Goal: Task Accomplishment & Management: Use online tool/utility

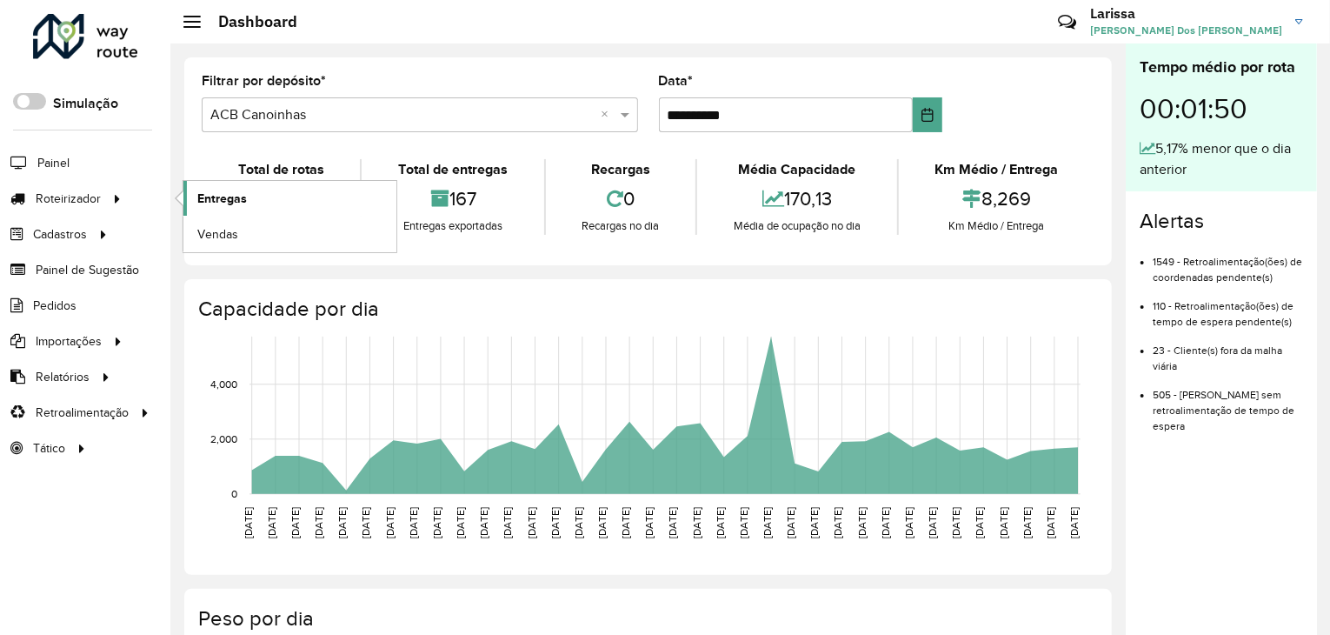
click at [240, 196] on span "Entregas" at bounding box center [222, 199] width 50 height 18
click at [263, 185] on link "Entregas" at bounding box center [289, 198] width 213 height 35
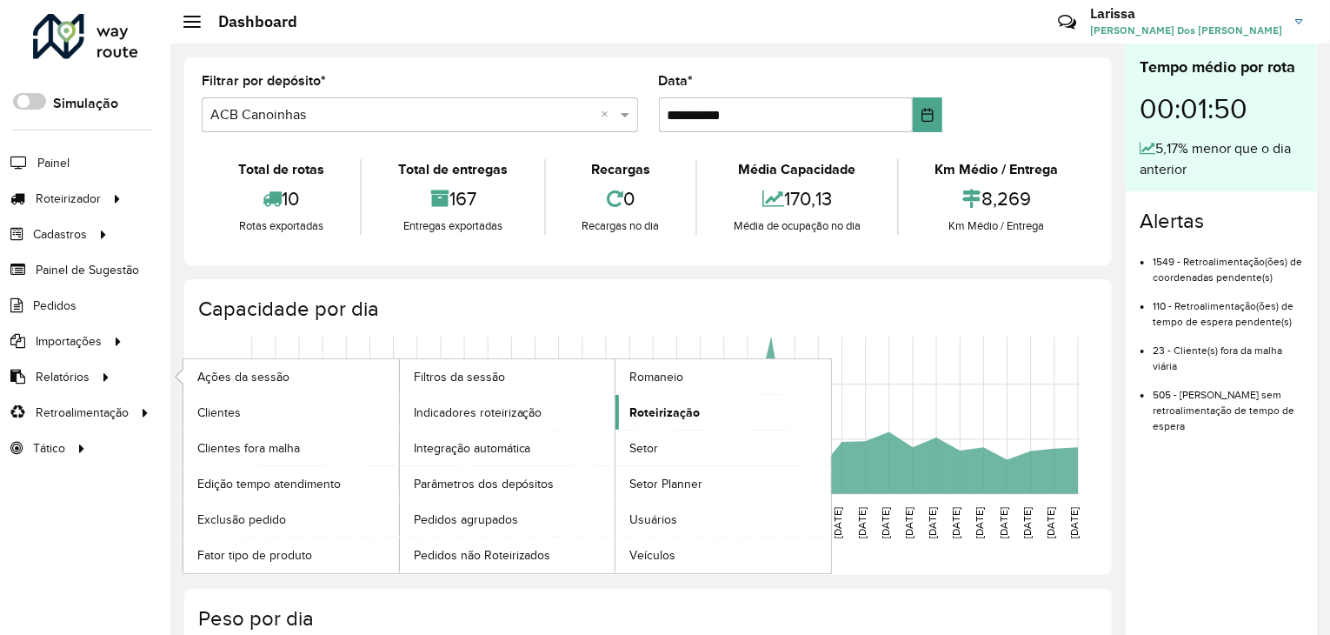
click at [676, 411] on span "Roteirização" at bounding box center [665, 412] width 70 height 18
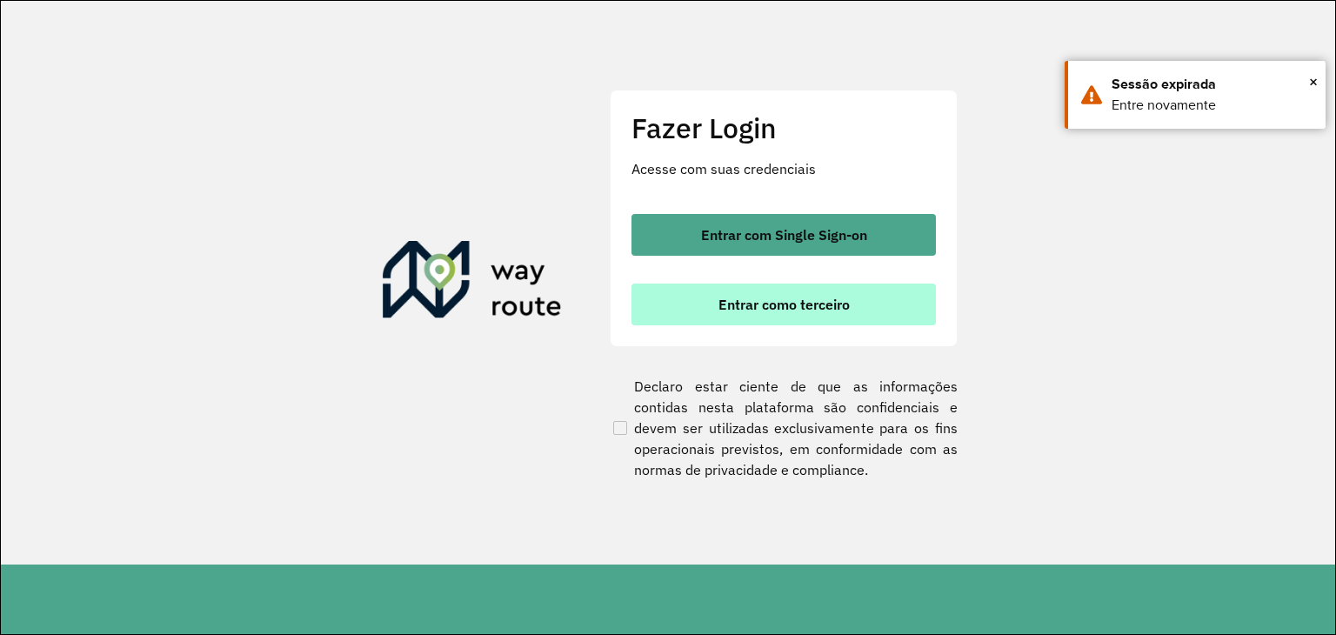
click at [756, 307] on span "Entrar como terceiro" at bounding box center [783, 304] width 131 height 14
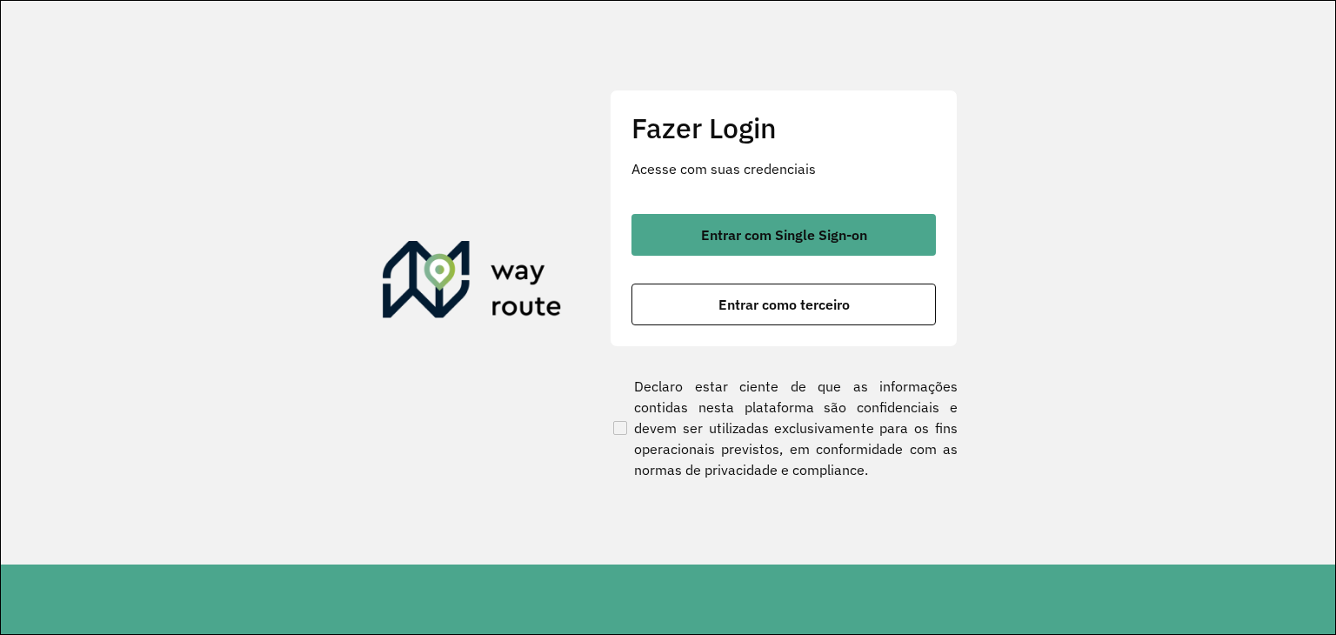
click at [729, 313] on button "Entrar como terceiro" at bounding box center [783, 304] width 304 height 42
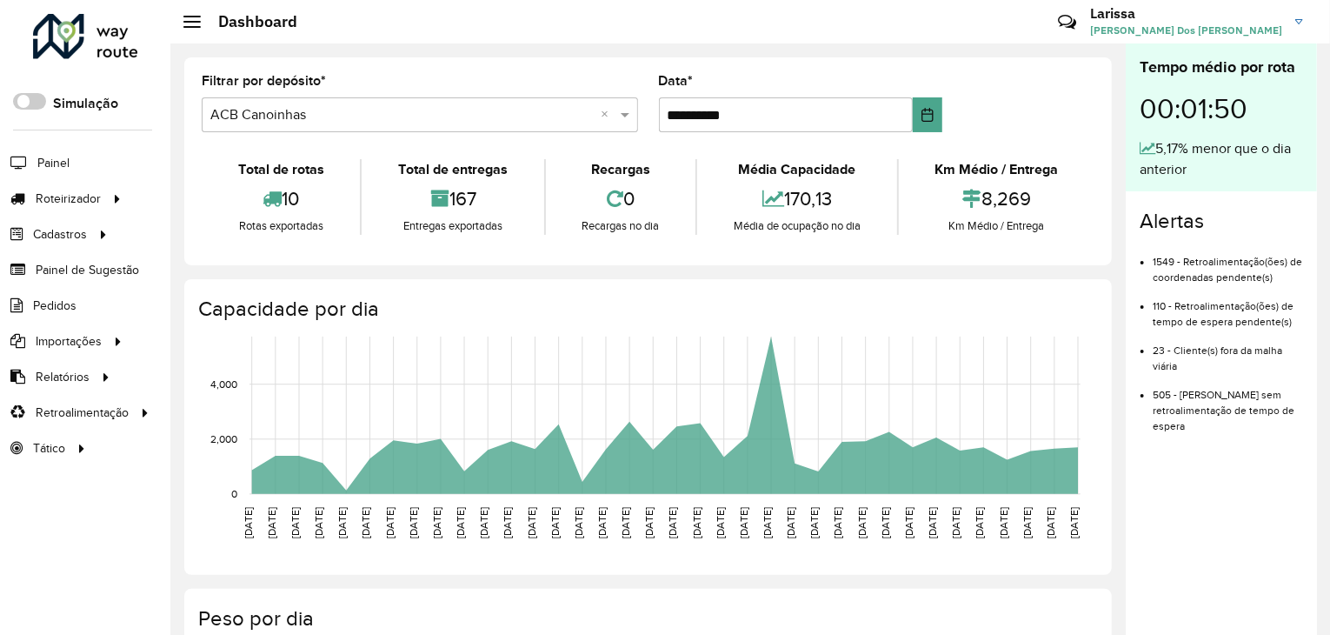
click at [385, 40] on hb-header "Dashboard Críticas? Dúvidas? Elogios? Sugestões? Entre em contato conosco! Lari…" at bounding box center [750, 21] width 1160 height 43
click at [250, 189] on link "Entregas" at bounding box center [289, 198] width 213 height 35
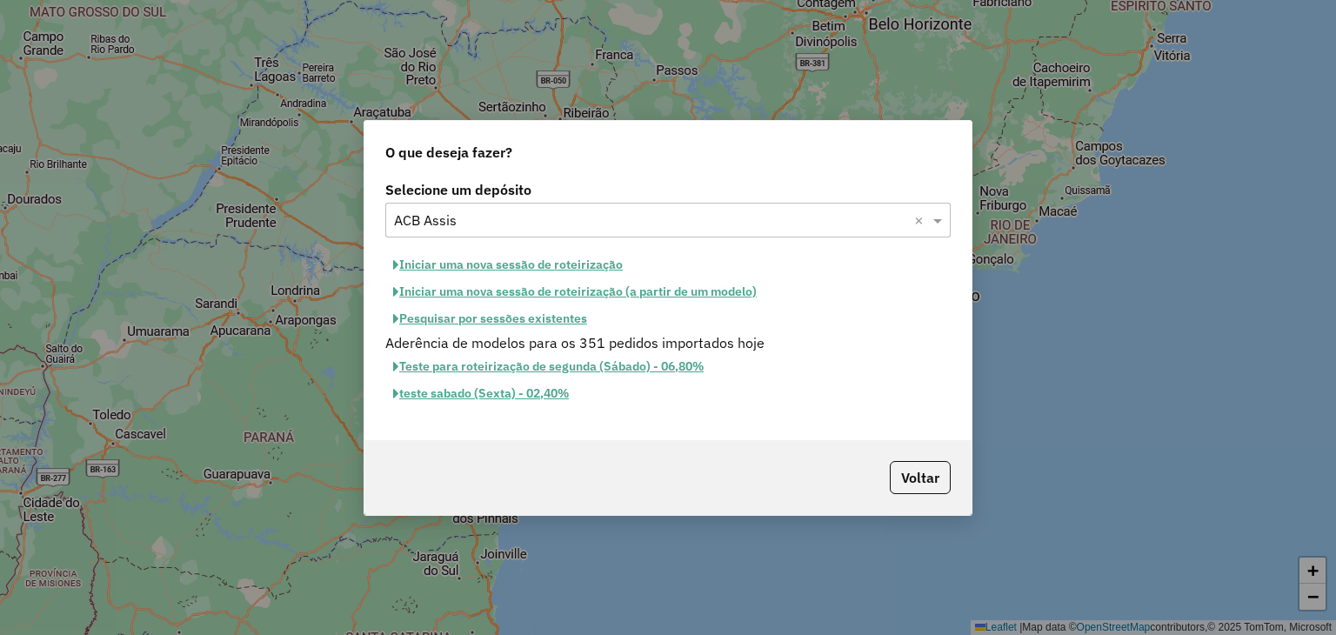
click at [490, 260] on button "Iniciar uma nova sessão de roteirização" at bounding box center [507, 264] width 245 height 27
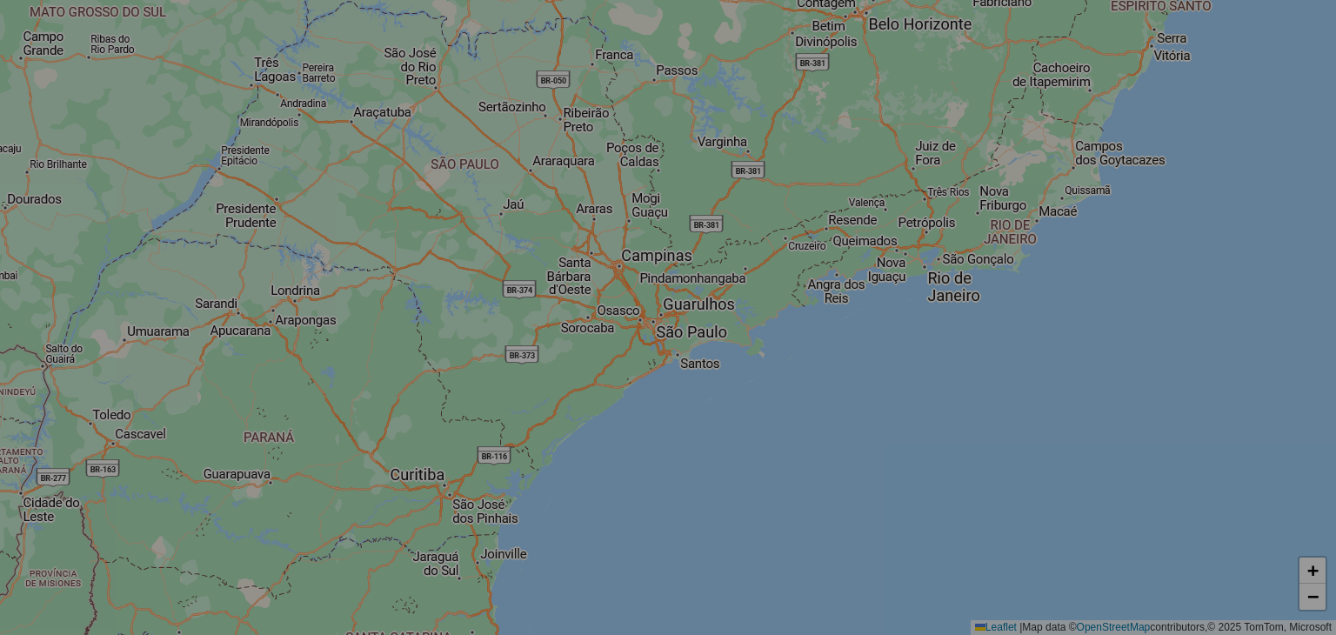
select select "*"
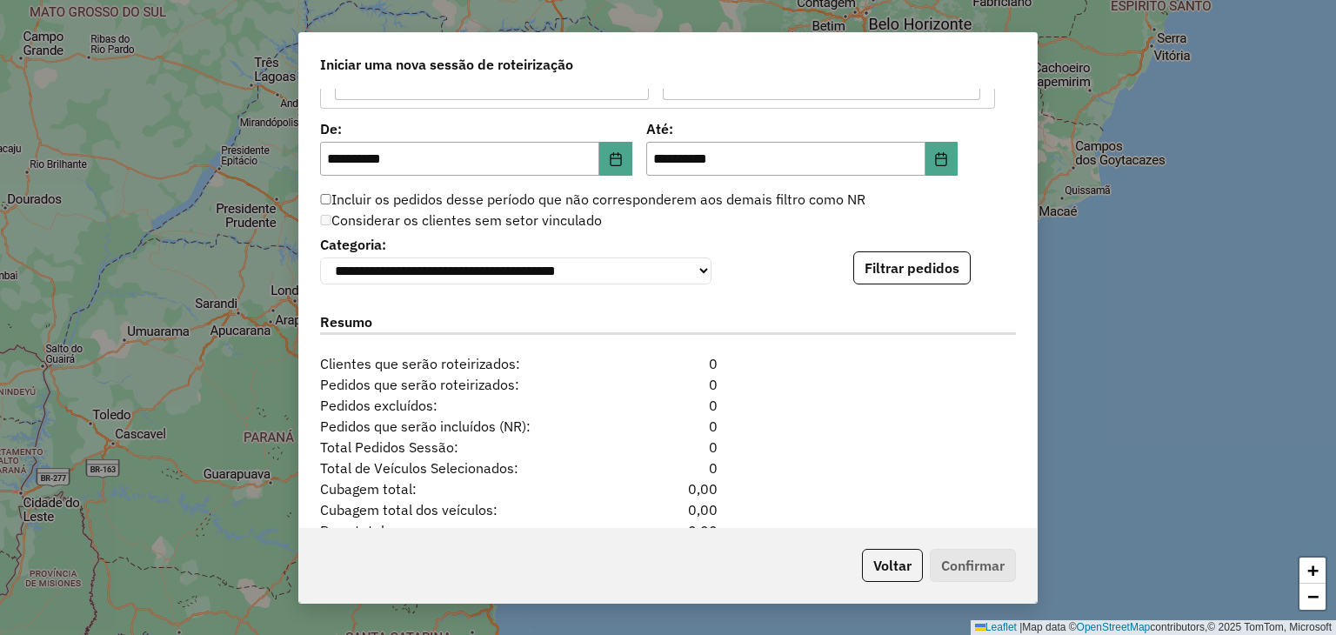
scroll to position [1764, 0]
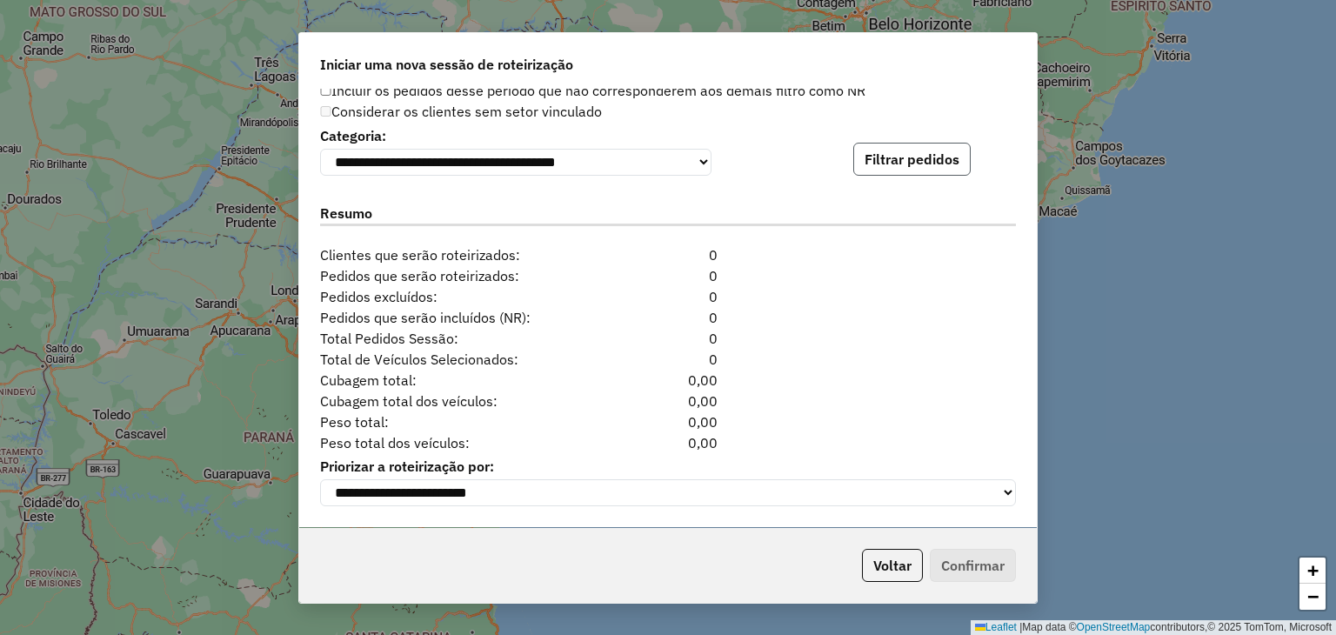
click at [918, 169] on button "Filtrar pedidos" at bounding box center [911, 159] width 117 height 33
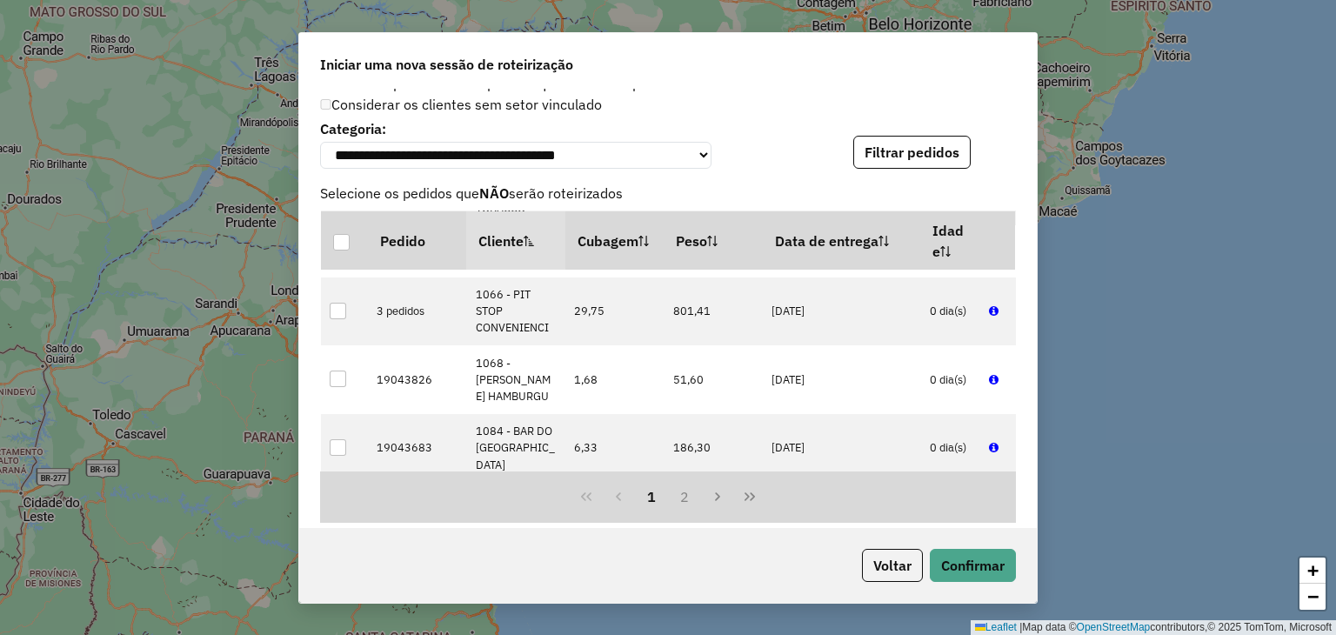
scroll to position [2122, 0]
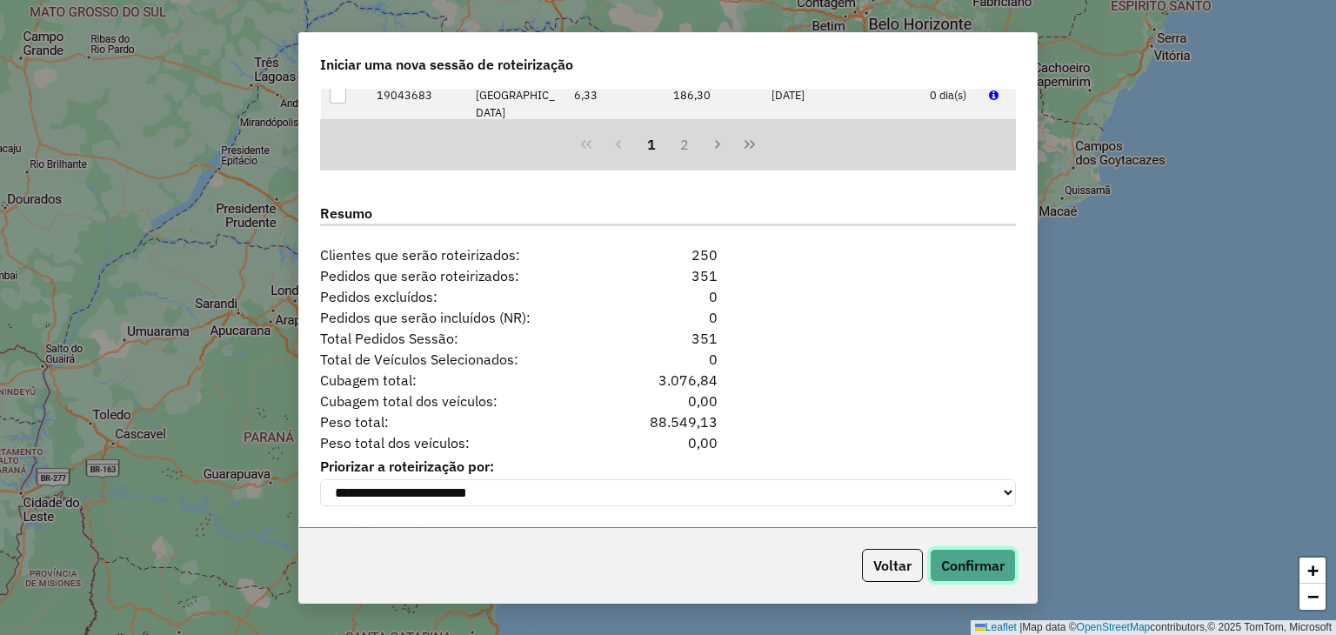
click at [982, 549] on button "Confirmar" at bounding box center [973, 565] width 86 height 33
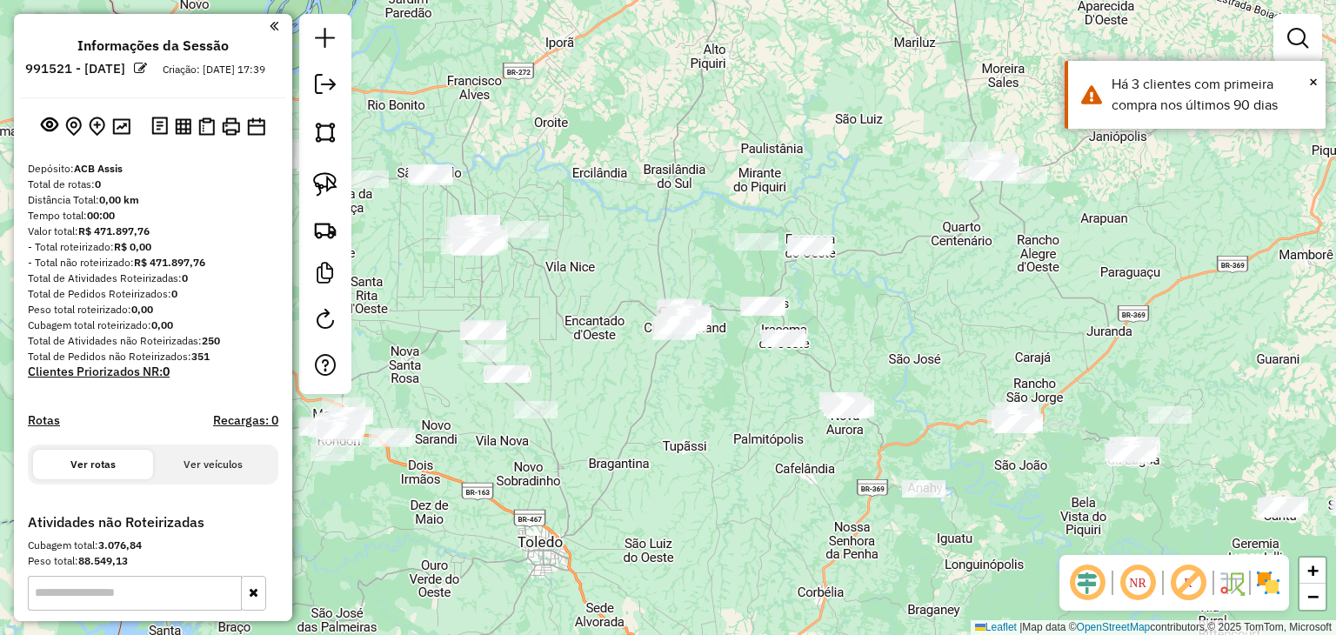
drag, startPoint x: 1260, startPoint y: 578, endPoint x: 1243, endPoint y: 542, distance: 40.1
click at [1260, 578] on img at bounding box center [1268, 583] width 28 height 28
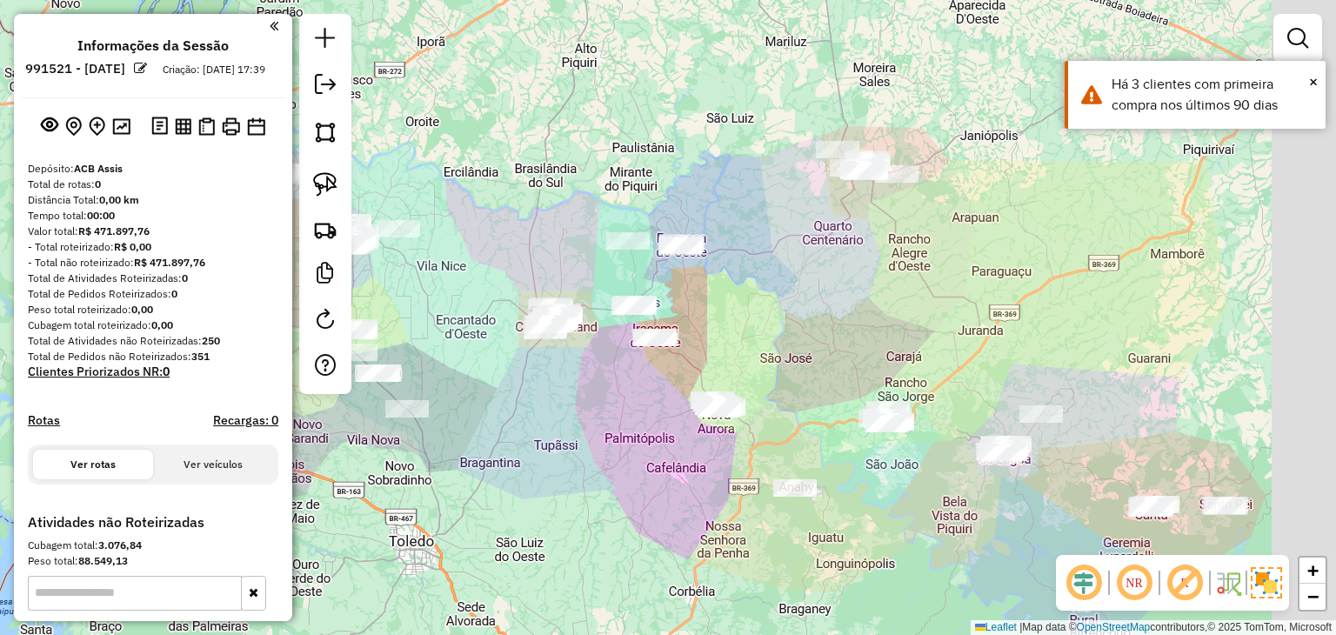
drag, startPoint x: 956, startPoint y: 270, endPoint x: 824, endPoint y: 270, distance: 132.2
click at [824, 270] on div "Janela de atendimento Grade de atendimento Capacidade Transportadoras Veículos …" at bounding box center [668, 317] width 1336 height 635
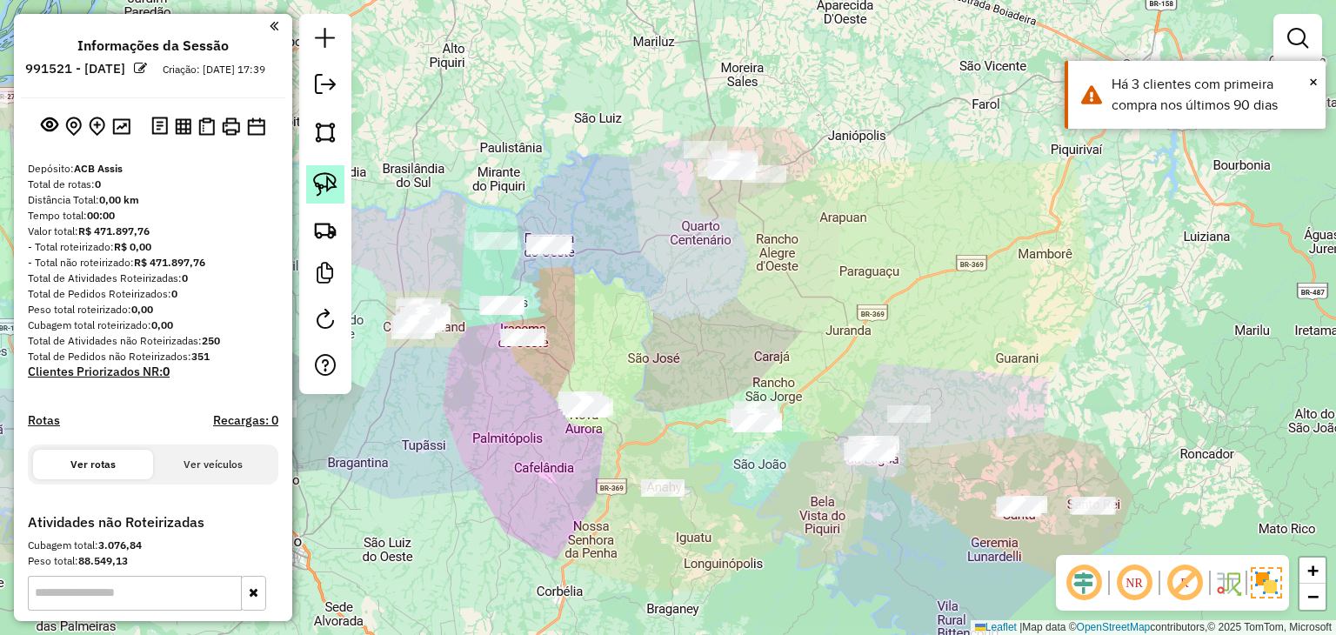
click at [337, 177] on link at bounding box center [325, 184] width 38 height 38
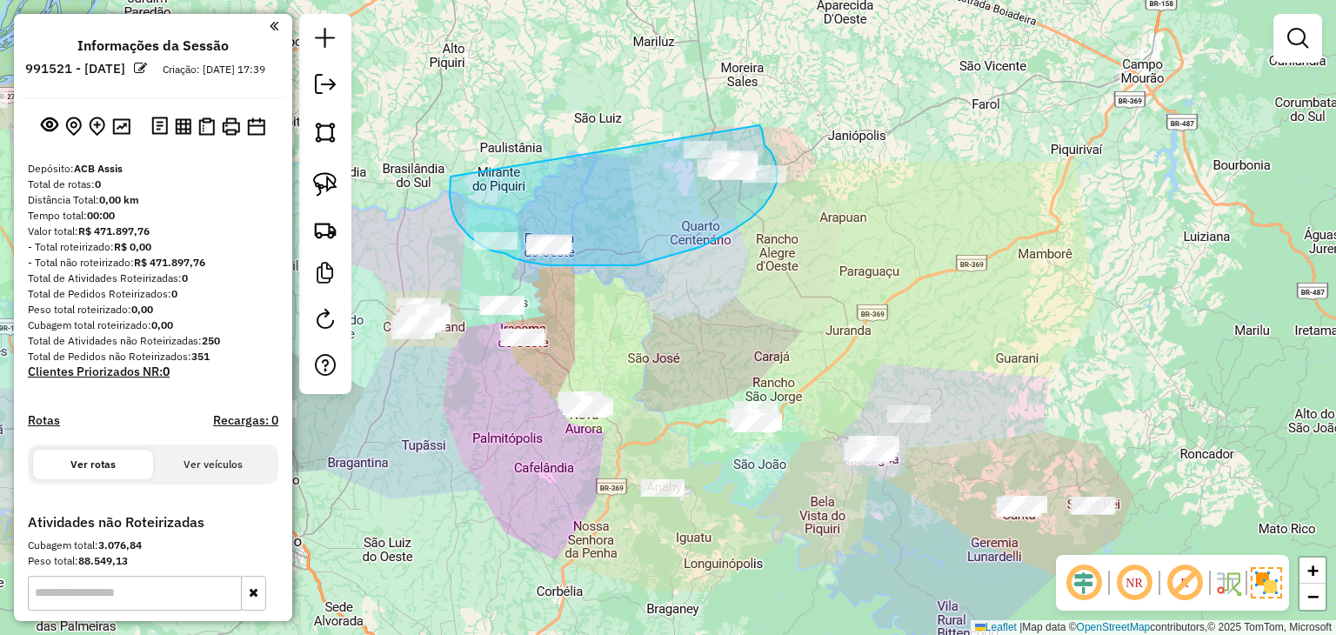
drag, startPoint x: 450, startPoint y: 177, endPoint x: 751, endPoint y: 107, distance: 308.8
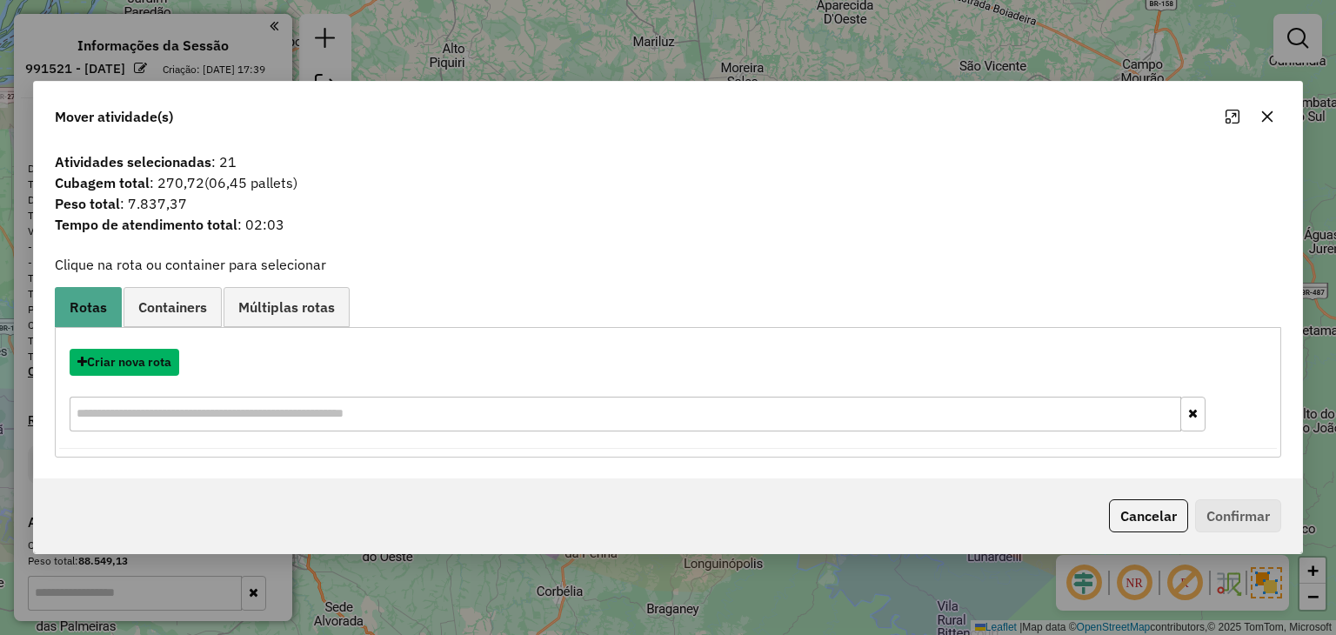
click at [148, 353] on button "Criar nova rota" at bounding box center [125, 362] width 110 height 27
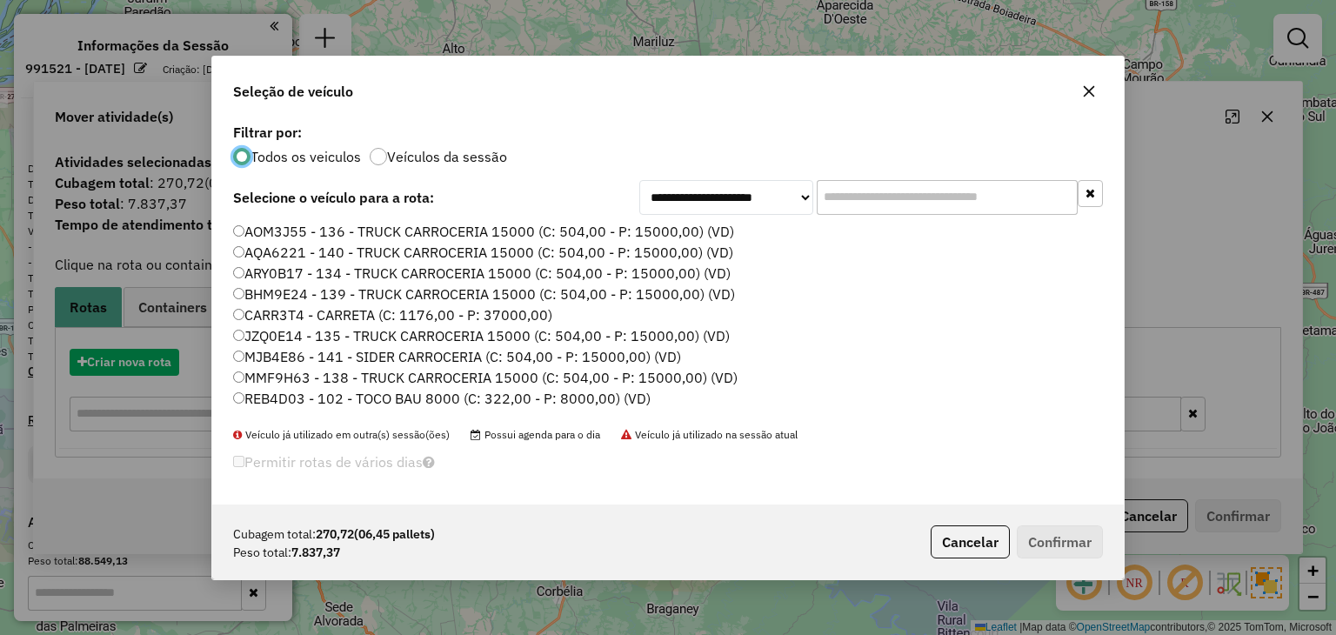
scroll to position [9, 5]
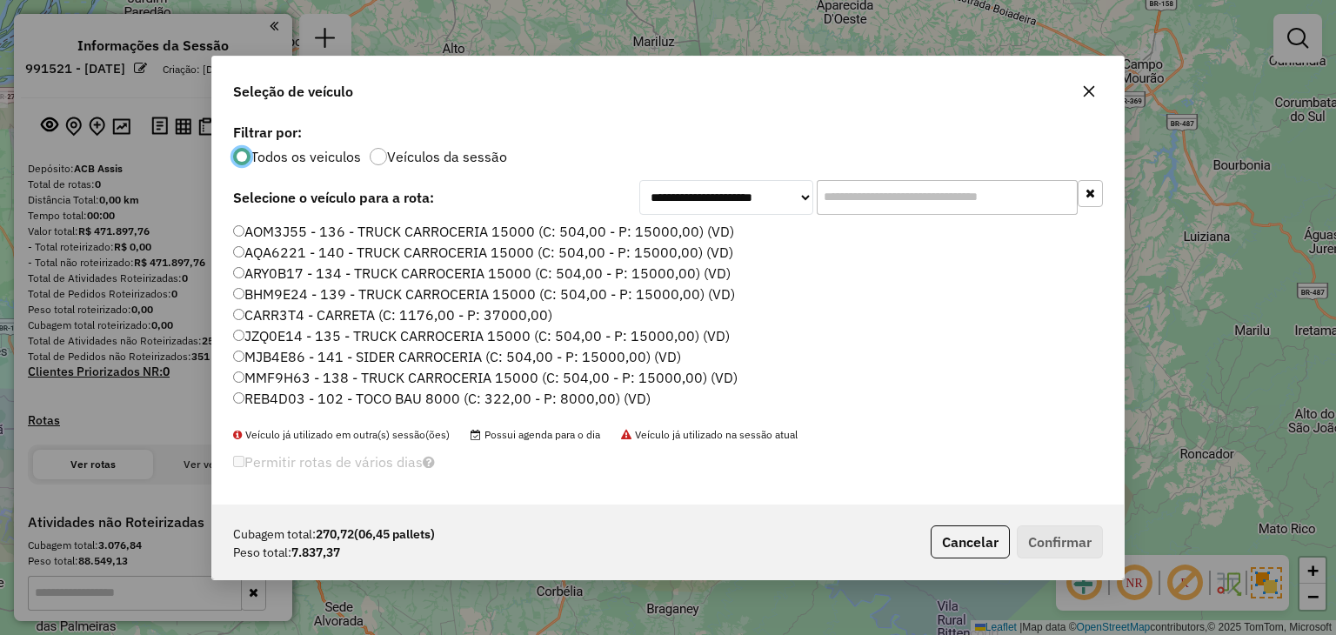
click at [909, 180] on input "text" at bounding box center [946, 197] width 261 height 35
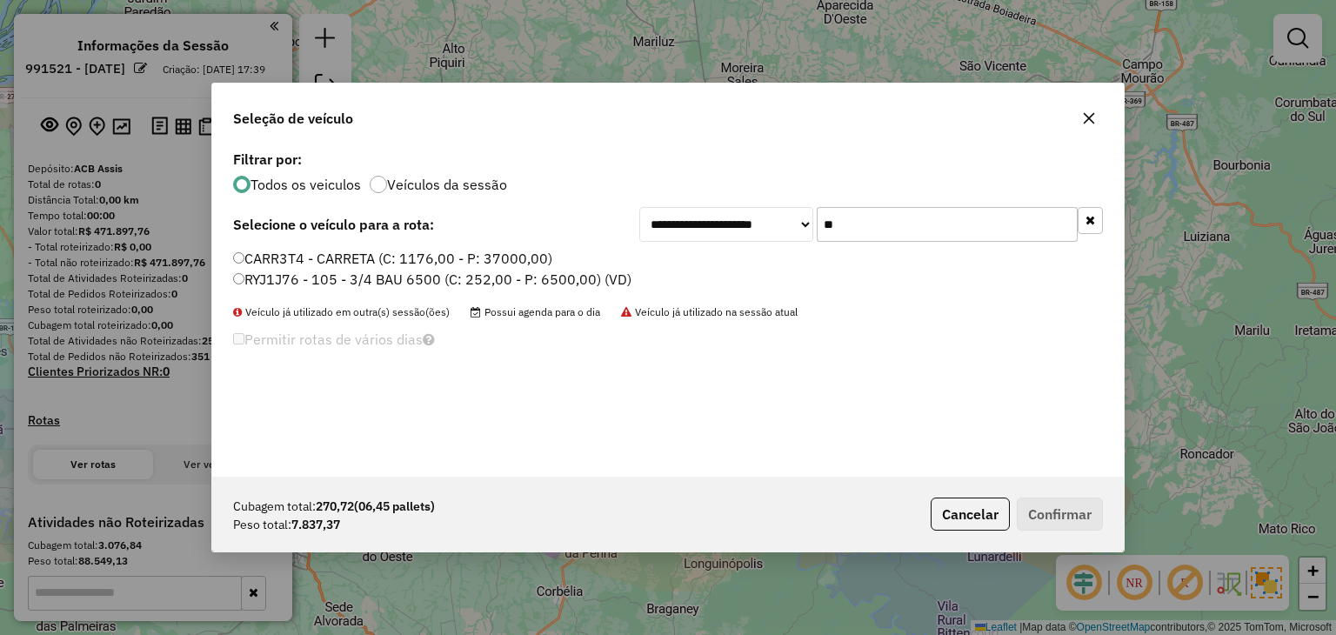
type input "**"
click at [613, 272] on label "RYJ1J76 - 105 - 3/4 BAU 6500 (C: 252,00 - P: 6500,00) (VD)" at bounding box center [432, 279] width 398 height 21
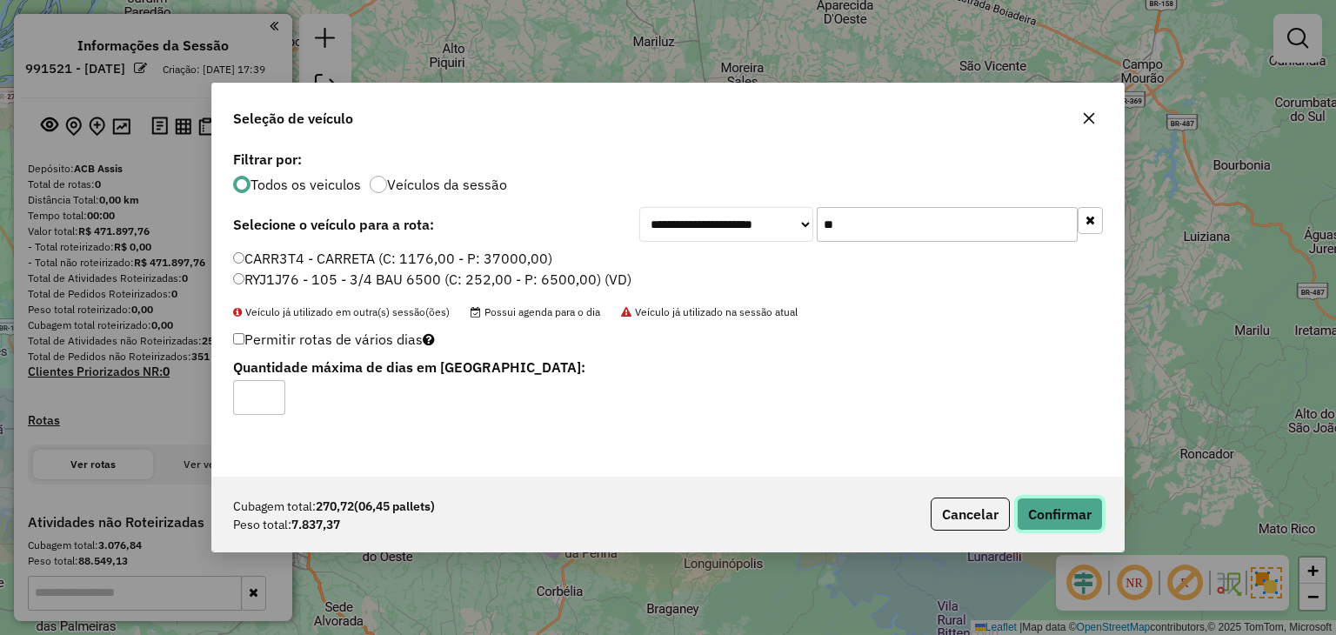
click at [1076, 502] on button "Confirmar" at bounding box center [1059, 513] width 86 height 33
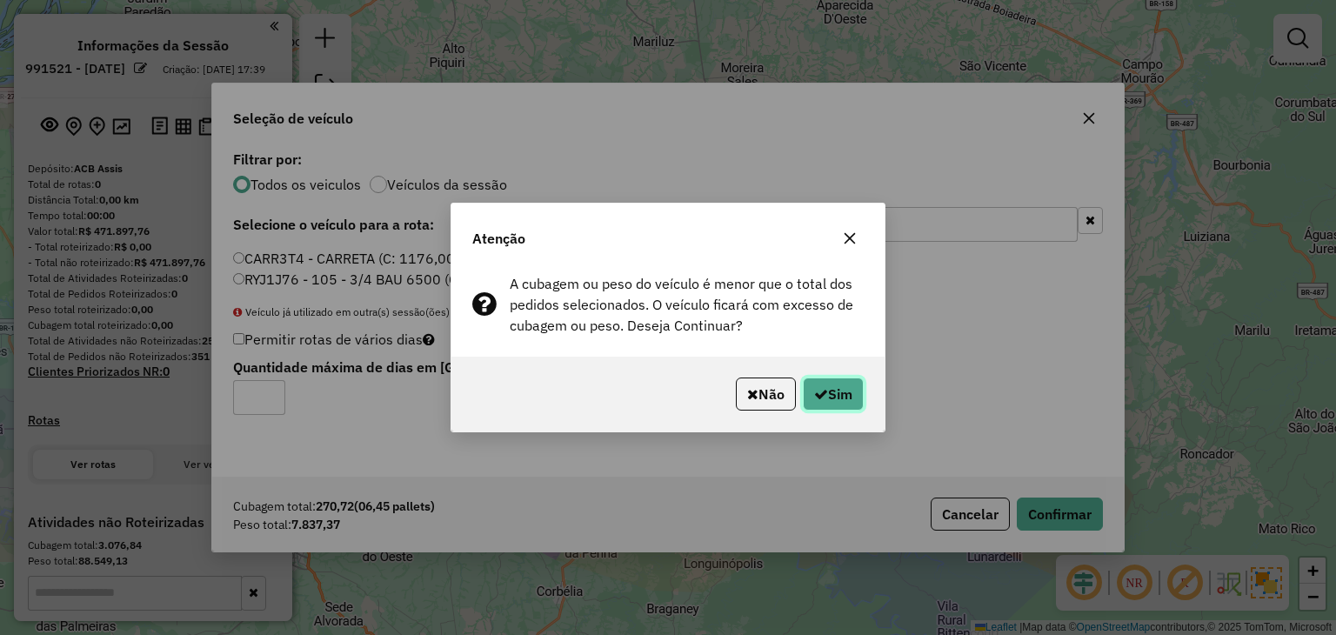
click at [845, 383] on button "Sim" at bounding box center [833, 393] width 61 height 33
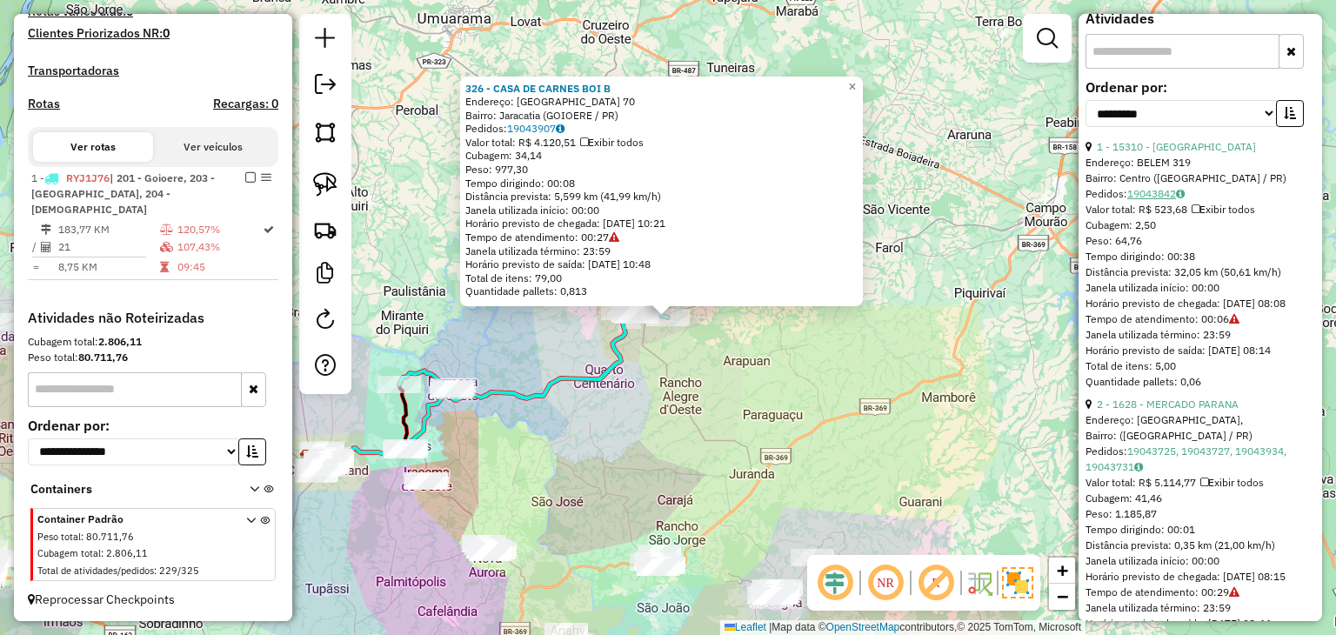
scroll to position [783, 0]
click at [1188, 126] on select "**********" at bounding box center [1180, 112] width 191 height 27
select select "*********"
click at [1085, 126] on select "**********" at bounding box center [1180, 112] width 191 height 27
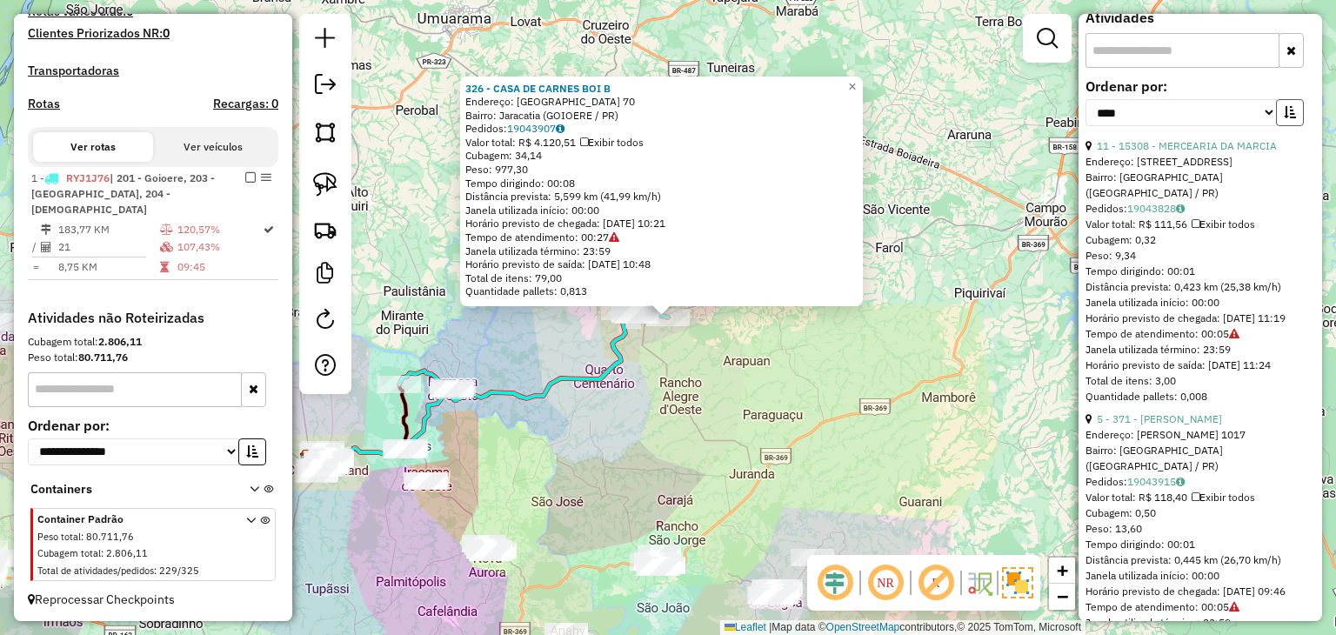
click at [1279, 126] on button "button" at bounding box center [1290, 112] width 28 height 27
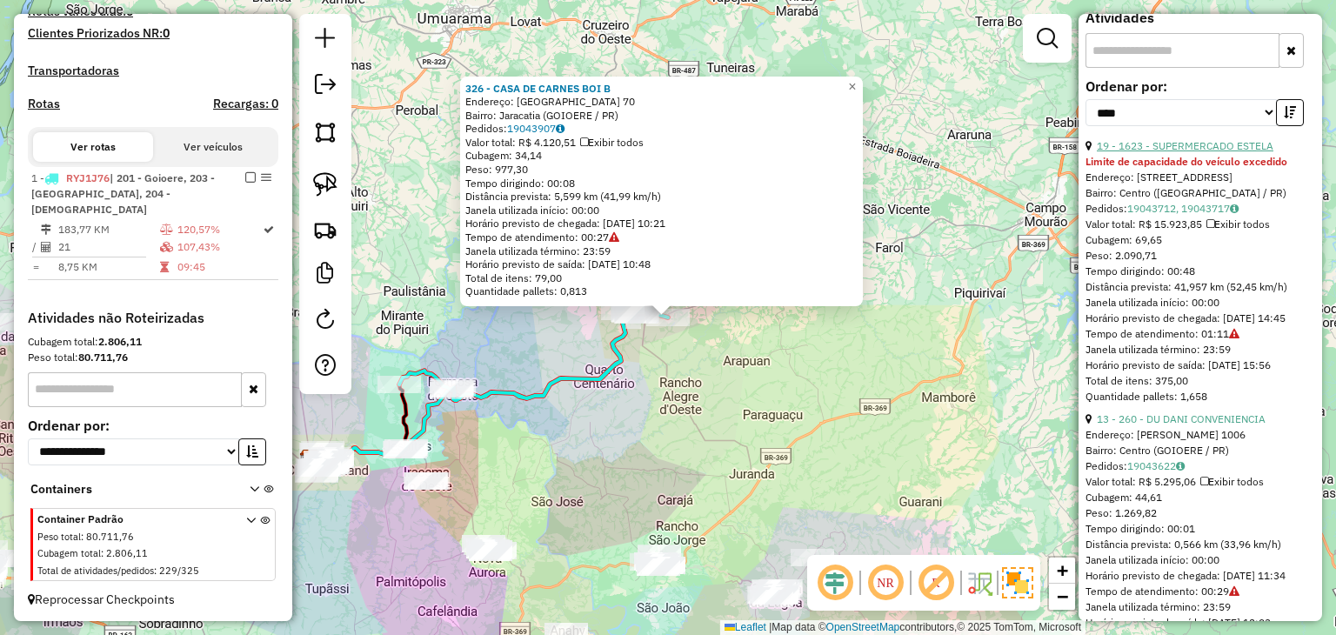
click at [1237, 152] on link "19 - 1623 - SUPERMERCADO ESTELA" at bounding box center [1184, 145] width 177 height 13
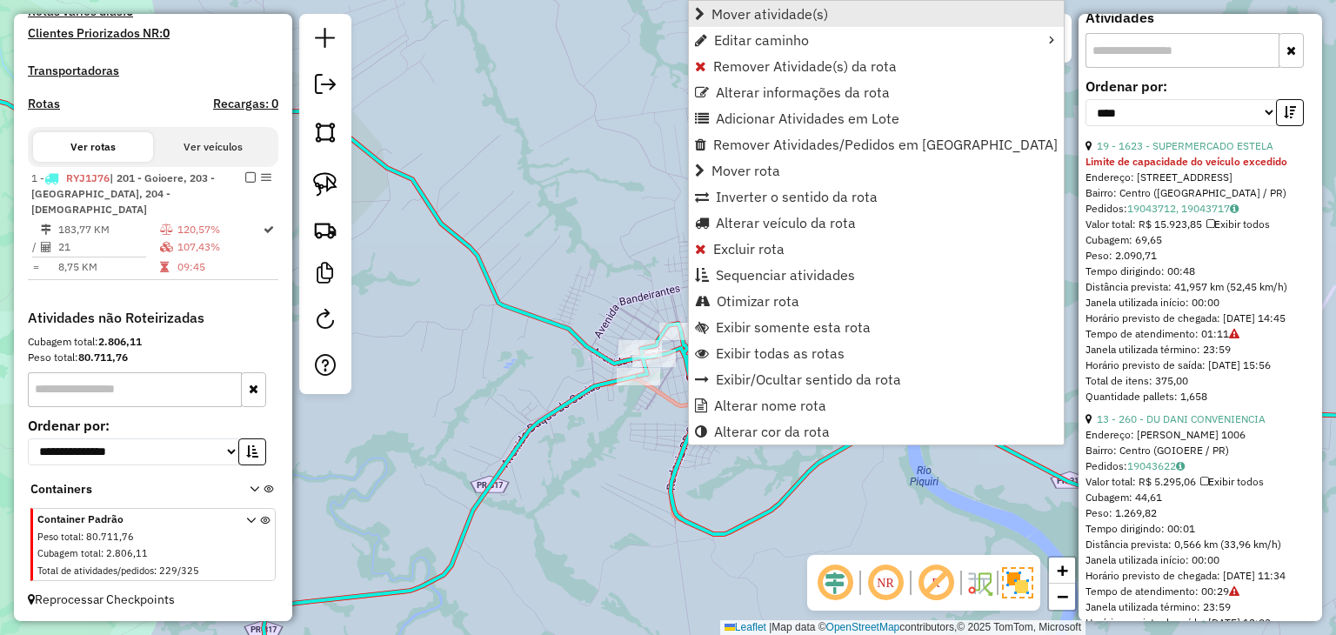
click at [769, 25] on link "Mover atividade(s)" at bounding box center [876, 14] width 375 height 26
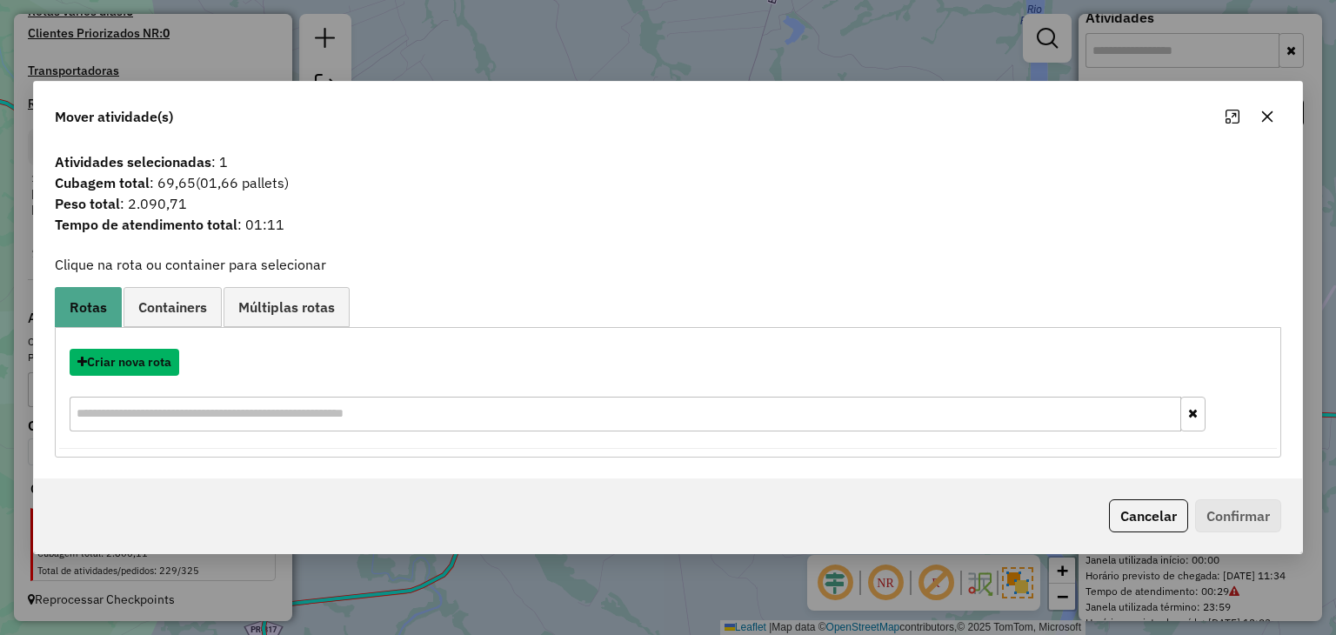
click at [146, 364] on button "Criar nova rota" at bounding box center [125, 362] width 110 height 27
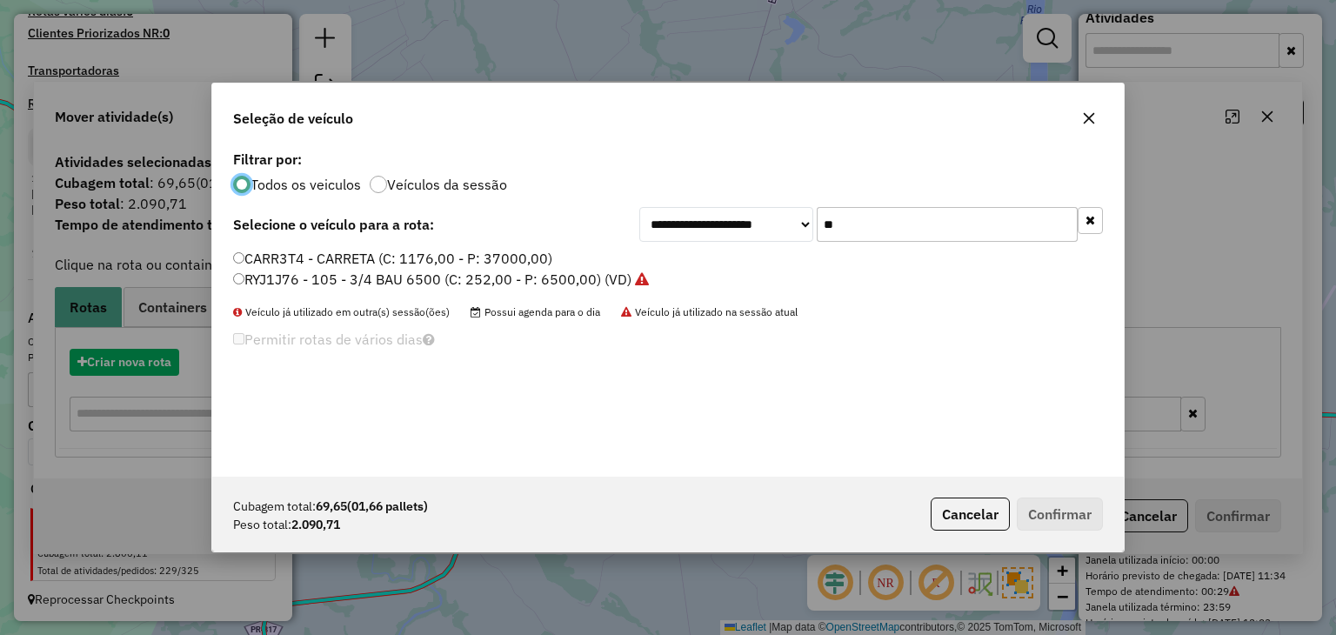
scroll to position [9, 5]
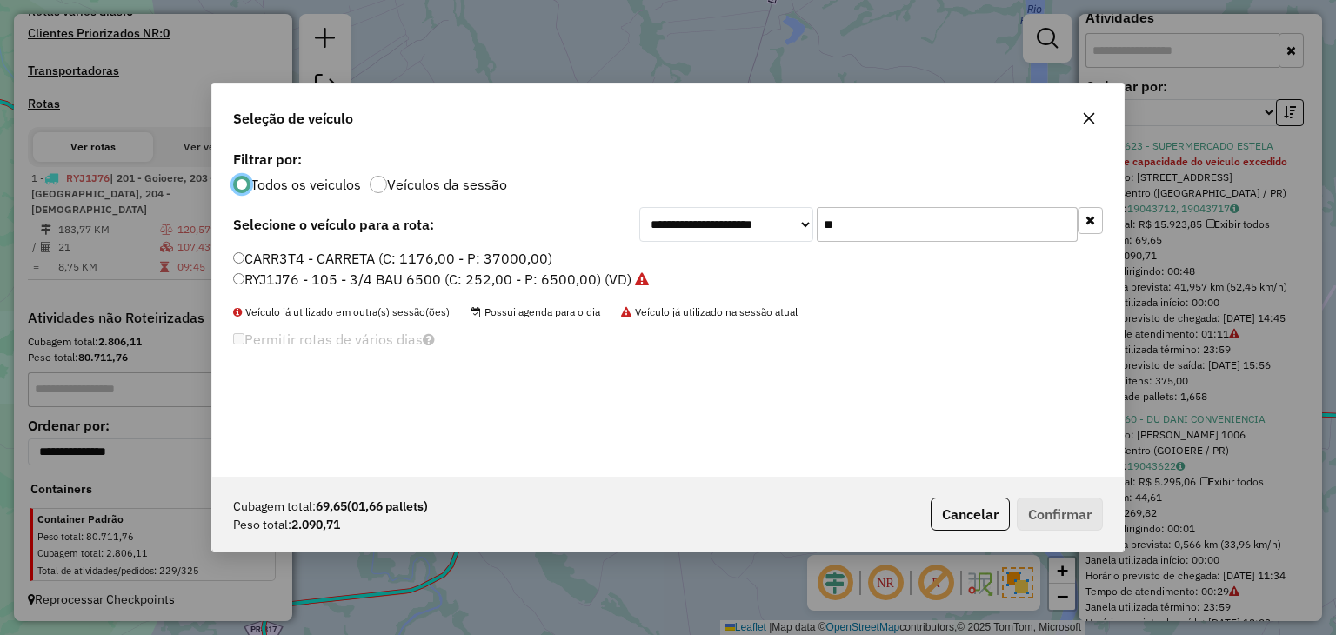
click at [1103, 217] on div "**********" at bounding box center [667, 311] width 911 height 330
click at [1080, 221] on button "button" at bounding box center [1089, 220] width 25 height 27
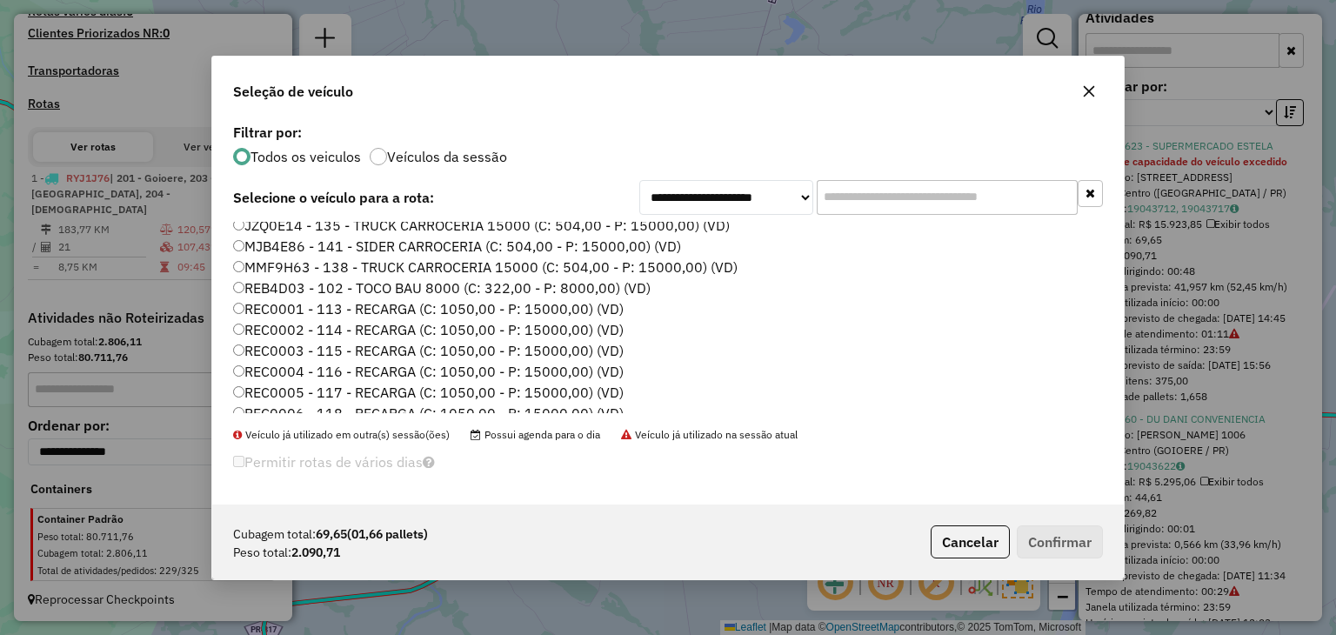
scroll to position [174, 0]
click at [583, 248] on label "REC0001 - 113 - RECARGA (C: 1050,00 - P: 15000,00) (VD)" at bounding box center [428, 245] width 390 height 21
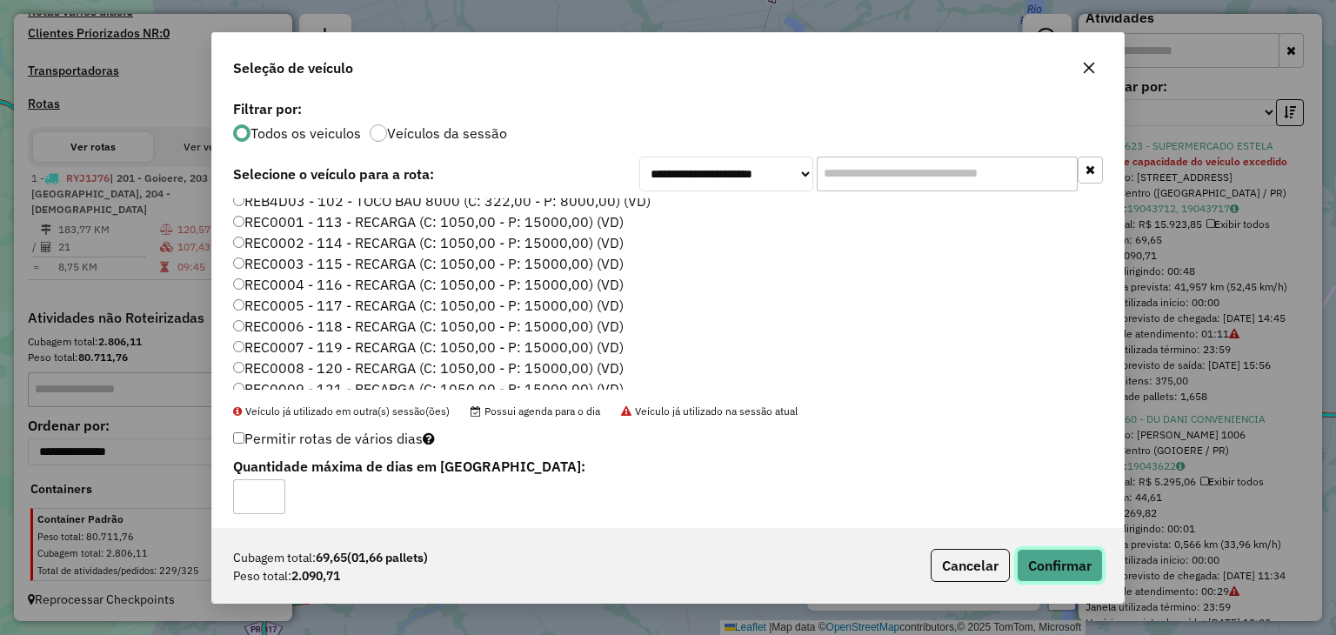
click at [1068, 549] on button "Confirmar" at bounding box center [1059, 565] width 86 height 33
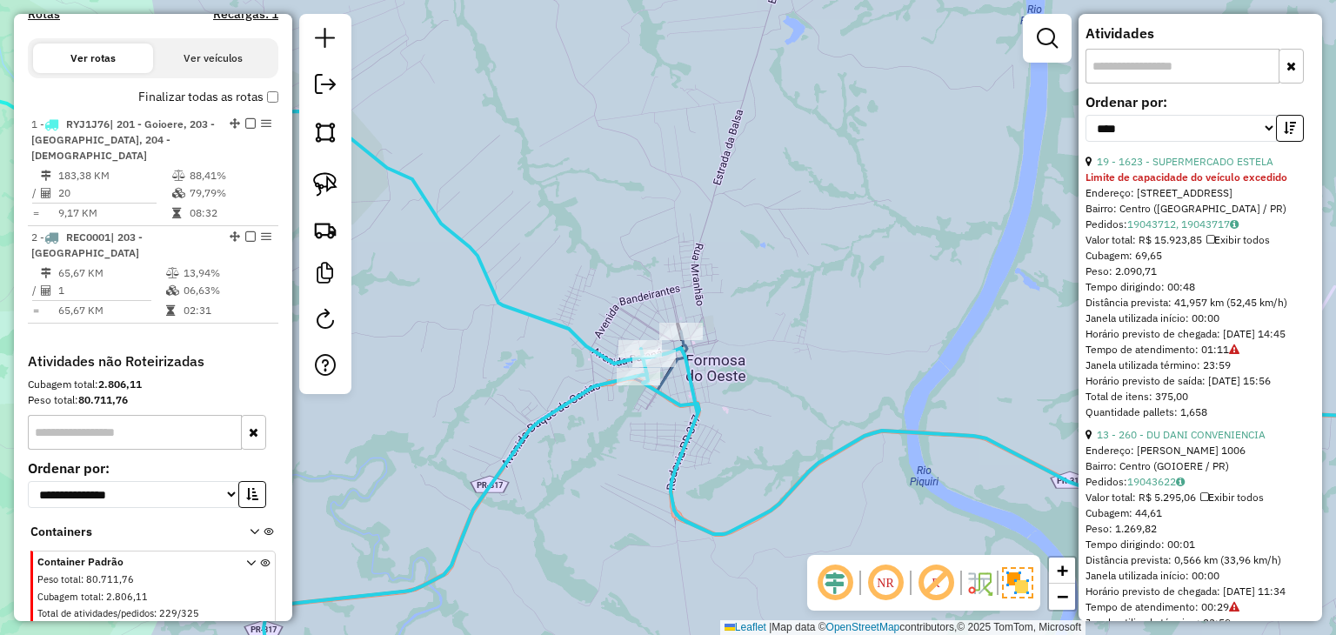
scroll to position [655, 0]
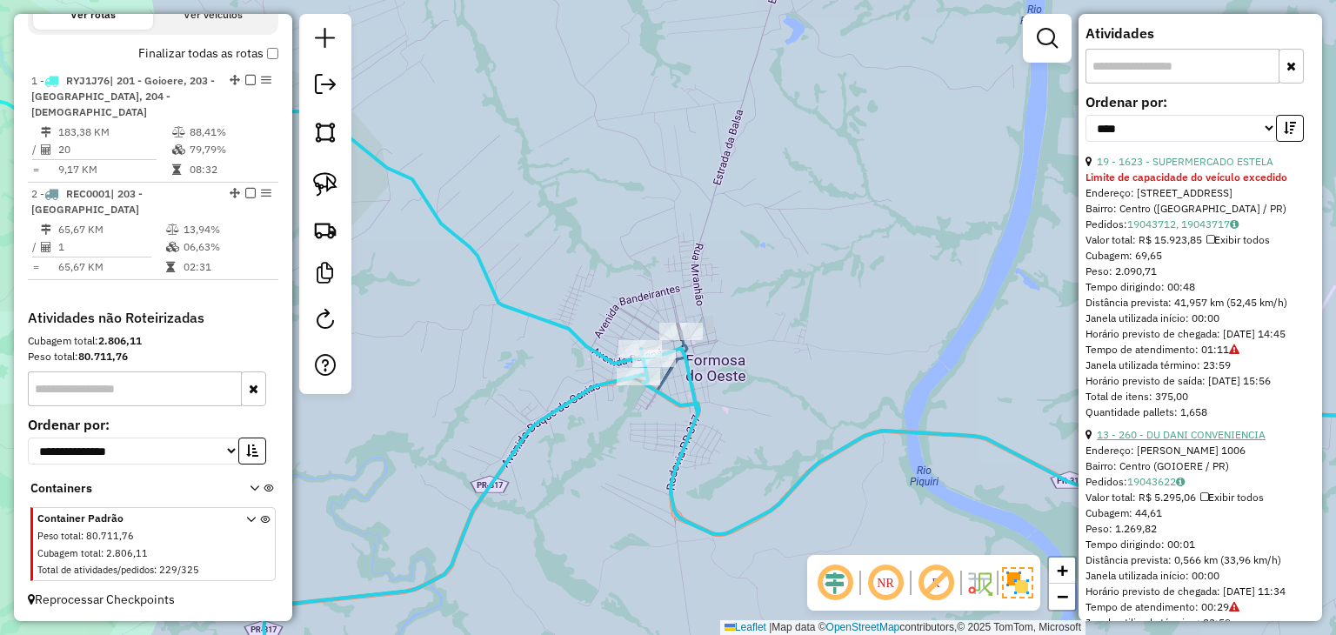
click at [1201, 441] on link "13 - 260 - DU DANI CONVENIENCIA" at bounding box center [1180, 434] width 169 height 13
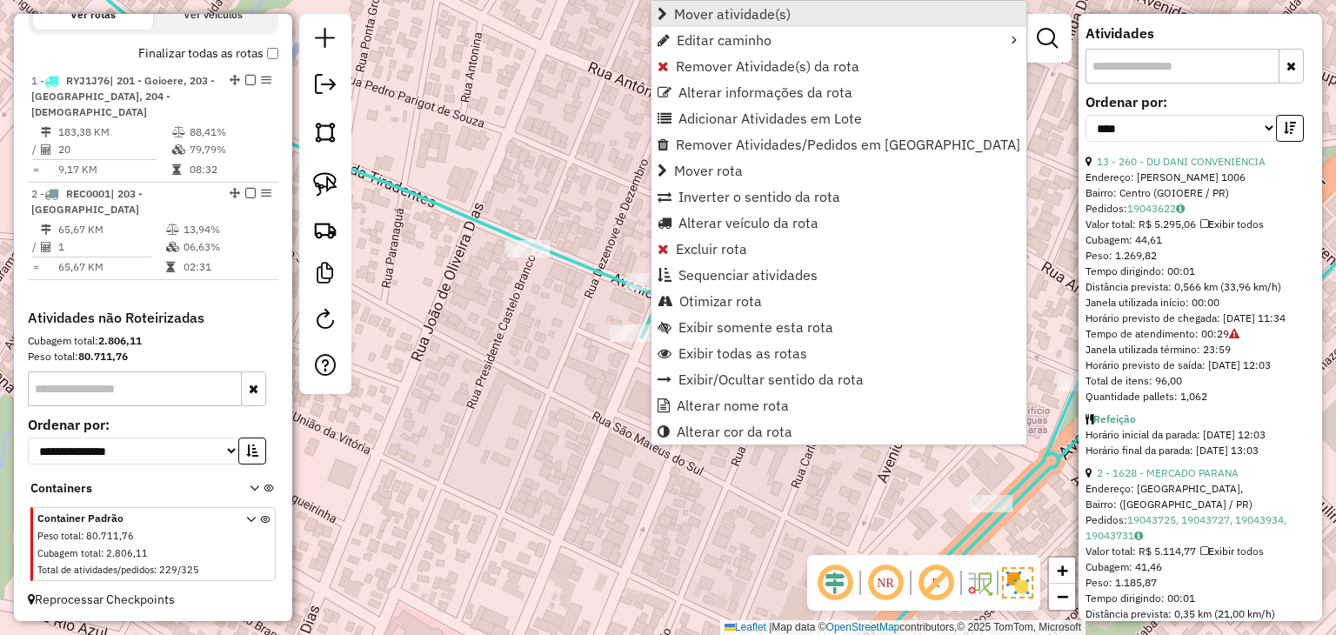
click at [711, 8] on span "Mover atividade(s)" at bounding box center [732, 14] width 117 height 14
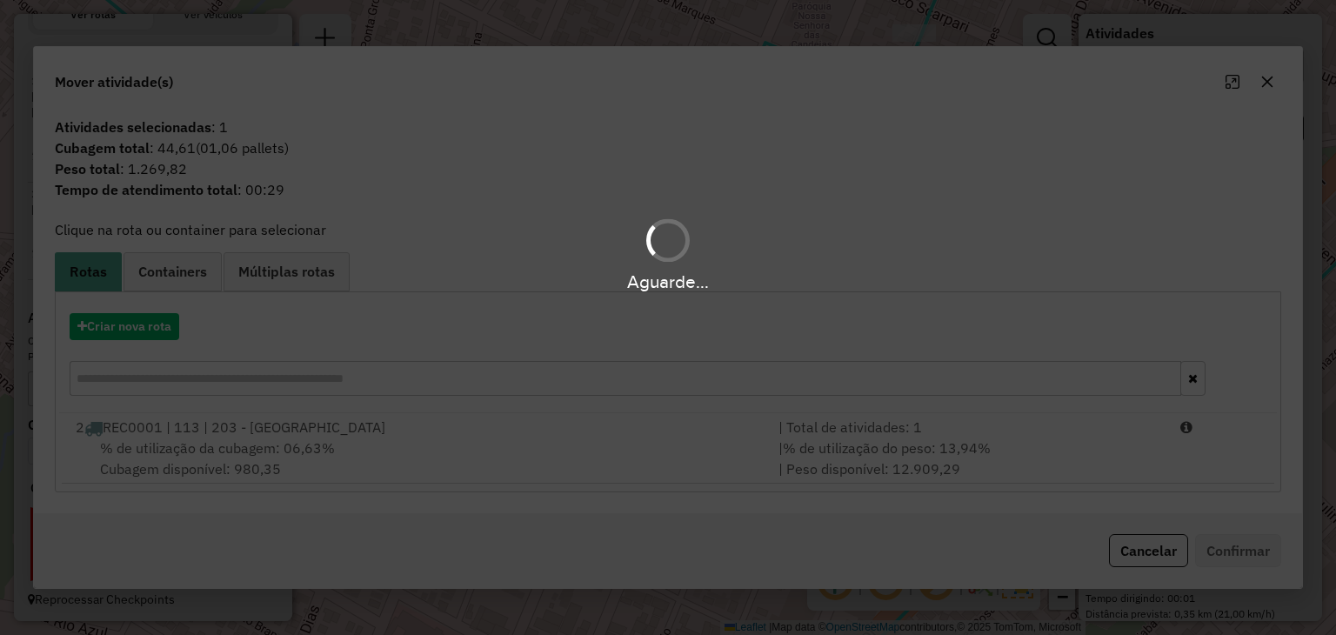
click at [1196, 427] on div "Aguarde..." at bounding box center [668, 317] width 1336 height 635
click at [1199, 430] on div "Aguarde..." at bounding box center [668, 317] width 1336 height 635
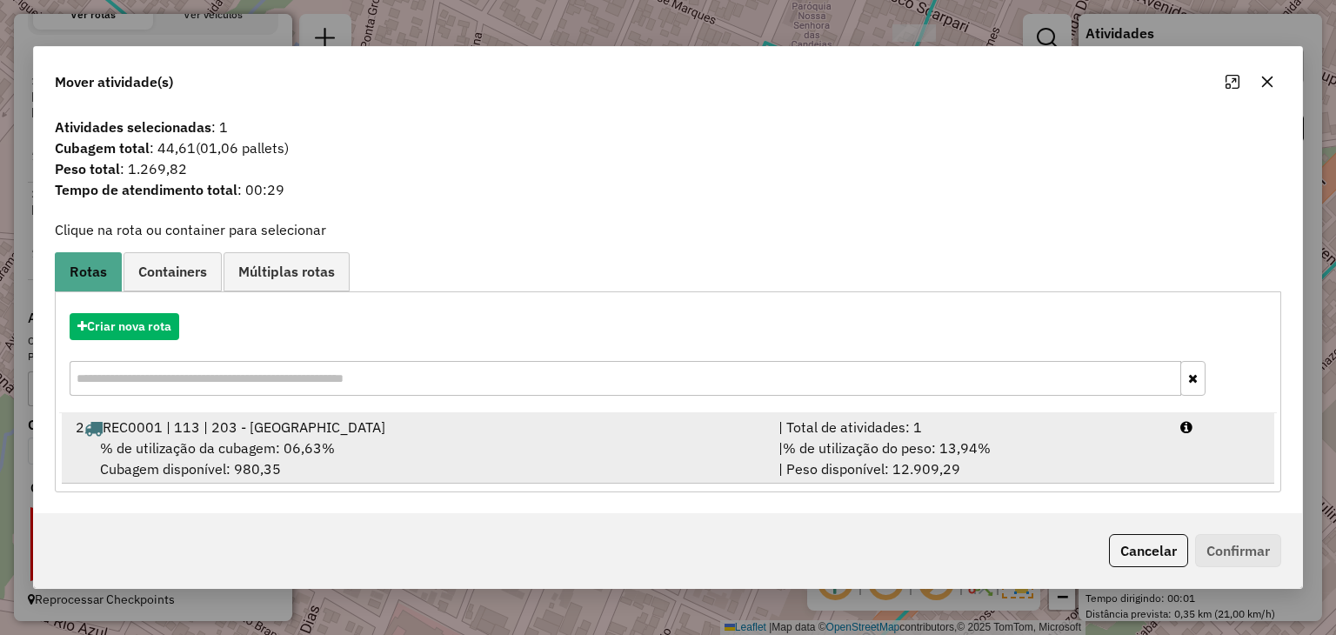
click at [1205, 444] on li "2 REC0001 | 113 | 203 - Formosa do Oeste | Total de atividades: 1 % de utilizaç…" at bounding box center [667, 448] width 1211 height 70
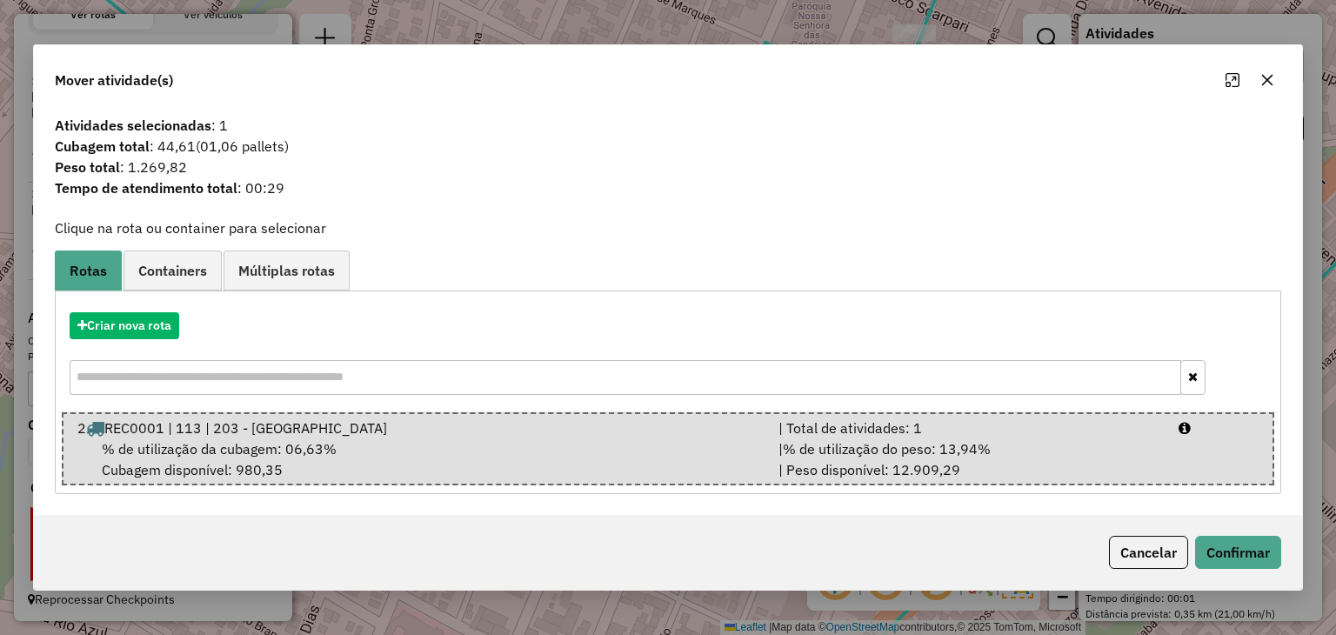
click at [1223, 520] on div "Cancelar Confirmar" at bounding box center [667, 552] width 1267 height 75
click at [1225, 536] on button "Confirmar" at bounding box center [1238, 552] width 86 height 33
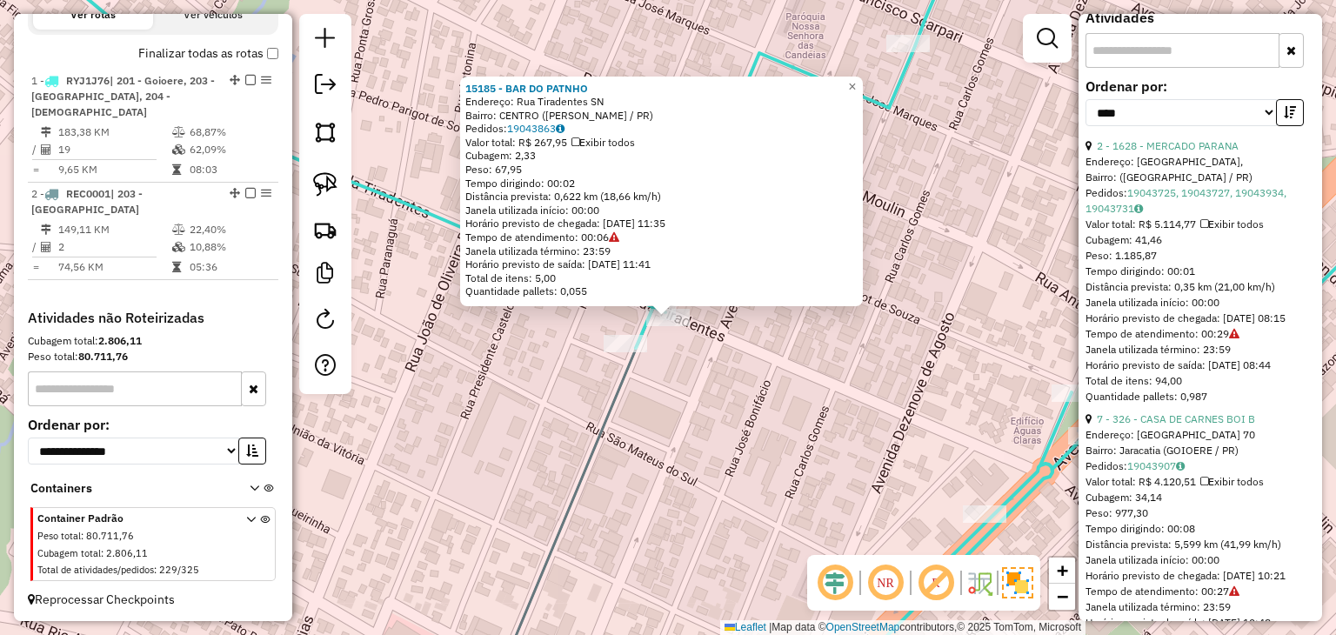
scroll to position [751, 0]
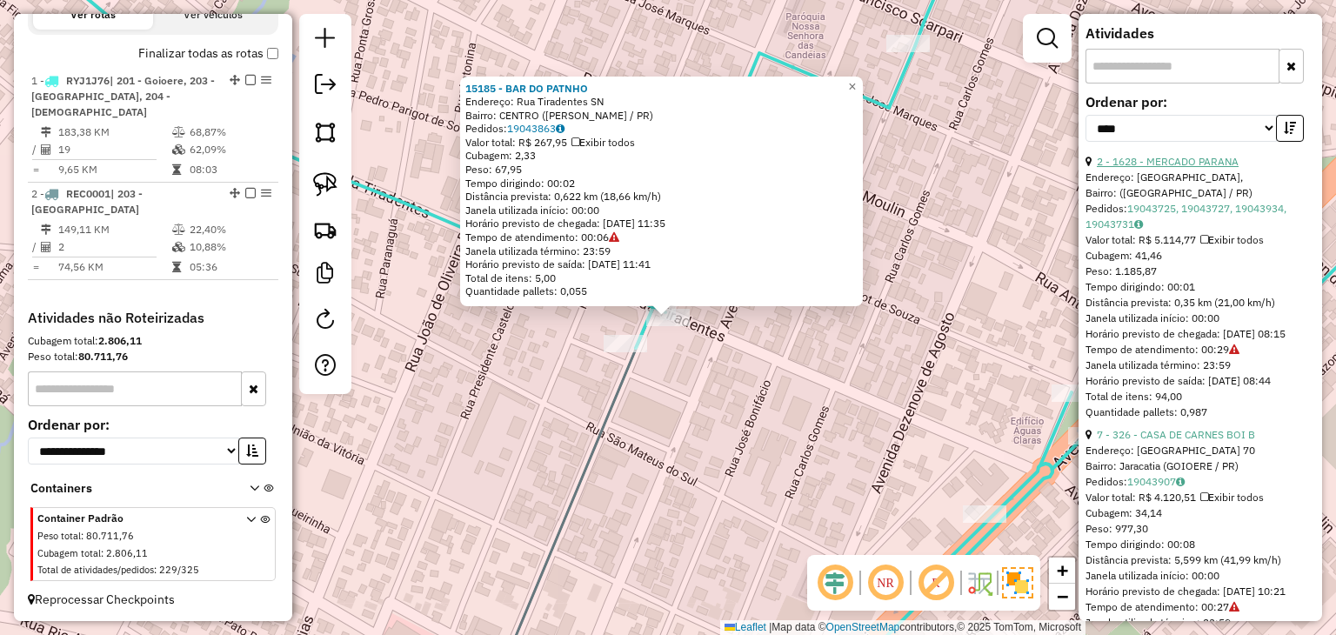
click at [1169, 168] on link "2 - 1628 - MERCADO PARANA" at bounding box center [1167, 161] width 142 height 13
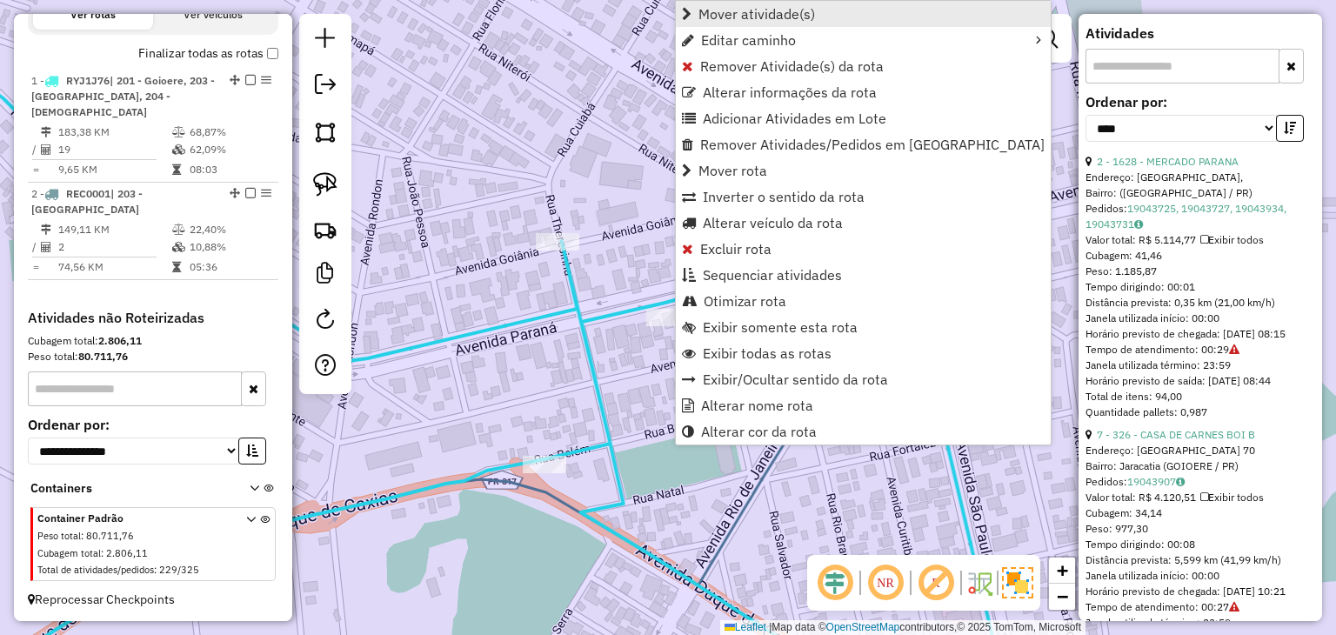
click at [801, 7] on span "Mover atividade(s)" at bounding box center [756, 14] width 117 height 14
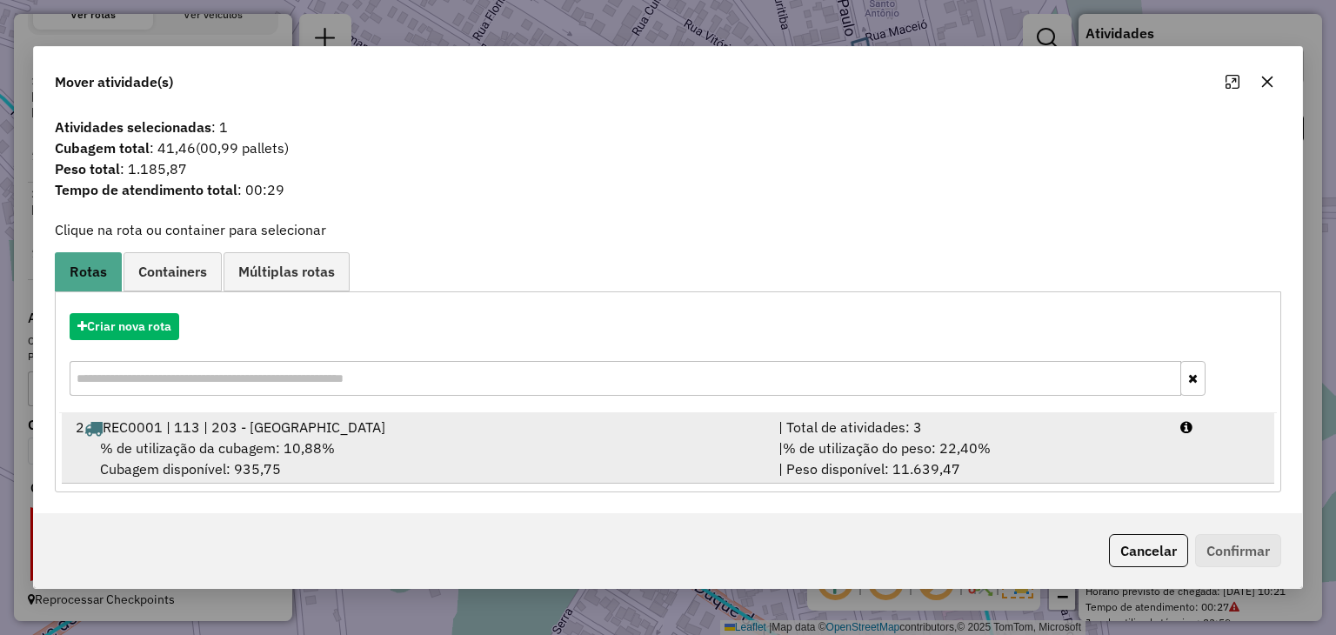
click at [1200, 440] on li "2 REC0001 | 113 | 203 - Formosa do Oeste | Total de atividades: 3 % de utilizaç…" at bounding box center [667, 448] width 1211 height 70
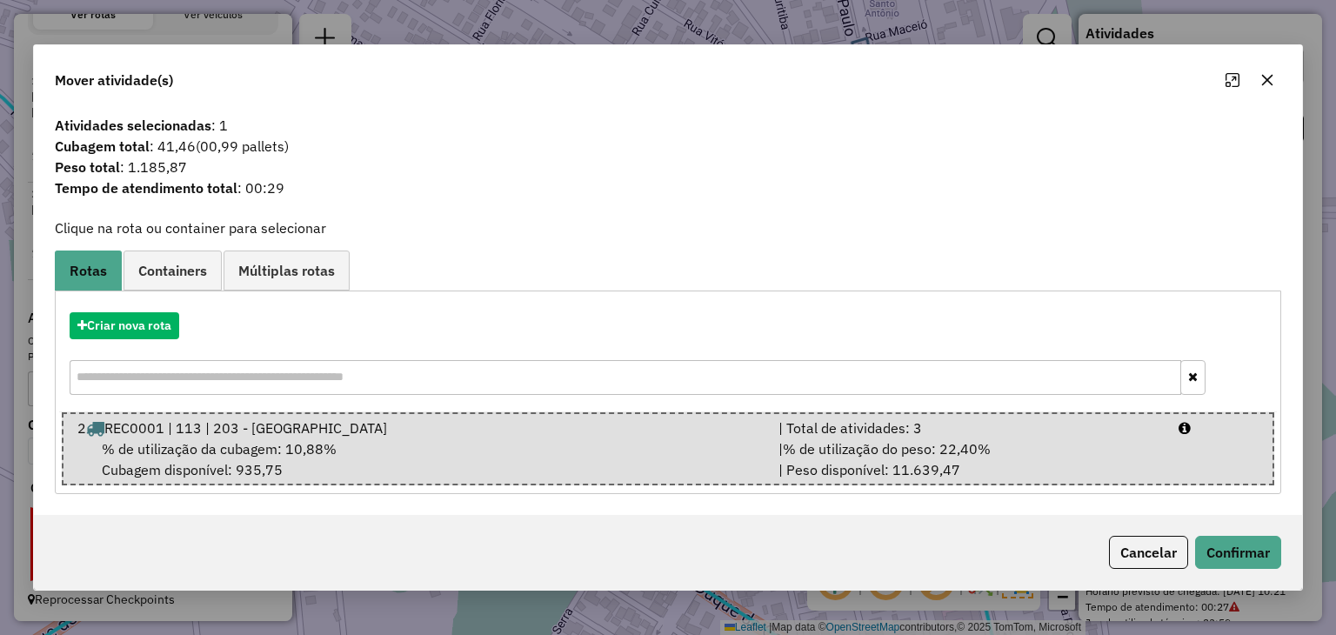
click at [1210, 532] on div "Cancelar Confirmar" at bounding box center [667, 552] width 1267 height 75
click at [1215, 547] on button "Confirmar" at bounding box center [1238, 552] width 86 height 33
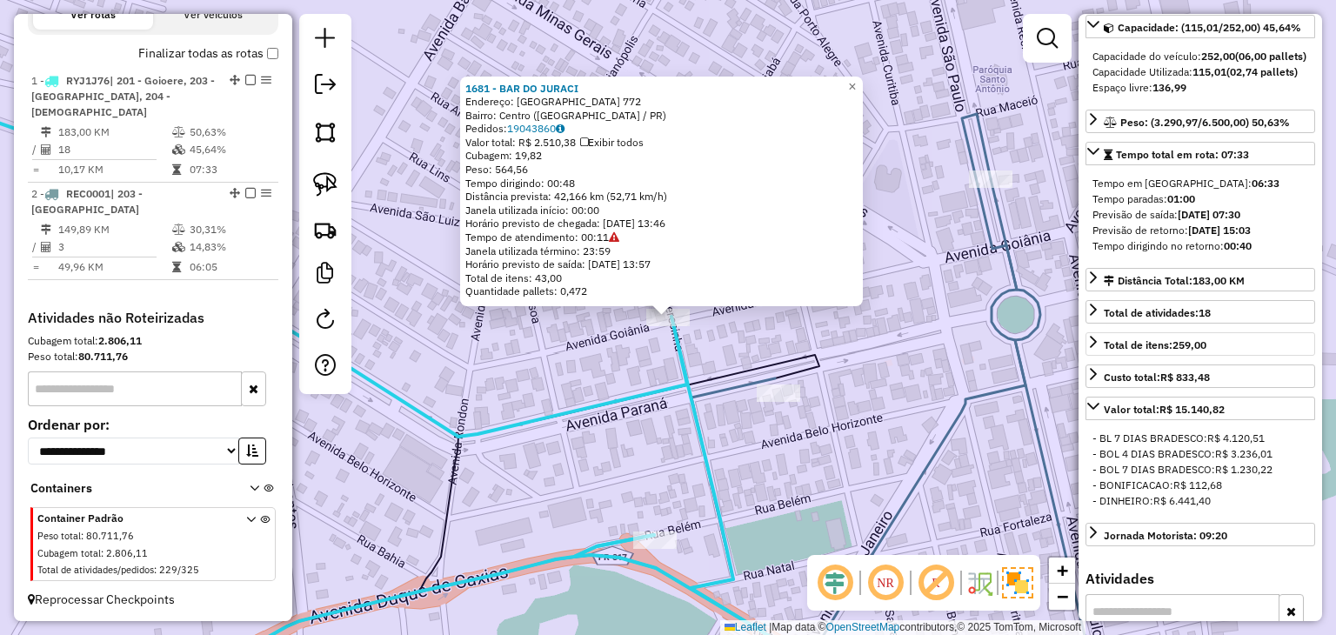
scroll to position [56, 0]
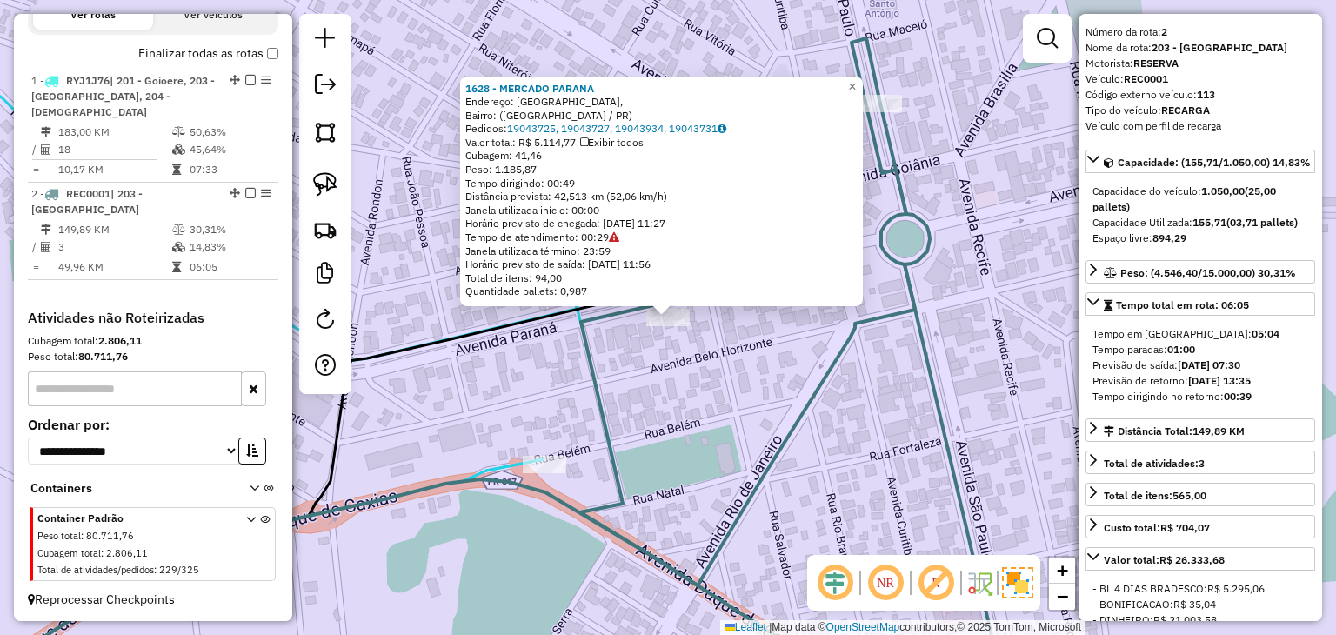
click at [799, 435] on icon at bounding box center [438, 400] width 983 height 595
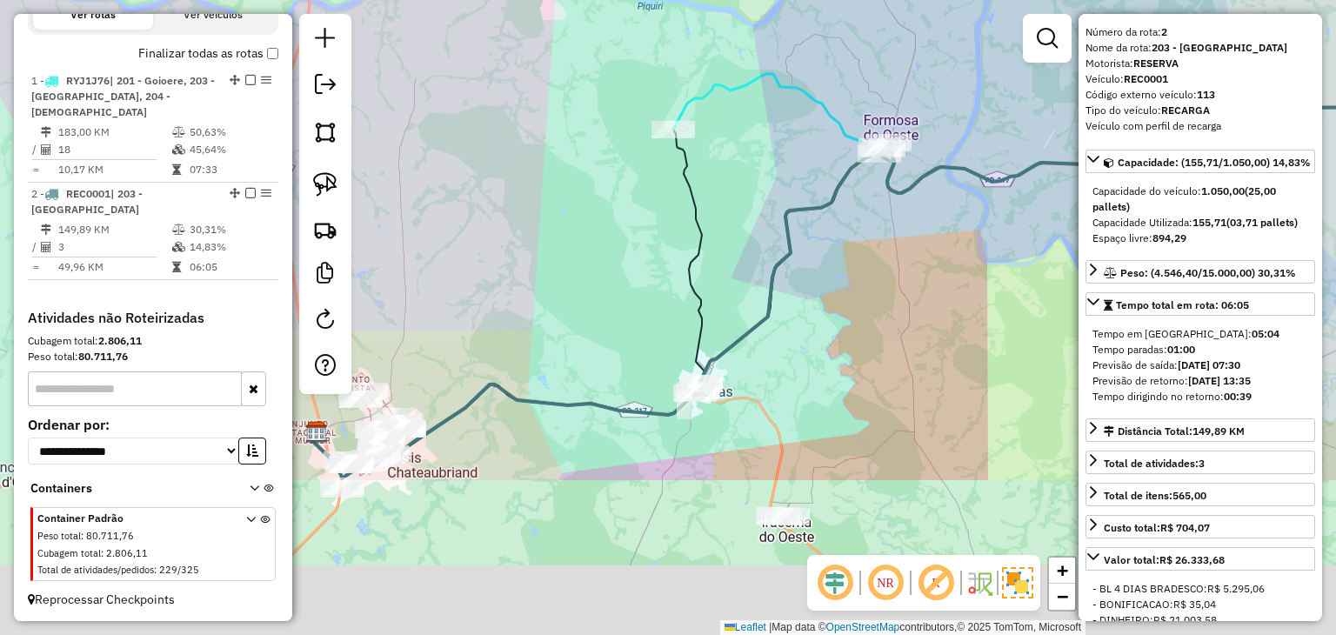
drag, startPoint x: 863, startPoint y: 313, endPoint x: 888, endPoint y: 221, distance: 95.3
click at [888, 221] on div "Janela de atendimento Grade de atendimento Capacidade Transportadoras Veículos …" at bounding box center [668, 317] width 1336 height 635
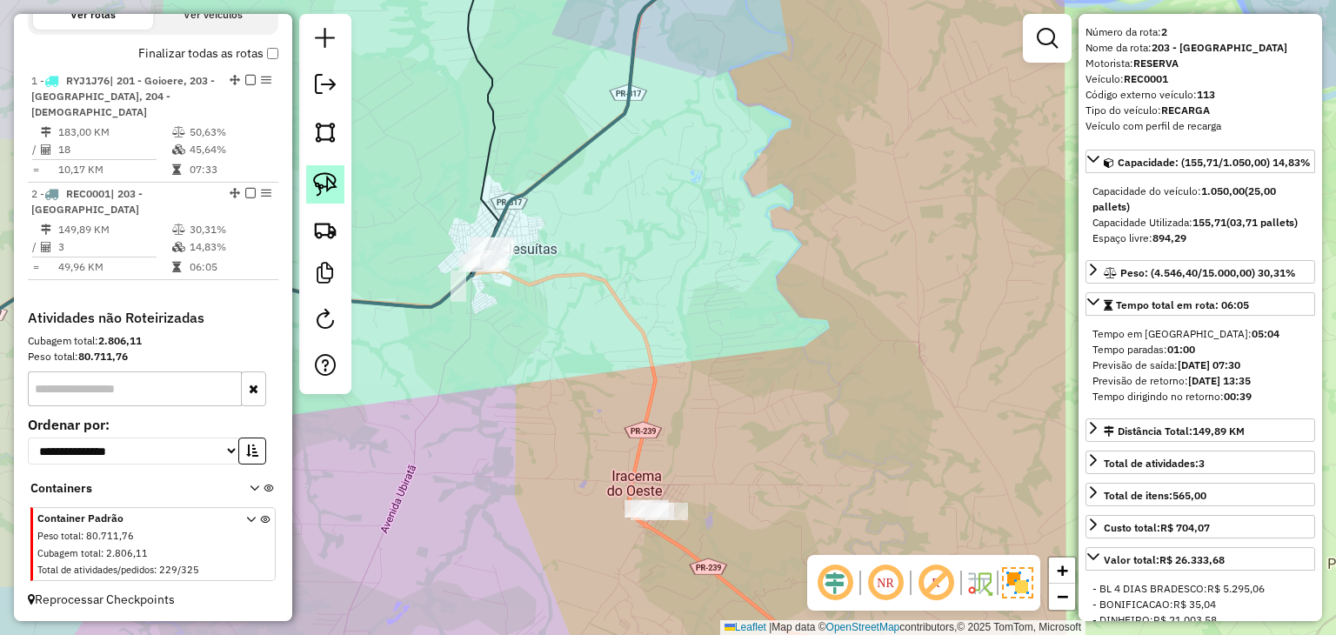
click at [336, 178] on img at bounding box center [325, 184] width 24 height 24
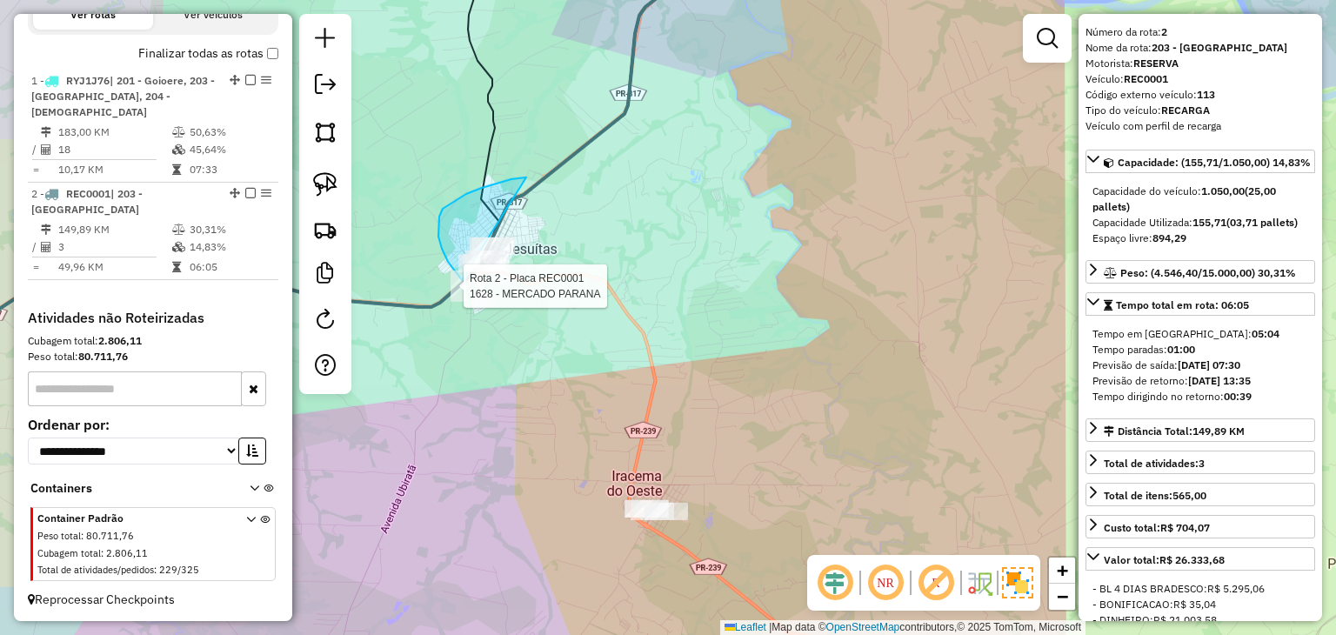
drag, startPoint x: 526, startPoint y: 177, endPoint x: 624, endPoint y: 304, distance: 160.5
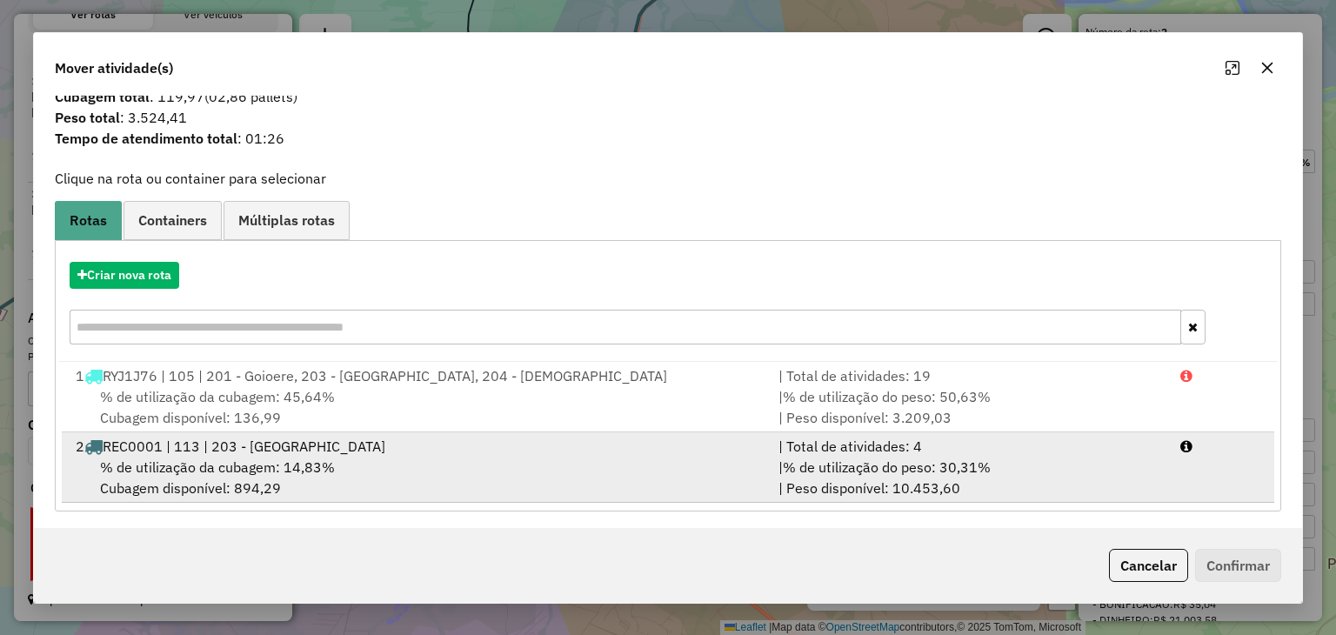
scroll to position [42, 0]
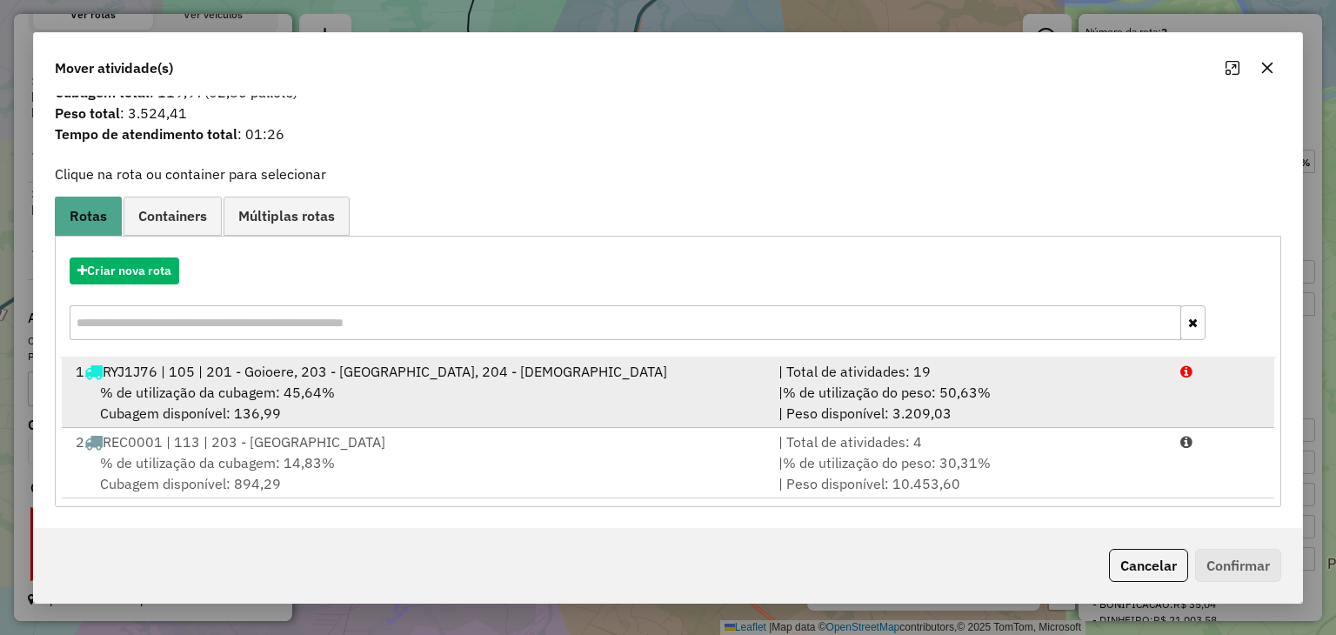
click at [654, 405] on div "% de utilização da cubagem: 45,64% Cubagem disponível: 136,99" at bounding box center [416, 403] width 703 height 42
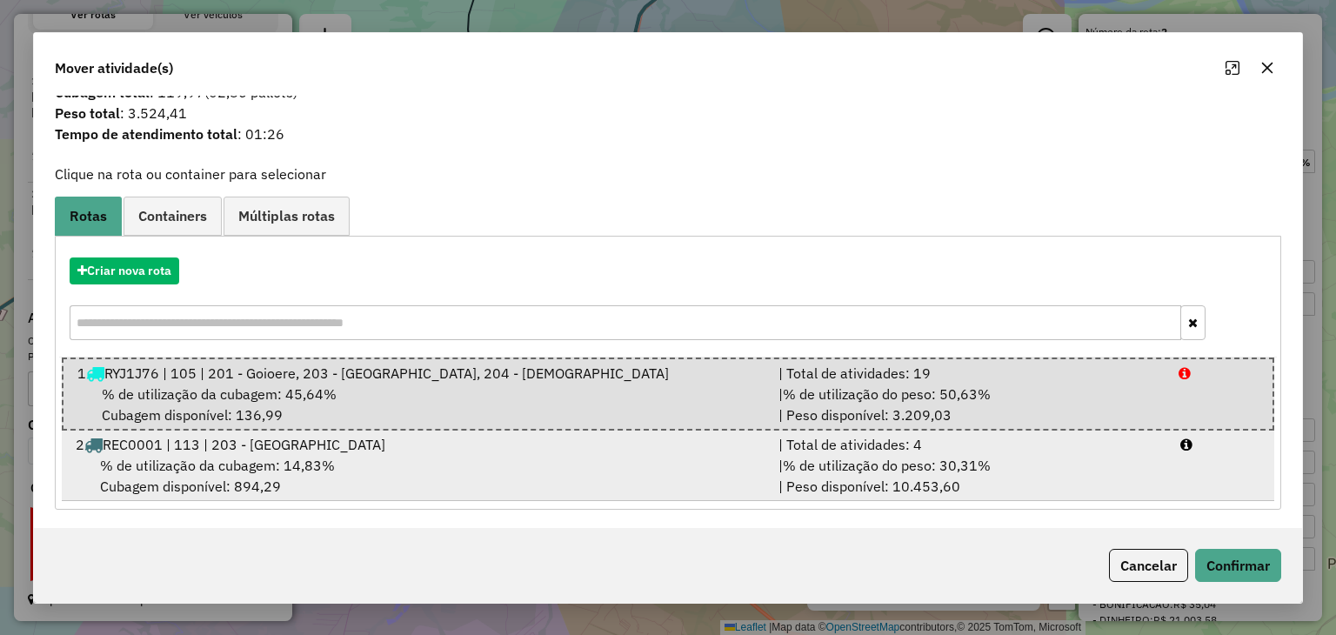
click at [976, 467] on span "% de utilização do peso: 30,31%" at bounding box center [887, 464] width 208 height 17
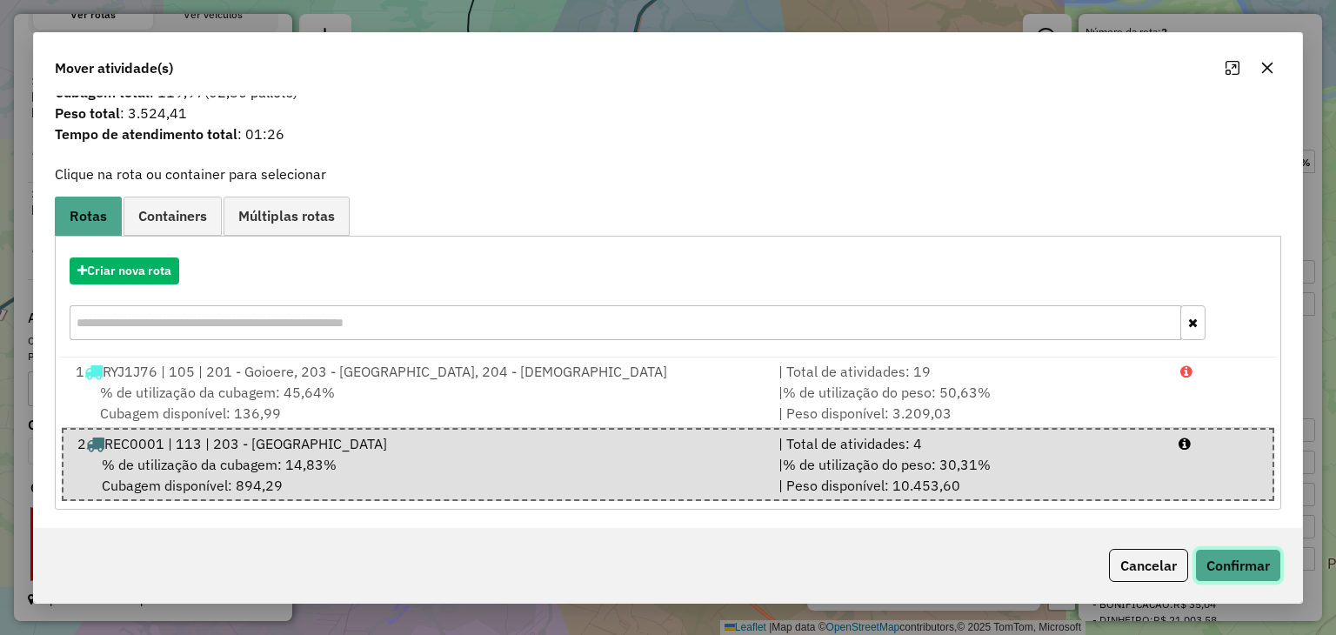
click at [1233, 567] on button "Confirmar" at bounding box center [1238, 565] width 86 height 33
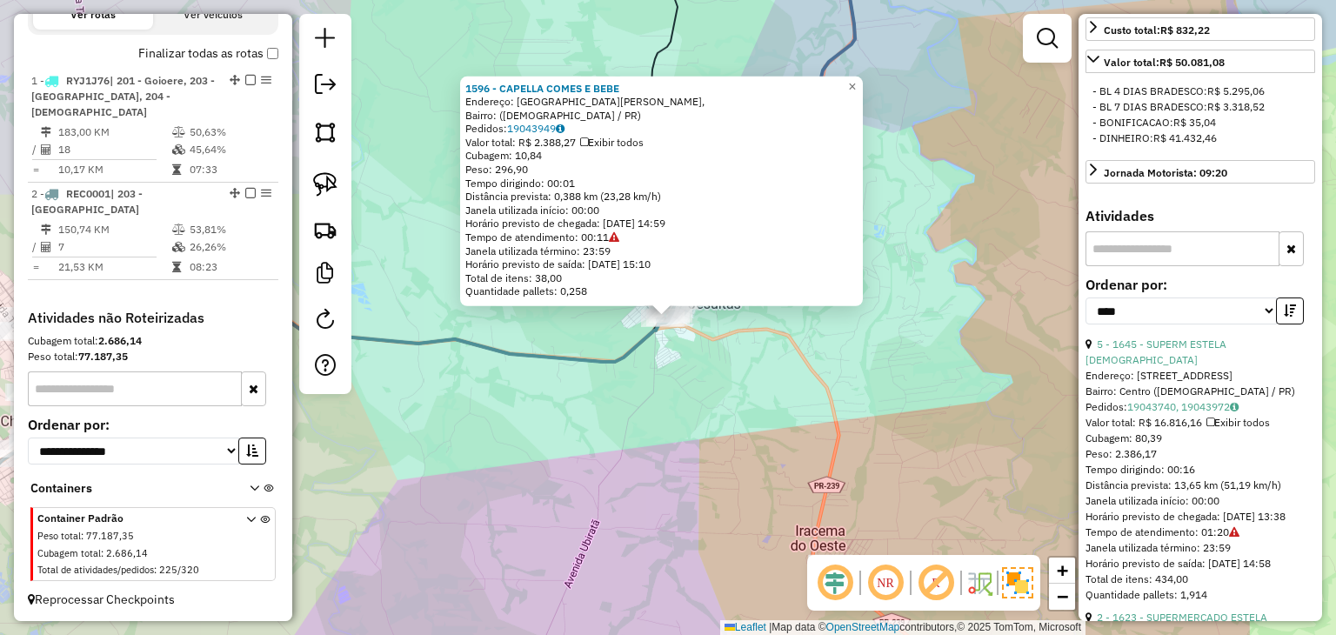
scroll to position [577, 0]
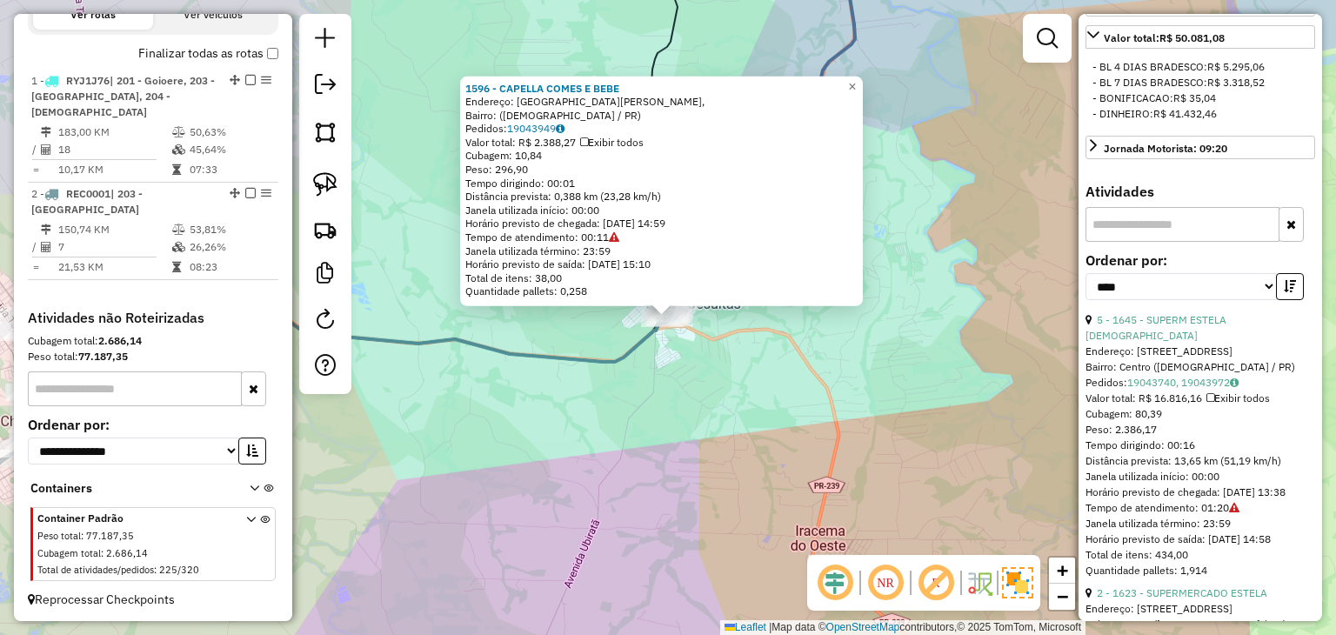
click at [861, 356] on div "1596 - CAPELLA COMES E BEBE Endereço: Avenida Padre Anchieta, Bairro: (Jesuítas…" at bounding box center [668, 317] width 1336 height 635
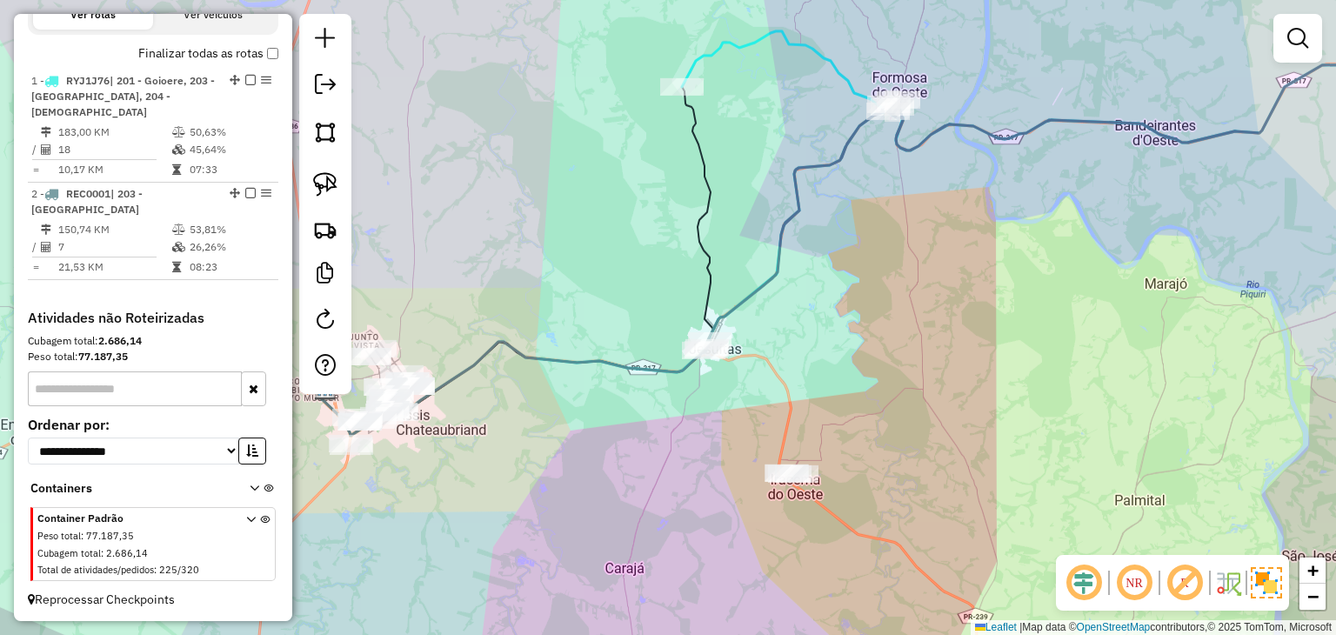
drag, startPoint x: 981, startPoint y: 255, endPoint x: 950, endPoint y: 298, distance: 53.1
click at [950, 298] on div "Janela de atendimento Grade de atendimento Capacidade Transportadoras Veículos …" at bounding box center [668, 317] width 1336 height 635
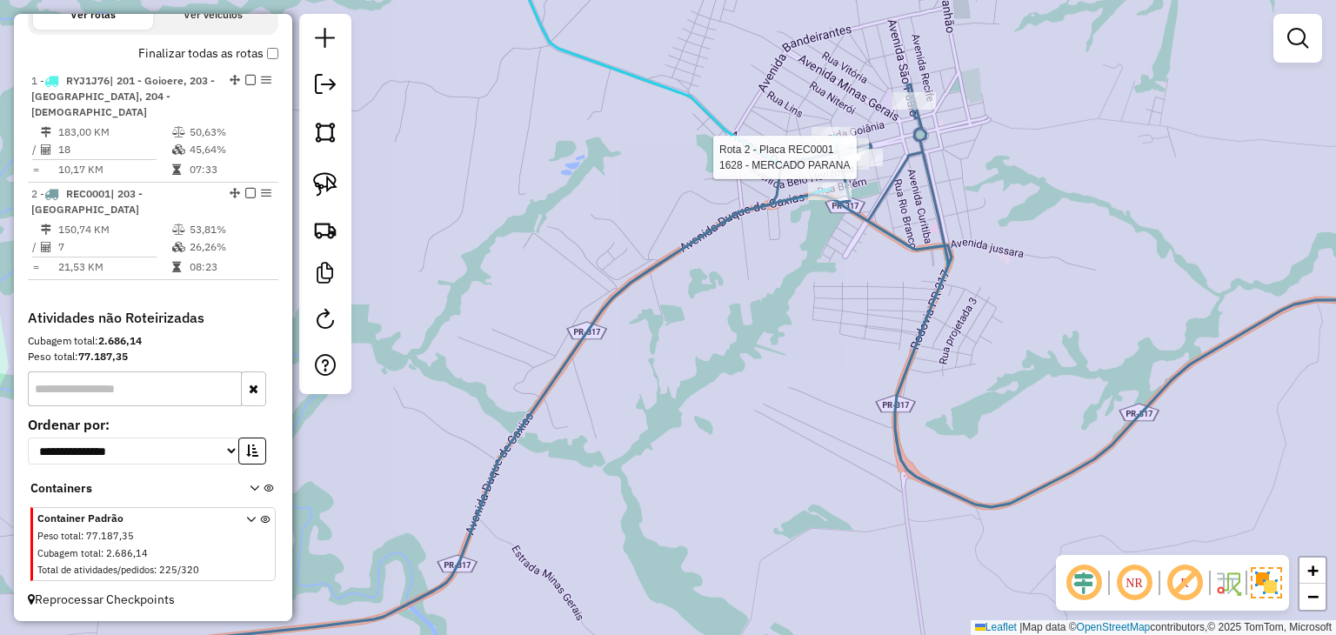
select select "*********"
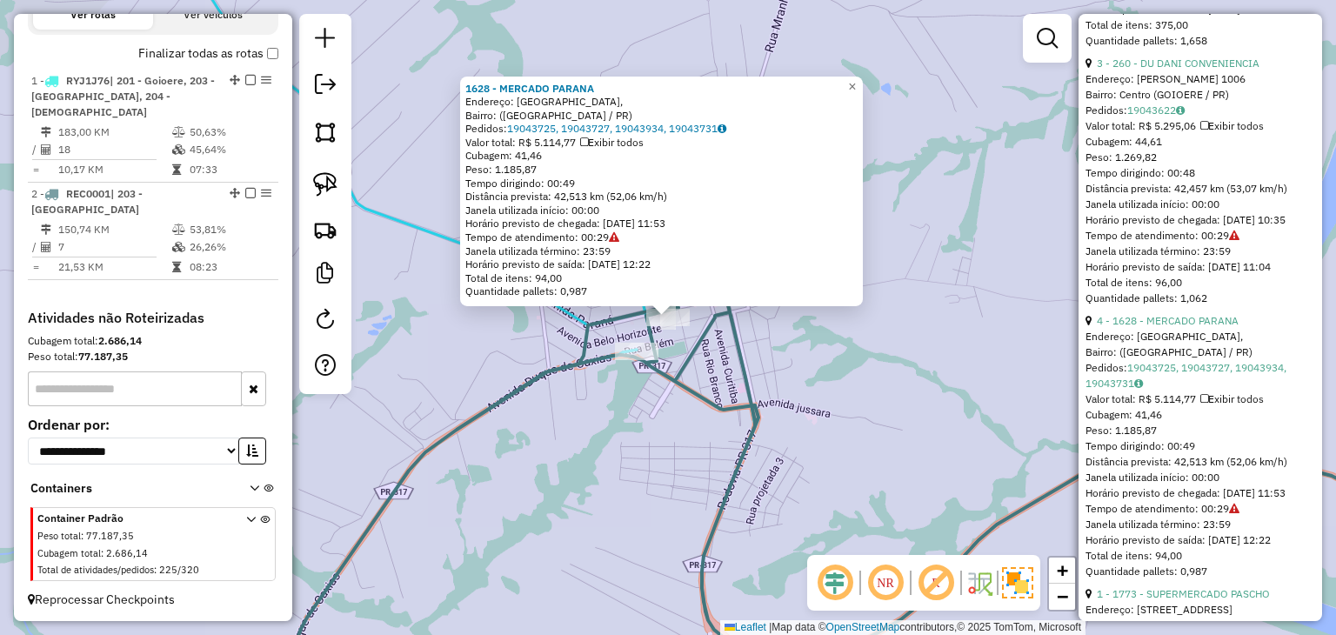
scroll to position [1391, 0]
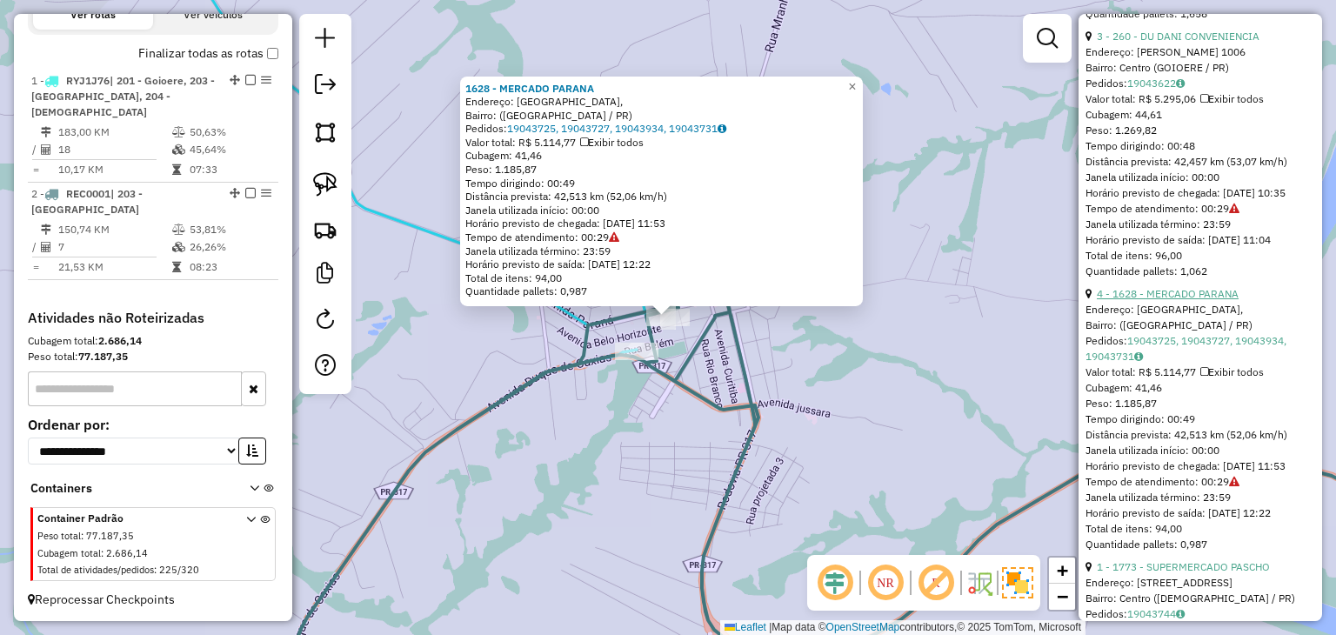
click at [1219, 300] on link "4 - 1628 - MERCADO PARANA" at bounding box center [1167, 293] width 142 height 13
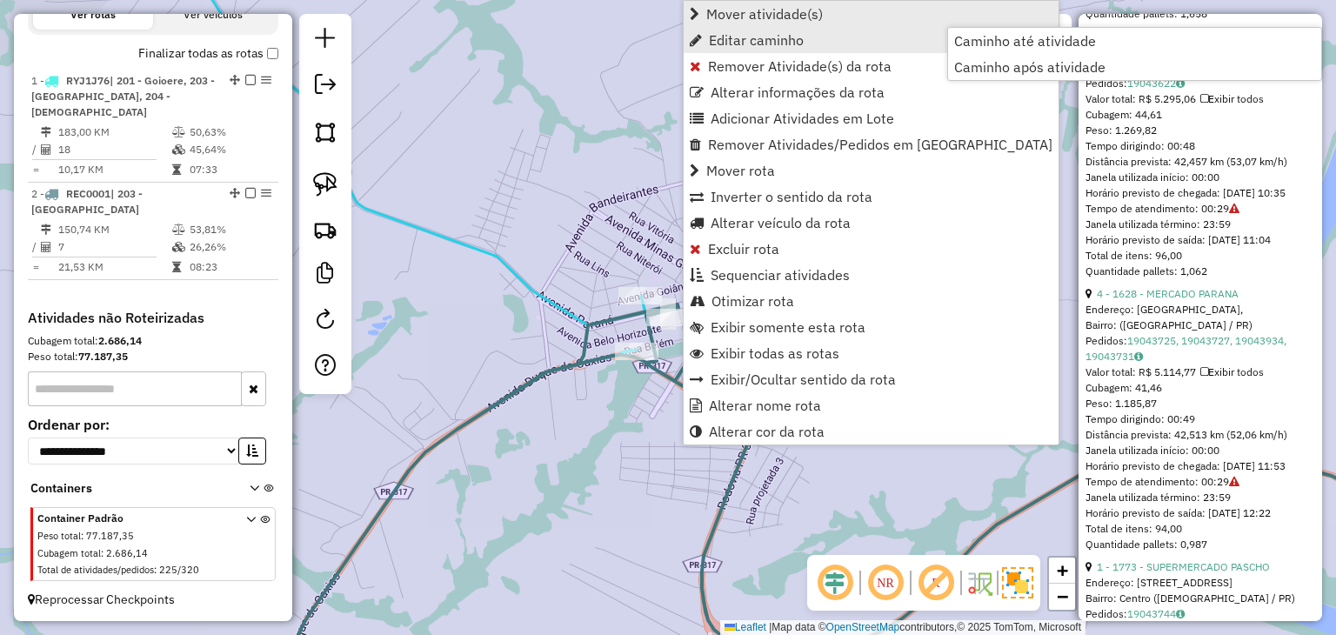
click at [763, 9] on span "Mover atividade(s)" at bounding box center [764, 14] width 117 height 14
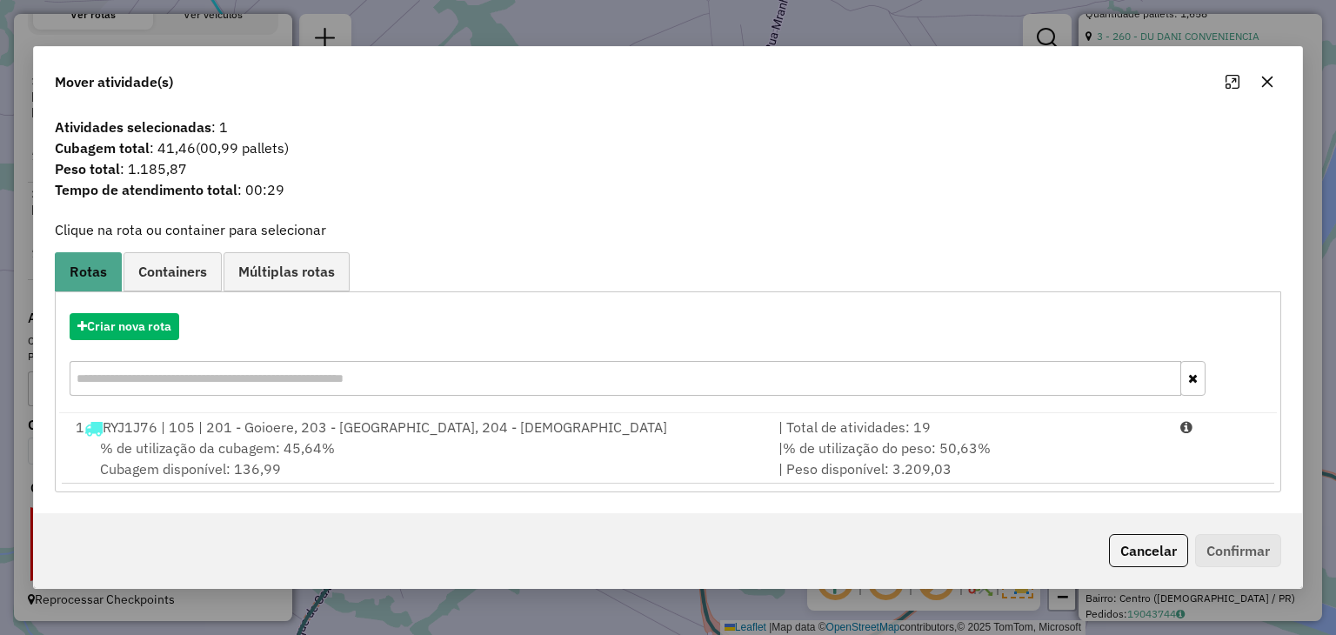
click at [1130, 450] on div "| % de utilização do peso: 50,63% | Peso disponível: 3.209,03" at bounding box center [969, 458] width 402 height 42
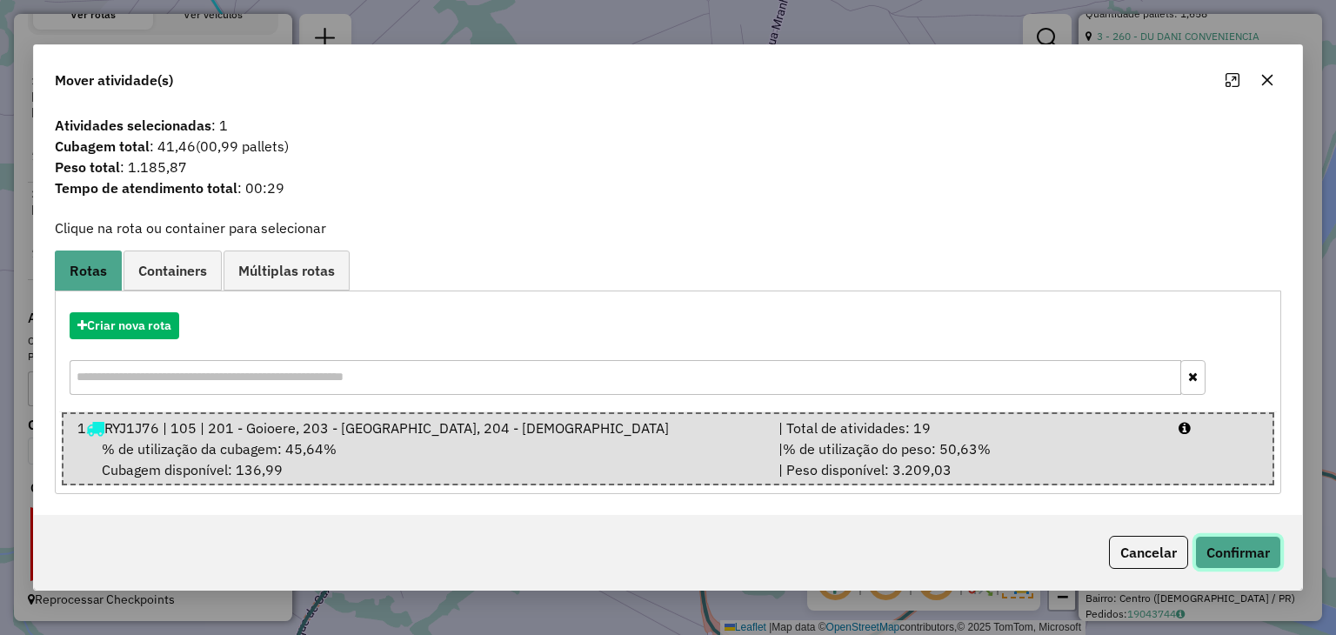
click at [1223, 558] on button "Confirmar" at bounding box center [1238, 552] width 86 height 33
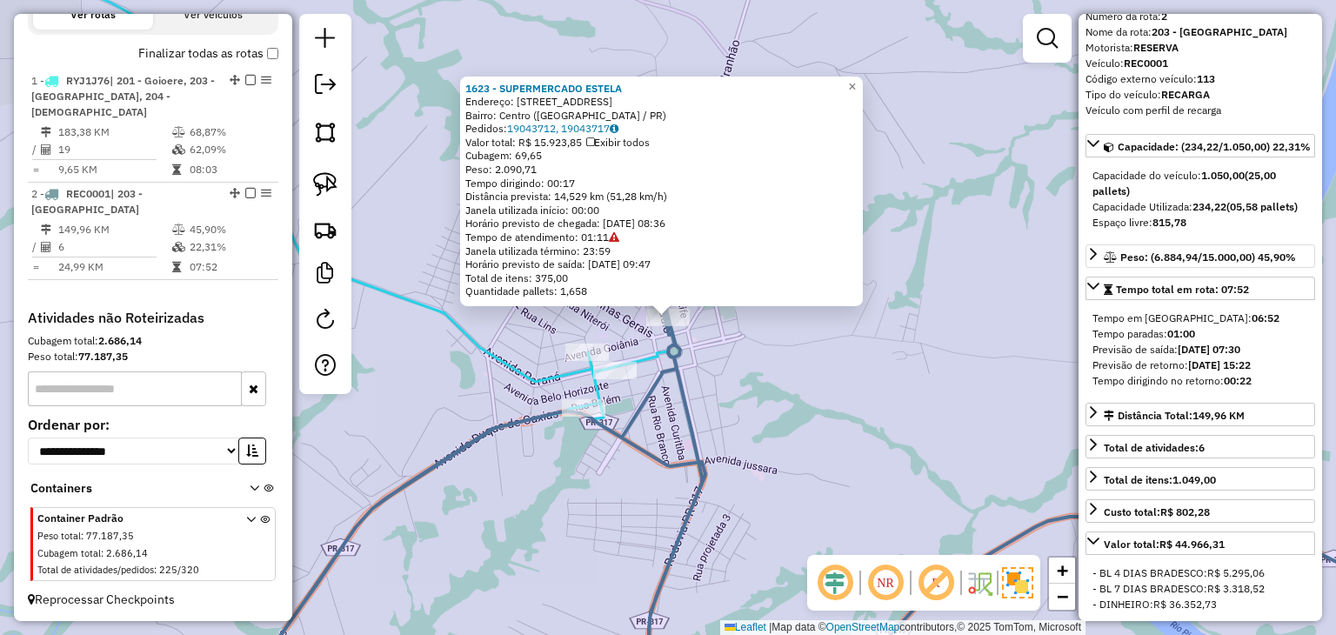
scroll to position [0, 0]
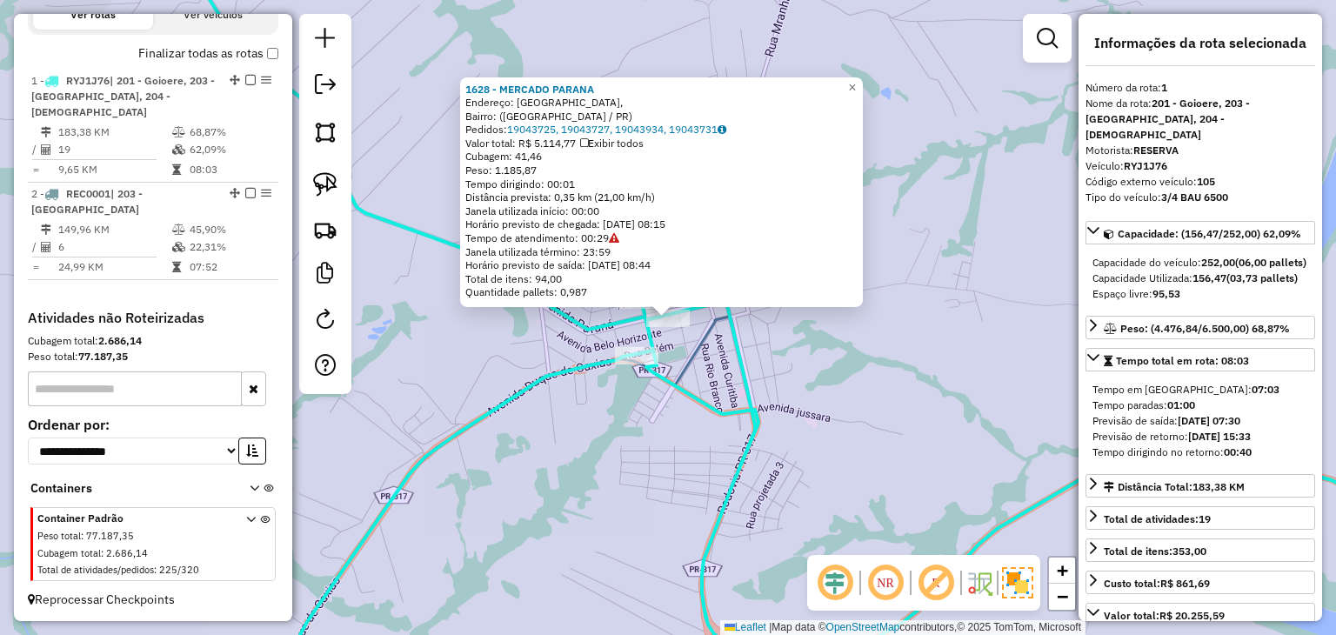
click at [896, 396] on div "1628 - MERCADO PARANA Endereço: Avenida Paraná, Bairro: (Formosa do Oeste / PR)…" at bounding box center [668, 317] width 1336 height 635
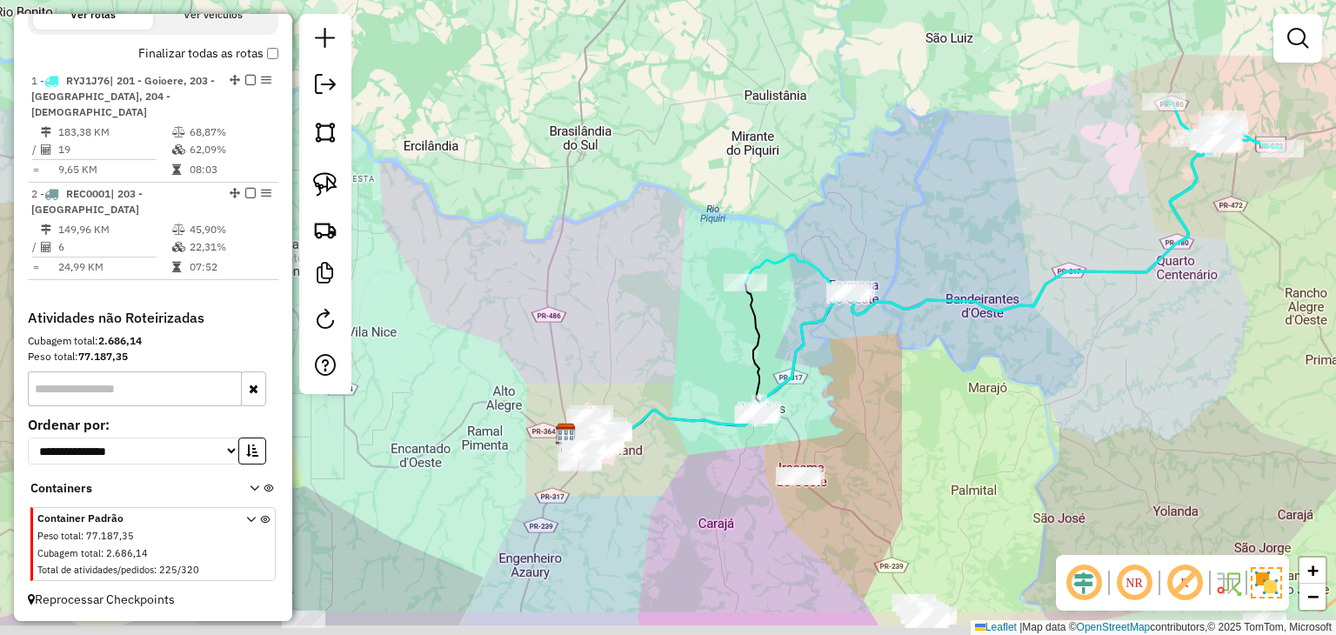
drag, startPoint x: 911, startPoint y: 396, endPoint x: 803, endPoint y: 231, distance: 197.8
click at [807, 239] on div "Janela de atendimento Grade de atendimento Capacidade Transportadoras Veículos …" at bounding box center [668, 317] width 1336 height 635
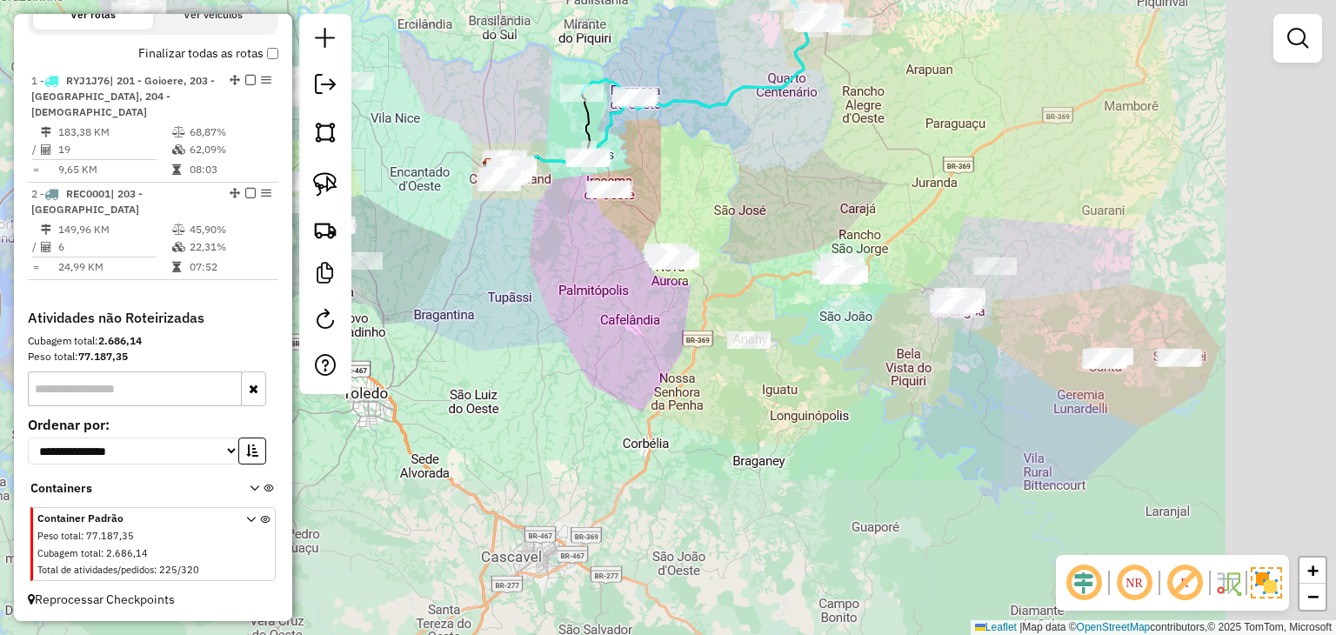
drag, startPoint x: 848, startPoint y: 209, endPoint x: 790, endPoint y: 173, distance: 68.3
click at [790, 173] on div "Janela de atendimento Grade de atendimento Capacidade Transportadoras Veículos …" at bounding box center [668, 317] width 1336 height 635
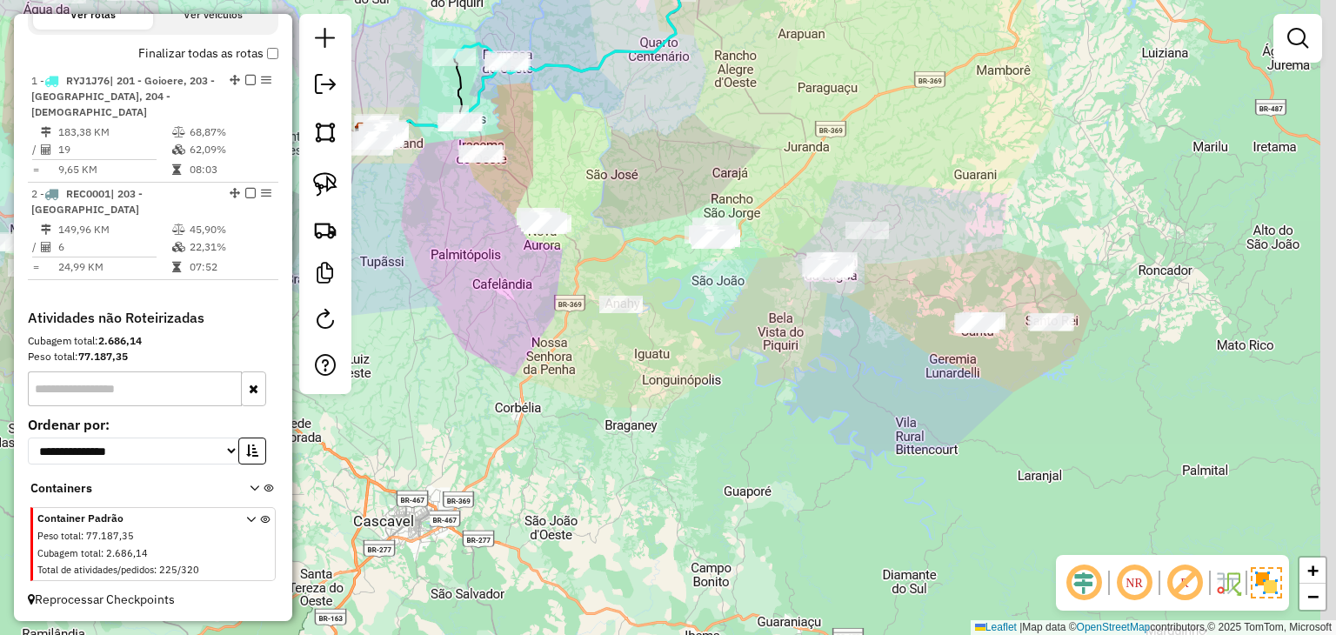
click at [910, 357] on div "Janela de atendimento Grade de atendimento Capacidade Transportadoras Veículos …" at bounding box center [668, 317] width 1336 height 635
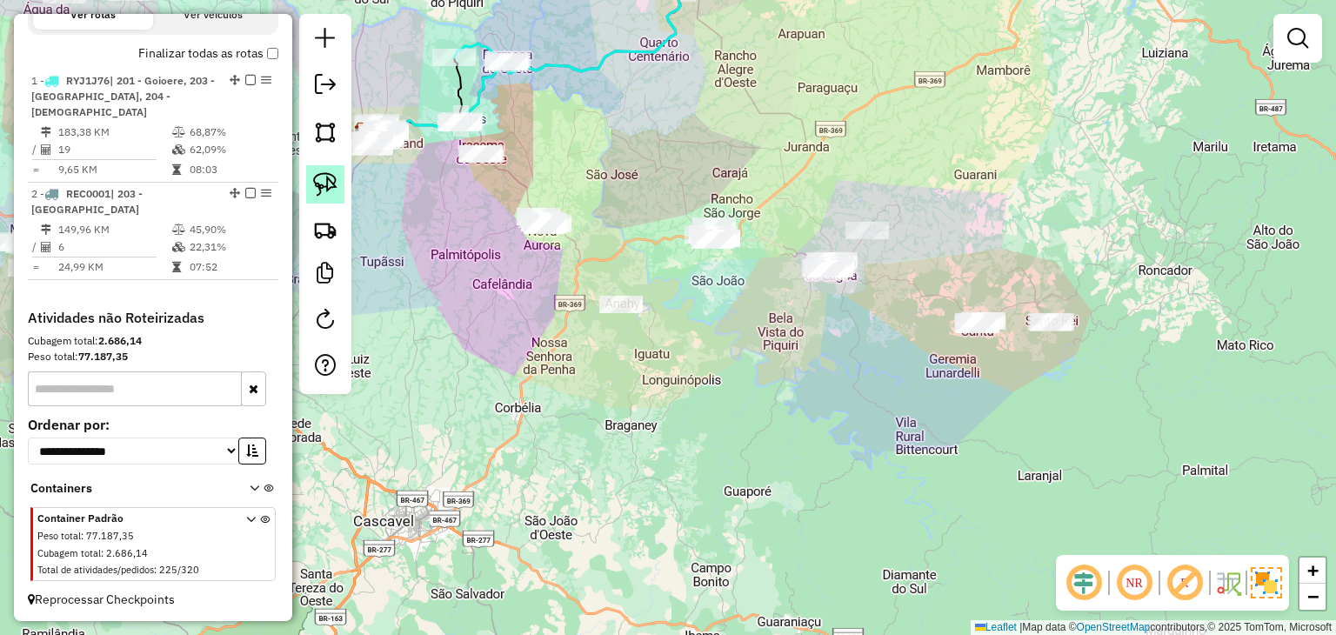
click at [306, 183] on link at bounding box center [325, 184] width 38 height 38
click at [323, 178] on img at bounding box center [325, 184] width 24 height 24
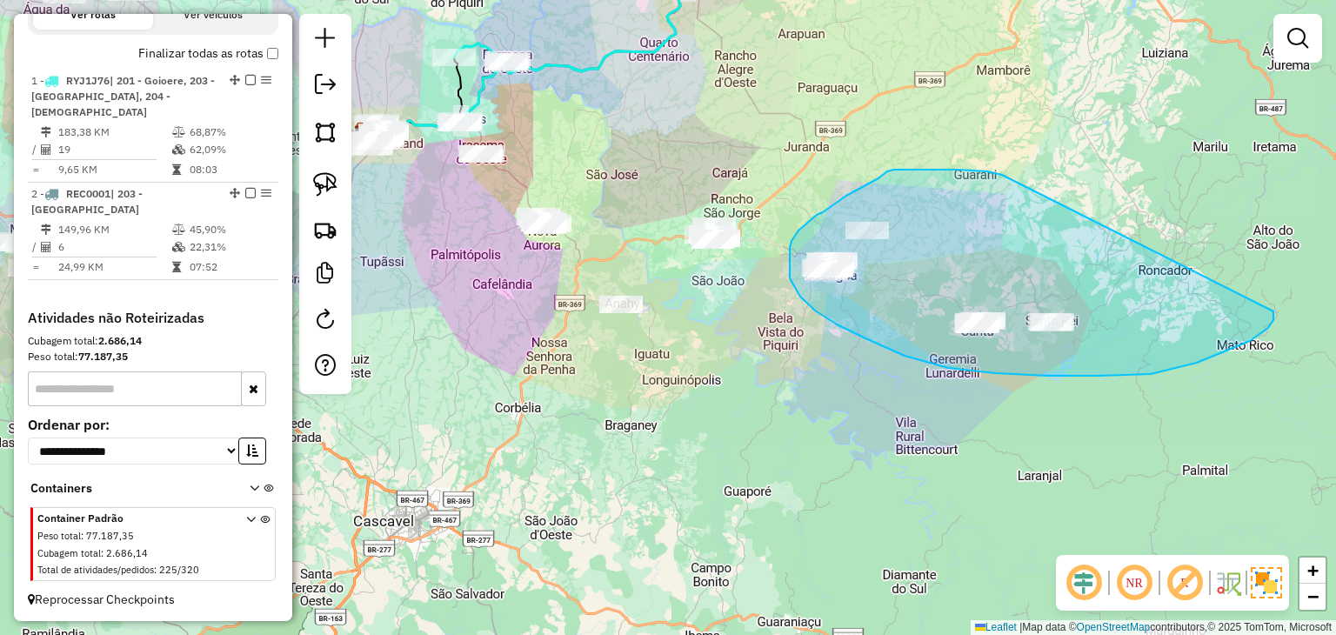
drag, startPoint x: 1000, startPoint y: 175, endPoint x: 1273, endPoint y: 305, distance: 302.6
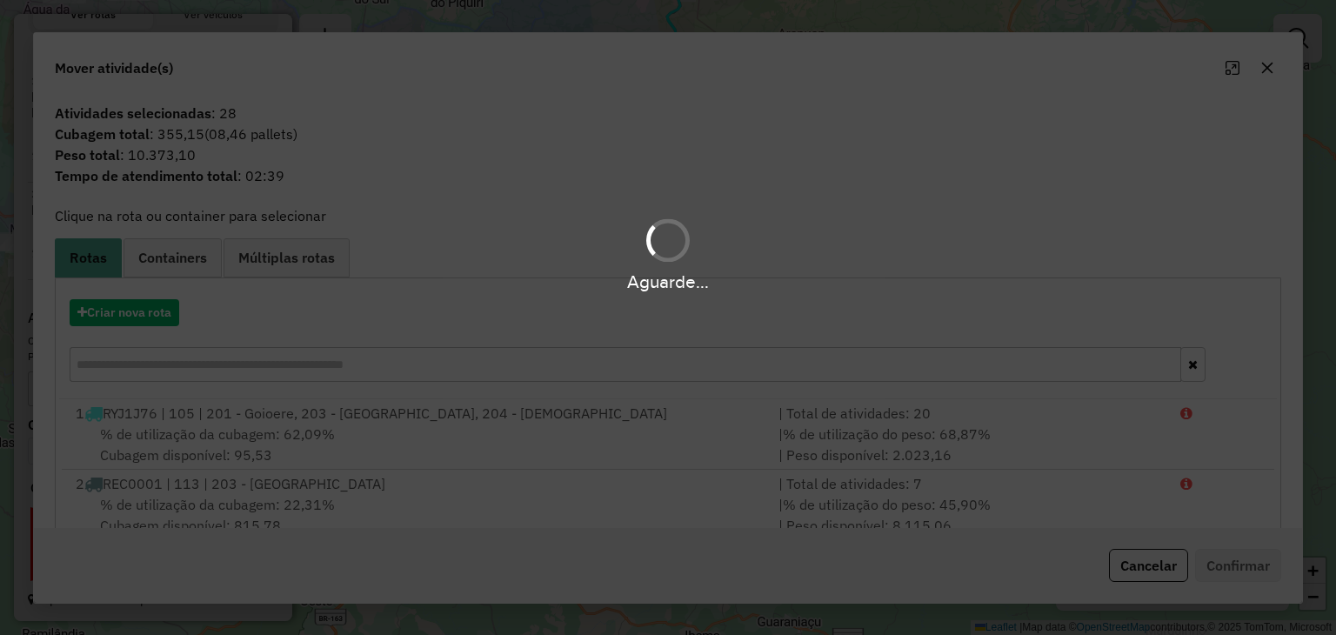
click at [139, 311] on div "Aguarde..." at bounding box center [668, 317] width 1336 height 635
click at [212, 305] on div "Aguarde..." at bounding box center [668, 317] width 1336 height 635
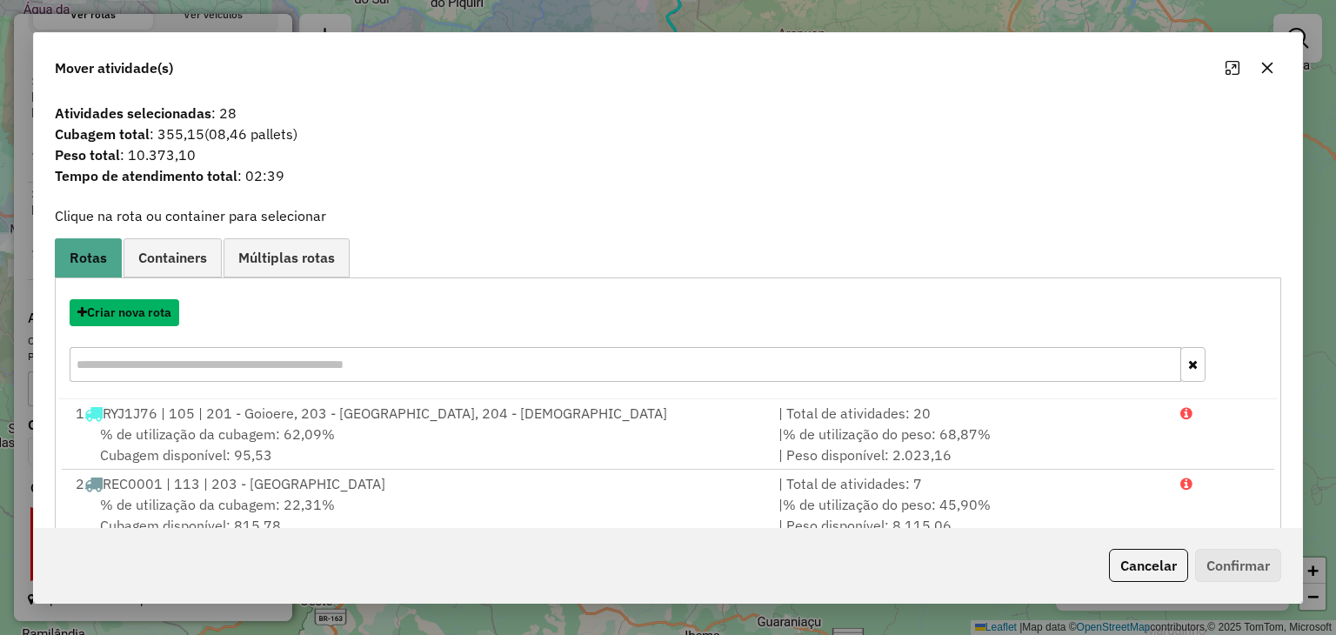
click at [132, 314] on button "Criar nova rota" at bounding box center [125, 312] width 110 height 27
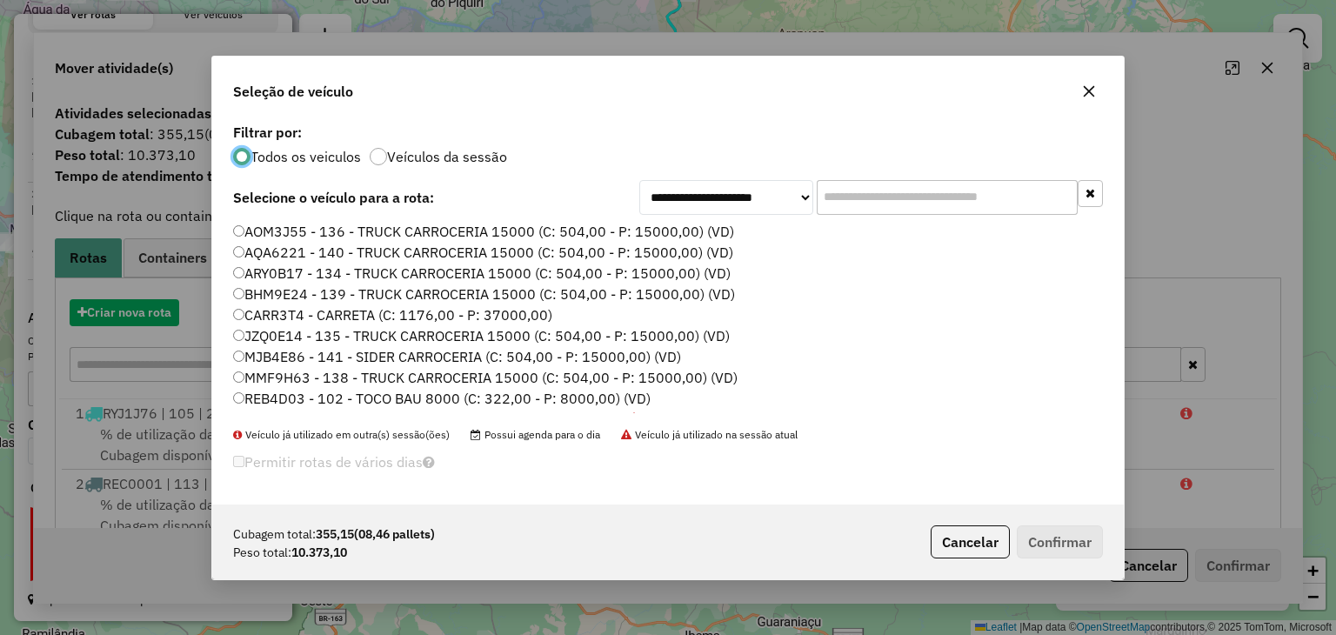
scroll to position [9, 5]
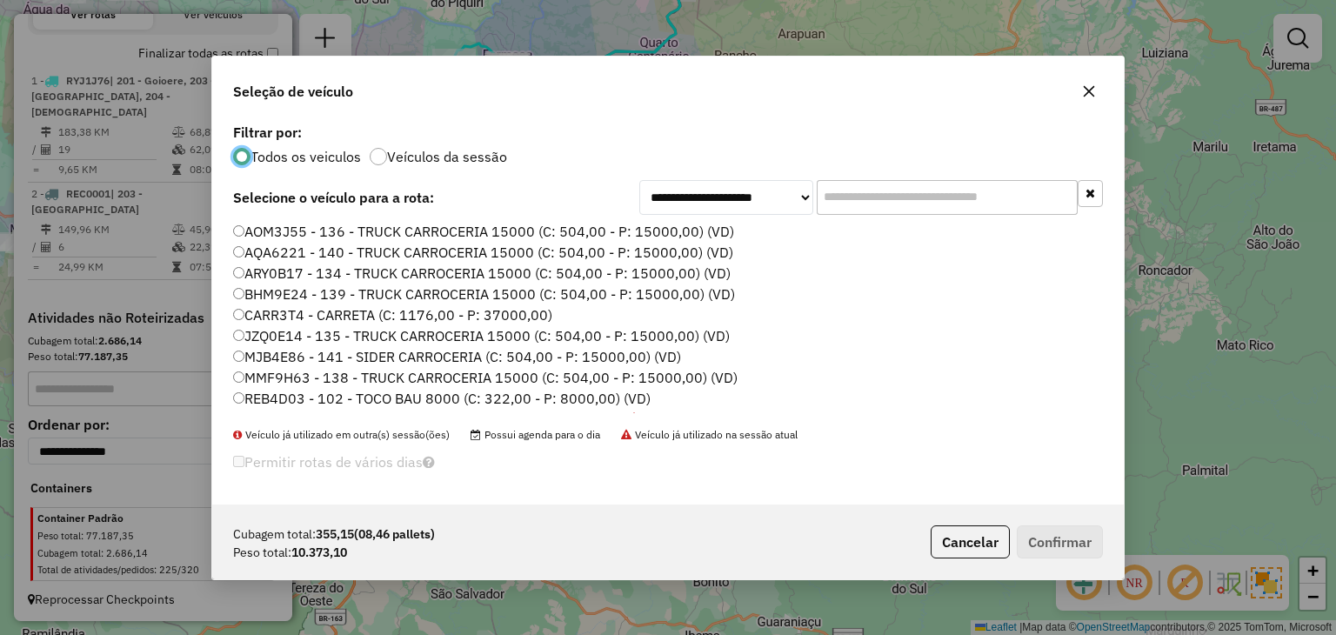
click at [910, 197] on input "text" at bounding box center [946, 197] width 261 height 35
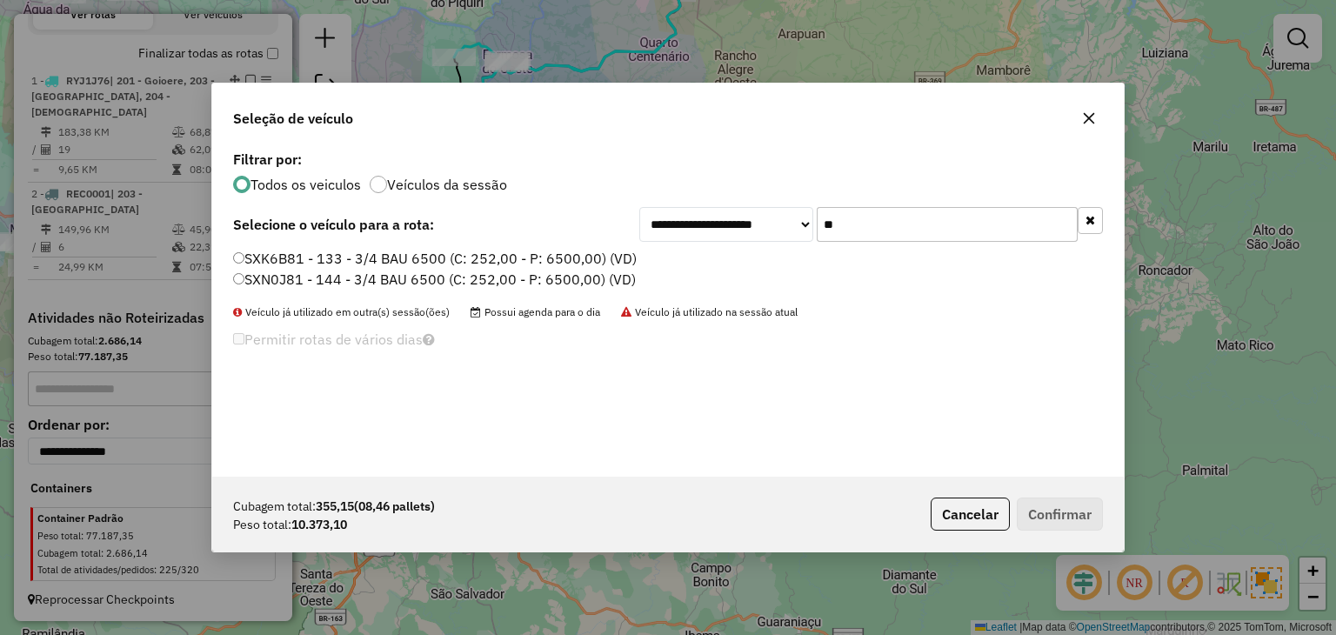
type input "**"
click at [605, 265] on label "SXK6B81 - 133 - 3/4 BAU 6500 (C: 252,00 - P: 6500,00) (VD)" at bounding box center [434, 258] width 403 height 21
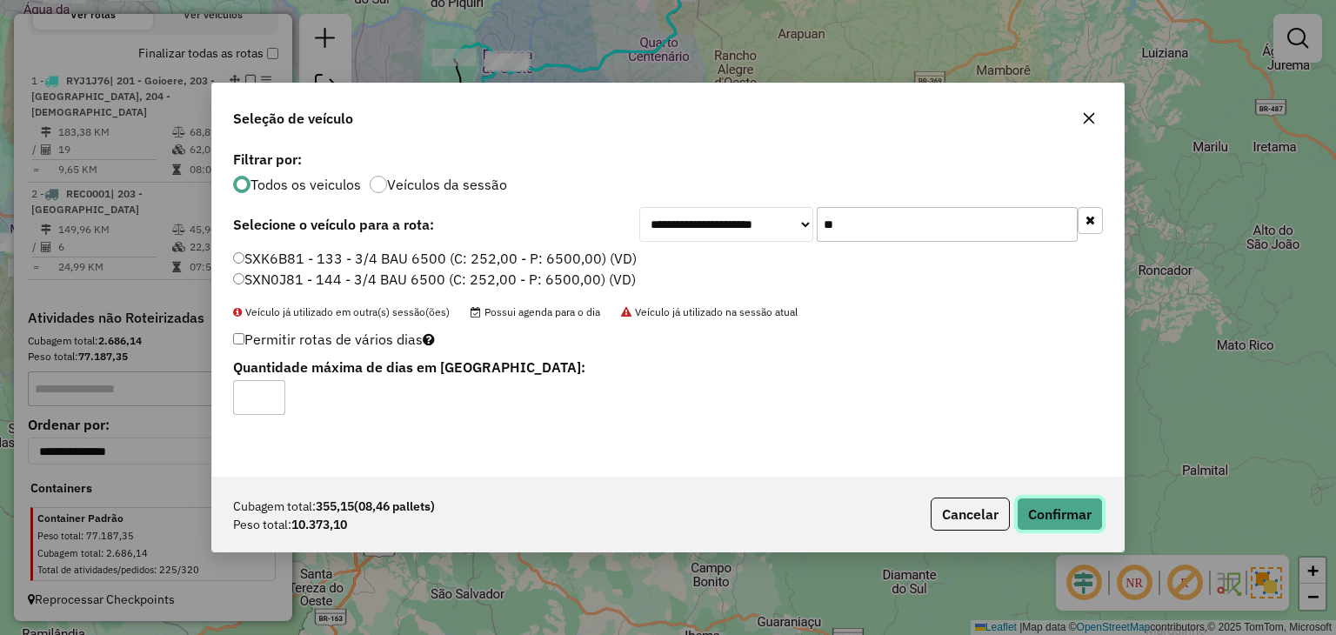
click at [1084, 520] on button "Confirmar" at bounding box center [1059, 513] width 86 height 33
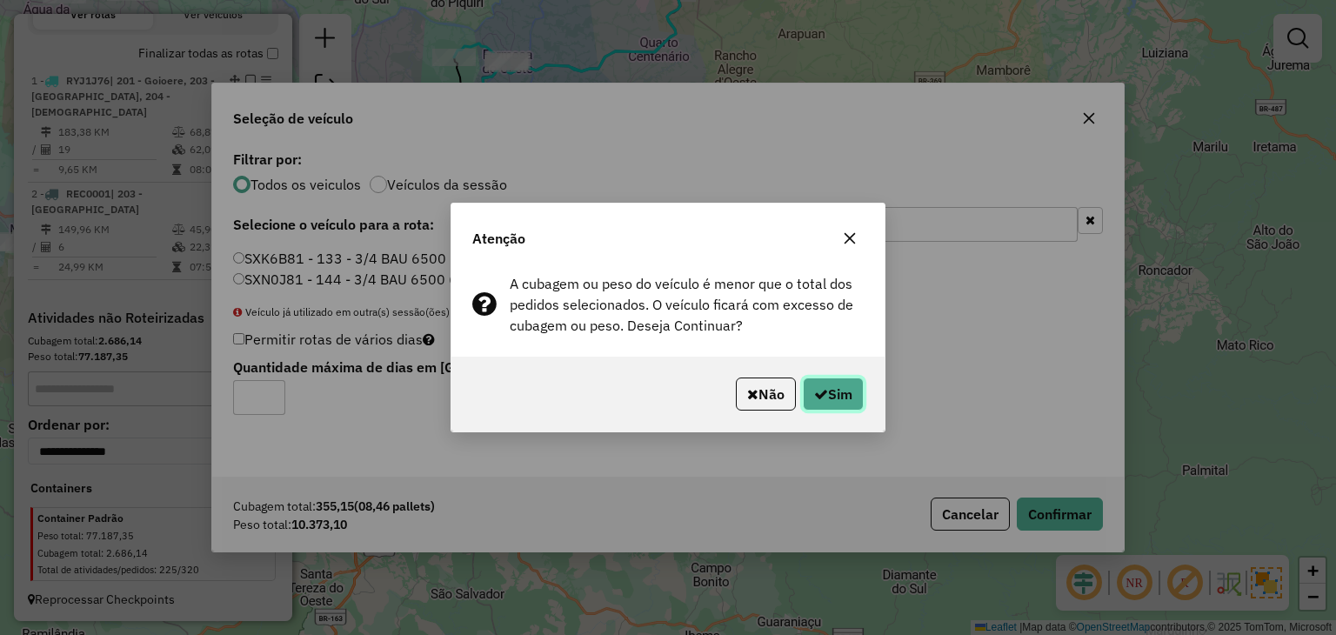
click at [810, 383] on button "Sim" at bounding box center [833, 393] width 61 height 33
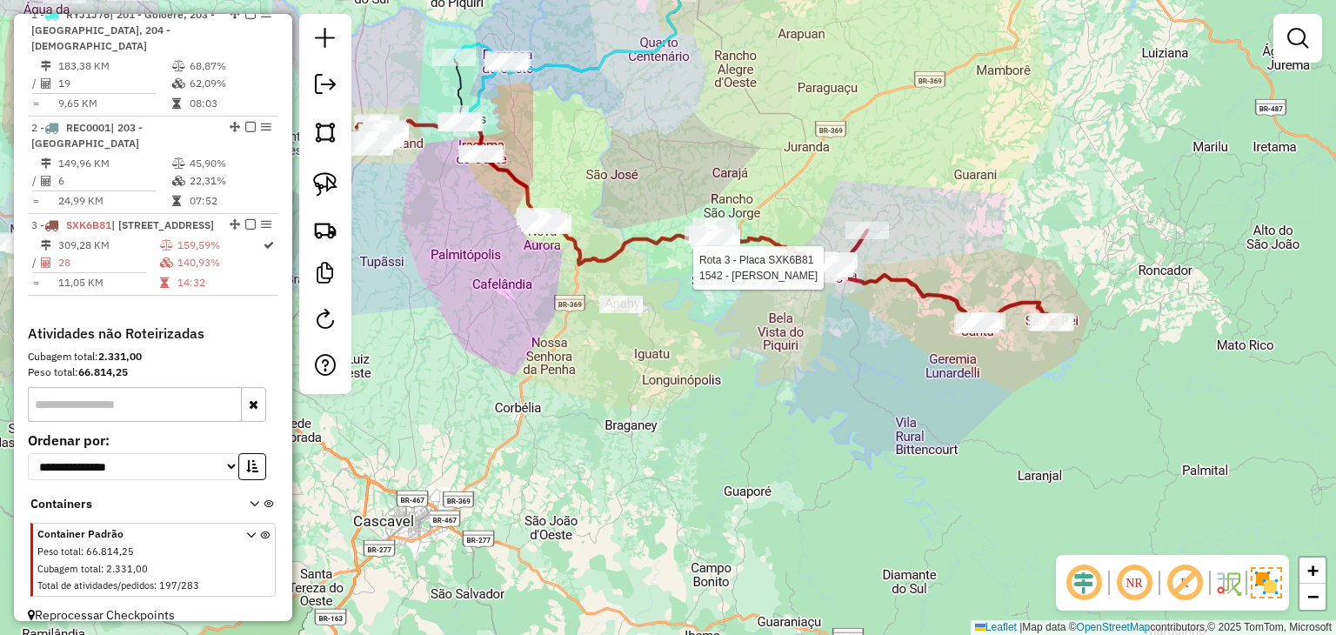
select select "*********"
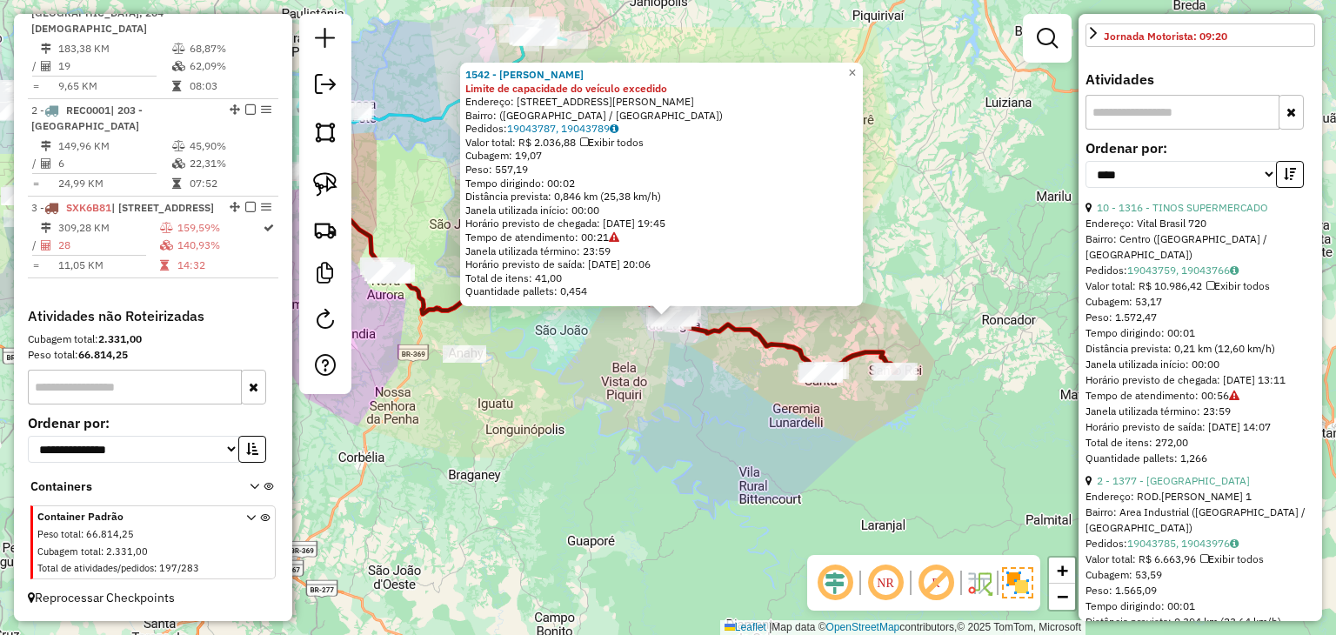
scroll to position [783, 0]
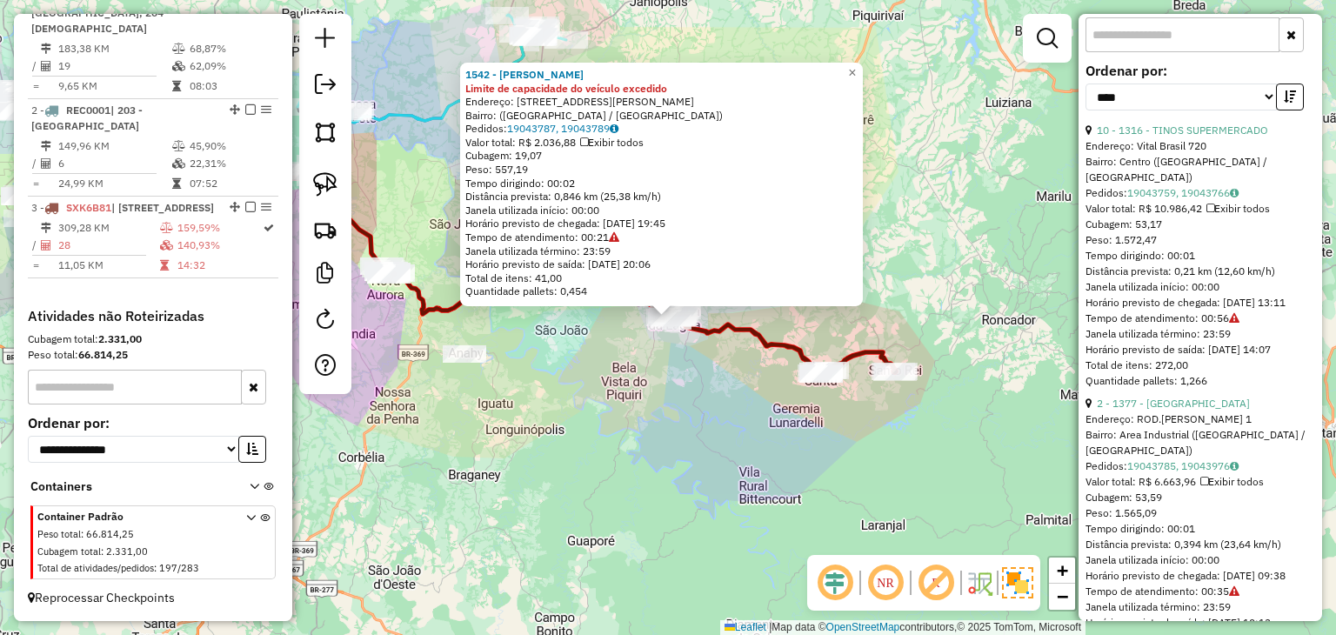
click at [1216, 123] on div "**********" at bounding box center [1200, 93] width 230 height 58
click at [1222, 137] on link "10 - 1316 - TINOS SUPERMERCADO" at bounding box center [1181, 129] width 171 height 13
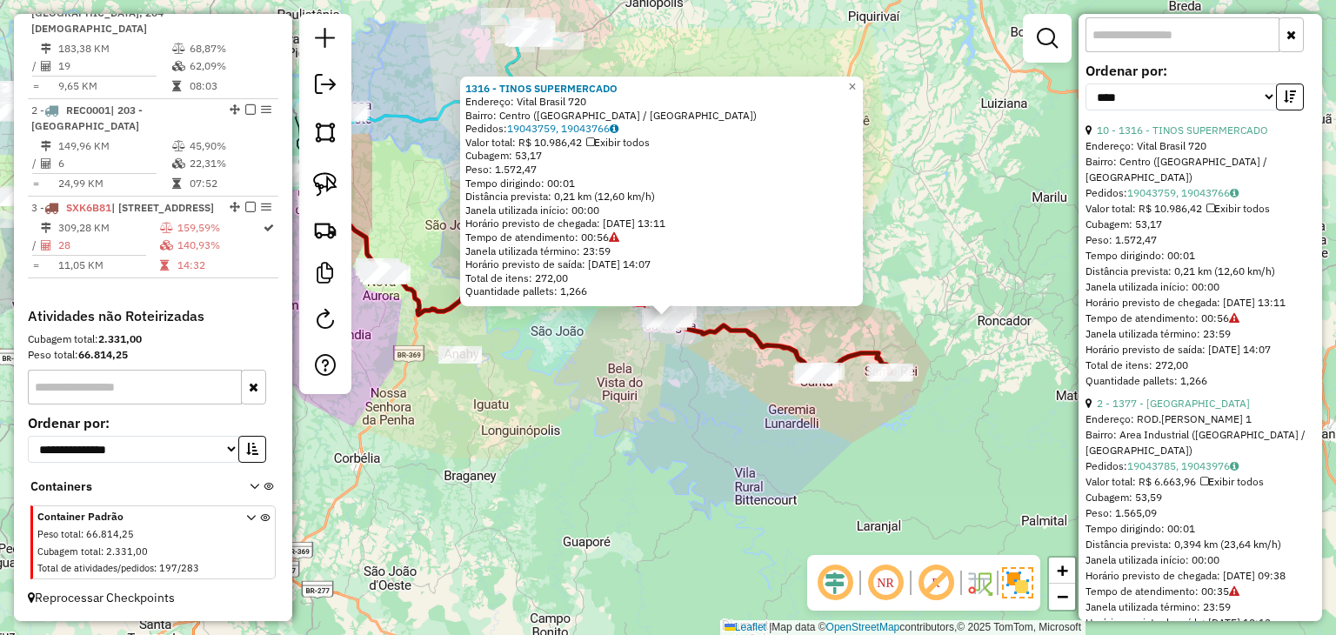
click at [753, 390] on div "1316 - TINOS SUPERMERCADO Endereço: Vital Brasil 720 Bairro: Centro (CAMPINA DA…" at bounding box center [668, 317] width 1336 height 635
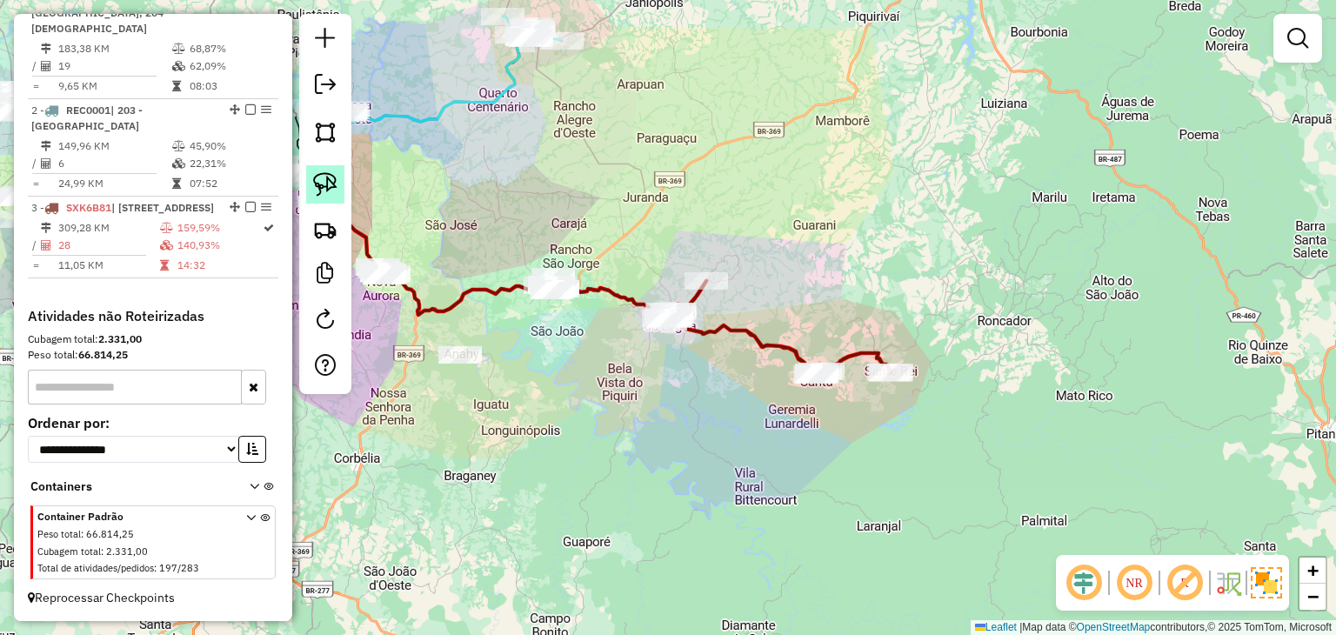
click at [320, 176] on img at bounding box center [325, 184] width 24 height 24
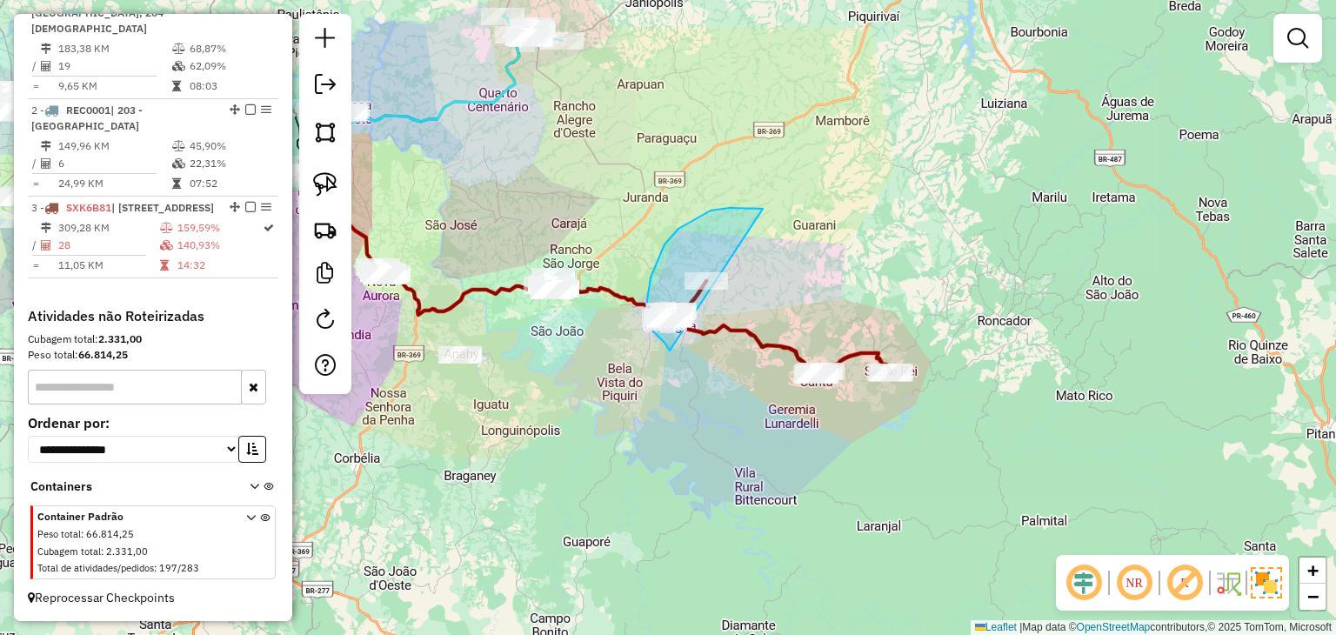
drag, startPoint x: 758, startPoint y: 208, endPoint x: 764, endPoint y: 348, distance: 140.1
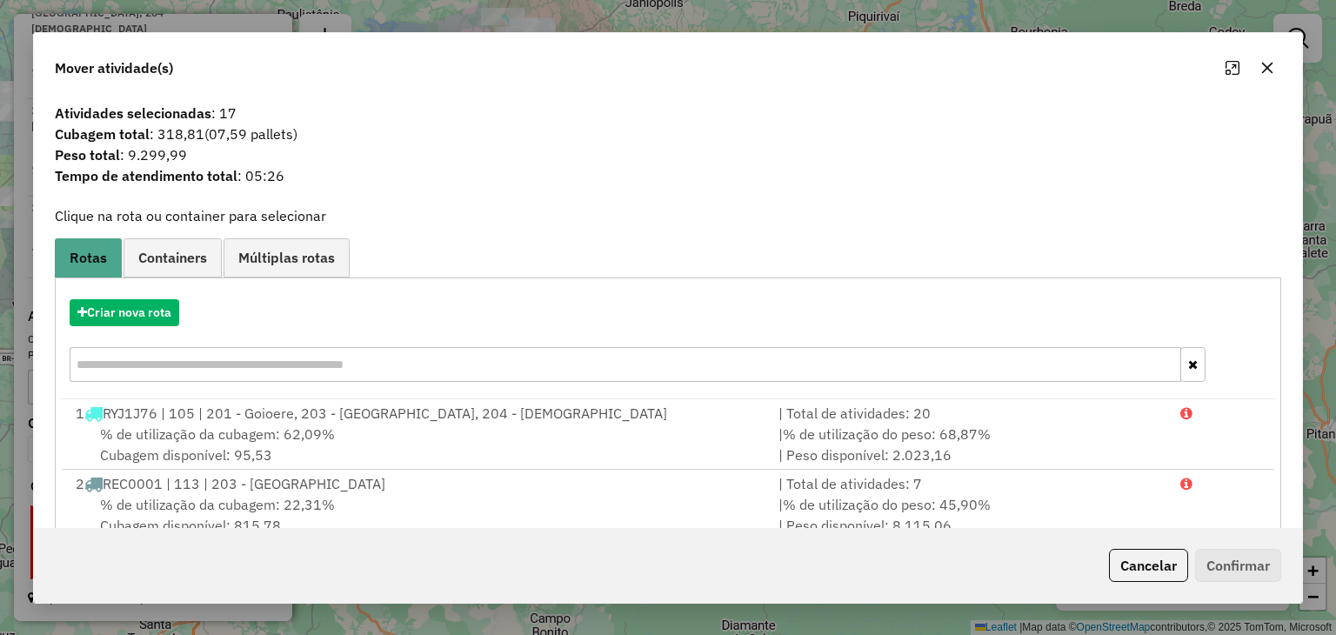
click at [1259, 76] on button "button" at bounding box center [1267, 68] width 28 height 28
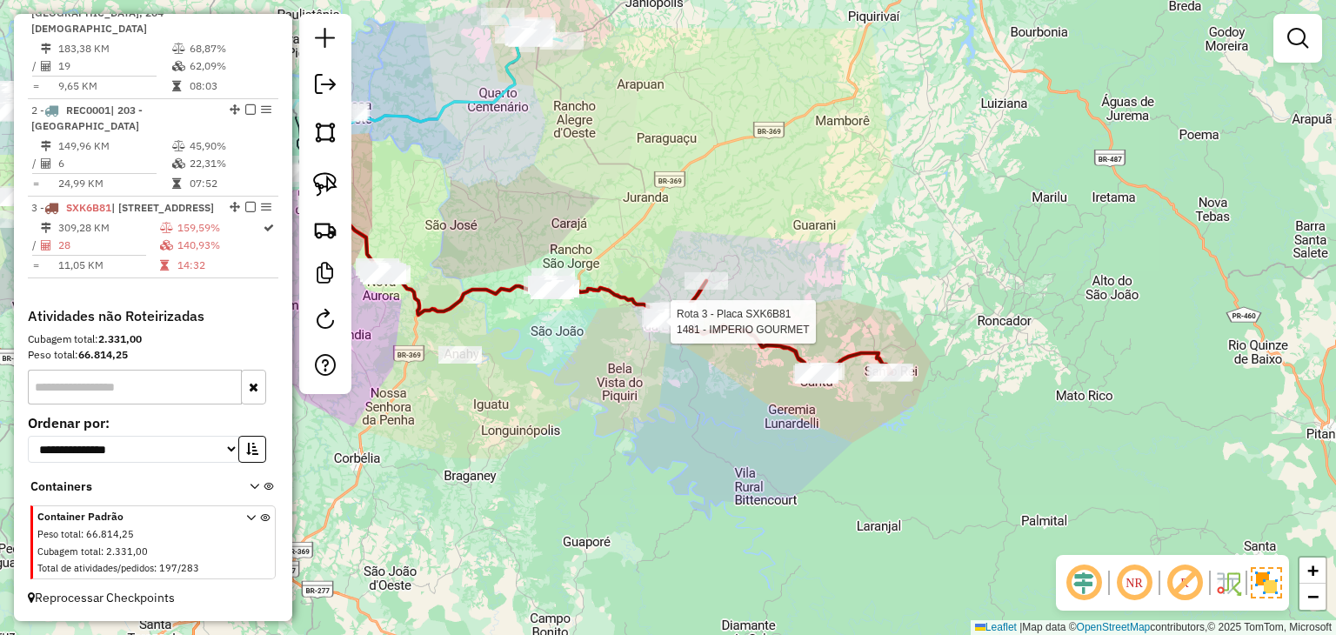
click at [705, 308] on div "Rota 3 - Placa SXK6B81 1274 - Bodega do Sertao Rota 3 - Placa SXK6B81 1330 - AU…" at bounding box center [668, 317] width 1336 height 635
select select "*********"
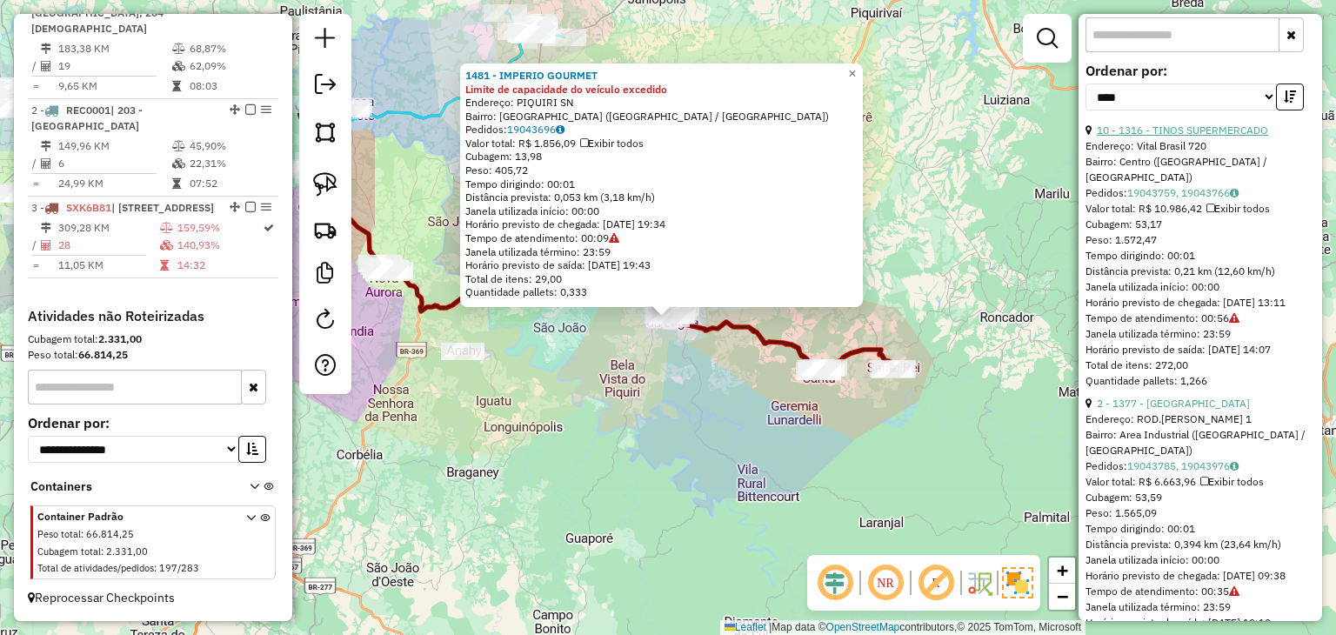
click at [1195, 137] on link "10 - 1316 - TINOS SUPERMERCADO" at bounding box center [1181, 129] width 171 height 13
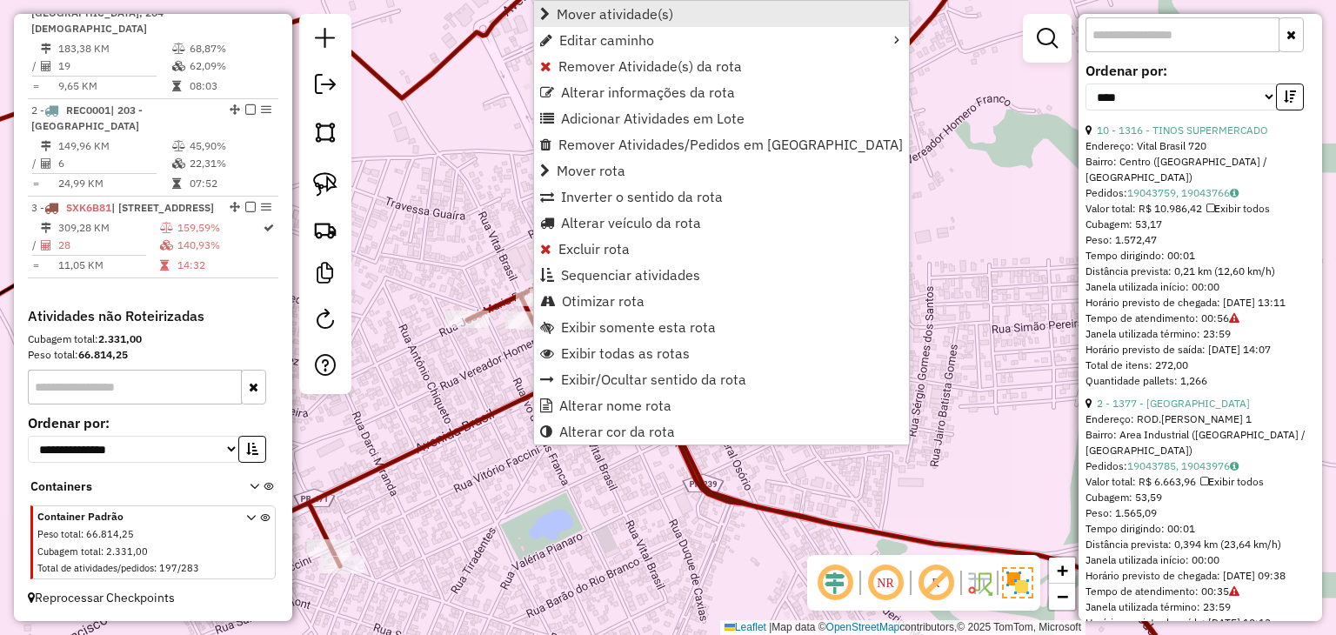
click at [594, 16] on span "Mover atividade(s)" at bounding box center [614, 14] width 117 height 14
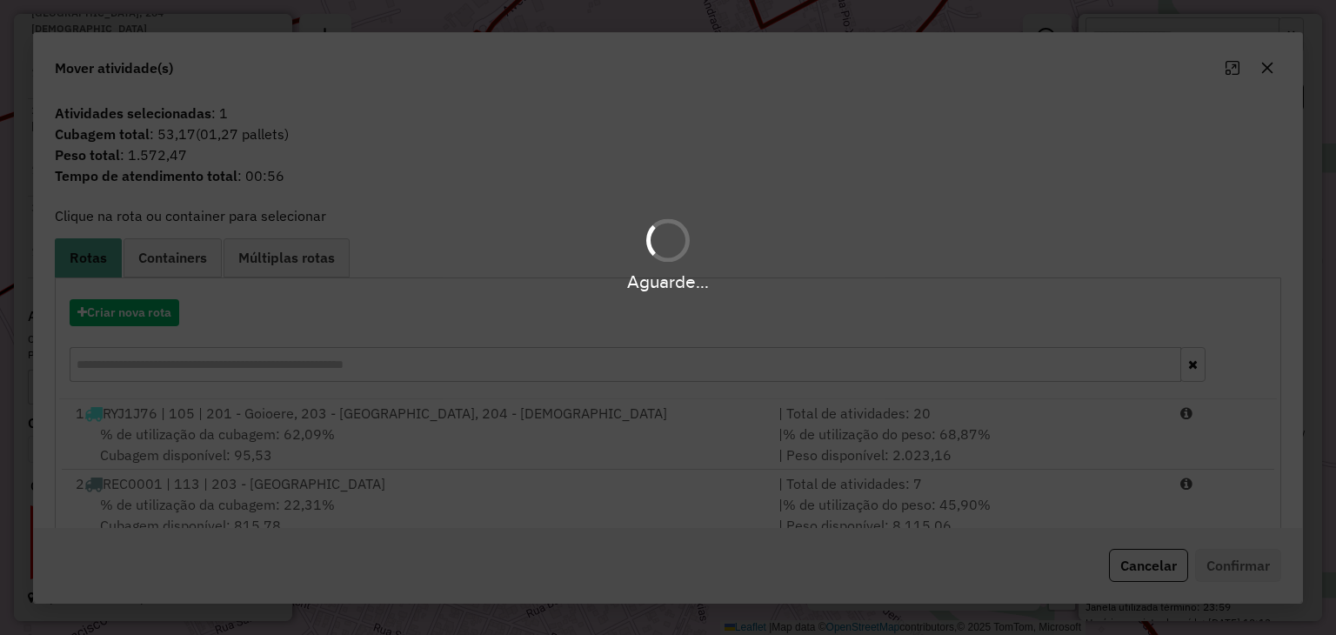
click at [134, 309] on div "Aguarde..." at bounding box center [668, 317] width 1336 height 635
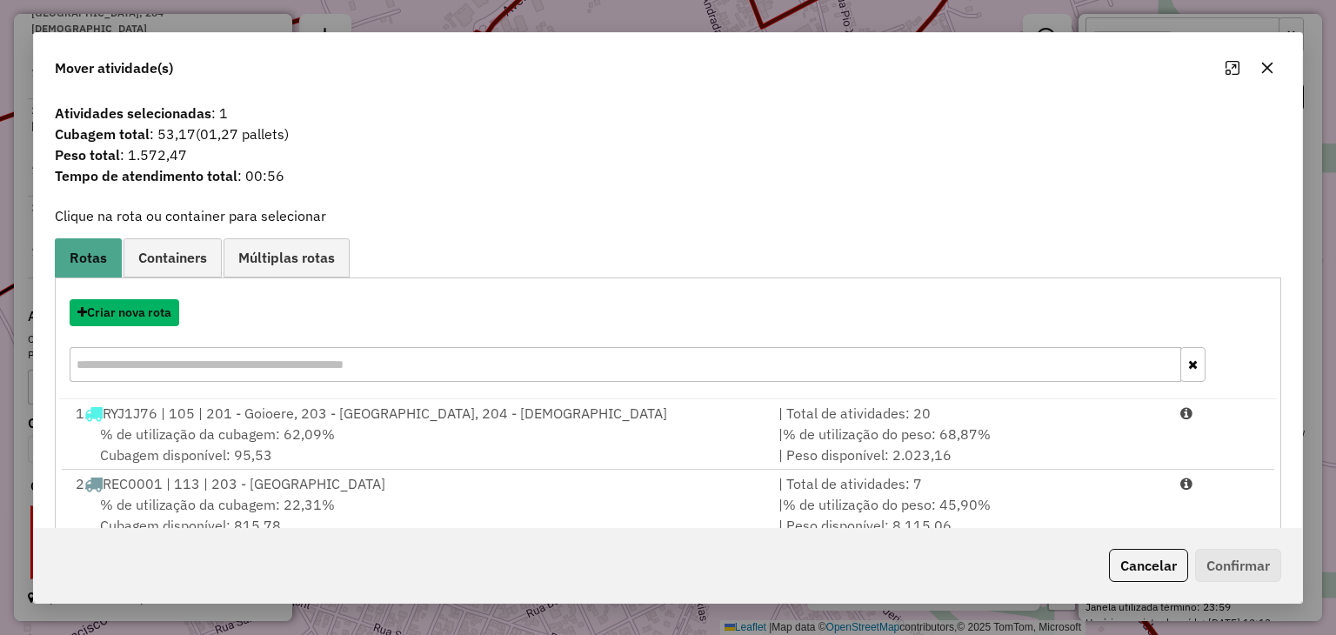
click at [134, 309] on button "Criar nova rota" at bounding box center [125, 312] width 110 height 27
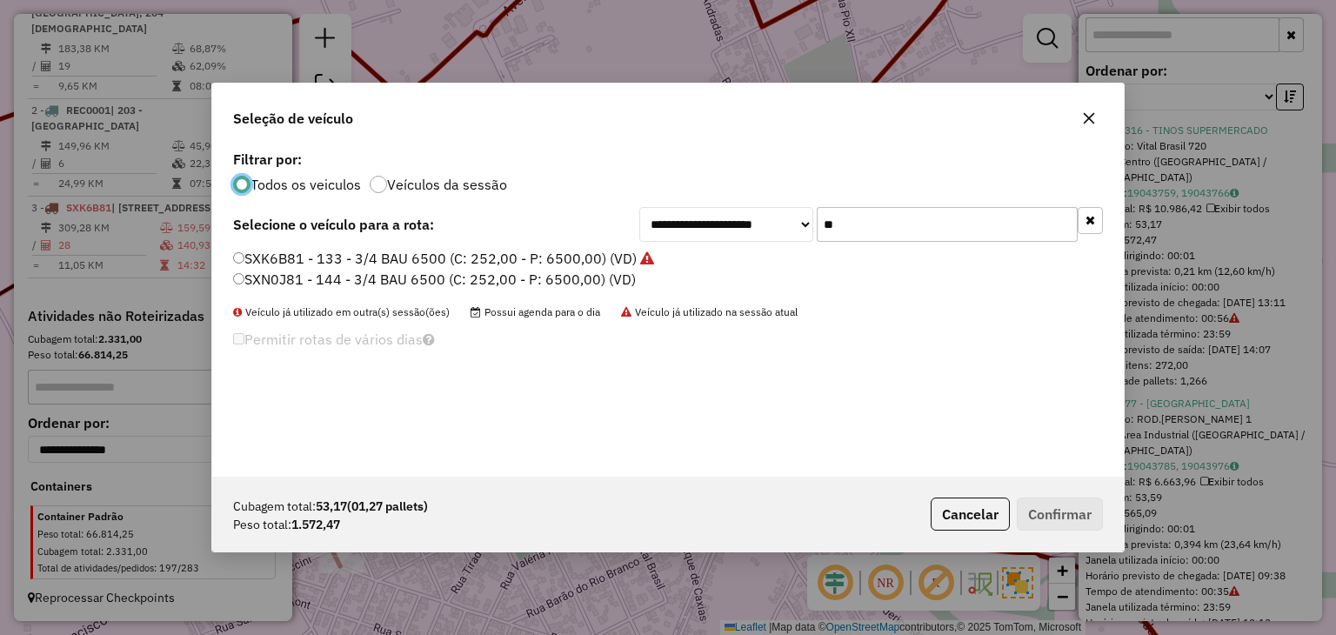
scroll to position [9, 5]
click at [1096, 215] on button "button" at bounding box center [1089, 220] width 25 height 27
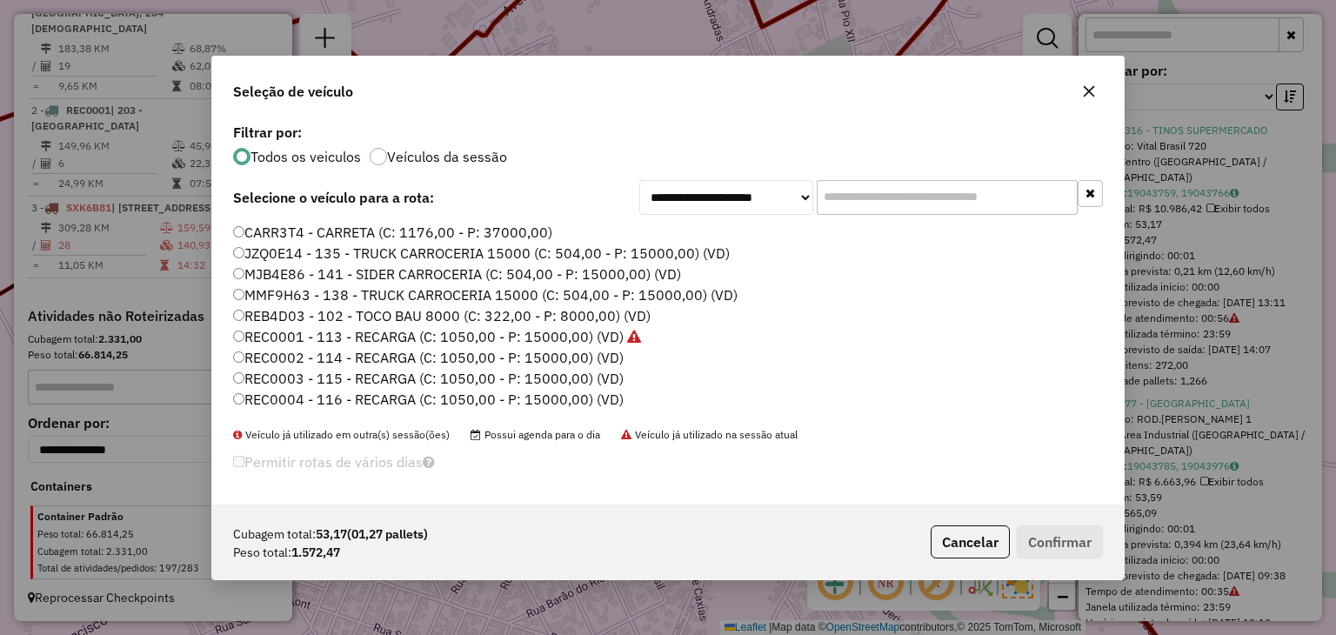
scroll to position [174, 0]
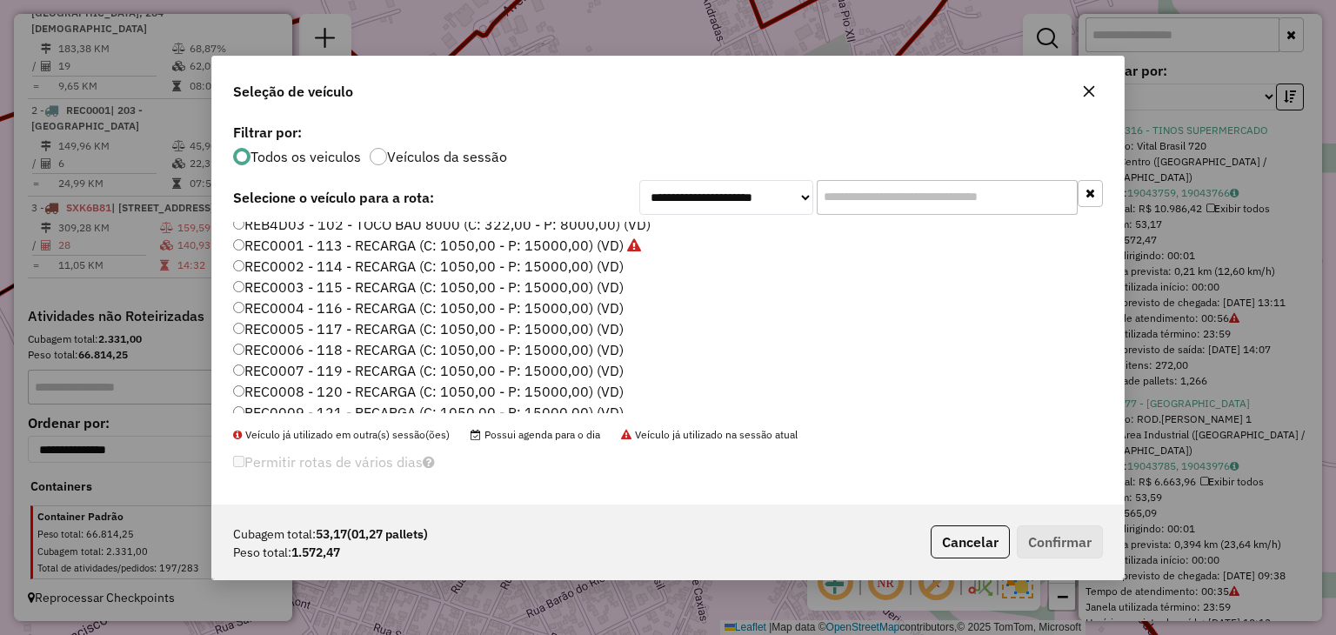
click at [602, 268] on label "REC0002 - 114 - RECARGA (C: 1050,00 - P: 15000,00) (VD)" at bounding box center [428, 266] width 390 height 21
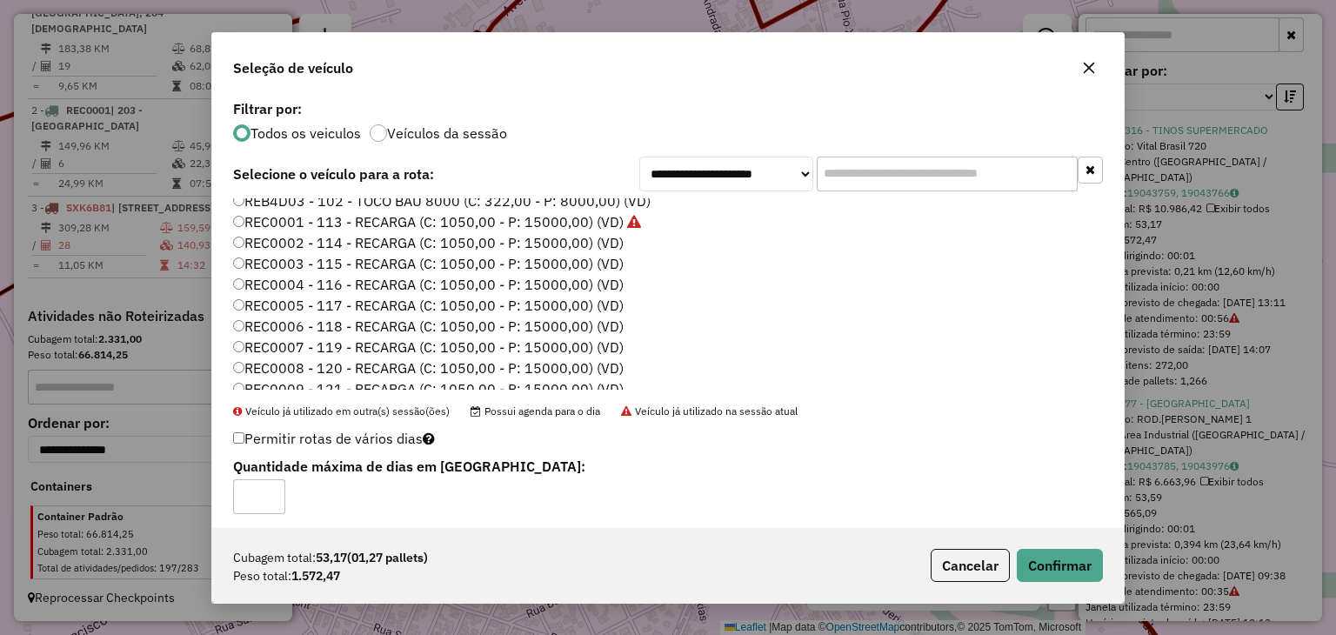
click at [1069, 543] on div "Cubagem total: 53,17 (01,27 pallets) Peso total: 1.572,47 Cancelar Confirmar" at bounding box center [667, 565] width 911 height 75
click at [1068, 552] on button "Confirmar" at bounding box center [1059, 565] width 86 height 33
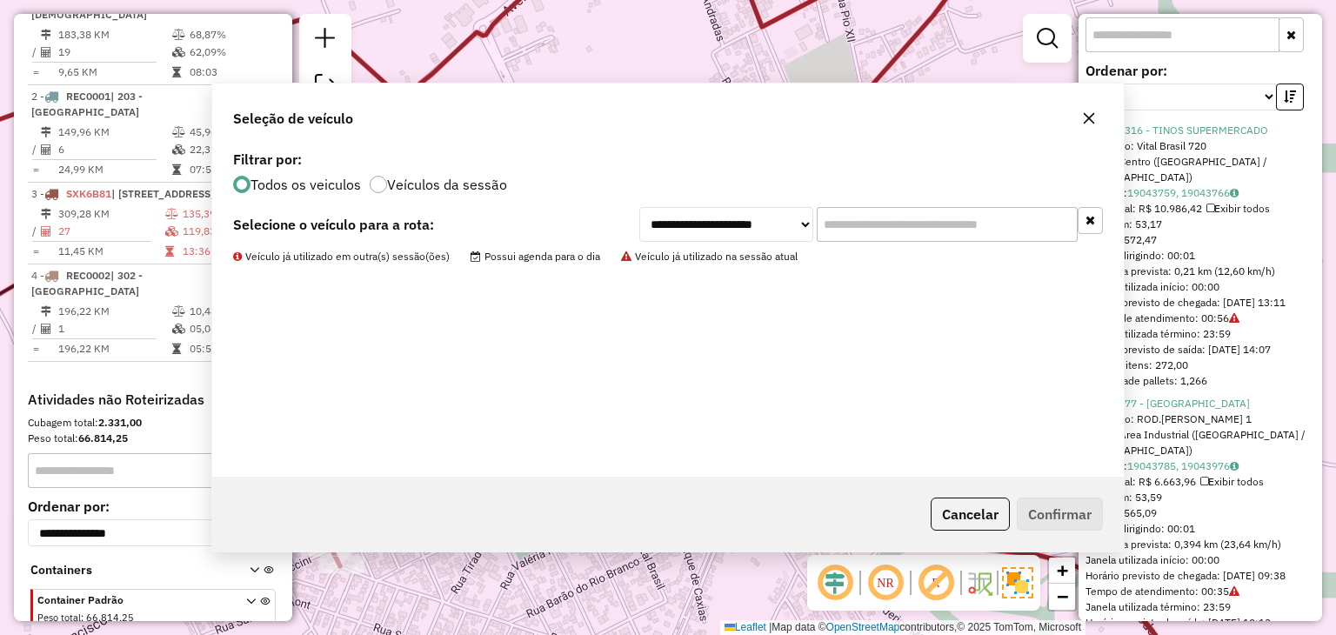
scroll to position [850, 0]
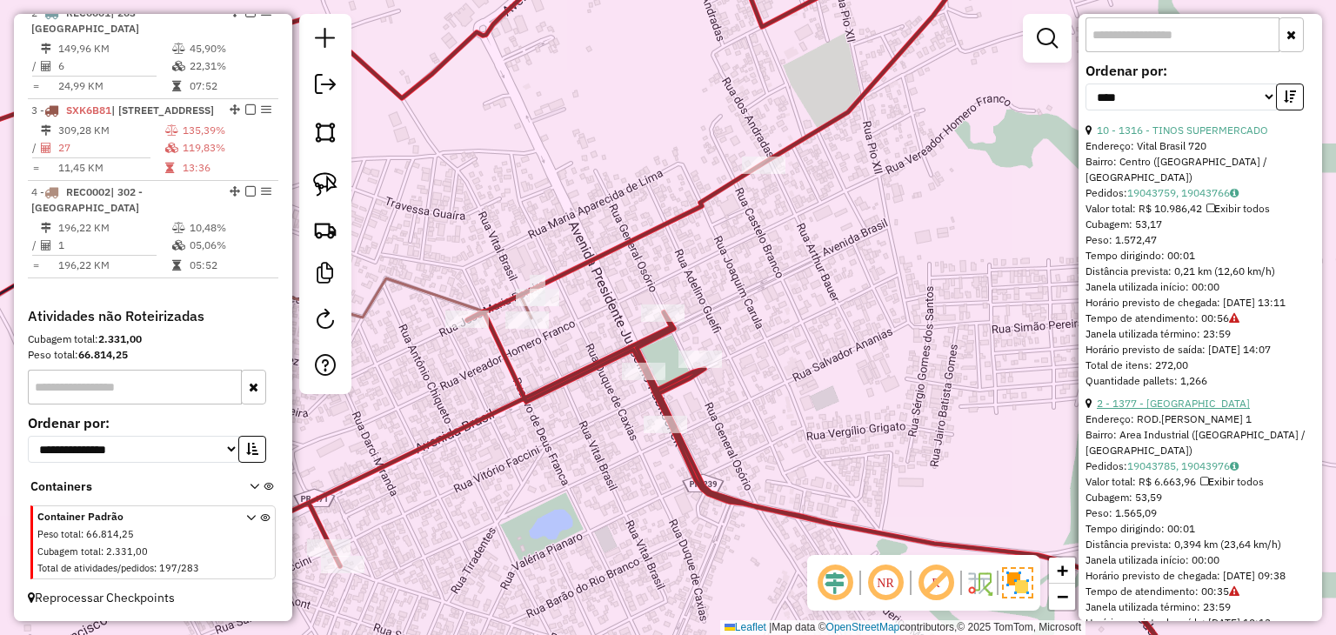
click at [1183, 410] on link "2 - 1377 - POSTORAMA" at bounding box center [1172, 402] width 153 height 13
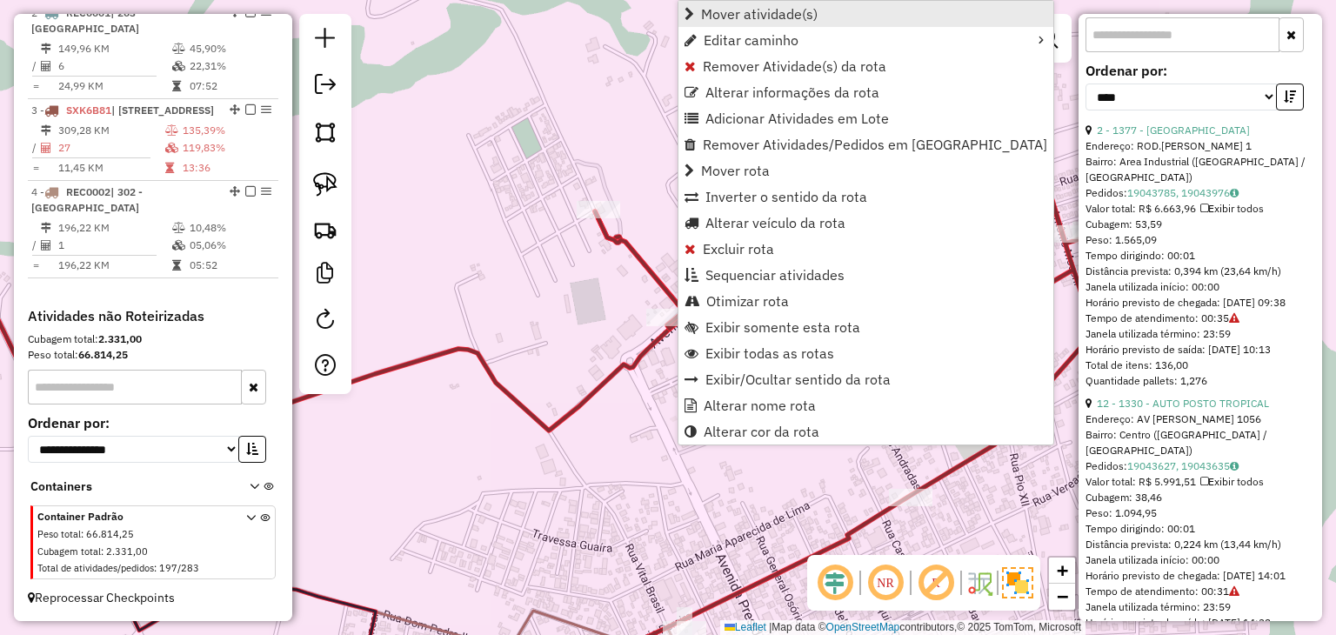
click at [740, 17] on span "Mover atividade(s)" at bounding box center [759, 14] width 117 height 14
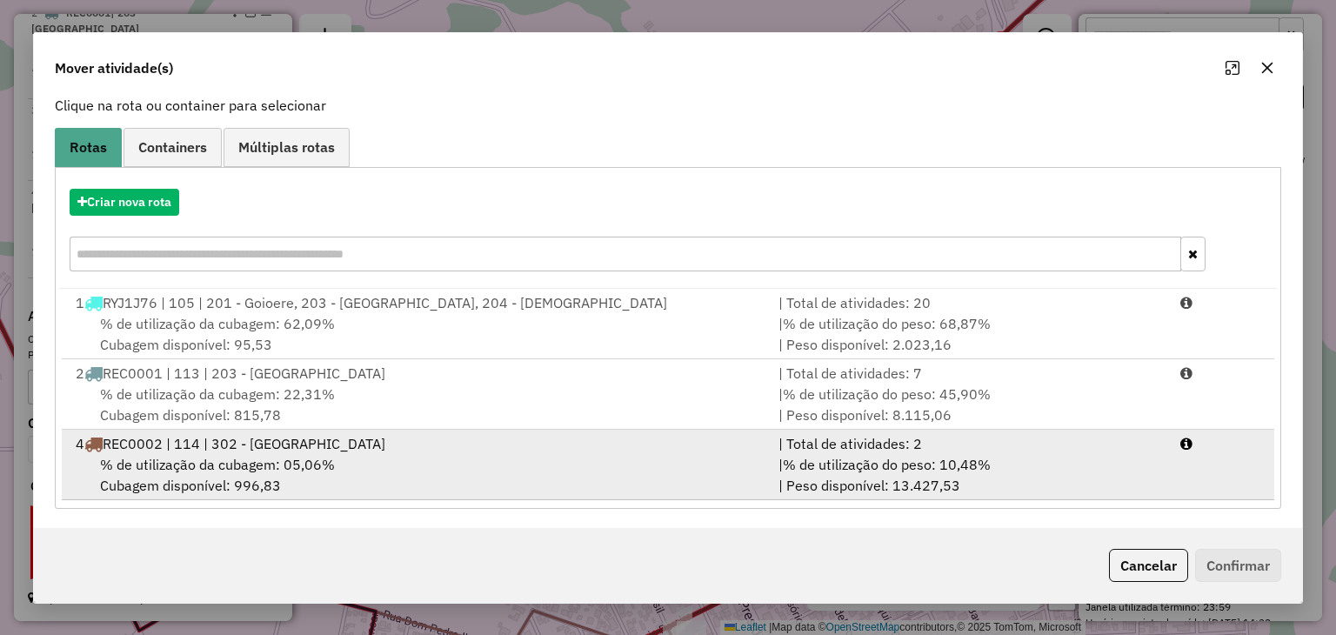
scroll to position [111, 0]
click at [1185, 481] on li "4 REC0002 | 114 | 302 - Campina da Lagoa | Total de atividades: 2 % de utilizaç…" at bounding box center [667, 464] width 1211 height 70
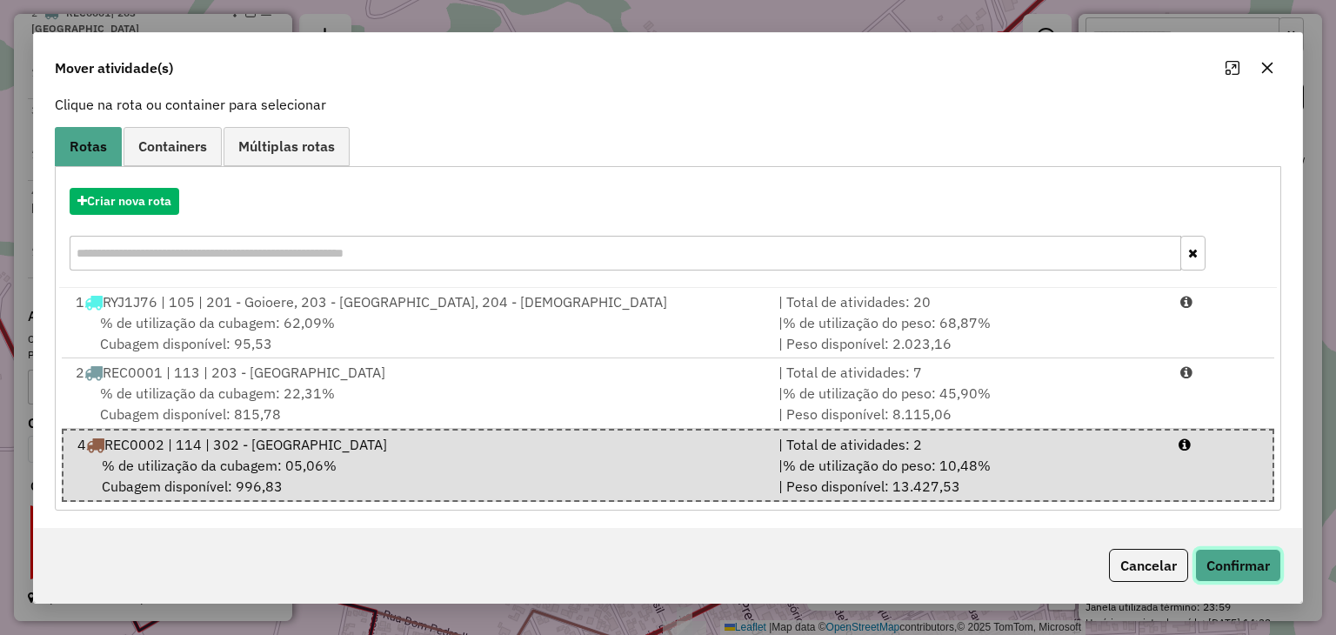
click at [1229, 550] on button "Confirmar" at bounding box center [1238, 565] width 86 height 33
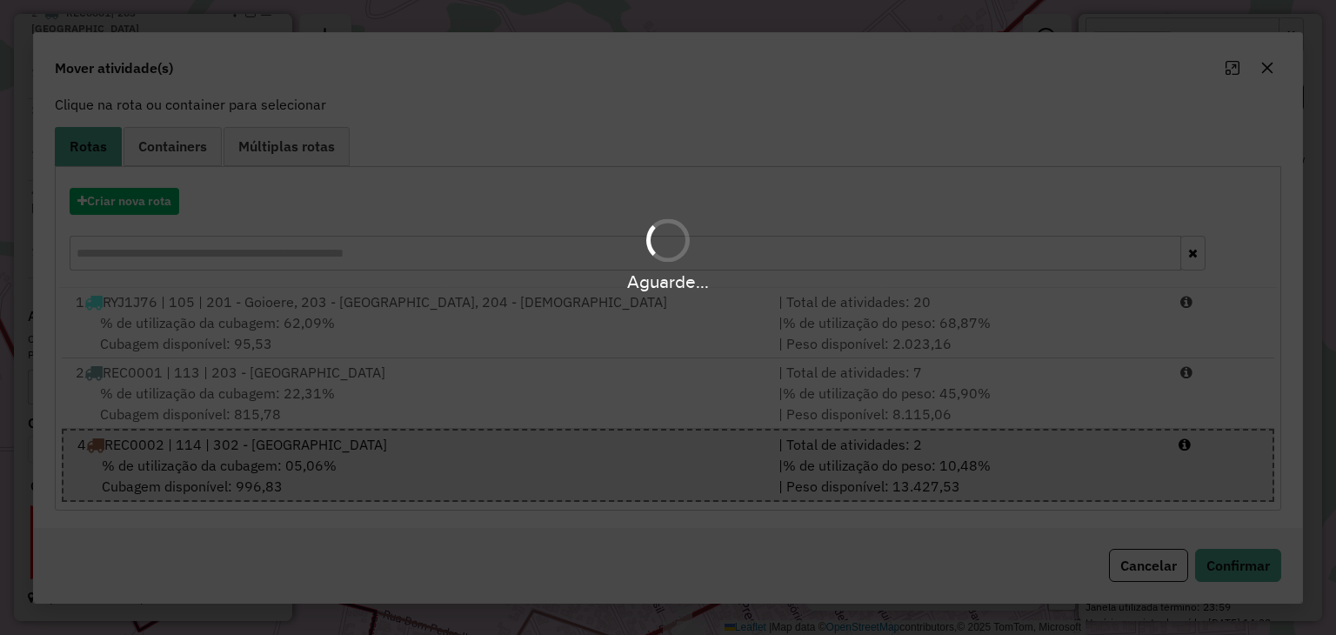
scroll to position [0, 0]
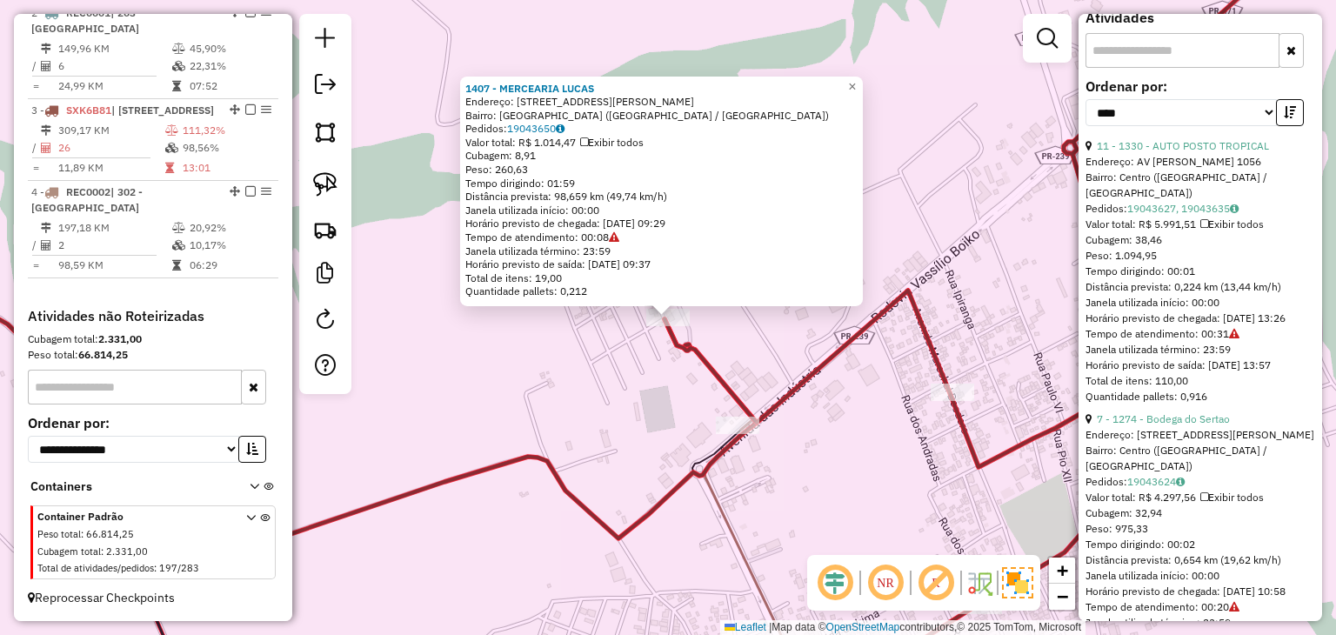
click at [1182, 138] on div "**********" at bounding box center [1200, 109] width 230 height 58
click at [1187, 152] on link "11 - 1330 - AUTO POSTO TROPICAL" at bounding box center [1182, 145] width 172 height 13
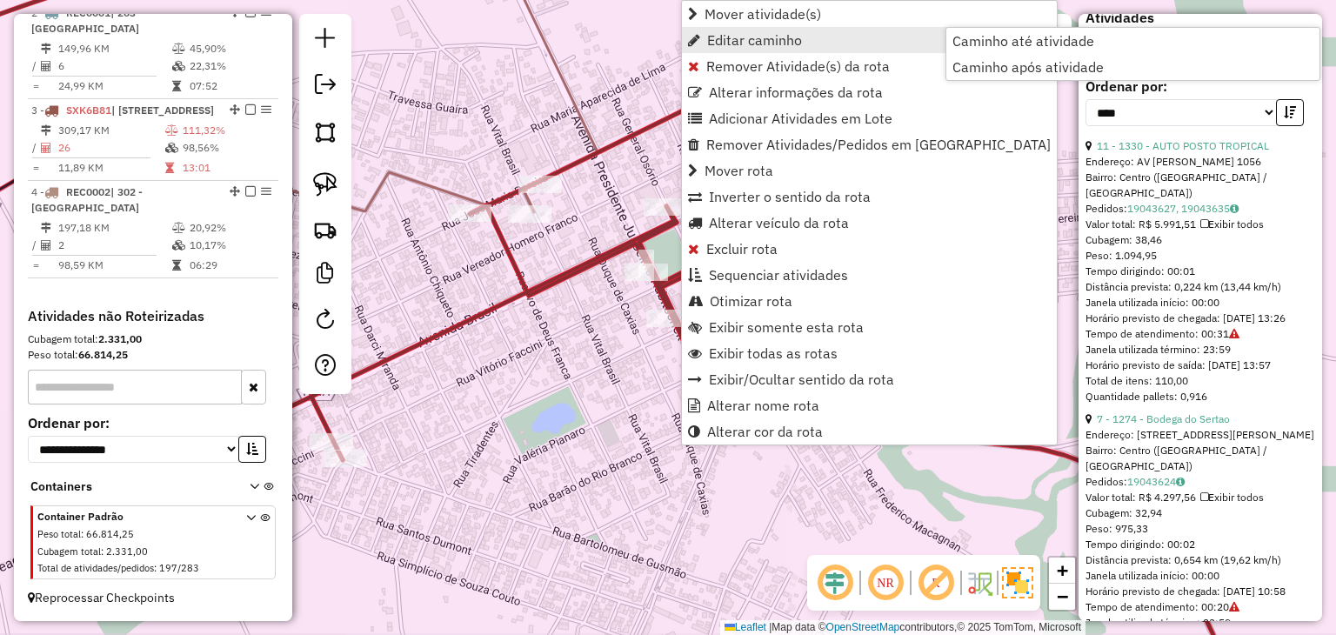
click at [734, 33] on span "Editar caminho" at bounding box center [754, 40] width 95 height 14
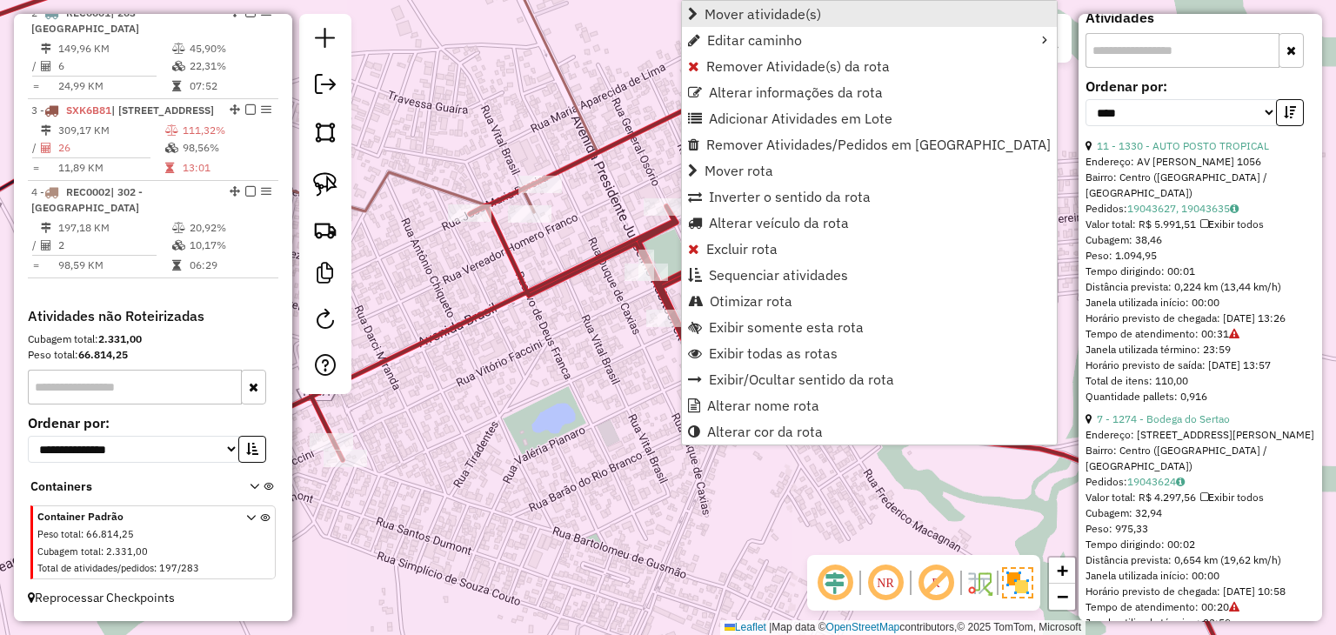
click at [737, 12] on span "Mover atividade(s)" at bounding box center [762, 14] width 117 height 14
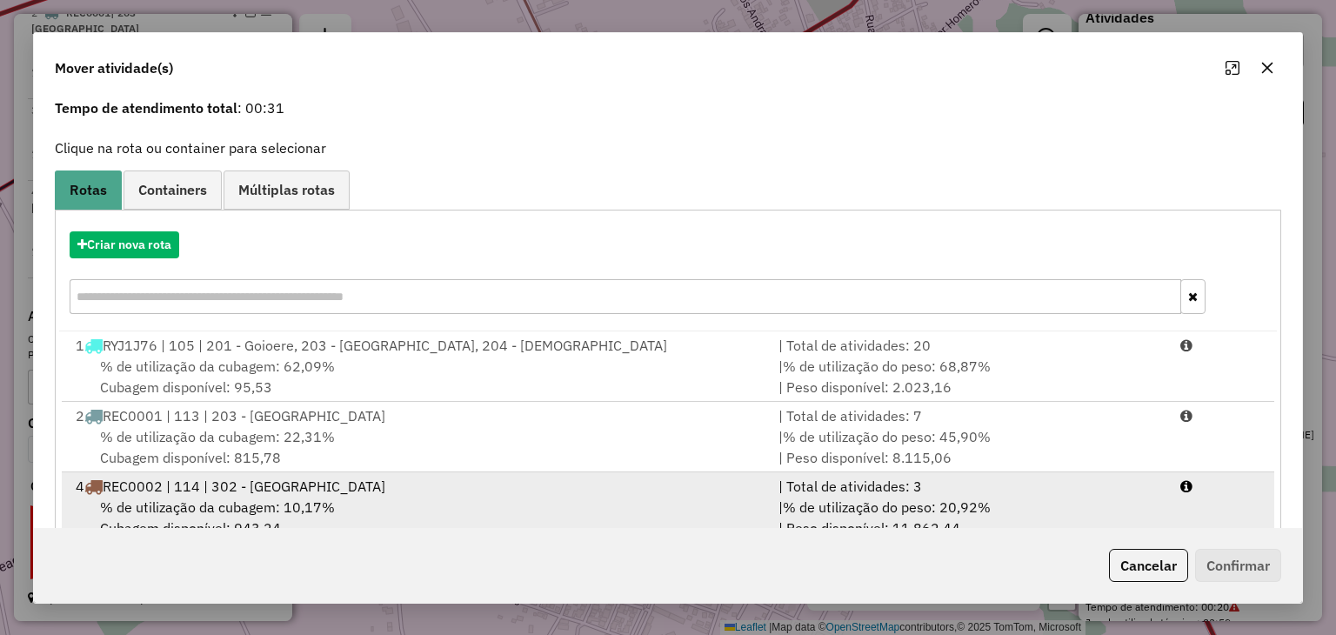
scroll to position [111, 0]
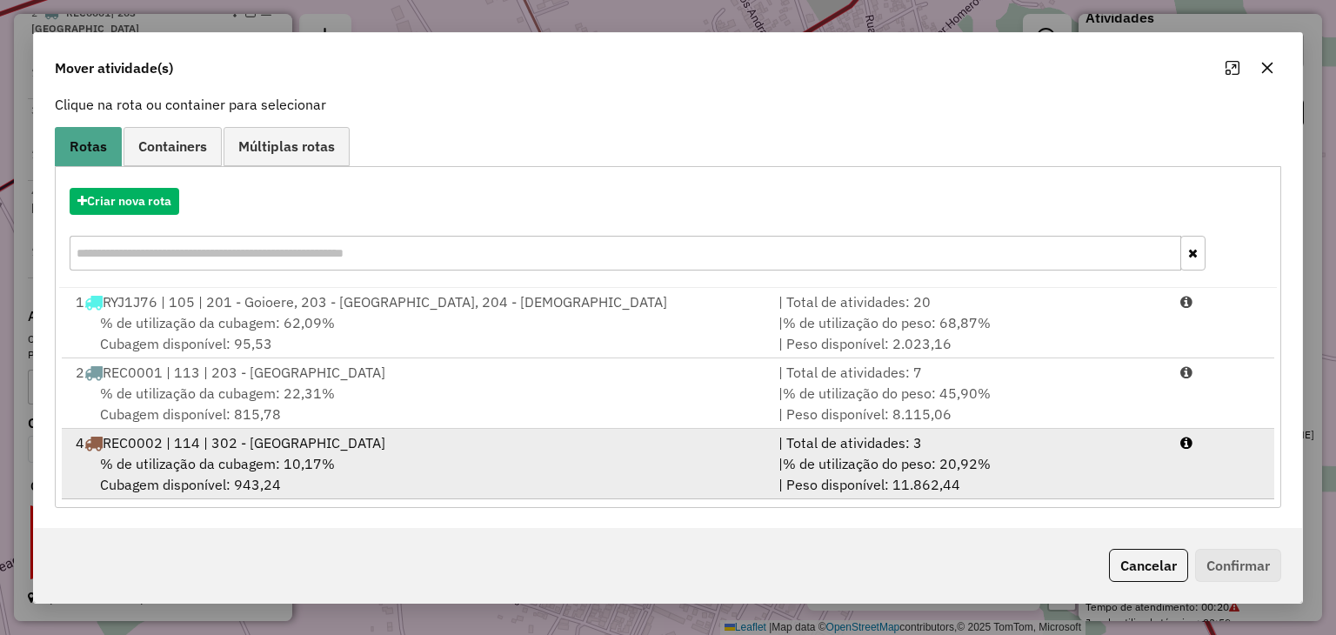
click at [1161, 490] on div "| % de utilização do peso: 20,92% | Peso disponível: 11.862,44" at bounding box center [969, 474] width 402 height 42
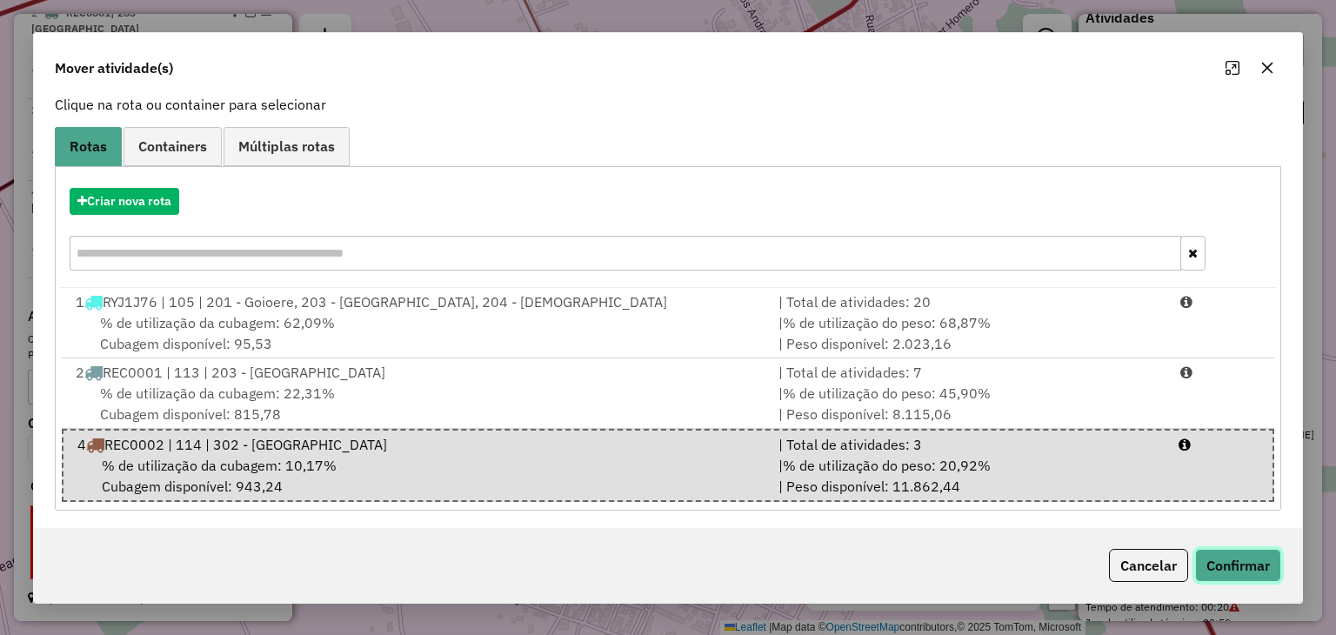
click at [1223, 553] on button "Confirmar" at bounding box center [1238, 565] width 86 height 33
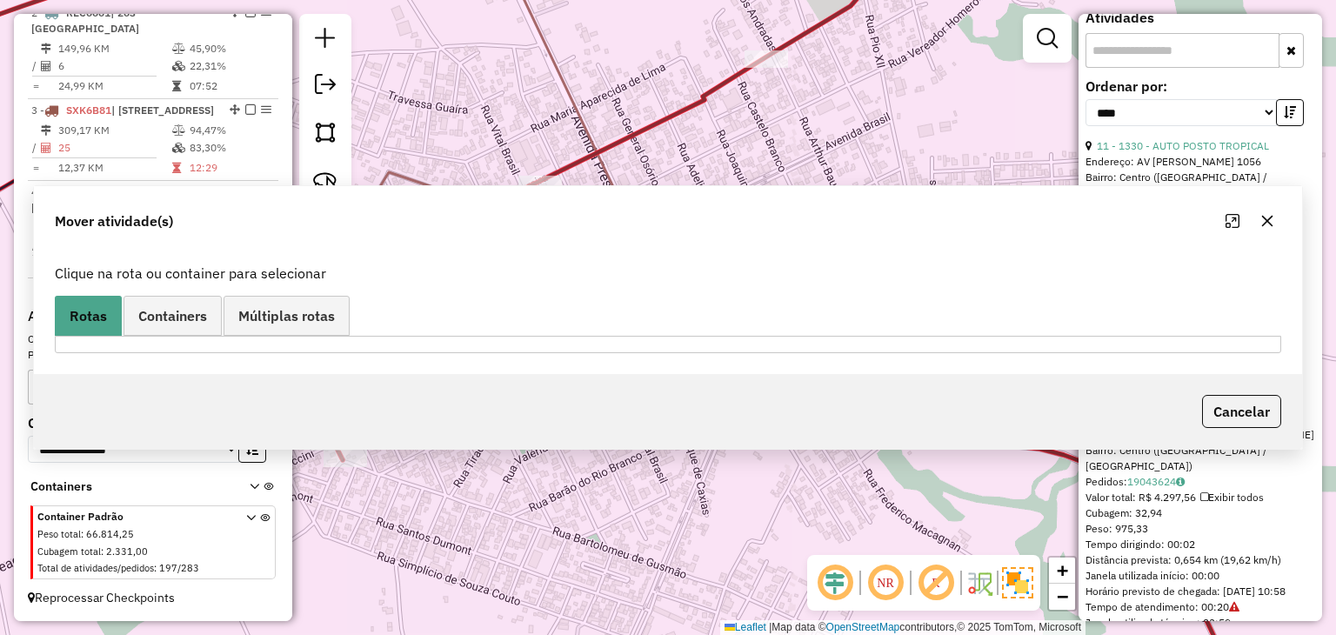
scroll to position [0, 0]
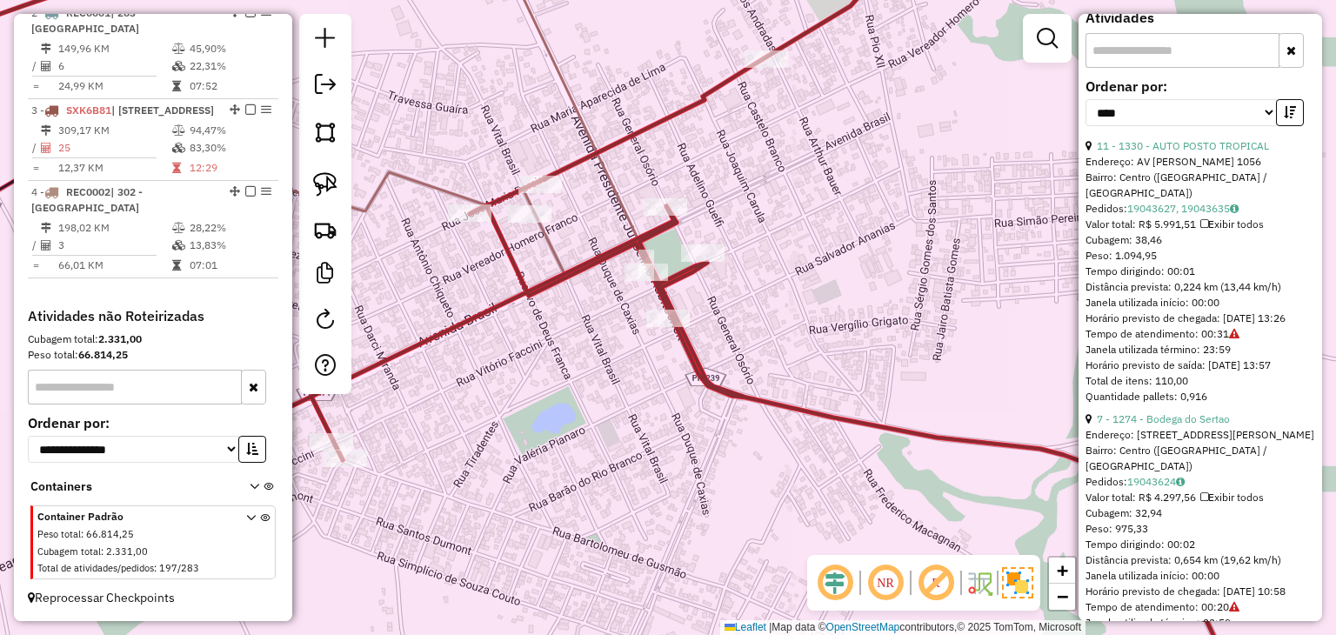
click at [1191, 425] on link "7 - 1274 - Bodega do Sertao" at bounding box center [1162, 418] width 133 height 13
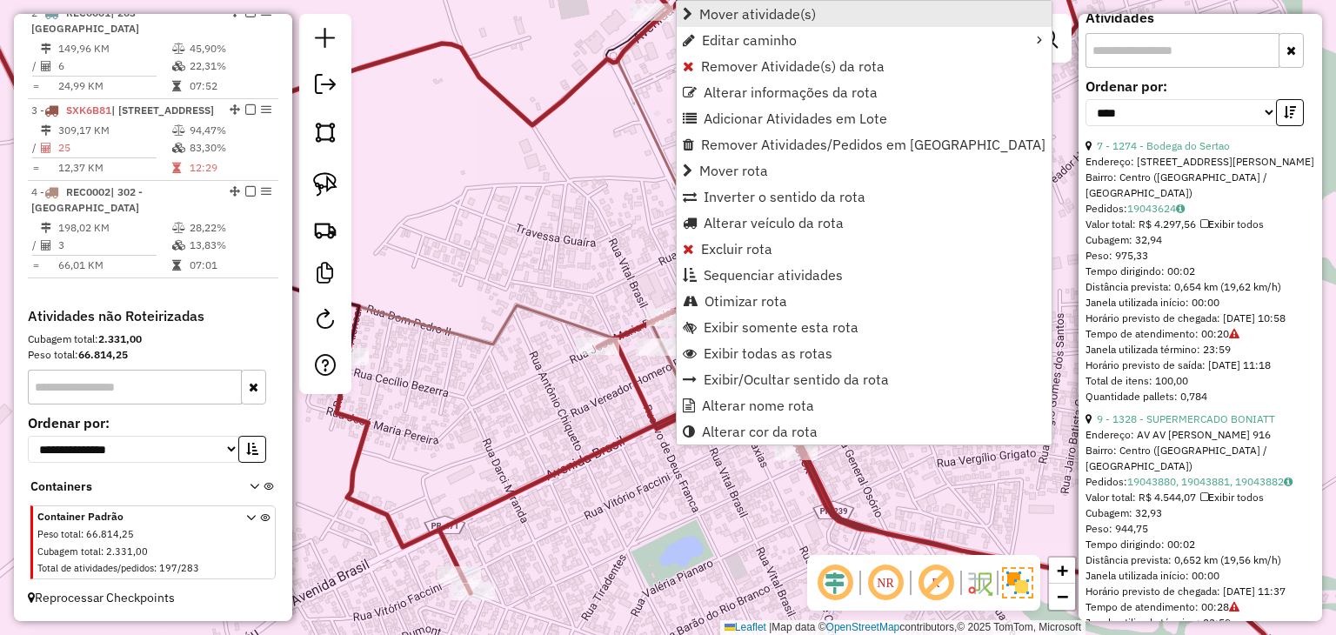
click at [797, 13] on span "Mover atividade(s)" at bounding box center [757, 14] width 117 height 14
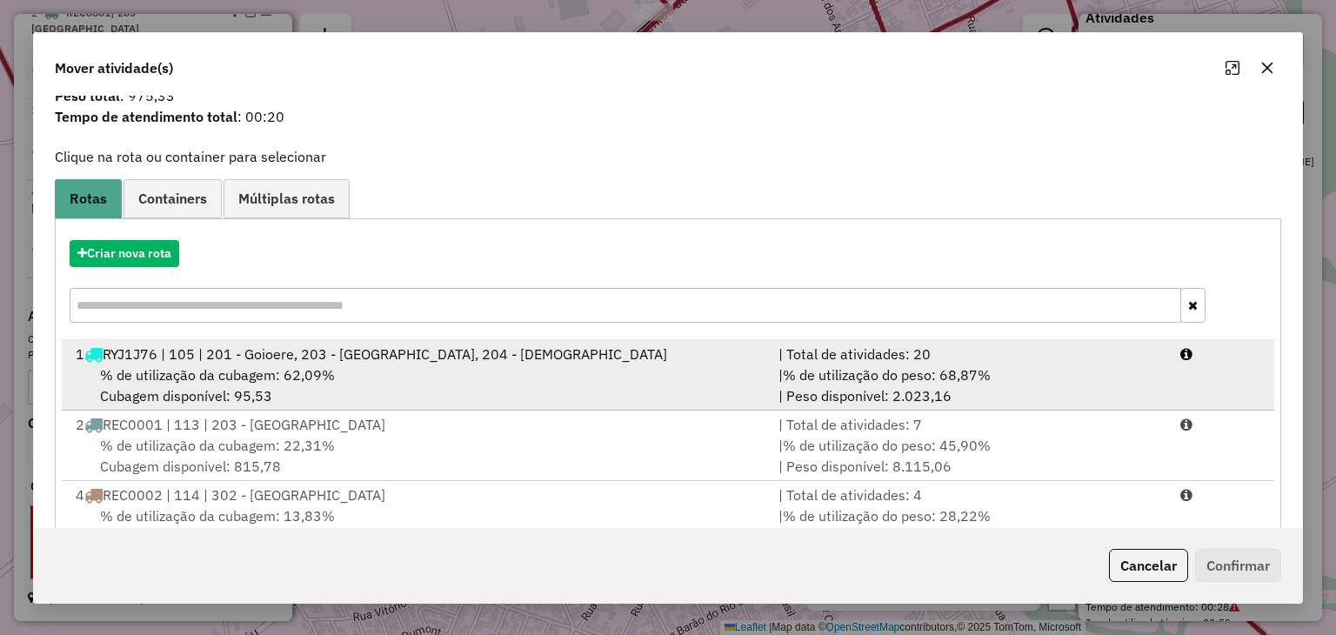
scroll to position [111, 0]
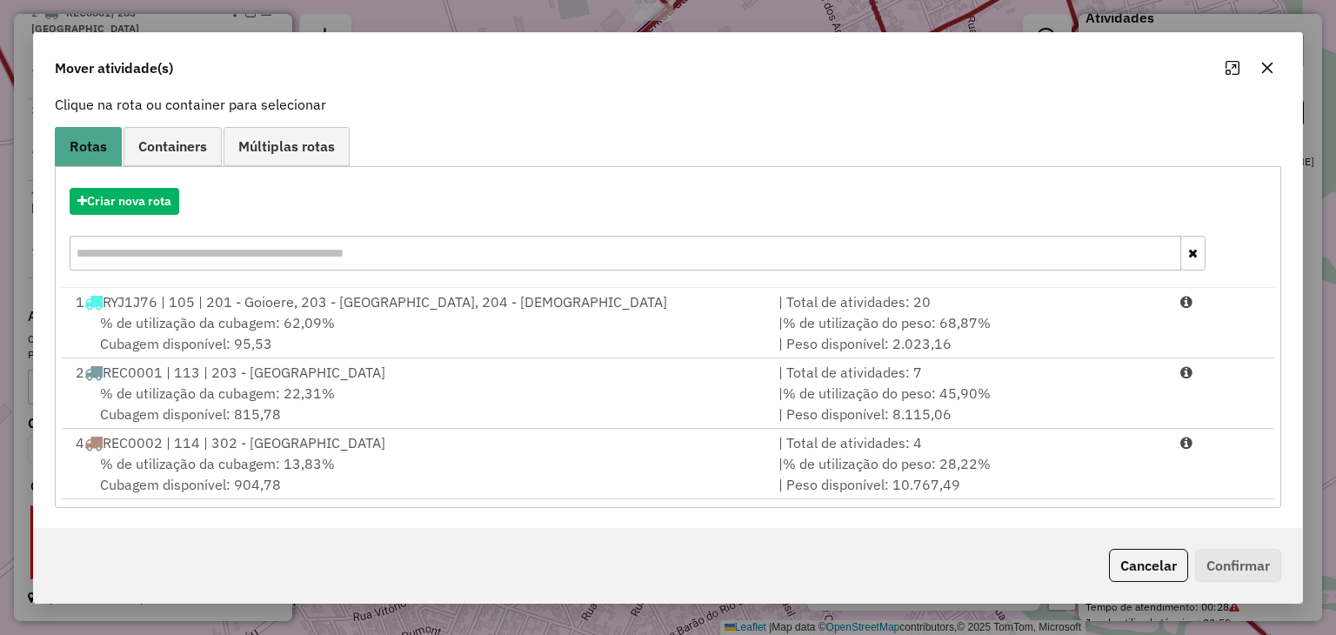
click at [1057, 512] on div "Atividades selecionadas : 1 Cubagem total : 32,94 (00,78 pallets) Peso total : …" at bounding box center [667, 312] width 1267 height 432
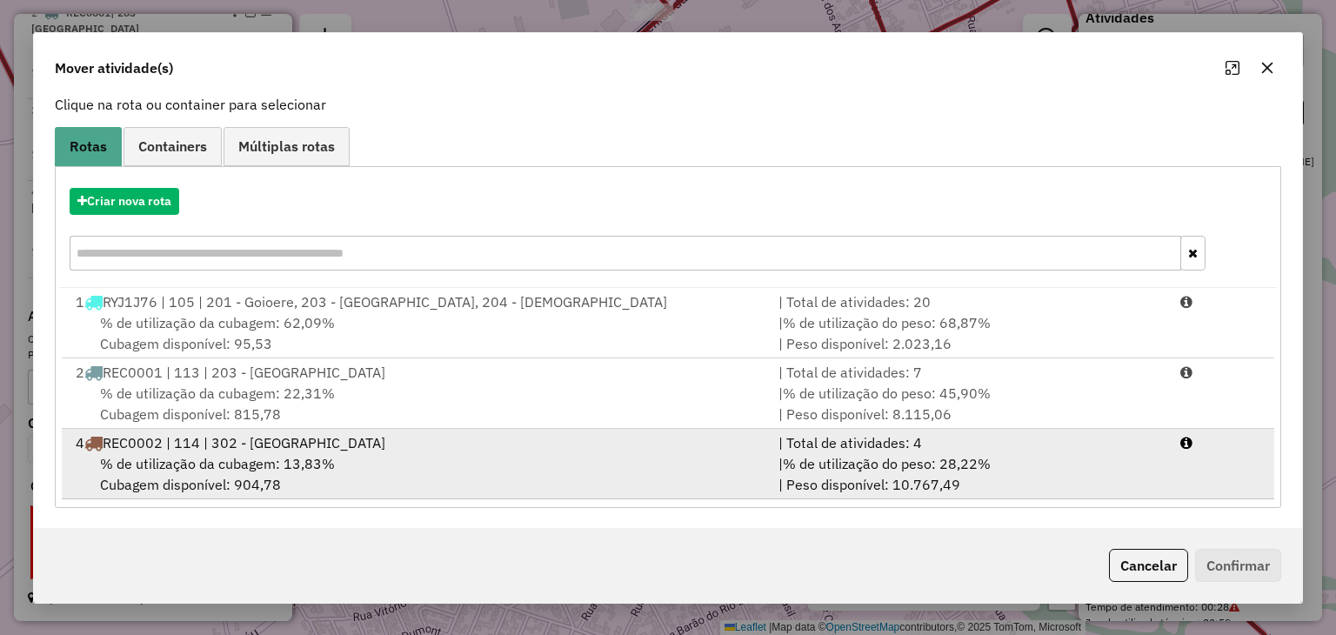
click at [1089, 483] on div "| % de utilização do peso: 28,22% | Peso disponível: 10.767,49" at bounding box center [969, 474] width 402 height 42
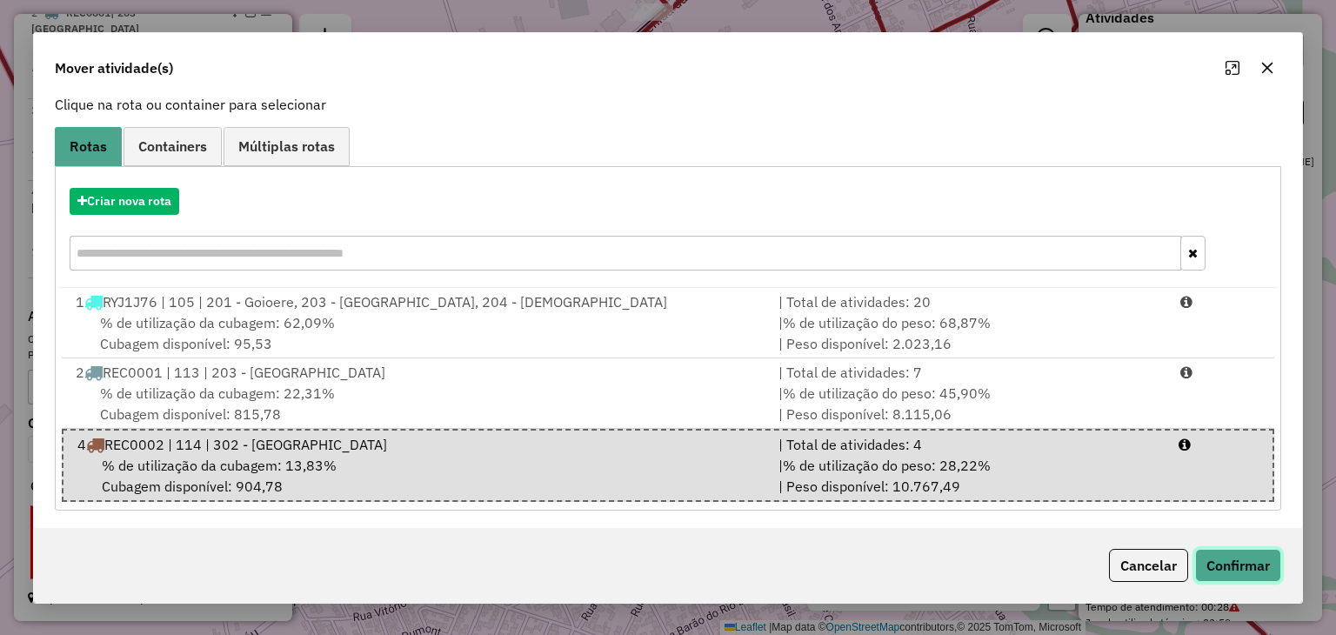
click at [1235, 573] on button "Confirmar" at bounding box center [1238, 565] width 86 height 33
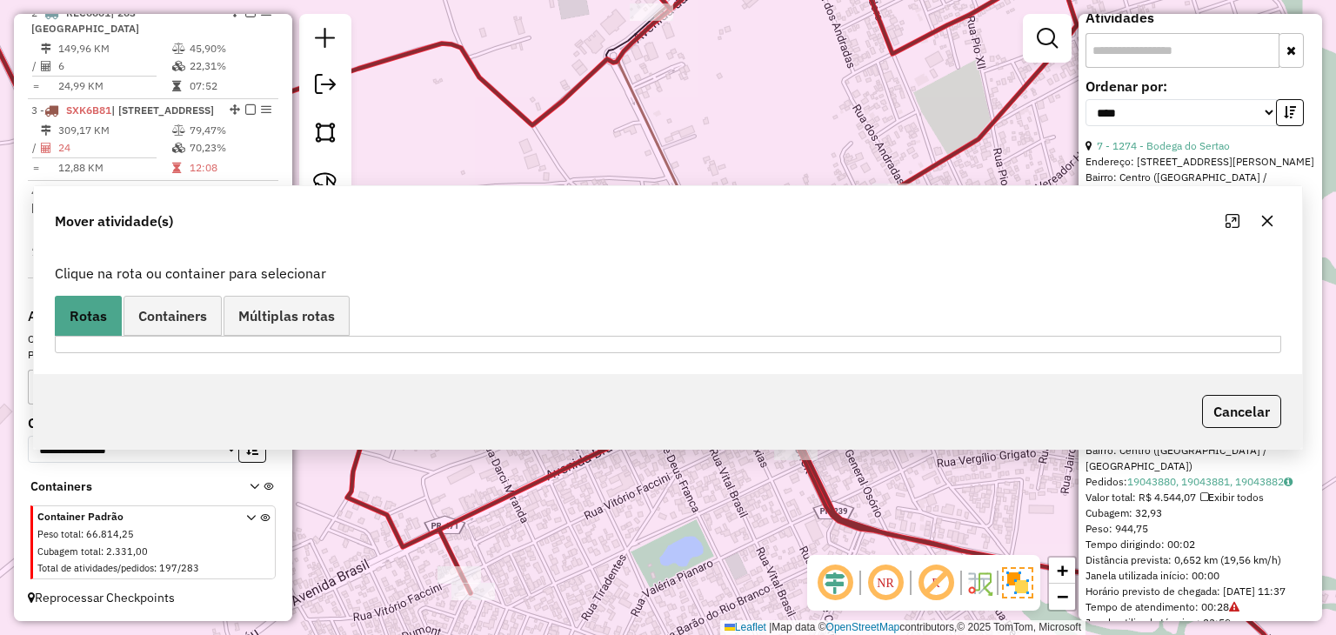
scroll to position [0, 0]
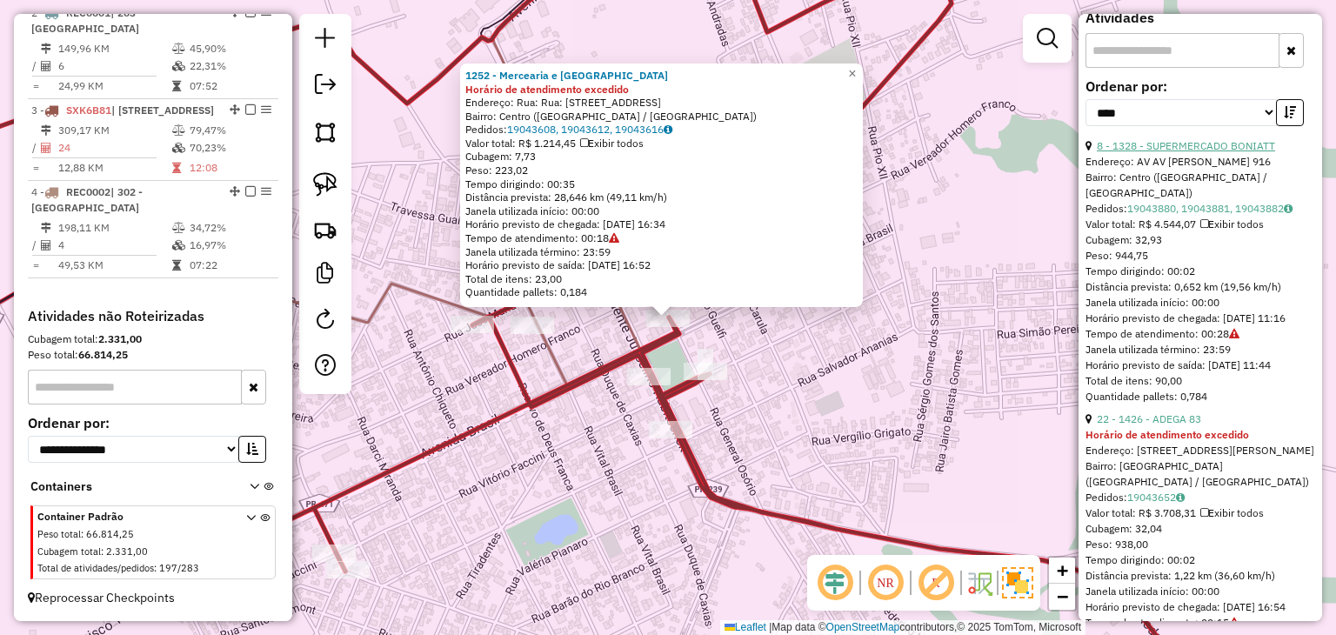
click at [1194, 152] on link "8 - 1328 - SUPERMERCADO BONIATT" at bounding box center [1185, 145] width 178 height 13
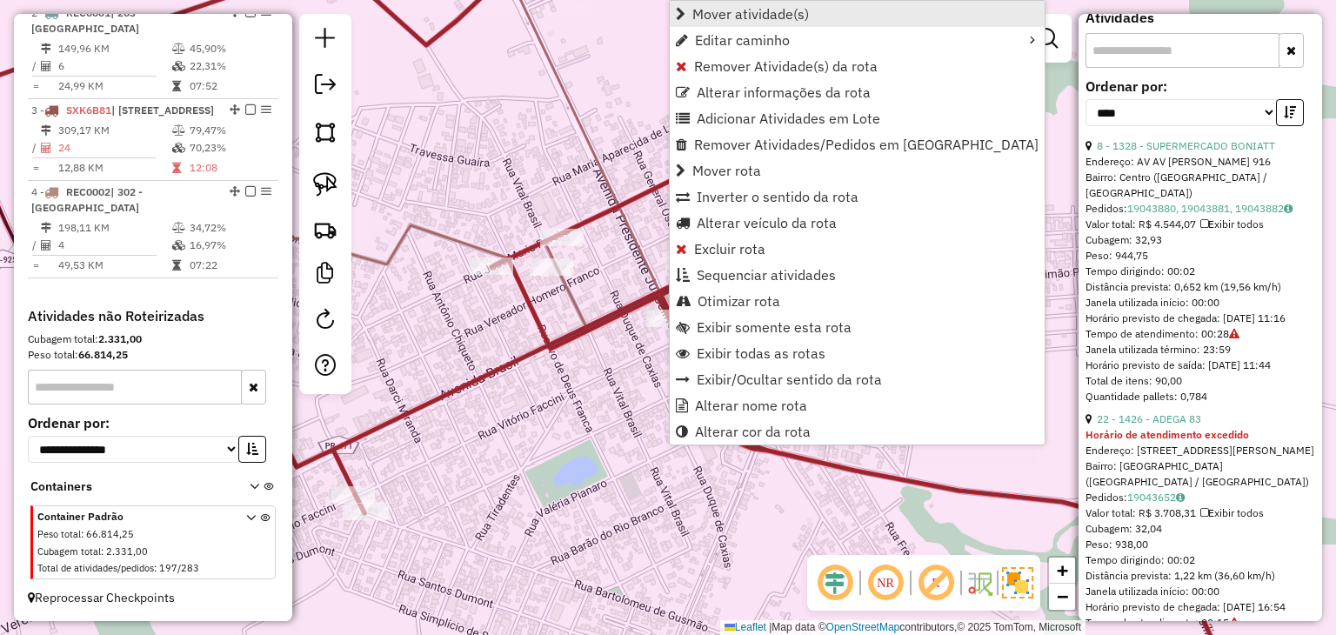
click at [750, 16] on span "Mover atividade(s)" at bounding box center [750, 14] width 117 height 14
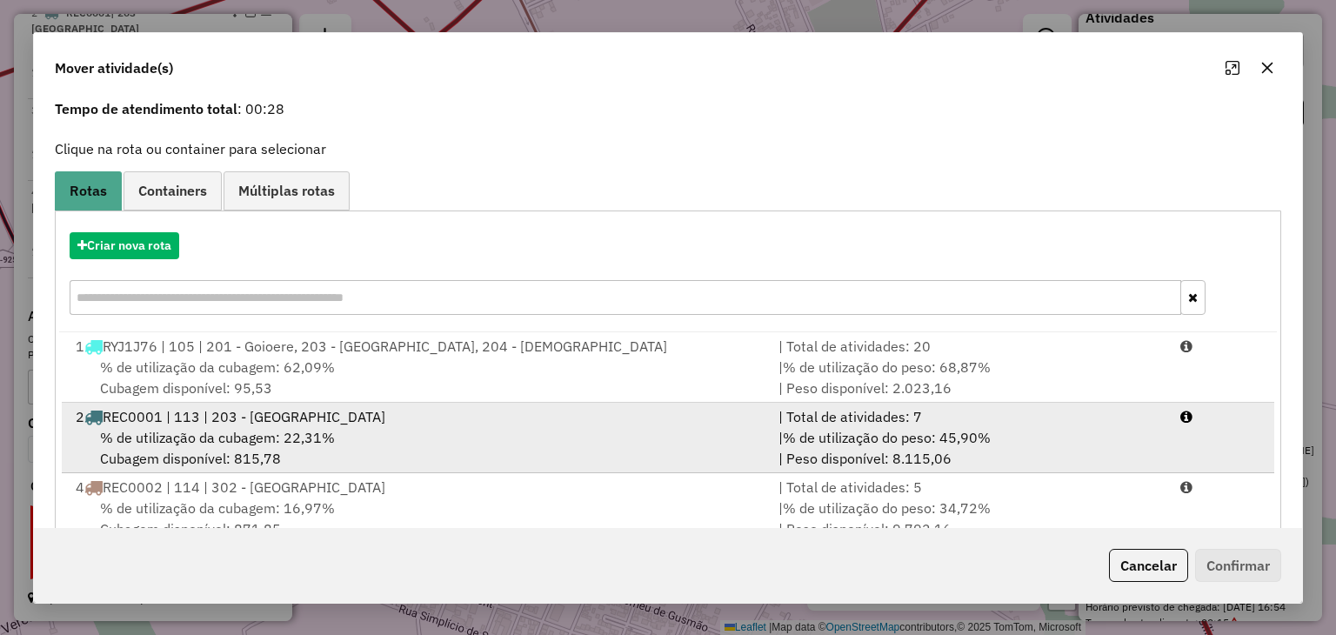
scroll to position [111, 0]
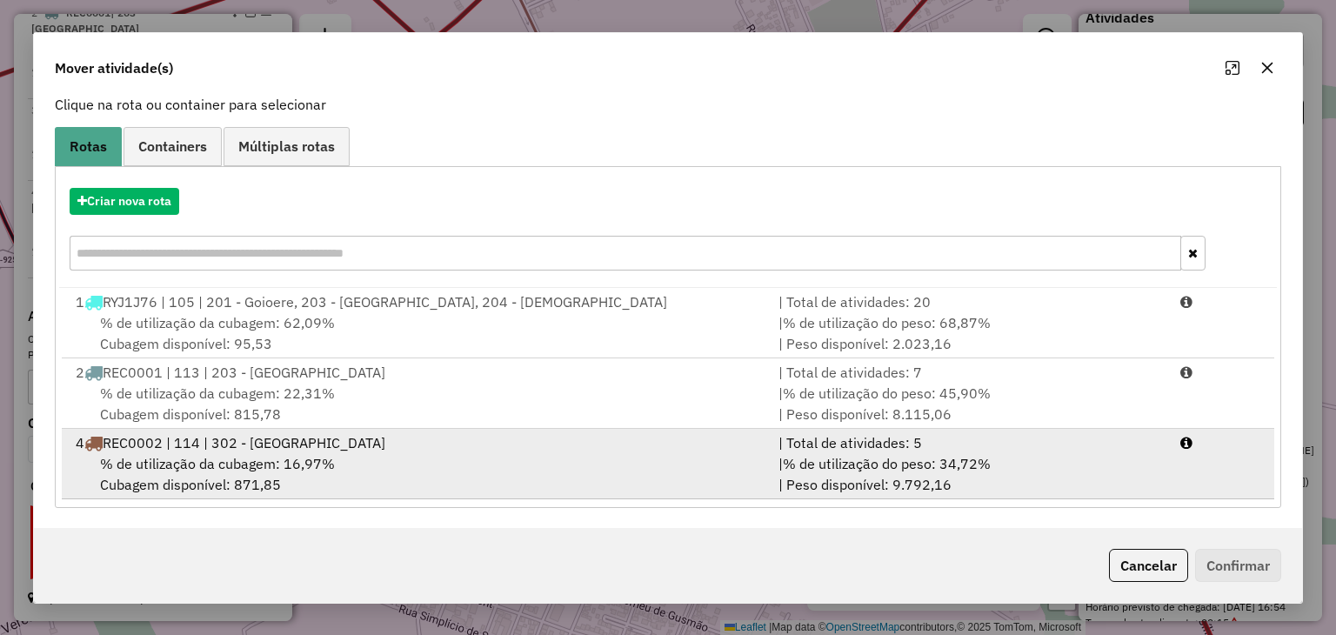
click at [1061, 461] on div "| % de utilização do peso: 34,72% | Peso disponível: 9.792,16" at bounding box center [969, 474] width 402 height 42
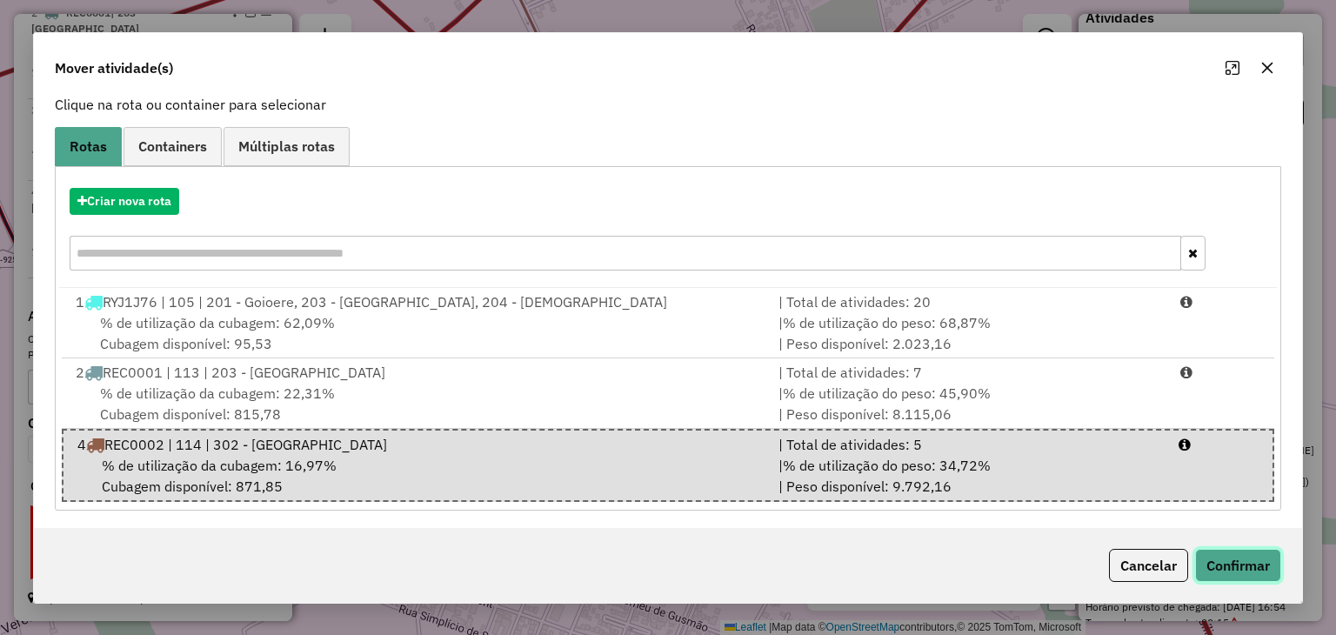
click at [1252, 556] on button "Confirmar" at bounding box center [1238, 565] width 86 height 33
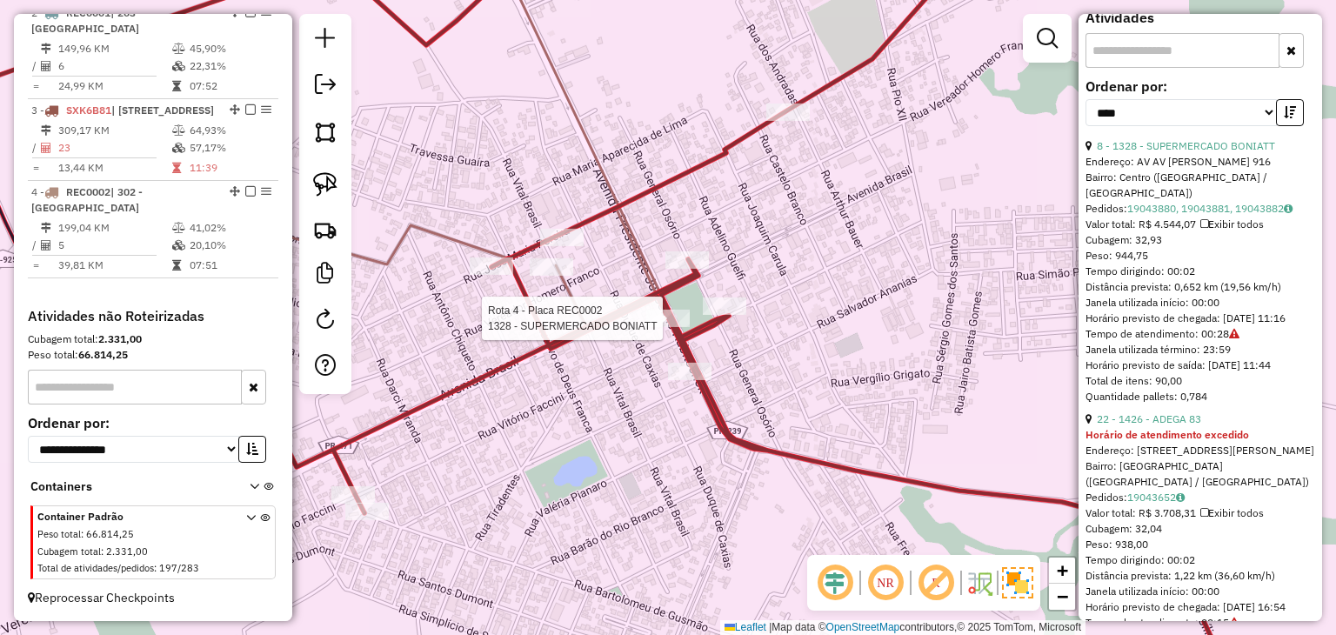
scroll to position [720, 0]
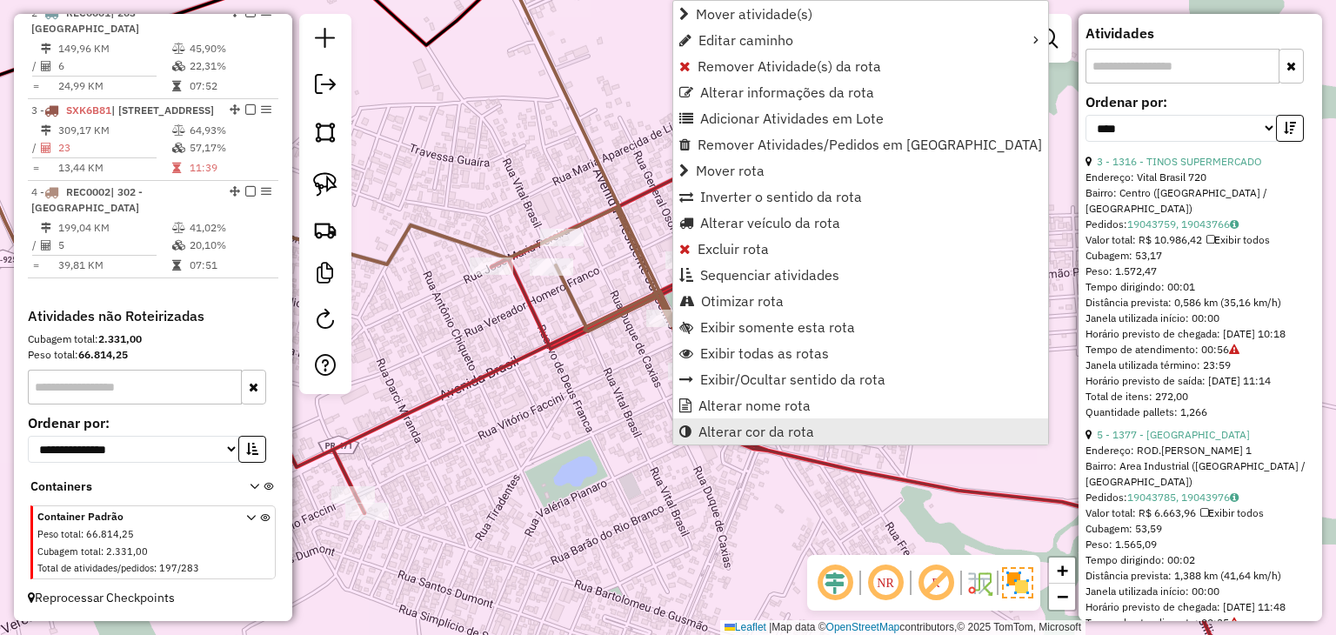
click at [732, 424] on span "Alterar cor da rota" at bounding box center [756, 431] width 116 height 14
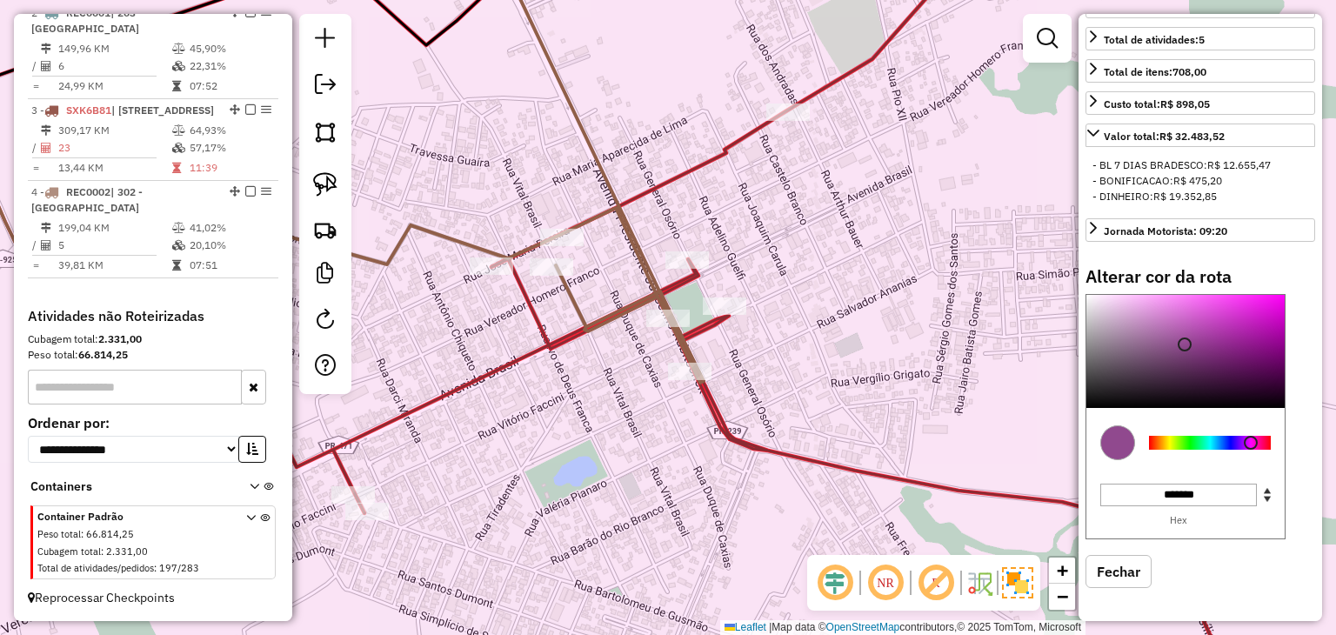
click at [1250, 436] on div at bounding box center [1210, 443] width 122 height 14
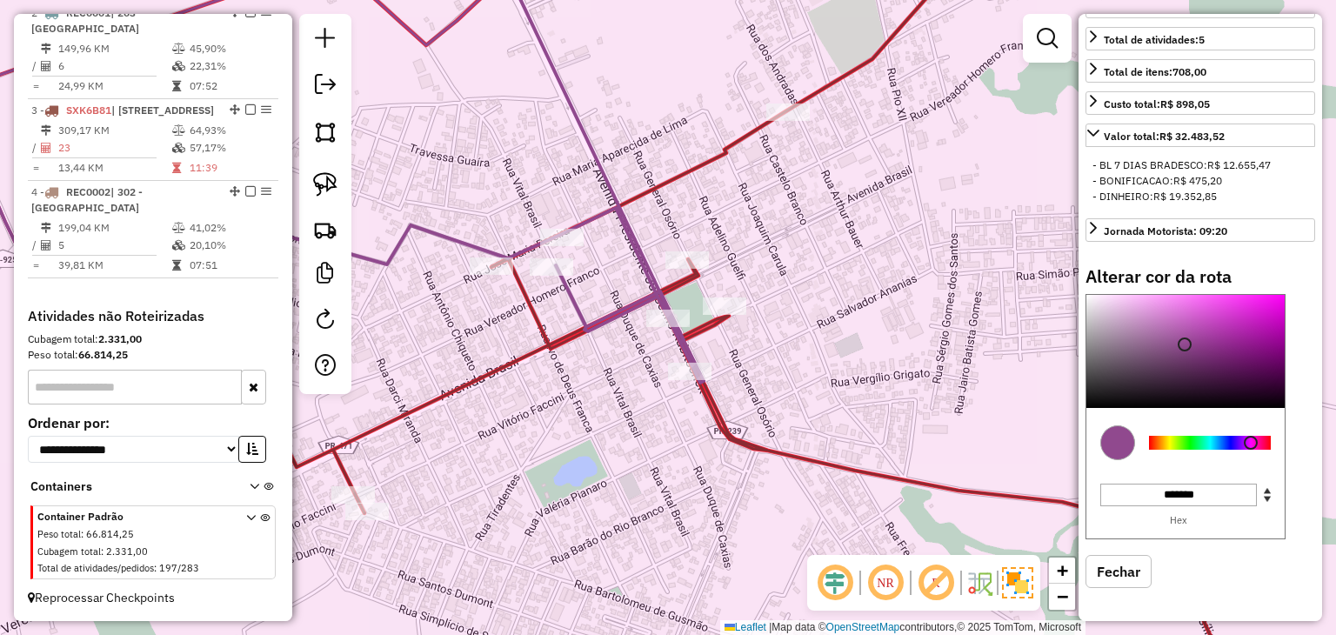
type input "*******"
click at [1190, 303] on div at bounding box center [1185, 351] width 198 height 113
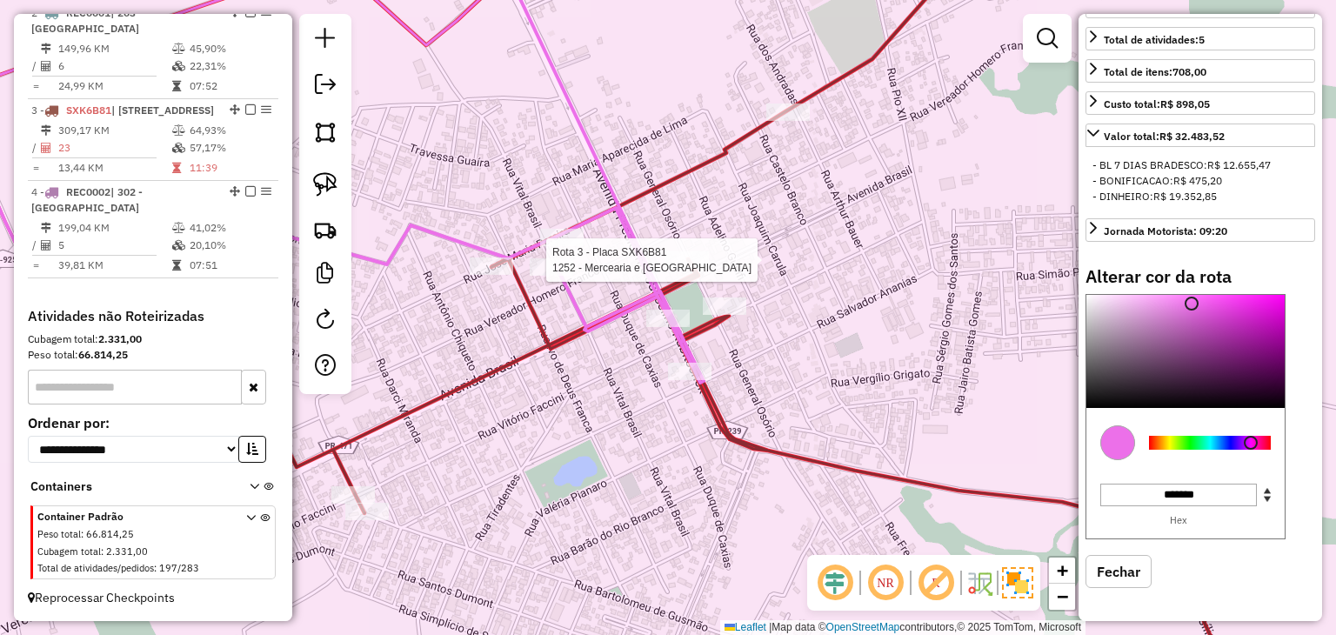
select select "*********"
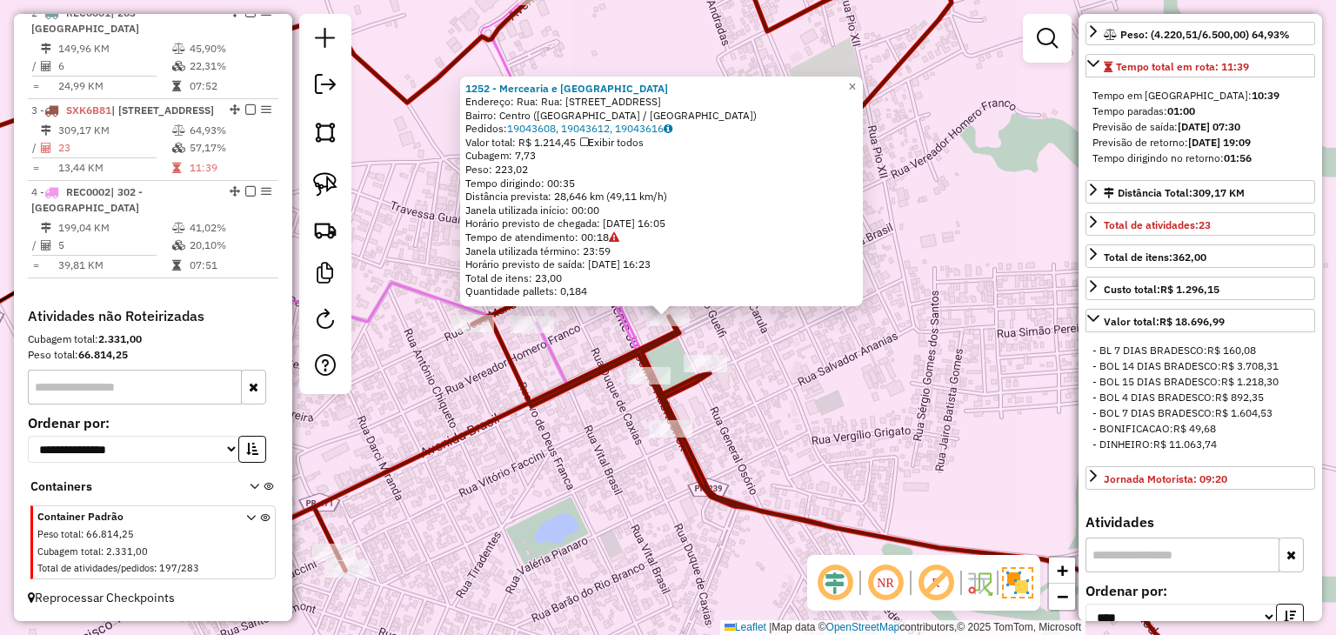
scroll to position [494, 0]
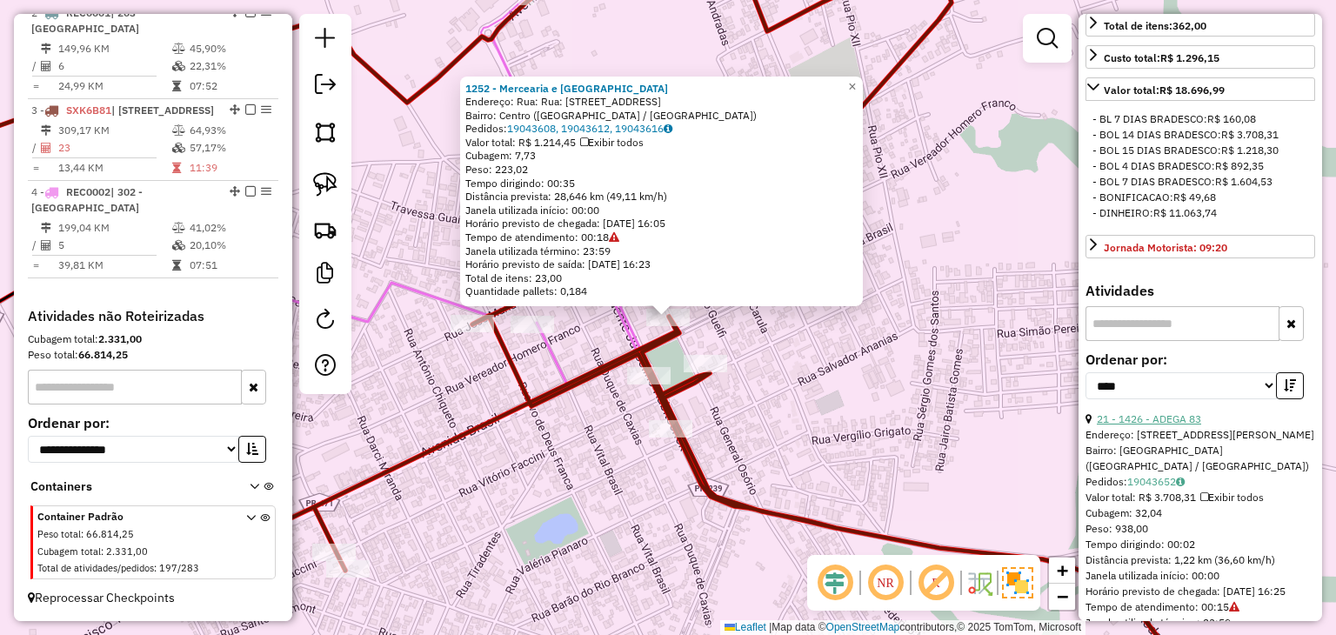
click at [1176, 425] on link "21 - 1426 - ADEGA 83" at bounding box center [1148, 418] width 104 height 13
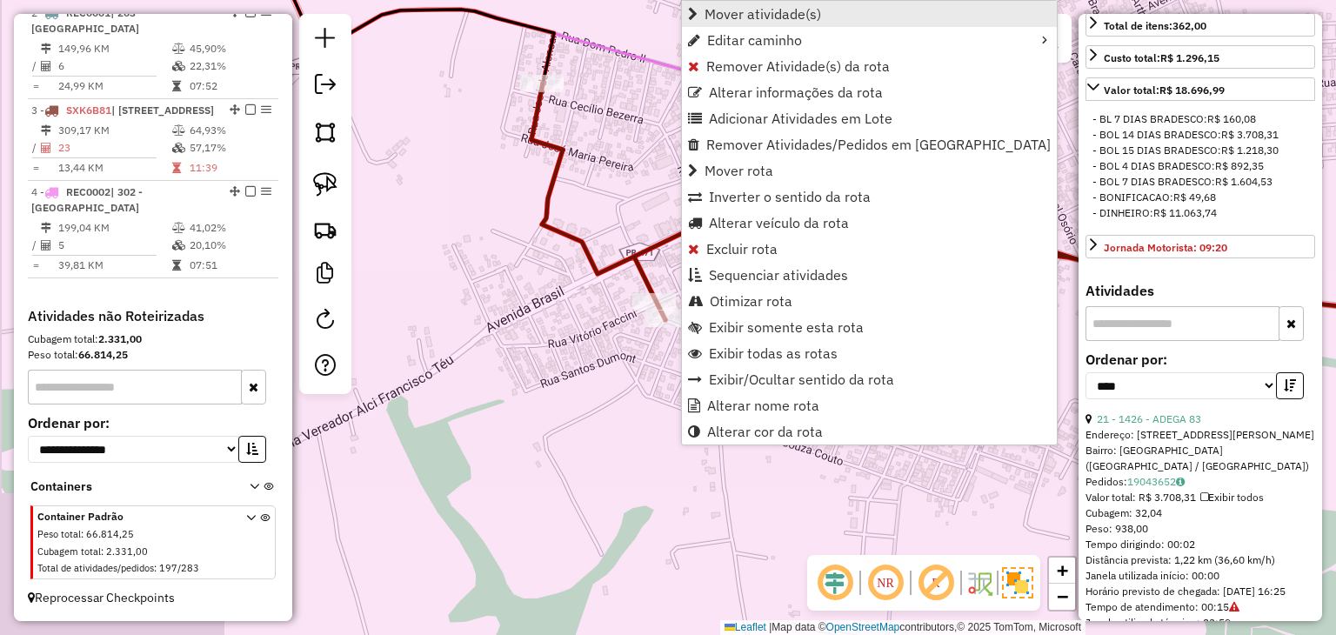
click at [724, 10] on span "Mover atividade(s)" at bounding box center [762, 14] width 117 height 14
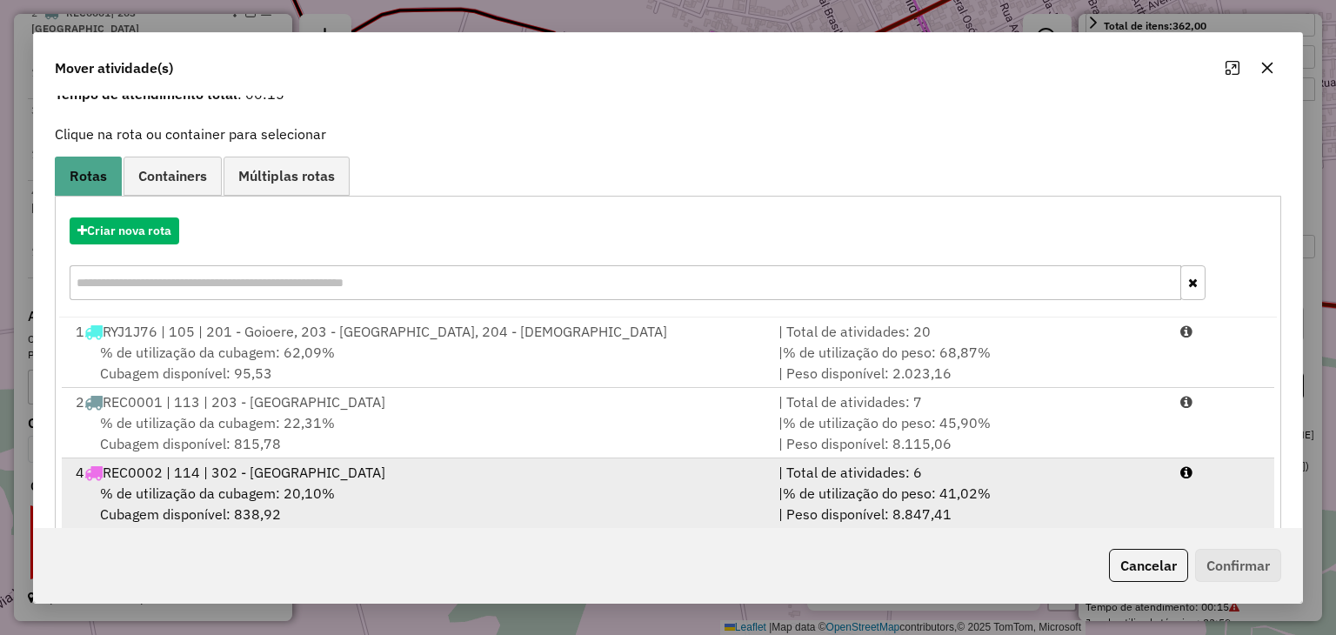
scroll to position [111, 0]
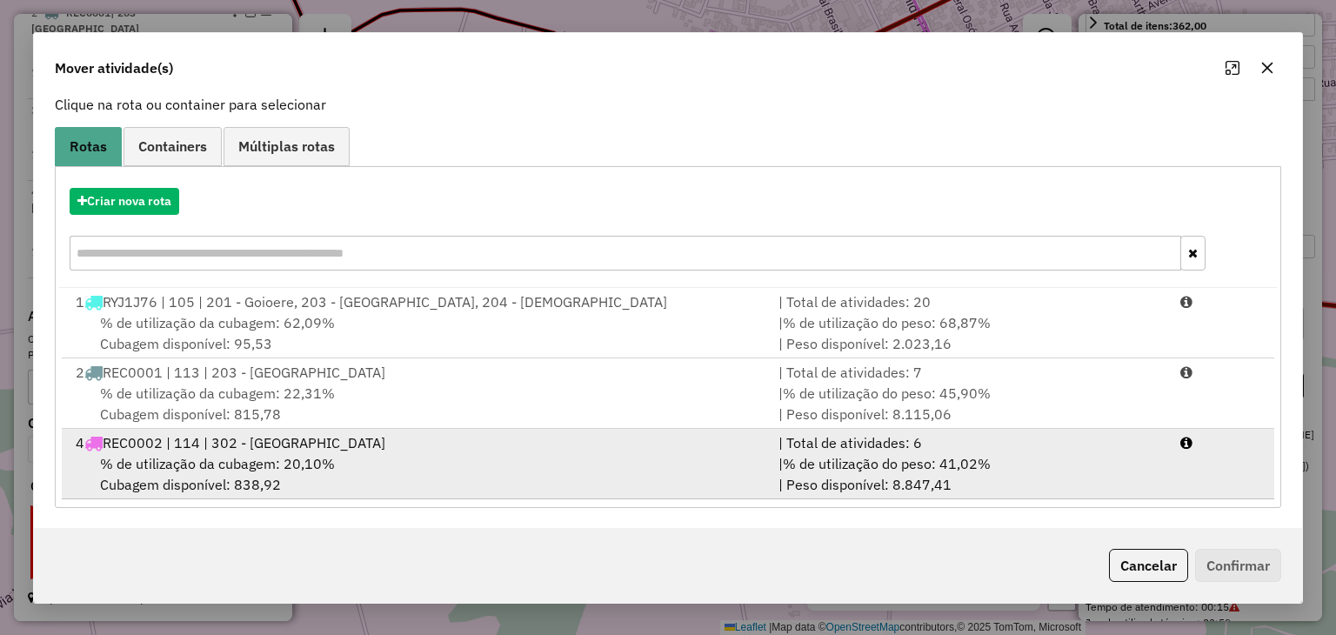
click at [1188, 446] on div at bounding box center [1219, 442] width 100 height 21
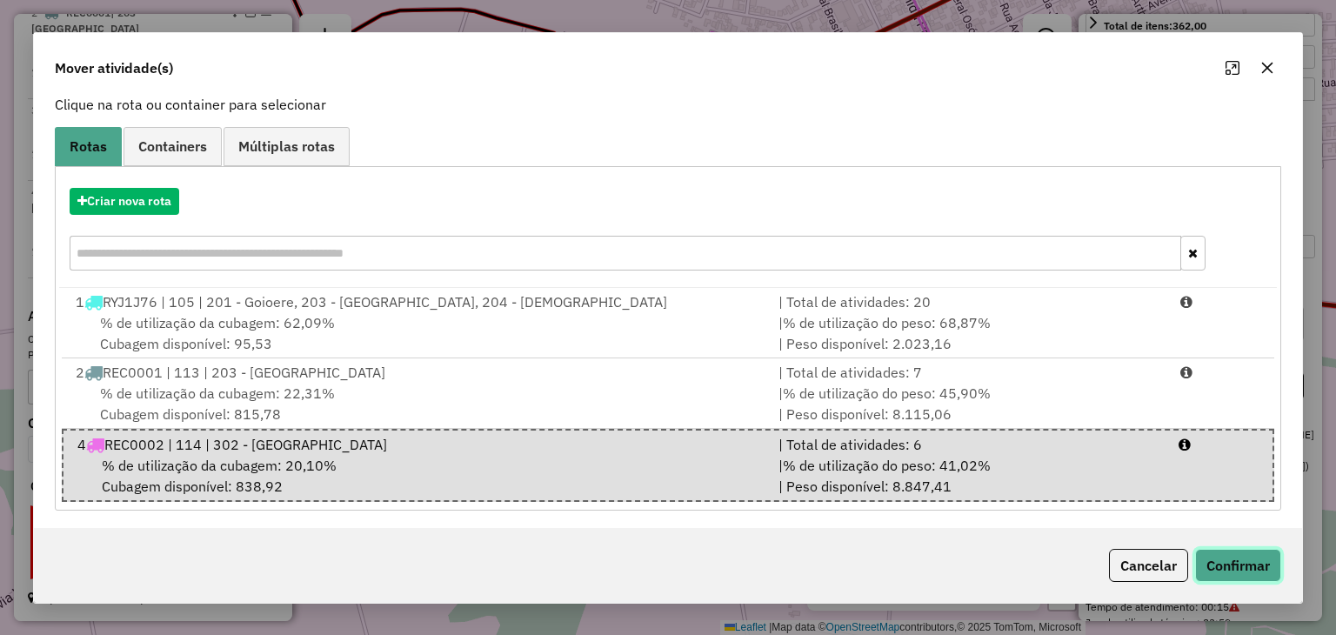
click at [1259, 549] on button "Confirmar" at bounding box center [1238, 565] width 86 height 33
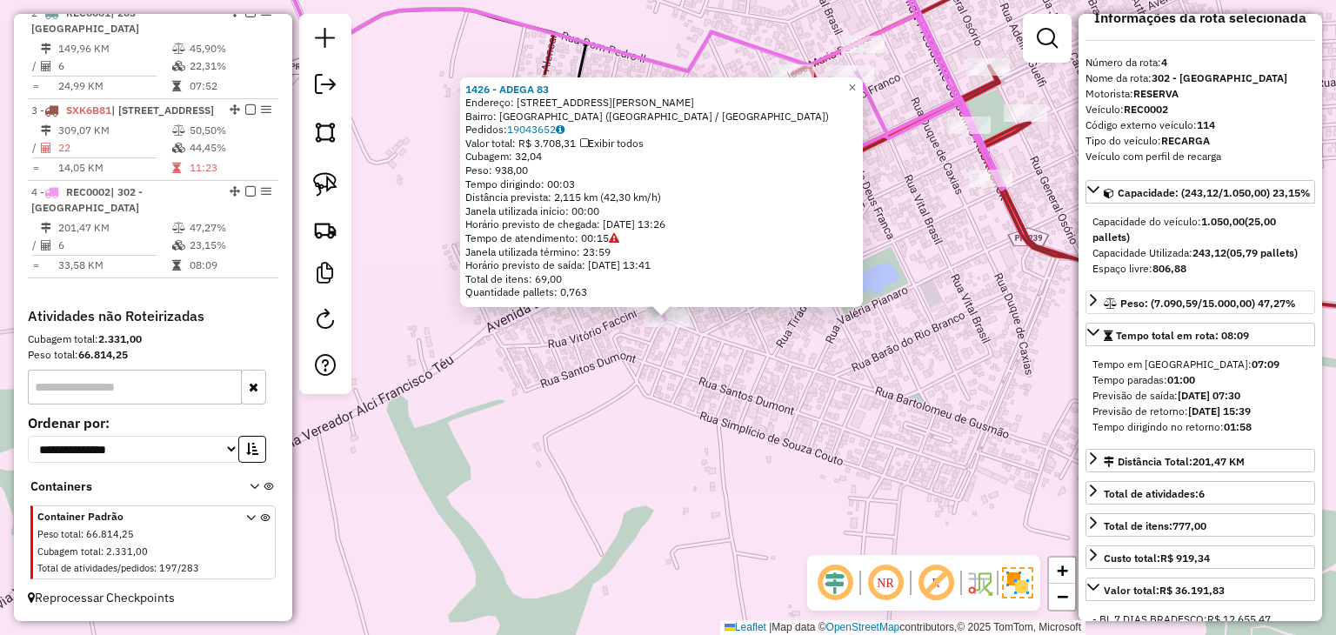
scroll to position [0, 0]
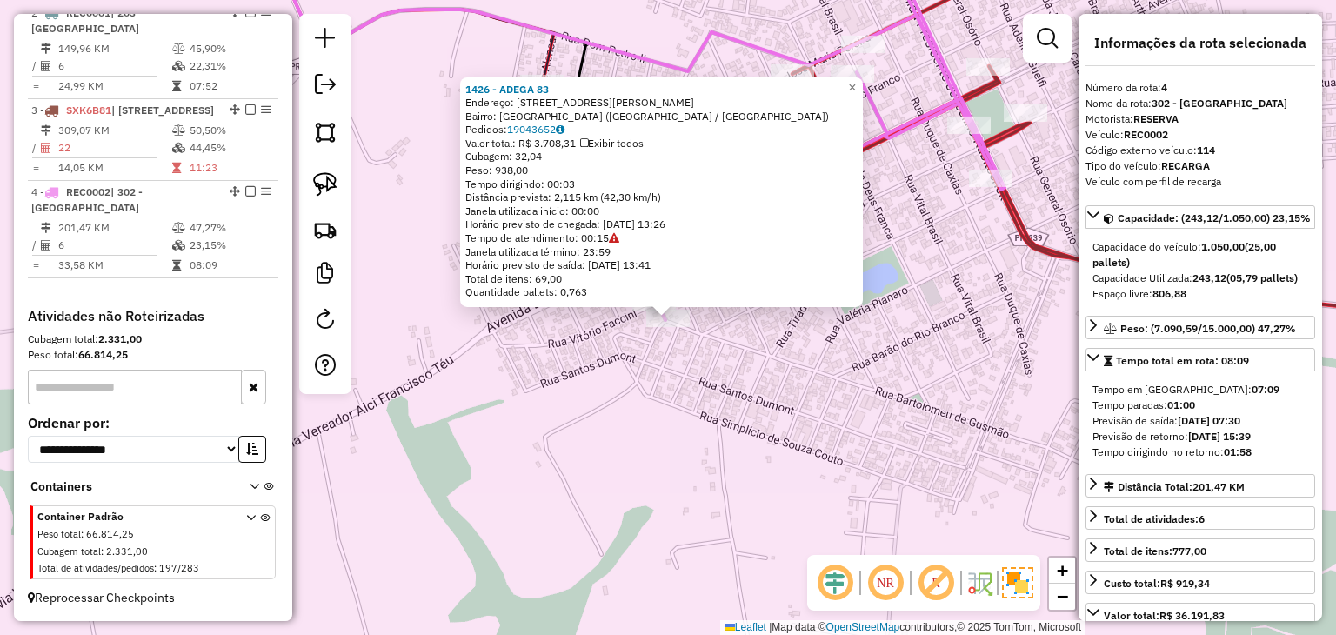
click at [803, 416] on div "1426 - ADEGA 83 Endereço: RUA BARTOLOMEU DE GUSMAO 1 Bairro: Jardim Fornari (CA…" at bounding box center [668, 317] width 1336 height 635
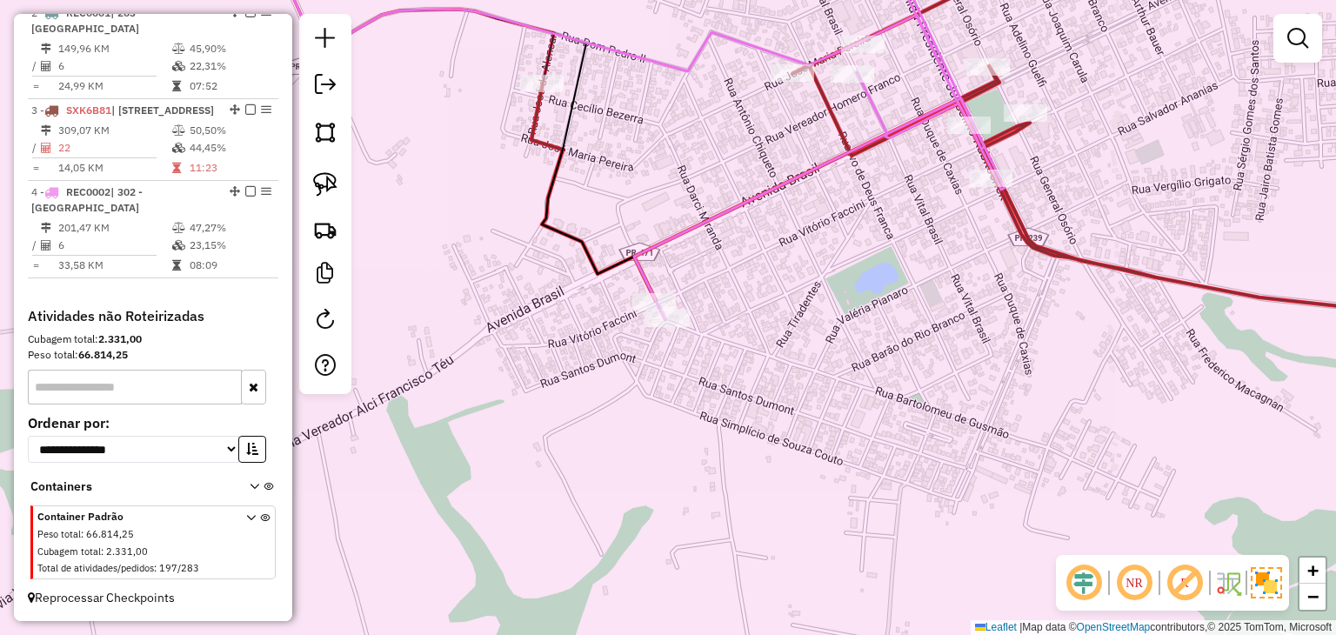
select select "*********"
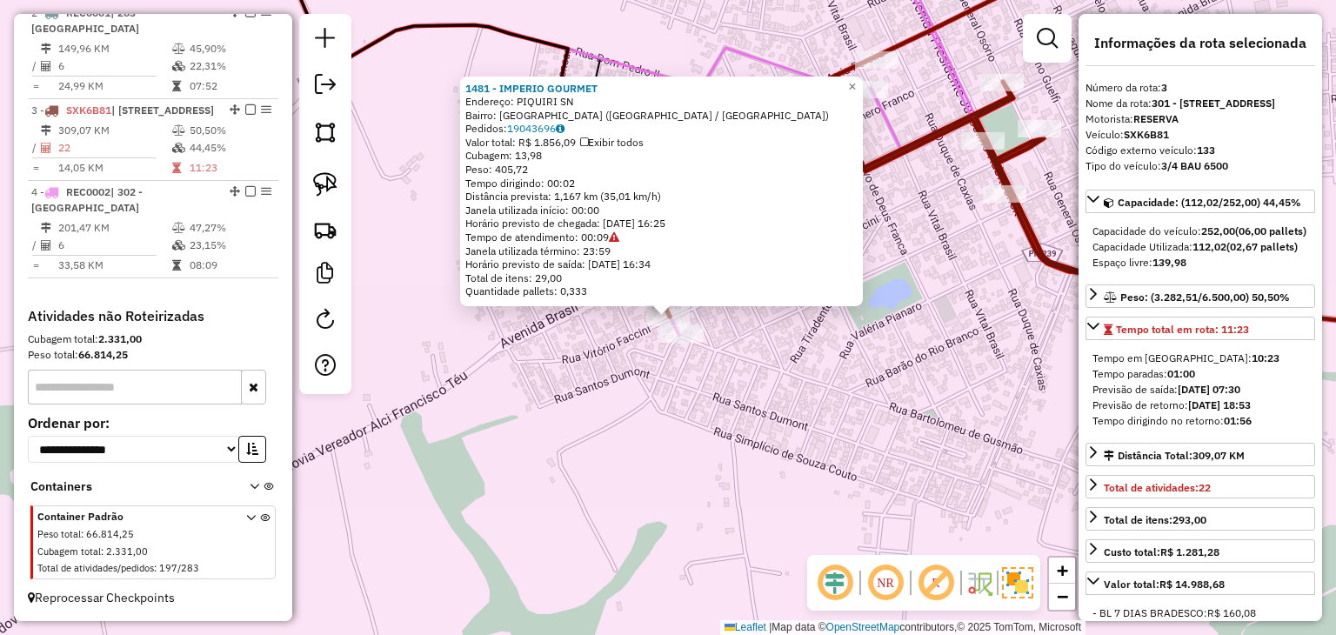
click at [788, 423] on div "1481 - IMPERIO GOURMET Endereço: PIQUIRI SN Bairro: Lago Azul (CAMPINA DA LAGOA…" at bounding box center [668, 317] width 1336 height 635
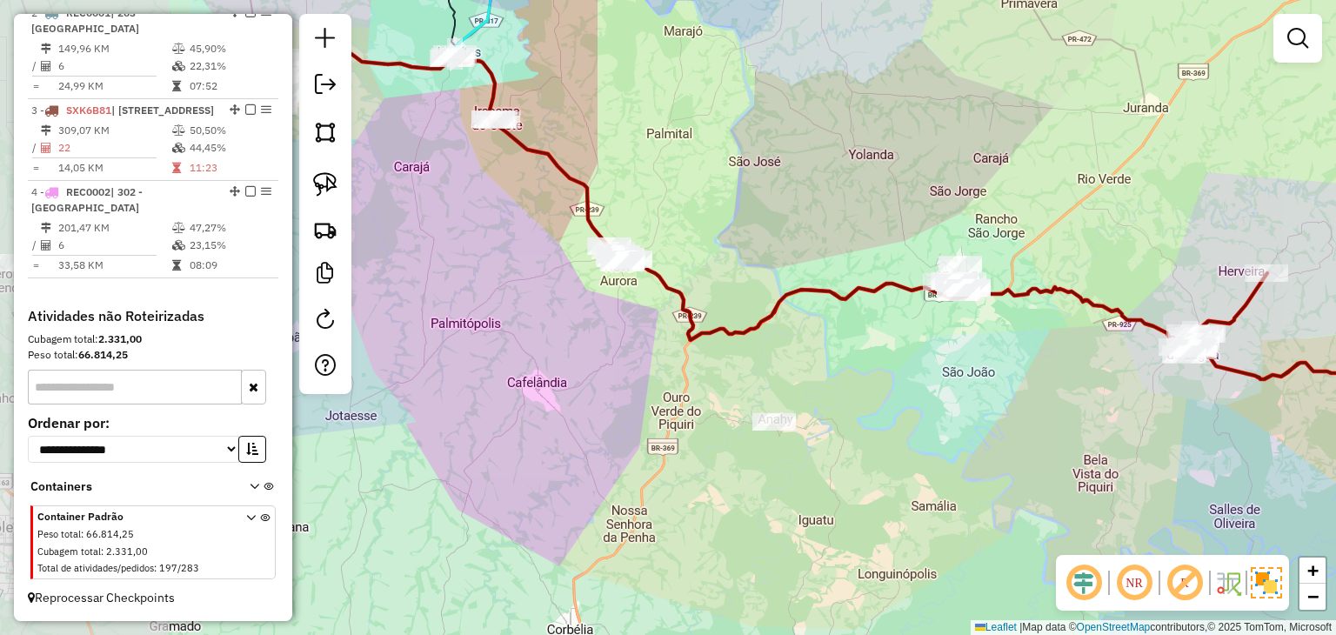
drag, startPoint x: 762, startPoint y: 354, endPoint x: 1005, endPoint y: 363, distance: 243.7
click at [1005, 363] on div "Janela de atendimento Grade de atendimento Capacidade Transportadoras Veículos …" at bounding box center [668, 317] width 1336 height 635
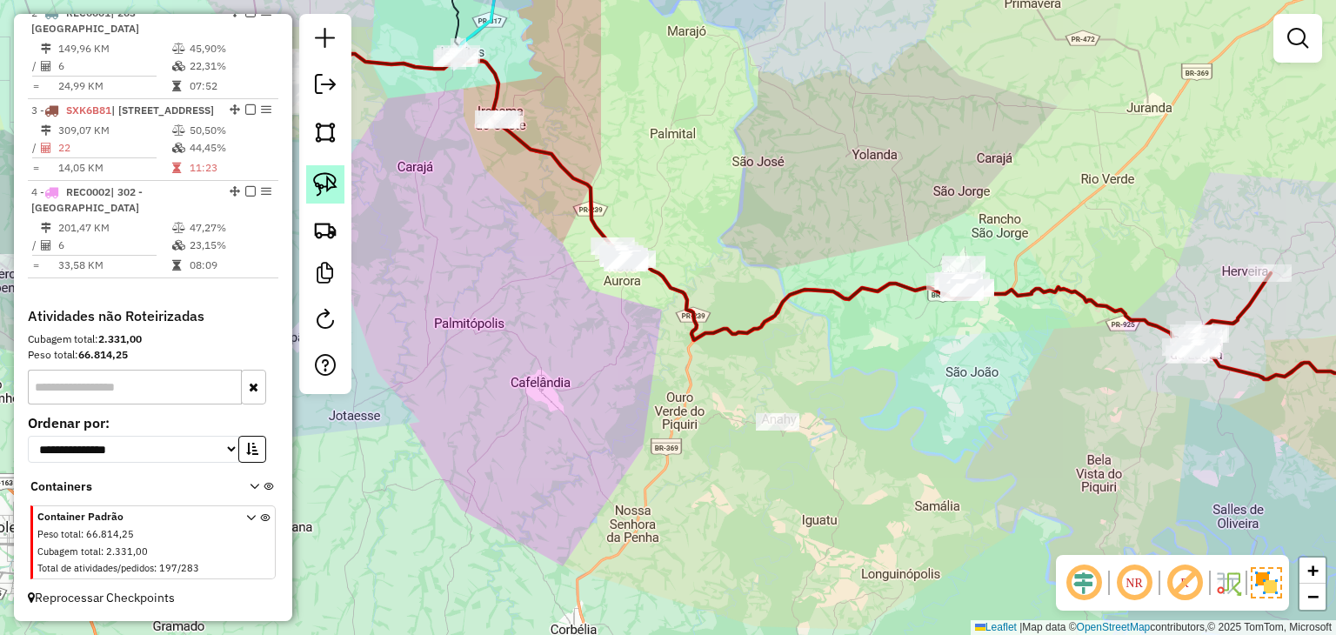
click at [319, 186] on img at bounding box center [325, 184] width 24 height 24
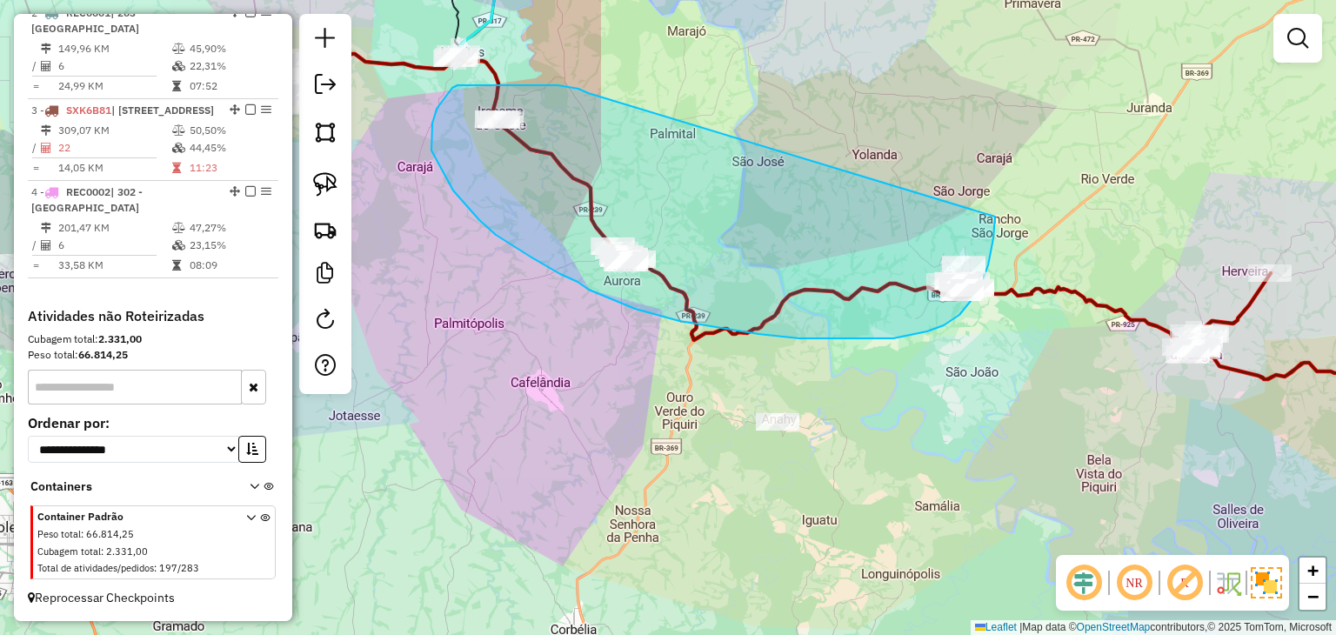
drag, startPoint x: 588, startPoint y: 93, endPoint x: 994, endPoint y: 215, distance: 423.9
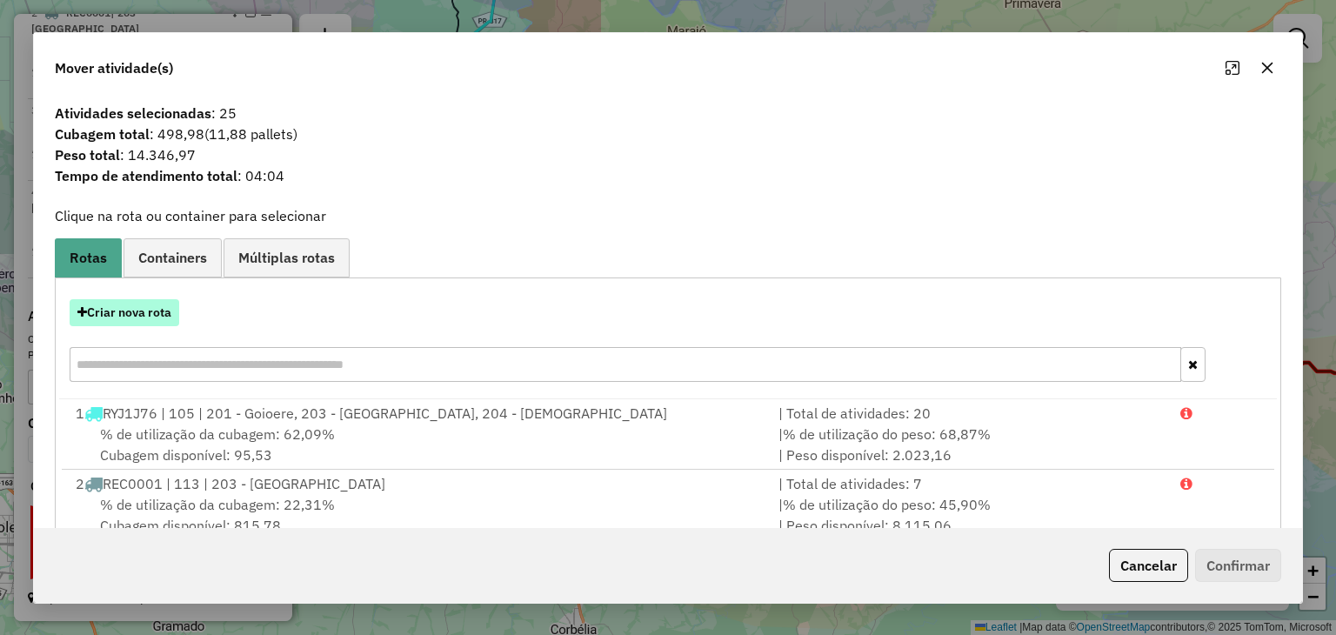
click at [117, 314] on button "Criar nova rota" at bounding box center [125, 312] width 110 height 27
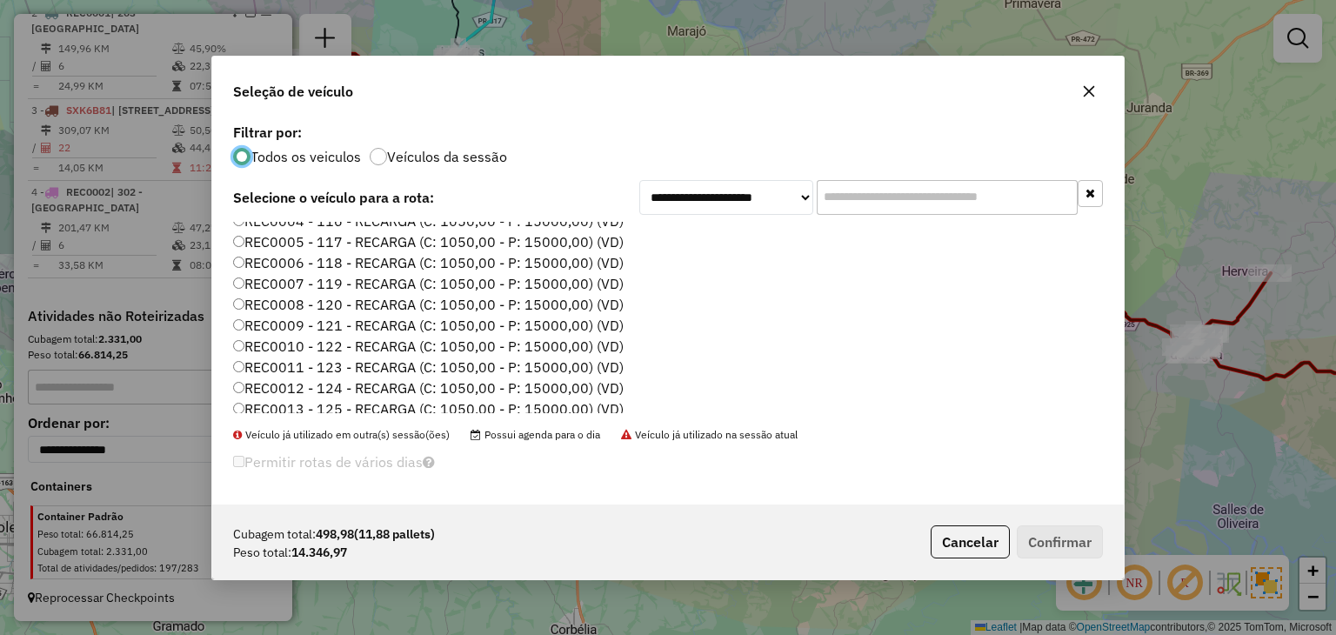
scroll to position [174, 0]
click at [610, 277] on label "REC0003 - 115 - RECARGA (C: 1050,00 - P: 15000,00) (VD)" at bounding box center [428, 287] width 390 height 21
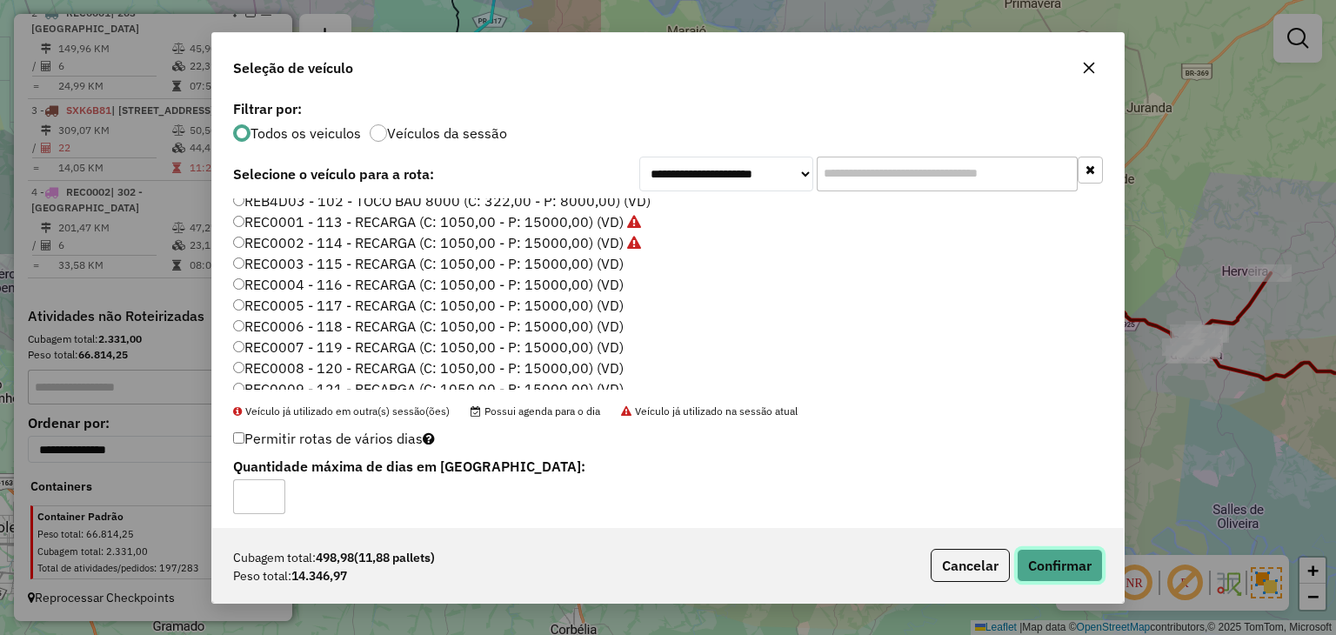
click at [1027, 549] on button "Confirmar" at bounding box center [1059, 565] width 86 height 33
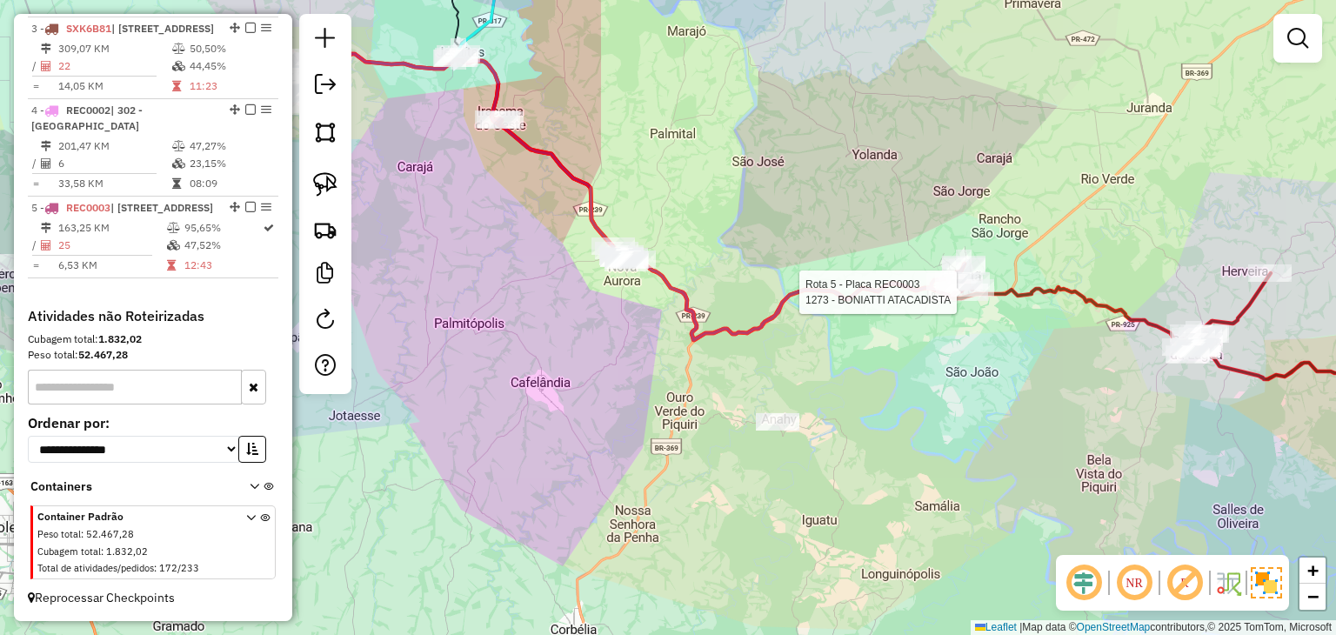
select select "*********"
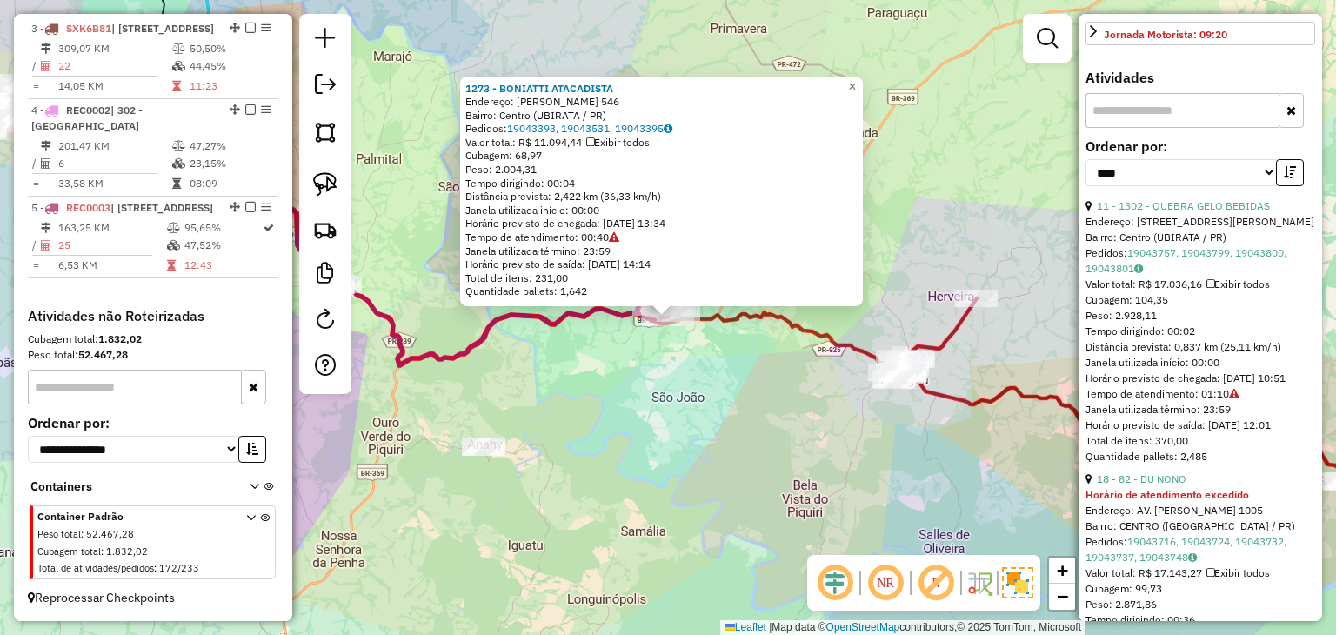
scroll to position [783, 0]
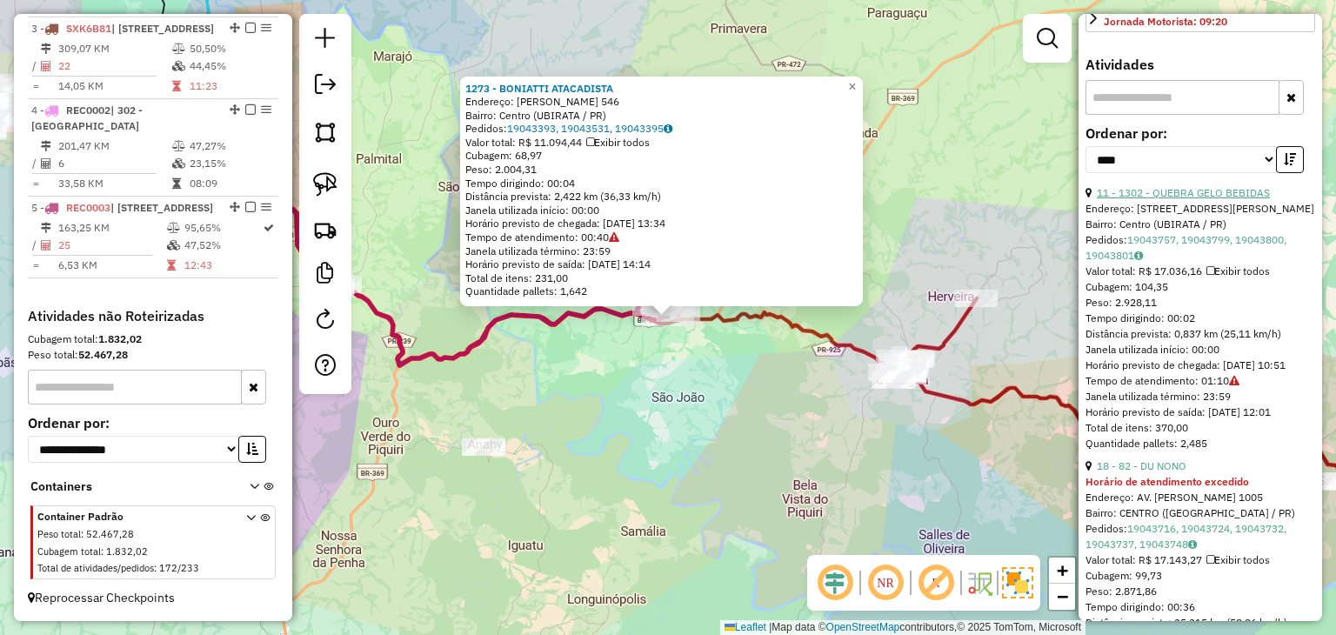
click at [1215, 199] on link "11 - 1302 - QUEBRA GELO BEBIDAS" at bounding box center [1182, 192] width 173 height 13
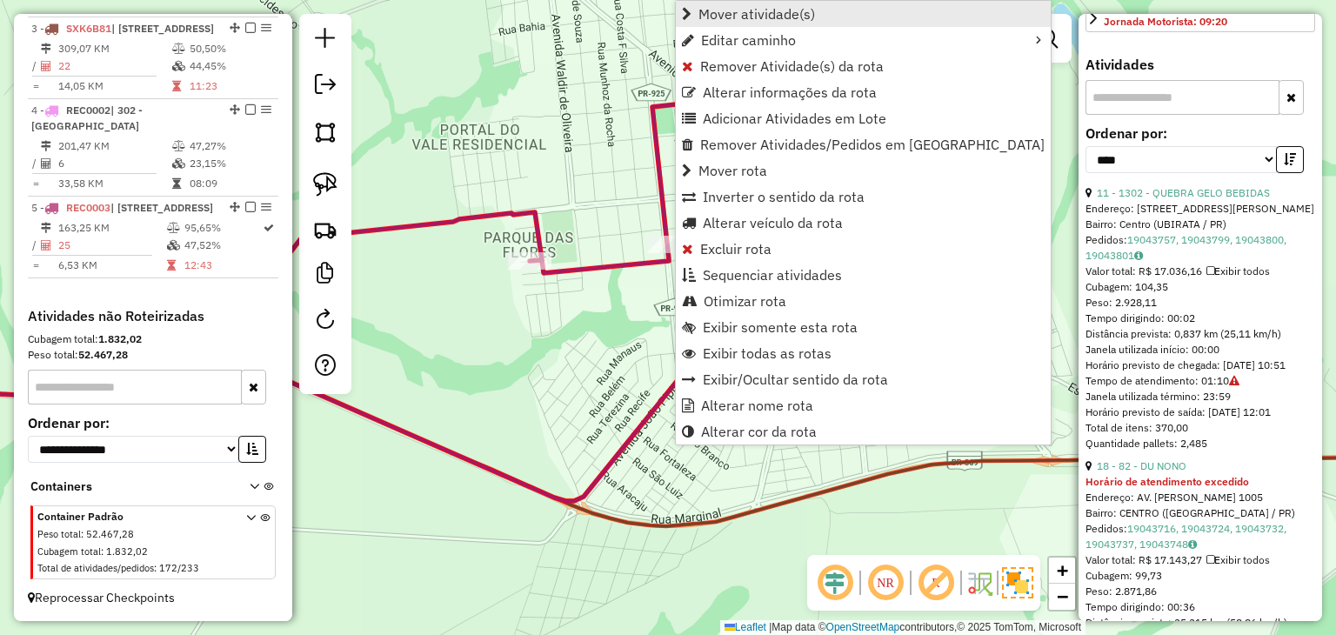
click at [722, 17] on span "Mover atividade(s)" at bounding box center [756, 14] width 117 height 14
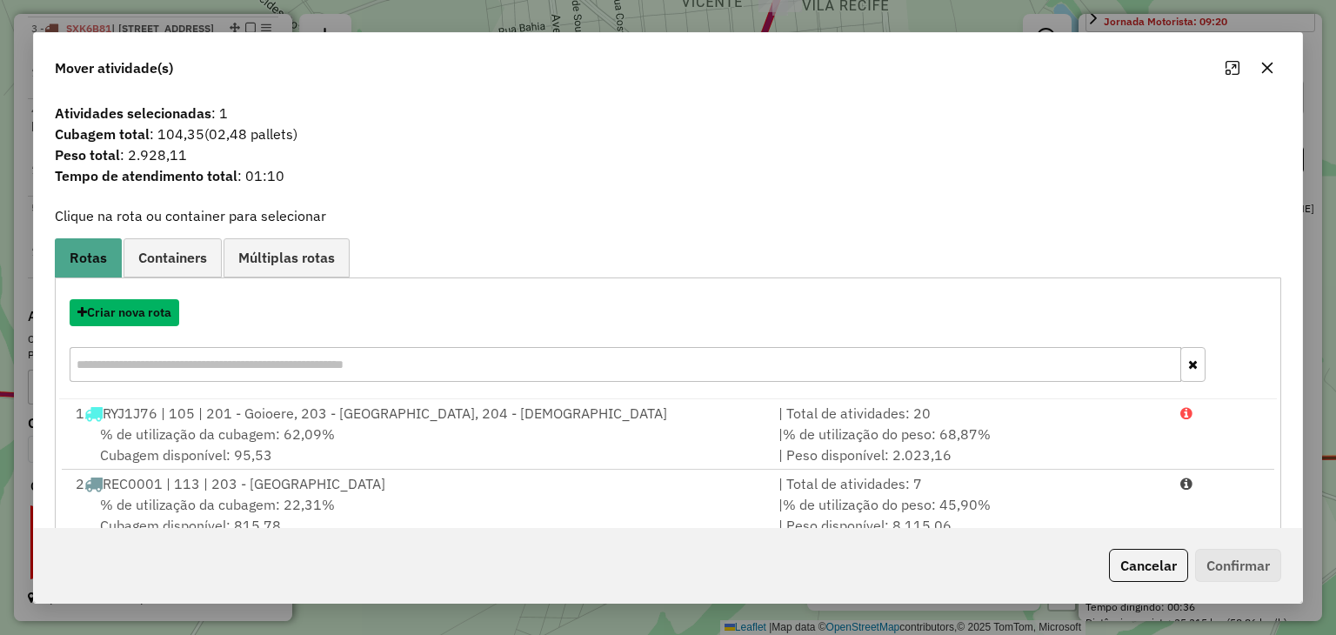
click at [140, 307] on button "Criar nova rota" at bounding box center [125, 312] width 110 height 27
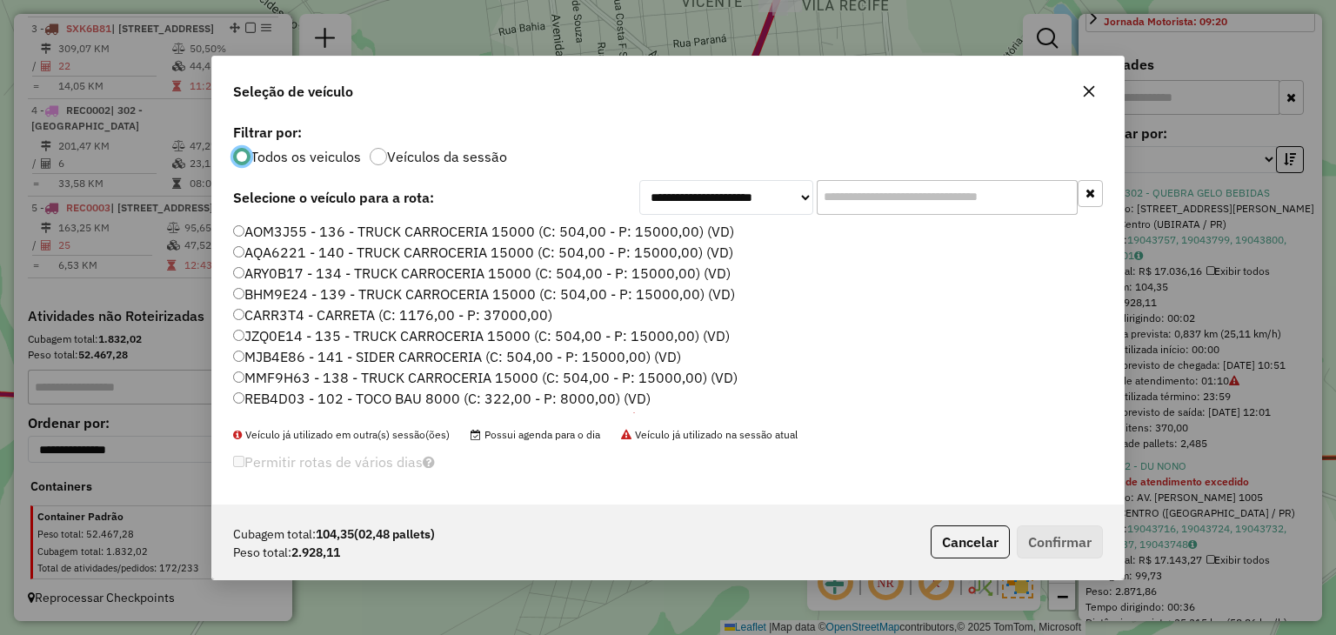
scroll to position [174, 0]
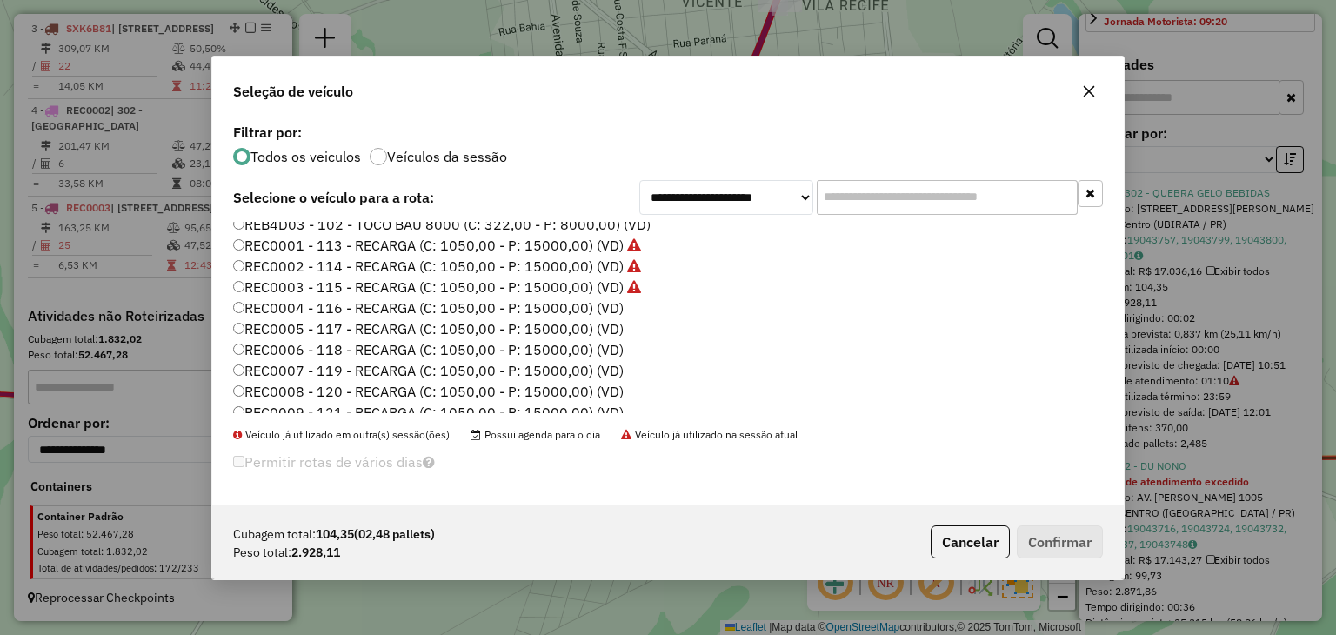
click at [585, 307] on label "REC0004 - 116 - RECARGA (C: 1050,00 - P: 15000,00) (VD)" at bounding box center [428, 307] width 390 height 21
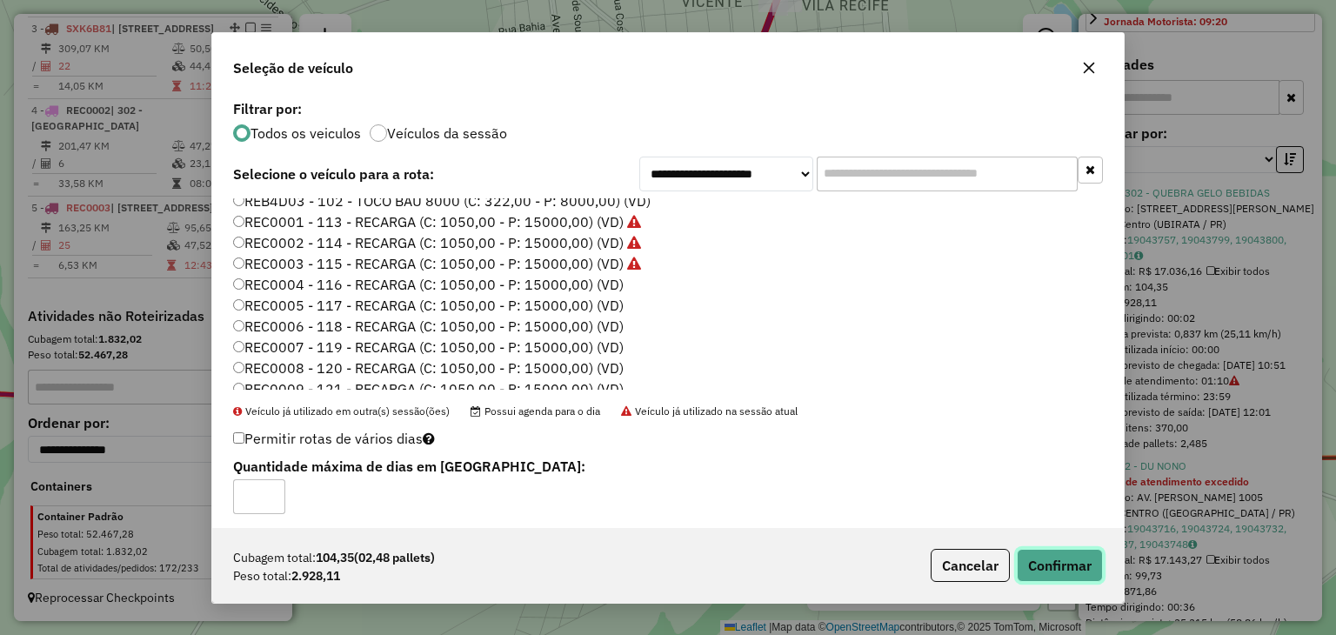
click at [1056, 554] on button "Confirmar" at bounding box center [1059, 565] width 86 height 33
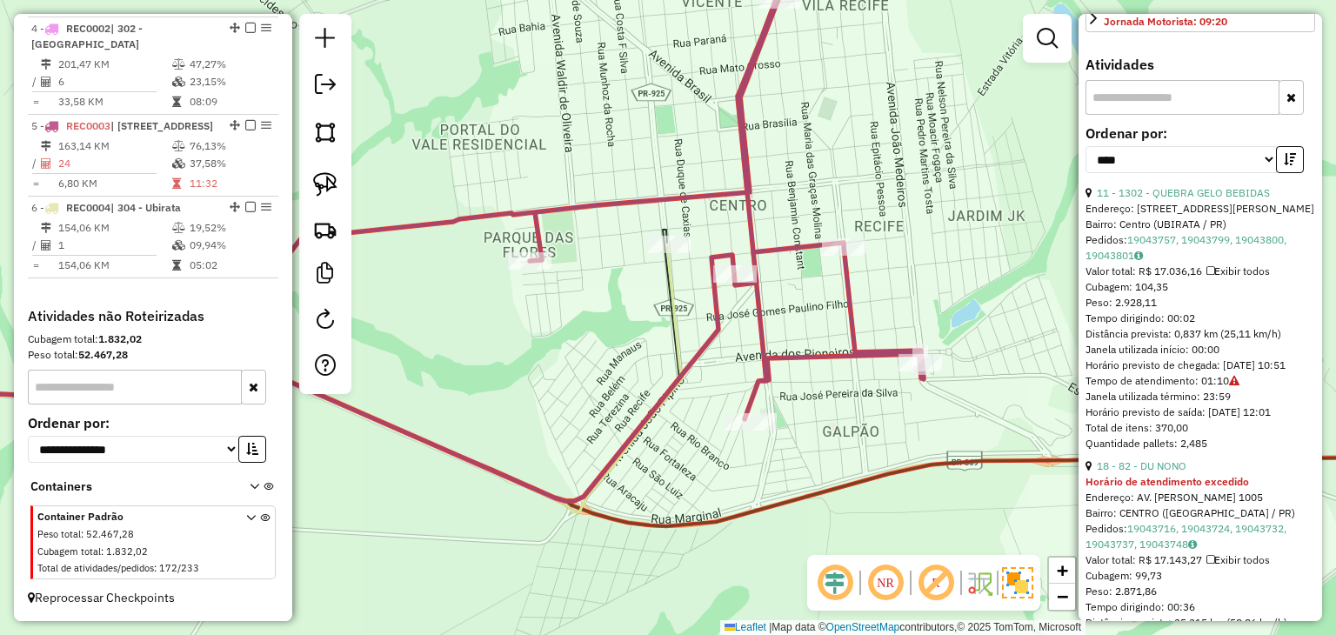
scroll to position [1043, 0]
click at [1180, 472] on link "18 - 82 - DU NONO" at bounding box center [1141, 465] width 90 height 13
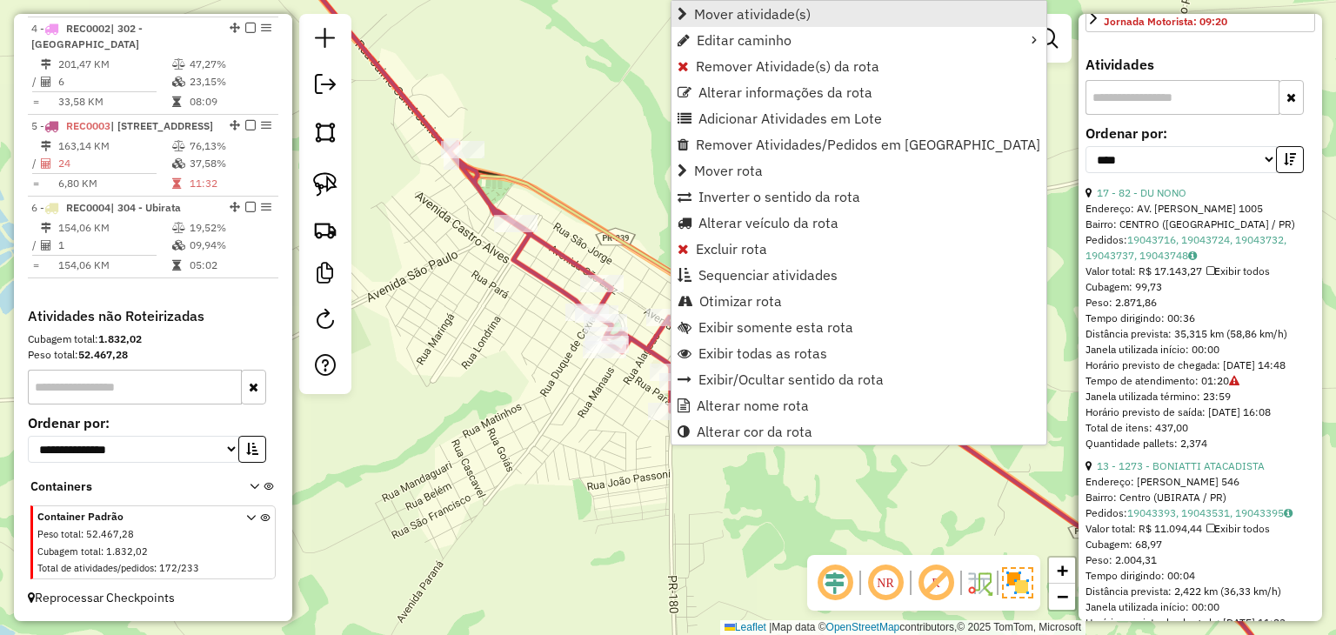
click at [767, 18] on span "Mover atividade(s)" at bounding box center [752, 14] width 117 height 14
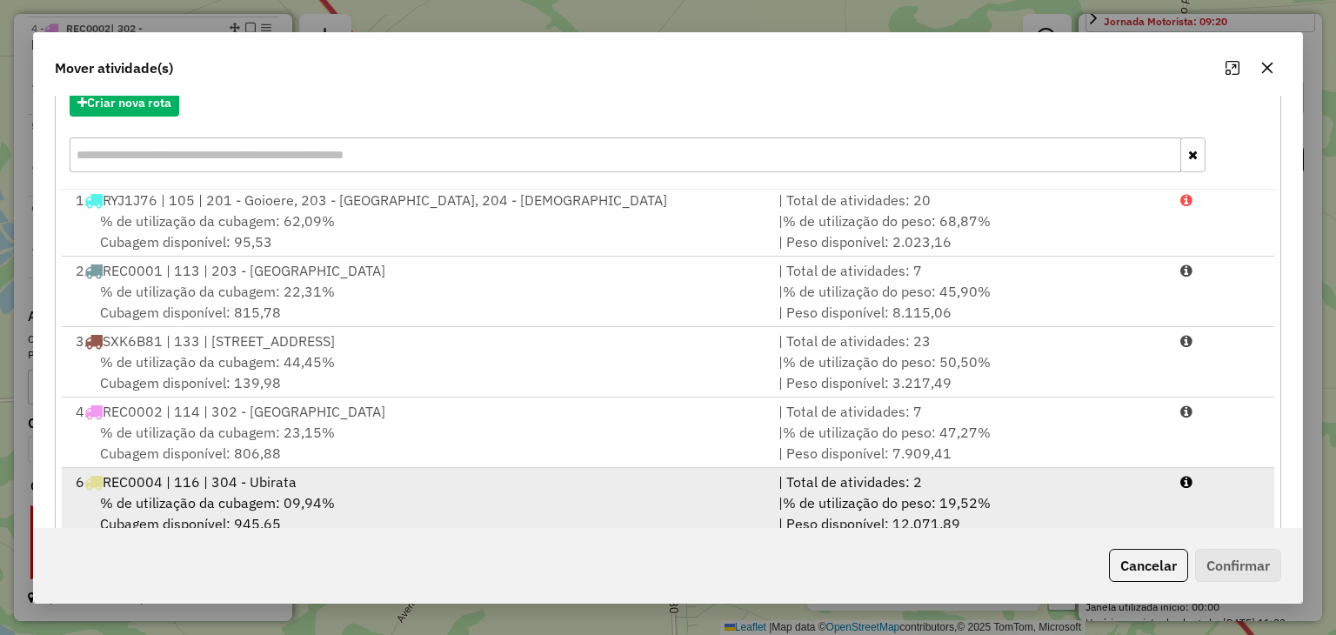
scroll to position [249, 0]
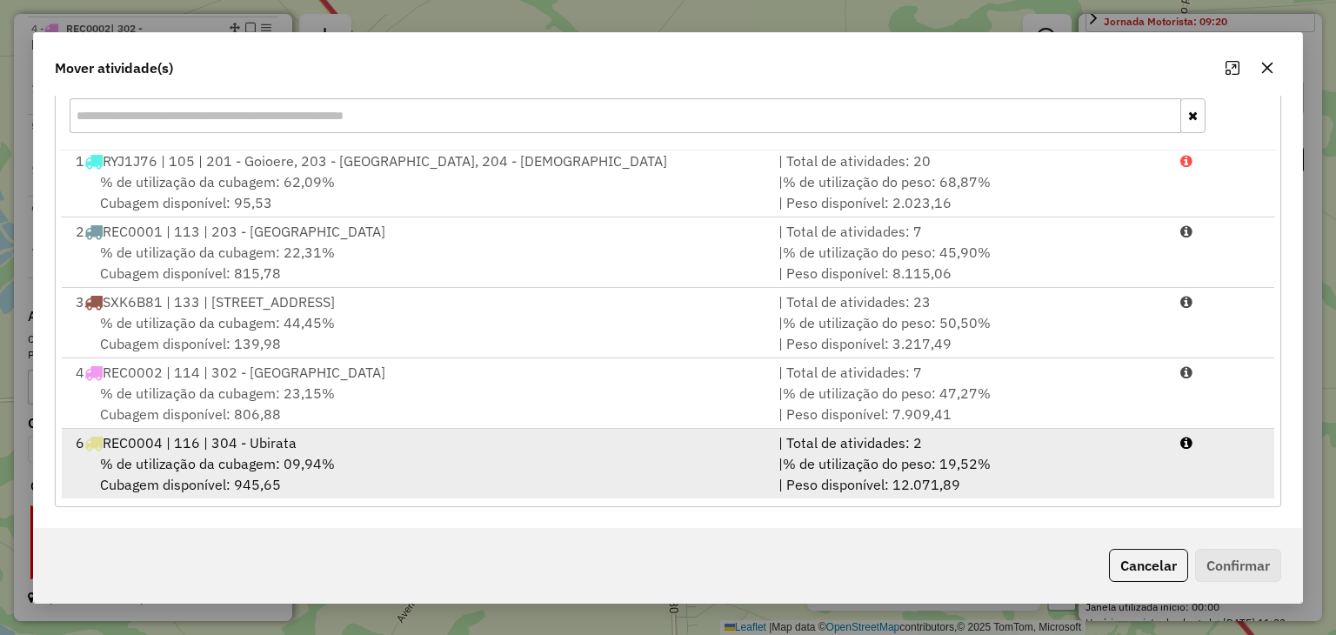
click at [1143, 463] on div "| % de utilização do peso: 19,52% | Peso disponível: 12.071,89" at bounding box center [969, 474] width 402 height 42
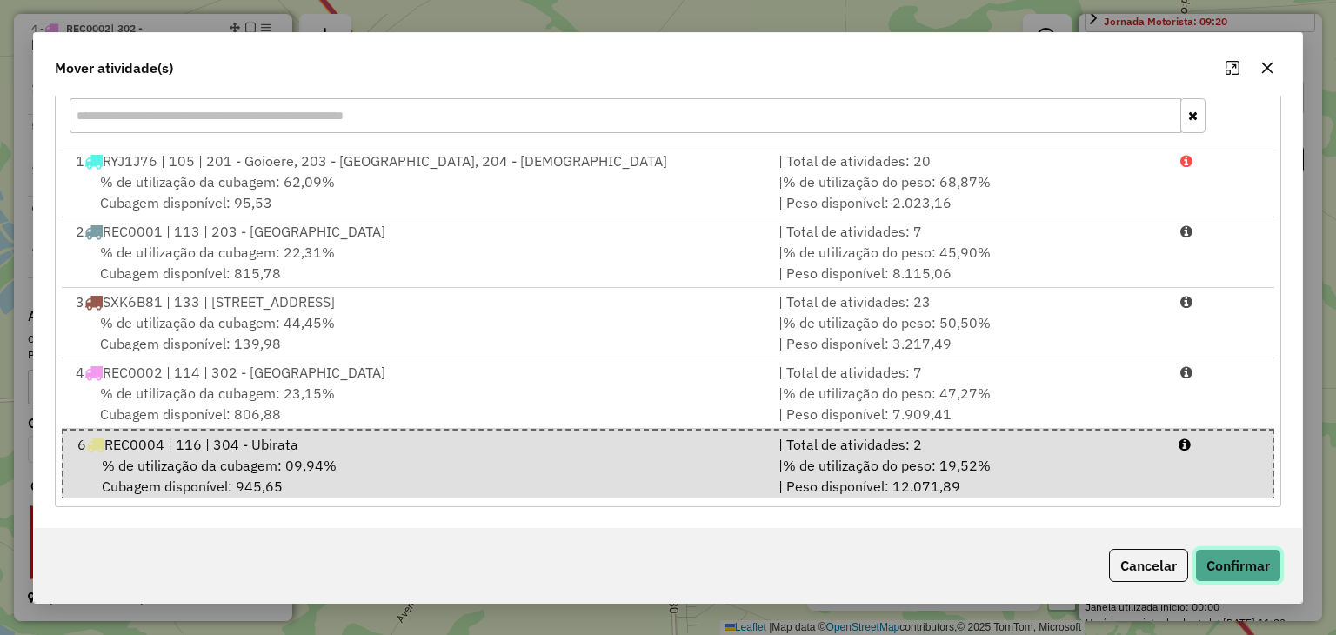
click at [1230, 568] on button "Confirmar" at bounding box center [1238, 565] width 86 height 33
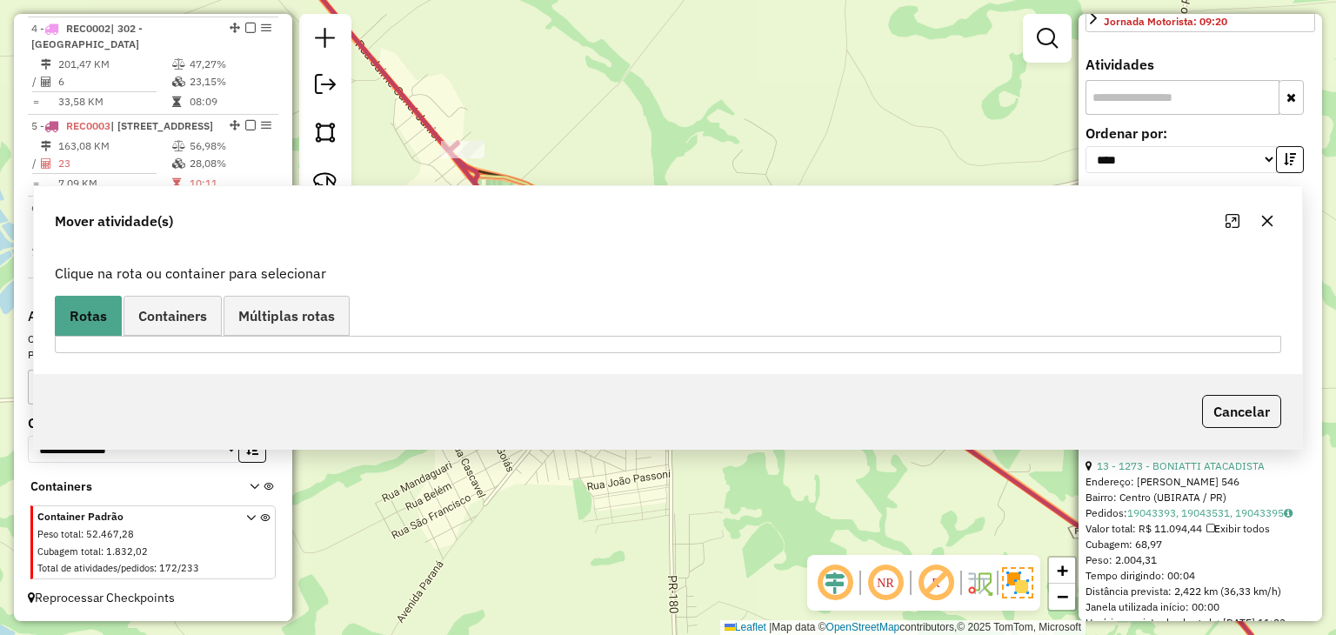
scroll to position [0, 0]
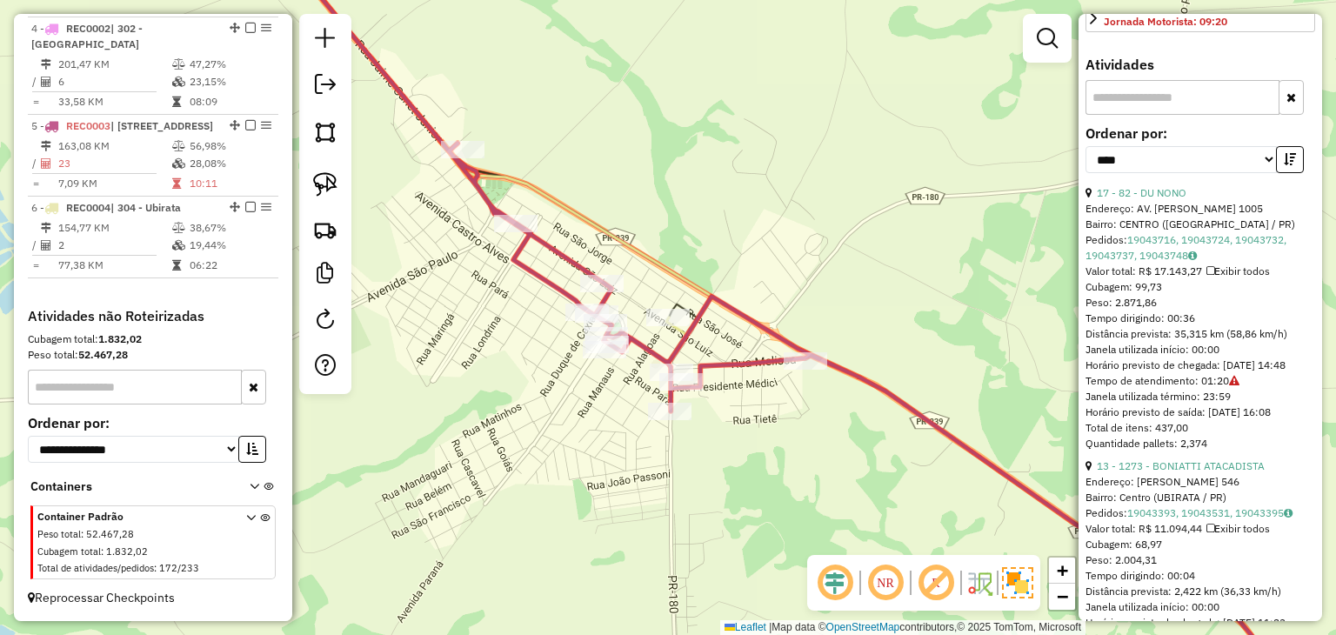
click at [1192, 472] on link "13 - 1273 - BONIATTI ATACADISTA" at bounding box center [1180, 465] width 168 height 13
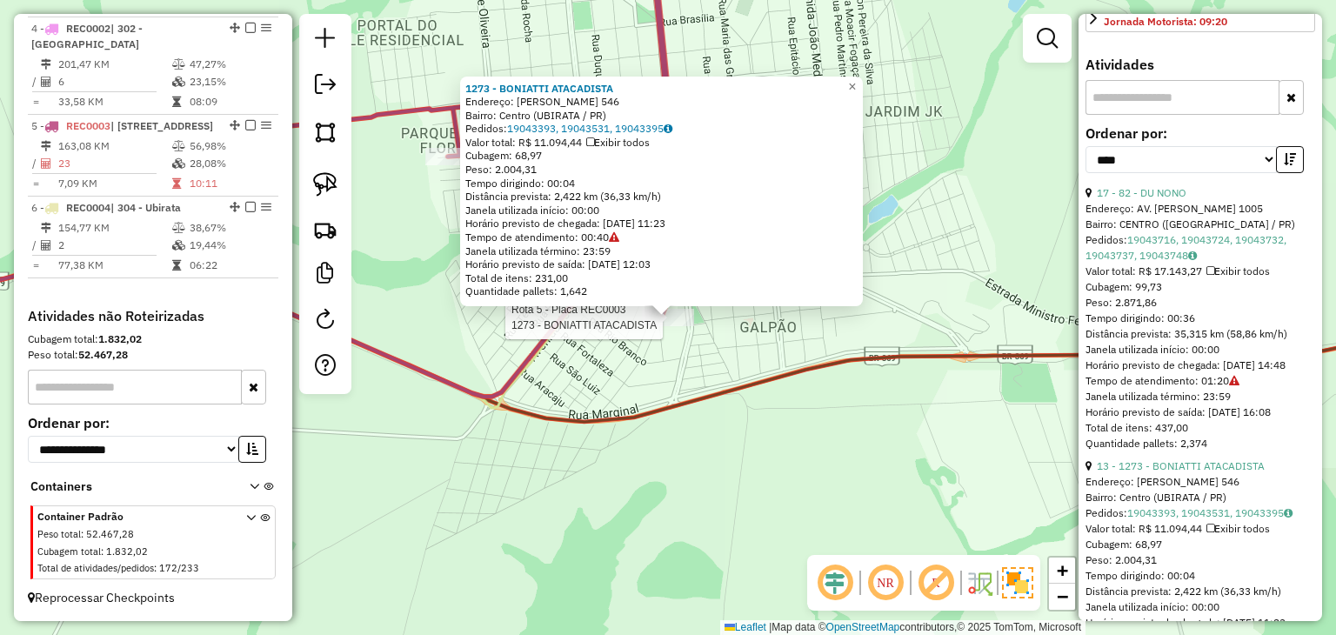
scroll to position [767, 0]
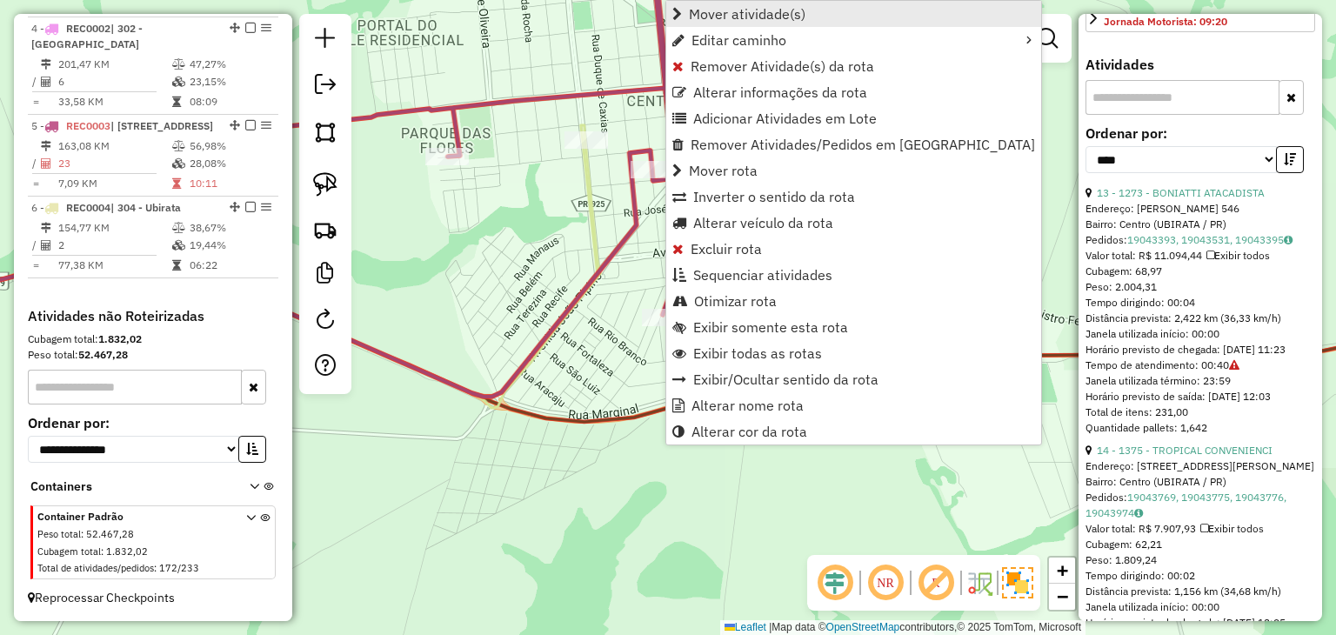
click at [719, 17] on span "Mover atividade(s)" at bounding box center [747, 14] width 117 height 14
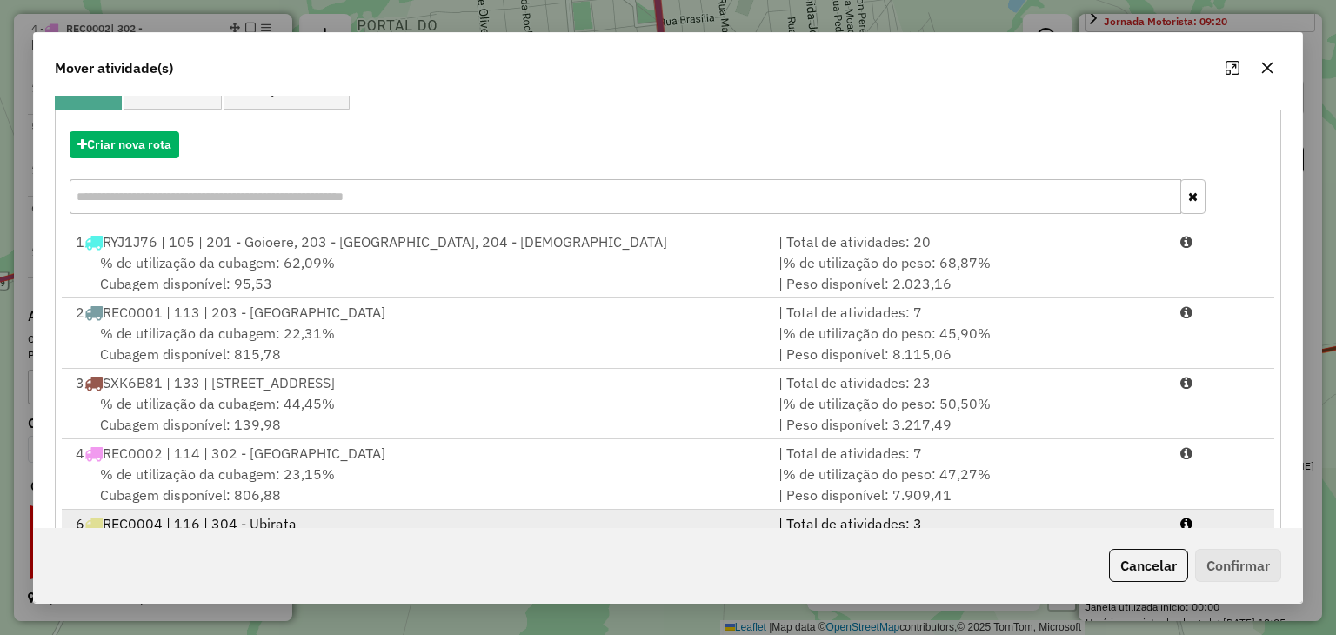
scroll to position [249, 0]
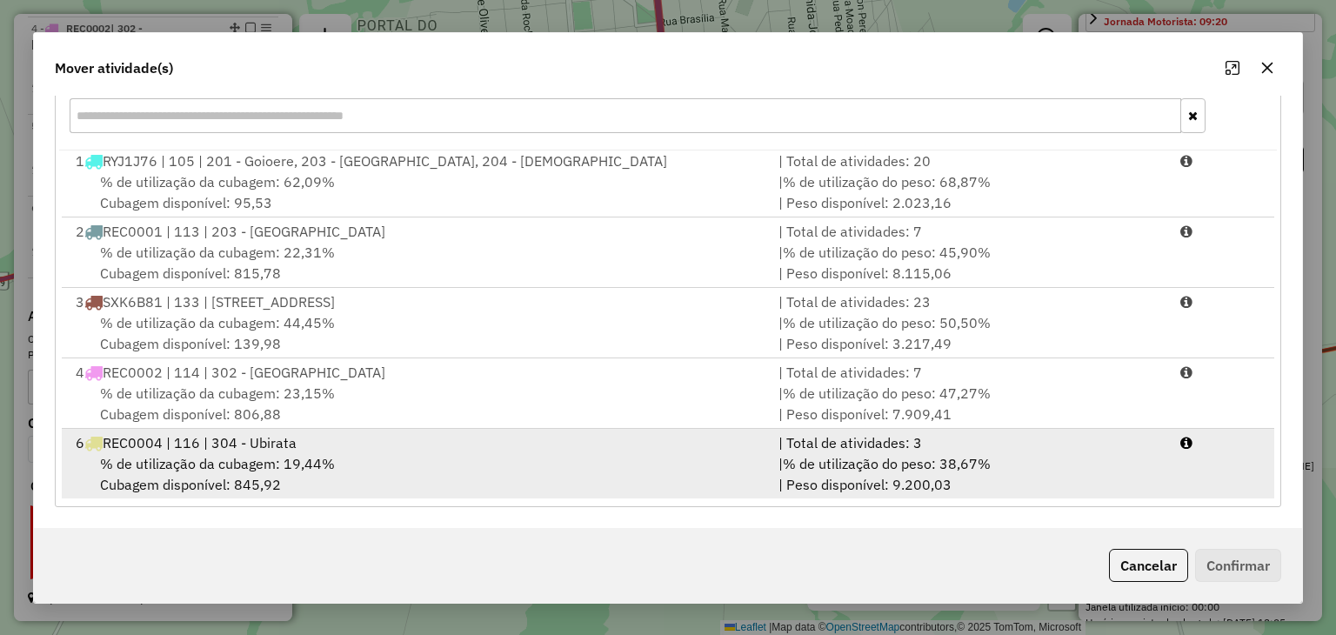
click at [974, 438] on div "| Total de atividades: 3" at bounding box center [969, 442] width 402 height 21
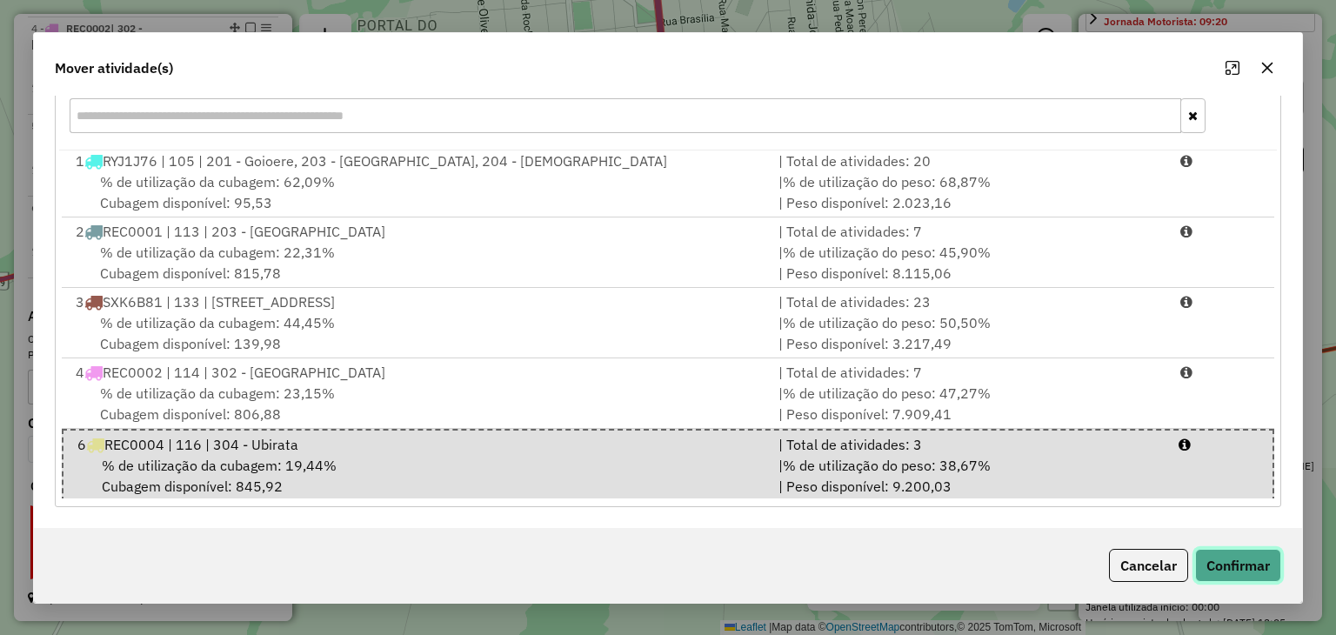
click at [1204, 560] on button "Confirmar" at bounding box center [1238, 565] width 86 height 33
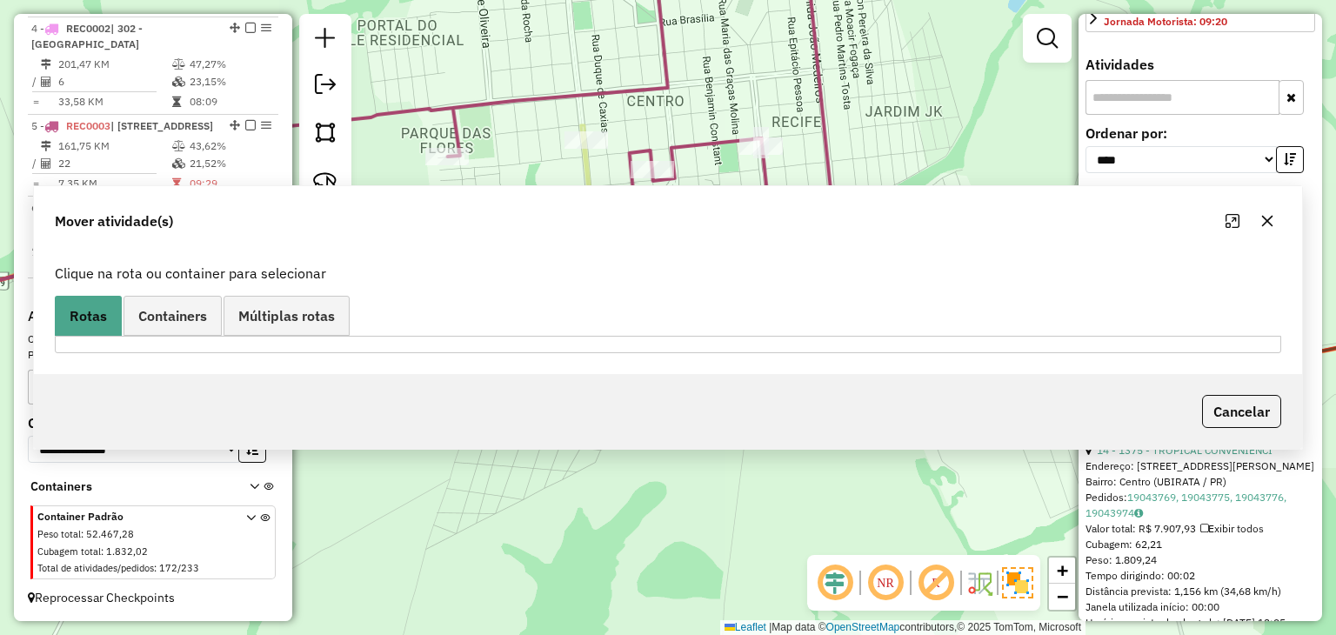
scroll to position [0, 0]
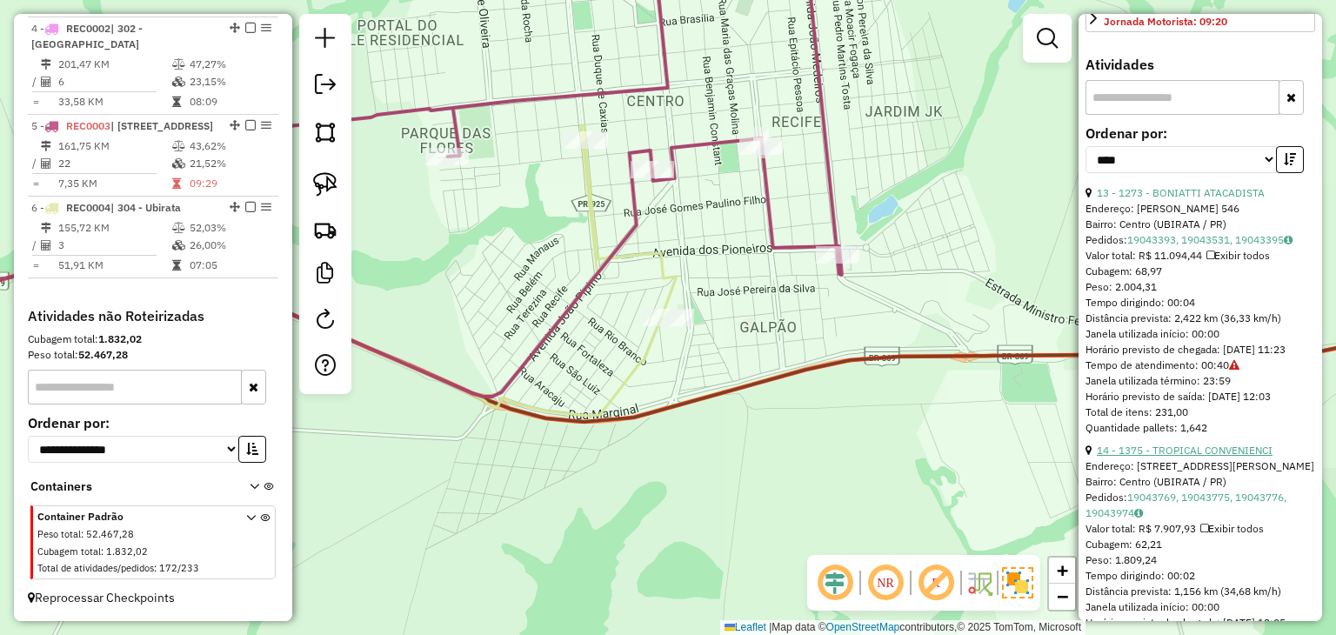
click at [1242, 456] on link "14 - 1375 - TROPICAL CONVENIENCI" at bounding box center [1184, 449] width 176 height 13
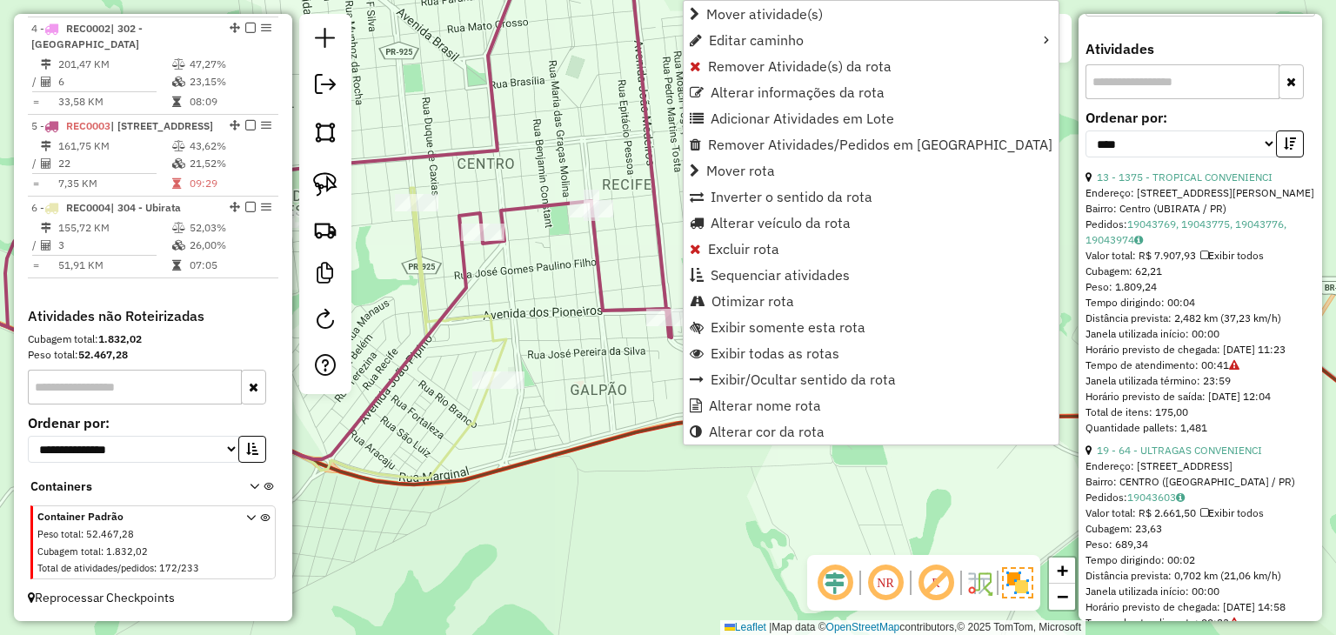
scroll to position [751, 0]
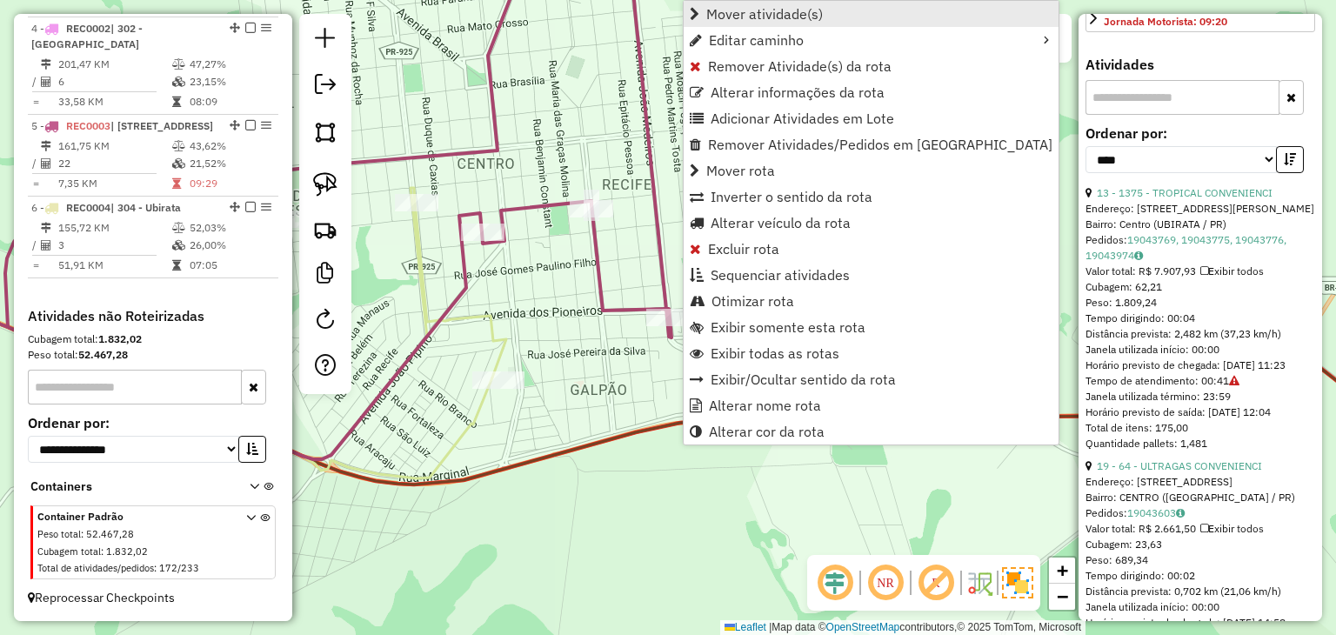
click at [773, 1] on link "Mover atividade(s)" at bounding box center [870, 14] width 375 height 26
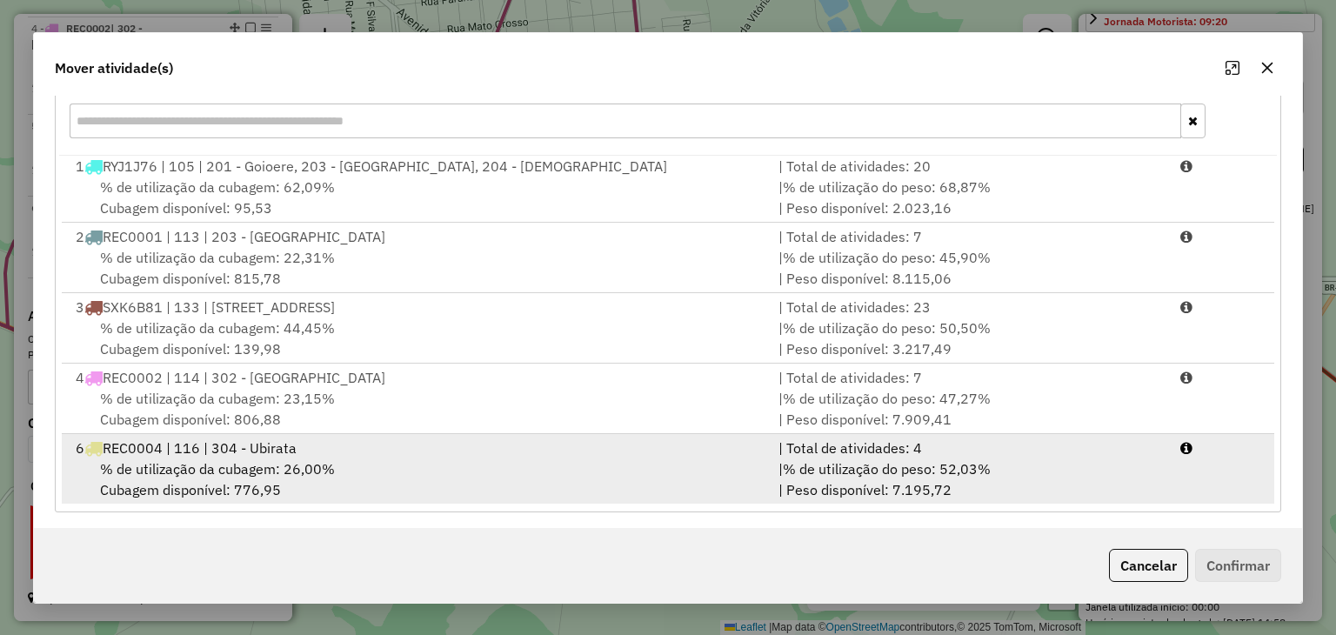
scroll to position [249, 0]
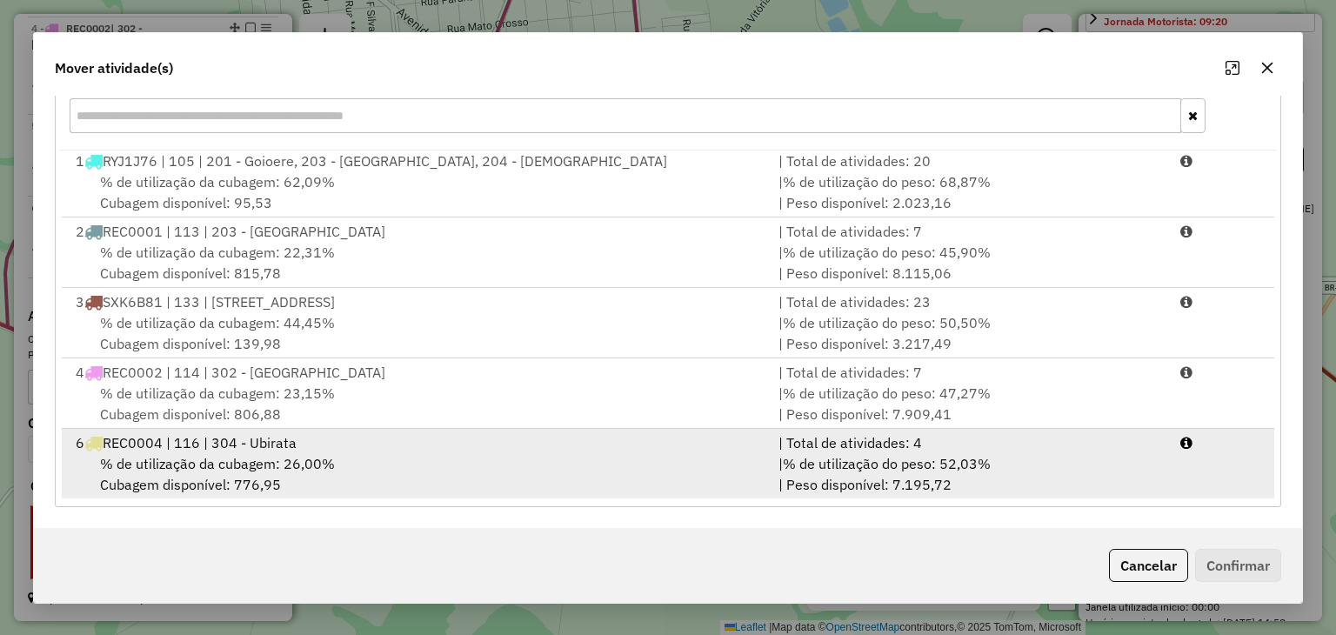
click at [1092, 432] on div "| Total de atividades: 4" at bounding box center [969, 442] width 402 height 21
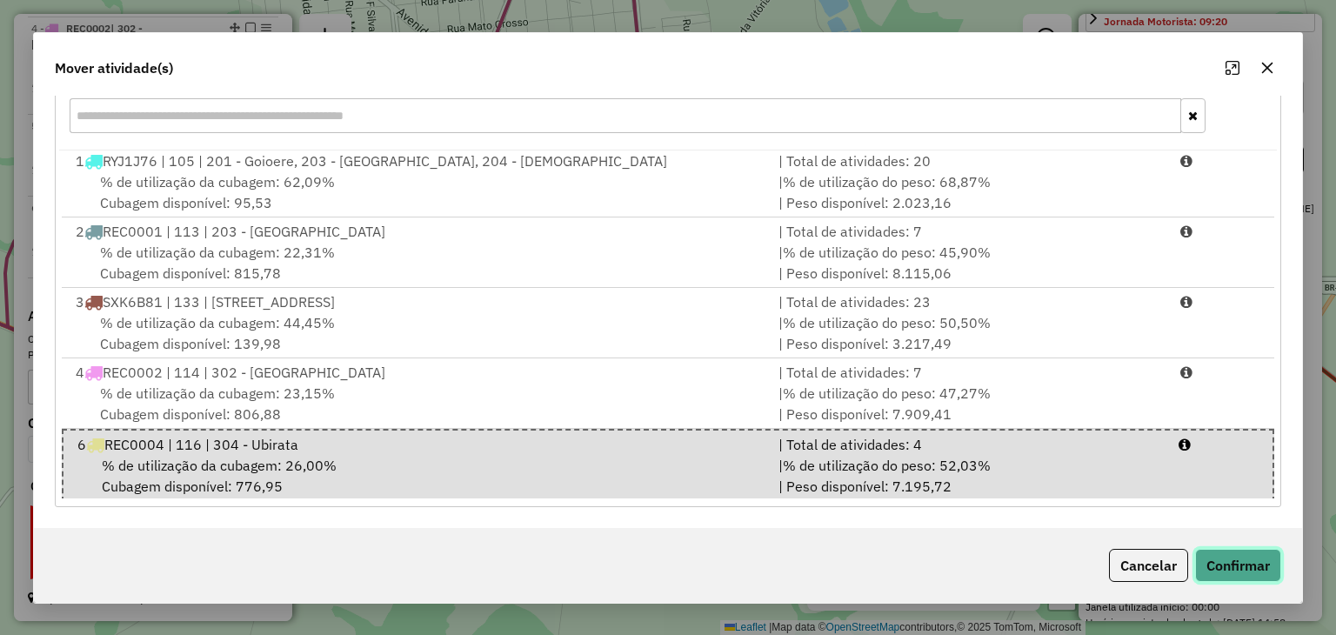
click at [1229, 576] on button "Confirmar" at bounding box center [1238, 565] width 86 height 33
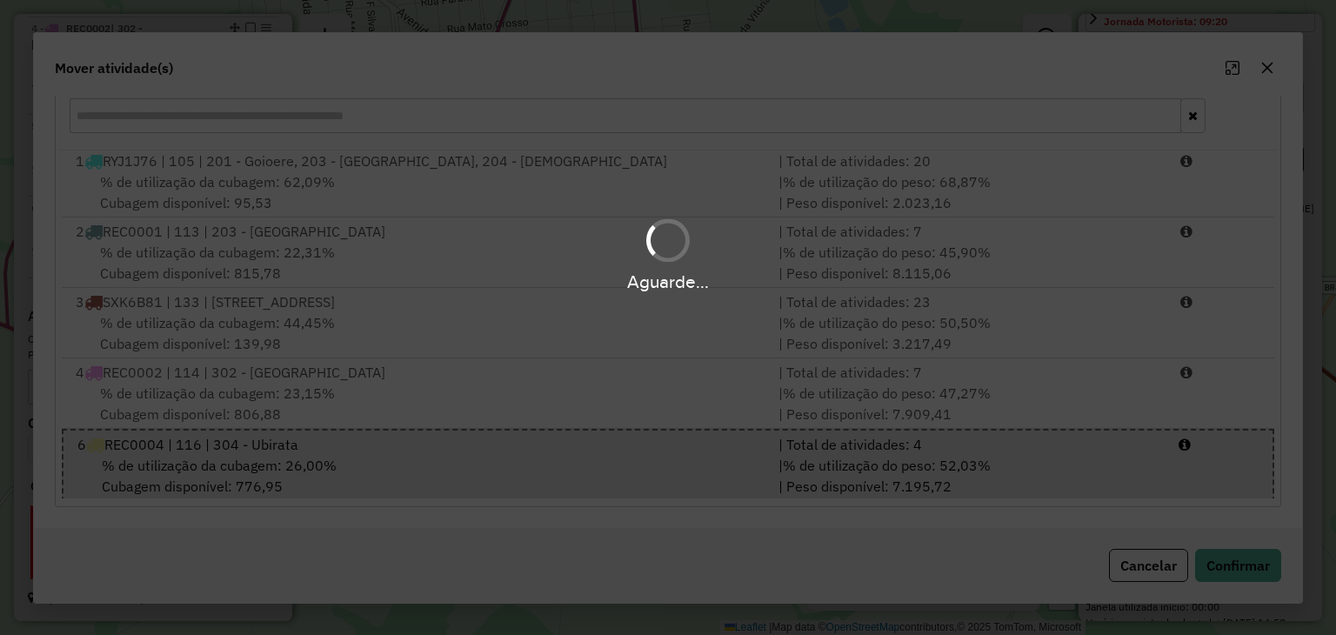
scroll to position [0, 0]
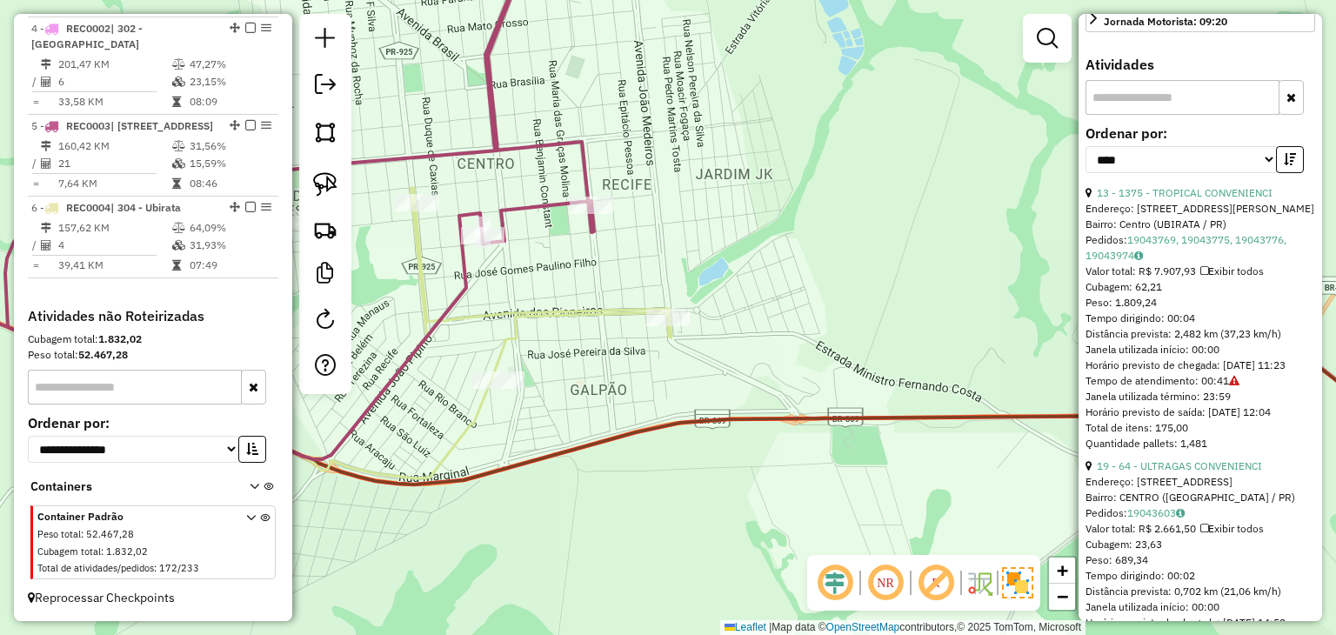
click at [642, 321] on icon at bounding box center [268, 323] width 805 height 271
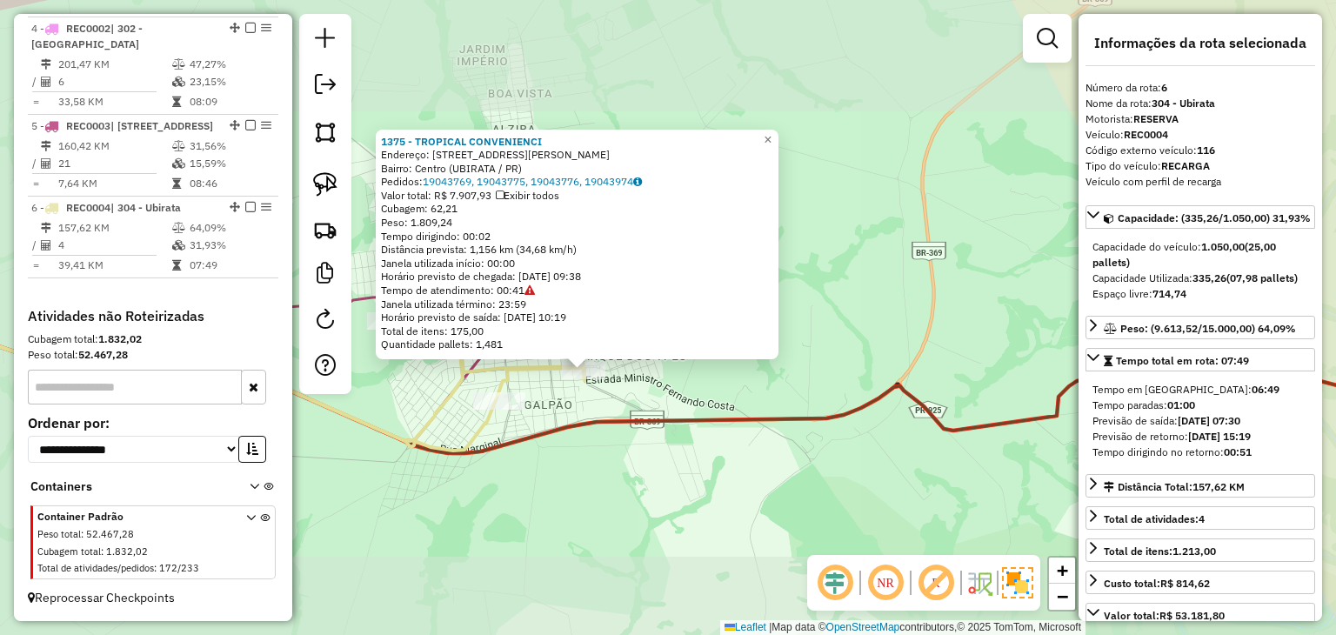
click at [744, 488] on div "1375 - TROPICAL CONVENIENCI Endereço: AV.JOAO MEDEIROS 695 Bairro: Centro (UBIR…" at bounding box center [668, 317] width 1336 height 635
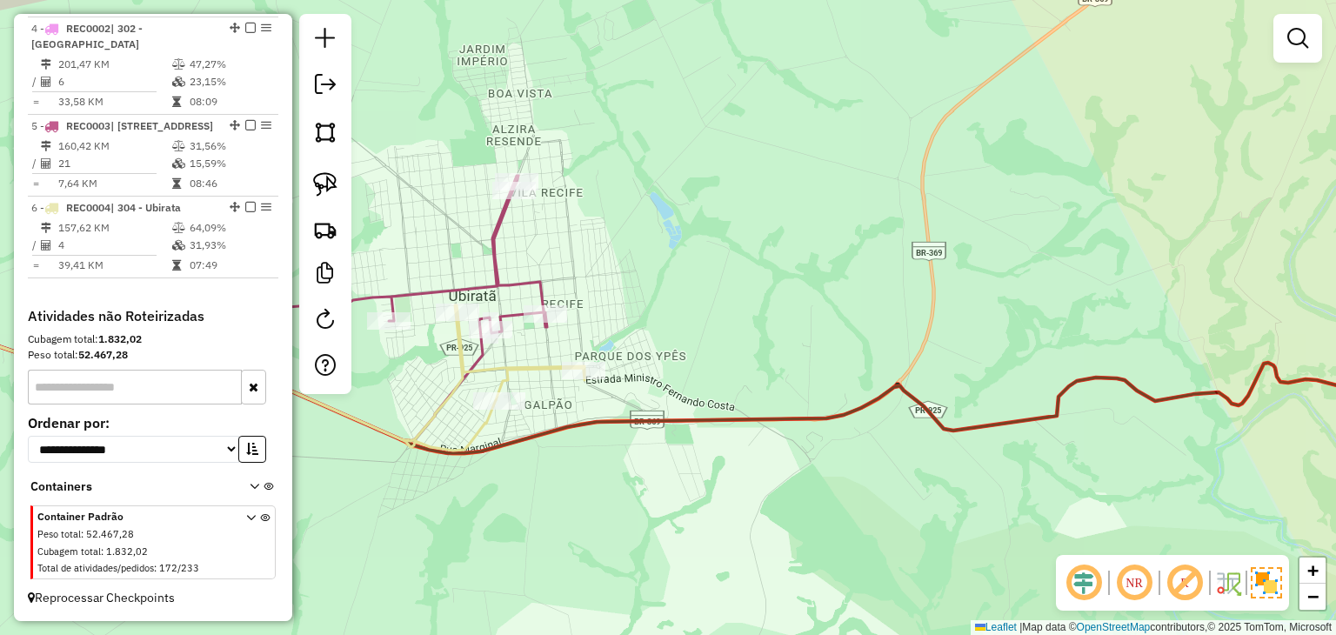
click at [556, 303] on div "Rota 5 - Placa REC0003 1327 - BIRA BEER Janela de atendimento Grade de atendime…" at bounding box center [668, 317] width 1336 height 635
select select "*********"
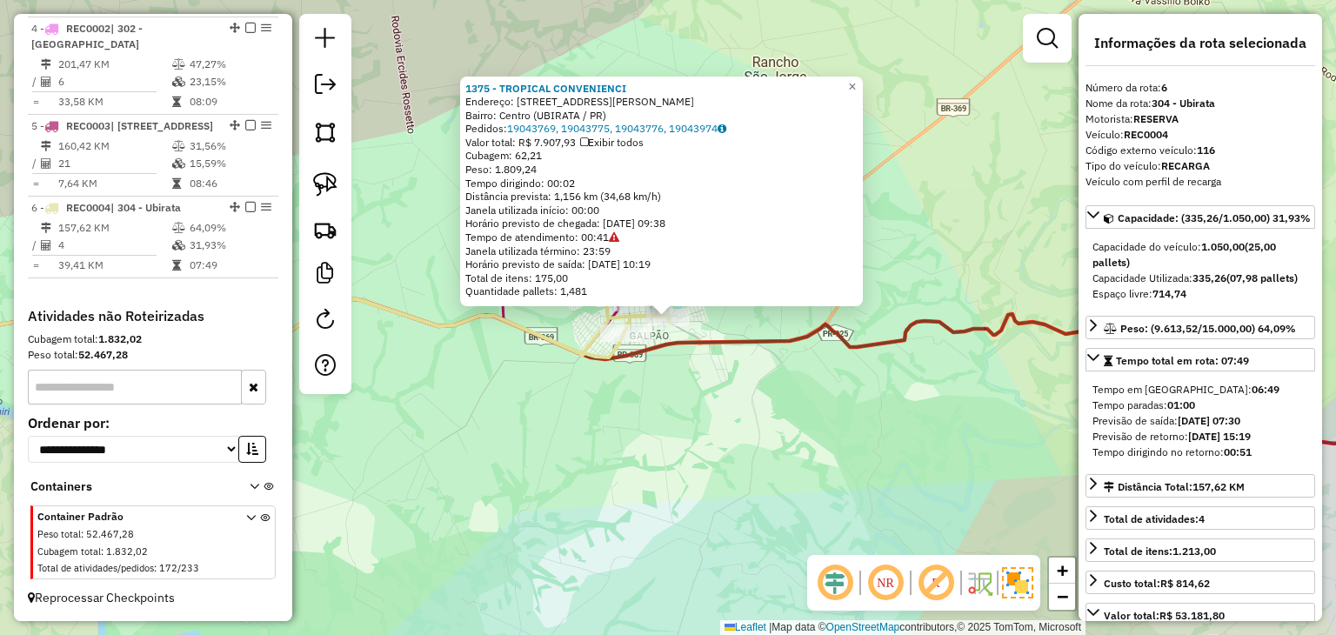
click at [743, 441] on div "1375 - TROPICAL CONVENIENCI Endereço: AV.JOAO MEDEIROS 695 Bairro: Centro (UBIR…" at bounding box center [668, 317] width 1336 height 635
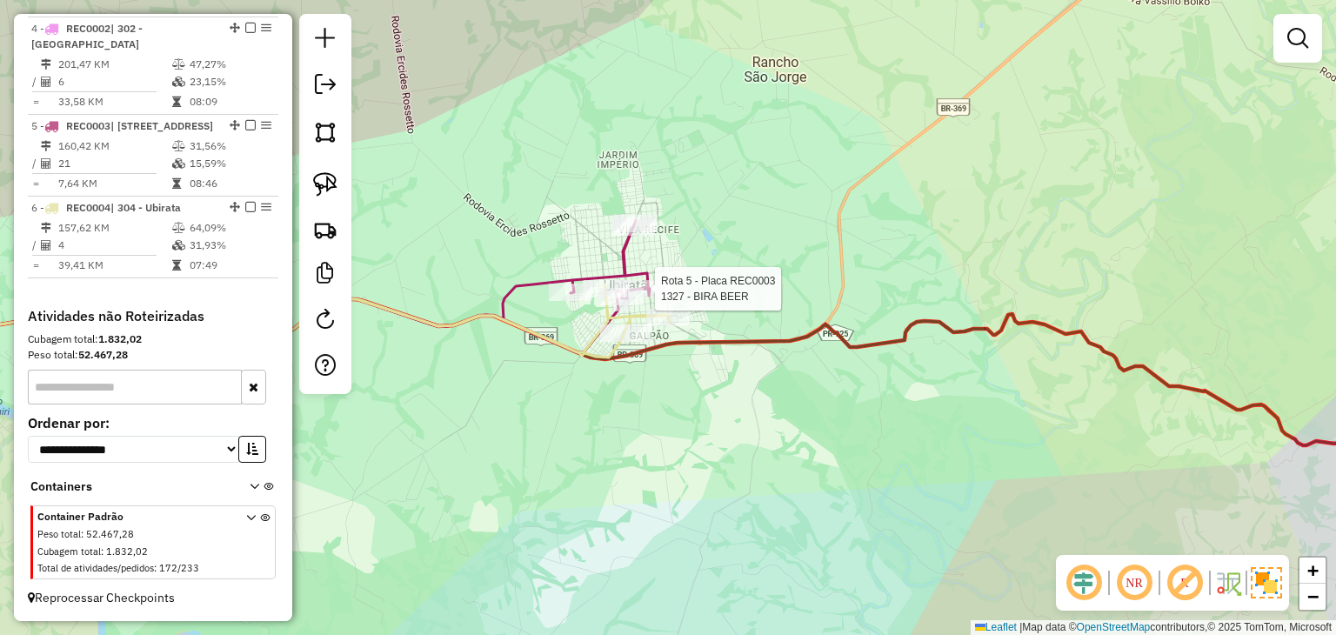
select select "*********"
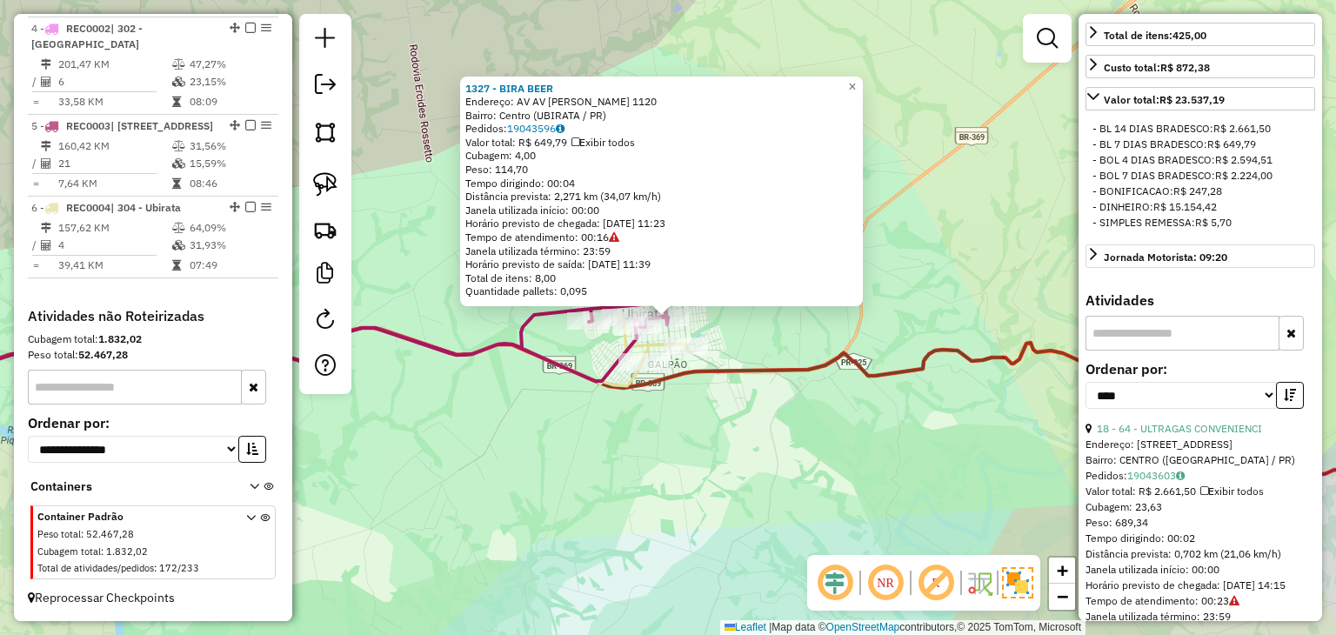
scroll to position [522, 0]
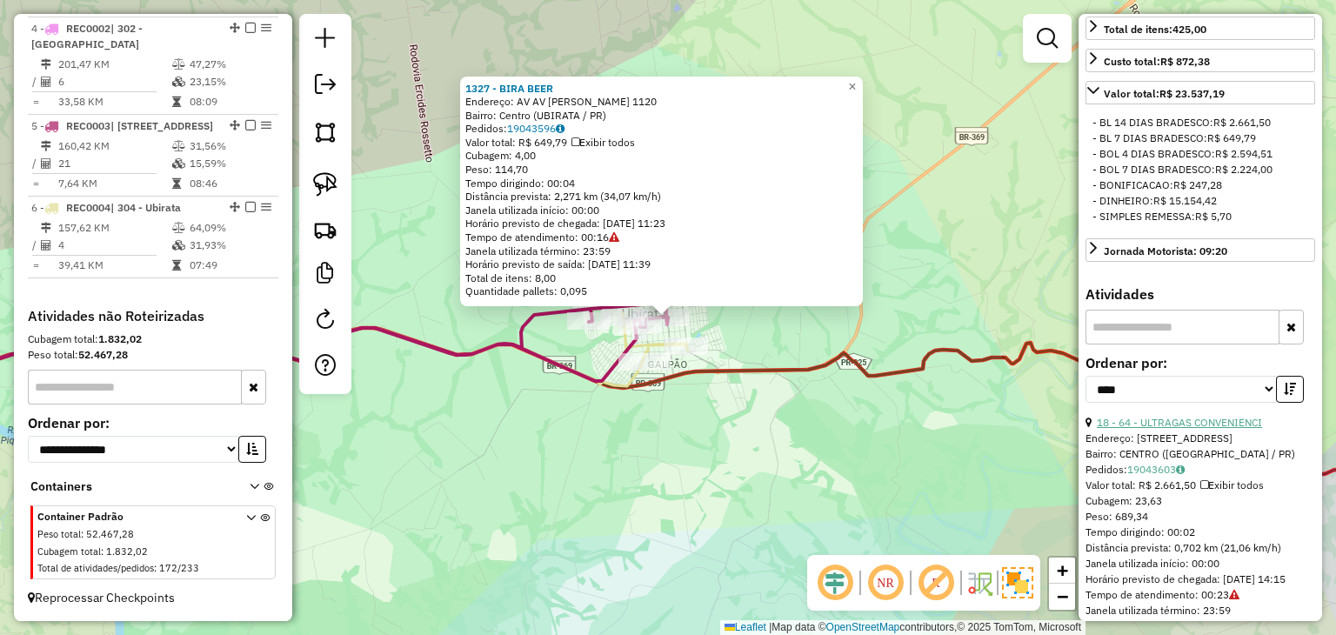
click at [1189, 429] on link "18 - 64 - ULTRAGAS CONVENIENCI" at bounding box center [1178, 422] width 165 height 13
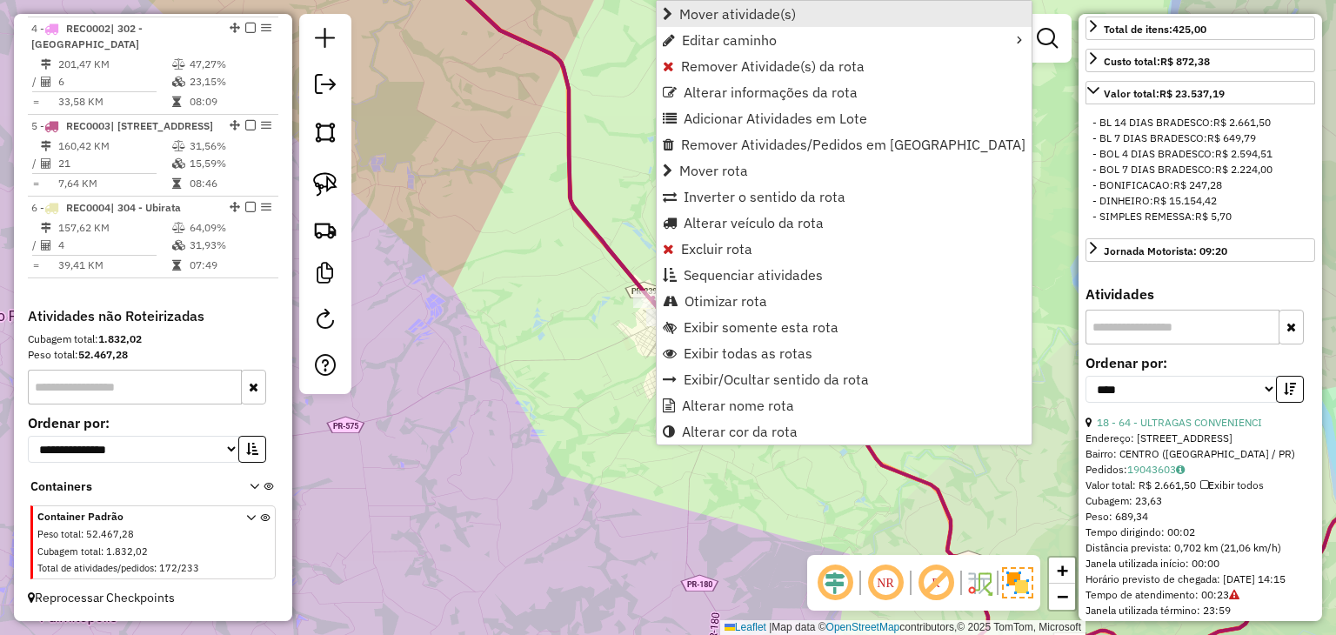
click at [755, 10] on span "Mover atividade(s)" at bounding box center [737, 14] width 117 height 14
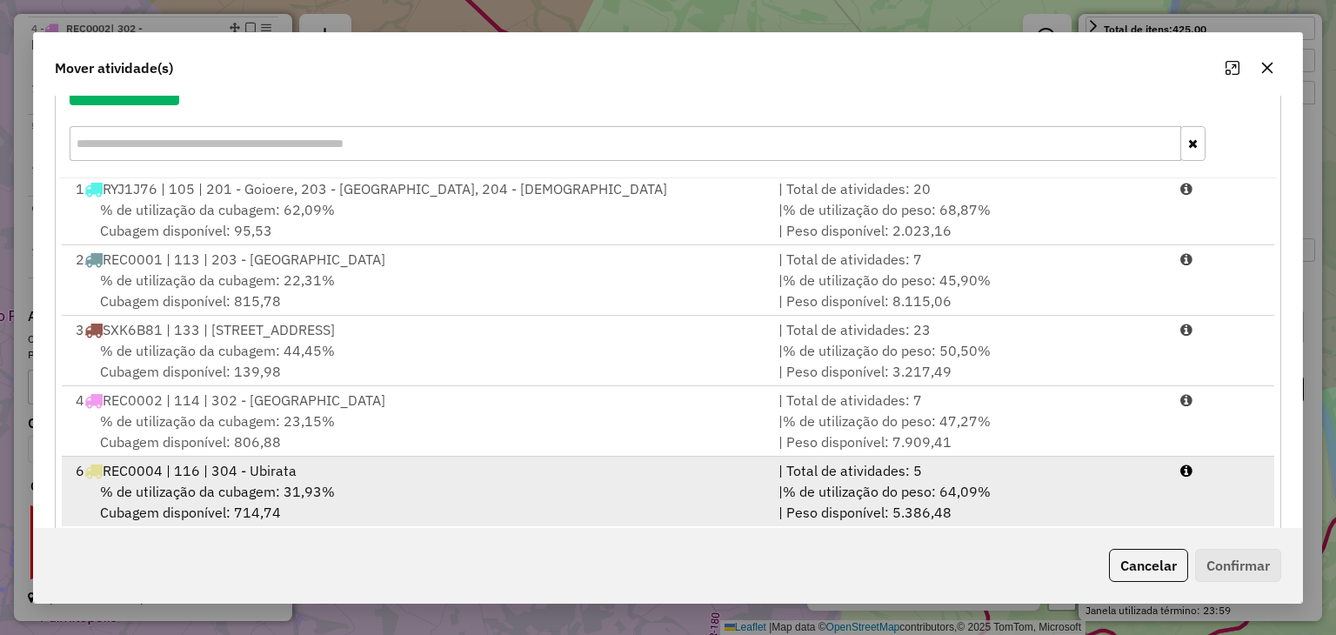
scroll to position [249, 0]
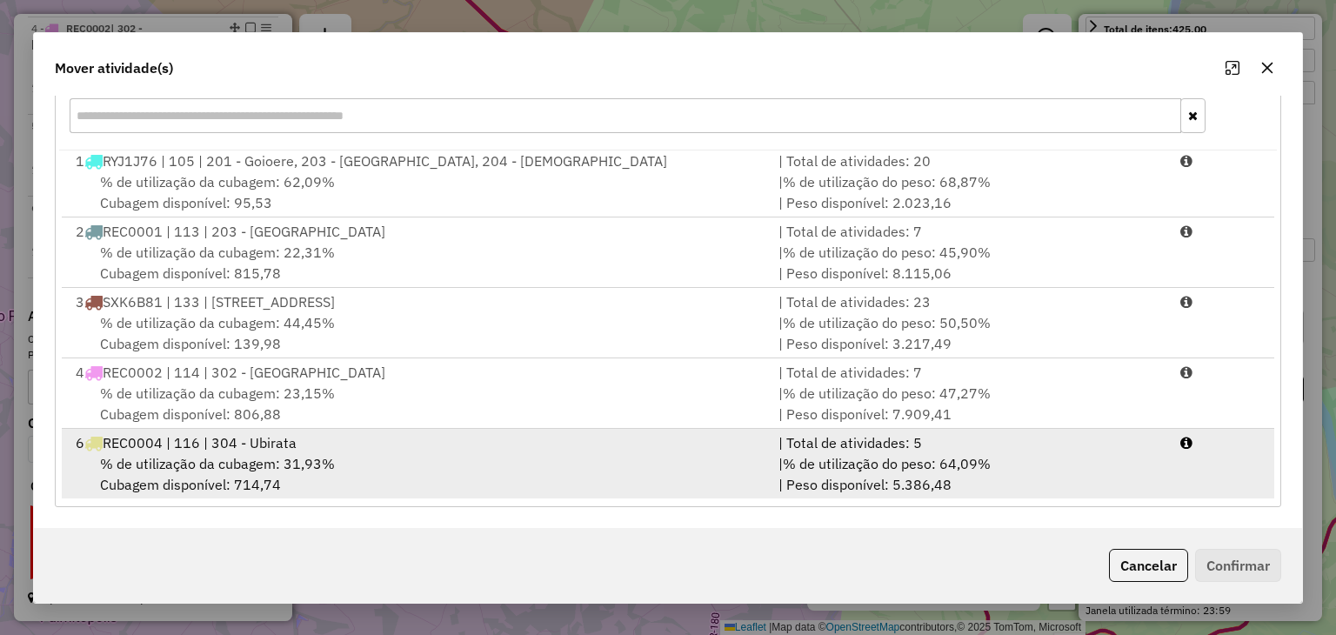
click at [861, 439] on div "| Total de atividades: 5" at bounding box center [969, 442] width 402 height 21
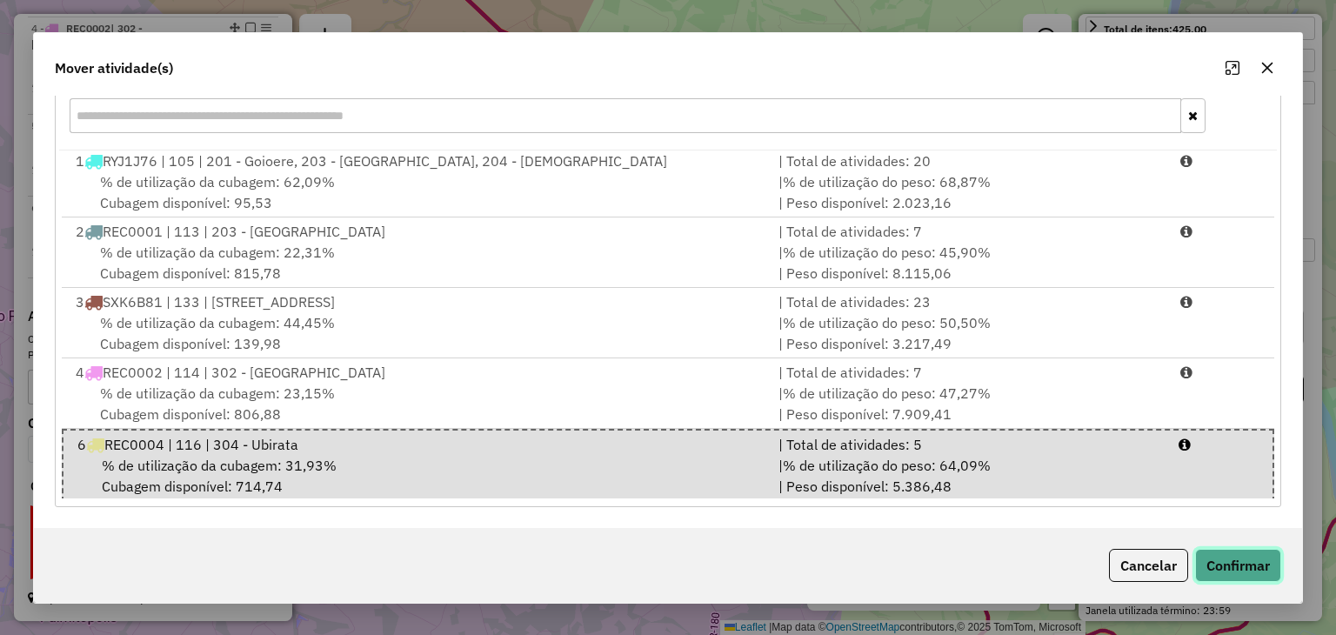
click at [1251, 556] on button "Confirmar" at bounding box center [1238, 565] width 86 height 33
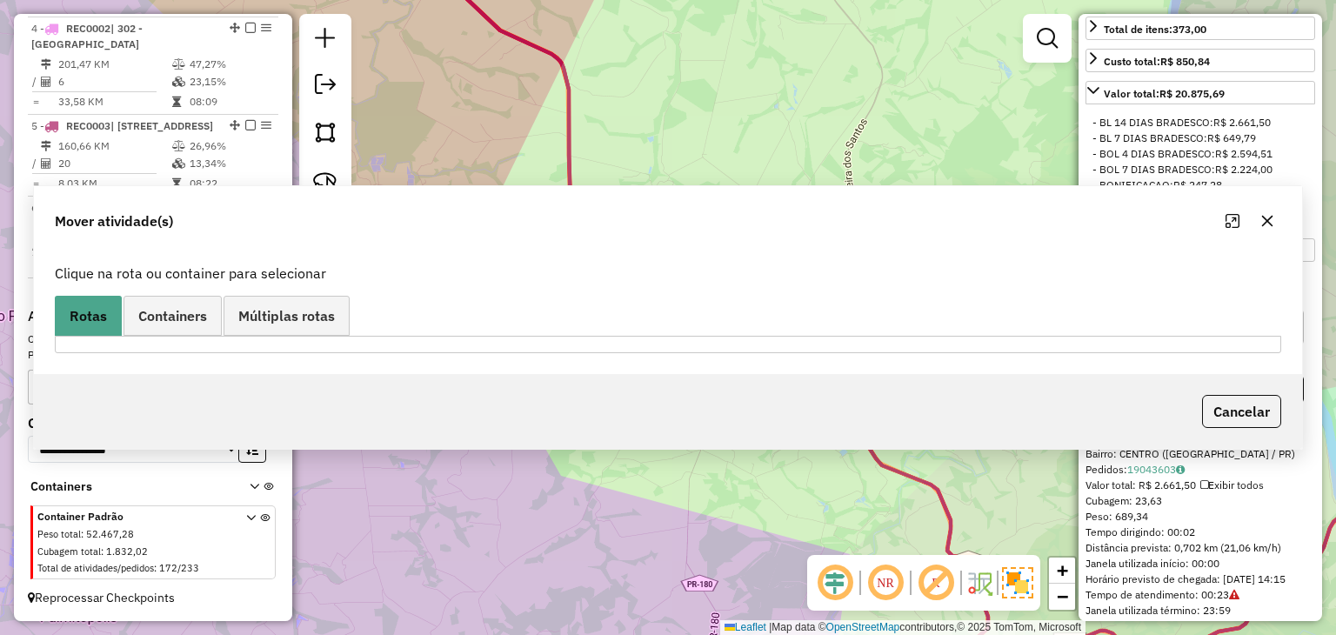
scroll to position [0, 0]
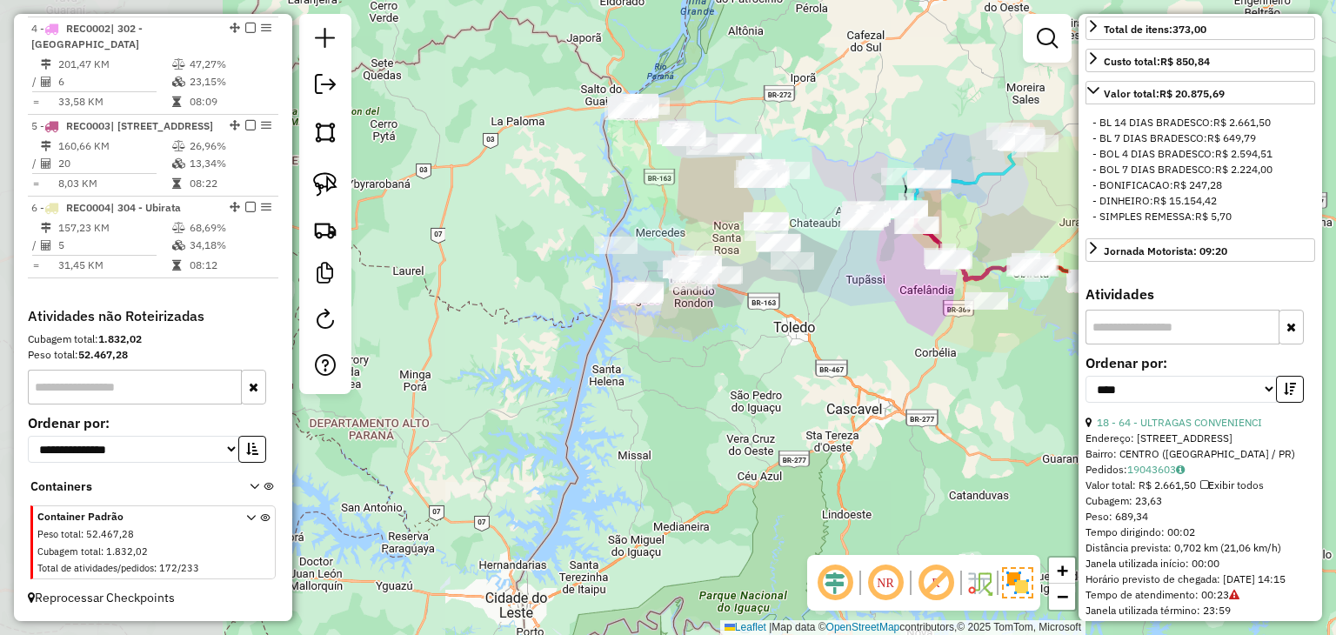
drag, startPoint x: 610, startPoint y: 386, endPoint x: 922, endPoint y: 263, distance: 335.7
click at [922, 263] on div "Janela de atendimento Grade de atendimento Capacidade Transportadoras Veículos …" at bounding box center [668, 317] width 1336 height 635
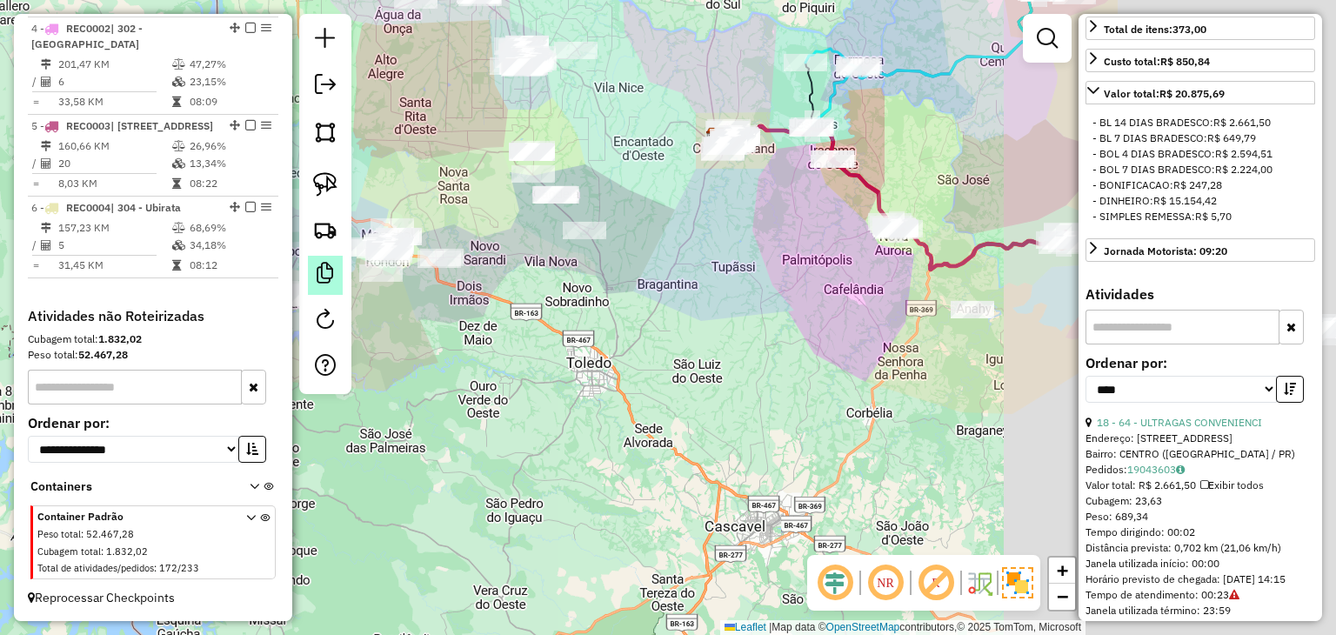
drag, startPoint x: 934, startPoint y: 415, endPoint x: 329, endPoint y: 270, distance: 622.4
click at [572, 420] on div "Janela de atendimento Grade de atendimento Capacidade Transportadoras Veículos …" at bounding box center [668, 317] width 1336 height 635
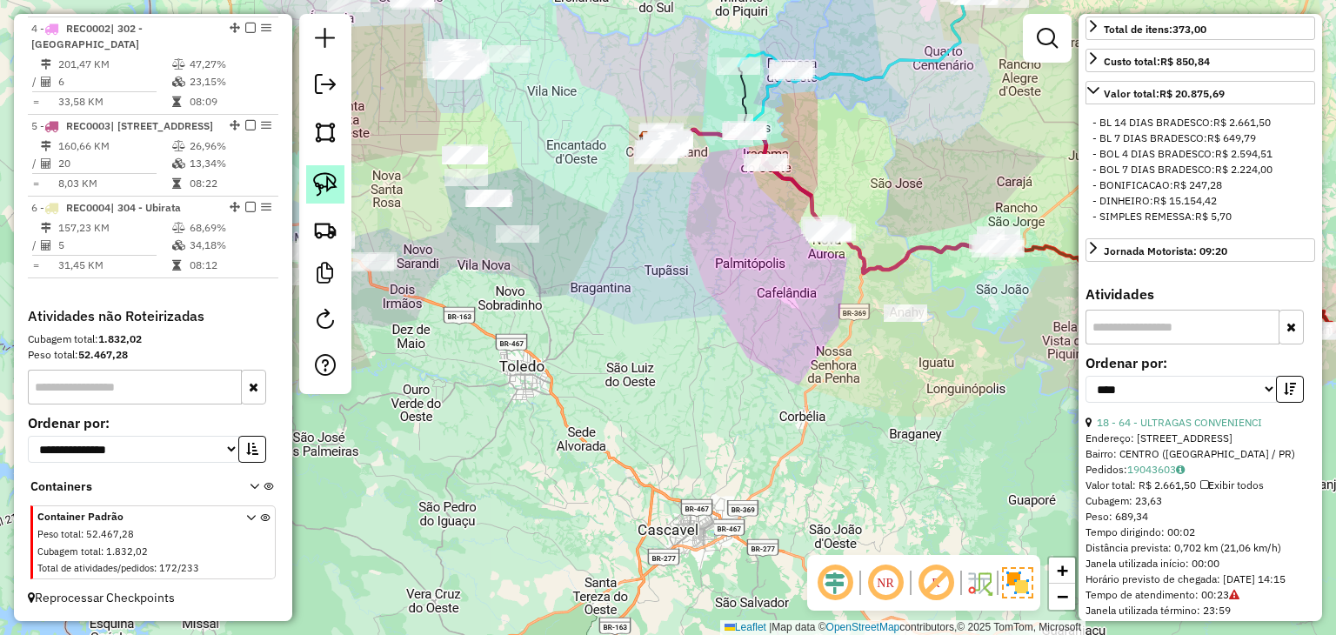
click at [315, 175] on img at bounding box center [325, 184] width 24 height 24
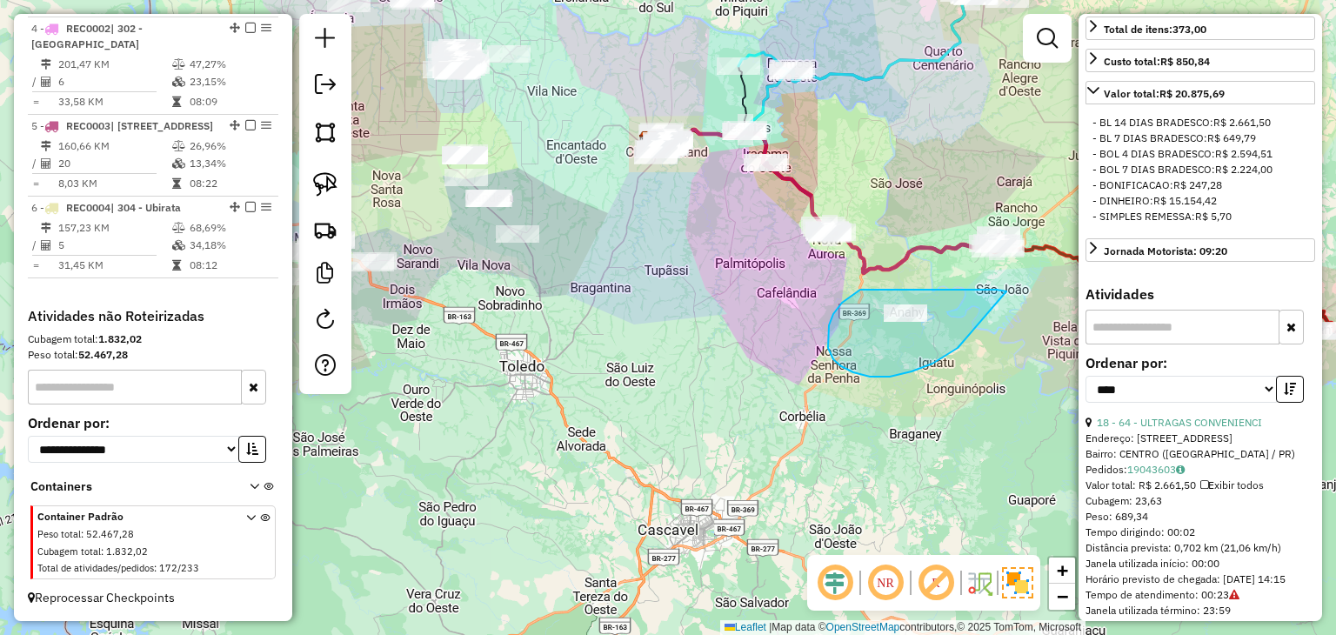
drag, startPoint x: 932, startPoint y: 290, endPoint x: 957, endPoint y: 348, distance: 63.5
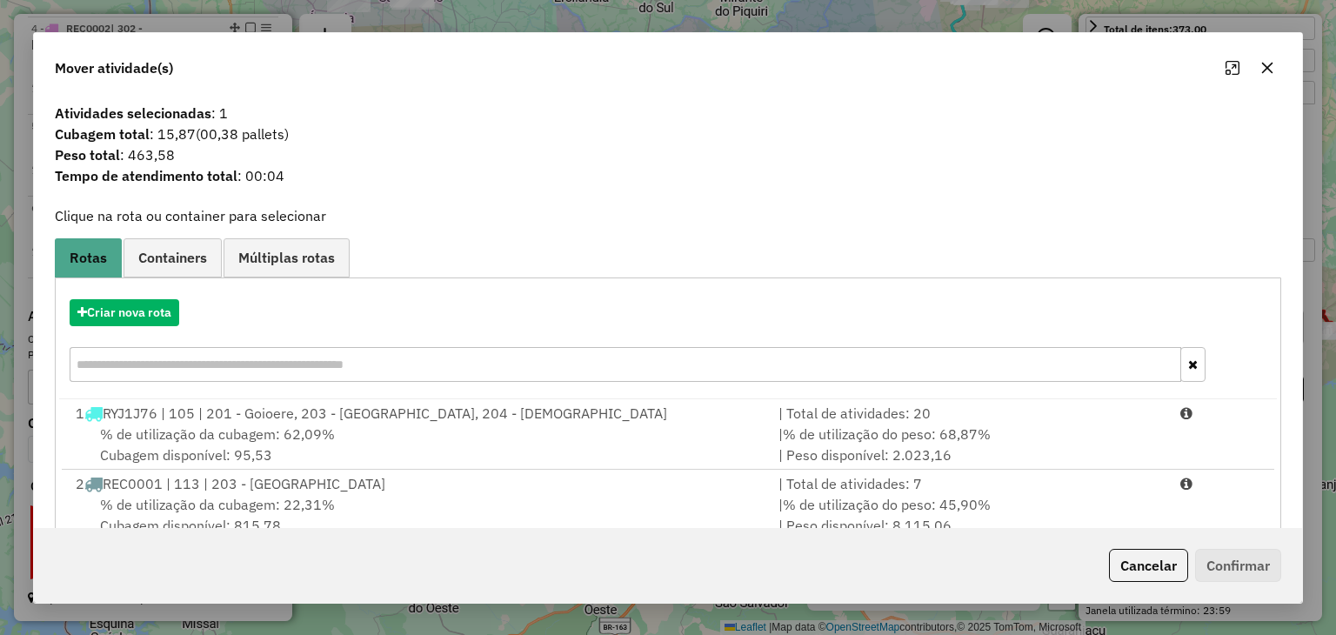
click at [1256, 68] on button "button" at bounding box center [1267, 68] width 28 height 28
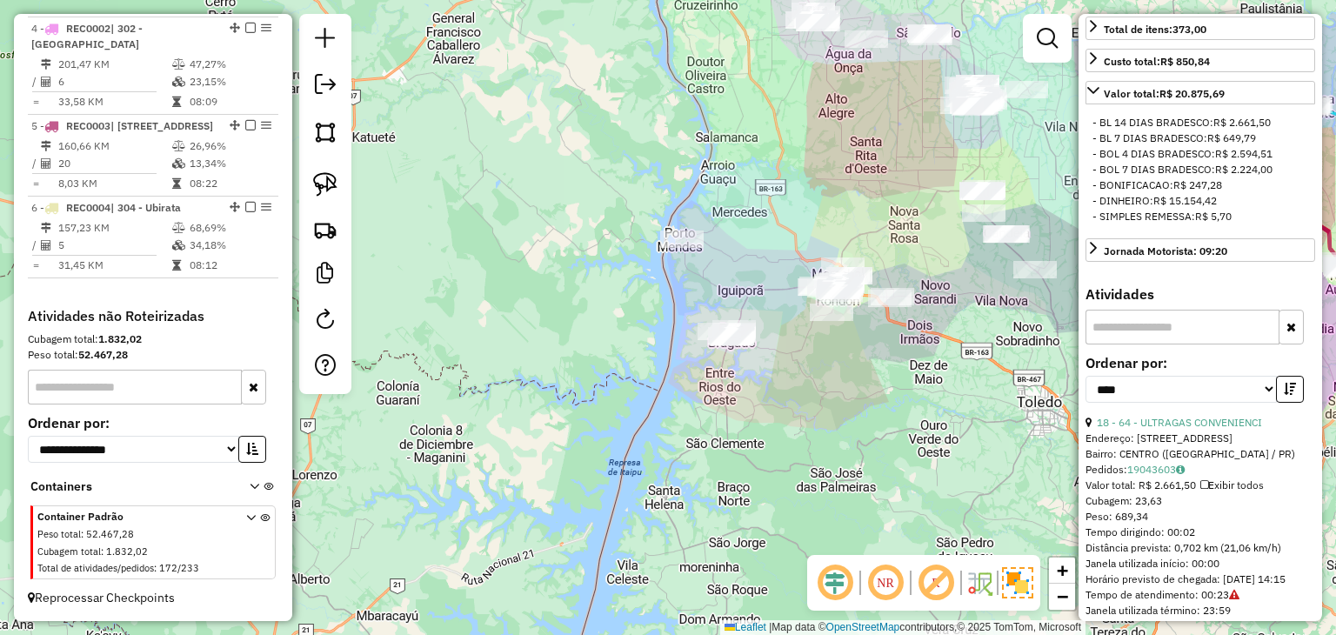
drag, startPoint x: 923, startPoint y: 361, endPoint x: 960, endPoint y: 370, distance: 37.5
click at [1038, 398] on div "Janela de atendimento Grade de atendimento Capacidade Transportadoras Veículos …" at bounding box center [668, 317] width 1336 height 635
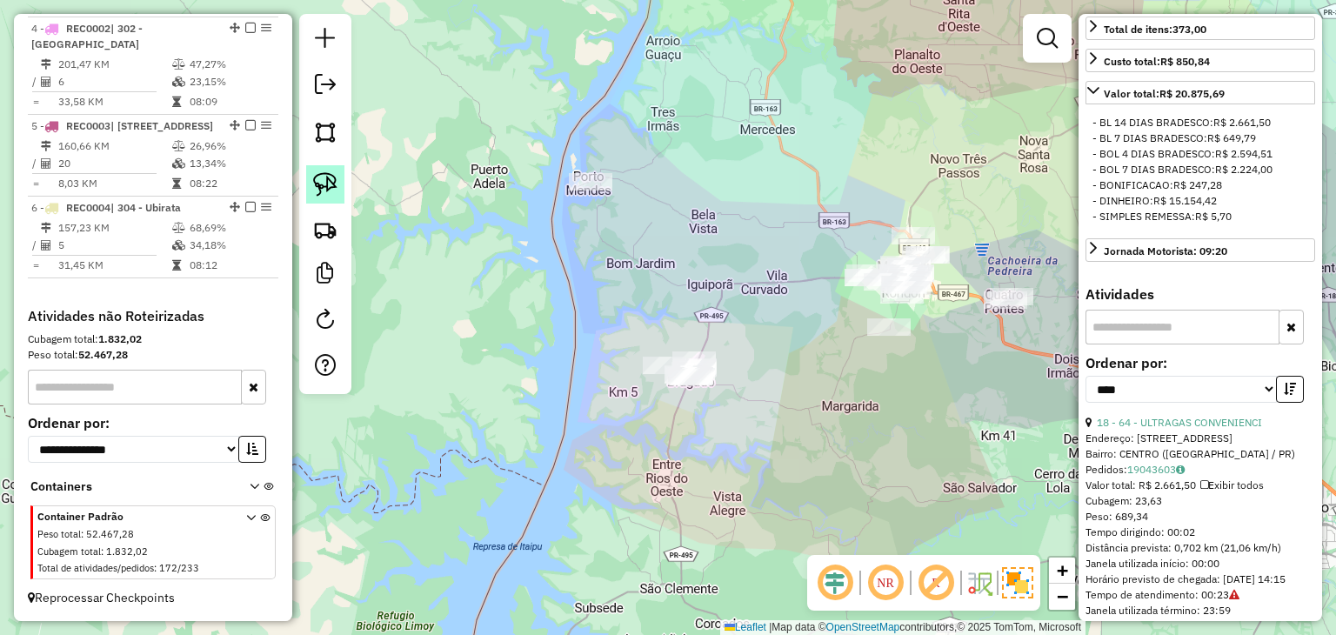
click at [322, 196] on img at bounding box center [325, 184] width 24 height 24
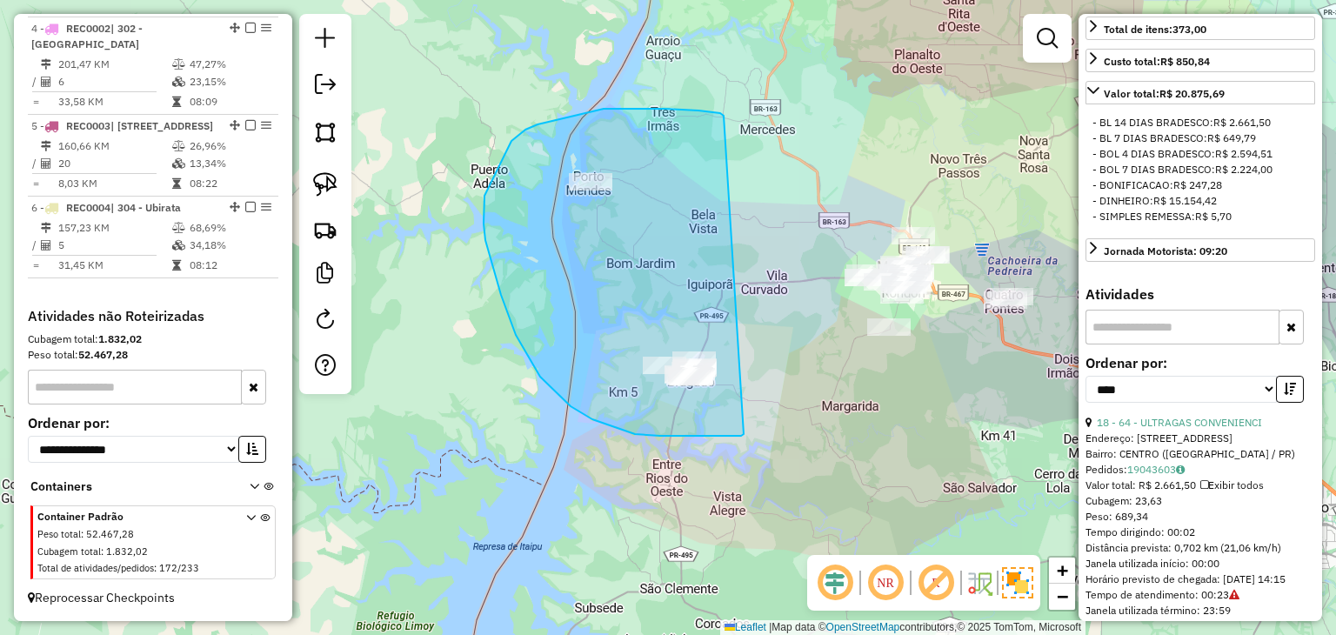
drag, startPoint x: 636, startPoint y: 109, endPoint x: 752, endPoint y: 425, distance: 337.0
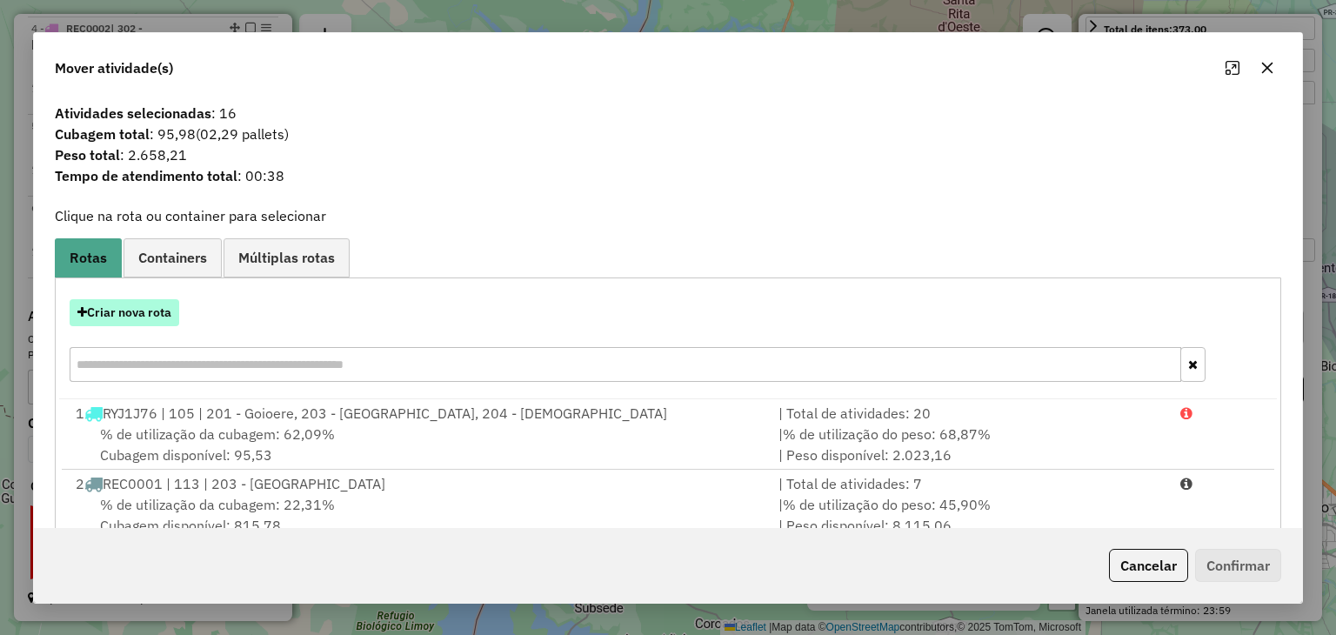
click at [157, 312] on button "Criar nova rota" at bounding box center [125, 312] width 110 height 27
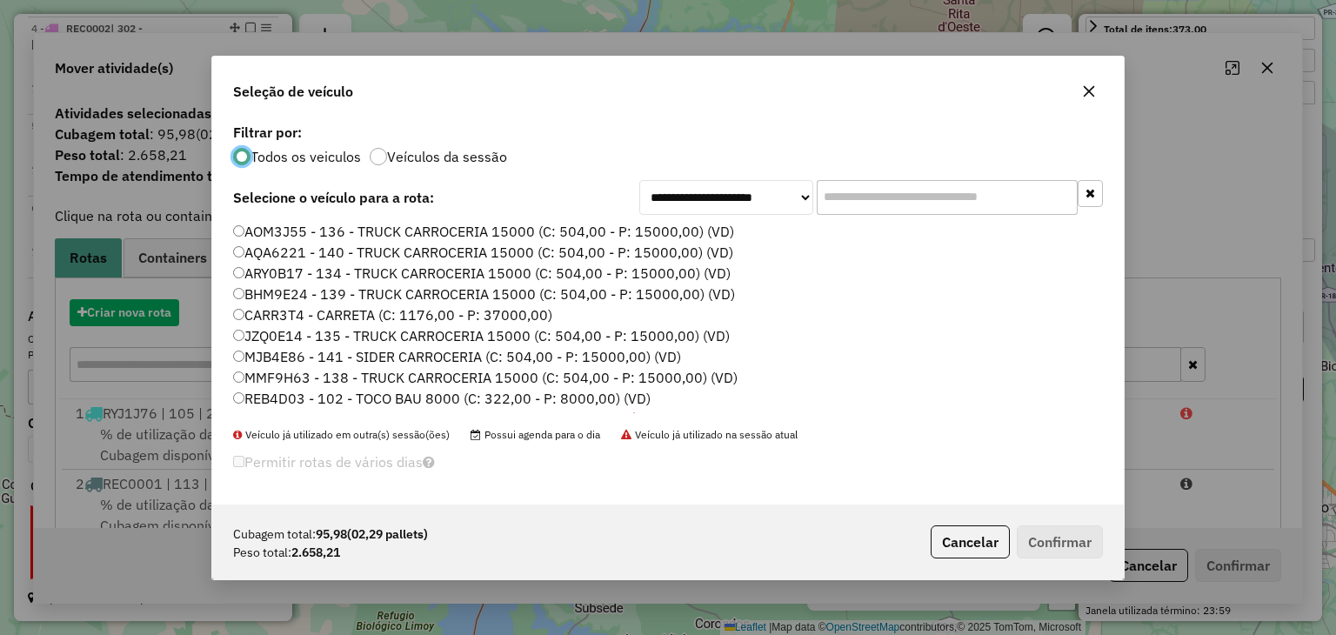
scroll to position [9, 5]
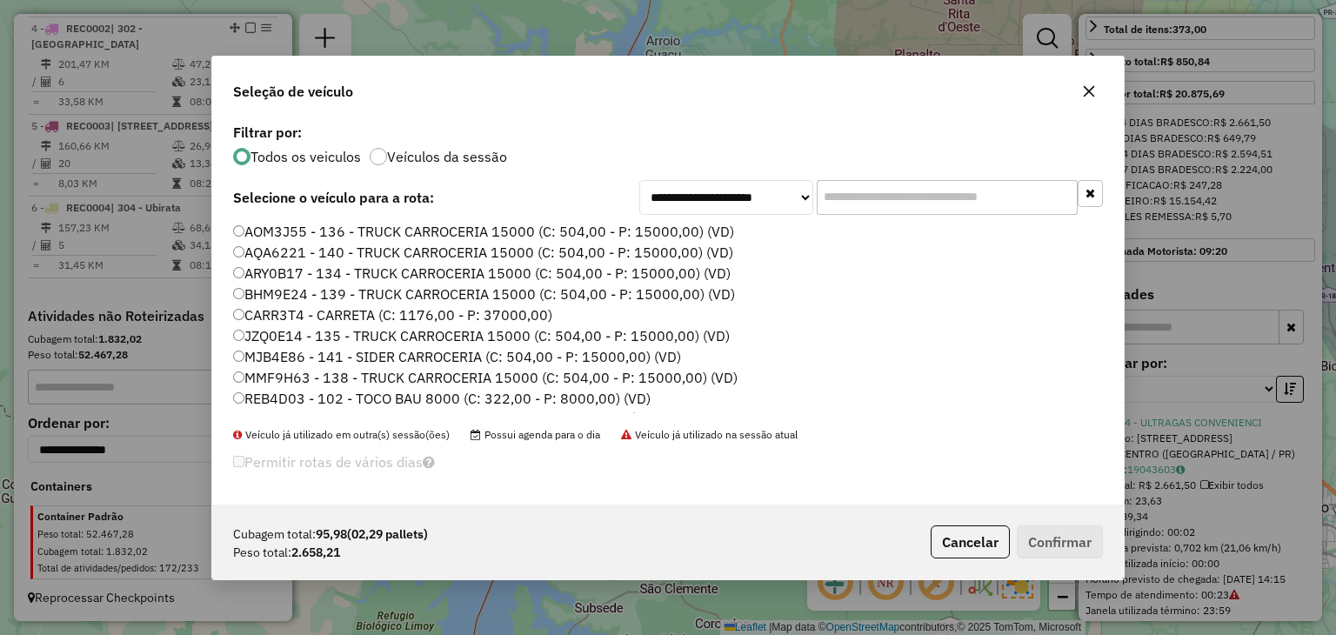
click at [967, 189] on input "text" at bounding box center [946, 197] width 261 height 35
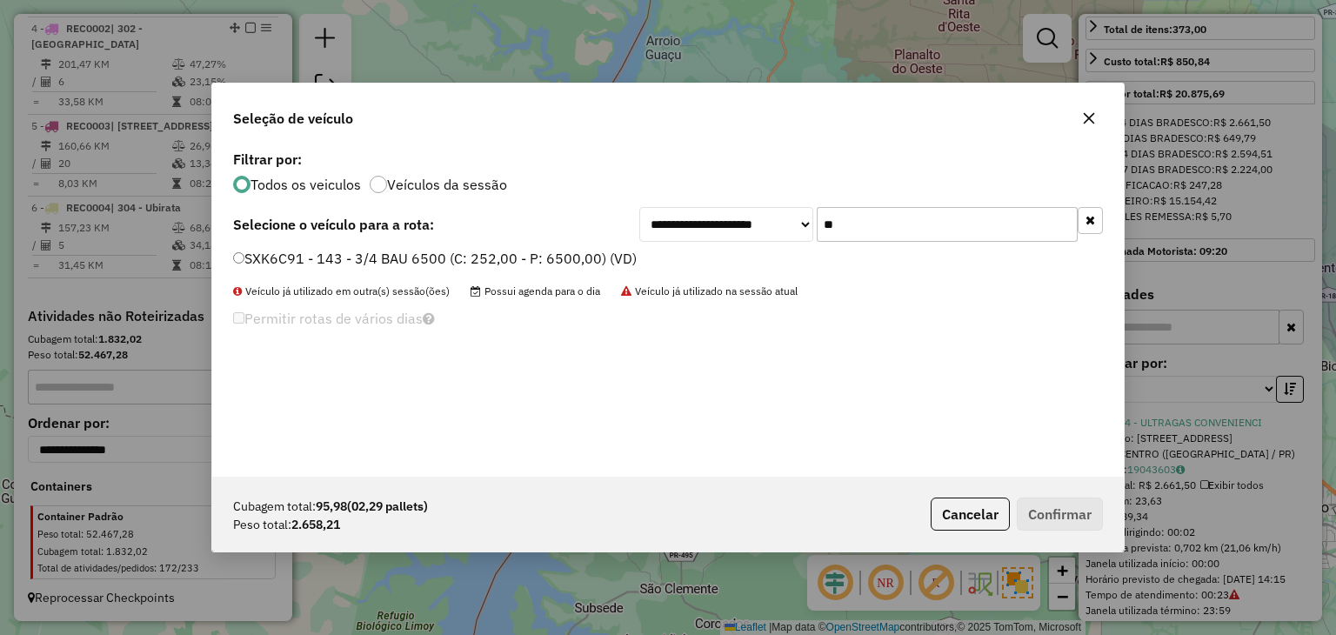
type input "**"
click at [592, 258] on label "SXK6C91 - 143 - 3/4 BAU 6500 (C: 252,00 - P: 6500,00) (VD)" at bounding box center [434, 258] width 403 height 21
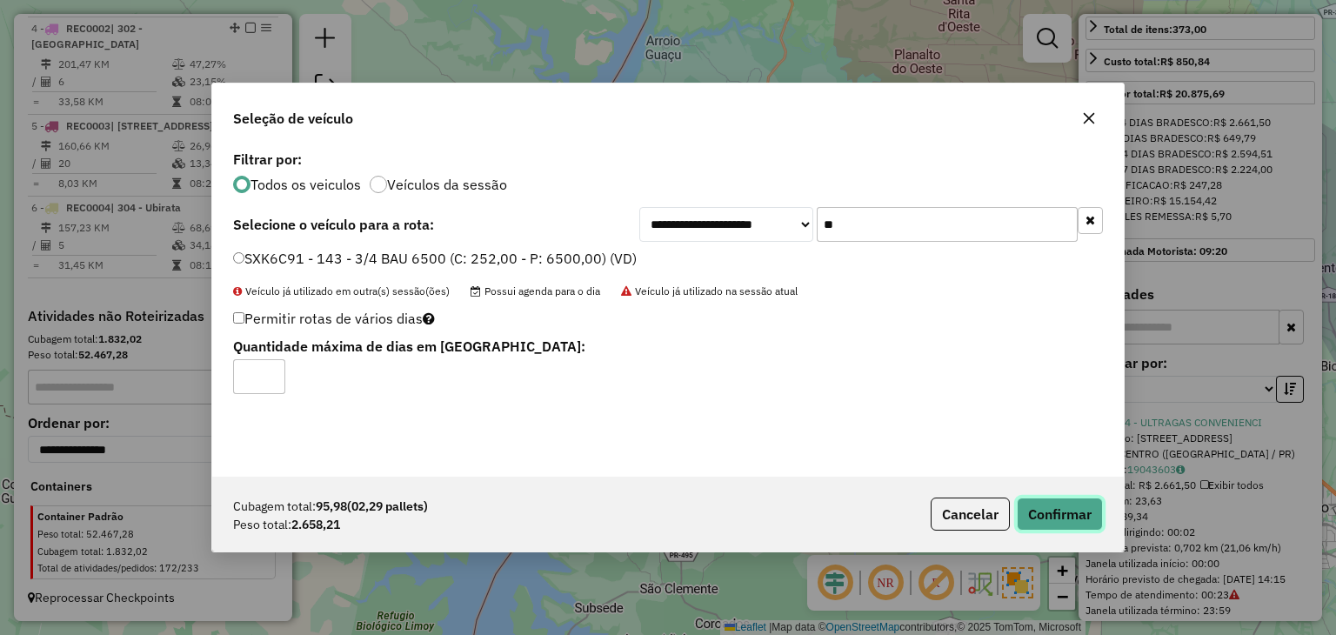
click at [1032, 519] on button "Confirmar" at bounding box center [1059, 513] width 86 height 33
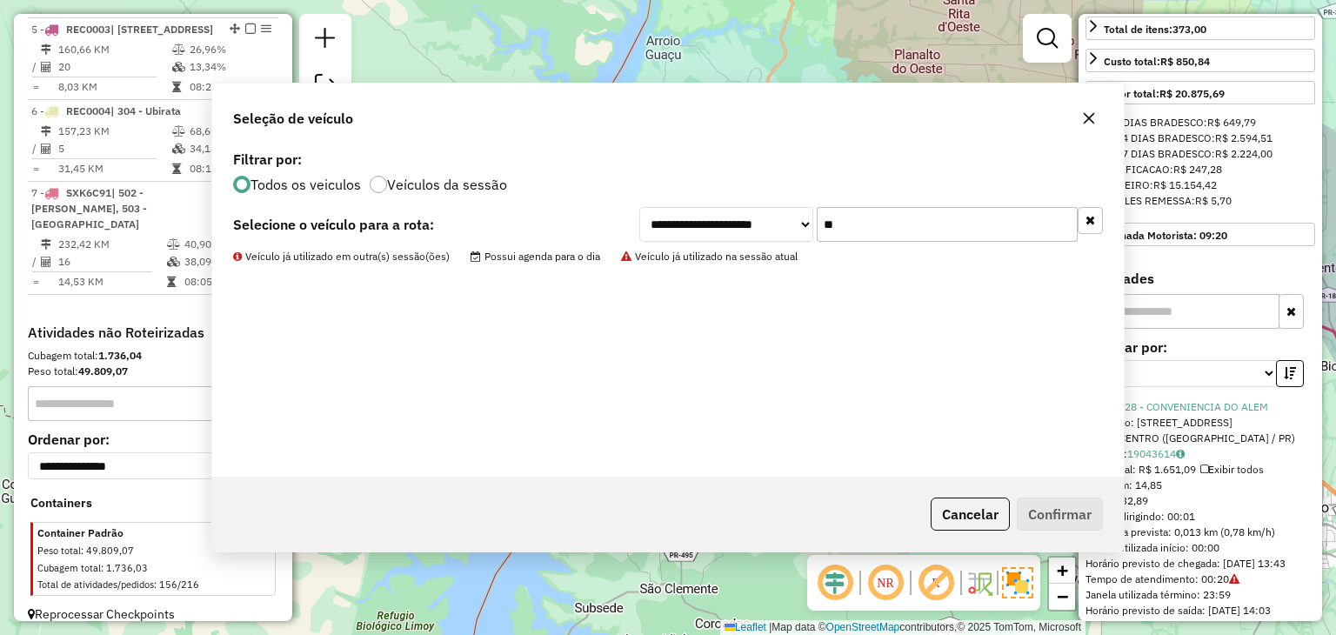
scroll to position [1115, 0]
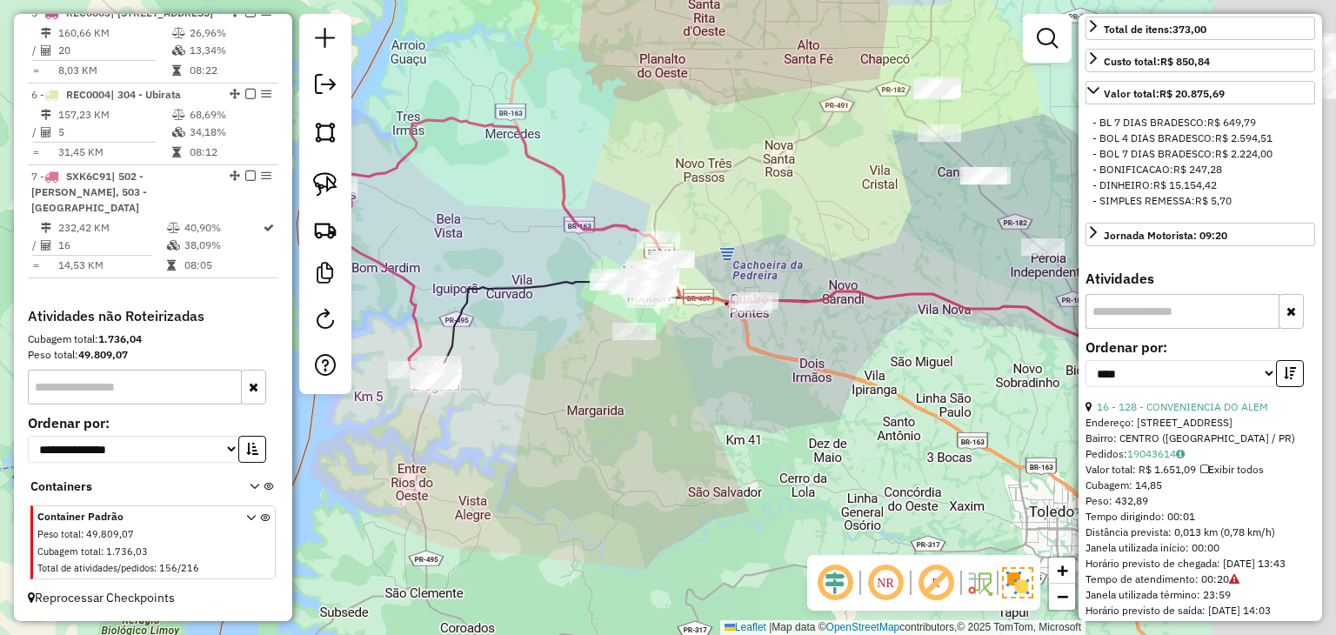
drag, startPoint x: 696, startPoint y: 350, endPoint x: 553, endPoint y: 356, distance: 142.7
click at [553, 356] on div "Janela de atendimento Grade de atendimento Capacidade Transportadoras Veículos …" at bounding box center [668, 317] width 1336 height 635
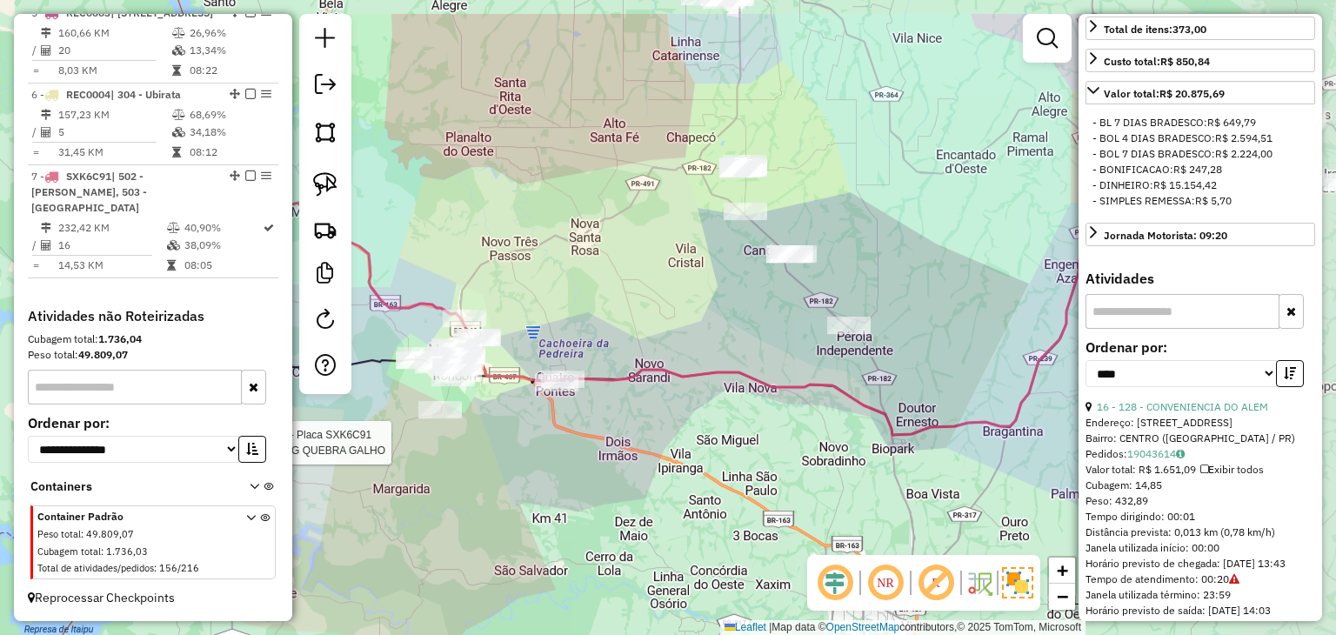
drag, startPoint x: 756, startPoint y: 224, endPoint x: 587, endPoint y: 262, distance: 173.6
click at [587, 262] on div "Rota 7 - Placa SXK6C91 654 - QG QUEBRA GALHO Janela de atendimento Grade de ate…" at bounding box center [668, 317] width 1336 height 635
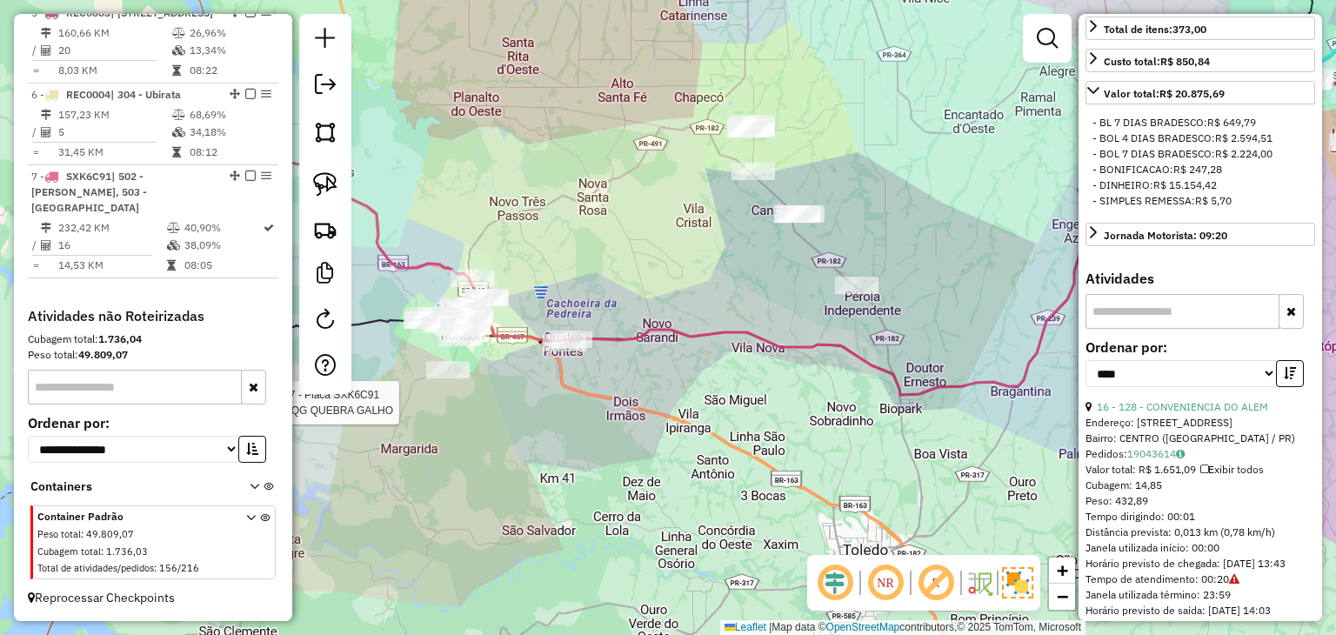
click at [623, 262] on div "Rota 7 - Placa SXK6C91 654 - QG QUEBRA GALHO Janela de atendimento Grade de ate…" at bounding box center [668, 317] width 1336 height 635
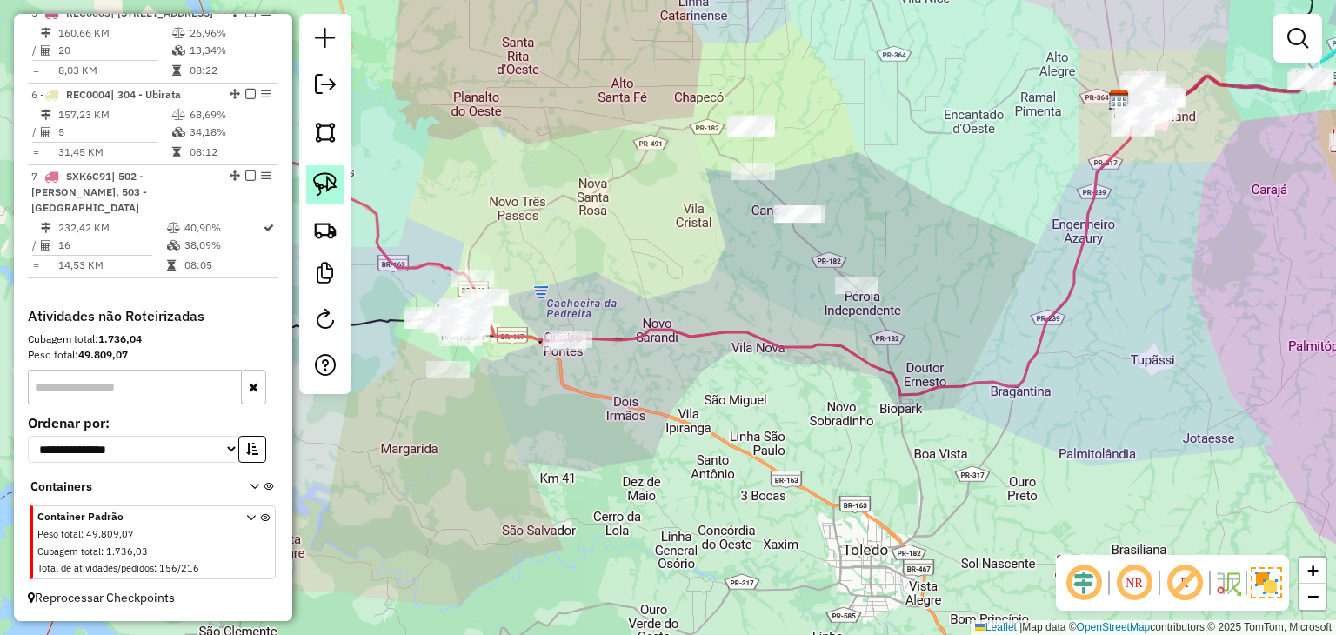
click at [343, 177] on link at bounding box center [325, 184] width 38 height 38
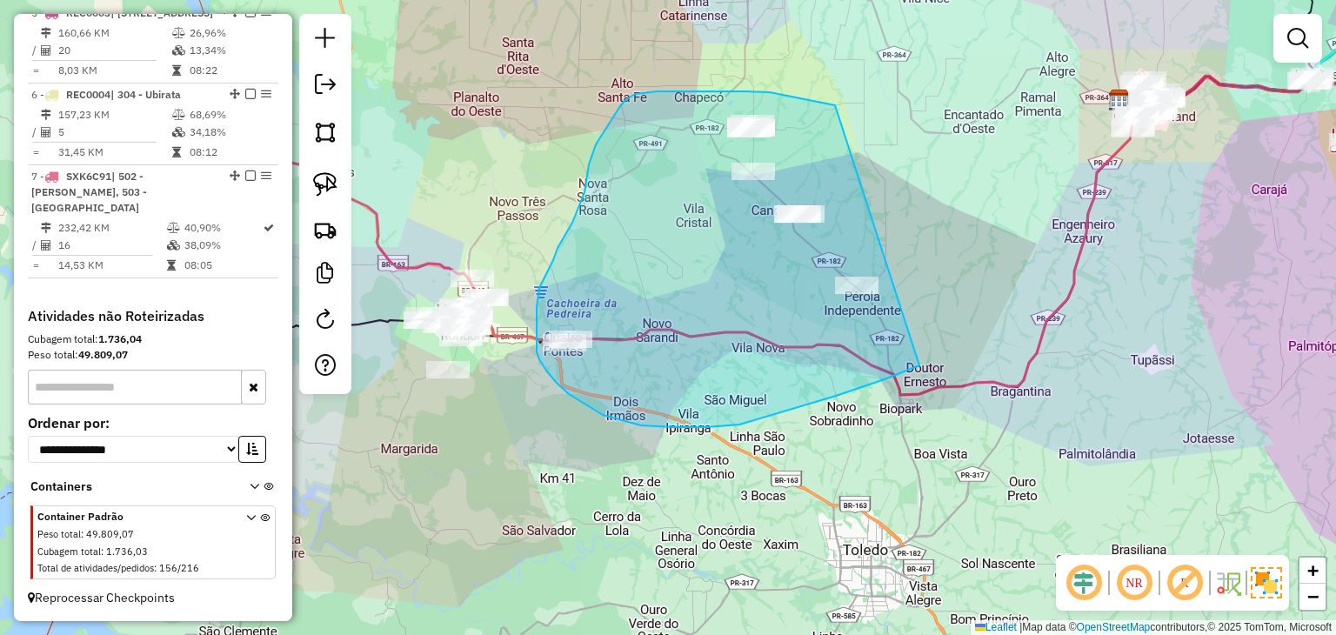
drag, startPoint x: 746, startPoint y: 91, endPoint x: 950, endPoint y: 314, distance: 301.6
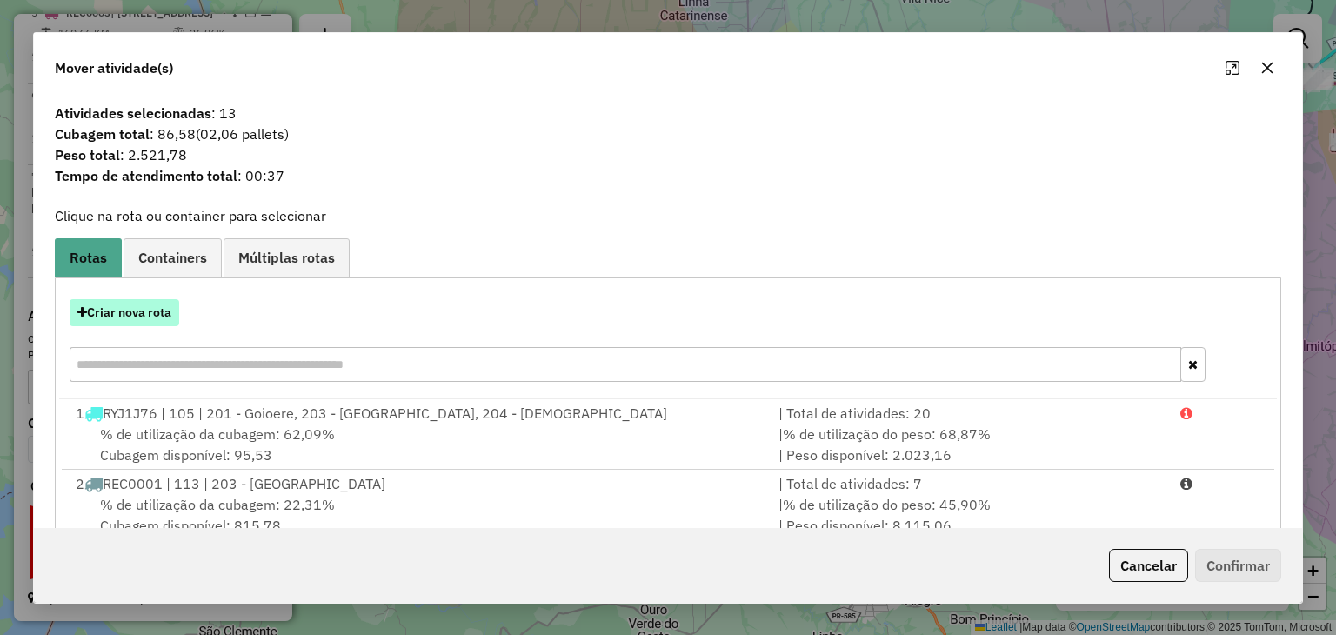
click at [136, 314] on button "Criar nova rota" at bounding box center [125, 312] width 110 height 27
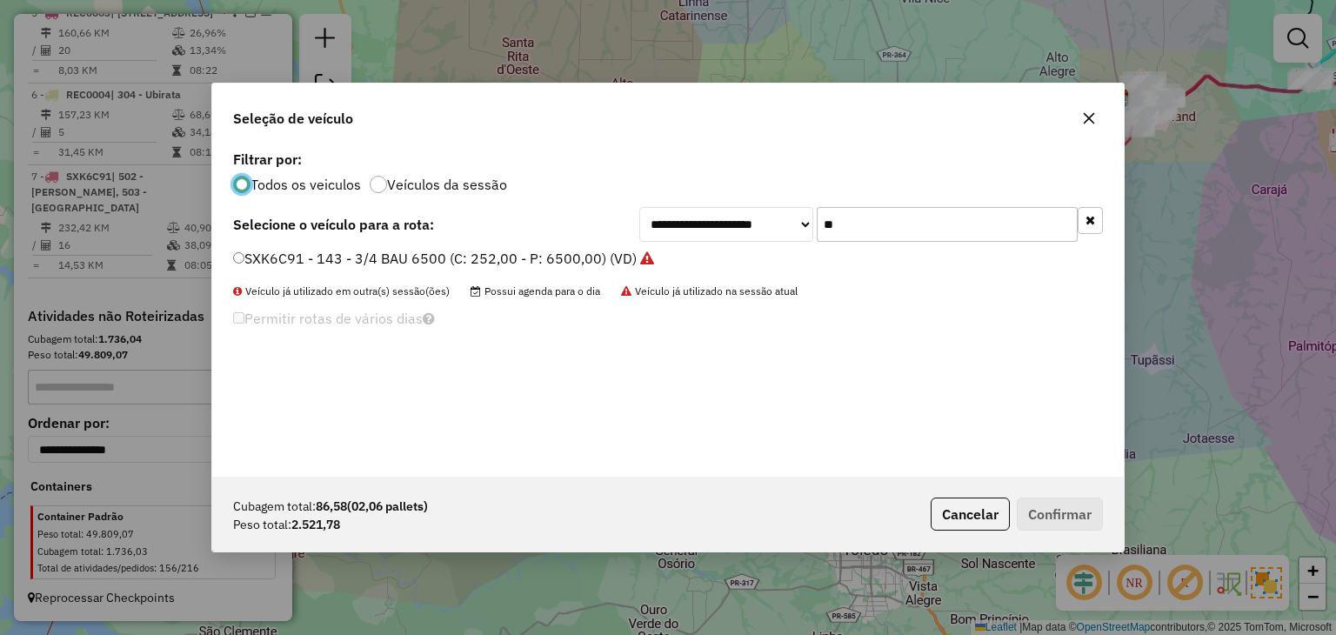
scroll to position [9, 5]
drag, startPoint x: 891, startPoint y: 229, endPoint x: 800, endPoint y: 239, distance: 91.9
click at [800, 239] on div "**********" at bounding box center [870, 224] width 463 height 35
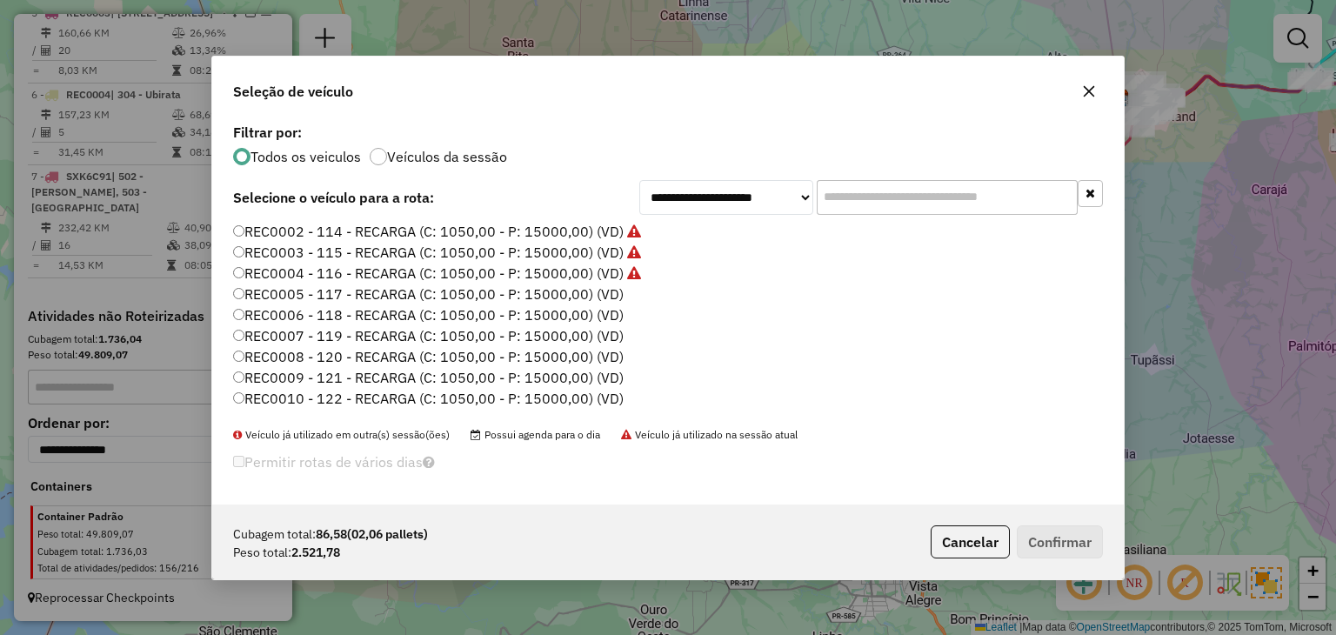
scroll to position [261, 0]
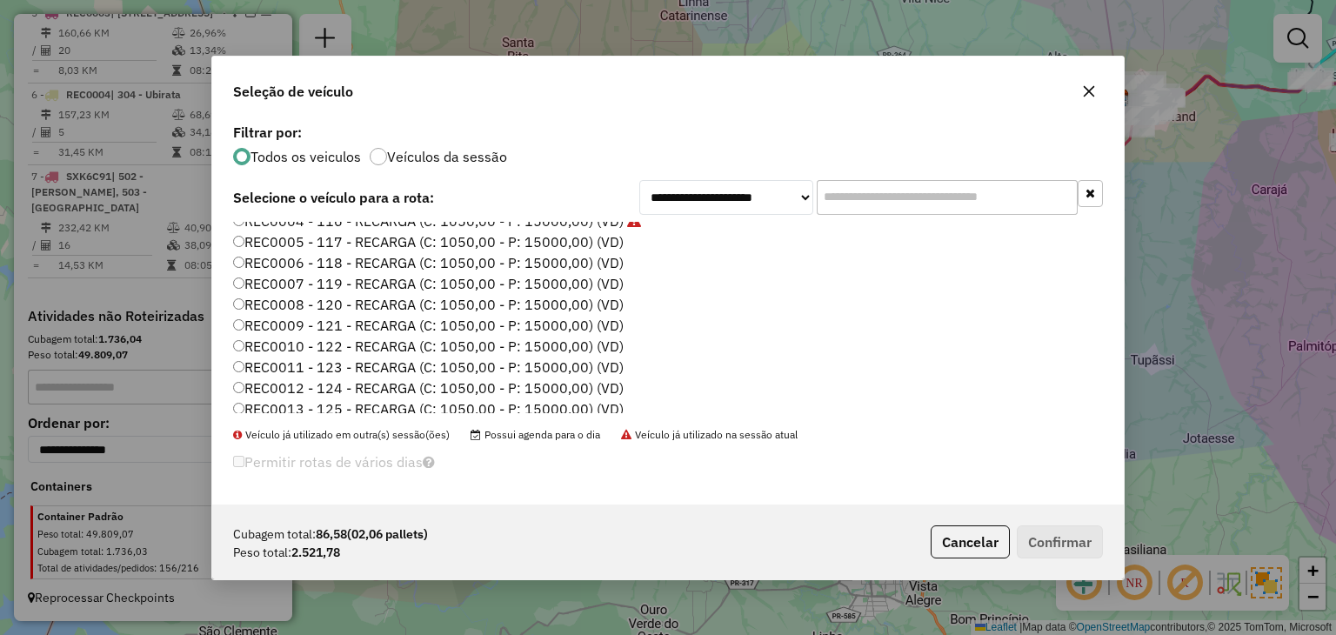
click at [591, 243] on label "REC0005 - 117 - RECARGA (C: 1050,00 - P: 15000,00) (VD)" at bounding box center [428, 241] width 390 height 21
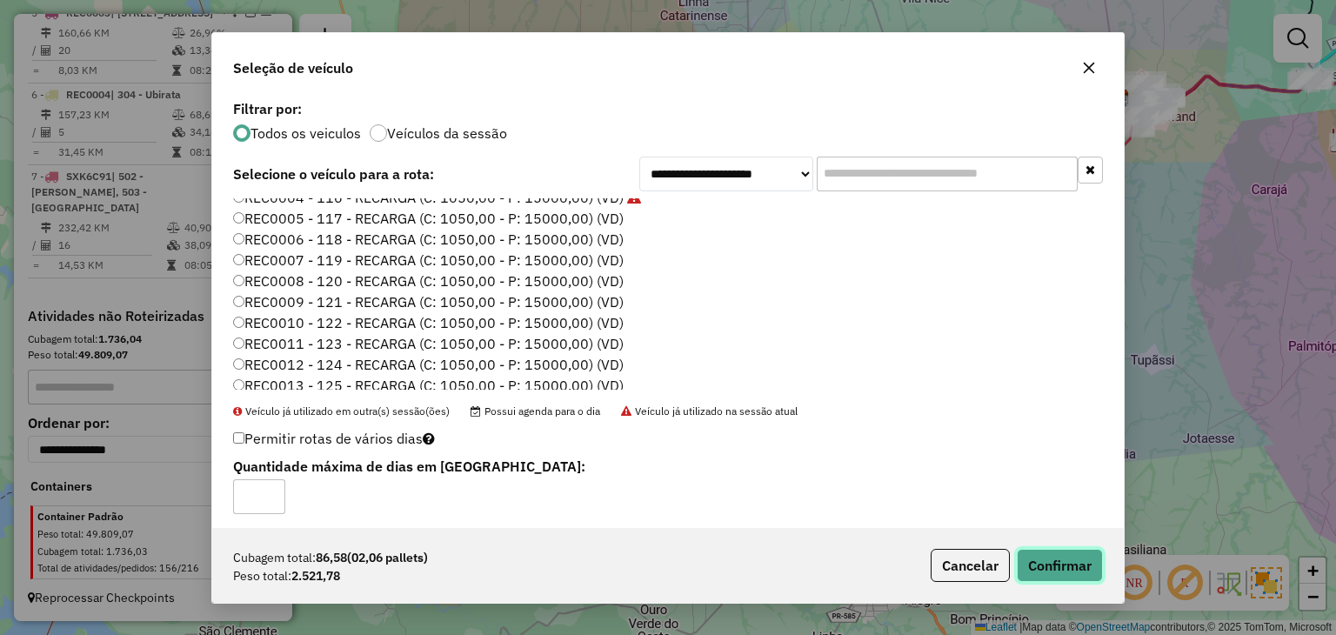
click at [1051, 564] on button "Confirmar" at bounding box center [1059, 565] width 86 height 33
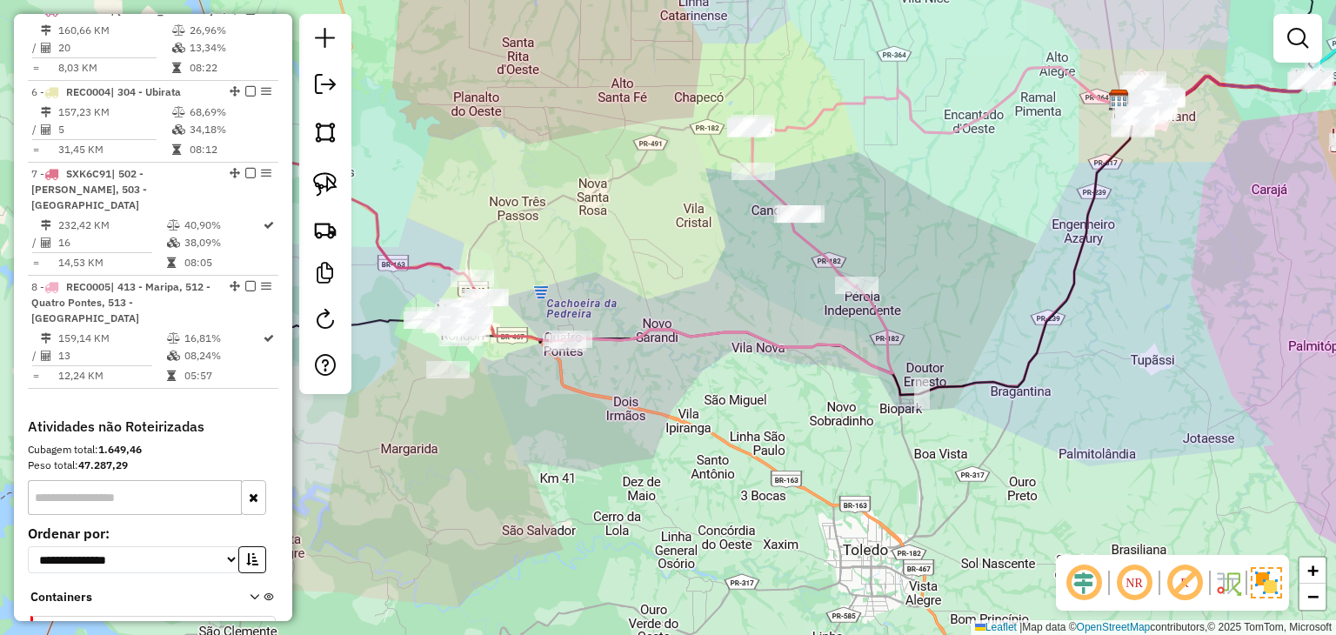
drag, startPoint x: 661, startPoint y: 337, endPoint x: 836, endPoint y: 293, distance: 180.1
click at [836, 293] on icon at bounding box center [728, 248] width 327 height 250
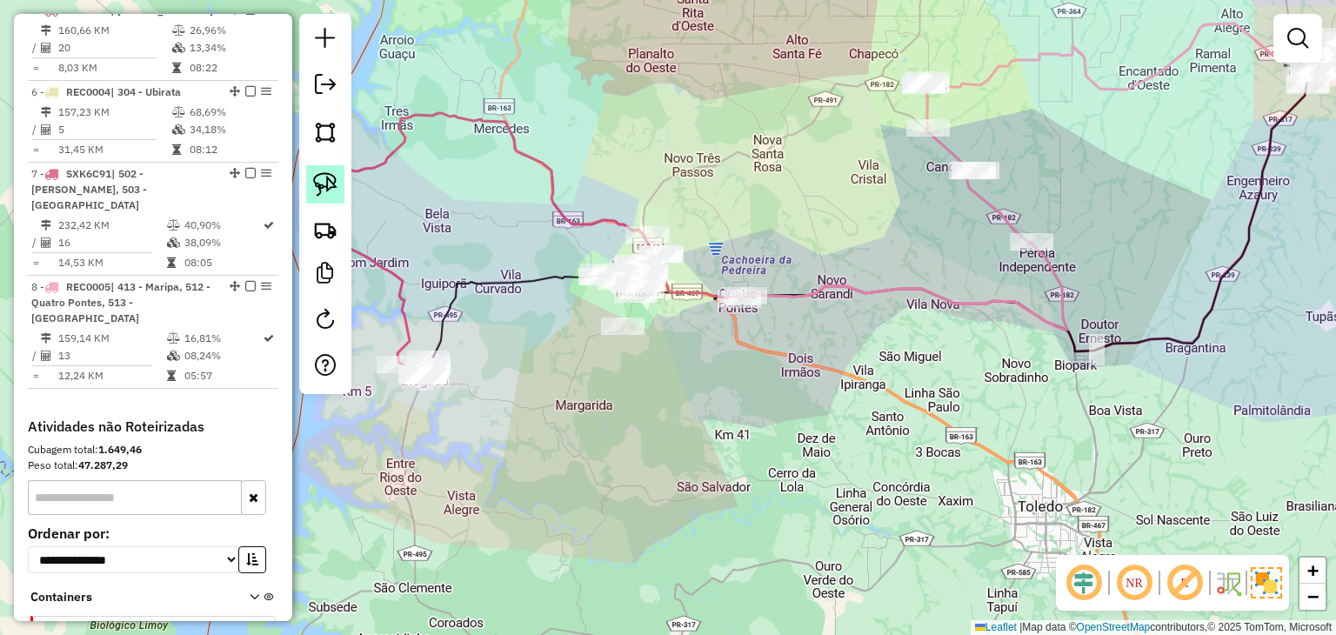
click at [341, 182] on link at bounding box center [325, 184] width 38 height 38
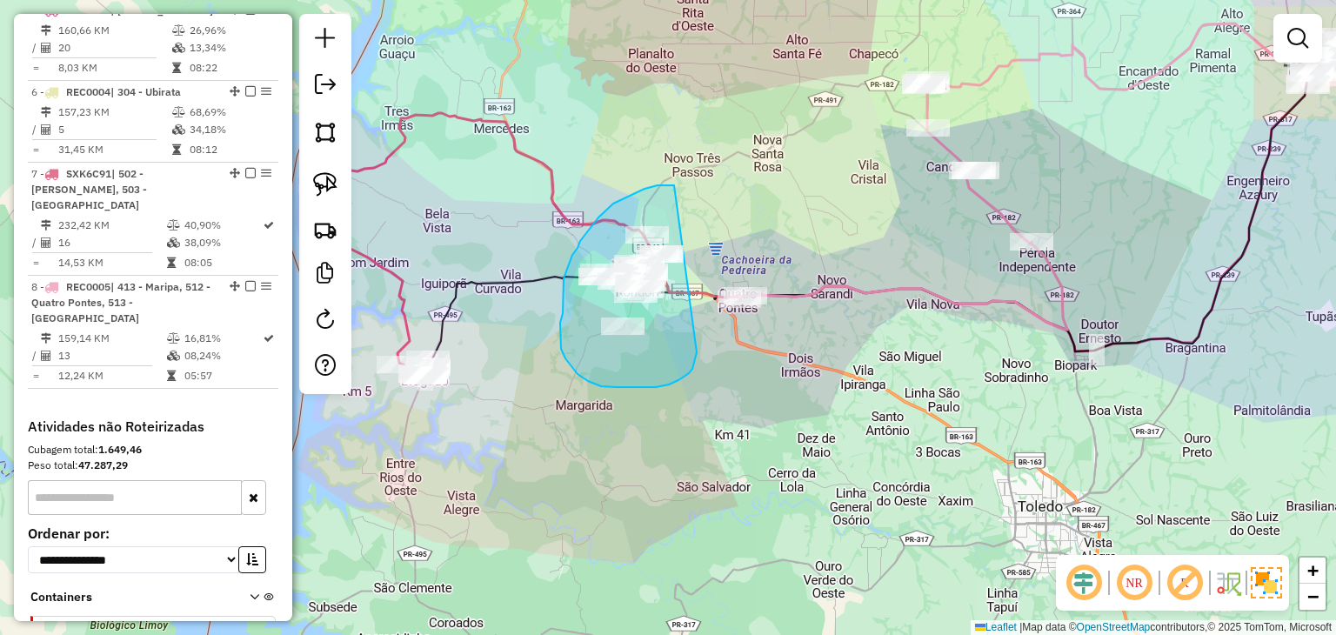
drag, startPoint x: 674, startPoint y: 185, endPoint x: 696, endPoint y: 352, distance: 168.5
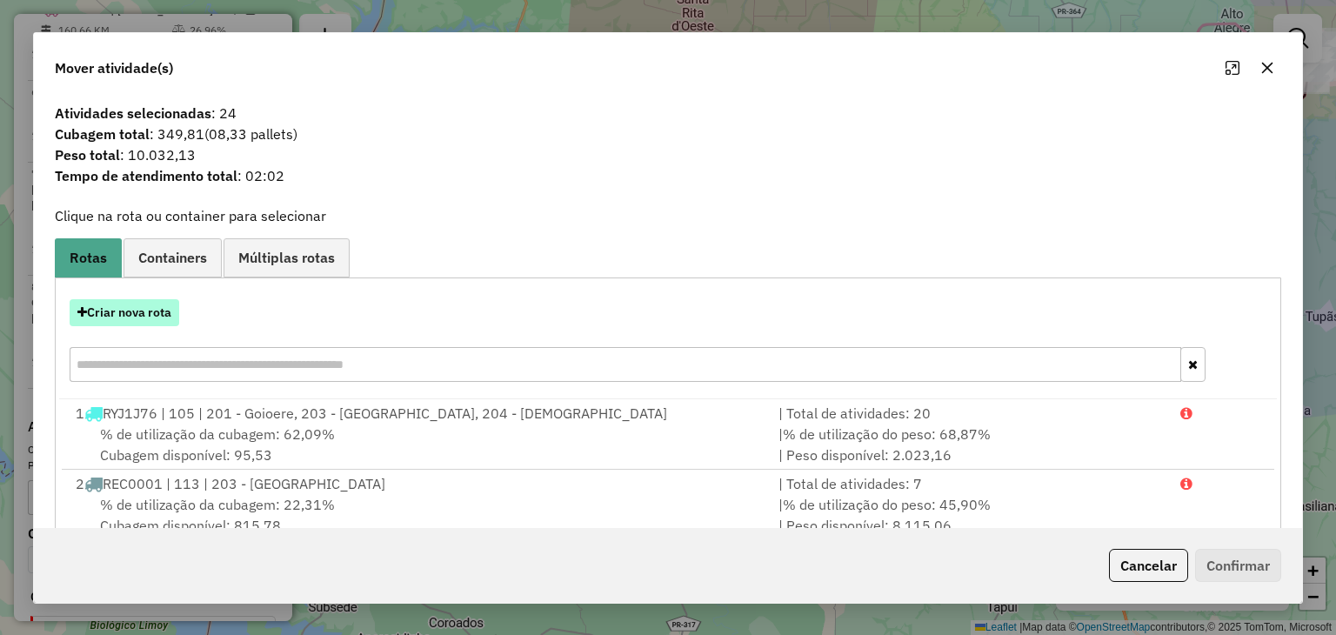
click at [143, 299] on button "Criar nova rota" at bounding box center [125, 312] width 110 height 27
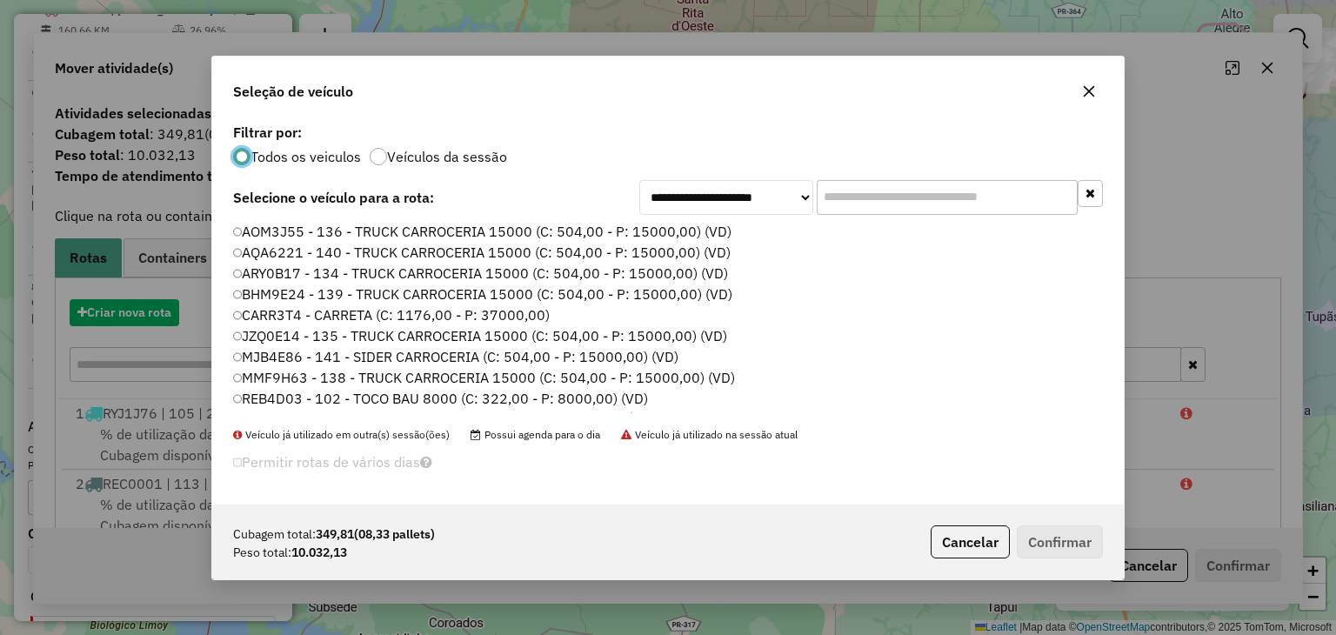
scroll to position [9, 5]
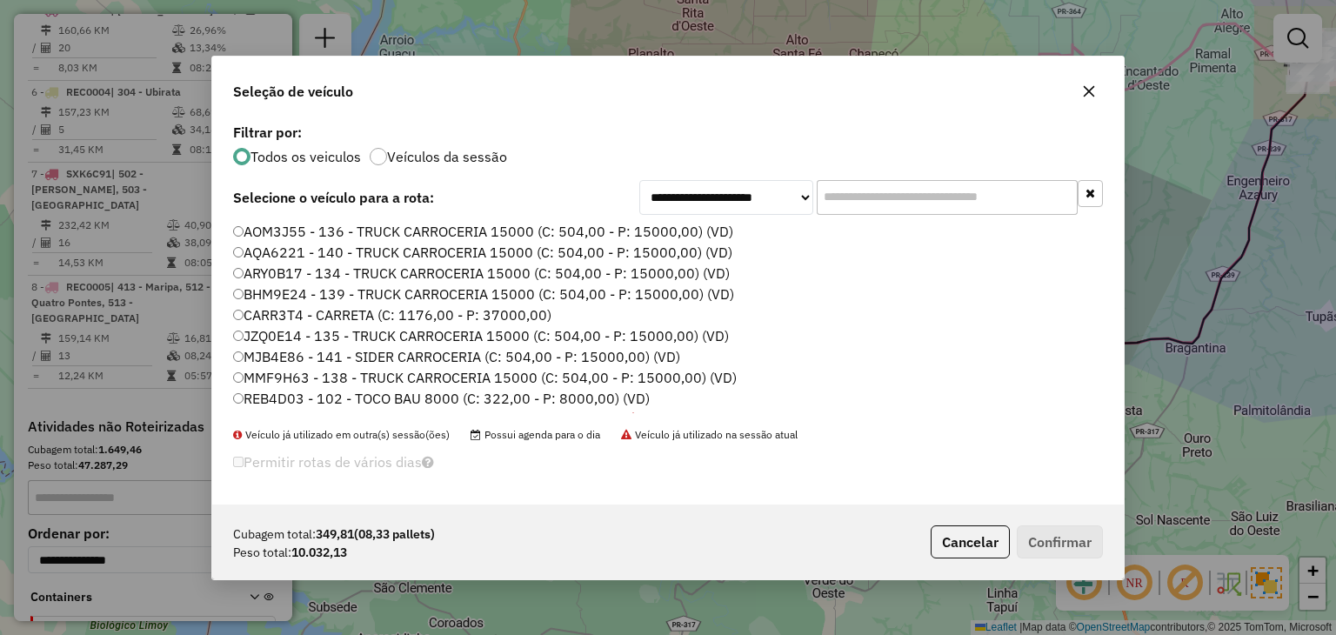
click at [963, 204] on input "text" at bounding box center [946, 197] width 261 height 35
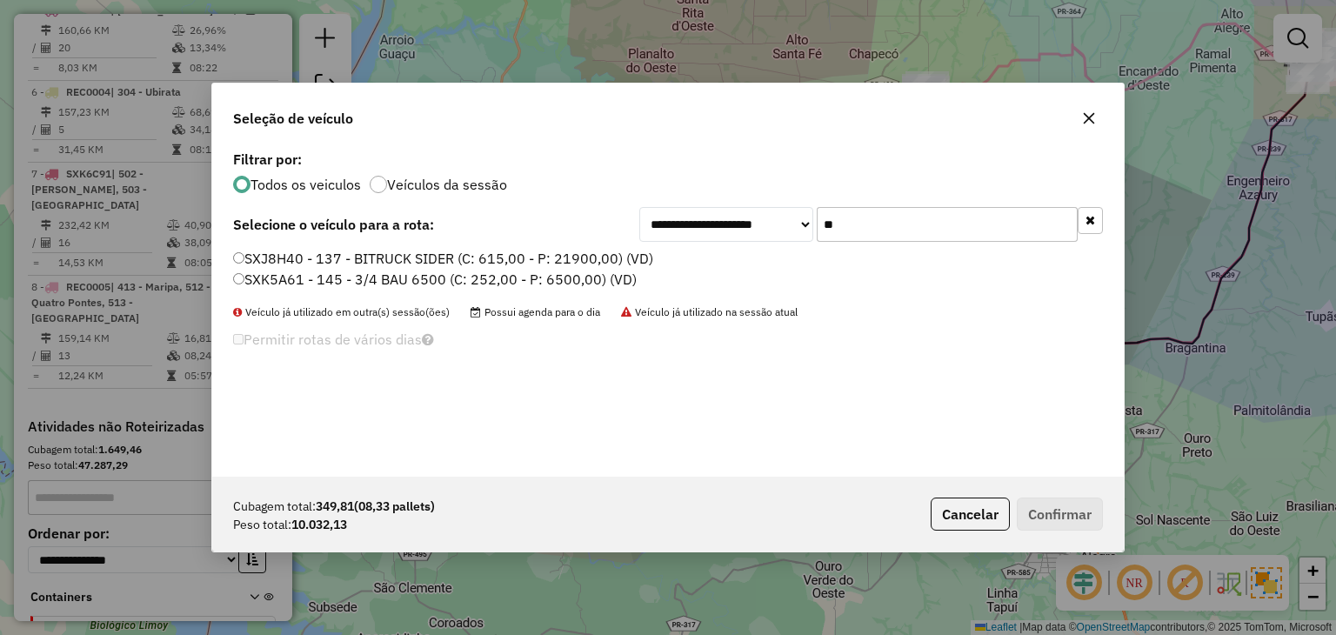
type input "**"
click at [580, 279] on label "SXK5A61 - 145 - 3/4 BAU 6500 (C: 252,00 - P: 6500,00) (VD)" at bounding box center [434, 279] width 403 height 21
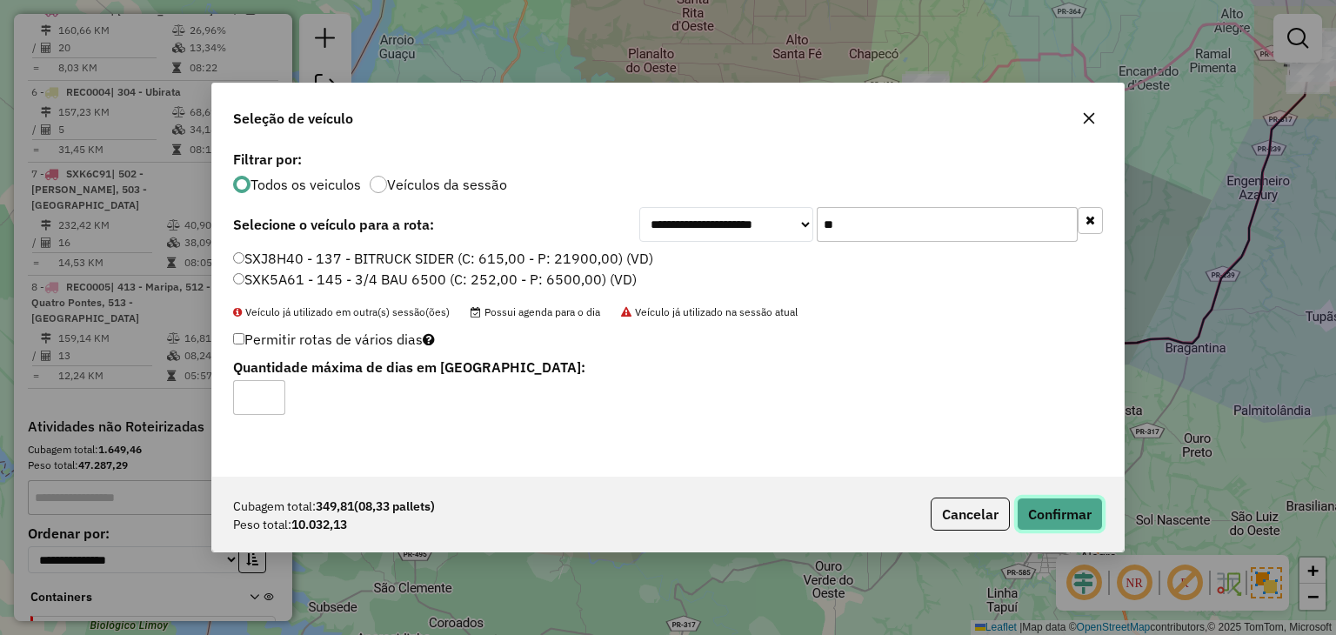
click at [1074, 501] on button "Confirmar" at bounding box center [1059, 513] width 86 height 33
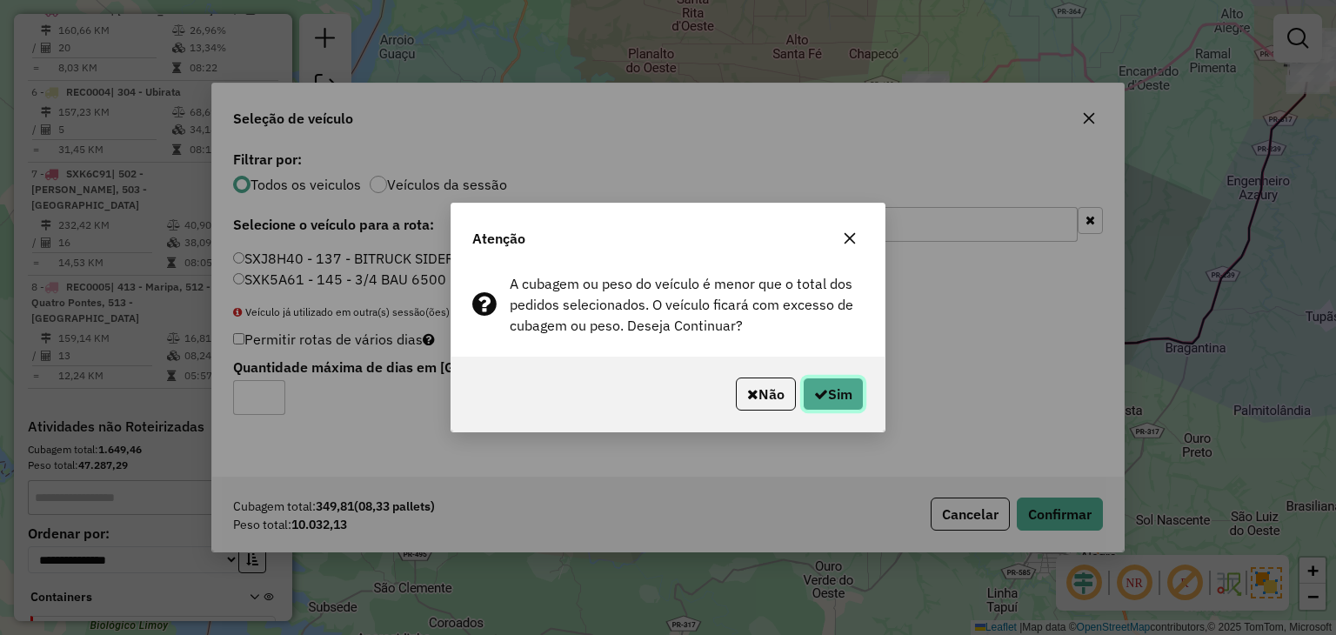
click at [821, 387] on icon "button" at bounding box center [821, 394] width 14 height 14
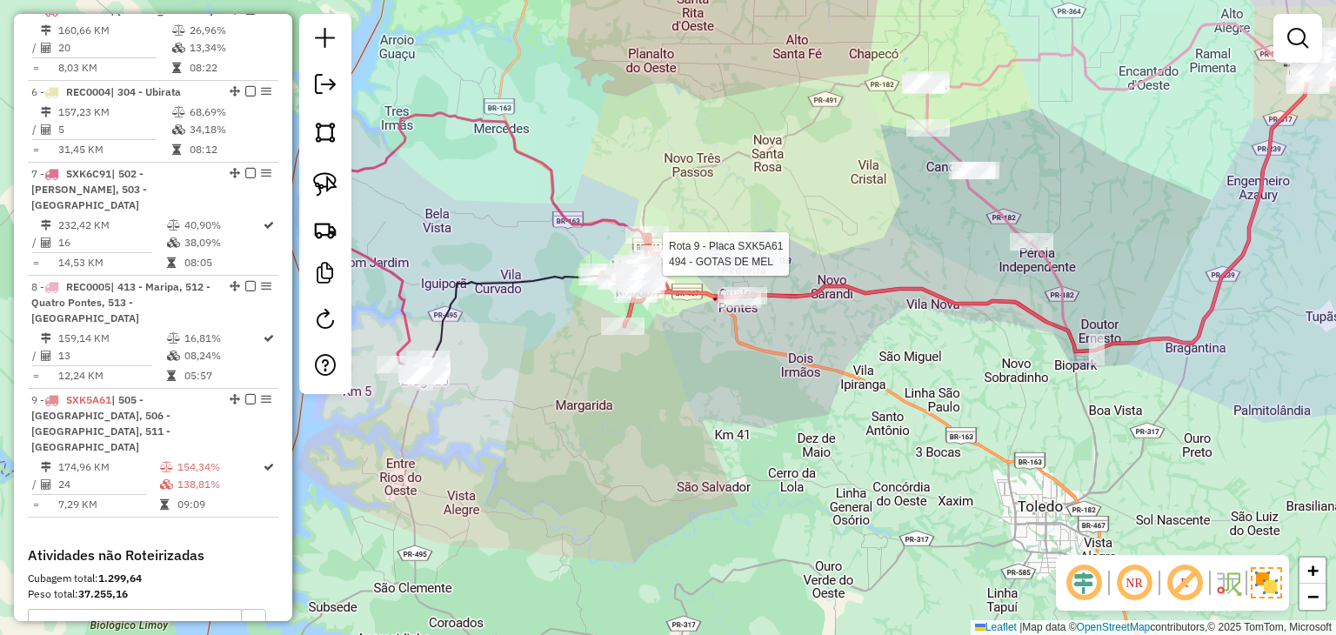
select select "*********"
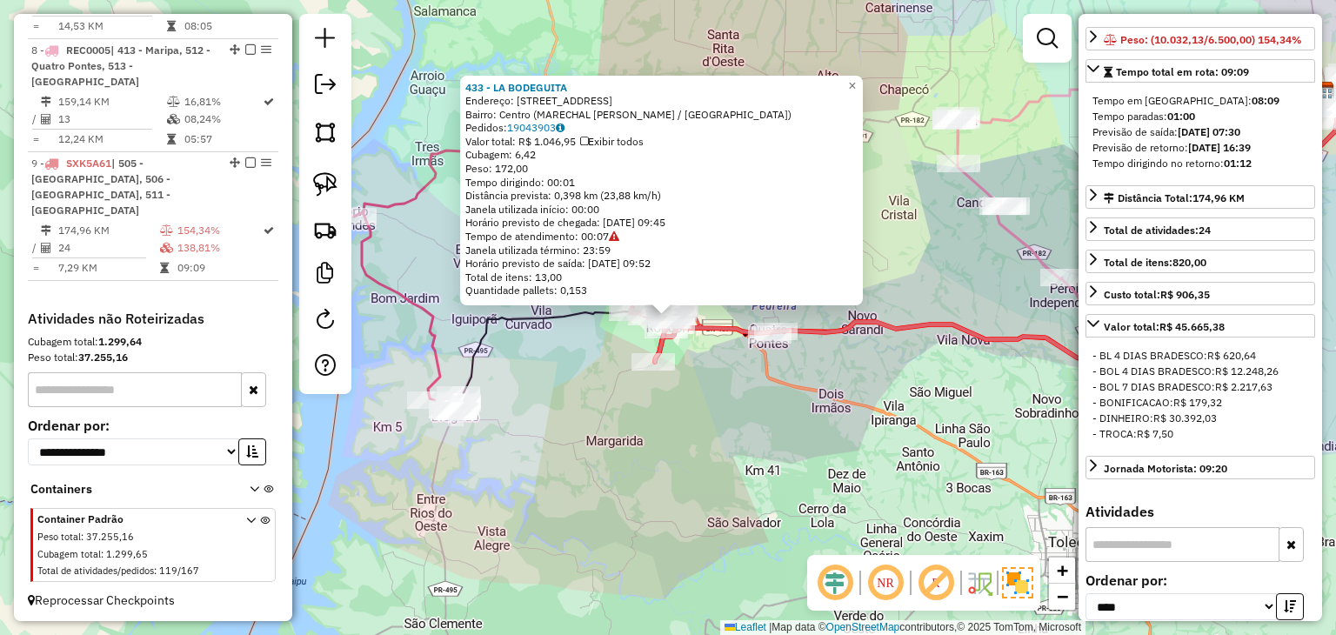
scroll to position [696, 0]
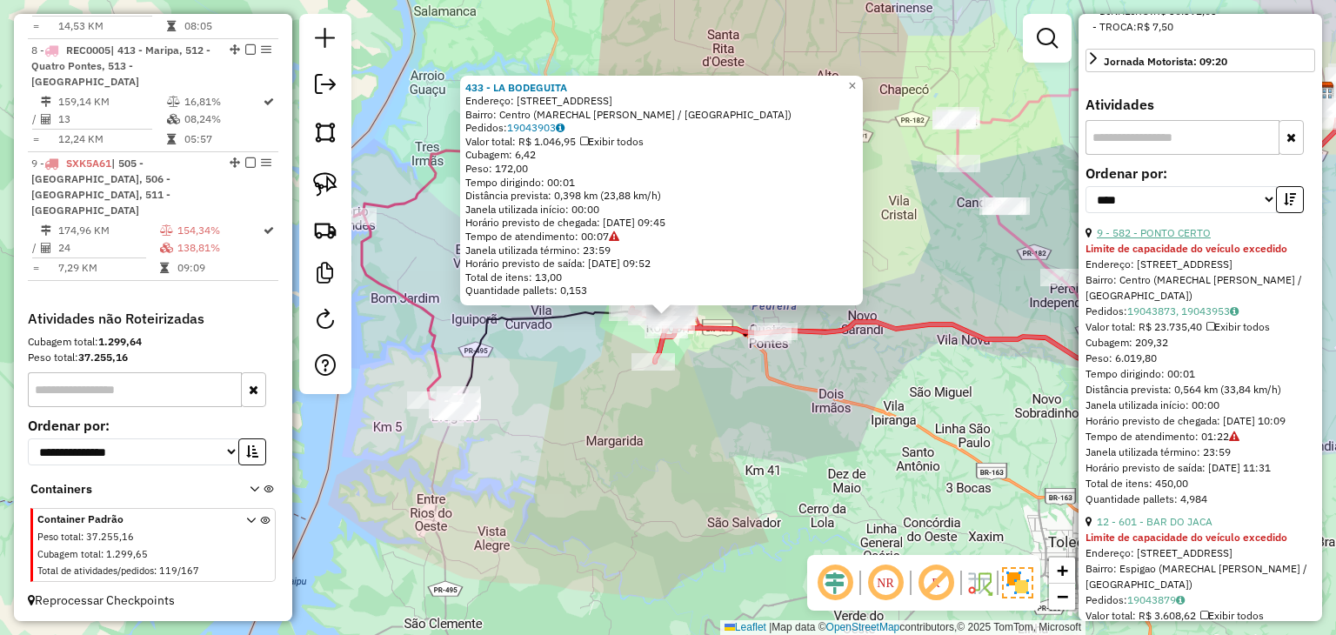
click at [1182, 239] on link "9 - 582 - PONTO CERTO" at bounding box center [1153, 232] width 114 height 13
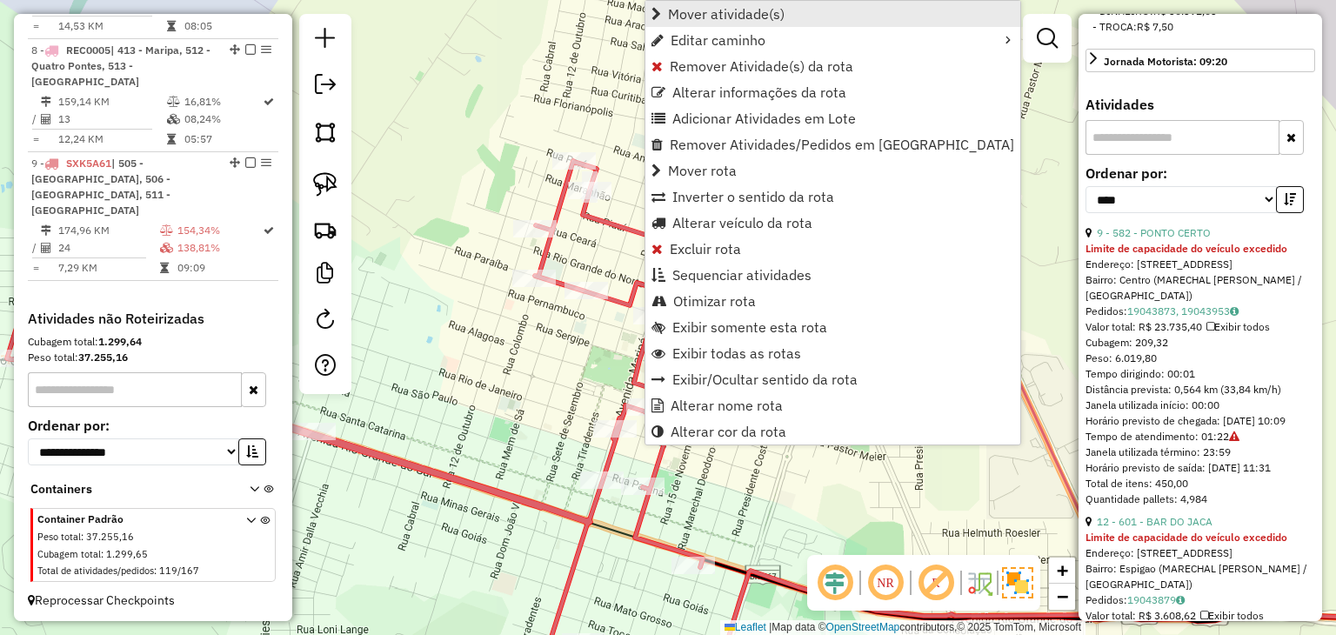
click at [676, 11] on span "Mover atividade(s)" at bounding box center [726, 14] width 117 height 14
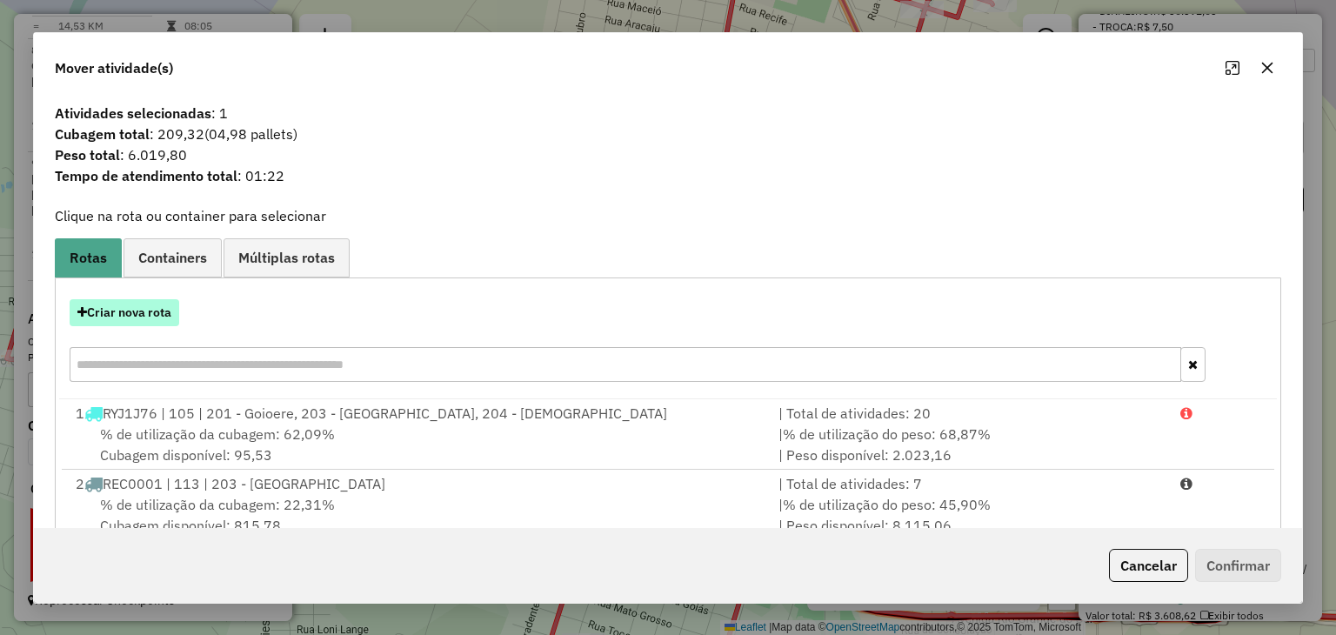
click at [169, 309] on button "Criar nova rota" at bounding box center [125, 312] width 110 height 27
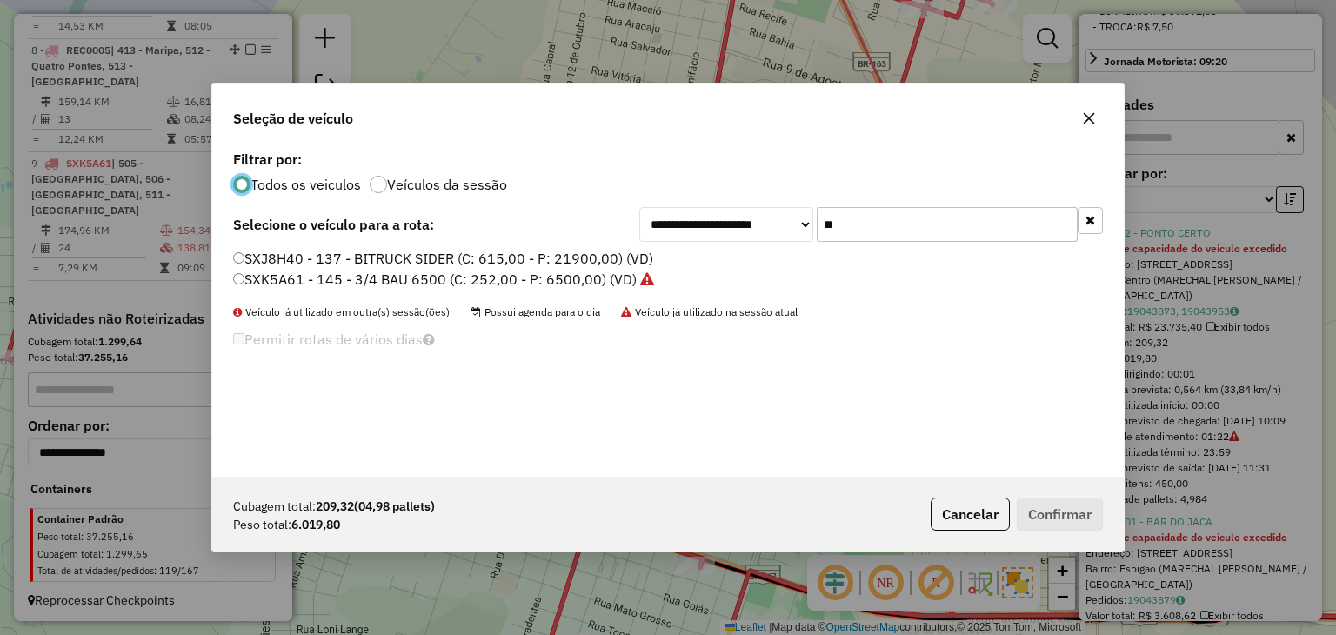
scroll to position [9, 5]
click at [1089, 230] on button "button" at bounding box center [1089, 220] width 25 height 27
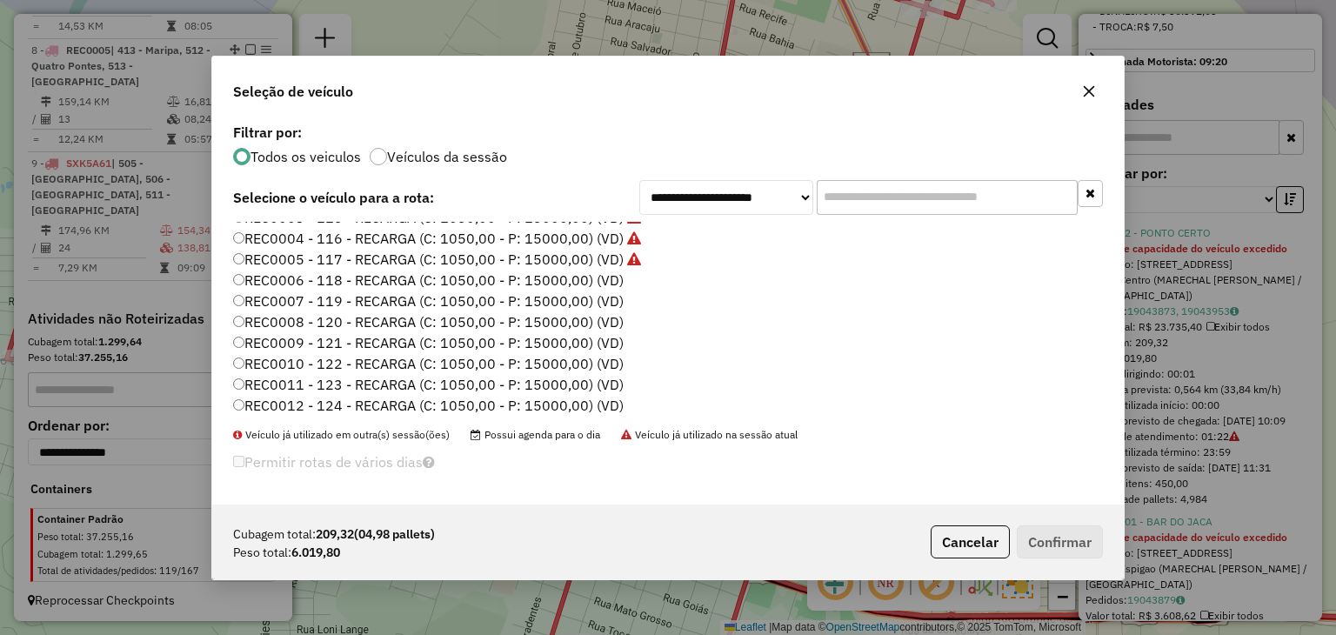
scroll to position [261, 0]
click at [598, 262] on label "REC0006 - 118 - RECARGA (C: 1050,00 - P: 15000,00) (VD)" at bounding box center [428, 262] width 390 height 21
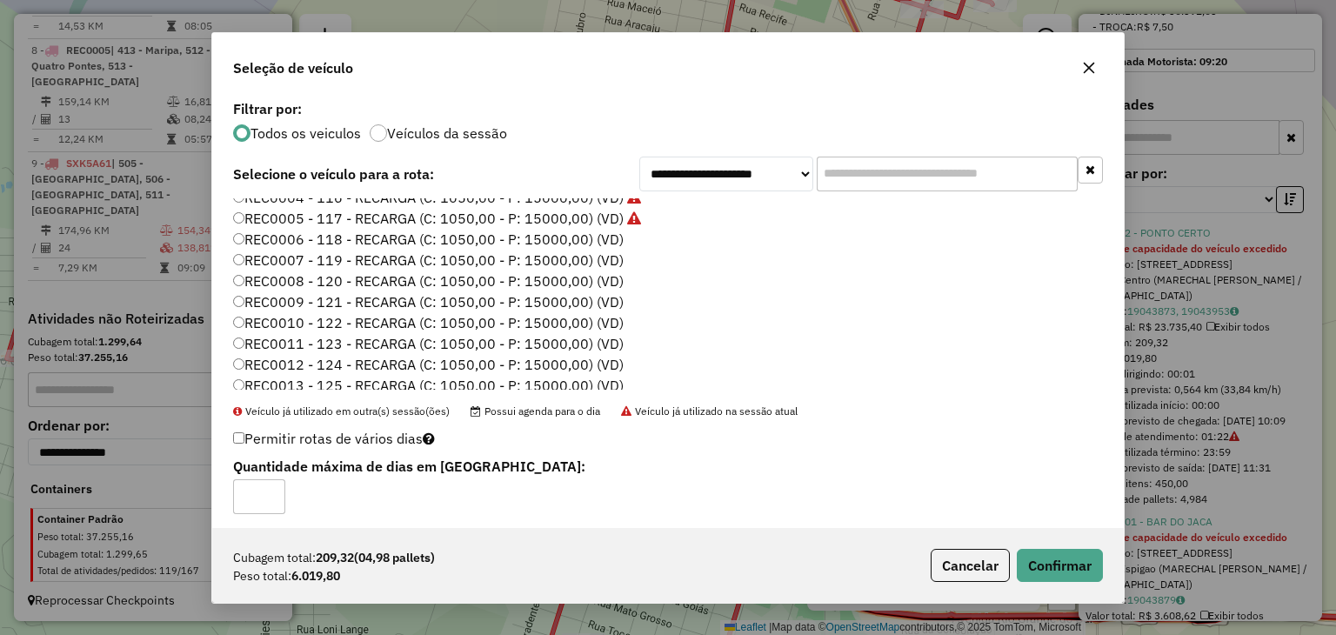
click at [1067, 581] on div "Cubagem total: 209,32 (04,98 pallets) Peso total: 6.019,80 Cancelar Confirmar" at bounding box center [667, 565] width 911 height 75
click at [1064, 552] on button "Confirmar" at bounding box center [1059, 565] width 86 height 33
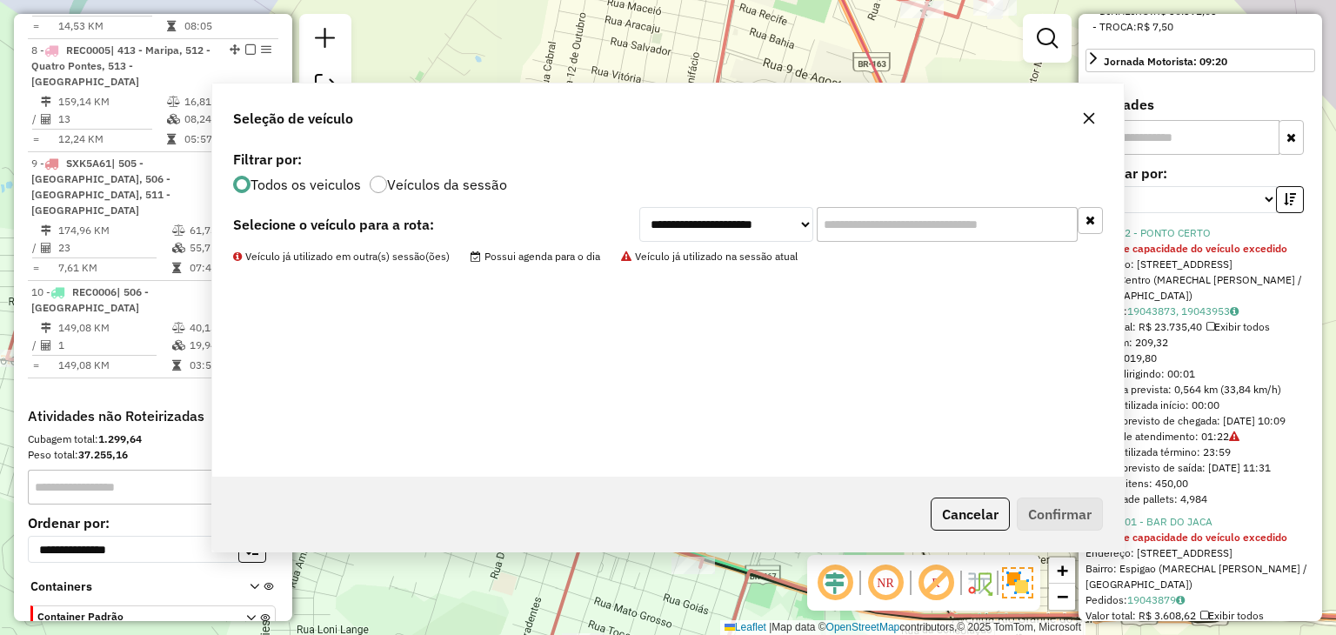
scroll to position [1449, 0]
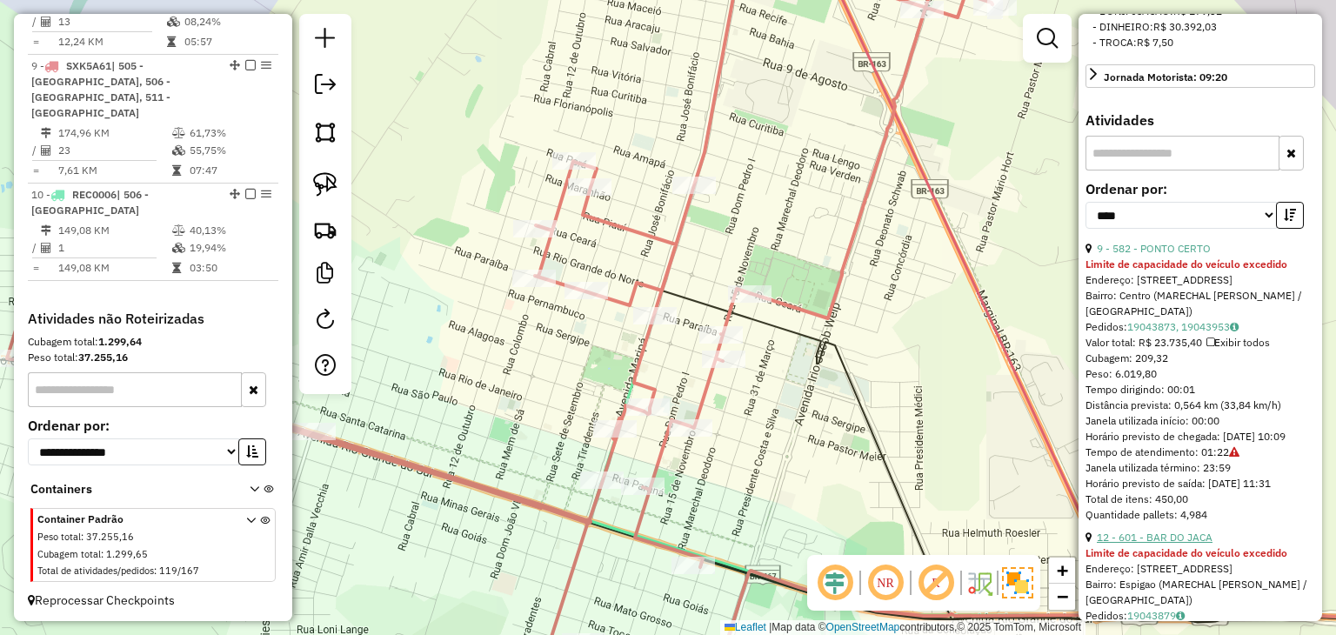
click at [1179, 543] on link "12 - 601 - BAR DO JACA" at bounding box center [1154, 536] width 116 height 13
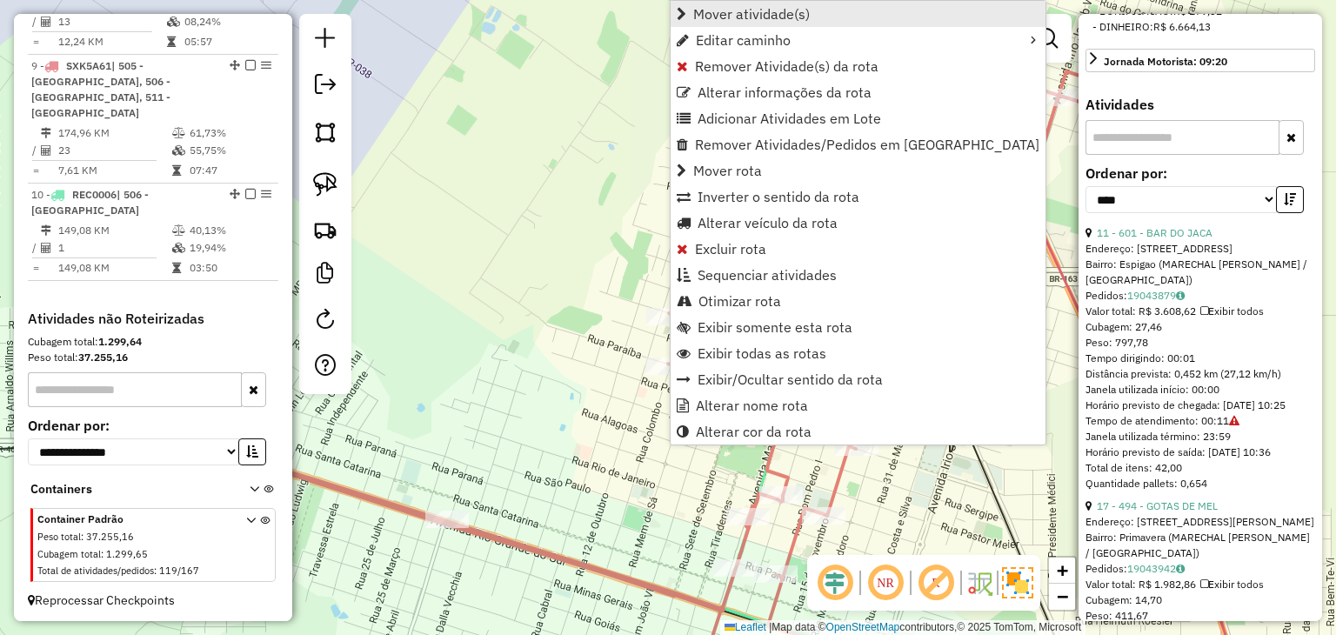
click at [777, 7] on span "Mover atividade(s)" at bounding box center [751, 14] width 117 height 14
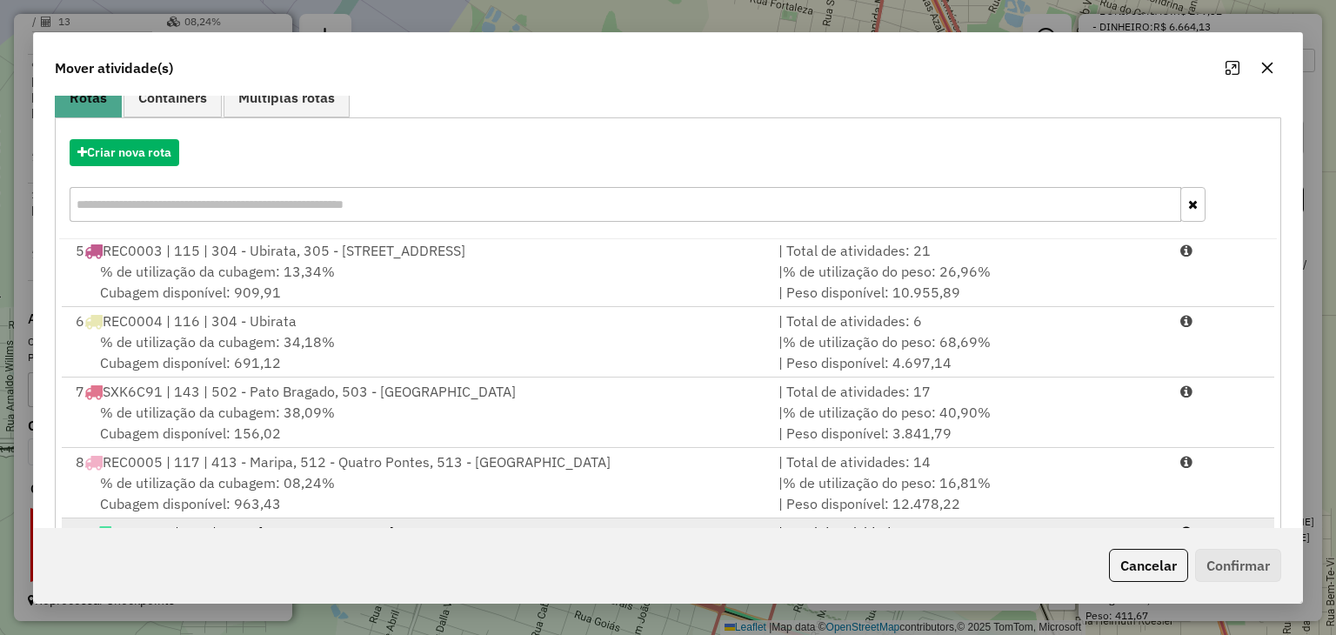
scroll to position [249, 0]
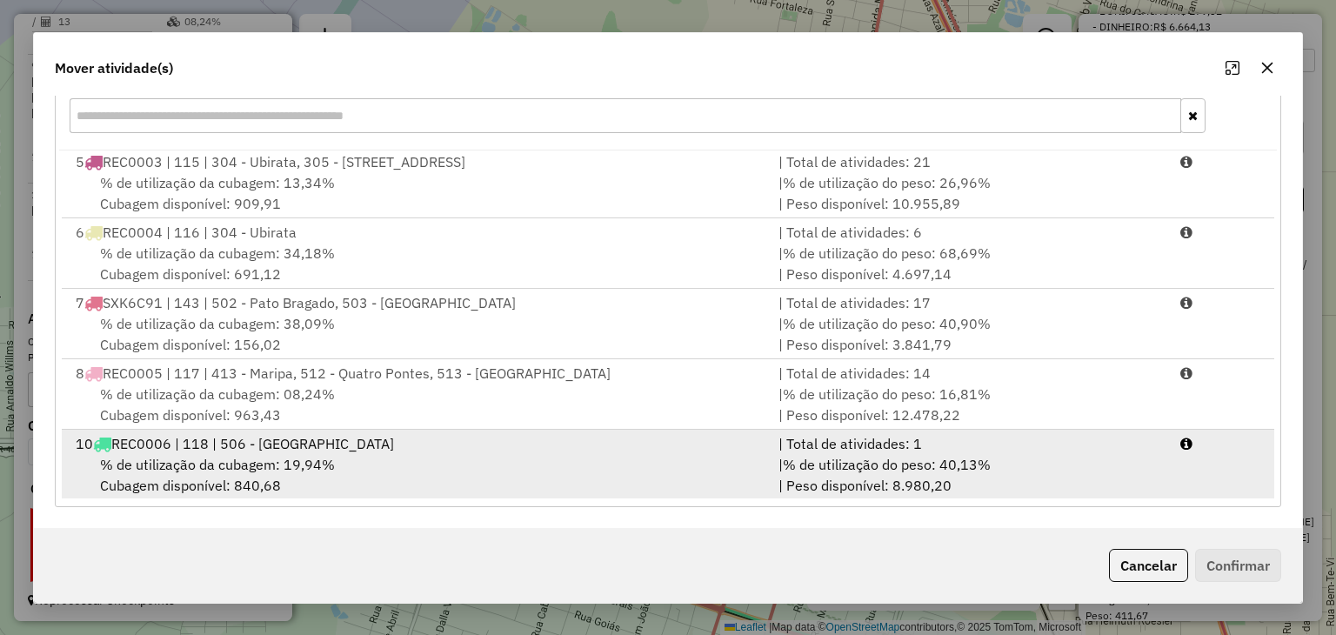
click at [1069, 459] on div "| % de utilização do peso: 40,13% | Peso disponível: 8.980,20" at bounding box center [969, 475] width 402 height 42
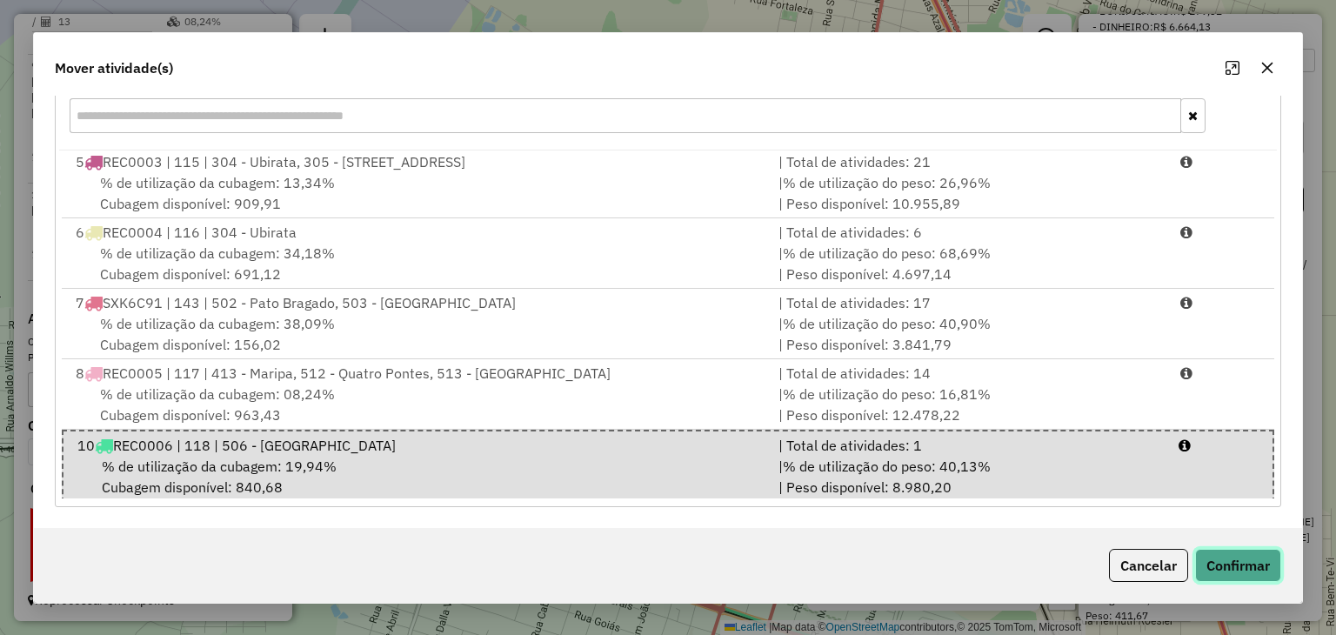
click at [1209, 564] on button "Confirmar" at bounding box center [1238, 565] width 86 height 33
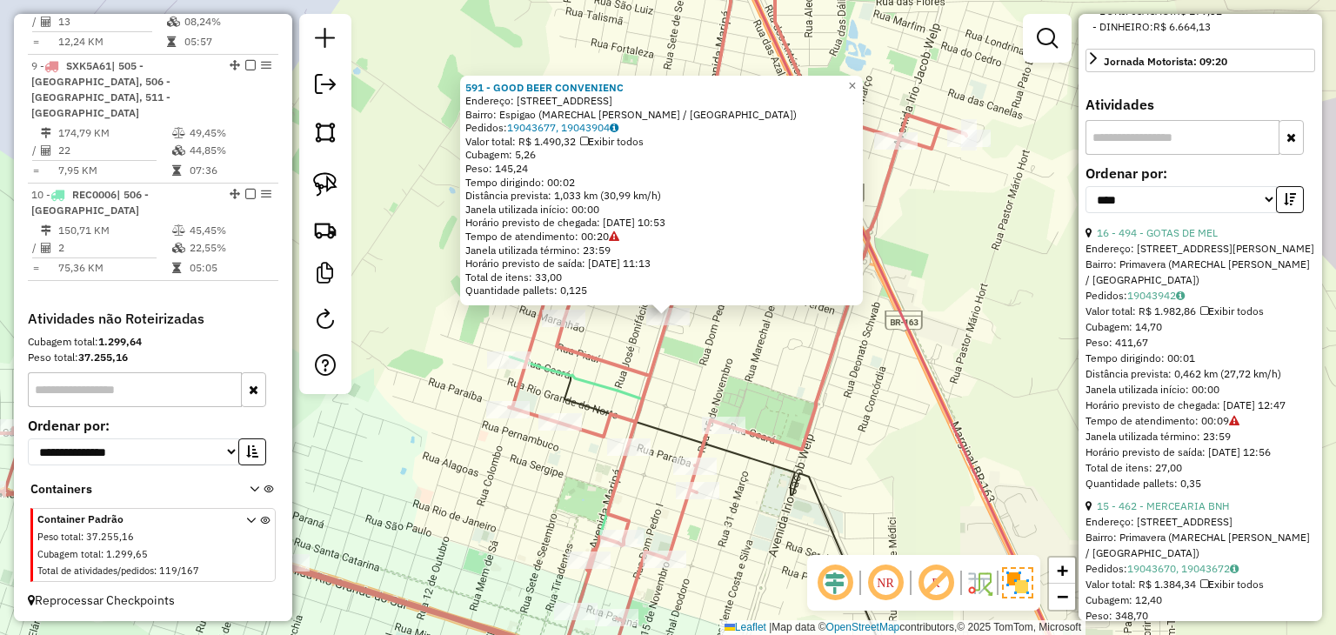
scroll to position [158, 0]
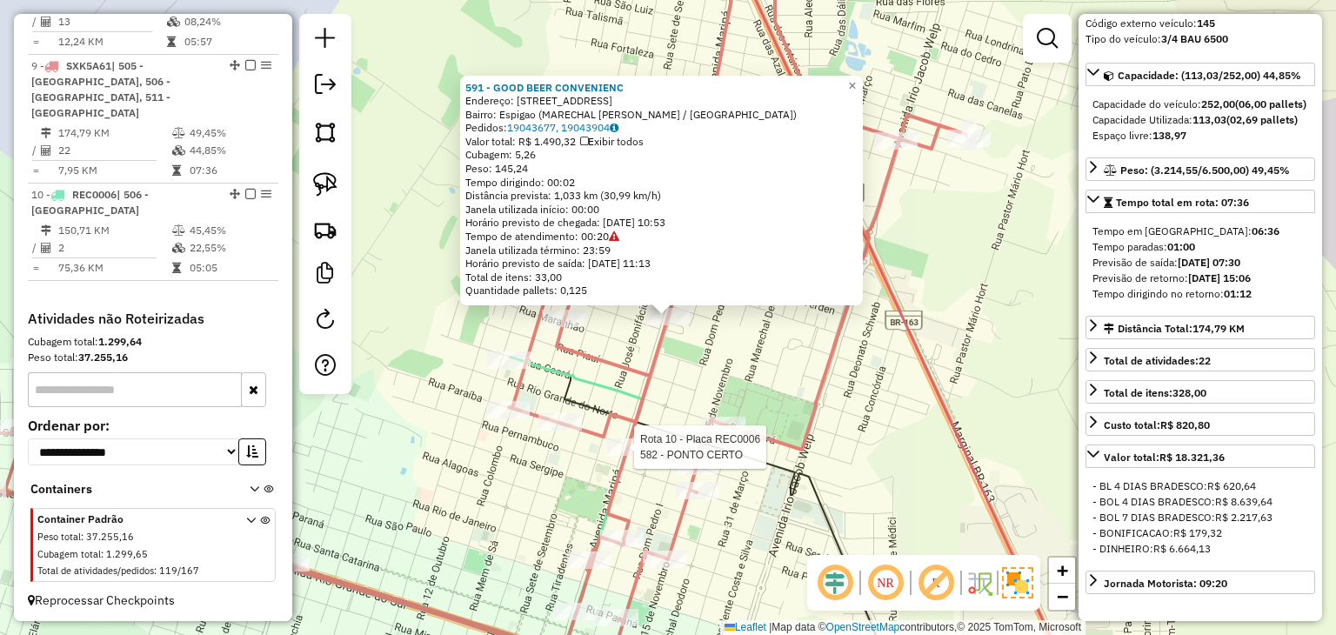
click at [627, 456] on div at bounding box center [628, 446] width 43 height 17
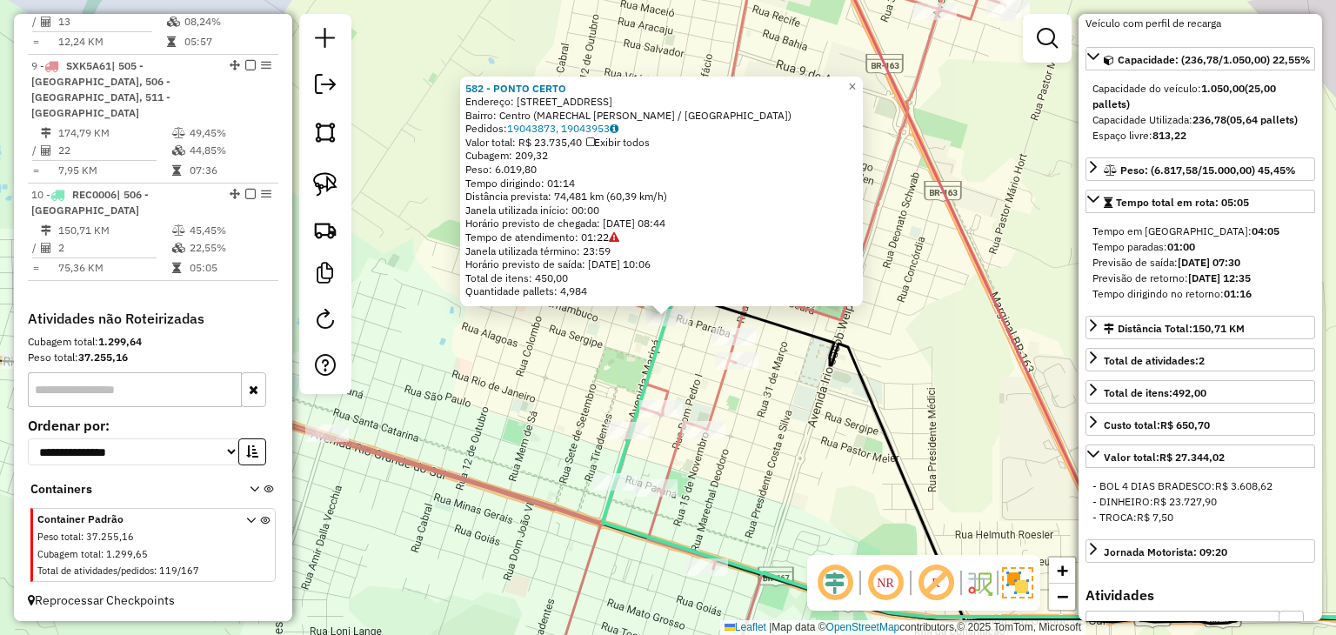
scroll to position [143, 0]
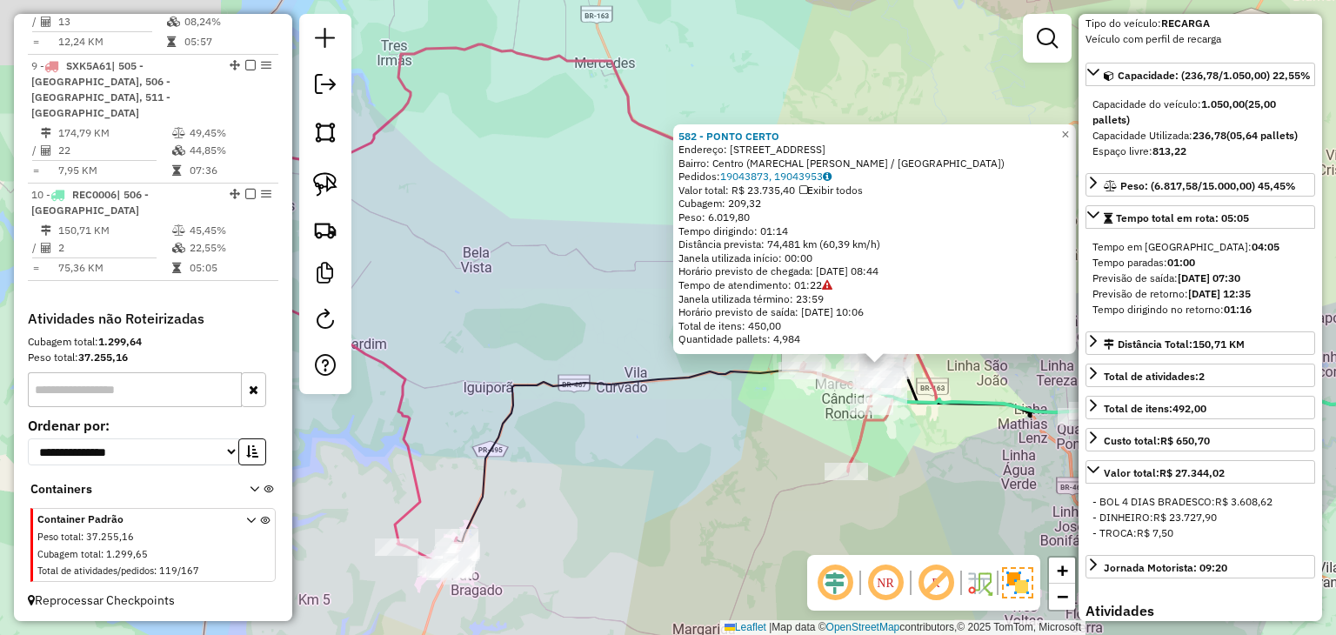
click at [751, 450] on div "582 - PONTO CERTO Endereço: Avenida Maripa 1126 Bairro: Centro (MARECHAL CANDID…" at bounding box center [668, 317] width 1336 height 635
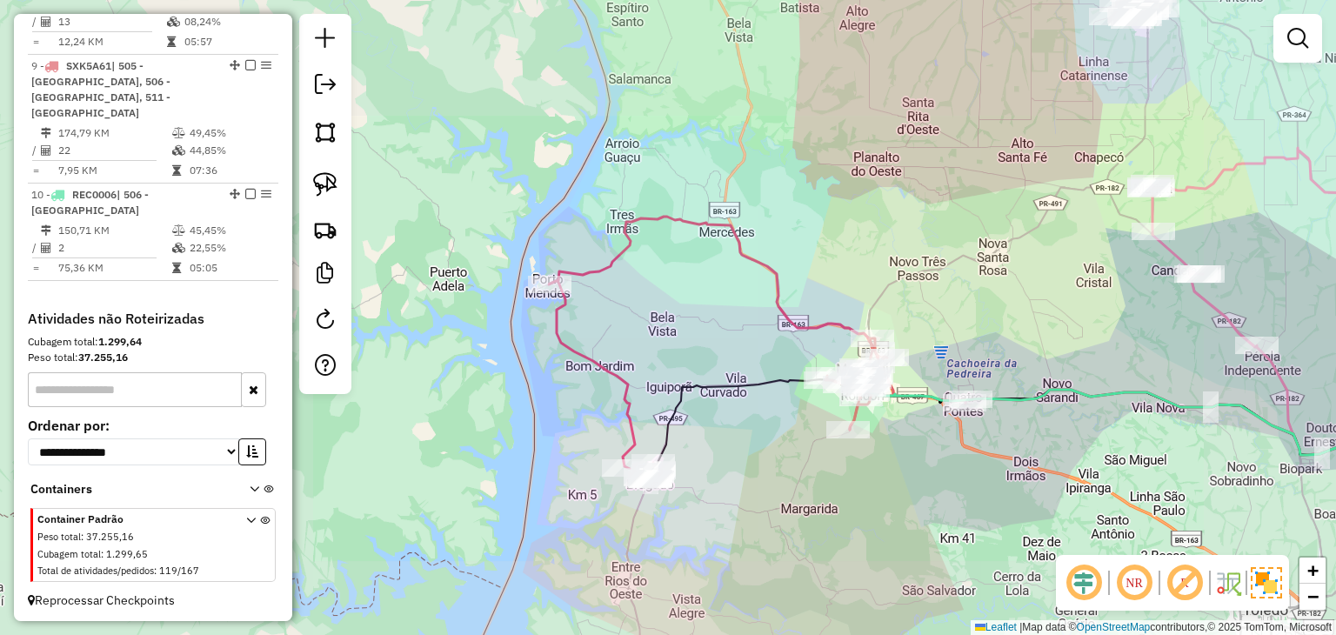
drag, startPoint x: 996, startPoint y: 280, endPoint x: 927, endPoint y: 375, distance: 117.6
click at [927, 375] on div "Janela de atendimento Grade de atendimento Capacidade Transportadoras Veículos …" at bounding box center [668, 317] width 1336 height 635
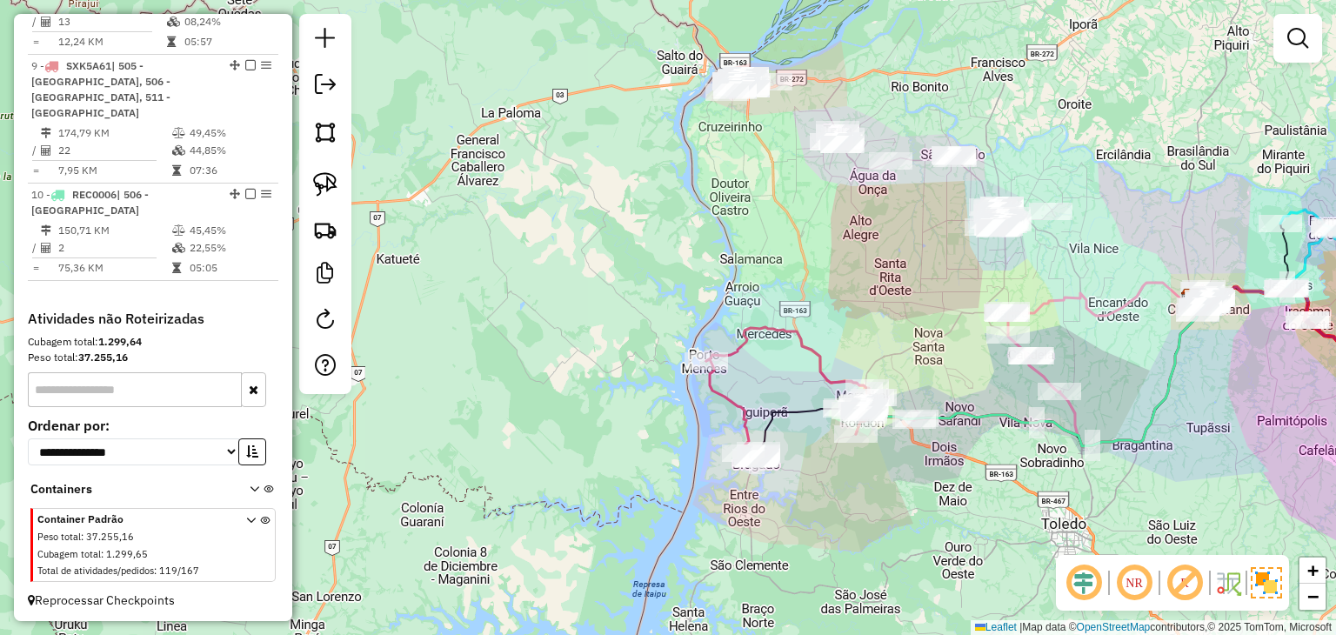
drag, startPoint x: 851, startPoint y: 227, endPoint x: 848, endPoint y: 356, distance: 128.7
click at [848, 356] on div "Janela de atendimento Grade de atendimento Capacidade Transportadoras Veículos …" at bounding box center [668, 317] width 1336 height 635
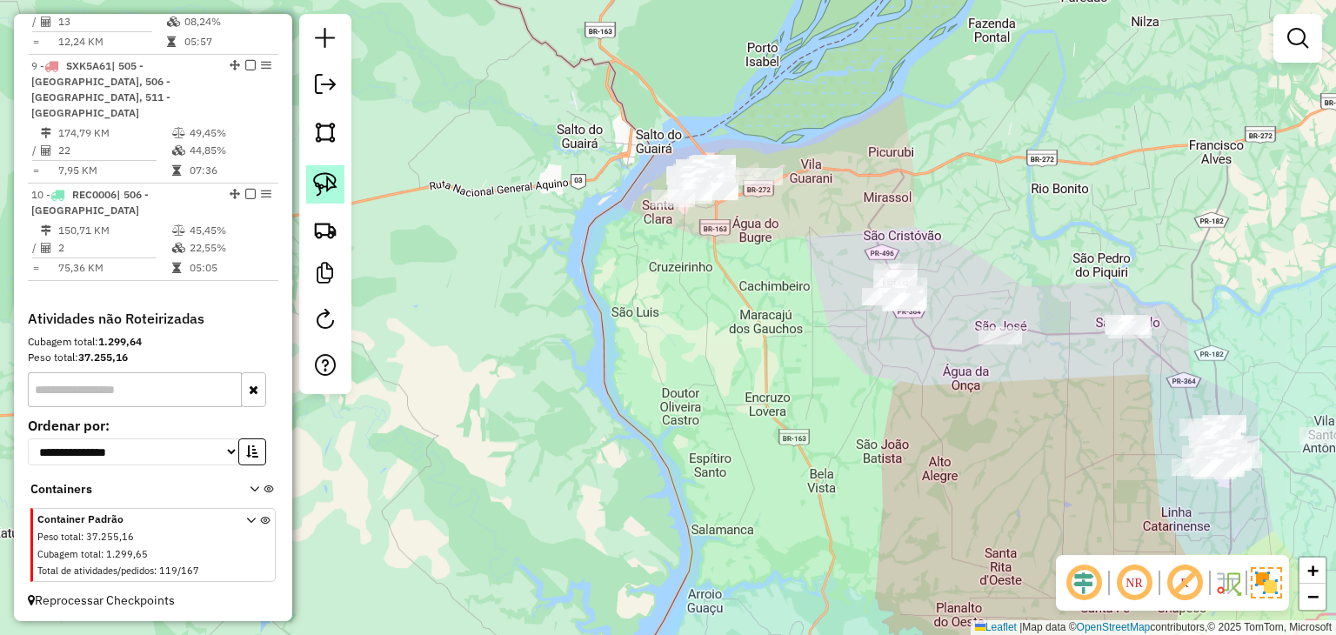
click at [312, 178] on link at bounding box center [325, 184] width 38 height 38
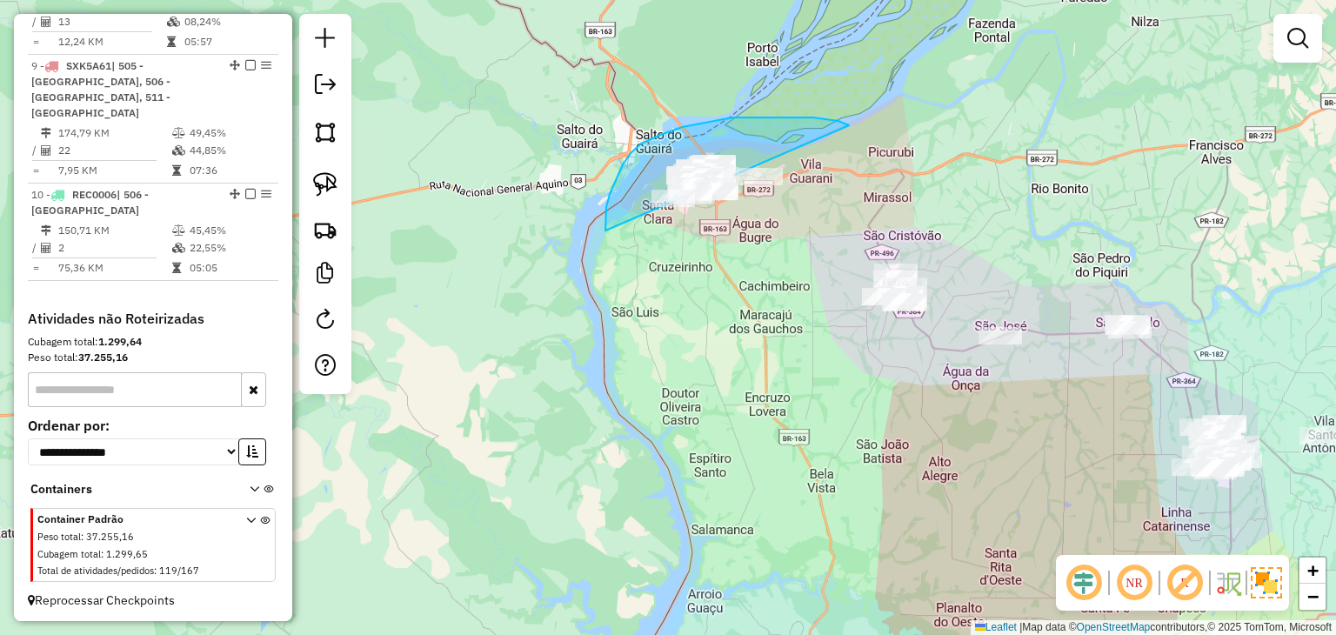
drag, startPoint x: 828, startPoint y: 119, endPoint x: 814, endPoint y: 275, distance: 156.3
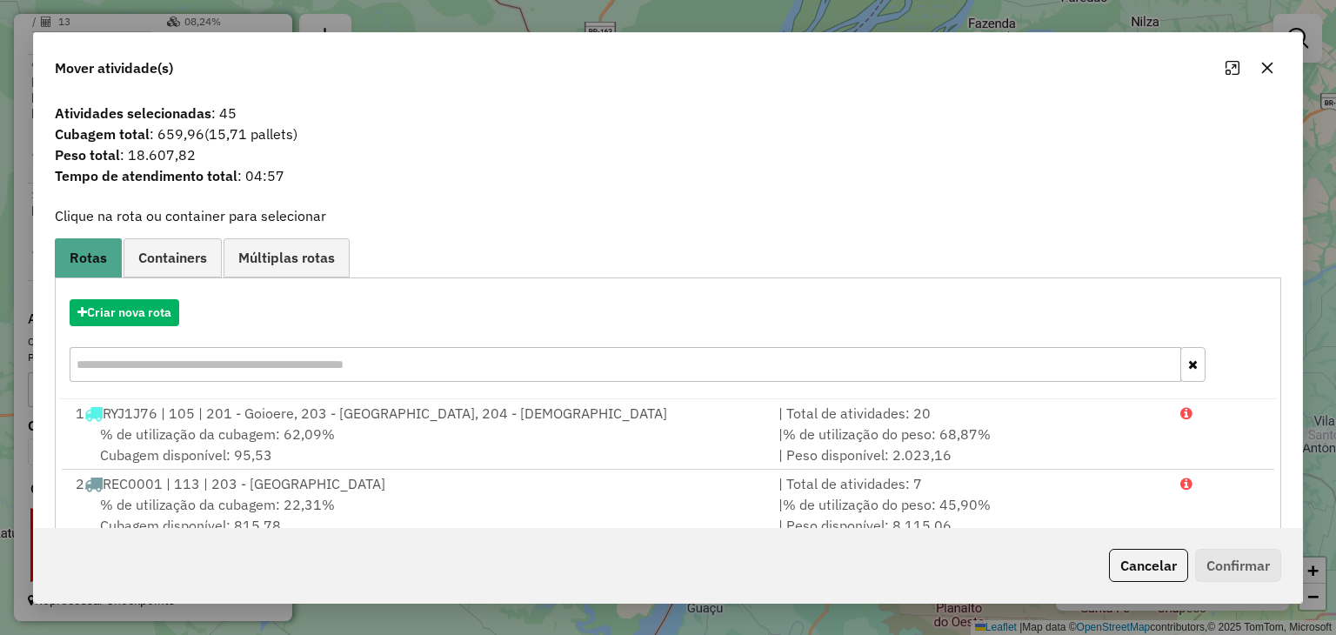
click at [1262, 67] on icon "button" at bounding box center [1267, 68] width 14 height 14
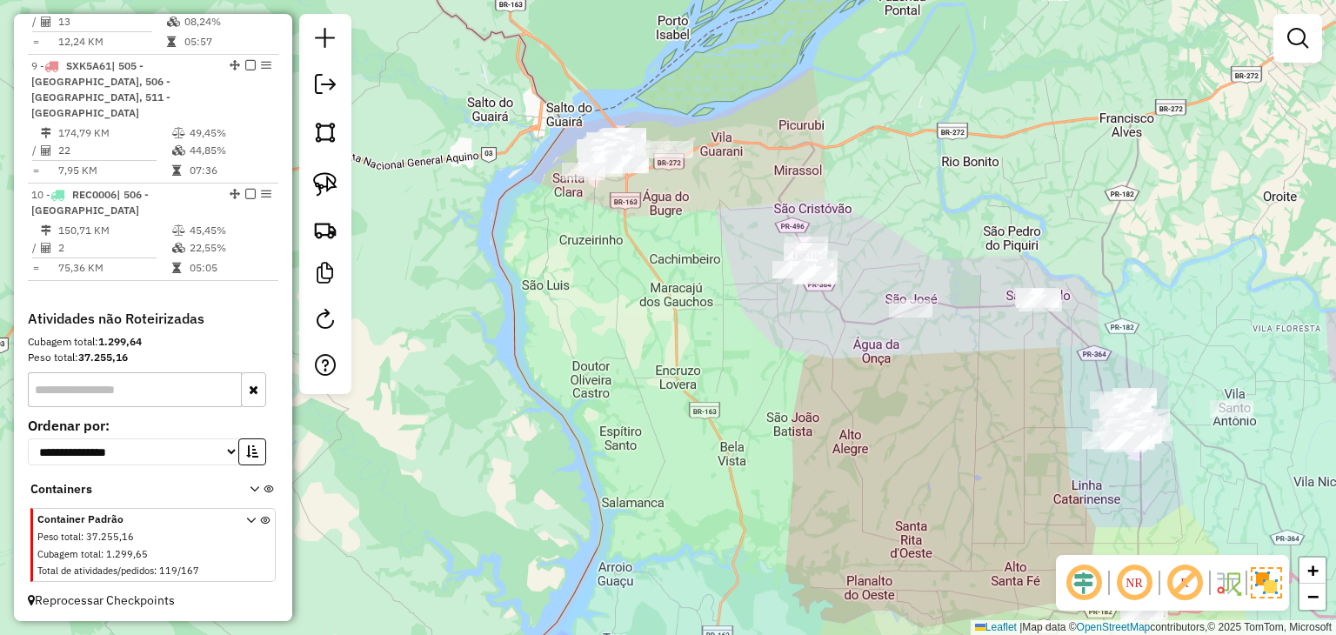
drag, startPoint x: 842, startPoint y: 346, endPoint x: 683, endPoint y: 274, distance: 174.7
click at [706, 291] on div "Janela de atendimento Grade de atendimento Capacidade Transportadoras Veículos …" at bounding box center [668, 317] width 1336 height 635
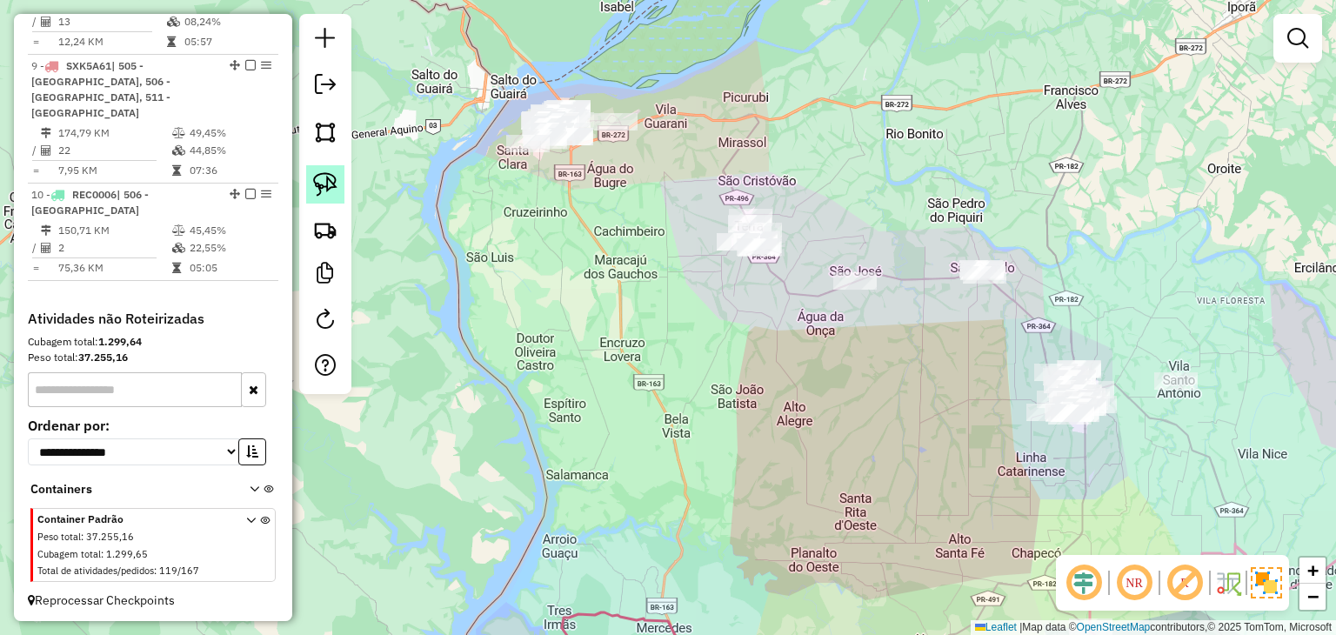
click at [341, 182] on link at bounding box center [325, 184] width 38 height 38
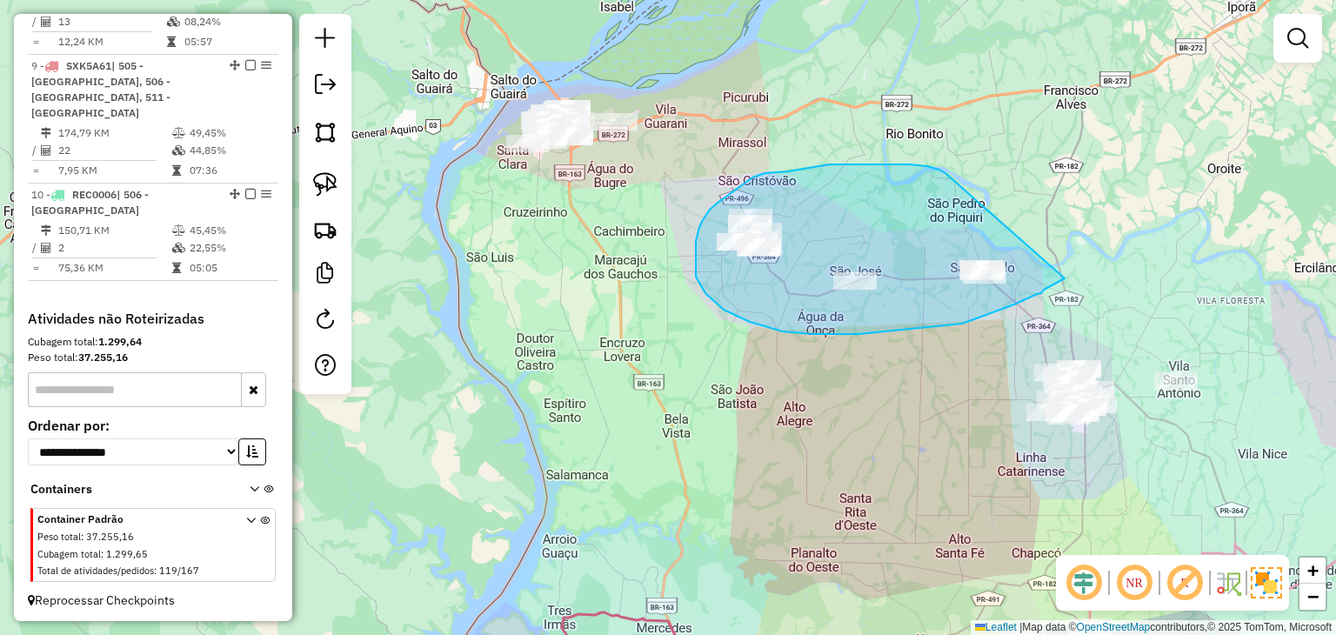
drag, startPoint x: 865, startPoint y: 164, endPoint x: 1074, endPoint y: 263, distance: 230.7
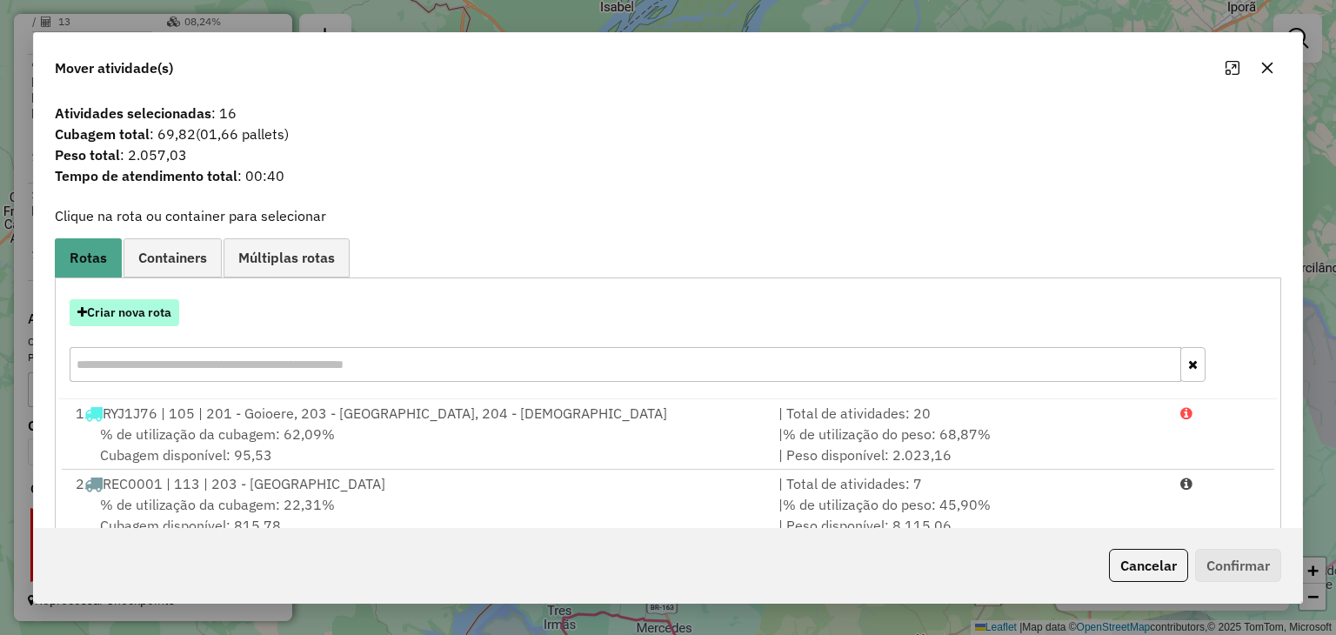
click at [134, 307] on button "Criar nova rota" at bounding box center [125, 312] width 110 height 27
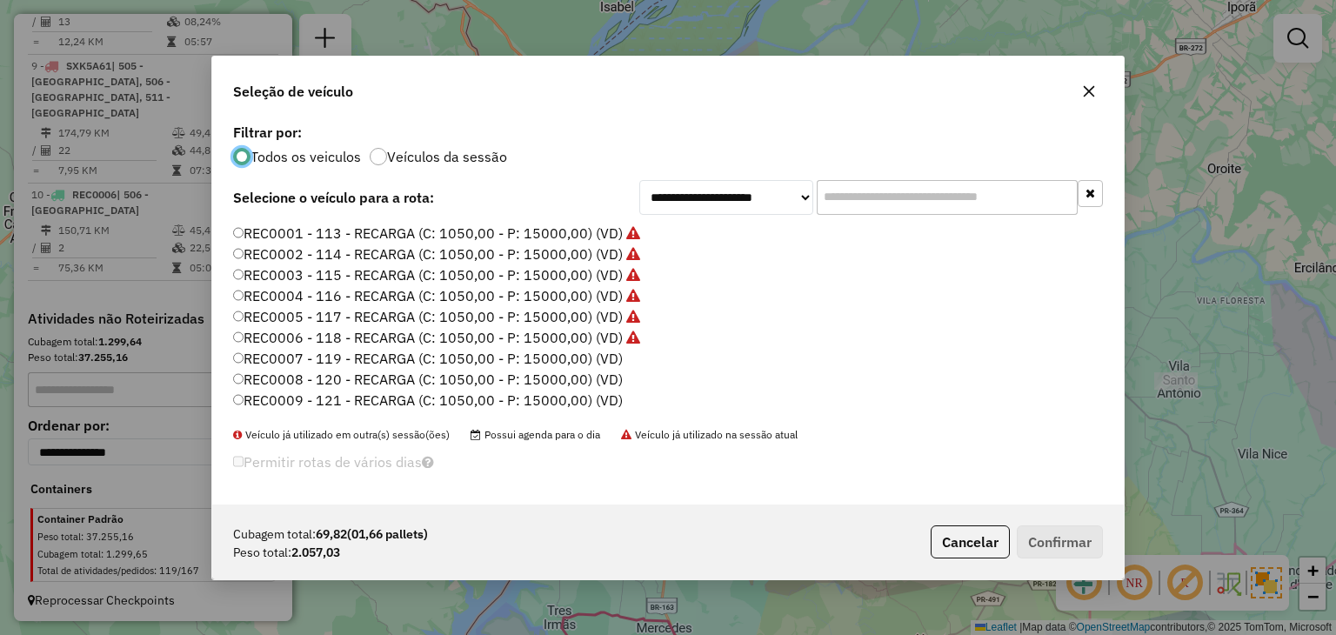
scroll to position [261, 0]
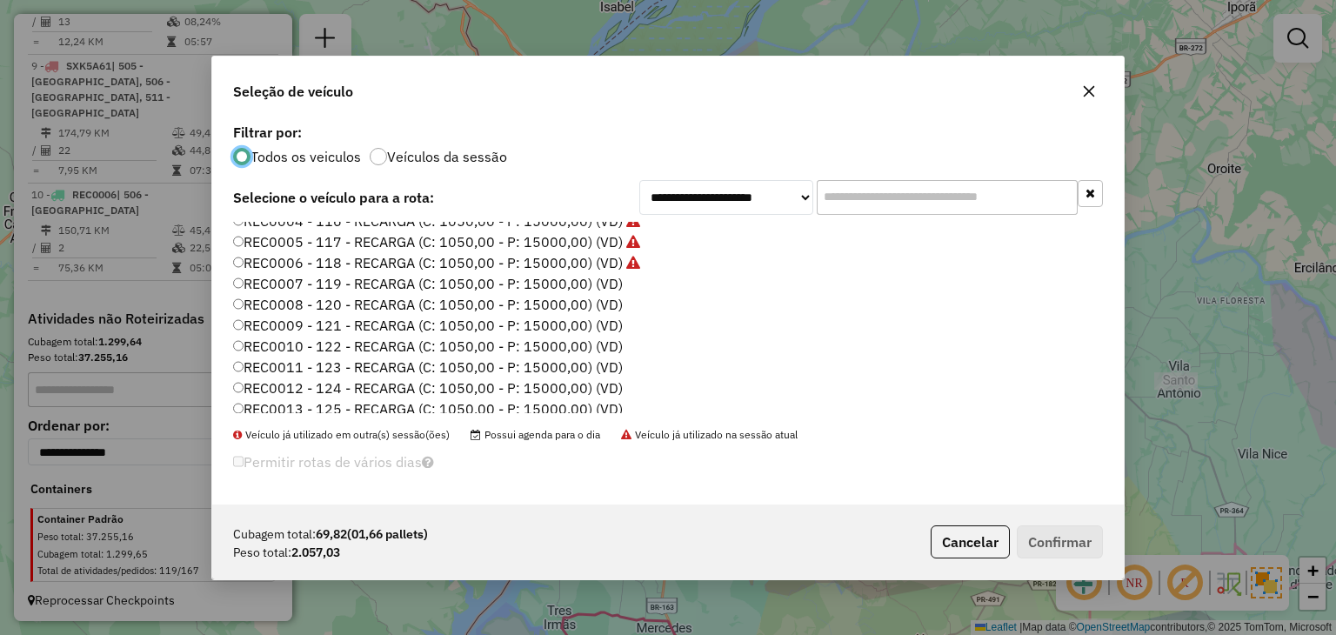
click at [601, 277] on label "REC0007 - 119 - RECARGA (C: 1050,00 - P: 15000,00) (VD)" at bounding box center [428, 283] width 390 height 21
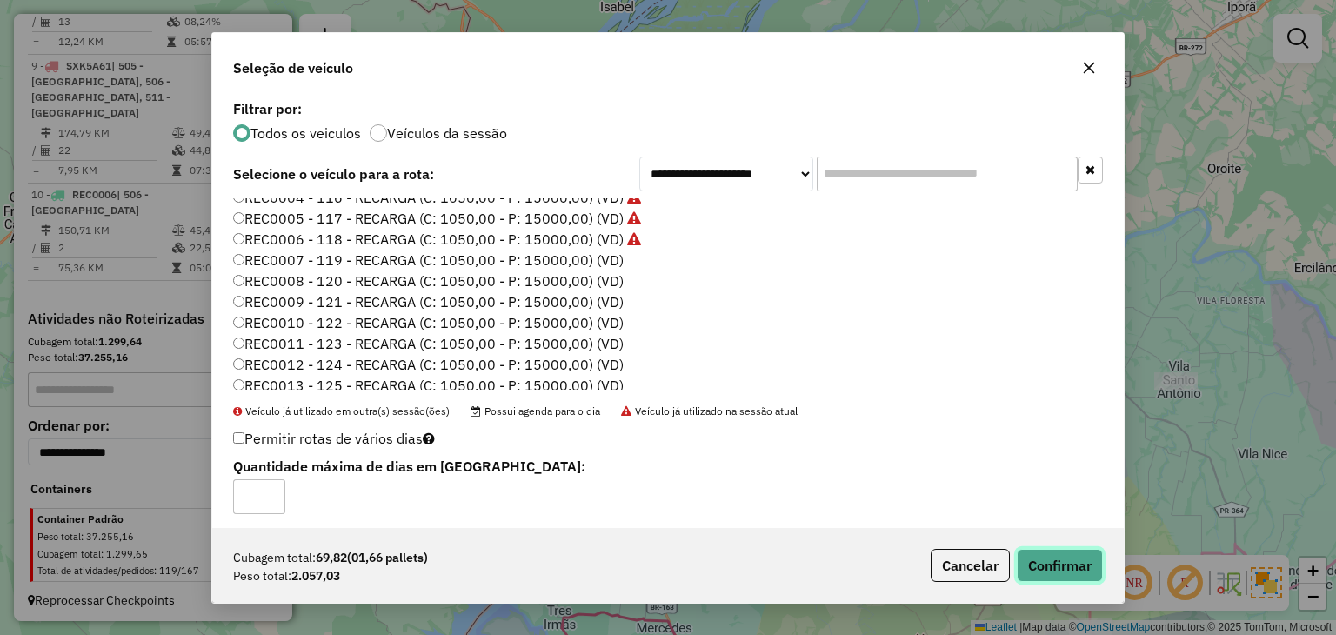
click at [1055, 554] on button "Confirmar" at bounding box center [1059, 565] width 86 height 33
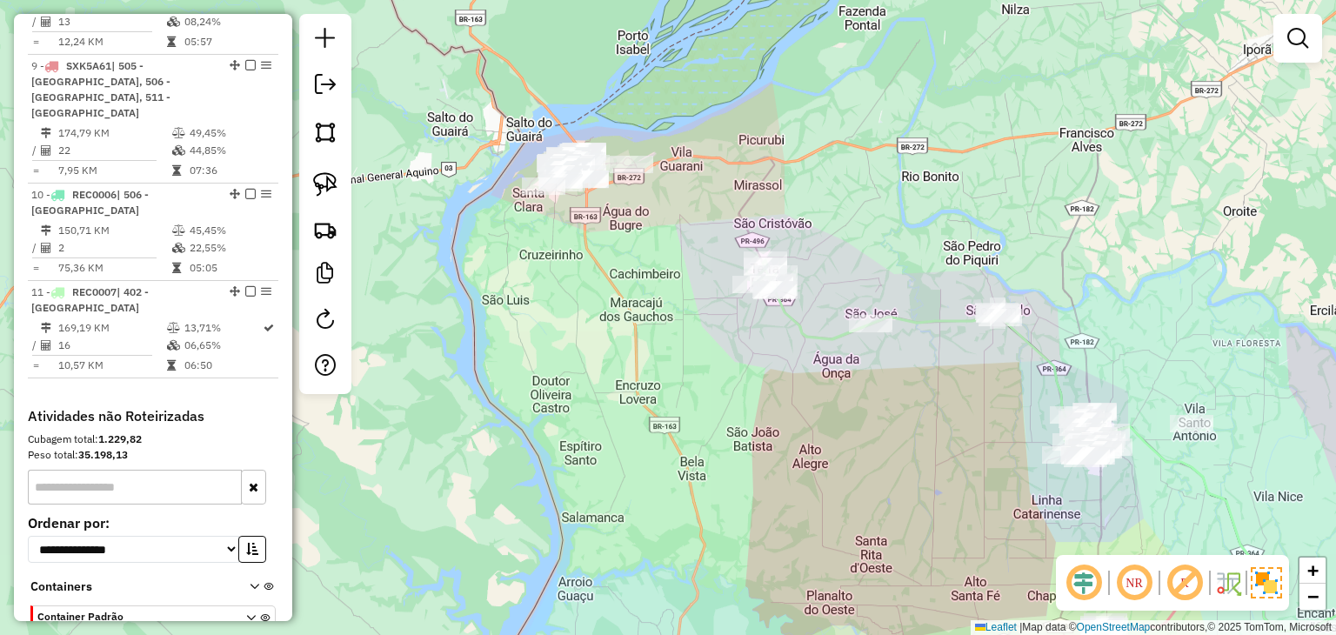
drag, startPoint x: 626, startPoint y: 290, endPoint x: 630, endPoint y: 299, distance: 9.7
click at [630, 299] on div "Janela de atendimento Grade de atendimento Capacidade Transportadoras Veículos …" at bounding box center [668, 317] width 1336 height 635
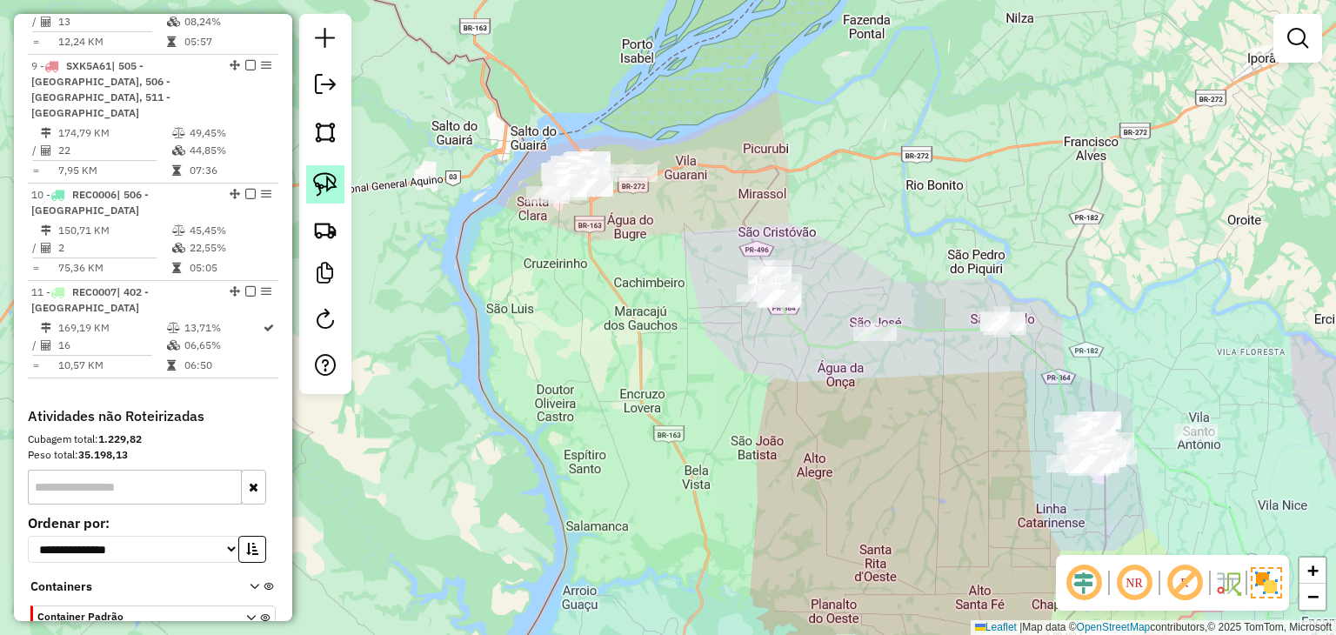
click at [340, 192] on link at bounding box center [325, 184] width 38 height 38
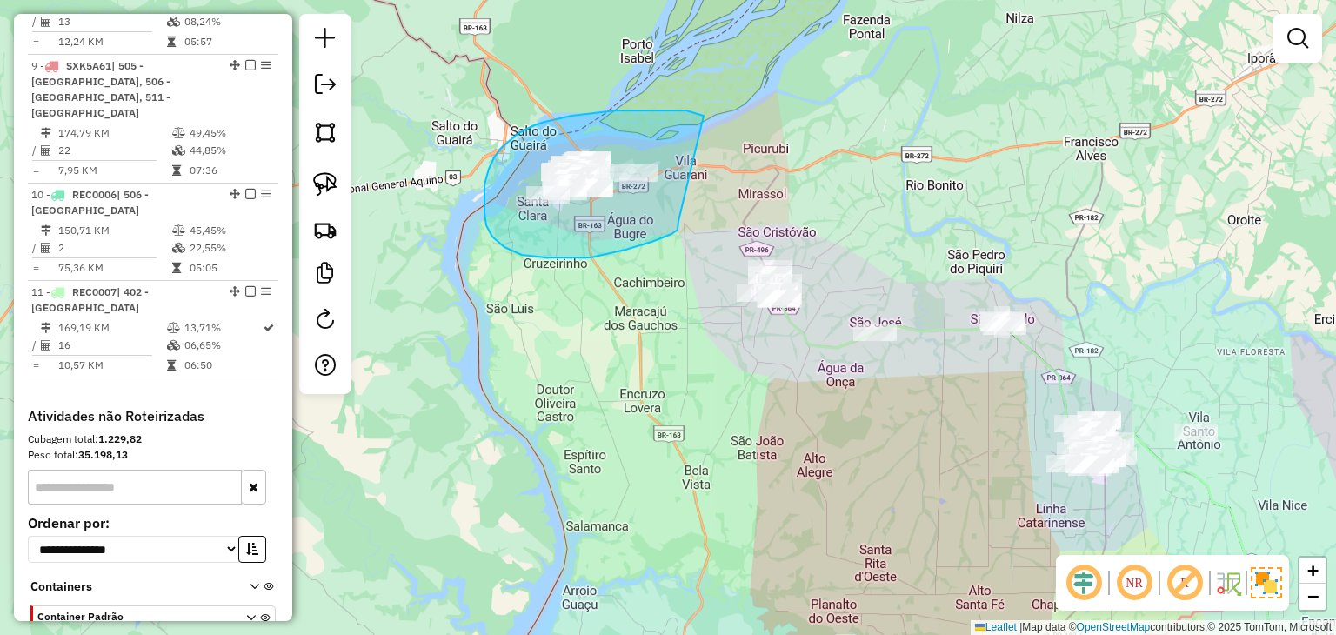
drag, startPoint x: 667, startPoint y: 110, endPoint x: 678, endPoint y: 219, distance: 110.1
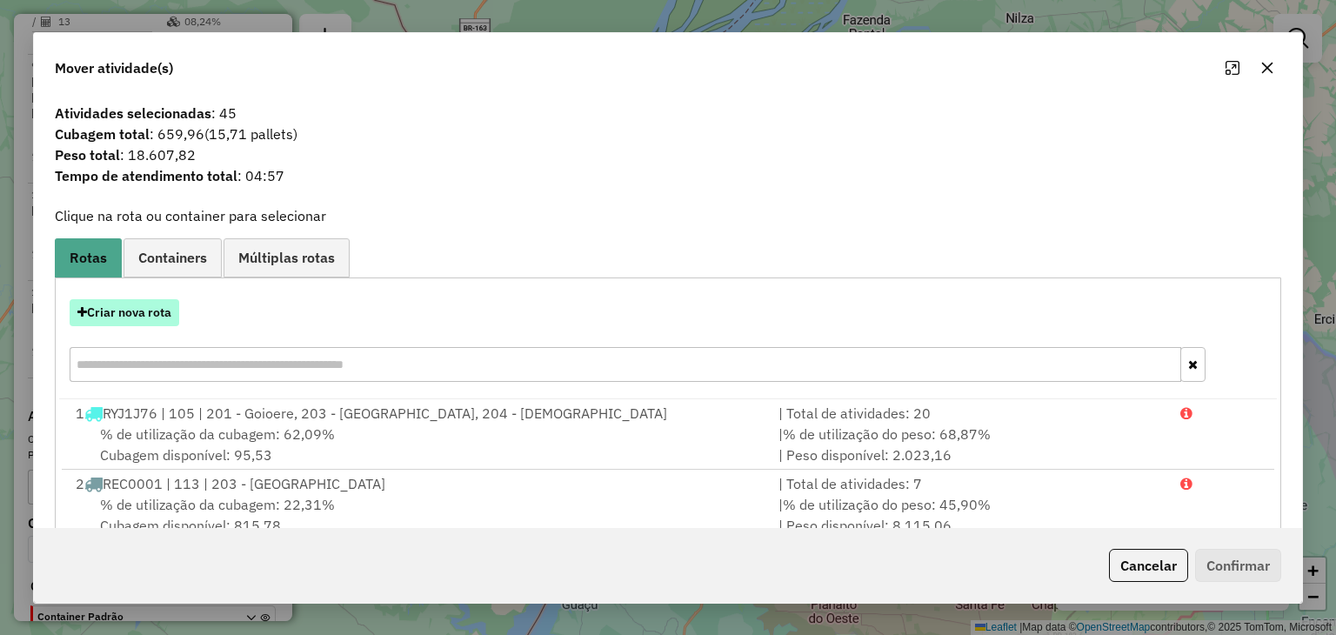
click at [150, 305] on button "Criar nova rota" at bounding box center [125, 312] width 110 height 27
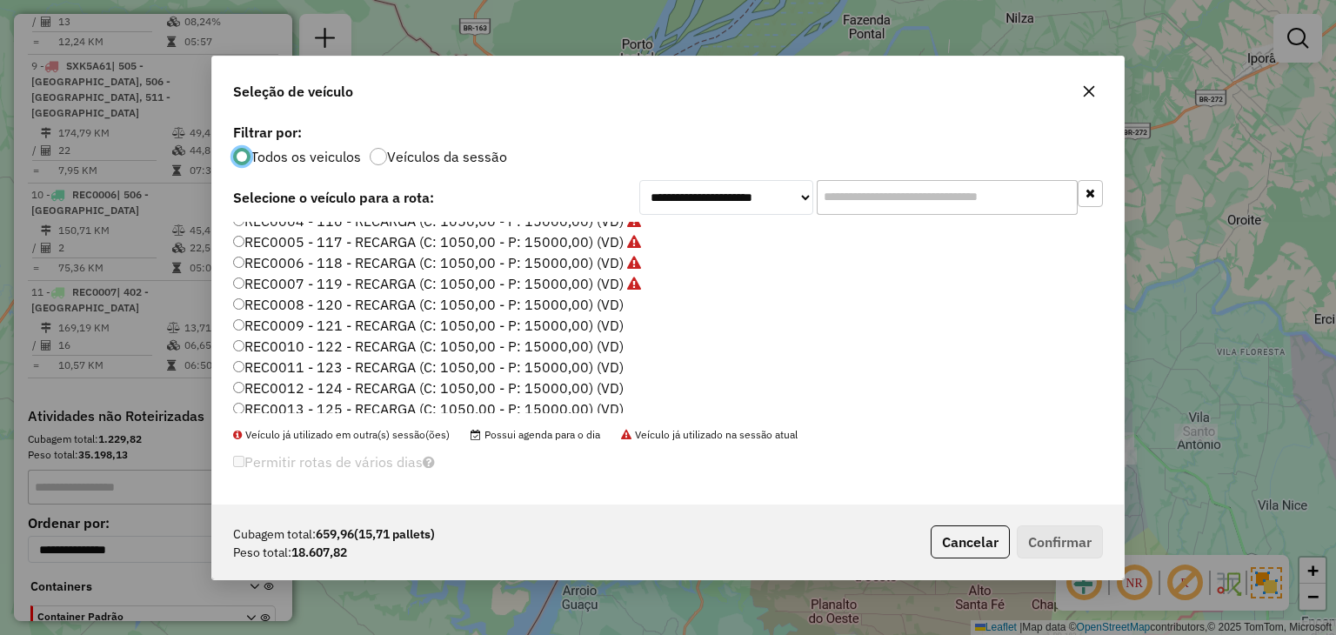
click at [606, 307] on label "REC0008 - 120 - RECARGA (C: 1050,00 - P: 15000,00) (VD)" at bounding box center [428, 304] width 390 height 21
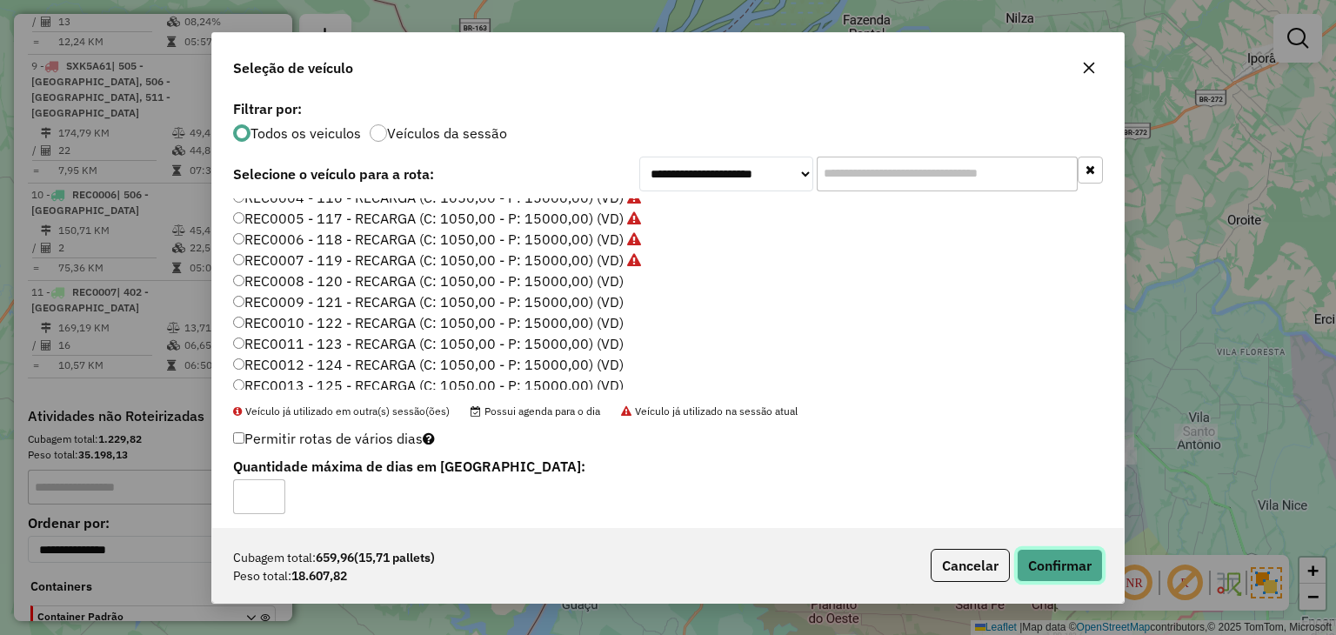
click at [1078, 550] on button "Confirmar" at bounding box center [1059, 565] width 86 height 33
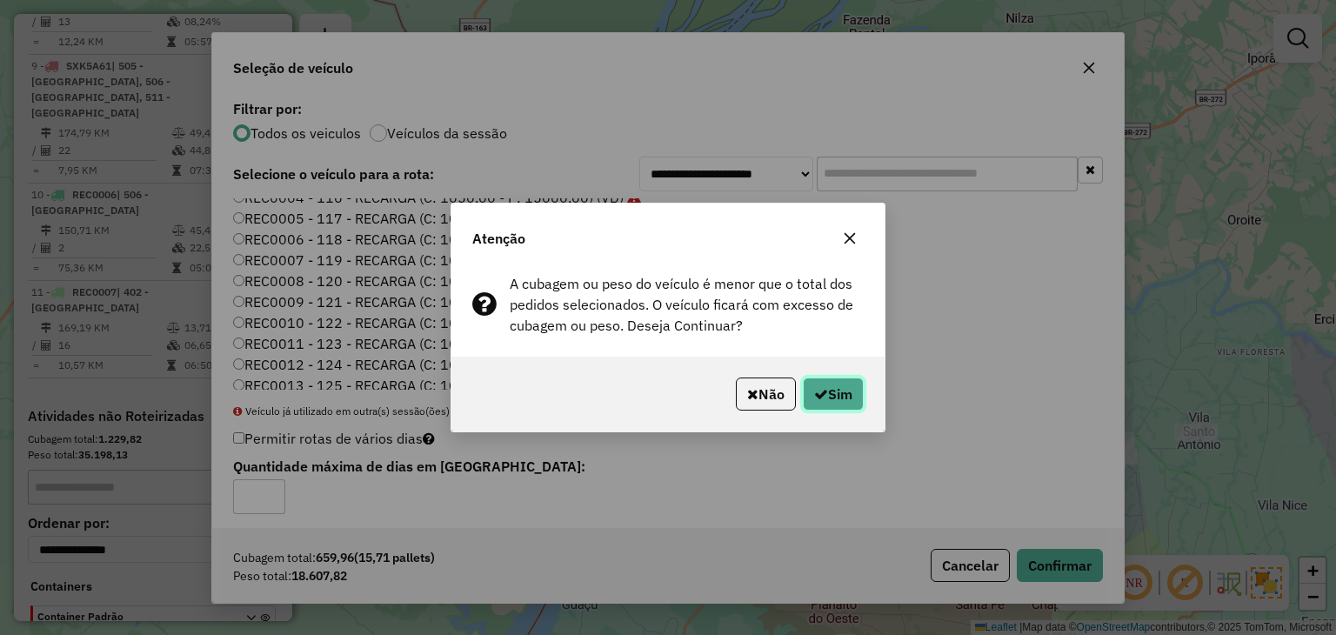
click at [816, 403] on button "Sim" at bounding box center [833, 393] width 61 height 33
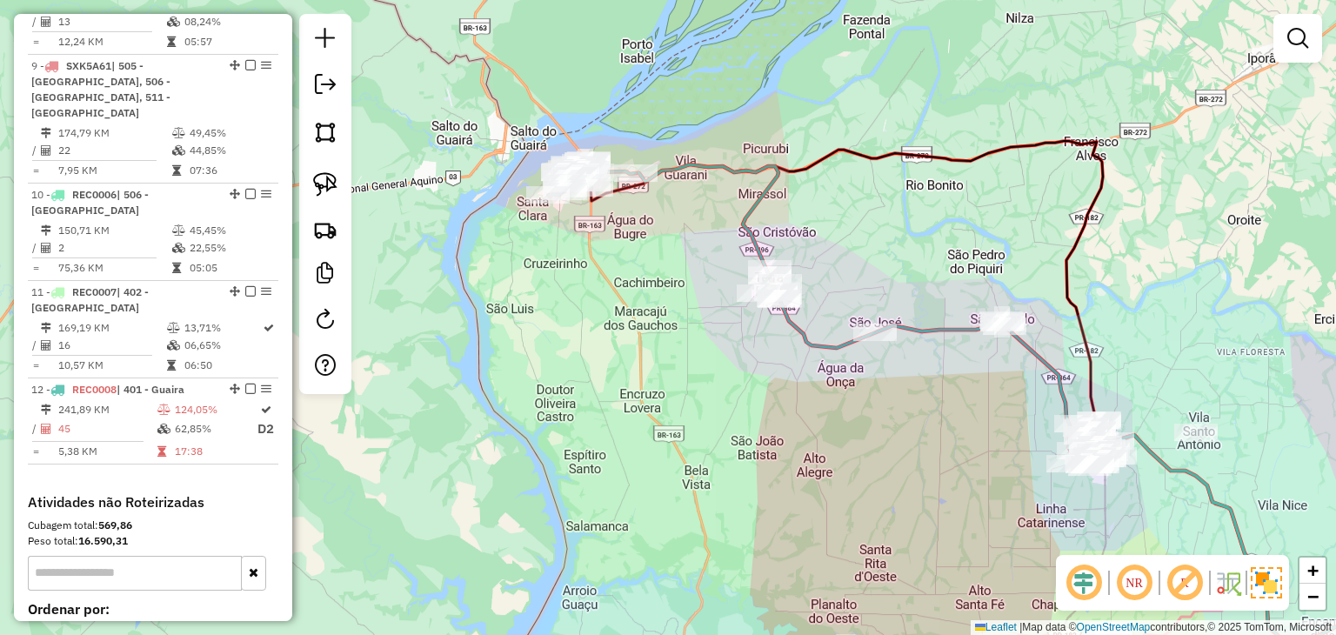
click at [416, 280] on div "Janela de atendimento Grade de atendimento Capacidade Transportadoras Veículos …" at bounding box center [668, 317] width 1336 height 635
select select "*********"
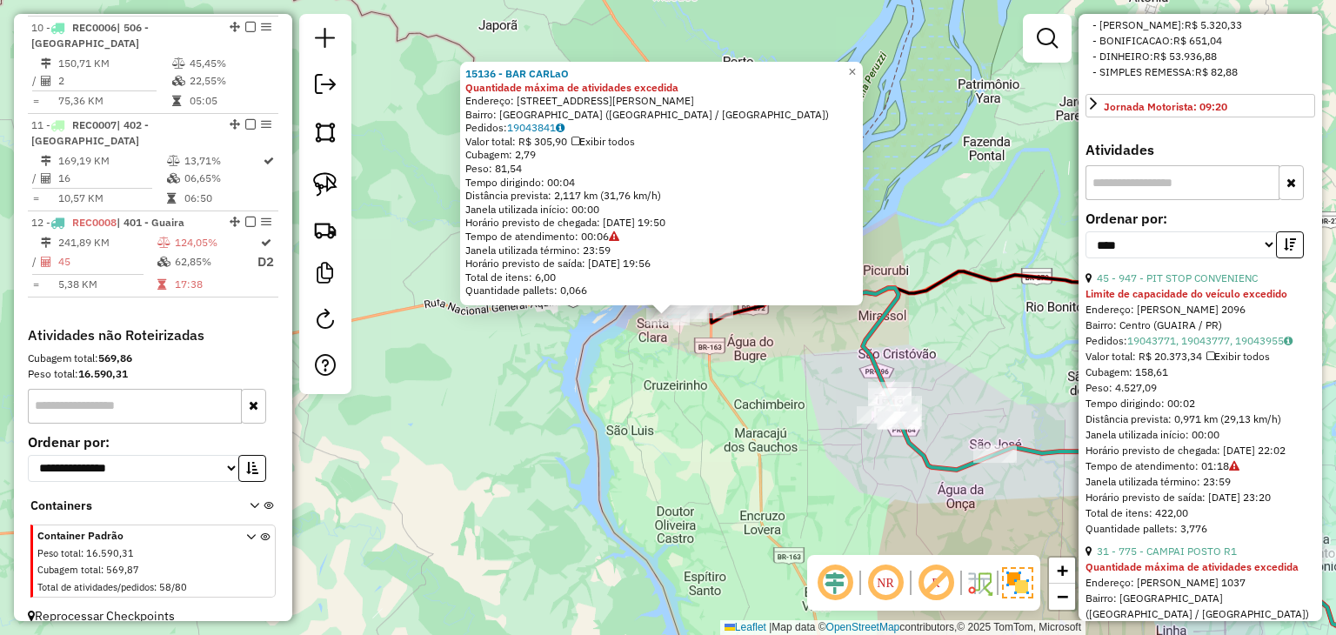
scroll to position [696, 0]
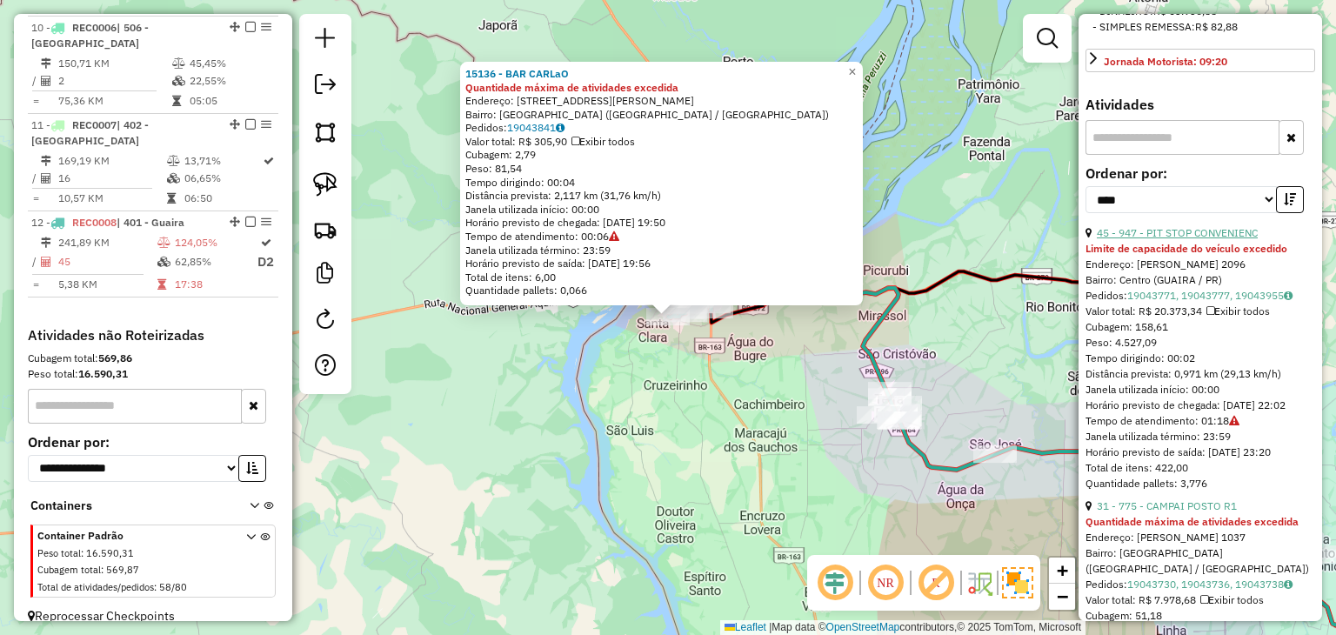
click at [1185, 239] on link "45 - 947 - PIT STOP CONVENIENC" at bounding box center [1176, 232] width 161 height 13
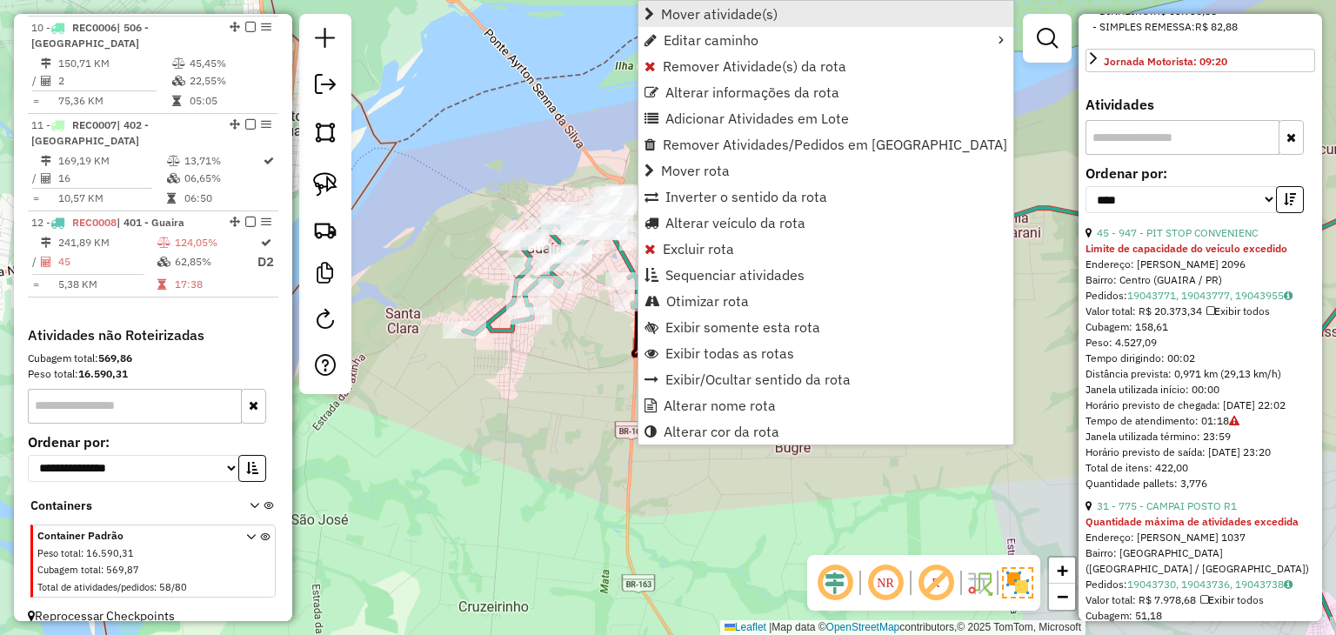
click at [758, 15] on span "Mover atividade(s)" at bounding box center [719, 14] width 117 height 14
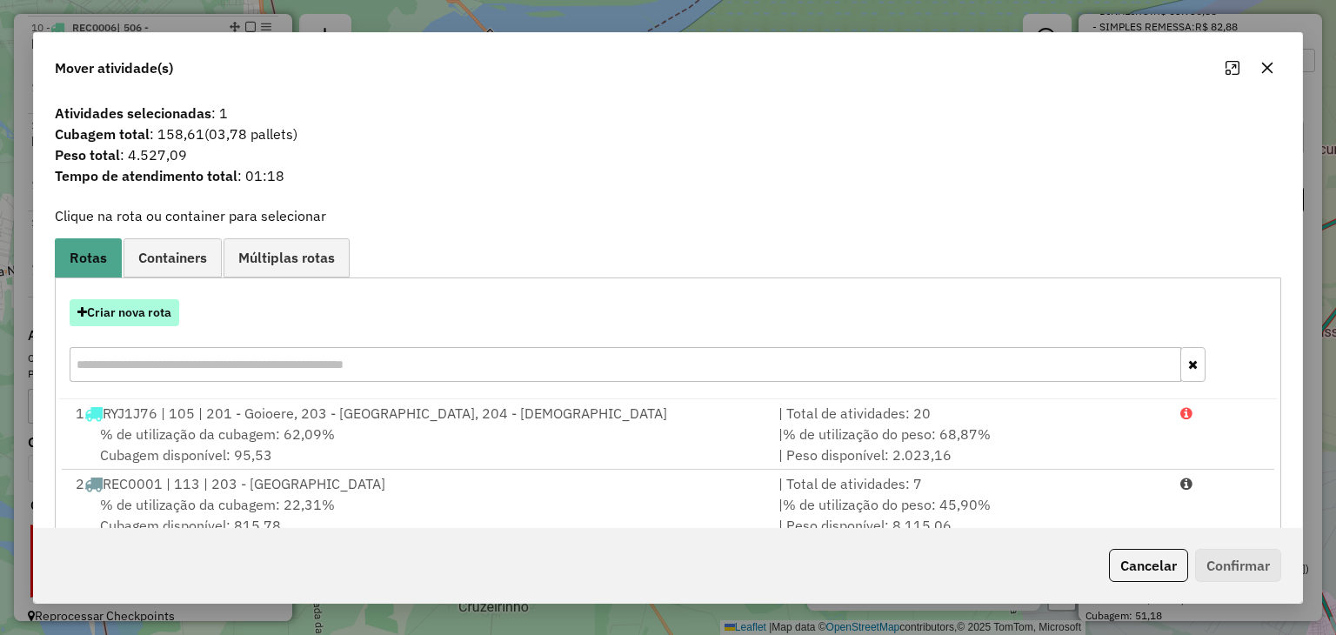
click at [141, 312] on button "Criar nova rota" at bounding box center [125, 312] width 110 height 27
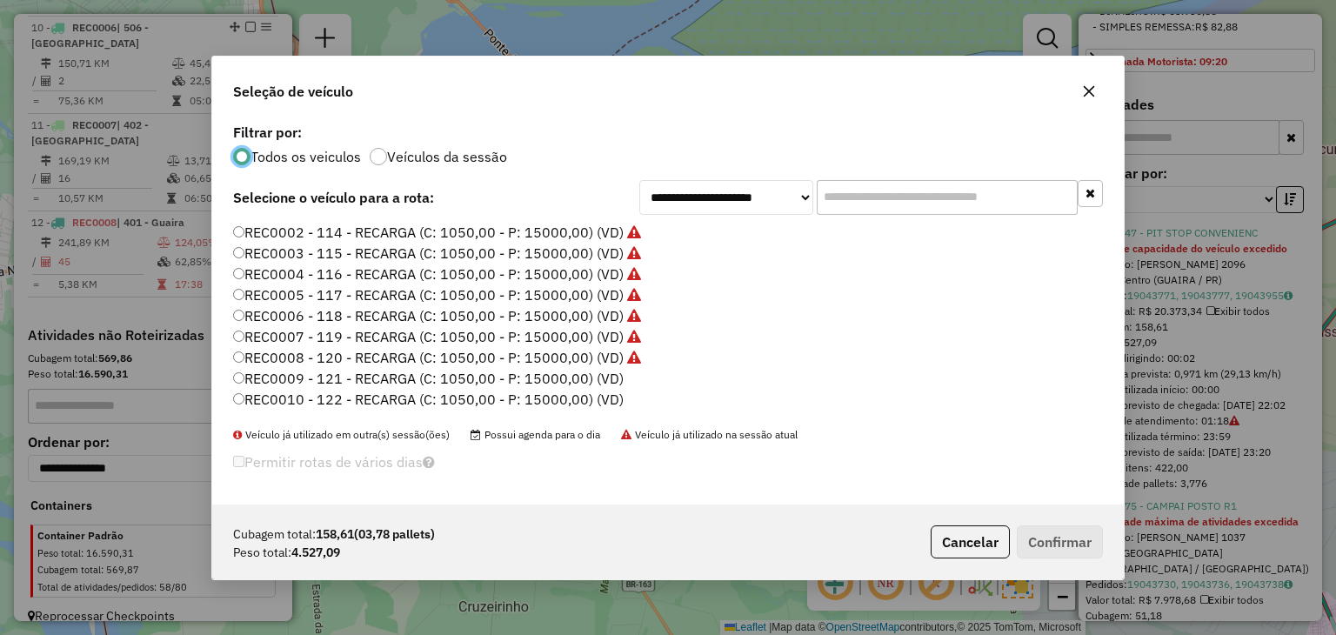
scroll to position [261, 0]
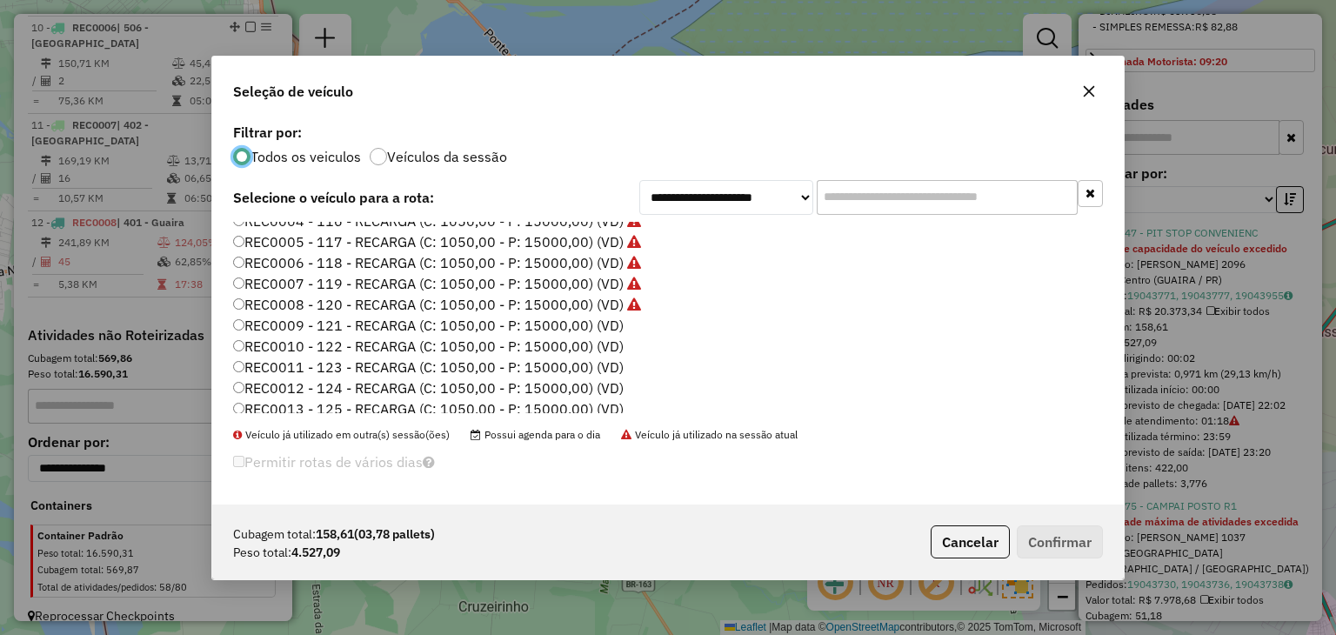
click at [603, 326] on label "REC0009 - 121 - RECARGA (C: 1050,00 - P: 15000,00) (VD)" at bounding box center [428, 325] width 390 height 21
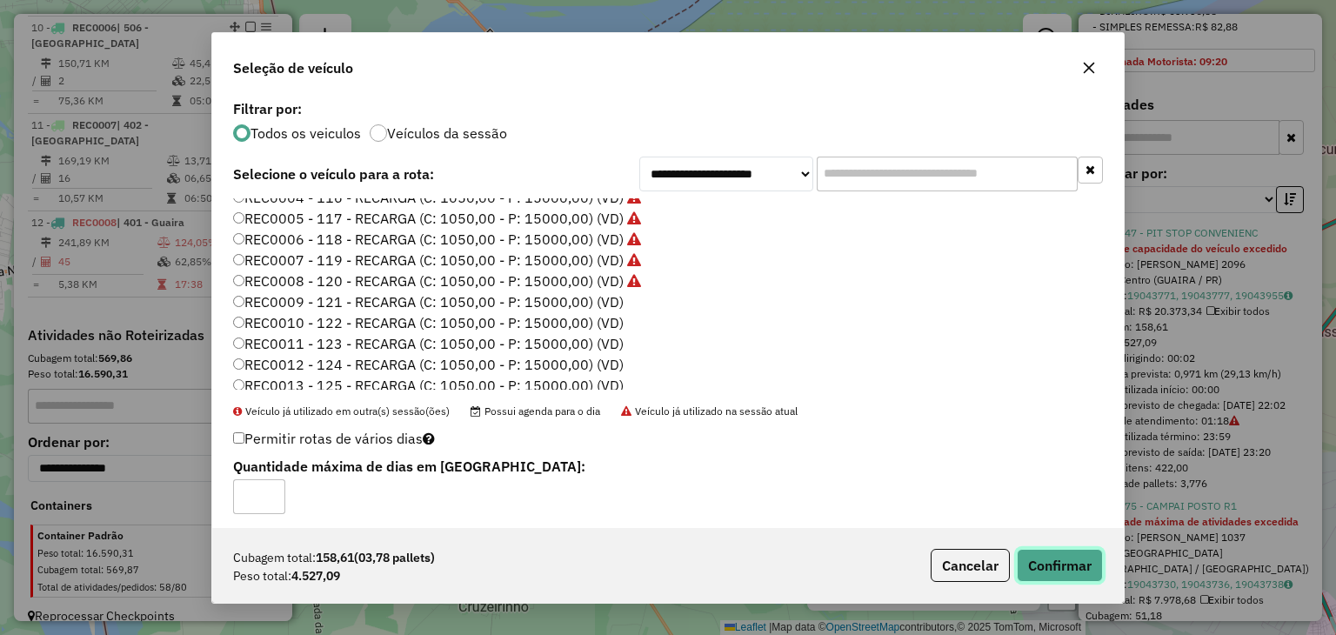
click at [1089, 576] on button "Confirmar" at bounding box center [1059, 565] width 86 height 33
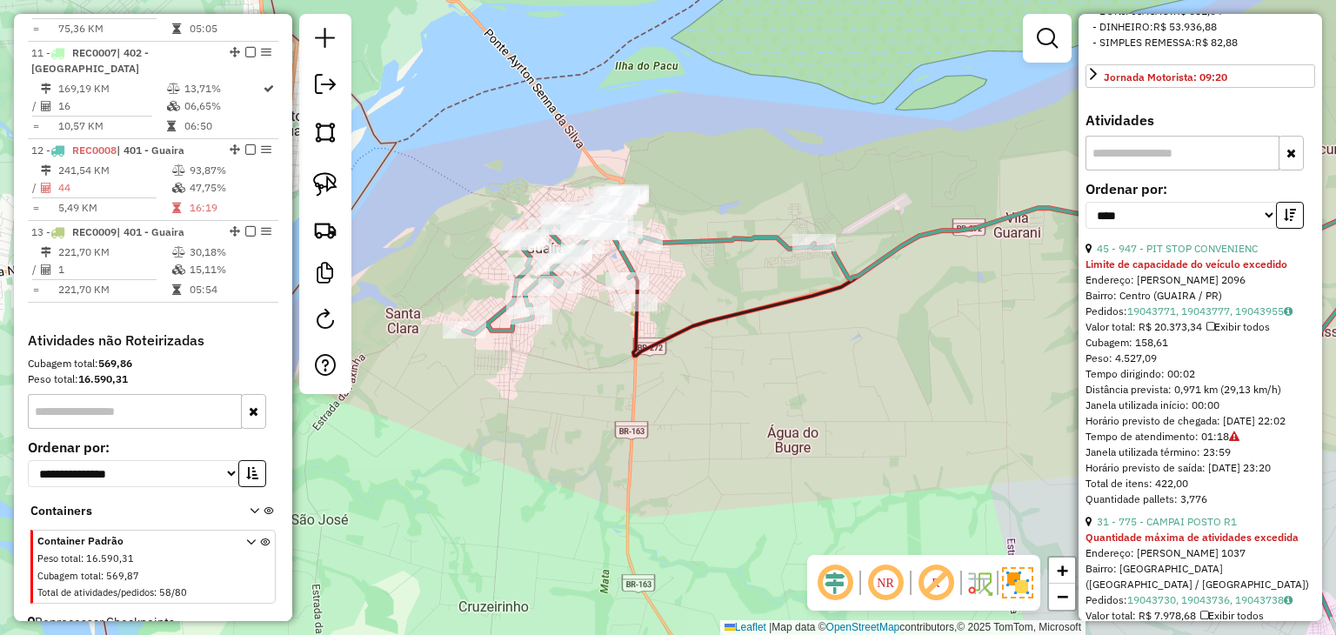
scroll to position [1693, 0]
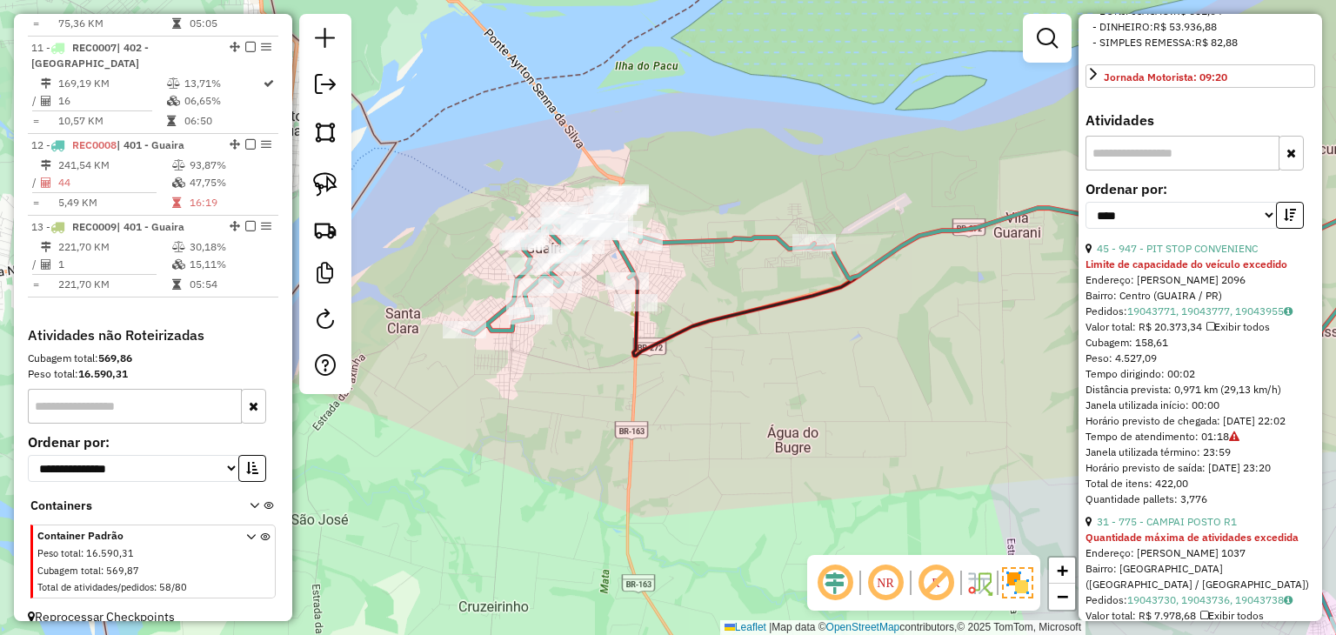
click at [1195, 528] on link "31 - 775 - CAMPAI POSTO R1" at bounding box center [1166, 521] width 140 height 13
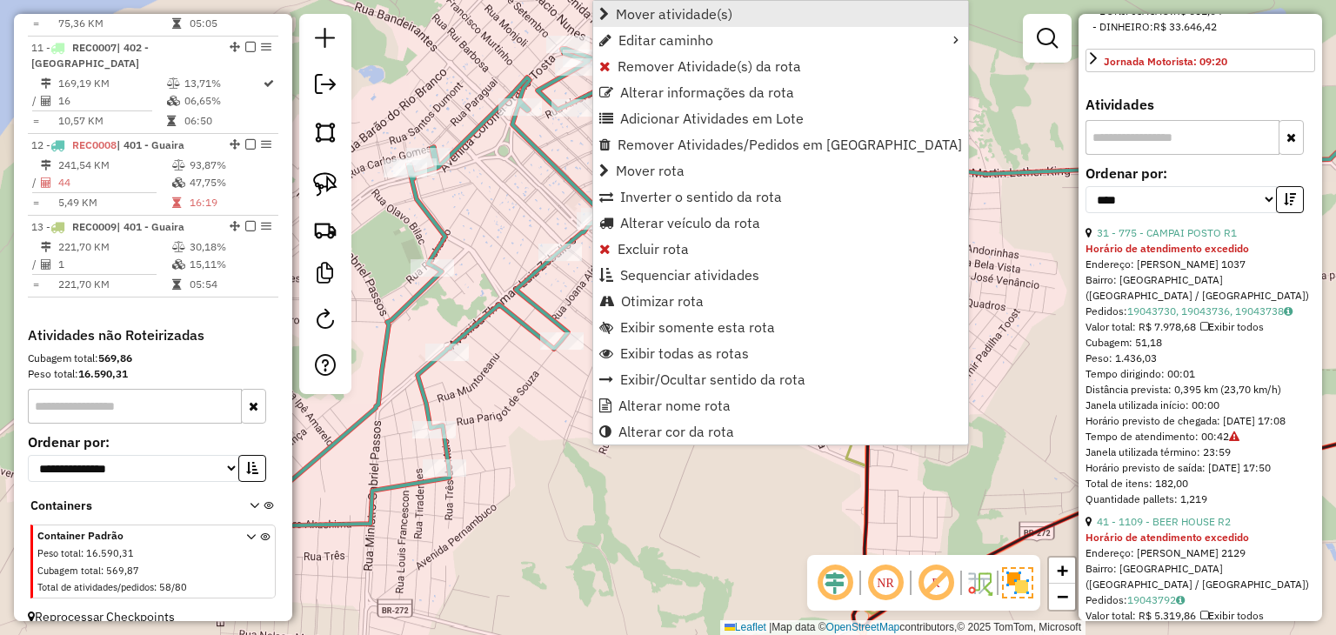
click at [671, 1] on link "Mover atividade(s)" at bounding box center [780, 14] width 375 height 26
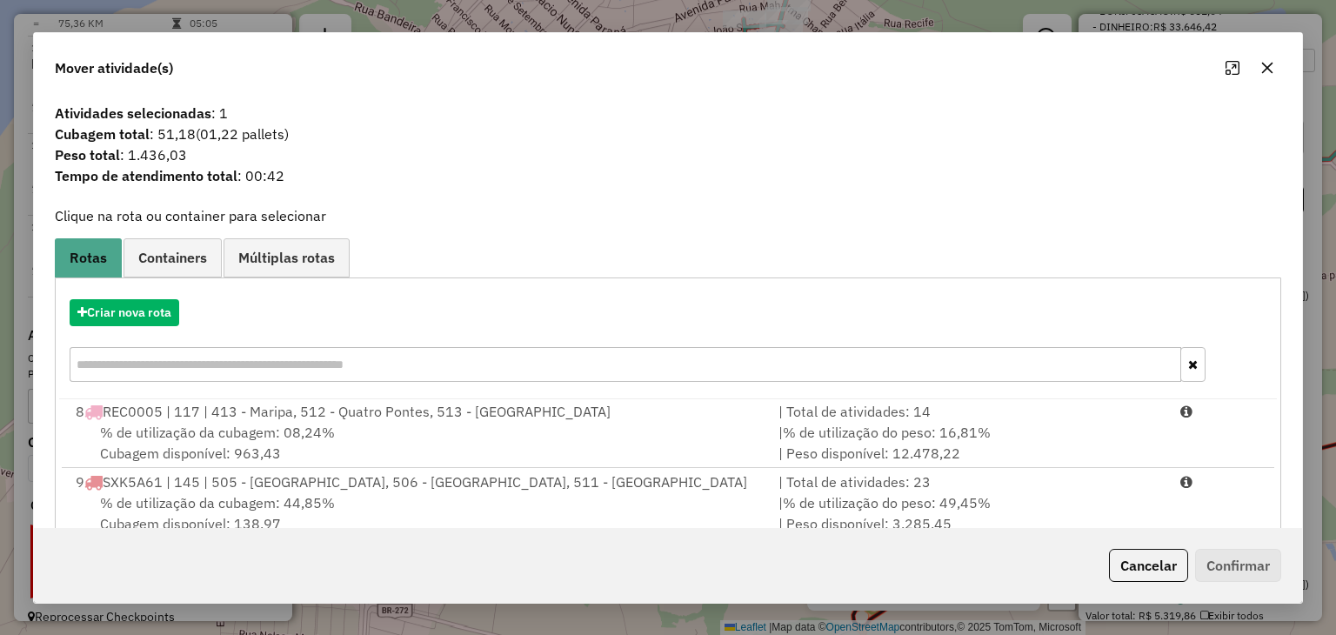
scroll to position [249, 0]
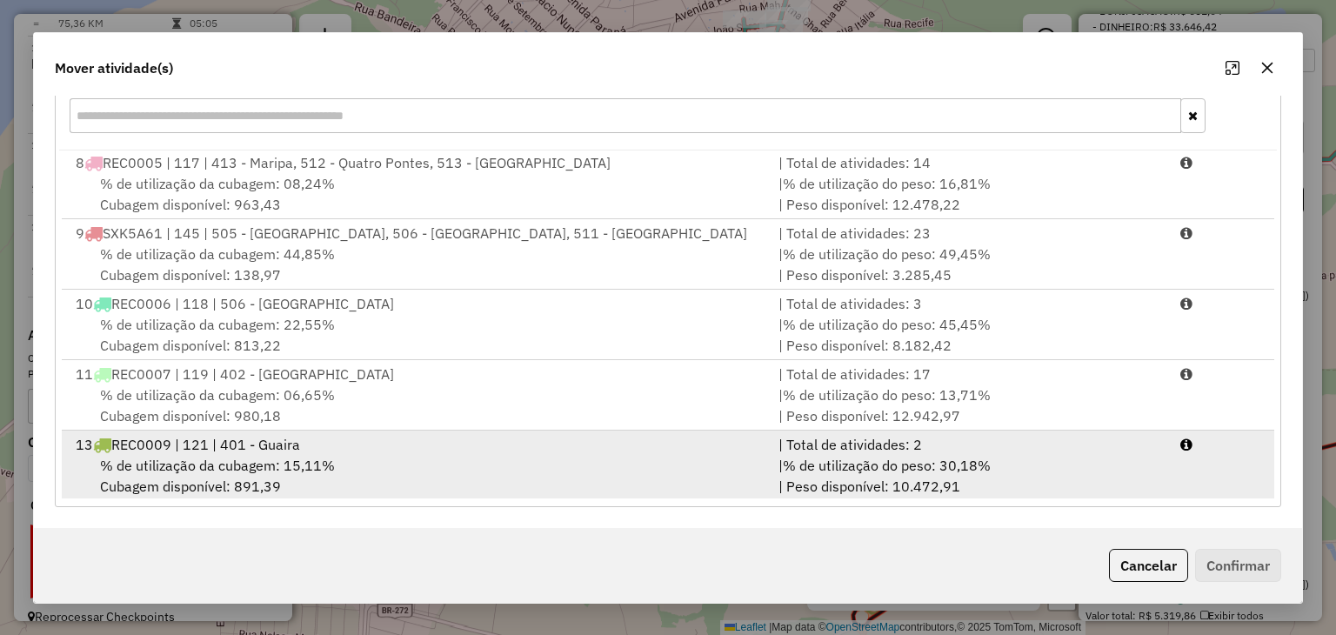
click at [932, 434] on div "| Total de atividades: 2" at bounding box center [969, 444] width 402 height 21
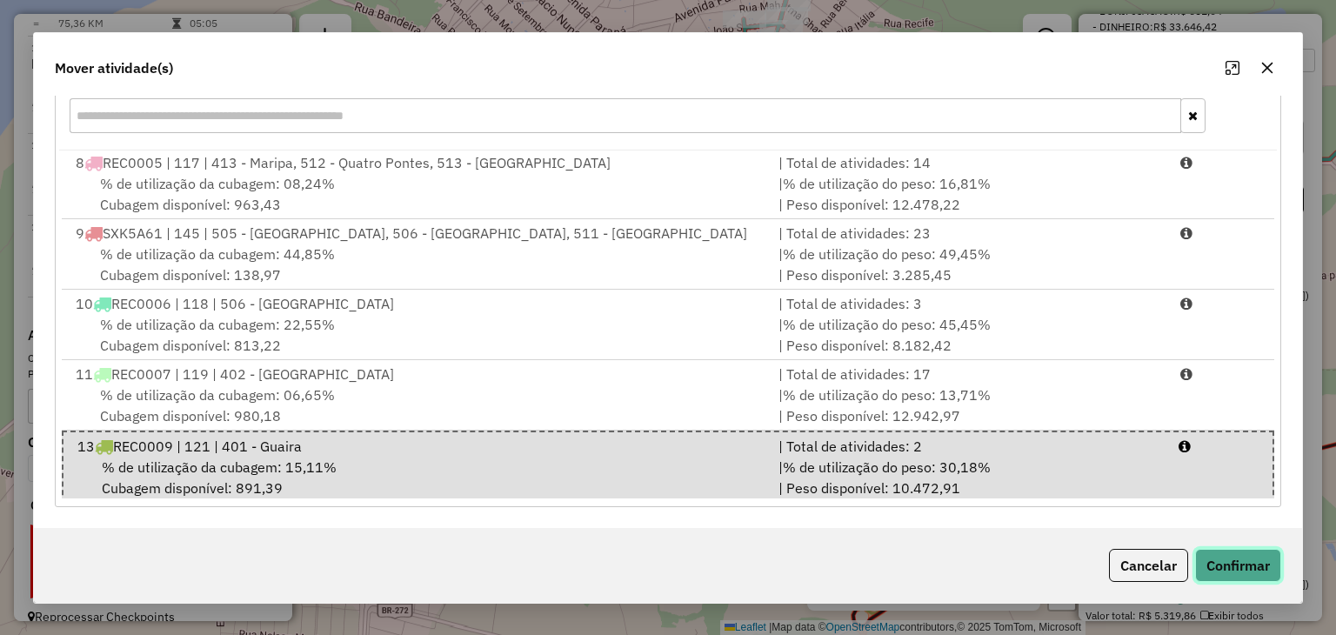
click at [1209, 561] on button "Confirmar" at bounding box center [1238, 565] width 86 height 33
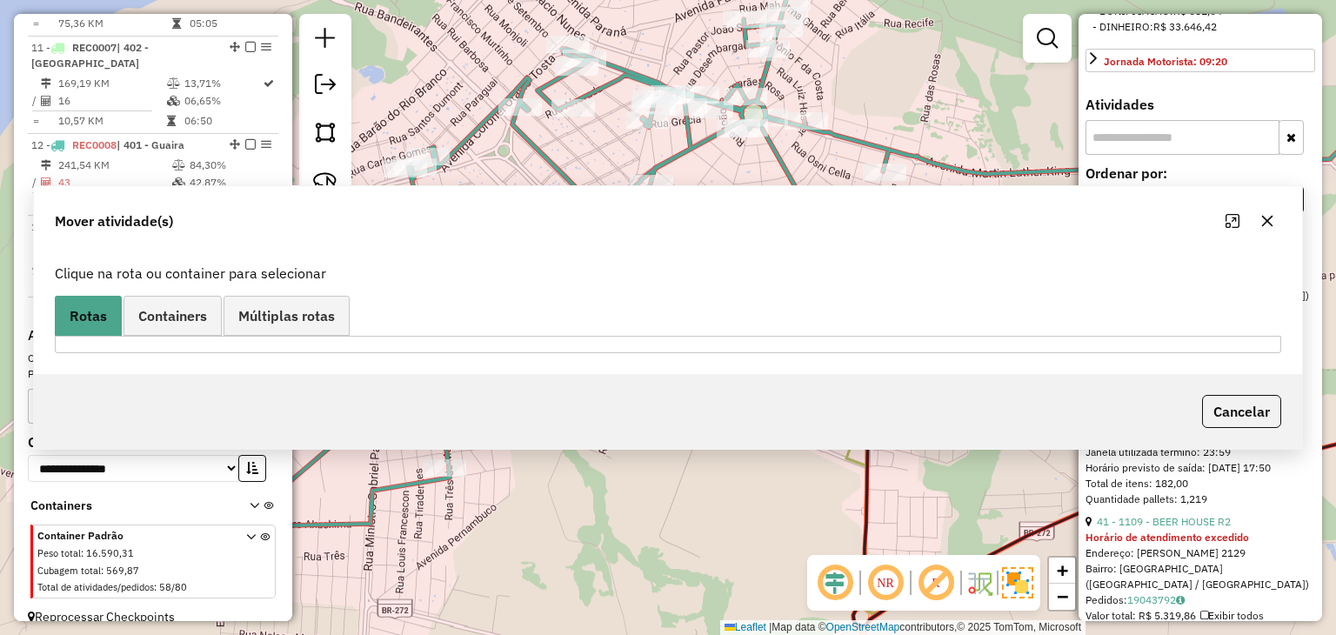
scroll to position [0, 0]
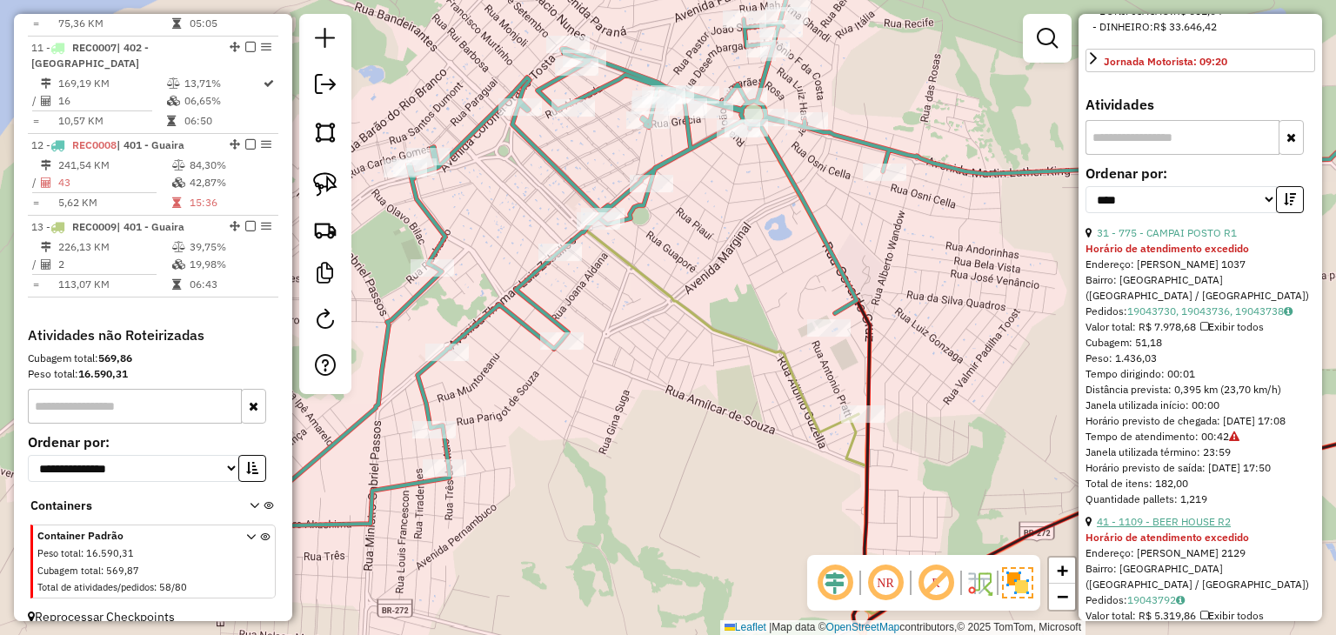
click at [1188, 528] on link "41 - 1109 - BEER HOUSE R2" at bounding box center [1163, 521] width 134 height 13
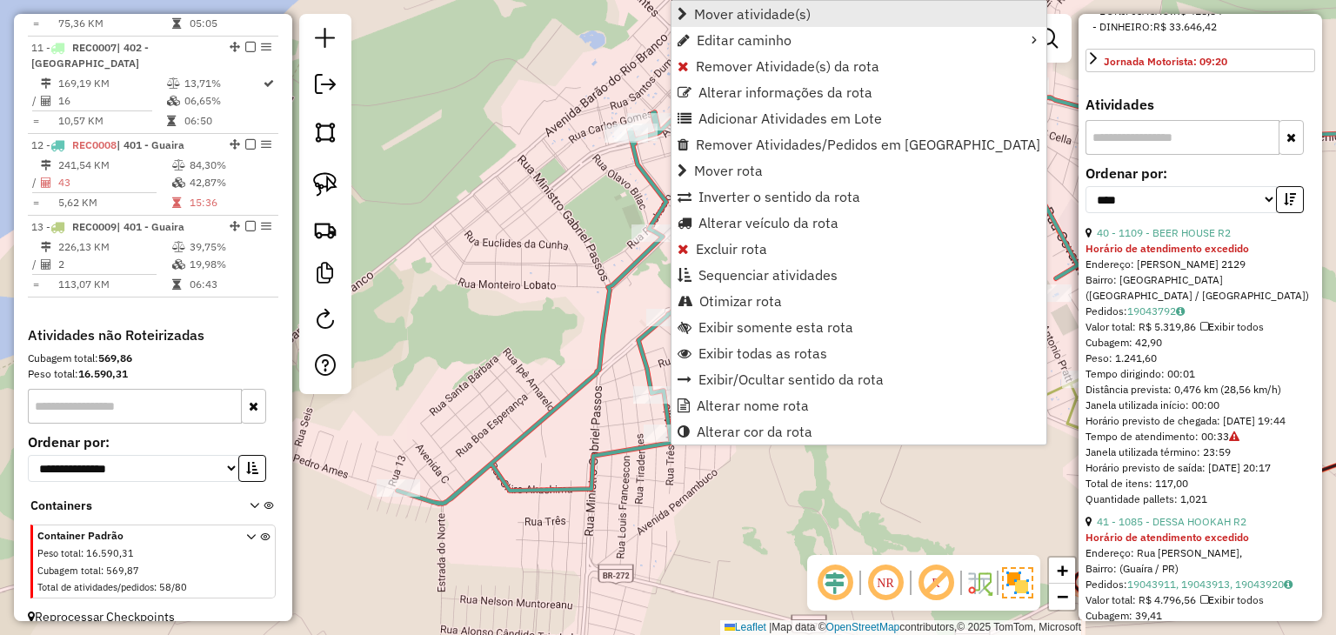
click at [760, 21] on span "Mover atividade(s)" at bounding box center [752, 14] width 117 height 14
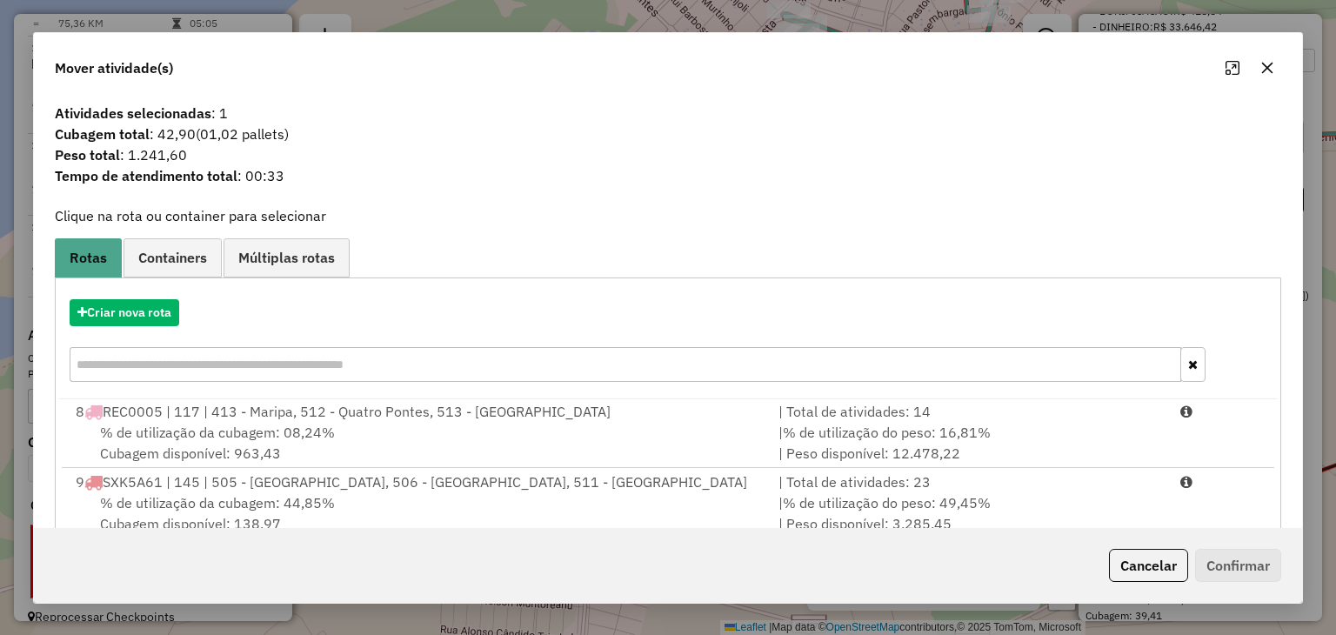
scroll to position [249, 0]
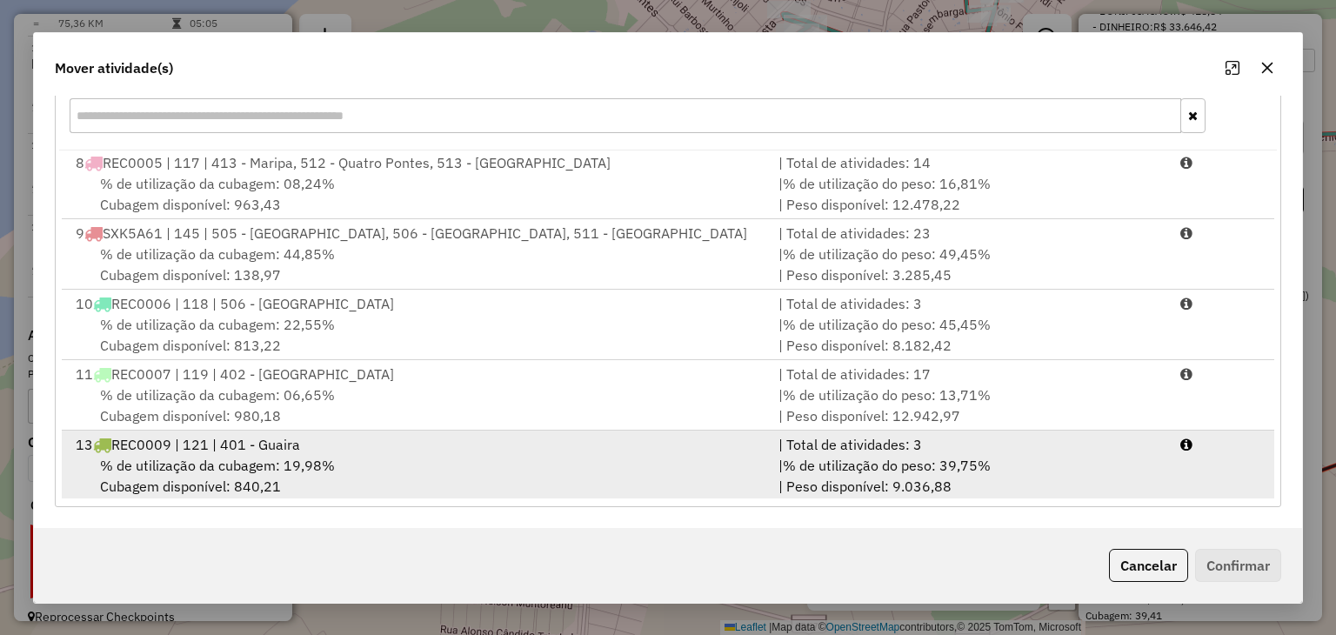
click at [995, 486] on div "| % de utilização do peso: 39,75% | Peso disponível: 9.036,88" at bounding box center [969, 476] width 402 height 42
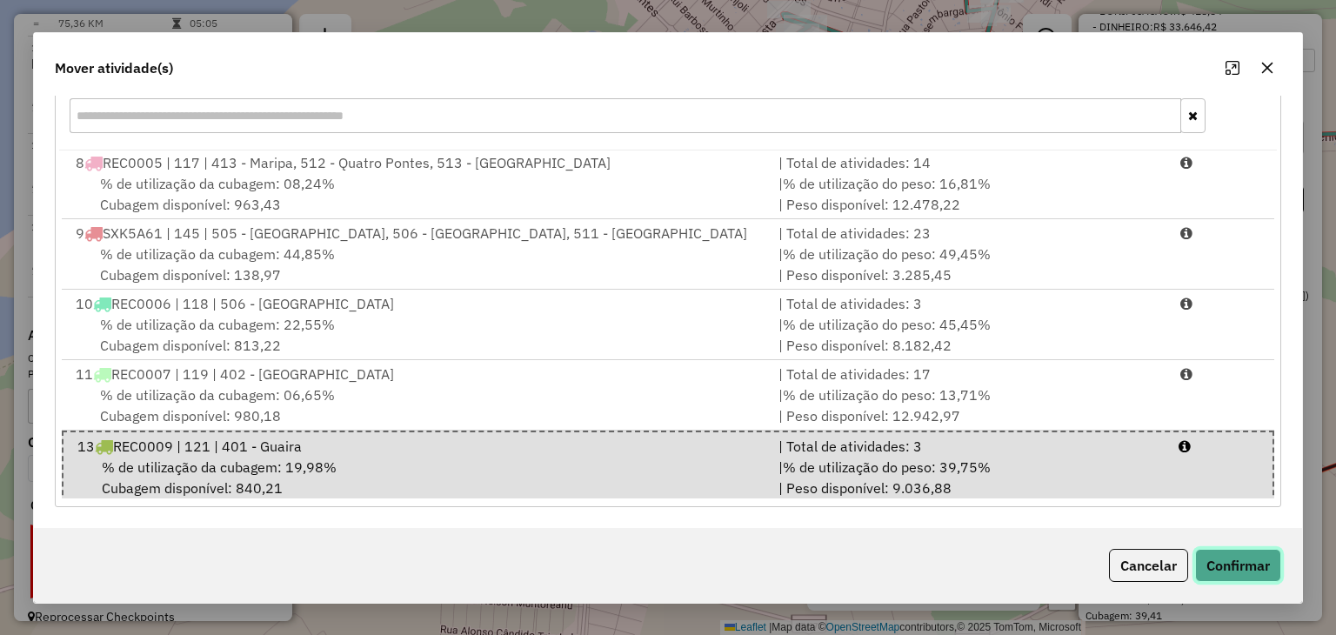
click at [1222, 568] on button "Confirmar" at bounding box center [1238, 565] width 86 height 33
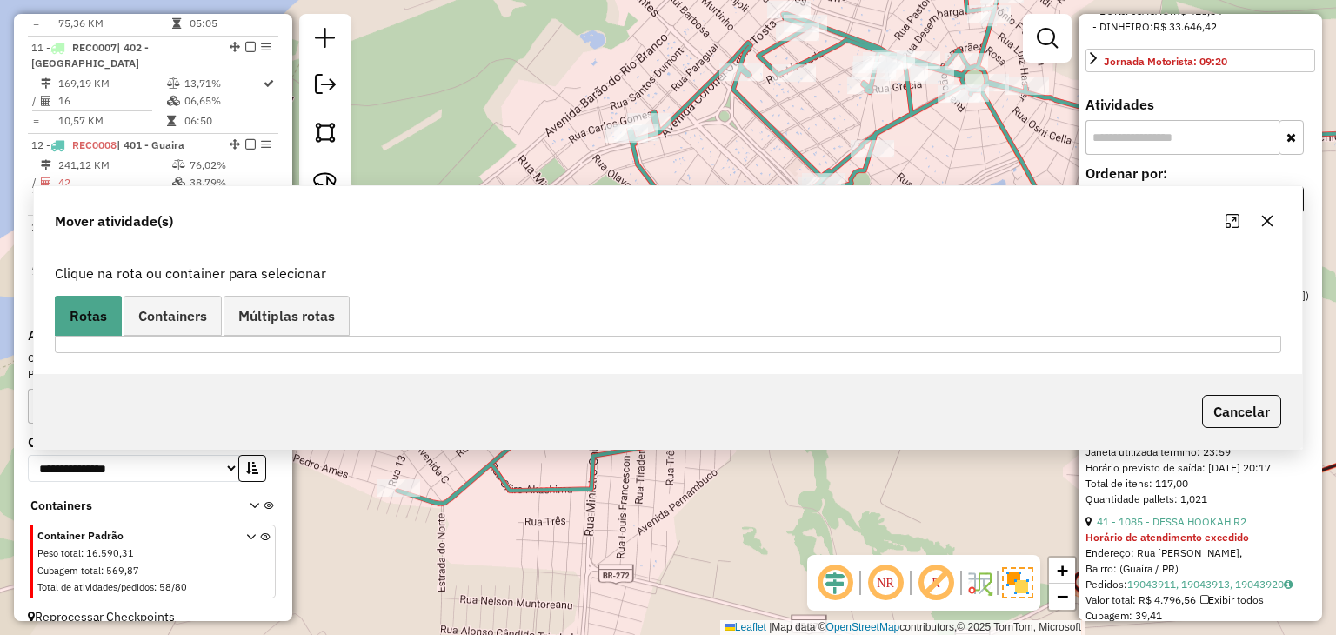
scroll to position [0, 0]
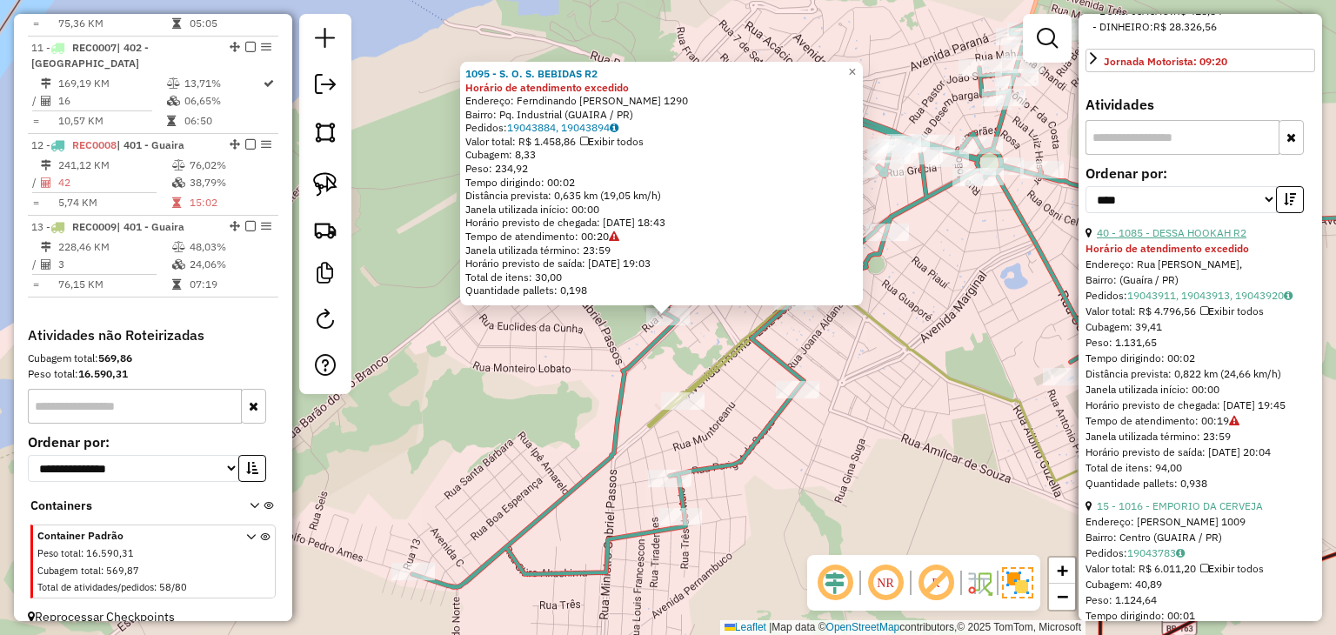
click at [1193, 239] on link "40 - 1085 - DESSA HOOKAH R2" at bounding box center [1171, 232] width 150 height 13
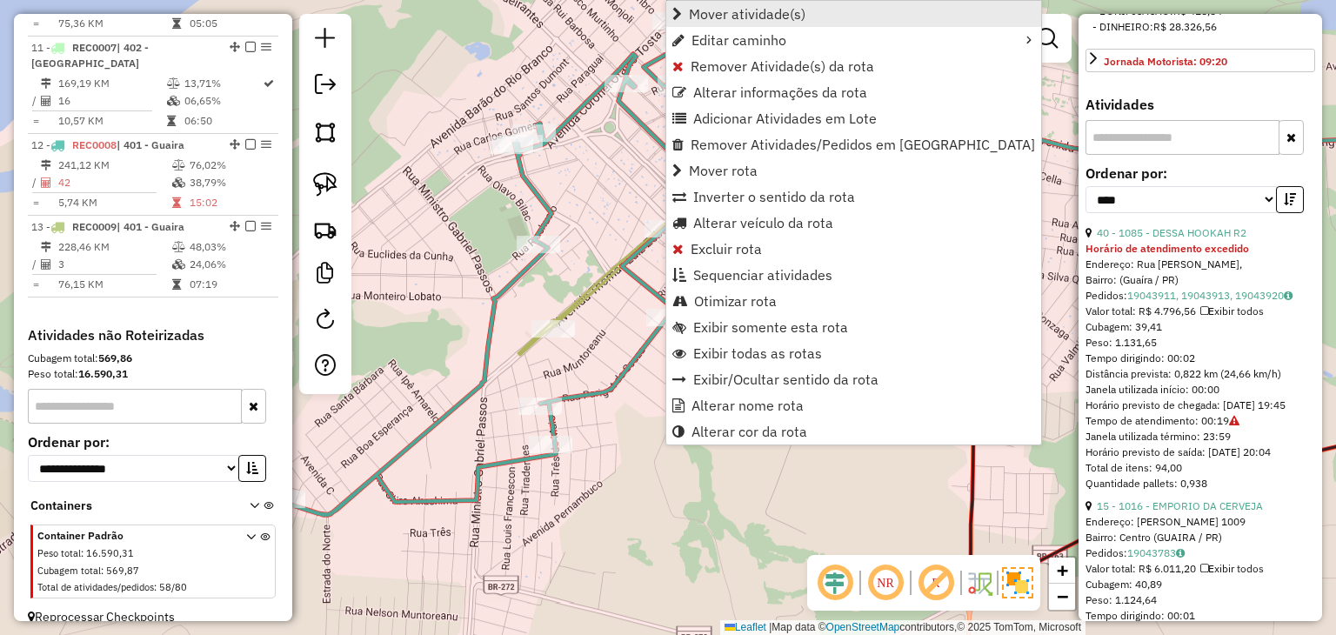
click at [726, 10] on span "Mover atividade(s)" at bounding box center [747, 14] width 117 height 14
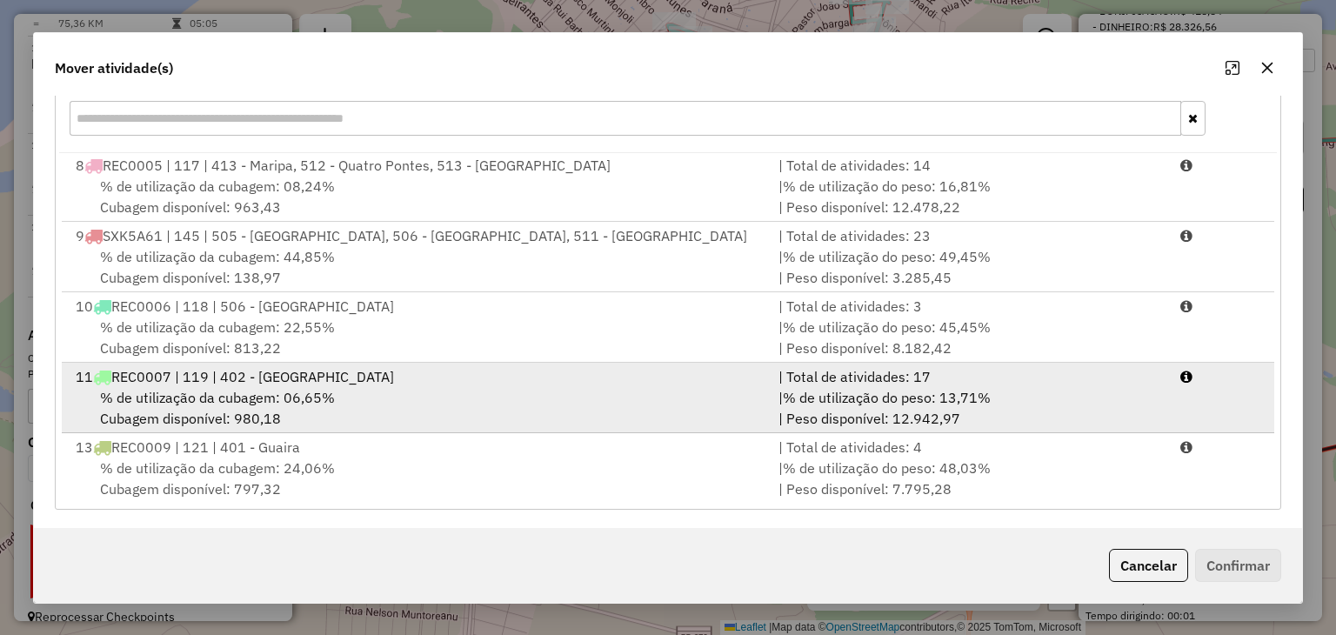
scroll to position [249, 0]
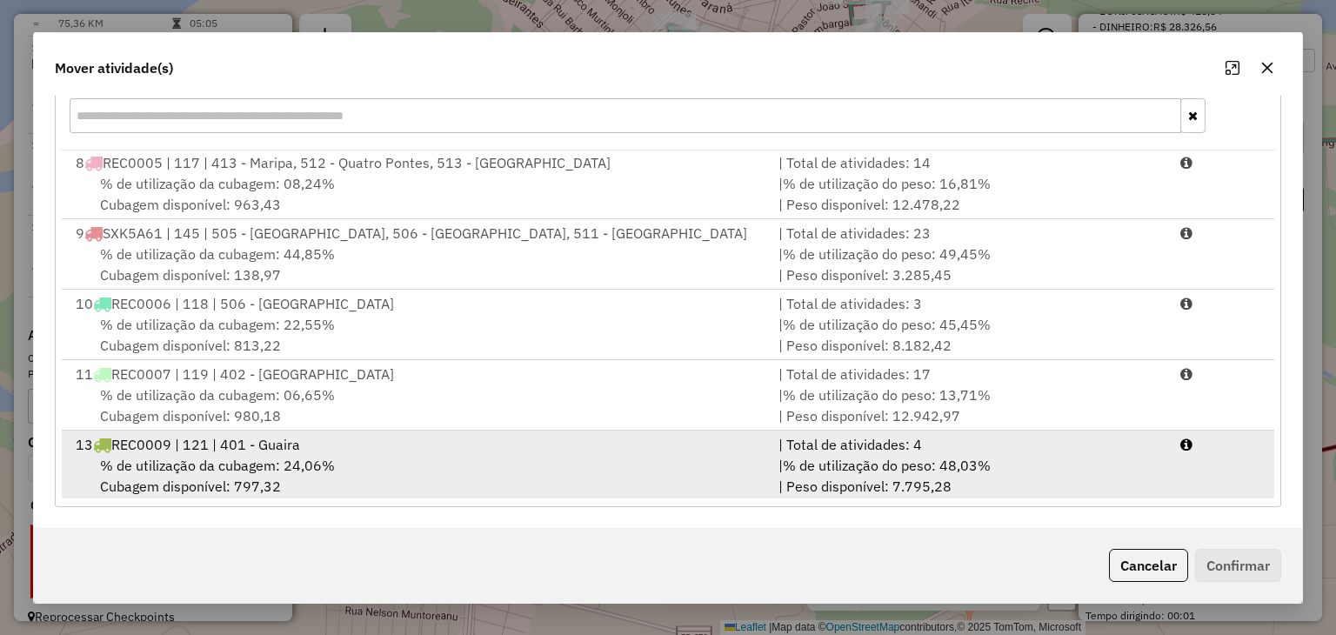
click at [1116, 455] on div "| % de utilização do peso: 48,03% | Peso disponível: 7.795,28" at bounding box center [969, 476] width 402 height 42
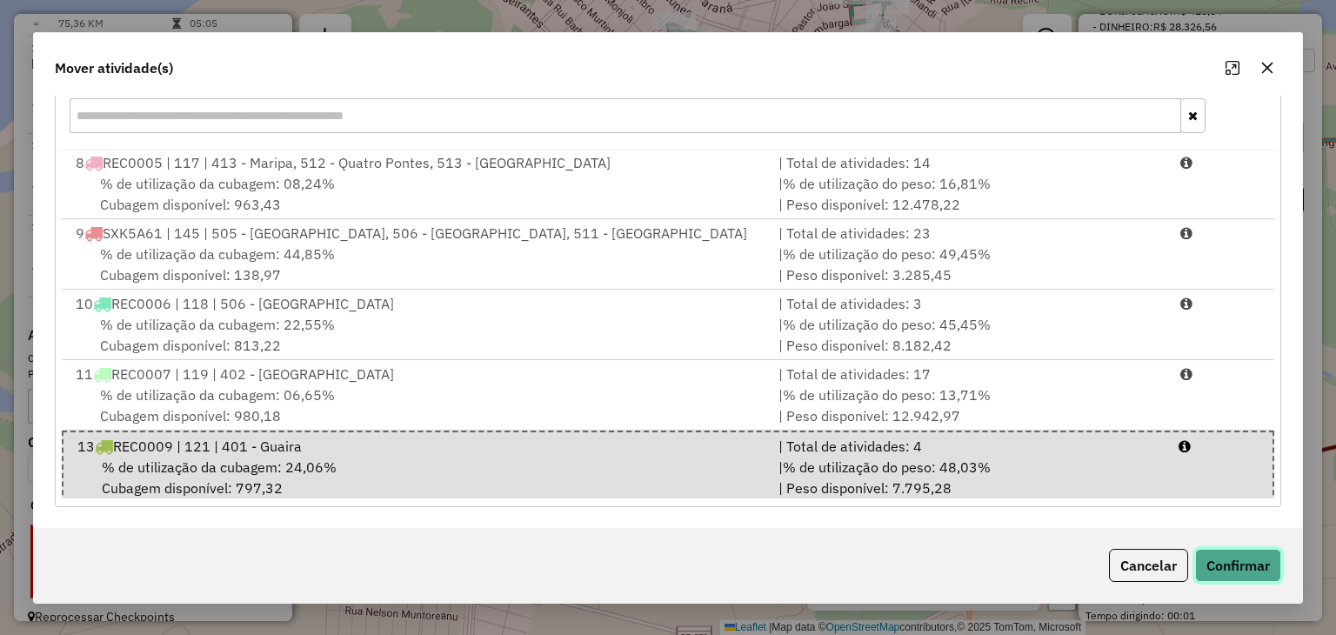
click at [1225, 576] on button "Confirmar" at bounding box center [1238, 565] width 86 height 33
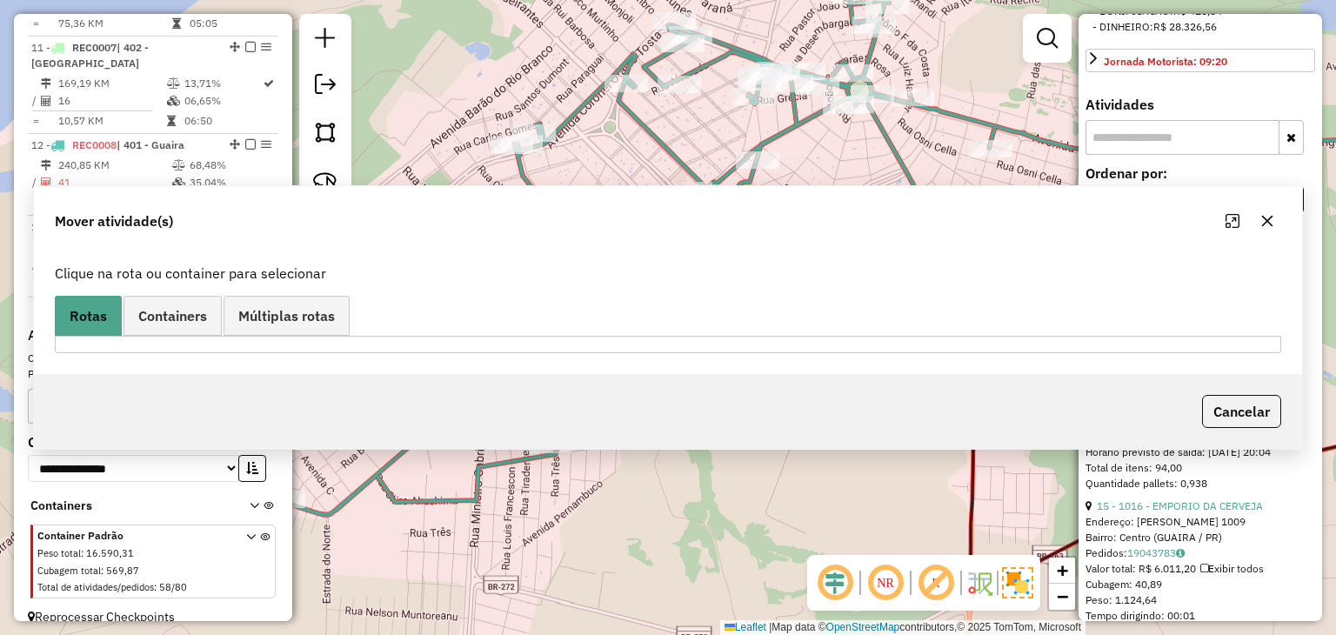
scroll to position [0, 0]
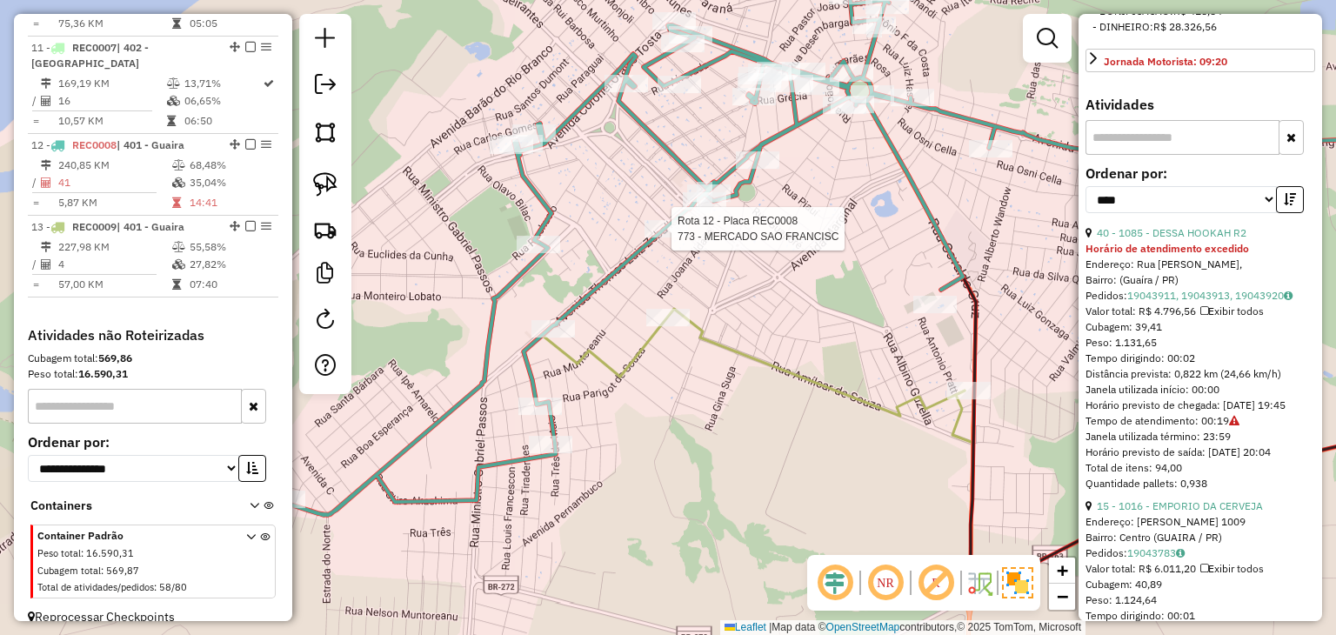
click at [676, 237] on div at bounding box center [665, 228] width 43 height 17
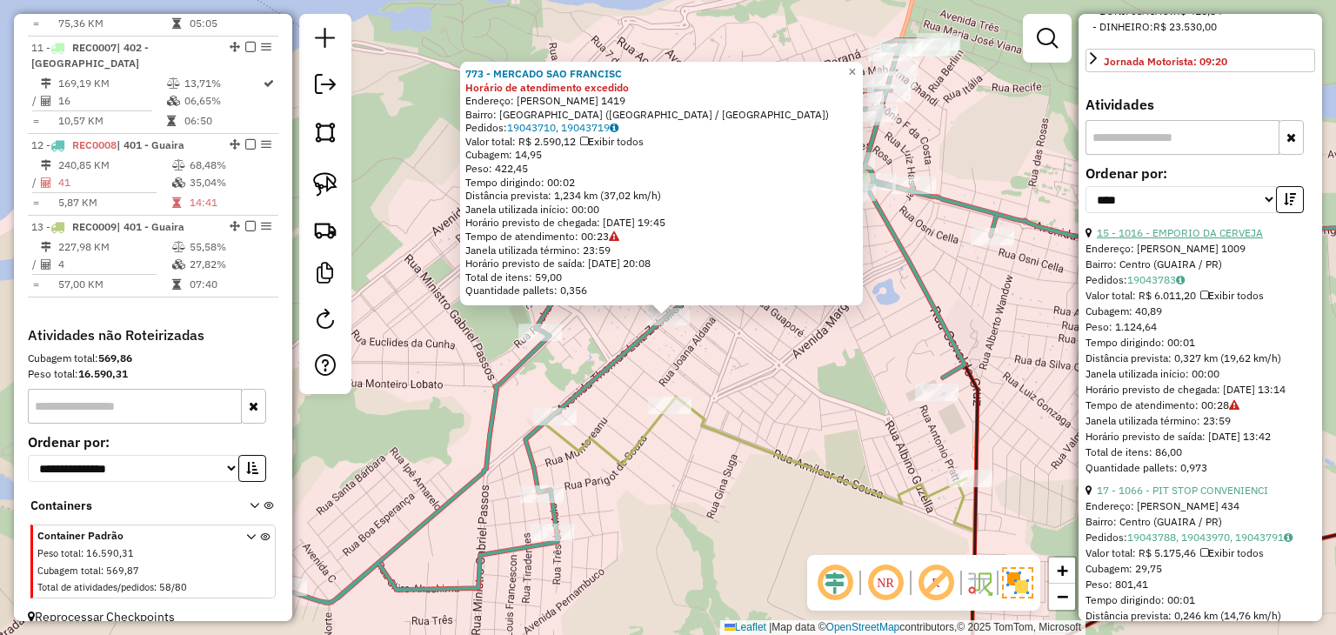
click at [1205, 239] on link "15 - 1016 - EMPORIO DA CERVEJA" at bounding box center [1179, 232] width 166 height 13
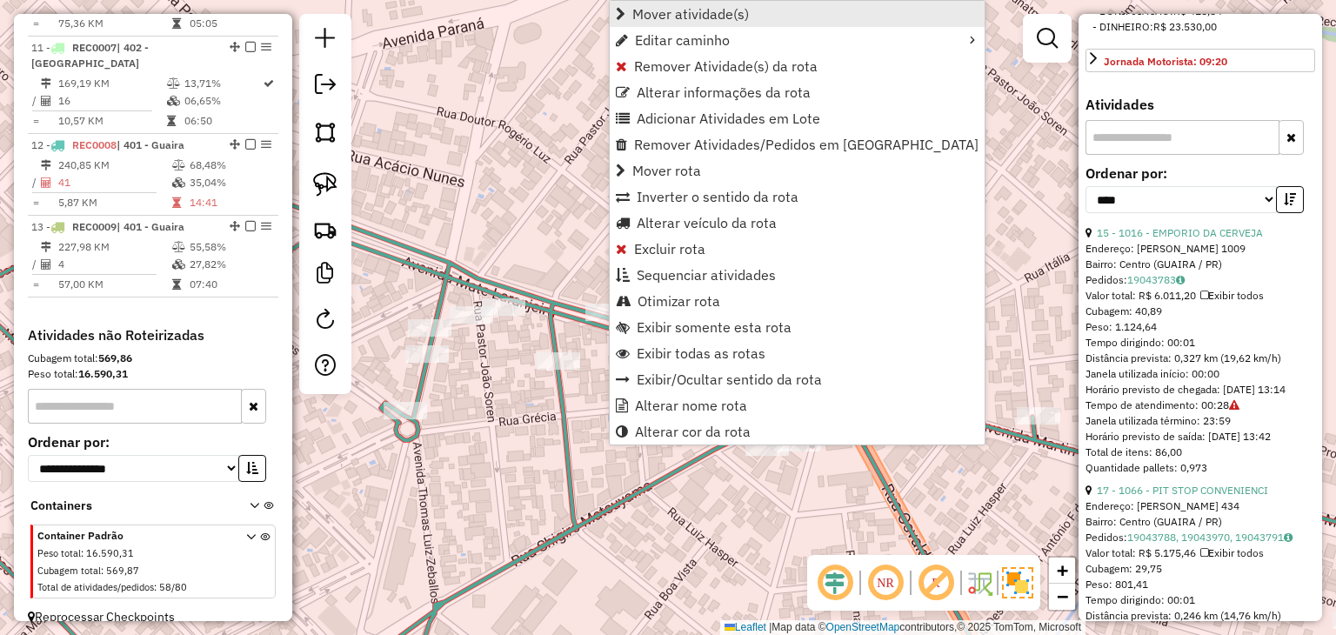
click at [729, 13] on span "Mover atividade(s)" at bounding box center [690, 14] width 117 height 14
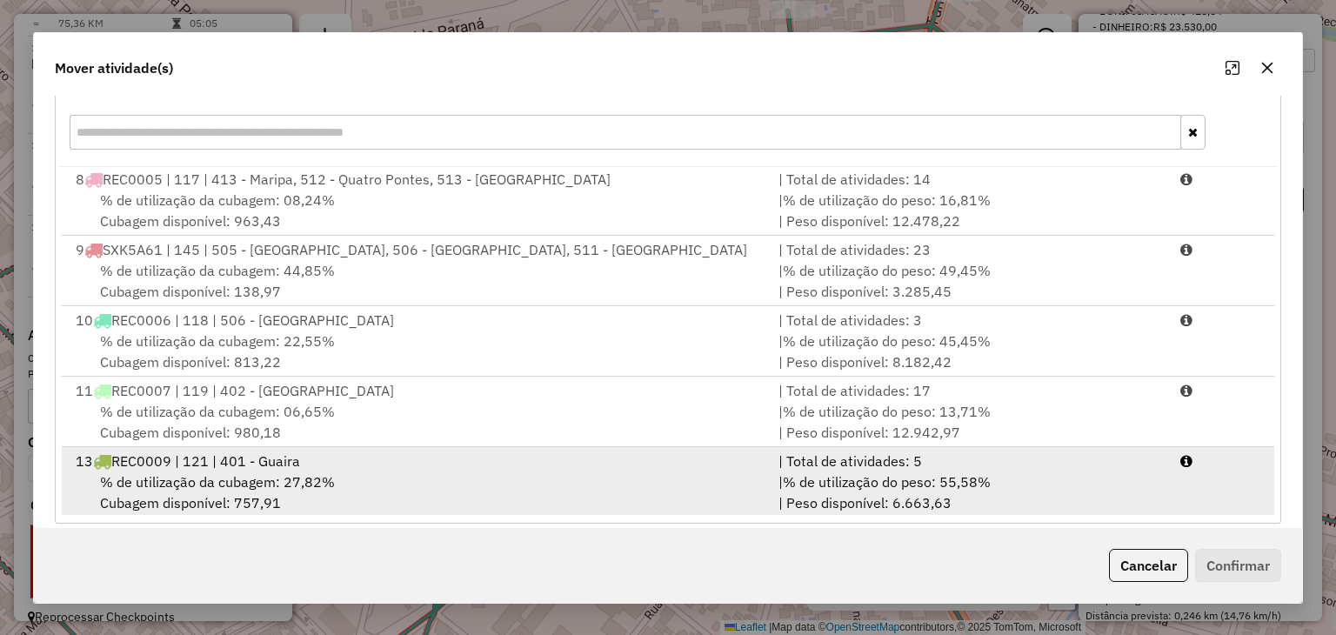
scroll to position [249, 0]
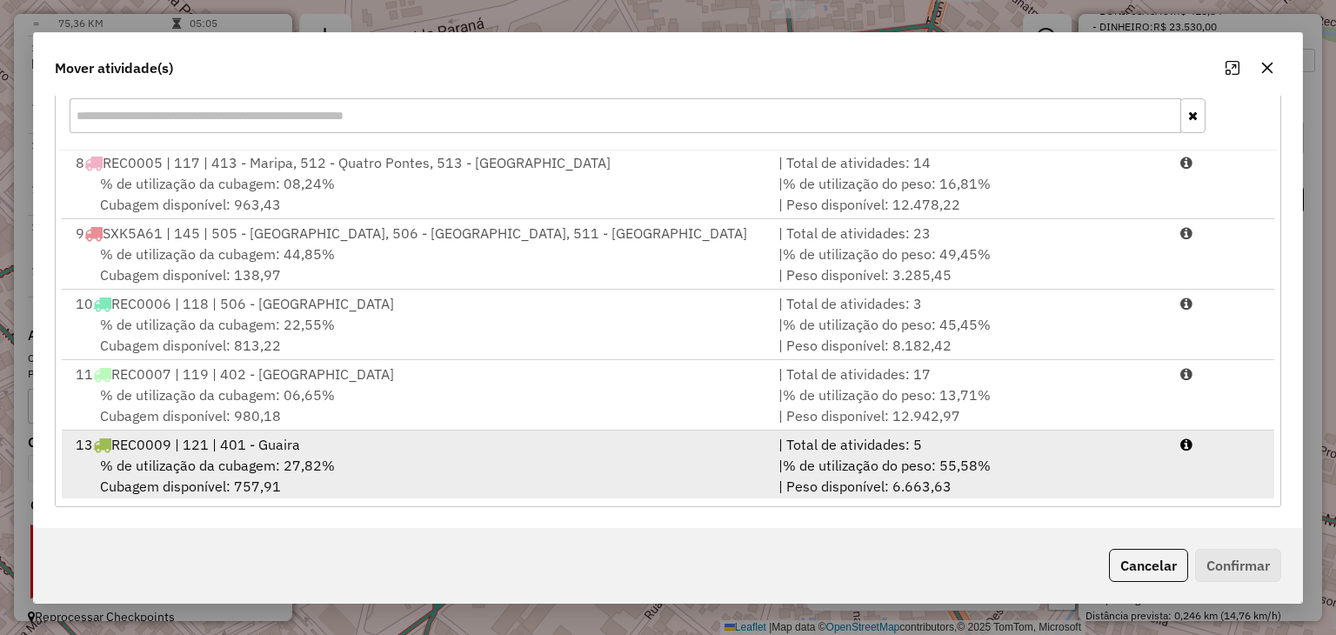
click at [1144, 444] on div "| Total de atividades: 5" at bounding box center [969, 444] width 402 height 21
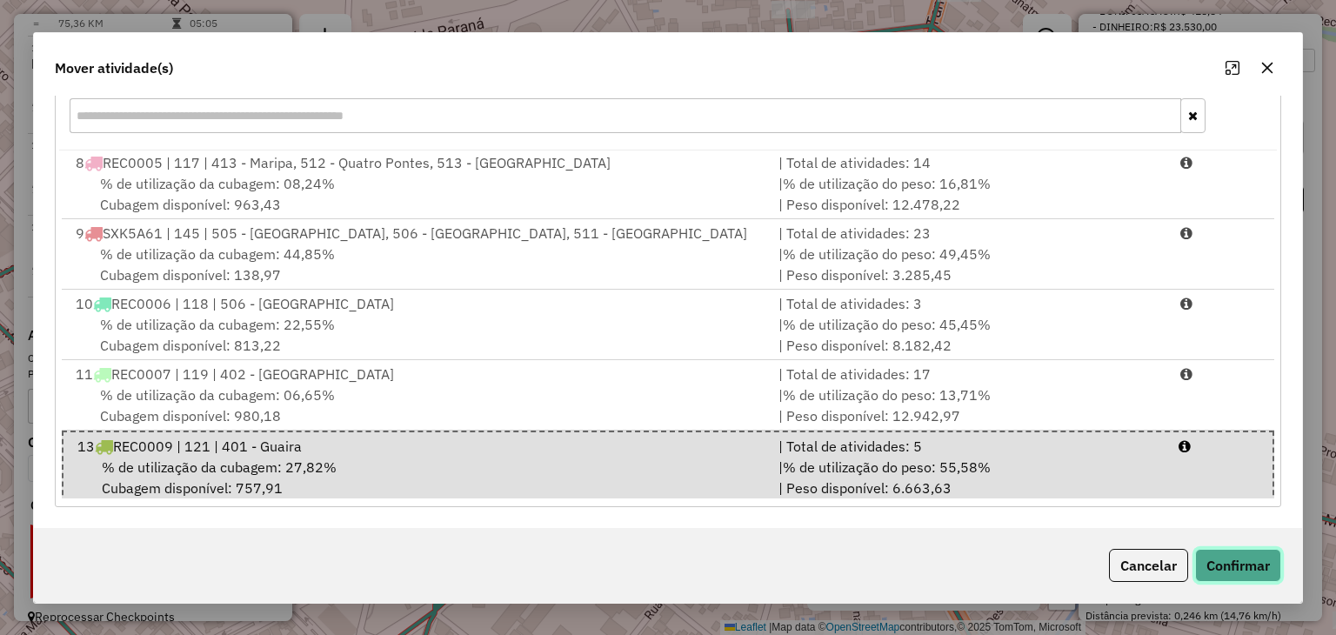
click at [1239, 568] on button "Confirmar" at bounding box center [1238, 565] width 86 height 33
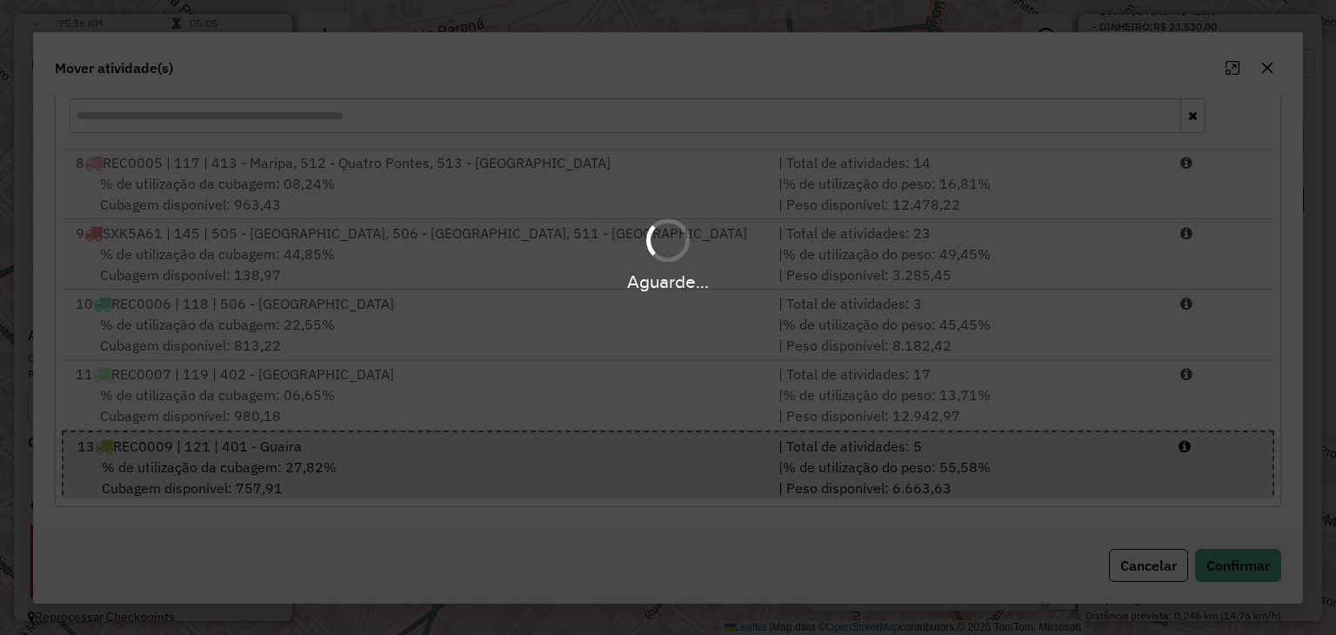
scroll to position [0, 0]
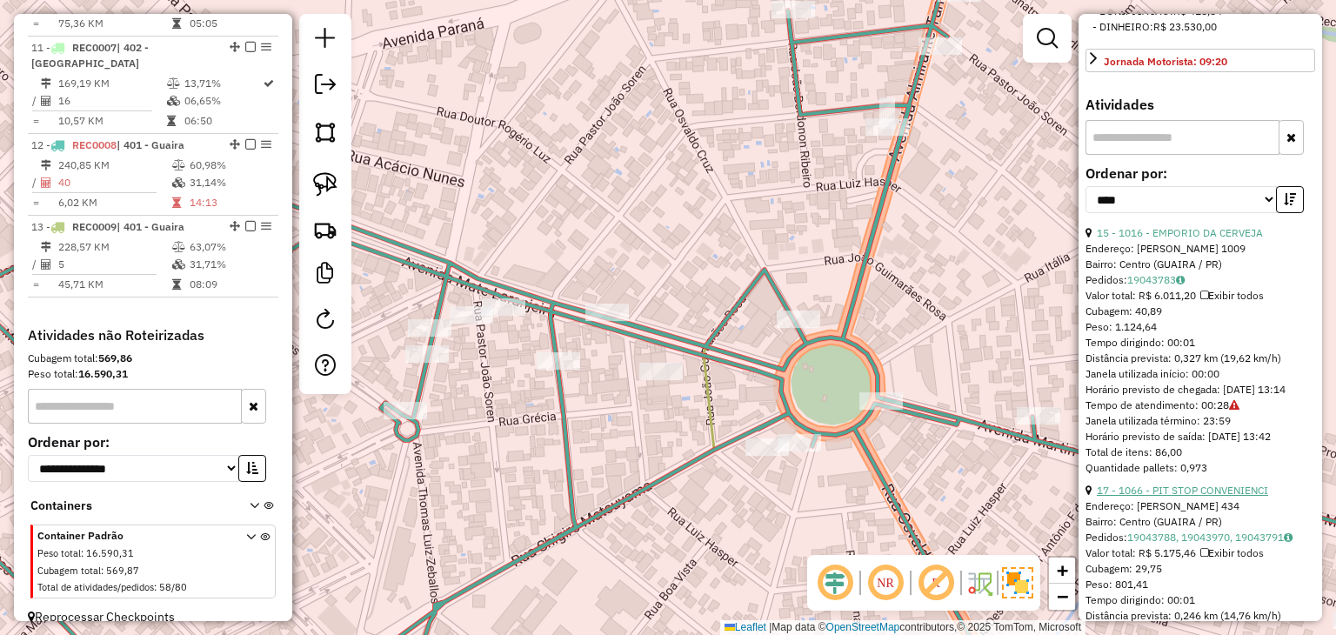
click at [1220, 496] on link "17 - 1066 - PIT STOP CONVENIENCI" at bounding box center [1181, 489] width 171 height 13
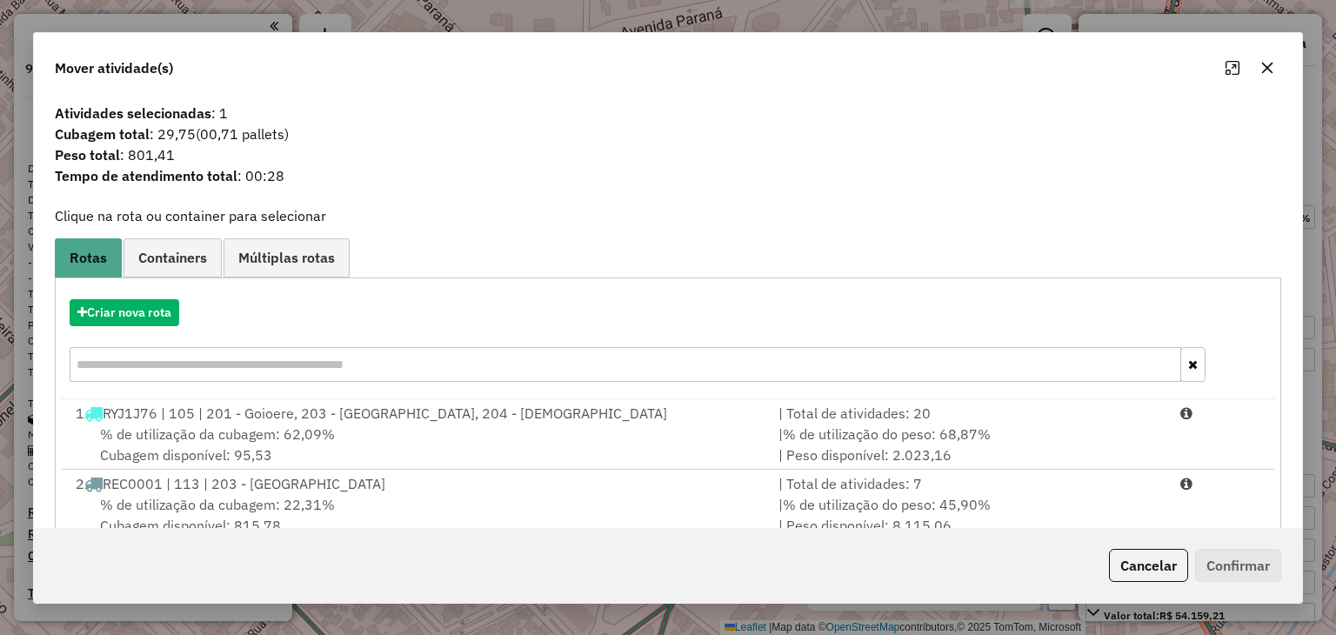
select select "*********"
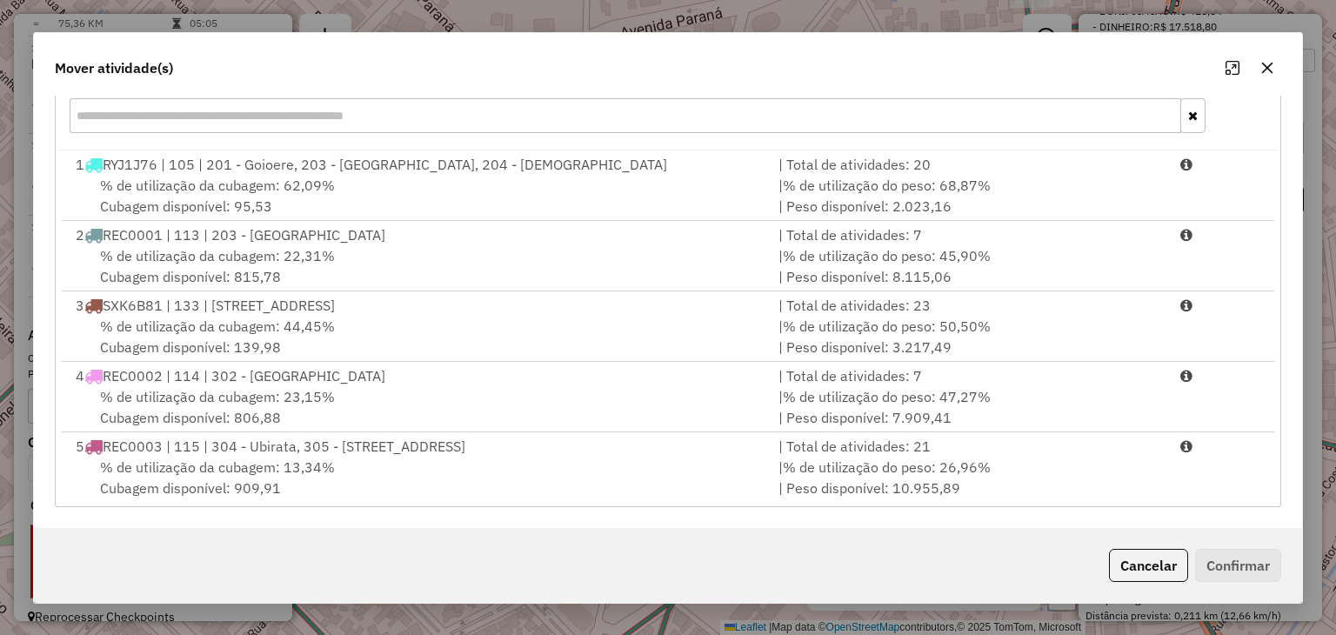
scroll to position [495, 0]
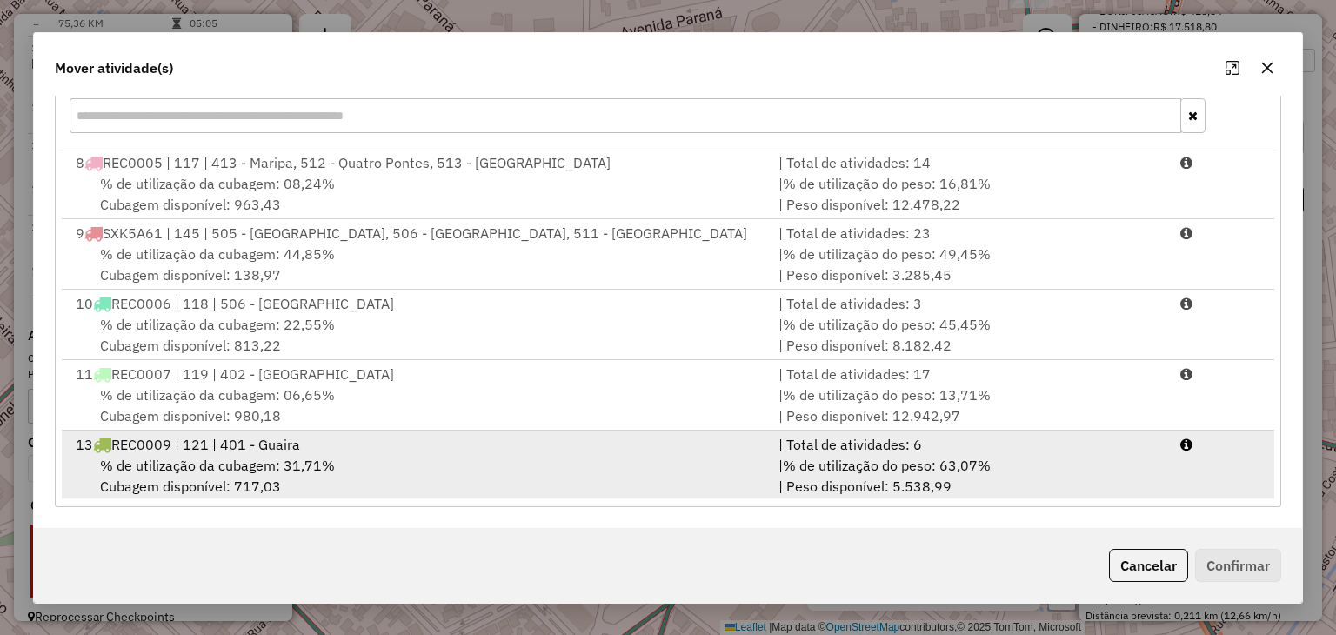
click at [1201, 471] on li "13 REC0009 | 121 | 401 - Guaira | Total de atividades: 6 % de utilização da cub…" at bounding box center [667, 465] width 1211 height 70
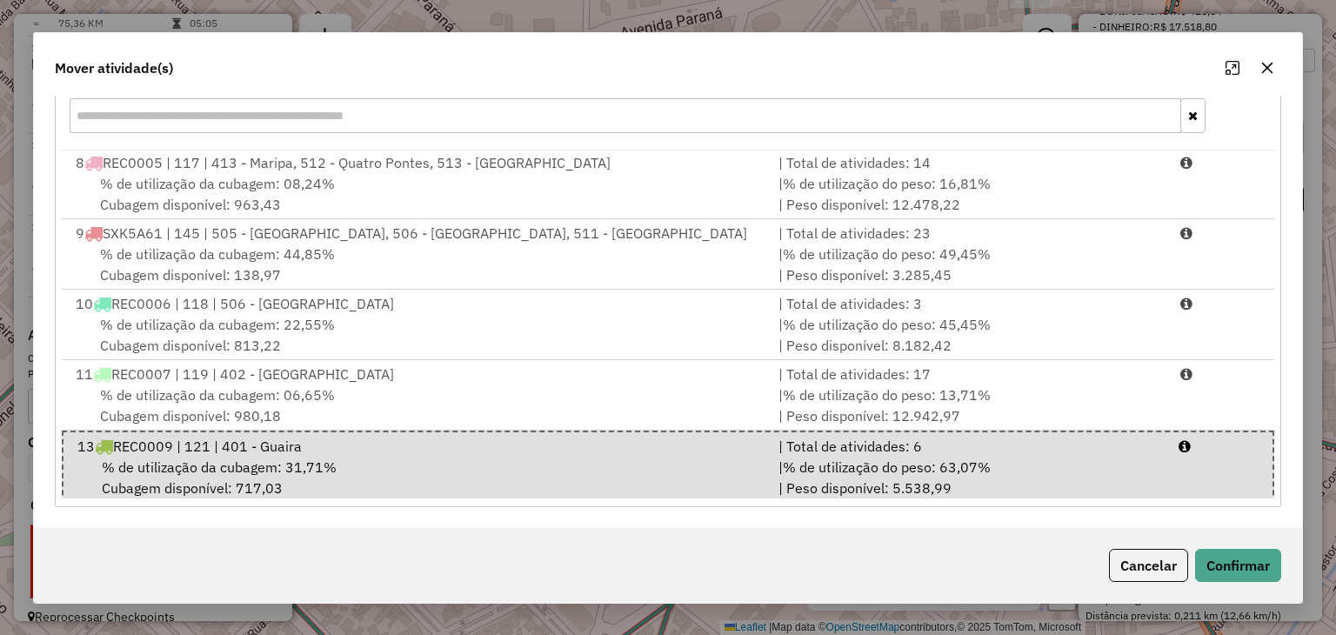
click at [1256, 584] on div "Cancelar Confirmar" at bounding box center [667, 565] width 1267 height 75
click at [1244, 557] on button "Confirmar" at bounding box center [1238, 565] width 86 height 33
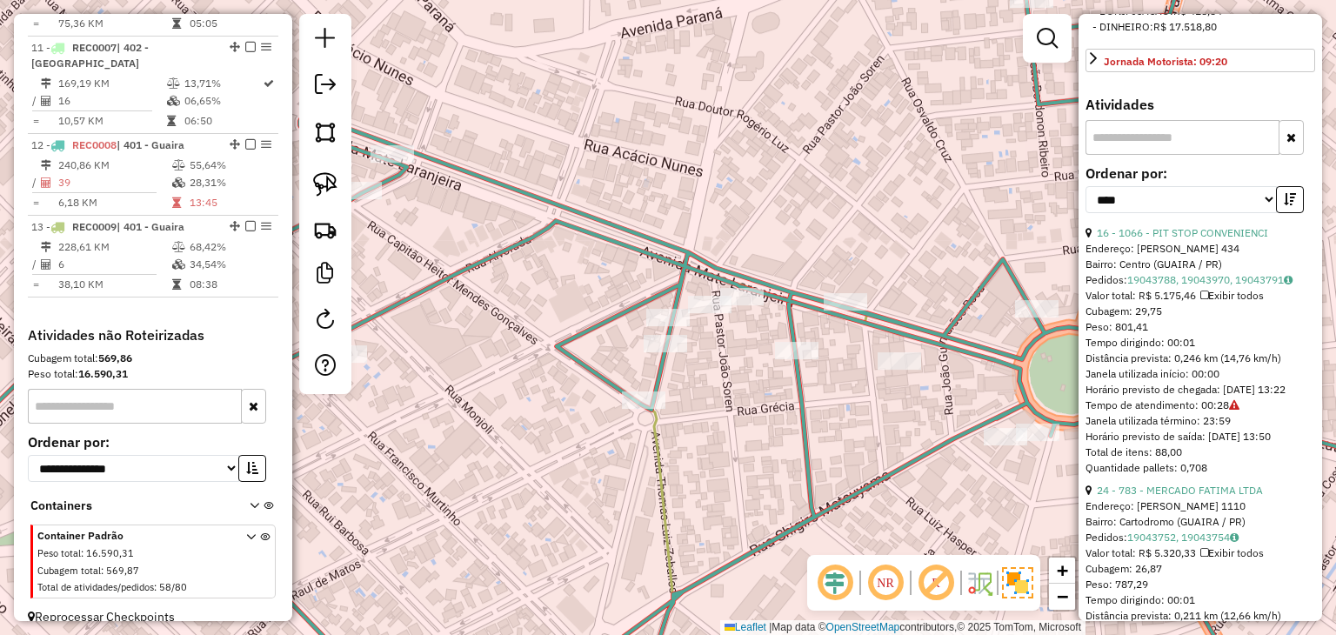
scroll to position [0, 0]
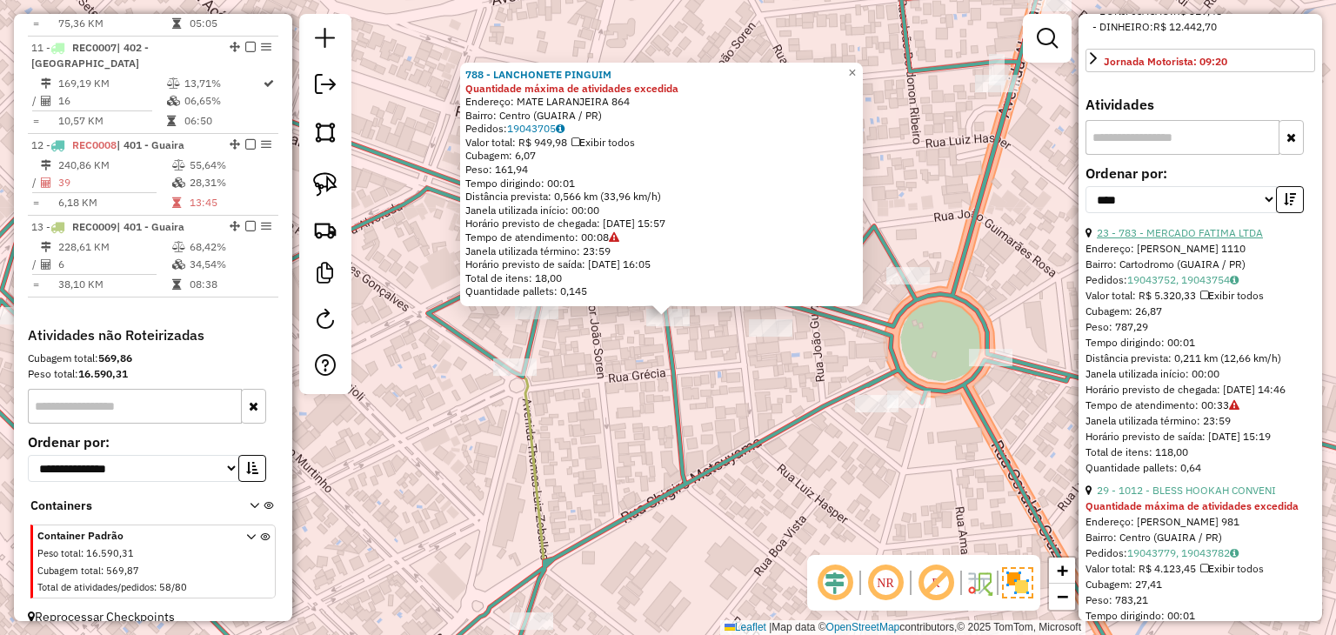
click at [1222, 239] on link "23 - 783 - MERCADO FATIMA LTDA" at bounding box center [1179, 232] width 166 height 13
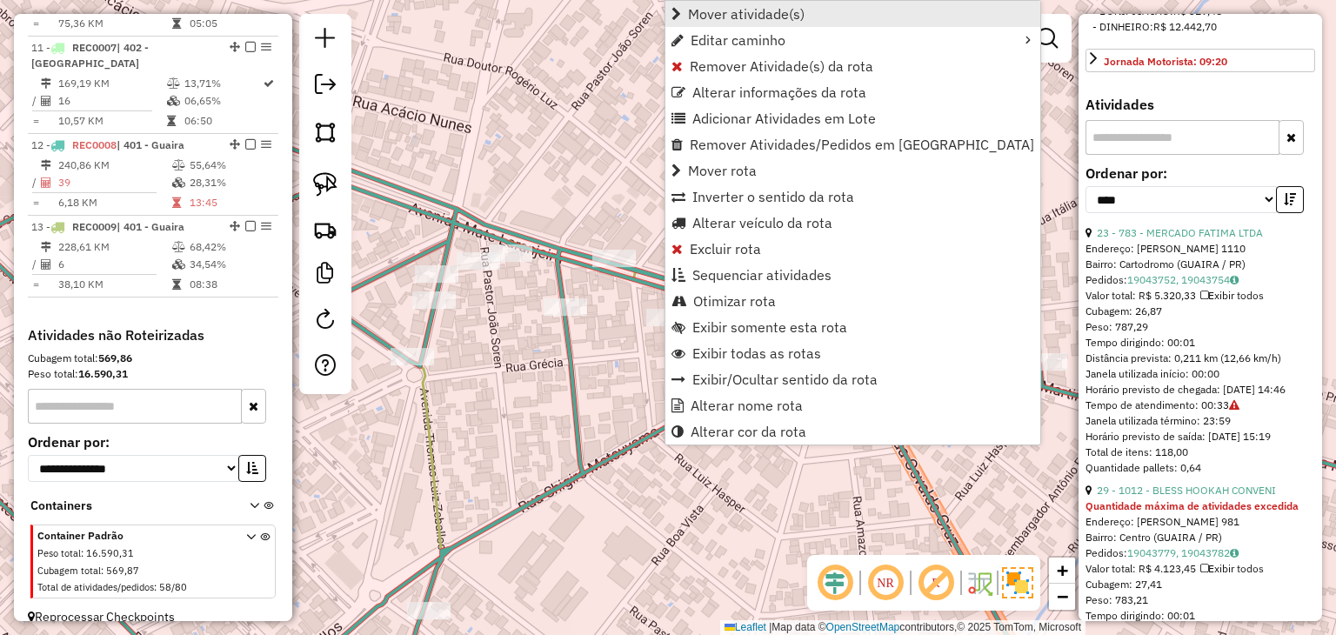
click at [763, 18] on span "Mover atividade(s)" at bounding box center [746, 14] width 117 height 14
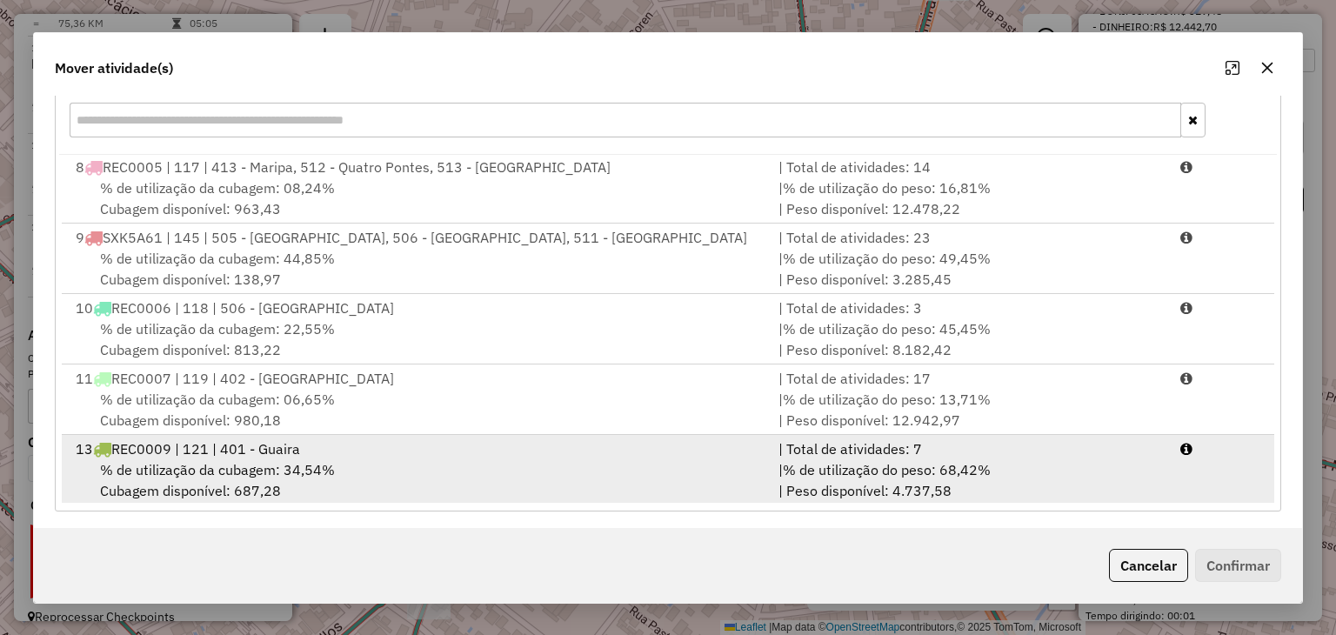
scroll to position [249, 0]
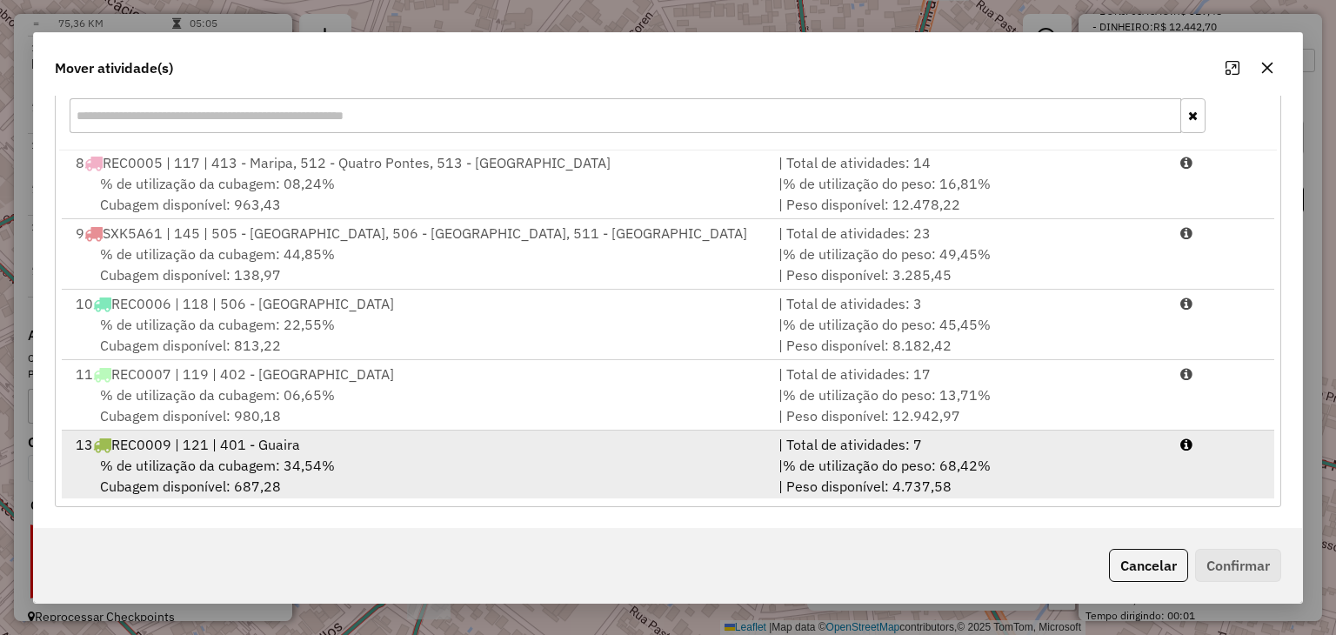
click at [1085, 443] on div "| Total de atividades: 7" at bounding box center [969, 444] width 402 height 21
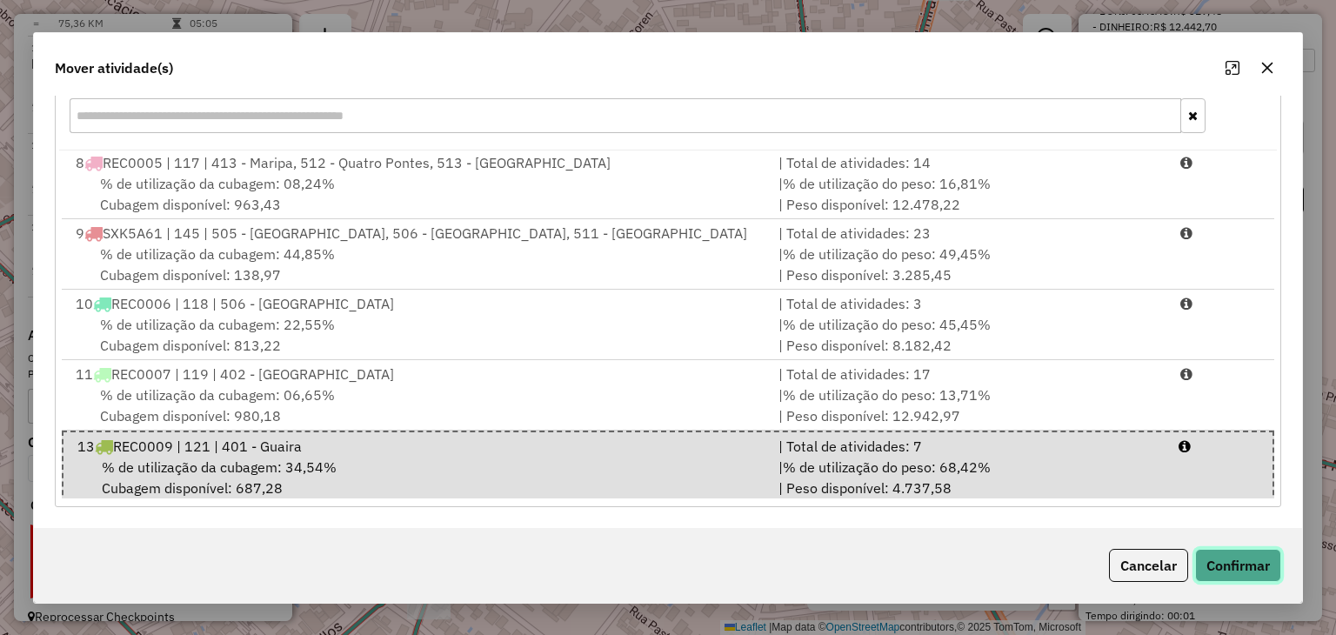
click at [1235, 568] on button "Confirmar" at bounding box center [1238, 565] width 86 height 33
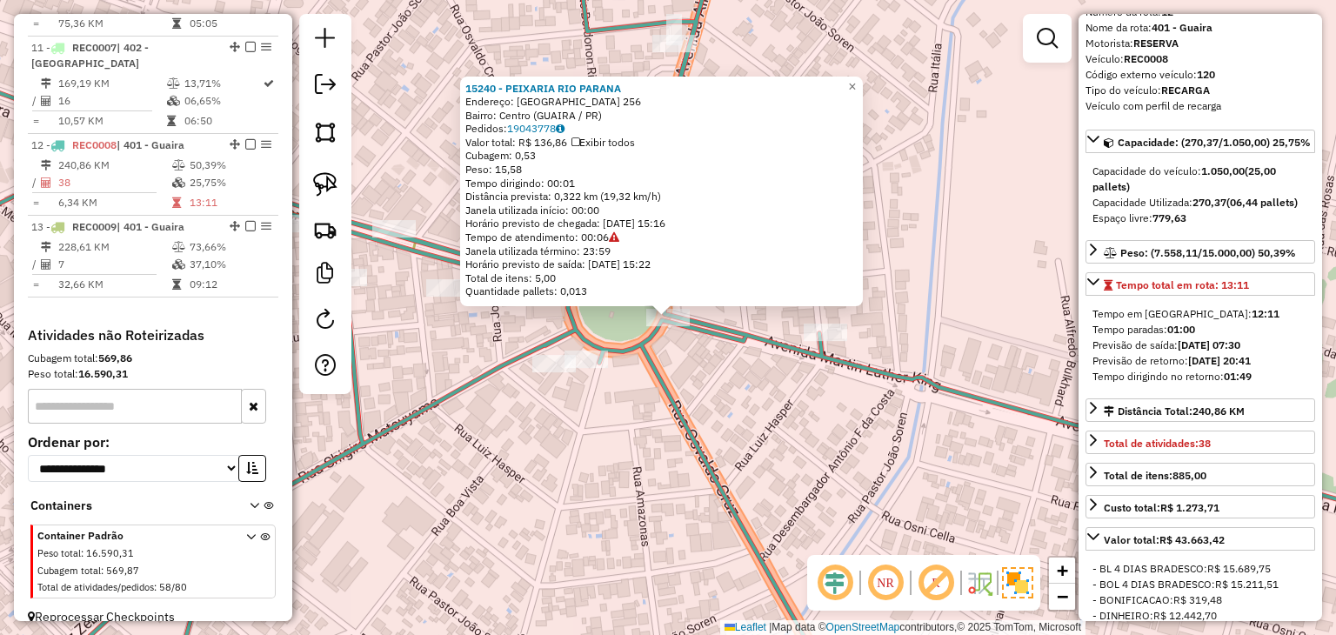
scroll to position [71, 0]
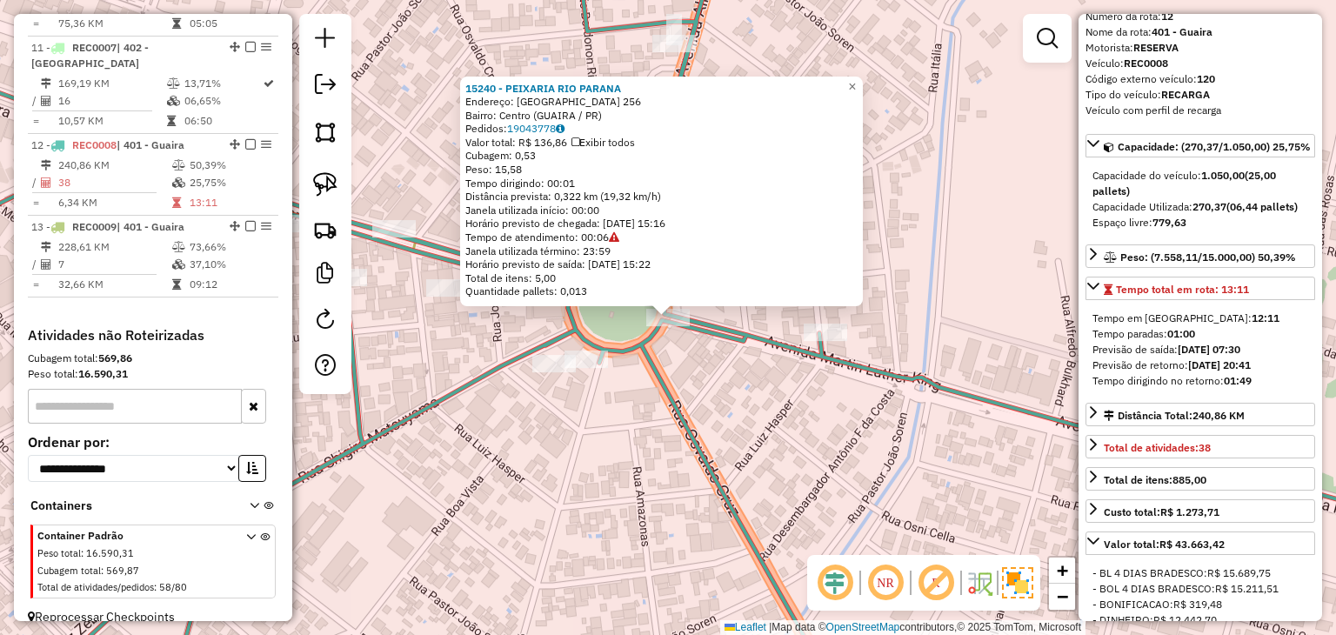
click at [790, 436] on div "15240 - PEIXARIA RIO PARANA Endereço: [GEOGRAPHIC_DATA] 256 Bairro: [GEOGRAPHIC…" at bounding box center [668, 317] width 1336 height 635
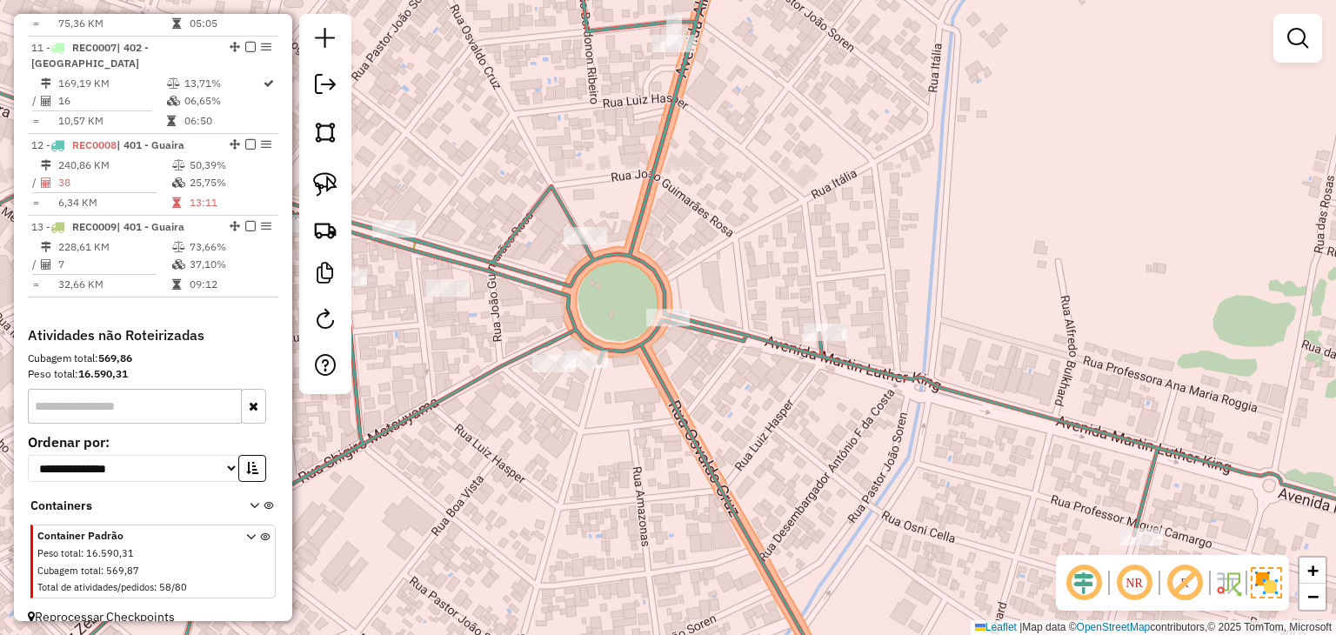
select select "*********"
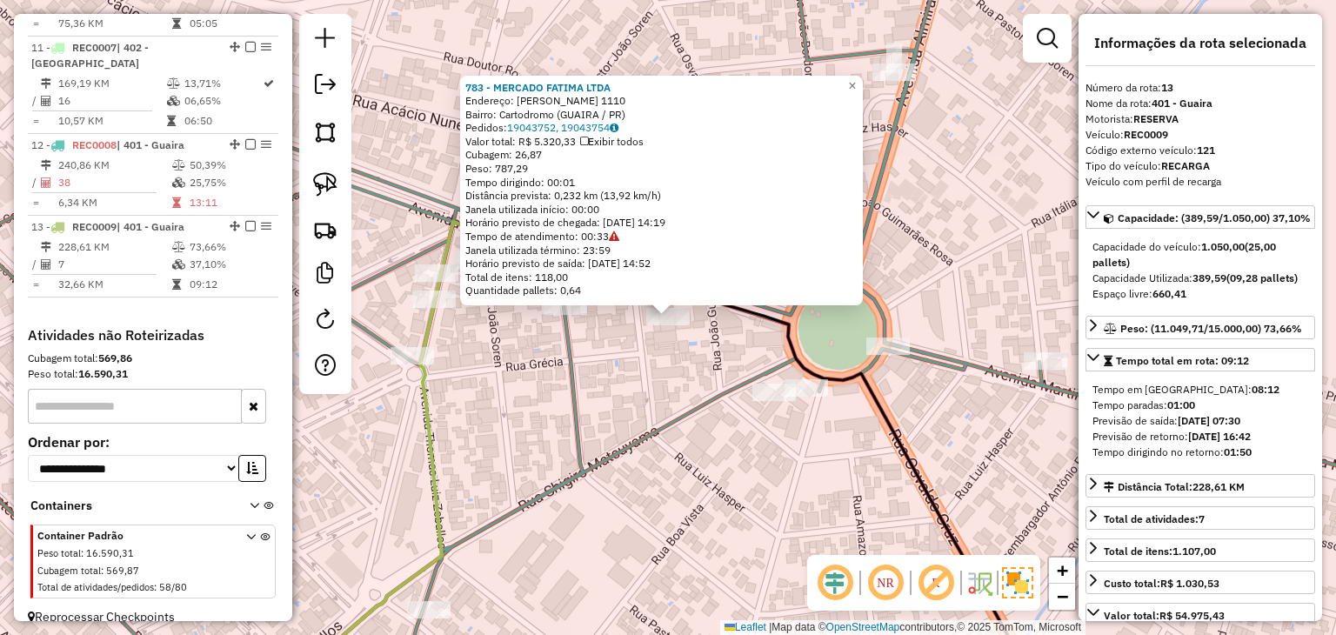
click at [577, 373] on icon at bounding box center [667, 318] width 1603 height 762
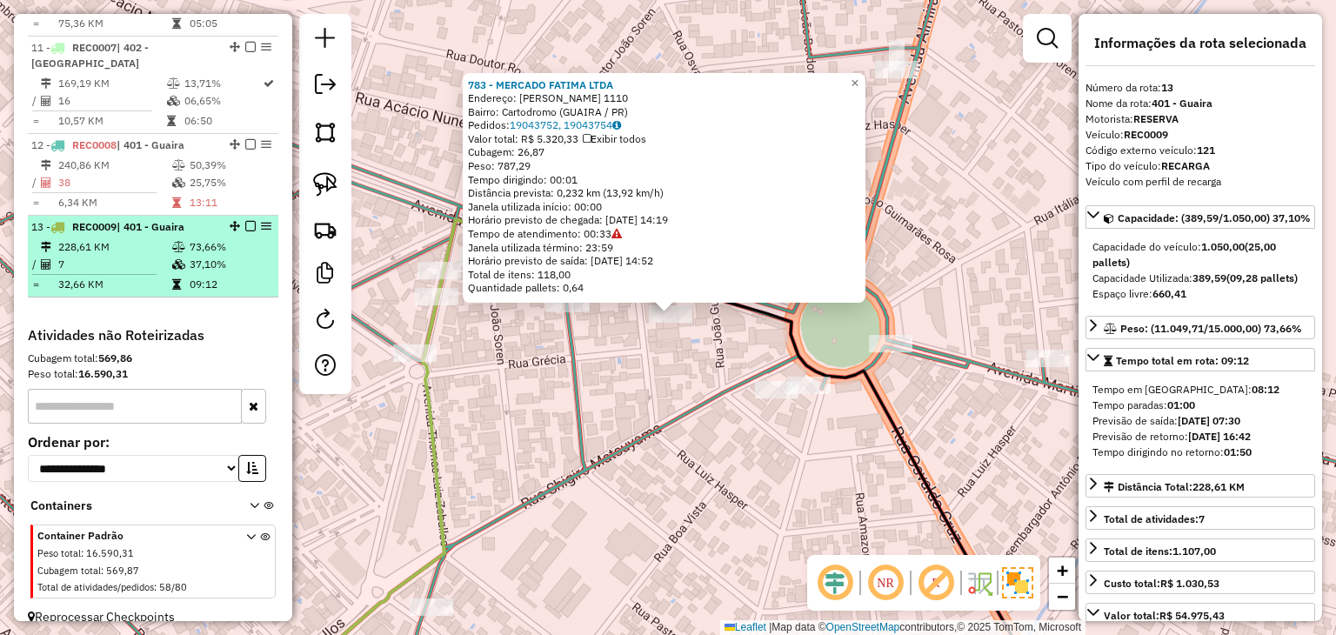
click at [245, 221] on em at bounding box center [250, 226] width 10 height 10
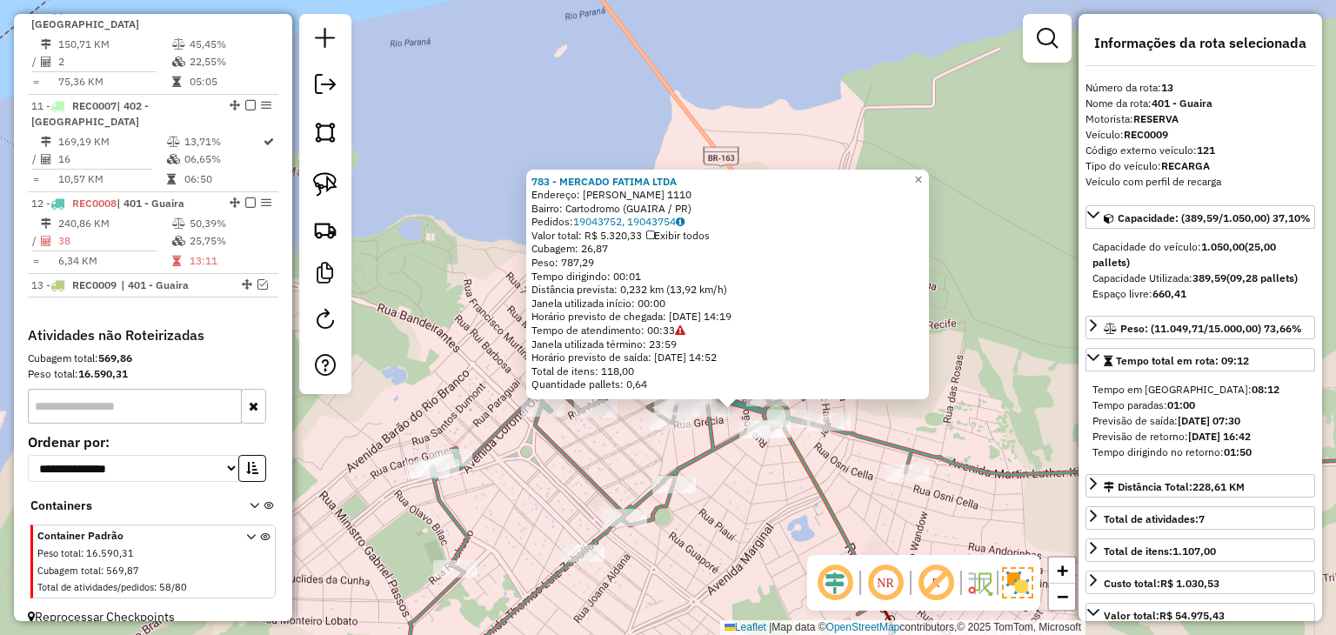
click at [785, 509] on div "783 - MERCADO FATIMA LTDA Endereço: MATE LARANJEIRAS 1110 Bairro: Cartodromo (G…" at bounding box center [668, 317] width 1336 height 635
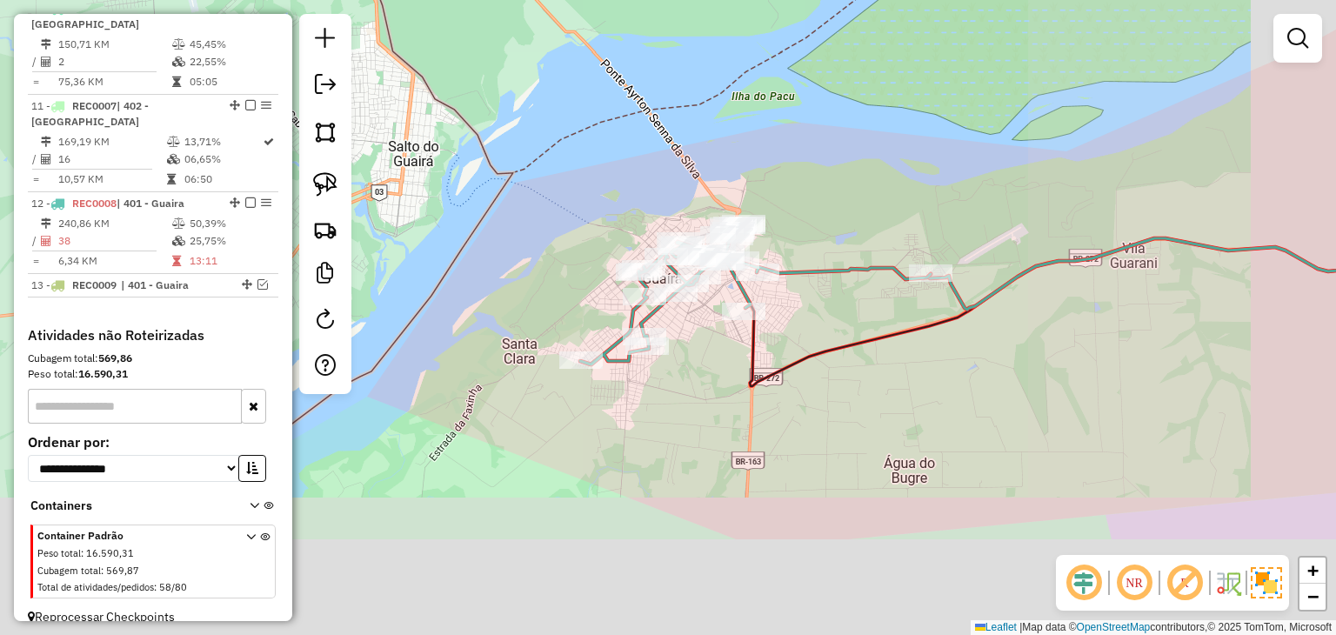
drag, startPoint x: 854, startPoint y: 227, endPoint x: 835, endPoint y: 203, distance: 31.0
click at [836, 203] on div "Janela de atendimento Grade de atendimento Capacidade Transportadoras Veículos …" at bounding box center [668, 317] width 1336 height 635
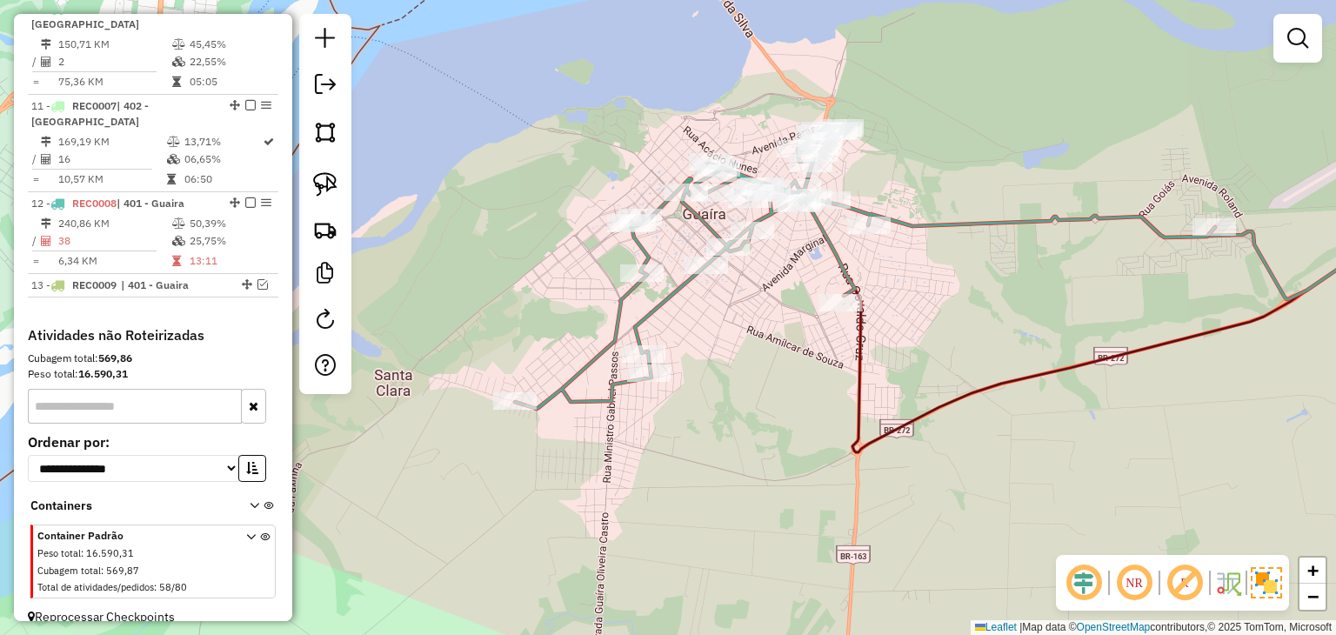
drag, startPoint x: 712, startPoint y: 300, endPoint x: 755, endPoint y: 342, distance: 59.6
click at [755, 342] on div "Janela de atendimento Grade de atendimento Capacidade Transportadoras Veículos …" at bounding box center [668, 317] width 1336 height 635
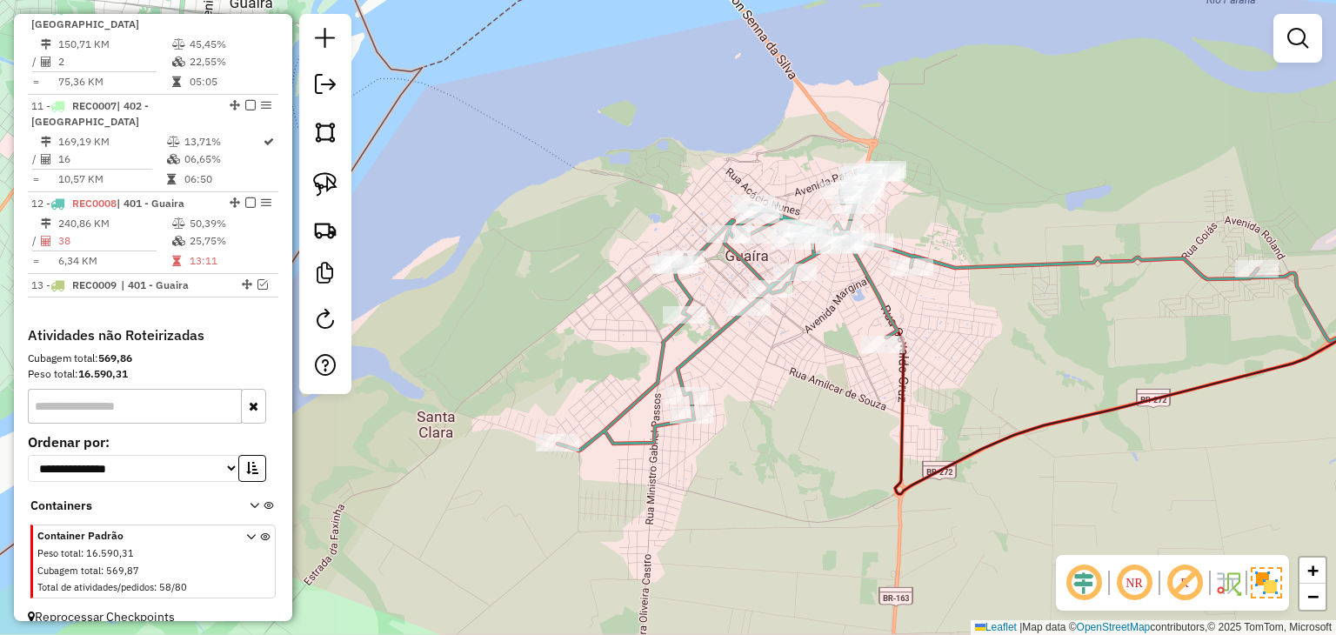
drag, startPoint x: 343, startPoint y: 185, endPoint x: 426, endPoint y: 185, distance: 82.6
click at [343, 185] on link at bounding box center [325, 184] width 38 height 38
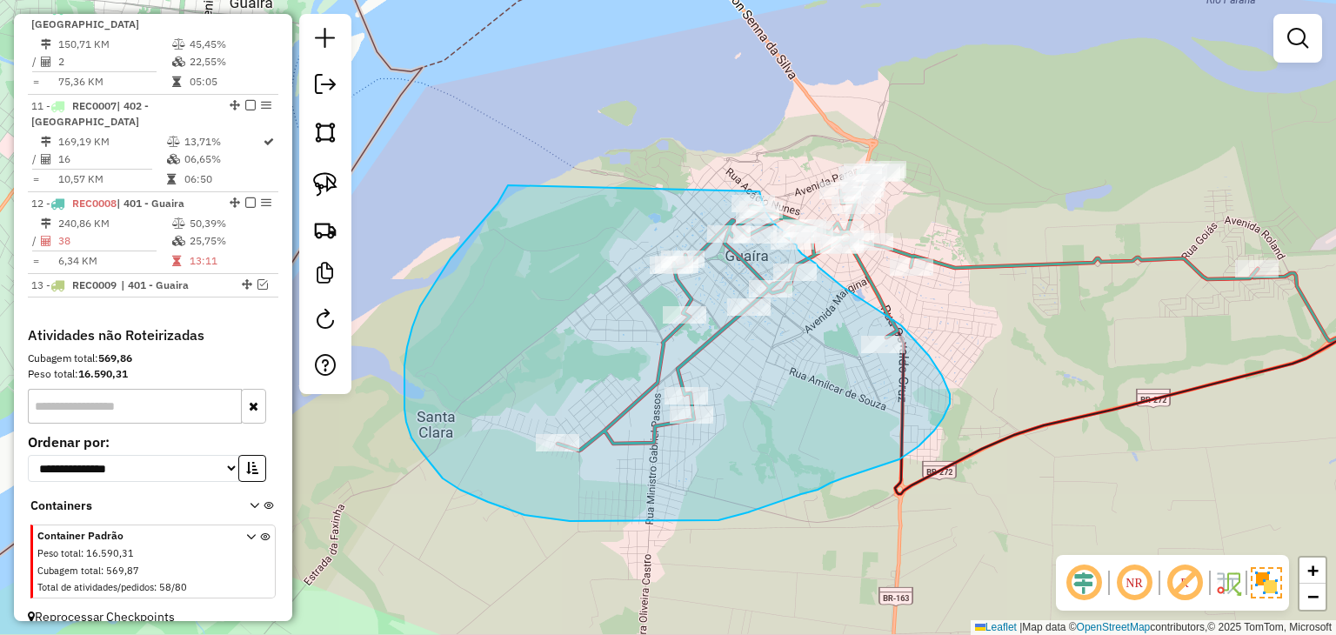
drag, startPoint x: 504, startPoint y: 193, endPoint x: 753, endPoint y: 171, distance: 249.6
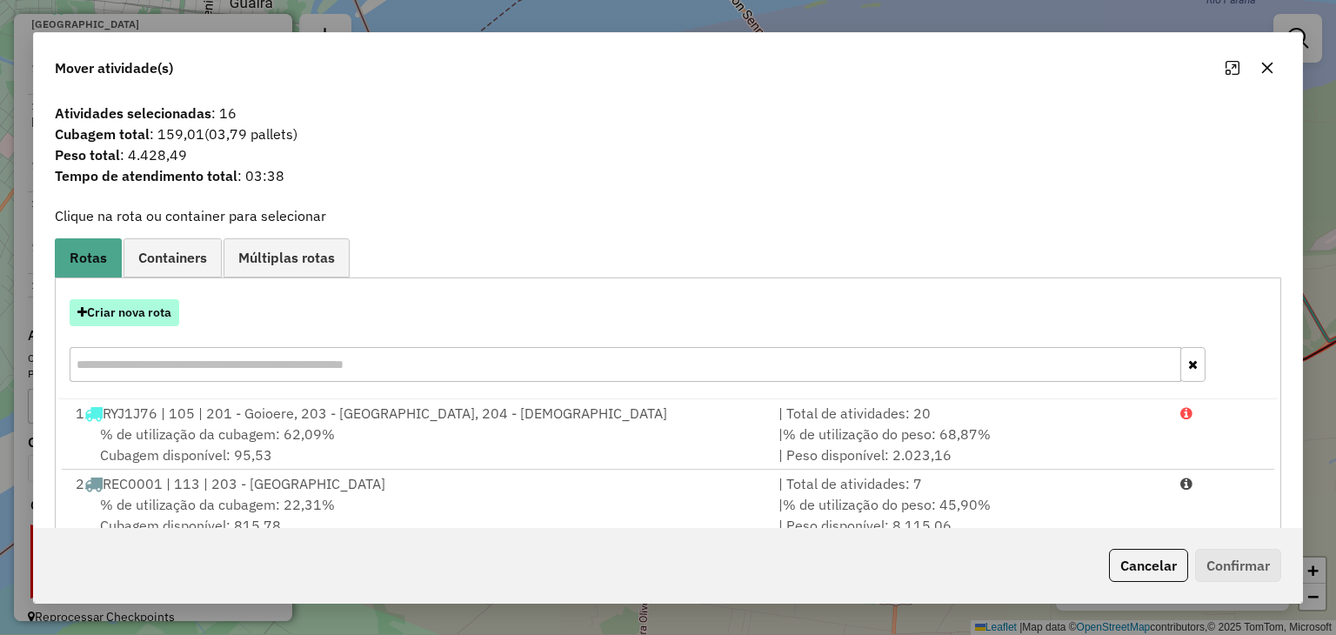
click at [160, 300] on button "Criar nova rota" at bounding box center [125, 312] width 110 height 27
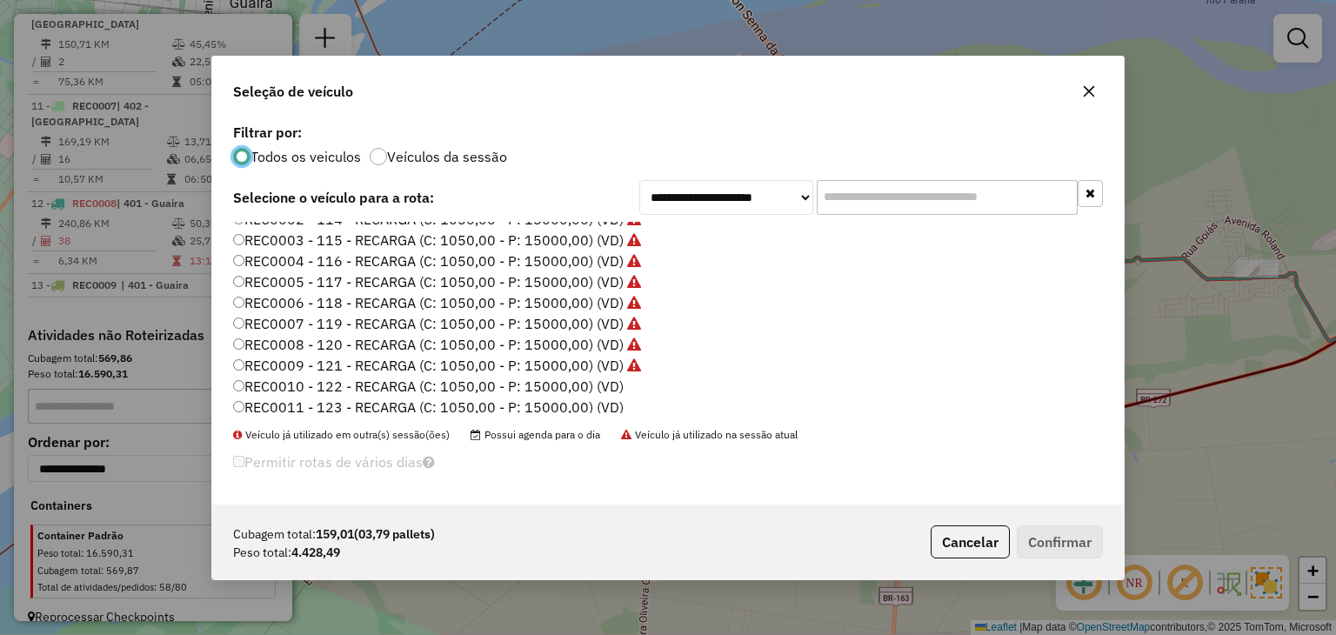
scroll to position [261, 0]
click at [567, 338] on label "REC0010 - 122 - RECARGA (C: 1050,00 - P: 15000,00) (VD)" at bounding box center [428, 346] width 390 height 21
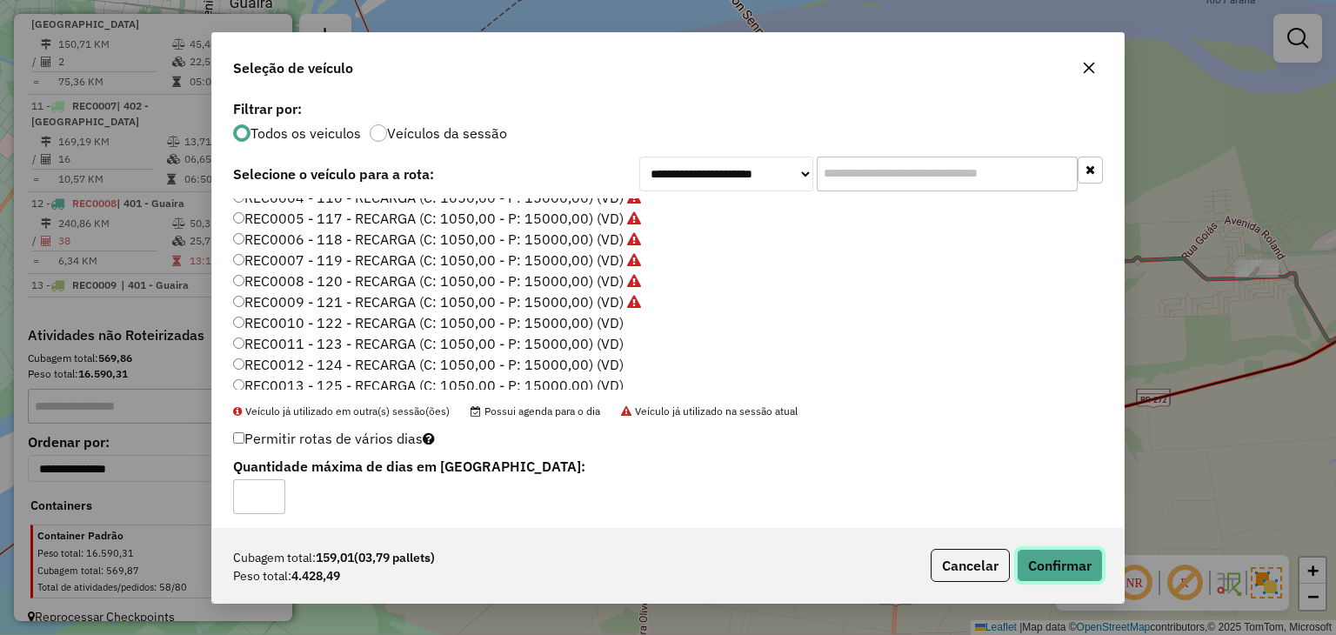
click at [1052, 554] on button "Confirmar" at bounding box center [1059, 565] width 86 height 33
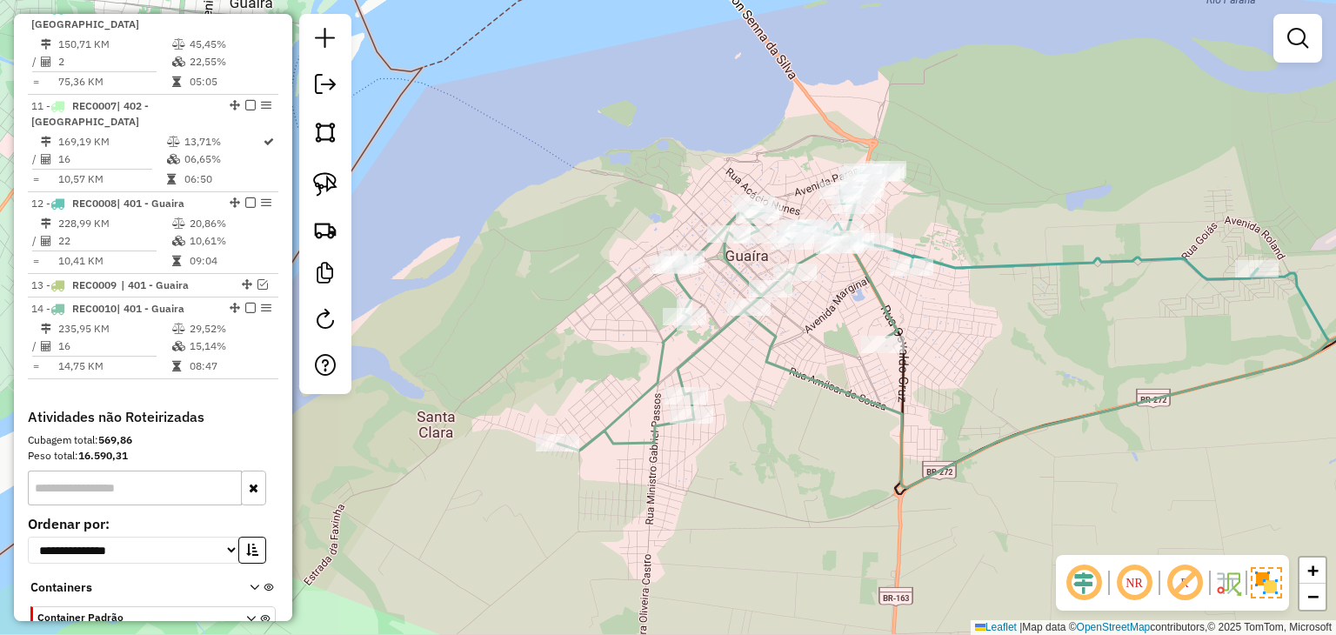
scroll to position [1693, 0]
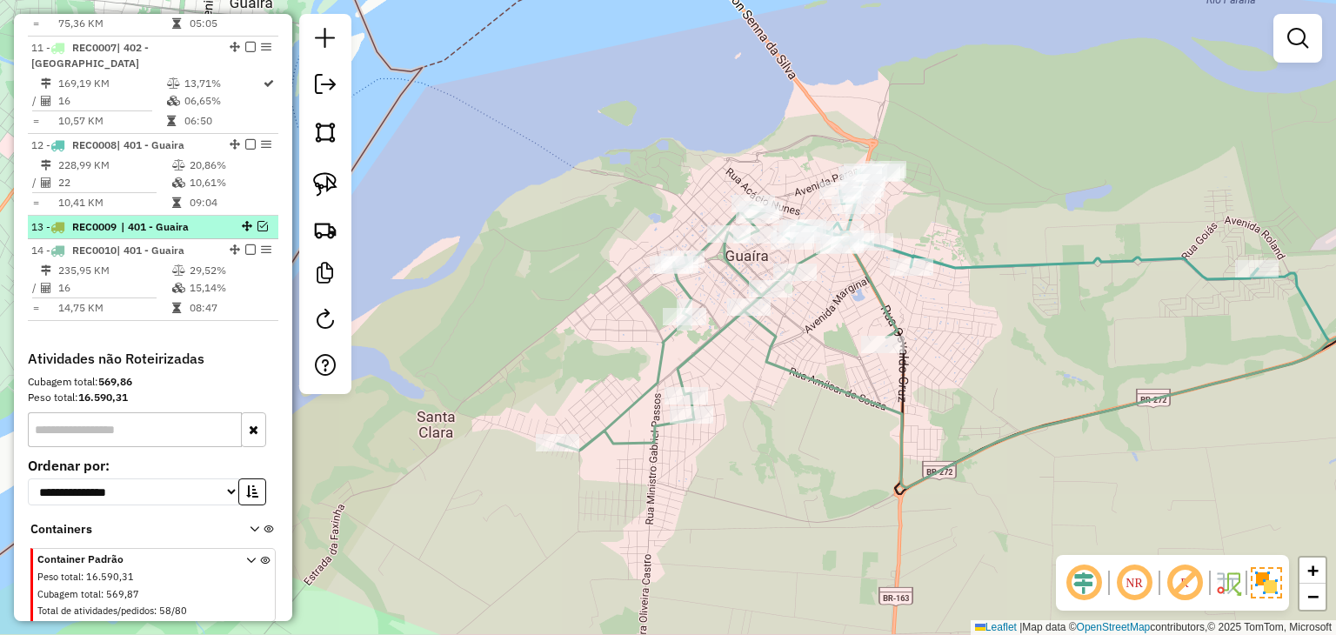
click at [257, 221] on em at bounding box center [262, 226] width 10 height 10
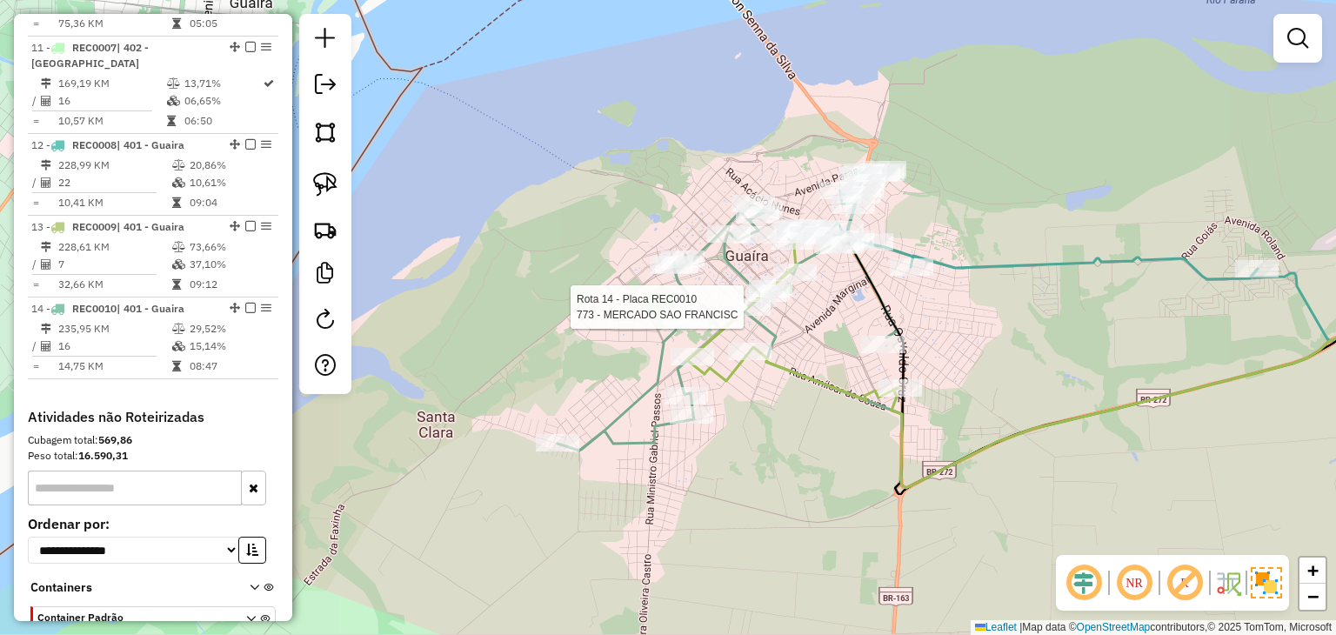
select select "*********"
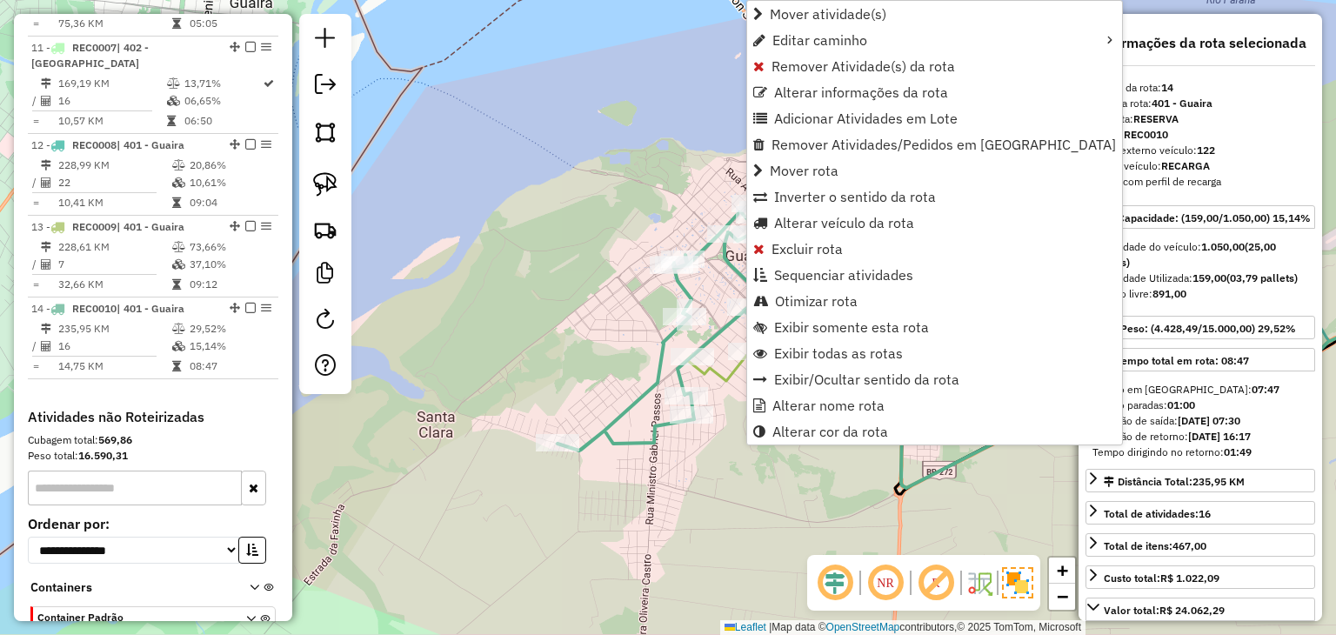
scroll to position [1775, 0]
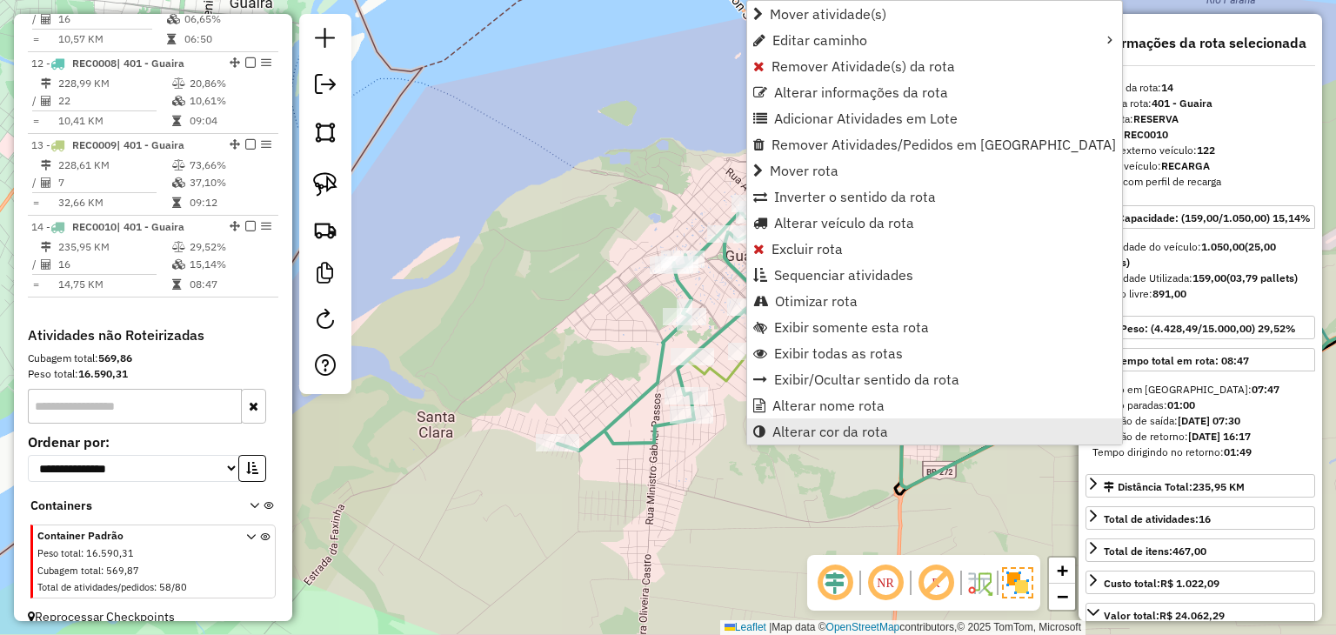
click at [798, 425] on span "Alterar cor da rota" at bounding box center [830, 431] width 116 height 14
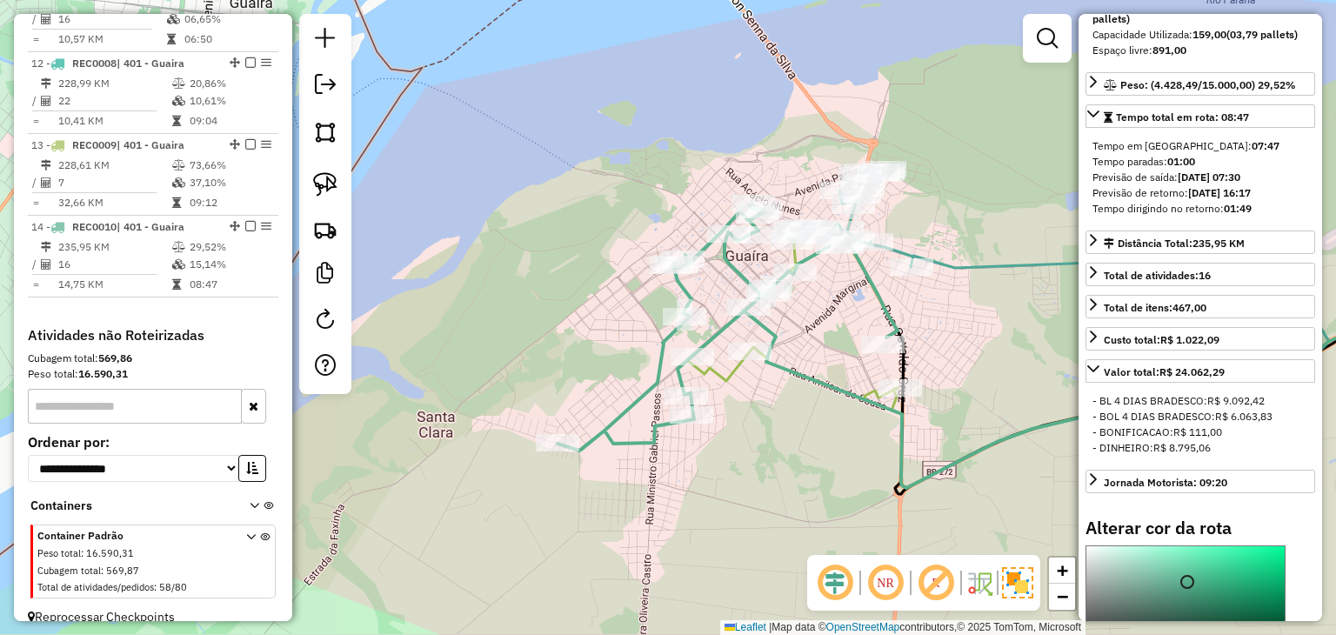
scroll to position [435, 0]
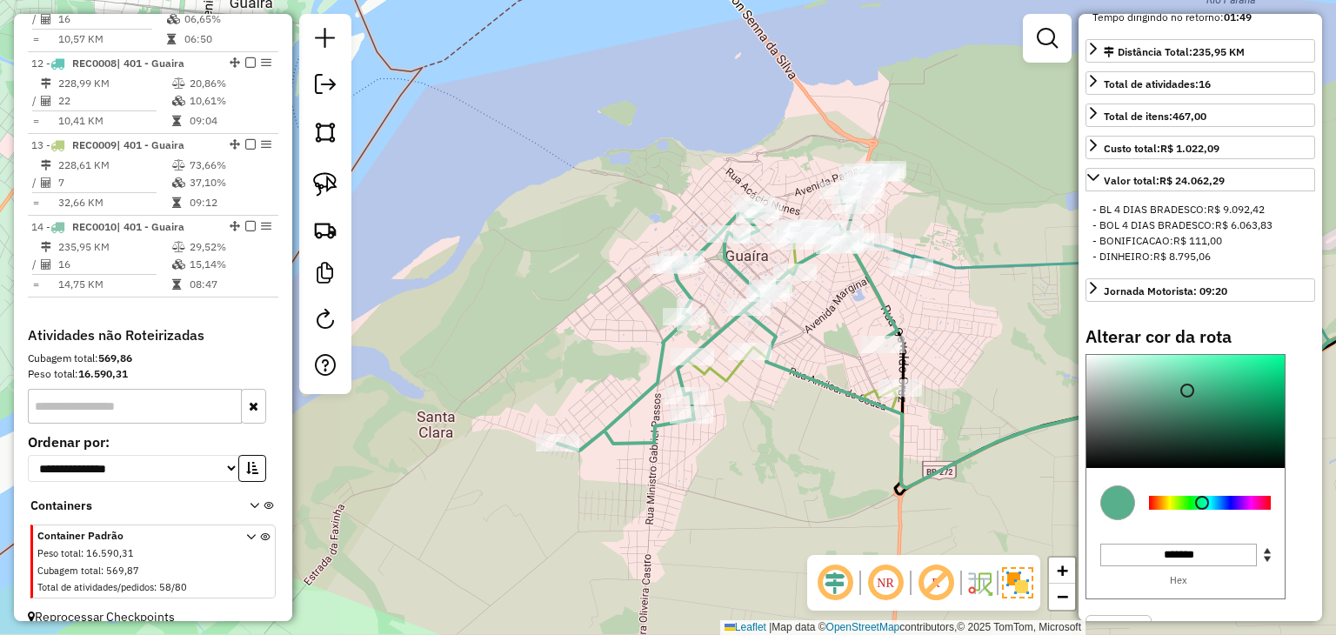
click at [1164, 534] on div at bounding box center [1210, 502] width 136 height 63
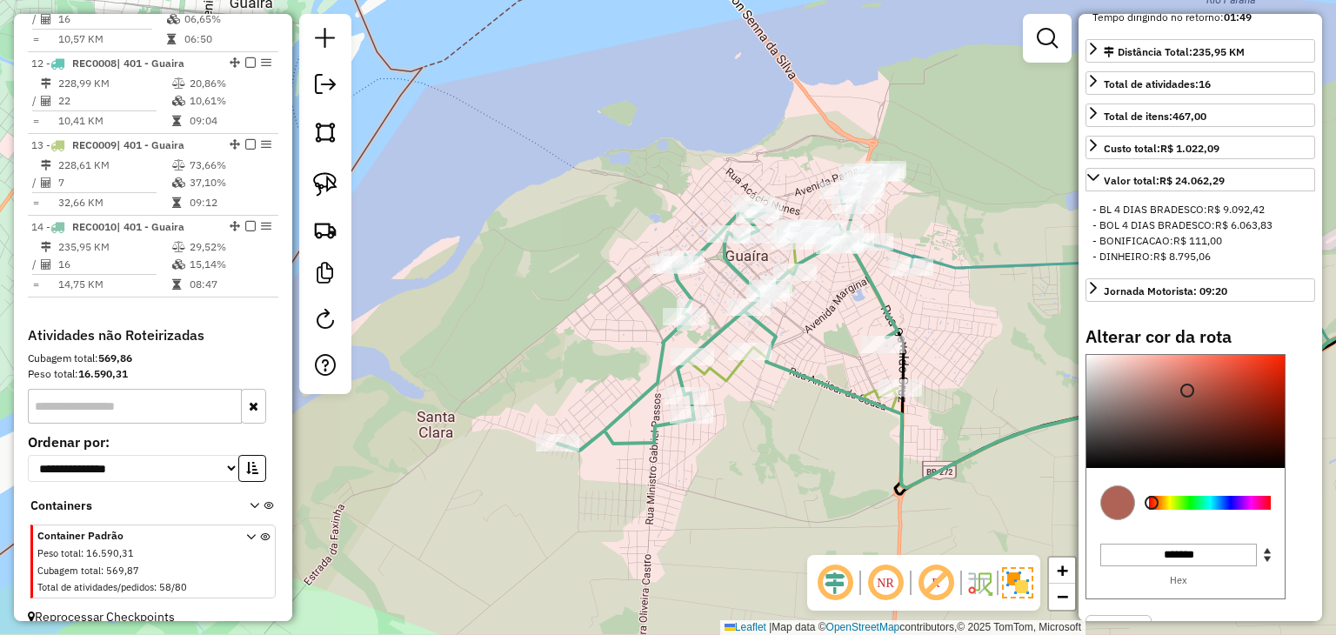
click at [1151, 510] on div at bounding box center [1210, 503] width 122 height 14
type input "*******"
click at [1130, 391] on div at bounding box center [1185, 411] width 198 height 113
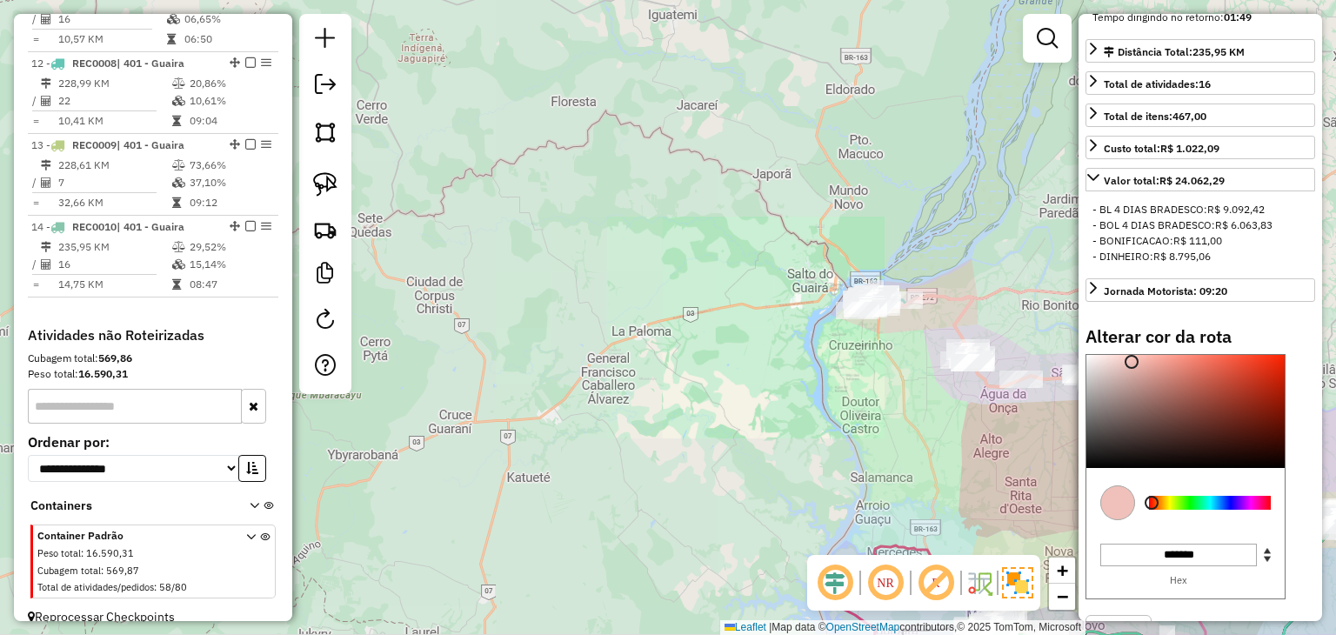
click at [917, 250] on div "Janela de atendimento Grade de atendimento Capacidade Transportadoras Veículos …" at bounding box center [668, 317] width 1336 height 635
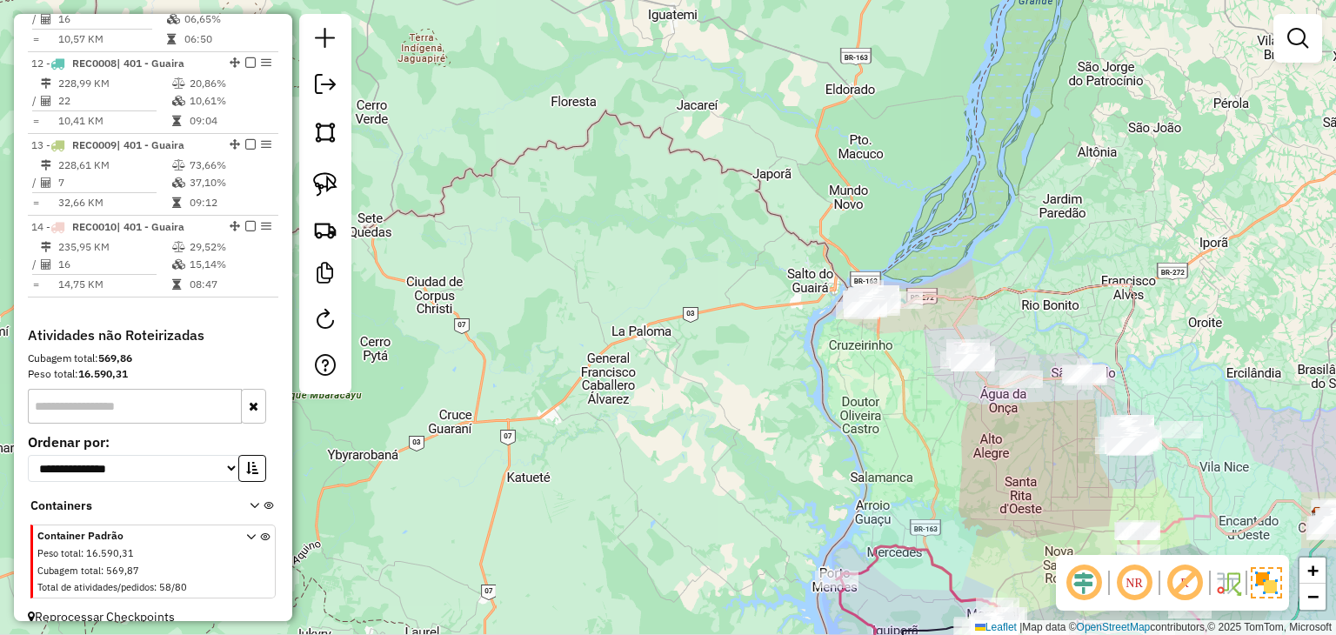
drag, startPoint x: 1042, startPoint y: 266, endPoint x: 569, endPoint y: 170, distance: 482.6
click at [569, 171] on div "Janela de atendimento Grade de atendimento Capacidade Transportadoras Veículos …" at bounding box center [668, 317] width 1336 height 635
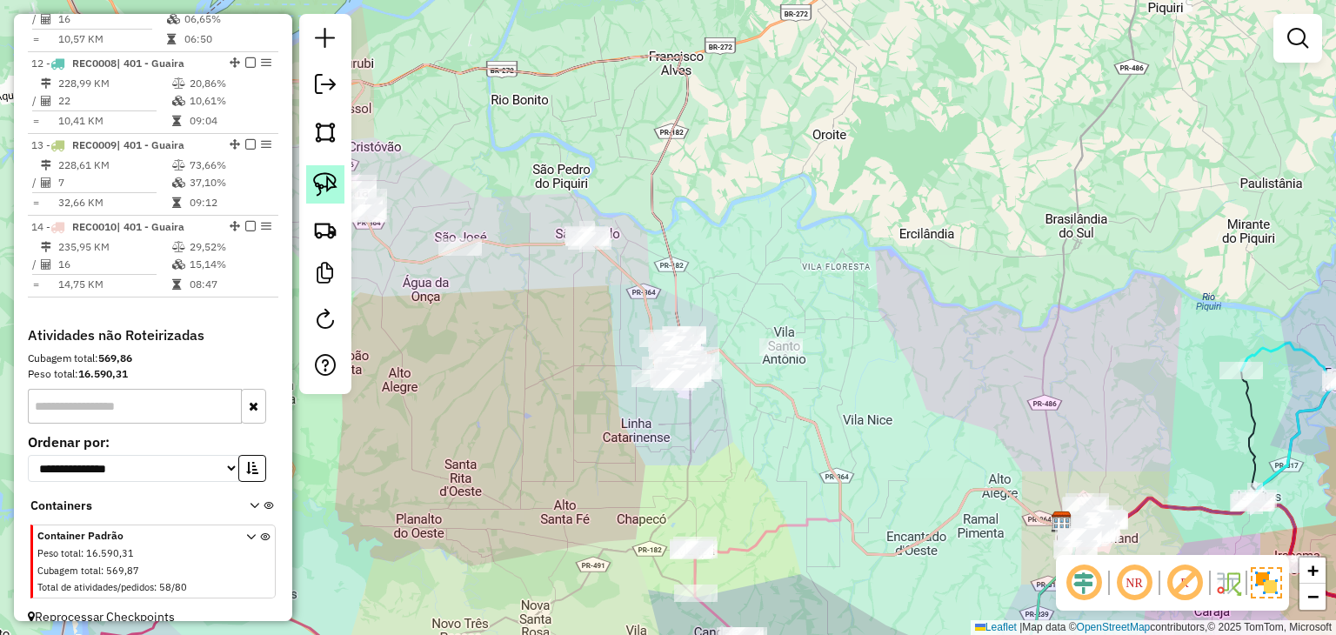
click at [329, 189] on img at bounding box center [325, 184] width 24 height 24
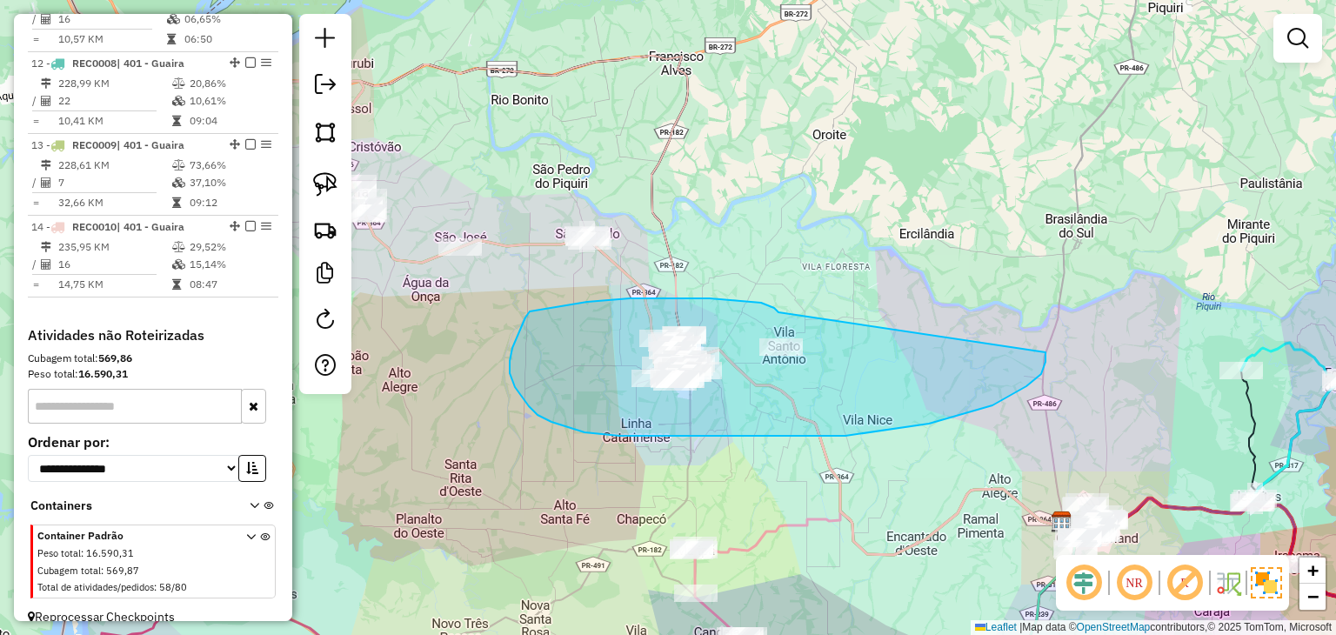
drag, startPoint x: 710, startPoint y: 298, endPoint x: 1045, endPoint y: 335, distance: 337.6
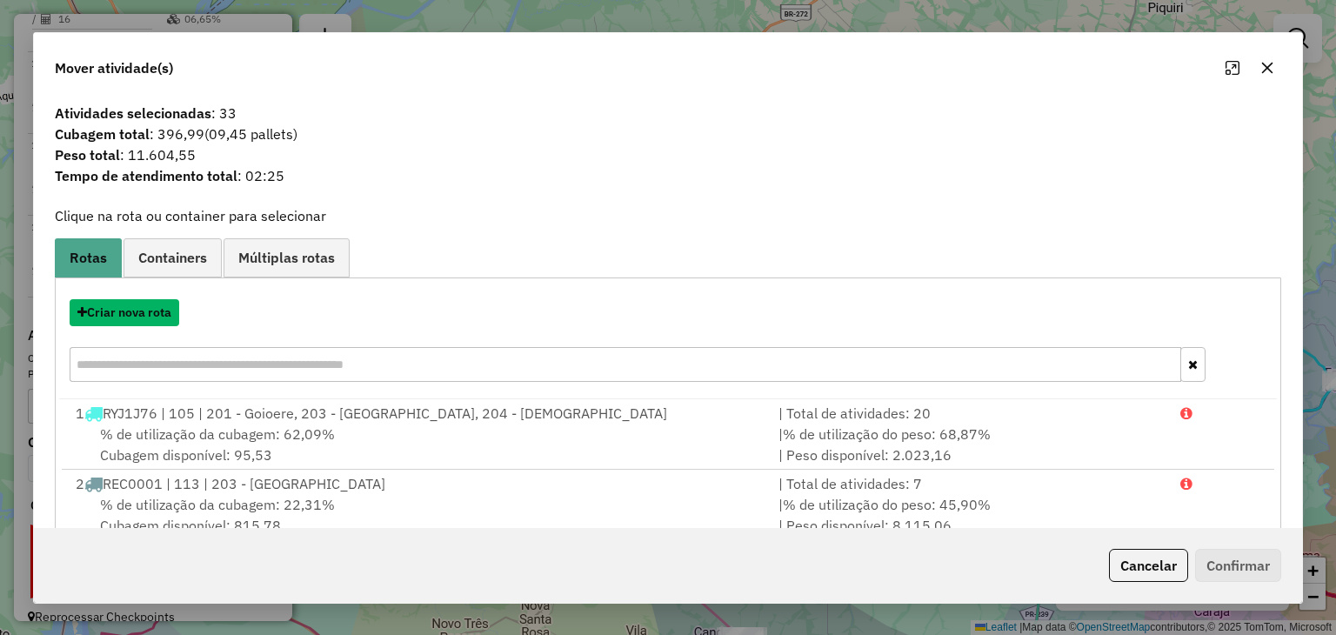
click at [161, 310] on button "Criar nova rota" at bounding box center [125, 312] width 110 height 27
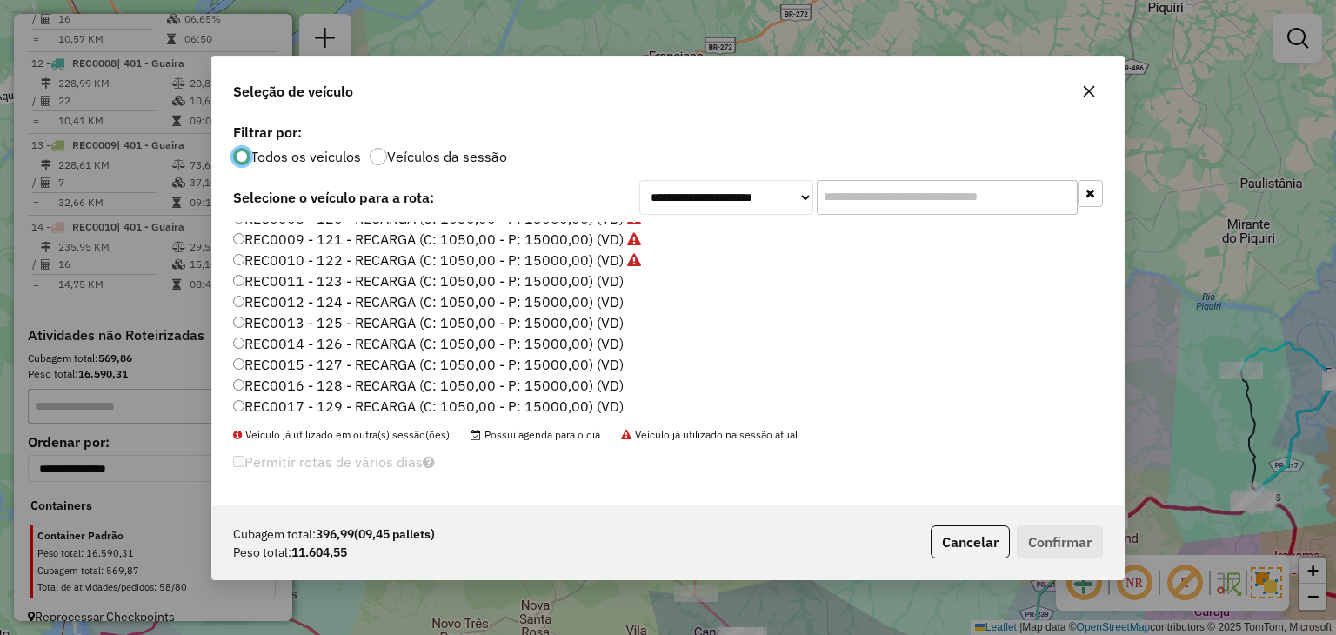
scroll to position [348, 0]
click at [590, 279] on label "REC0011 - 123 - RECARGA (C: 1050,00 - P: 15000,00) (VD)" at bounding box center [428, 280] width 390 height 21
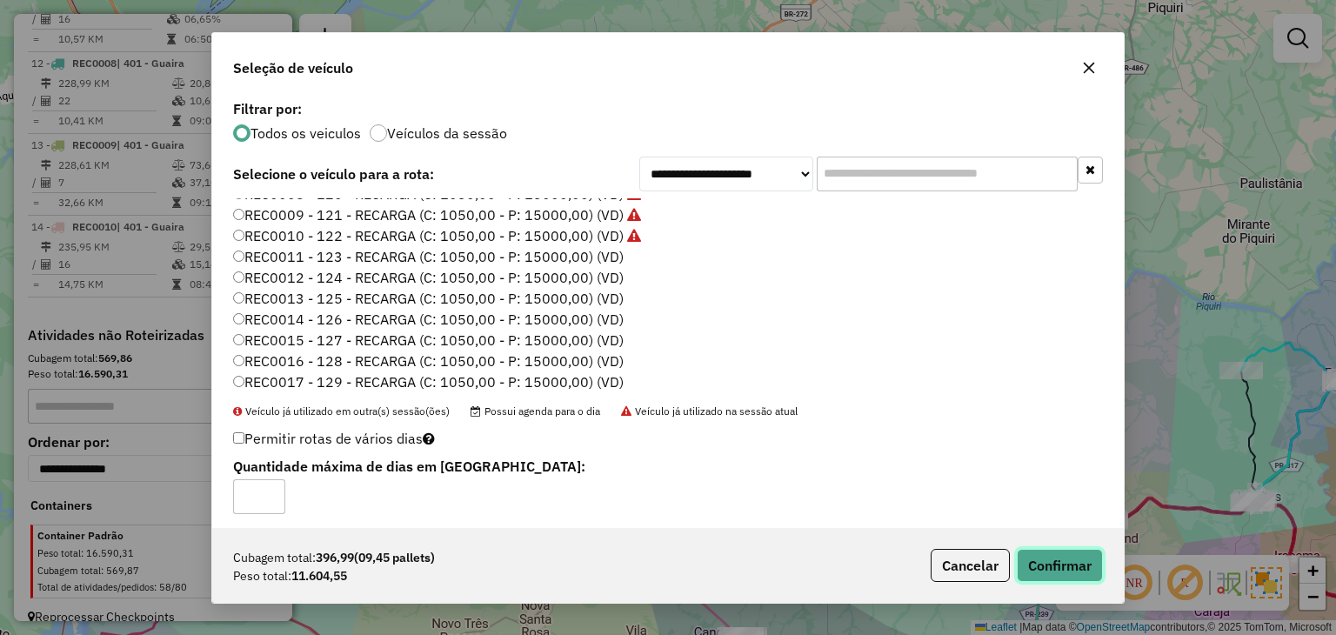
click at [1064, 578] on button "Confirmar" at bounding box center [1059, 565] width 86 height 33
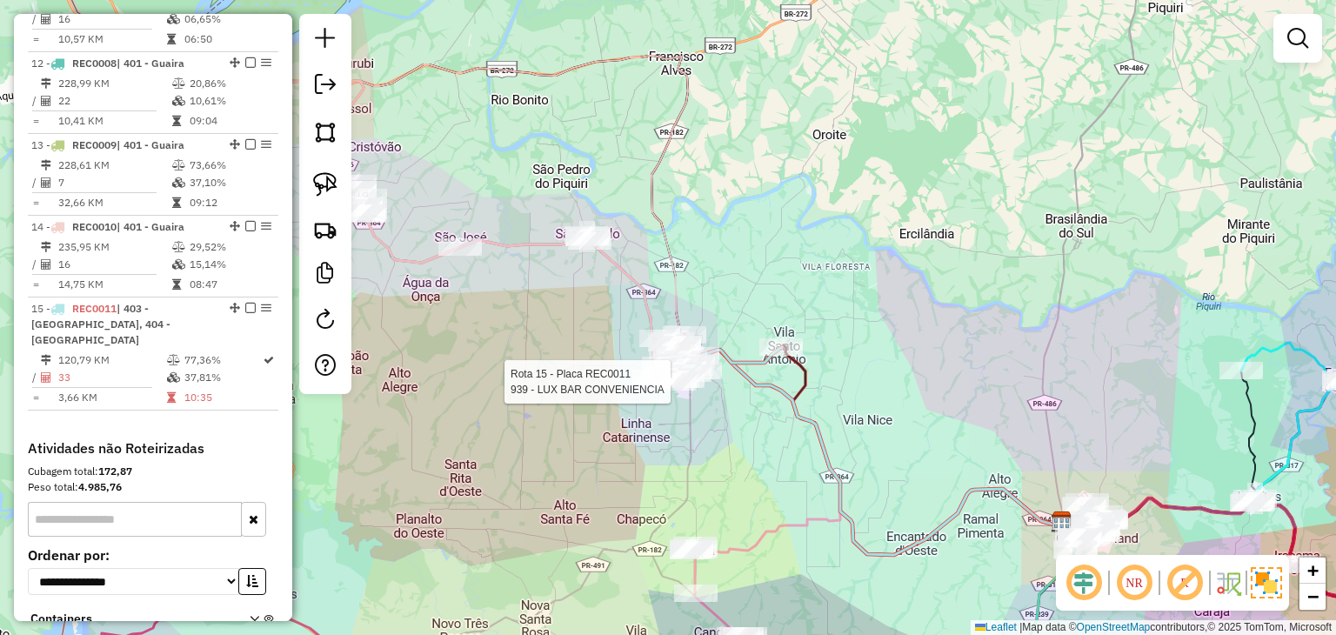
select select "*********"
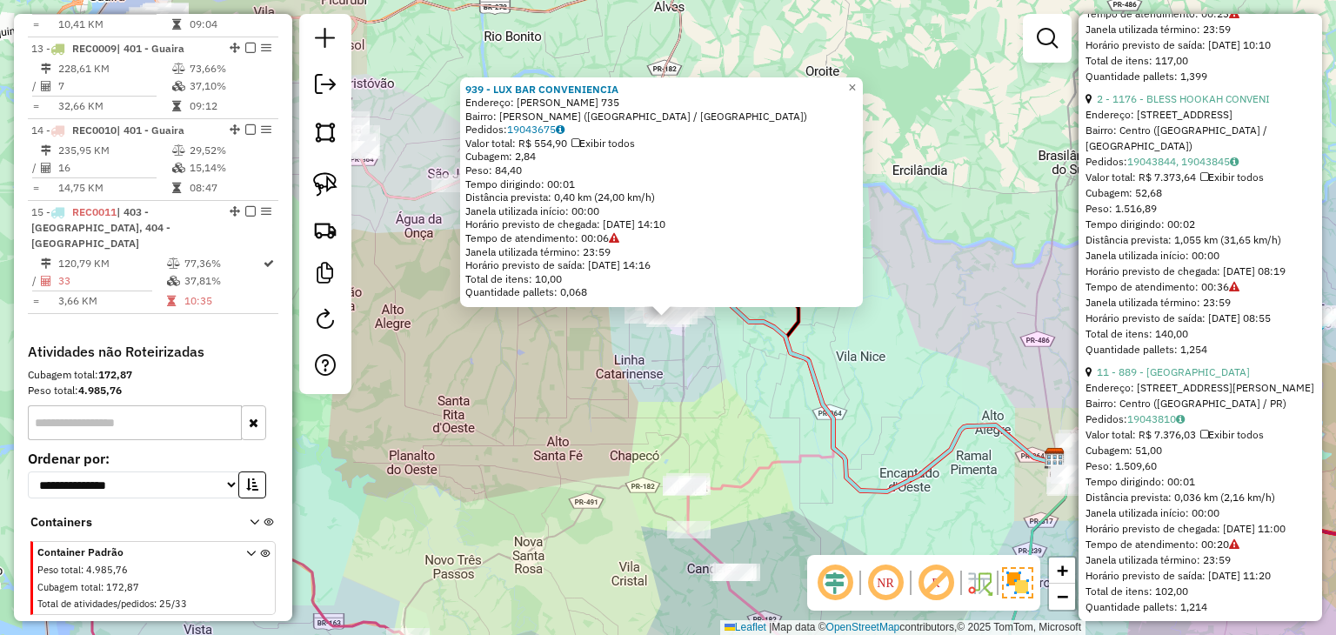
scroll to position [1130, 0]
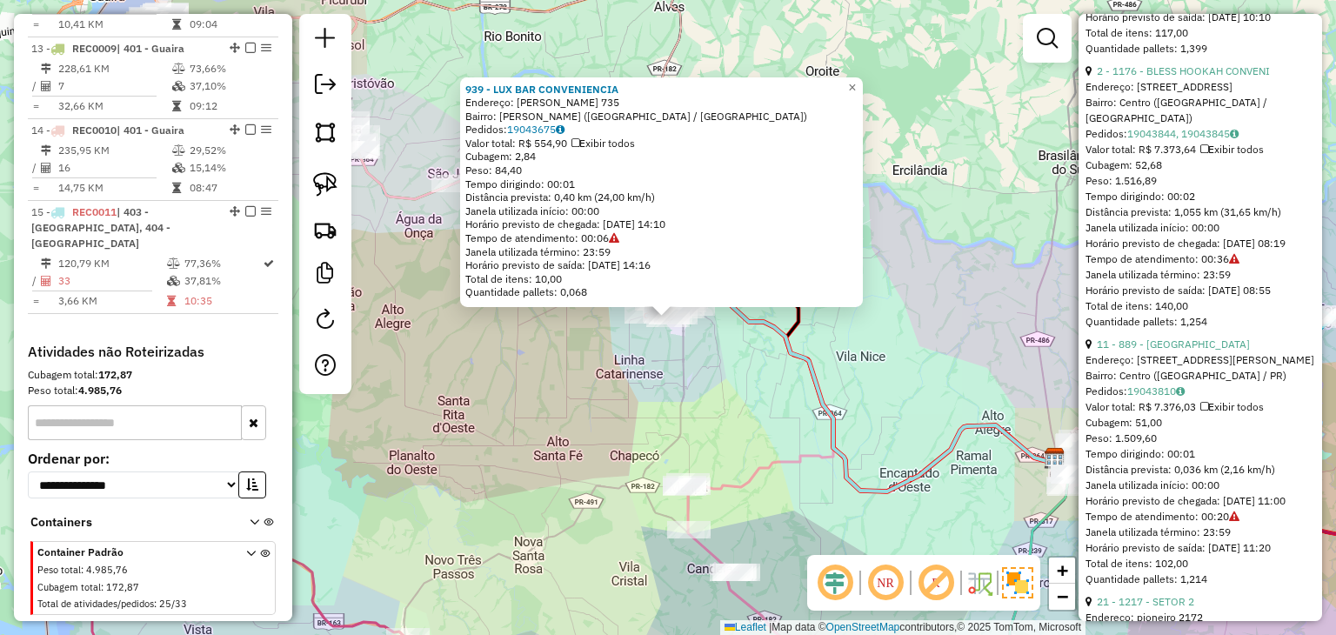
drag, startPoint x: 628, startPoint y: 383, endPoint x: 654, endPoint y: 366, distance: 30.9
click at [628, 383] on div "939 - LUX BAR CONVENIENCIA Endereço: [PERSON_NAME] 735 Bairro: [GEOGRAPHIC_DATA…" at bounding box center [668, 317] width 1336 height 635
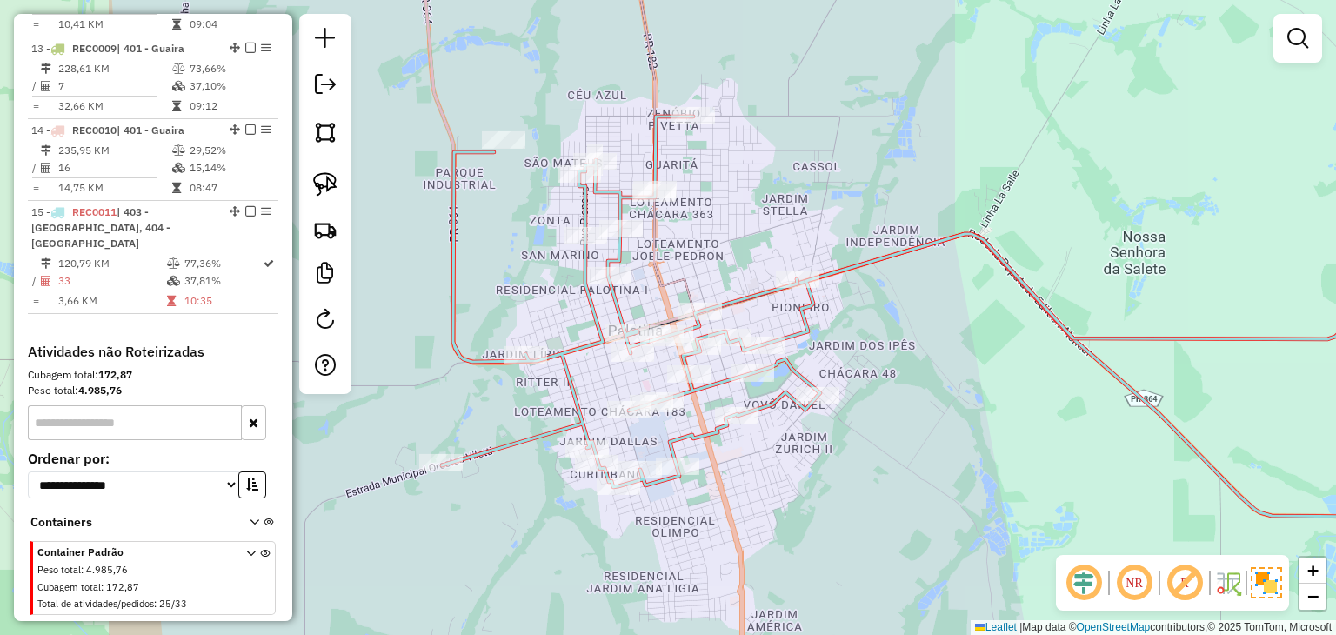
drag, startPoint x: 861, startPoint y: 322, endPoint x: 872, endPoint y: 333, distance: 16.0
click at [872, 333] on div "Janela de atendimento Grade de atendimento Capacidade Transportadoras Veículos …" at bounding box center [668, 317] width 1336 height 635
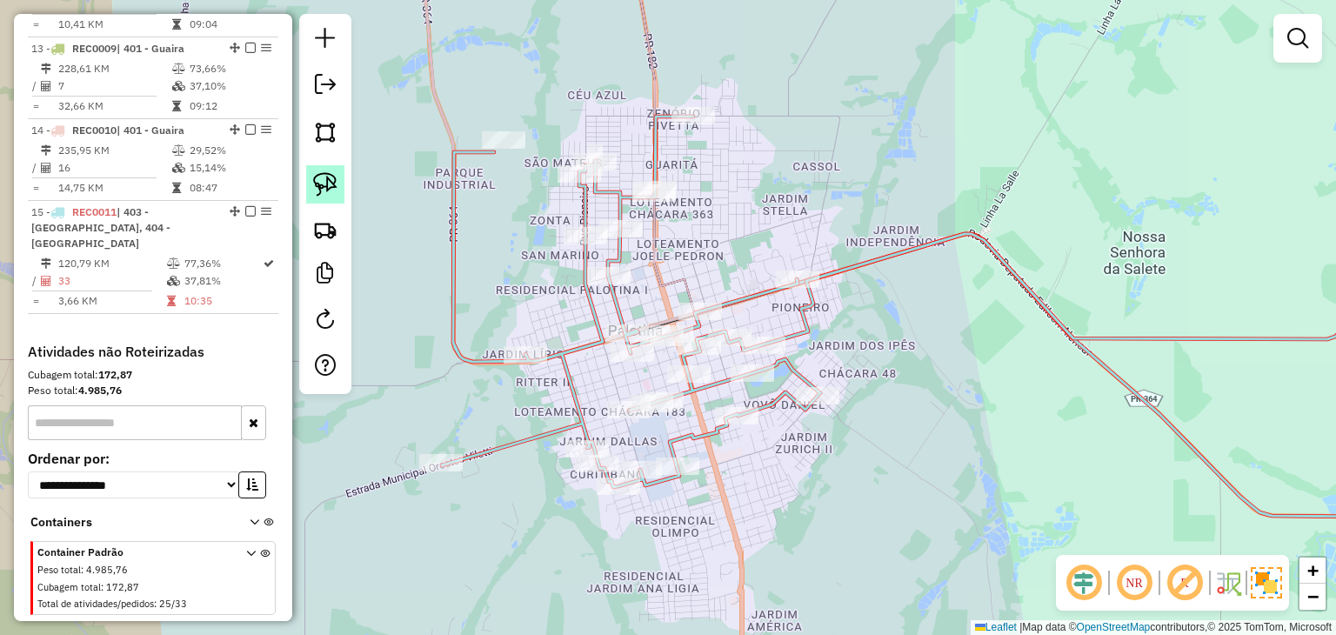
click at [343, 179] on link at bounding box center [325, 184] width 38 height 38
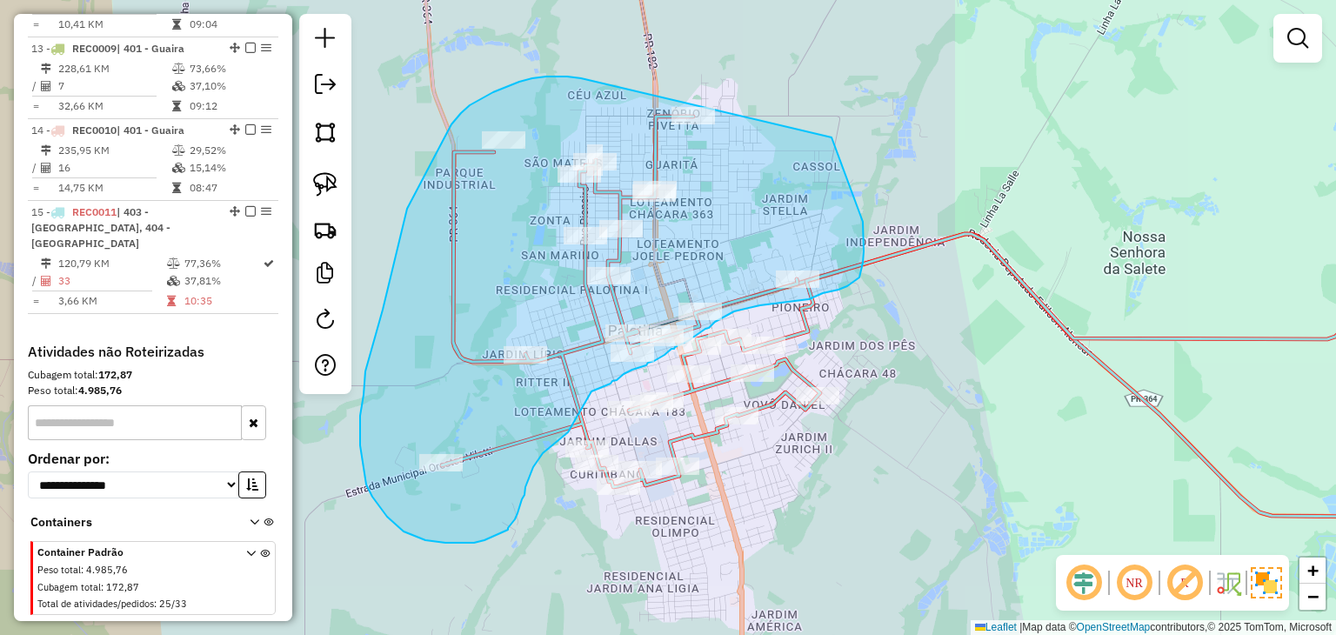
drag, startPoint x: 573, startPoint y: 77, endPoint x: 796, endPoint y: 95, distance: 224.1
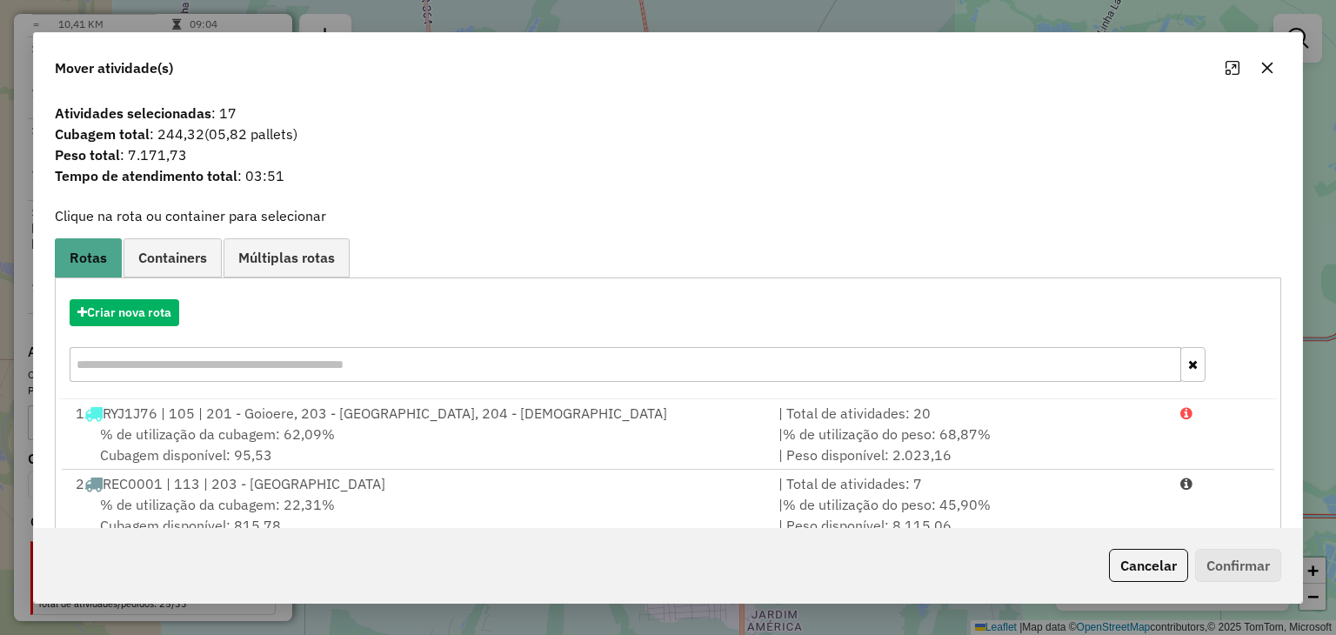
click at [1273, 63] on button "button" at bounding box center [1267, 68] width 28 height 28
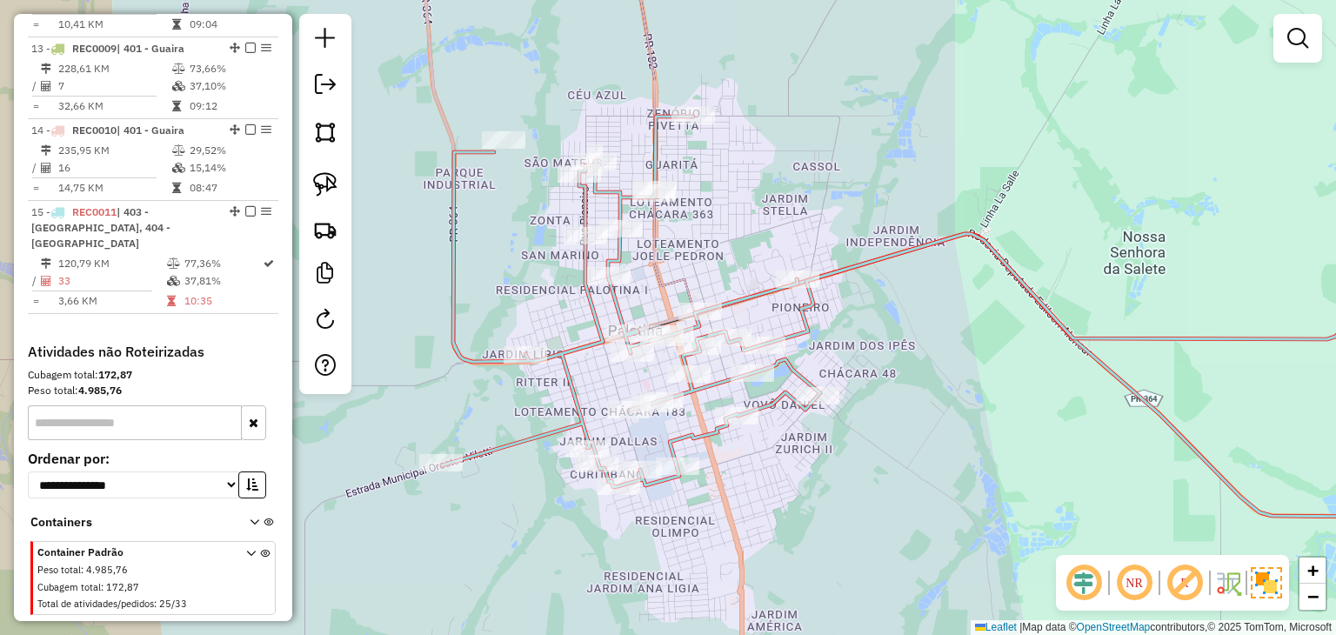
click at [803, 269] on div "Janela de atendimento Grade de atendimento Capacidade Transportadoras Veículos …" at bounding box center [668, 317] width 1336 height 635
select select "*********"
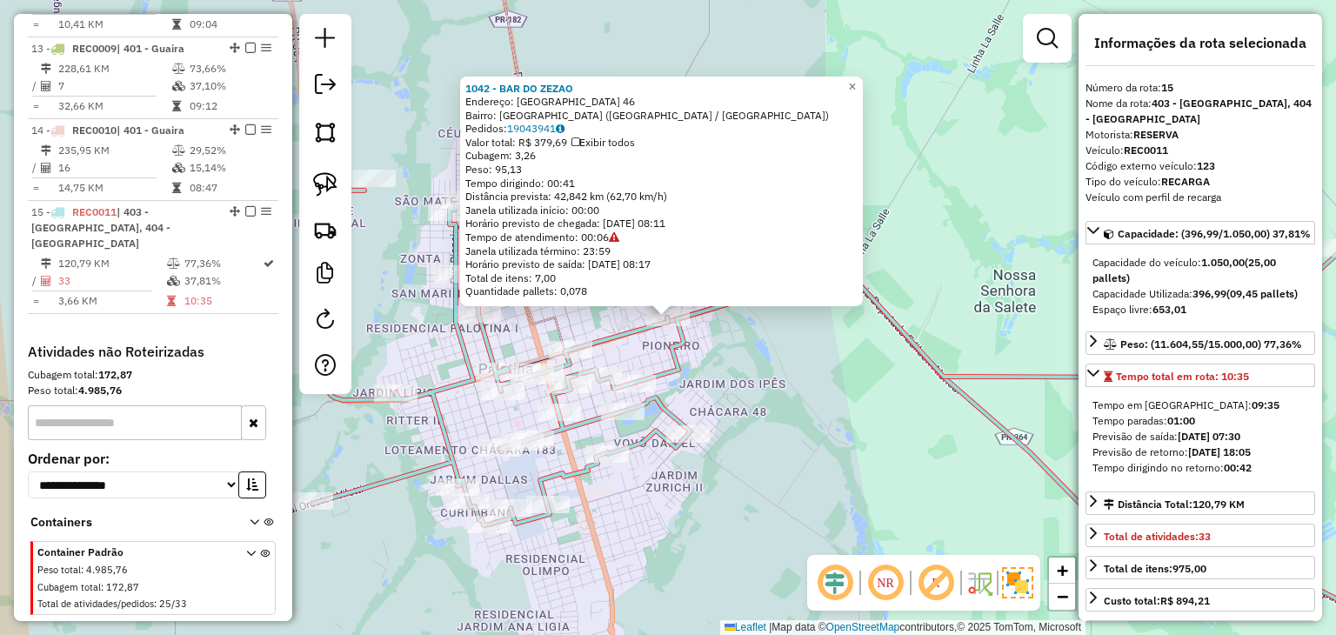
click at [831, 429] on div "1042 - BAR DO ZEZAO Endereço: [GEOGRAPHIC_DATA] 46 Bairro: [GEOGRAPHIC_DATA] ([…" at bounding box center [668, 317] width 1336 height 635
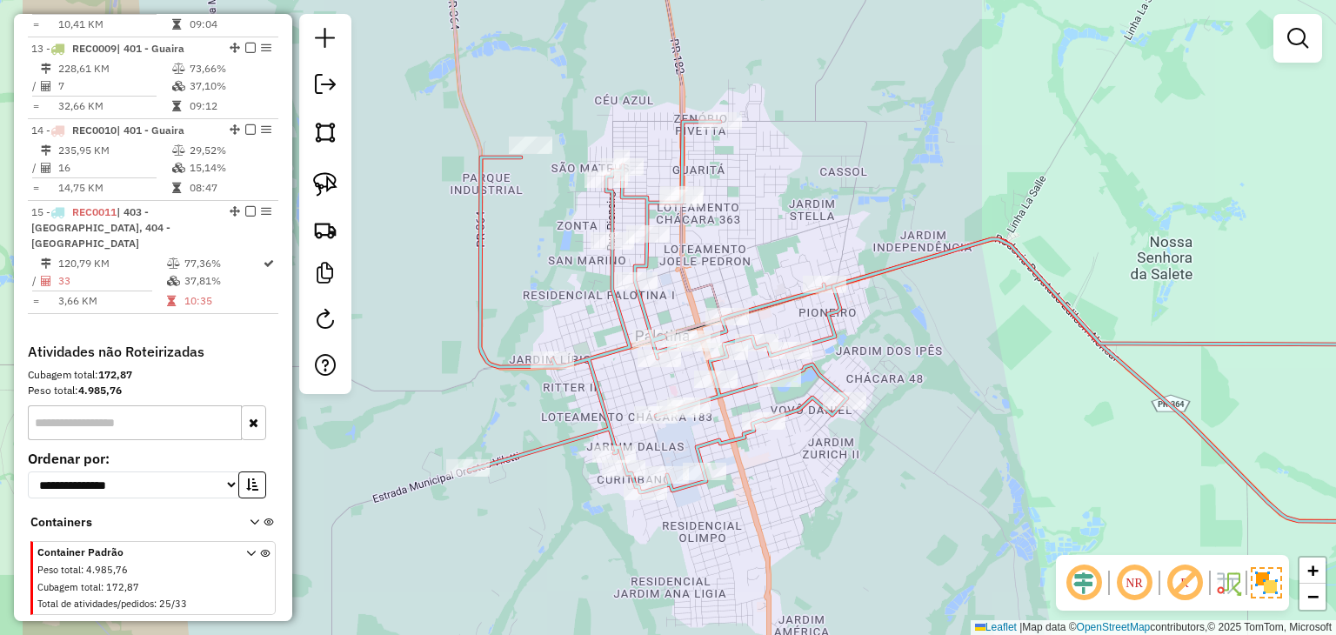
click at [970, 368] on div "Janela de atendimento Grade de atendimento Capacidade Transportadoras Veículos …" at bounding box center [668, 317] width 1336 height 635
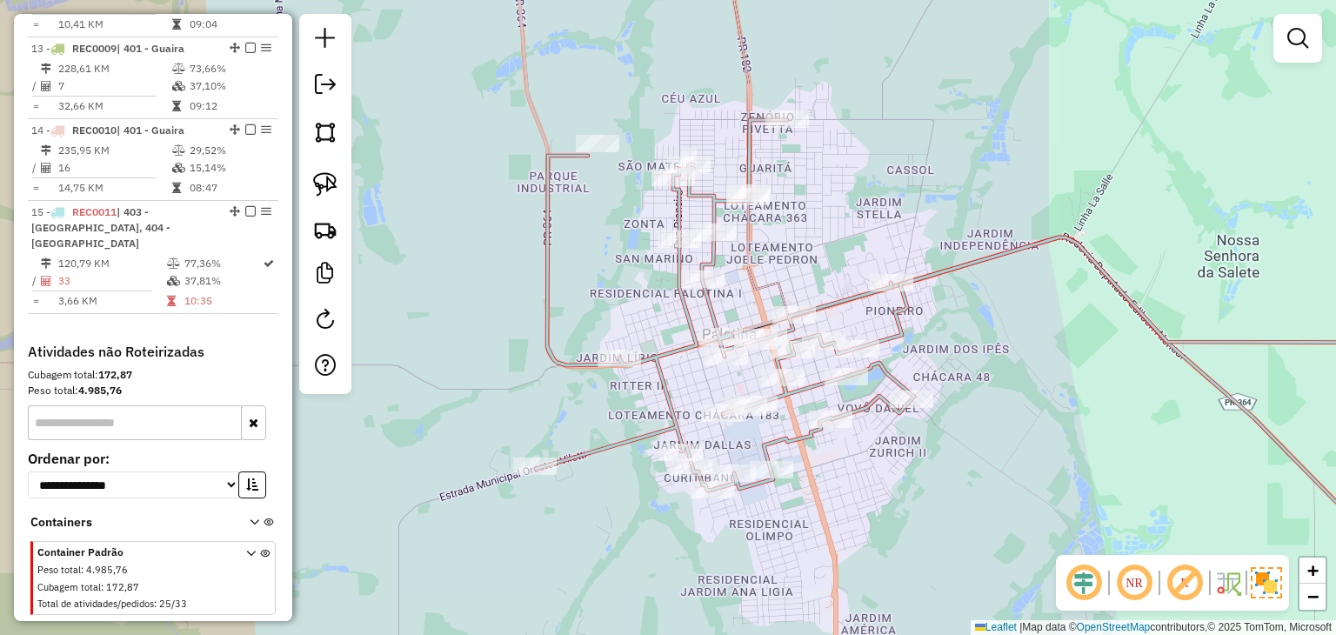
drag, startPoint x: 959, startPoint y: 307, endPoint x: 981, endPoint y: 314, distance: 22.8
click at [981, 314] on div "Janela de atendimento Grade de atendimento Capacidade Transportadoras Veículos …" at bounding box center [668, 317] width 1336 height 635
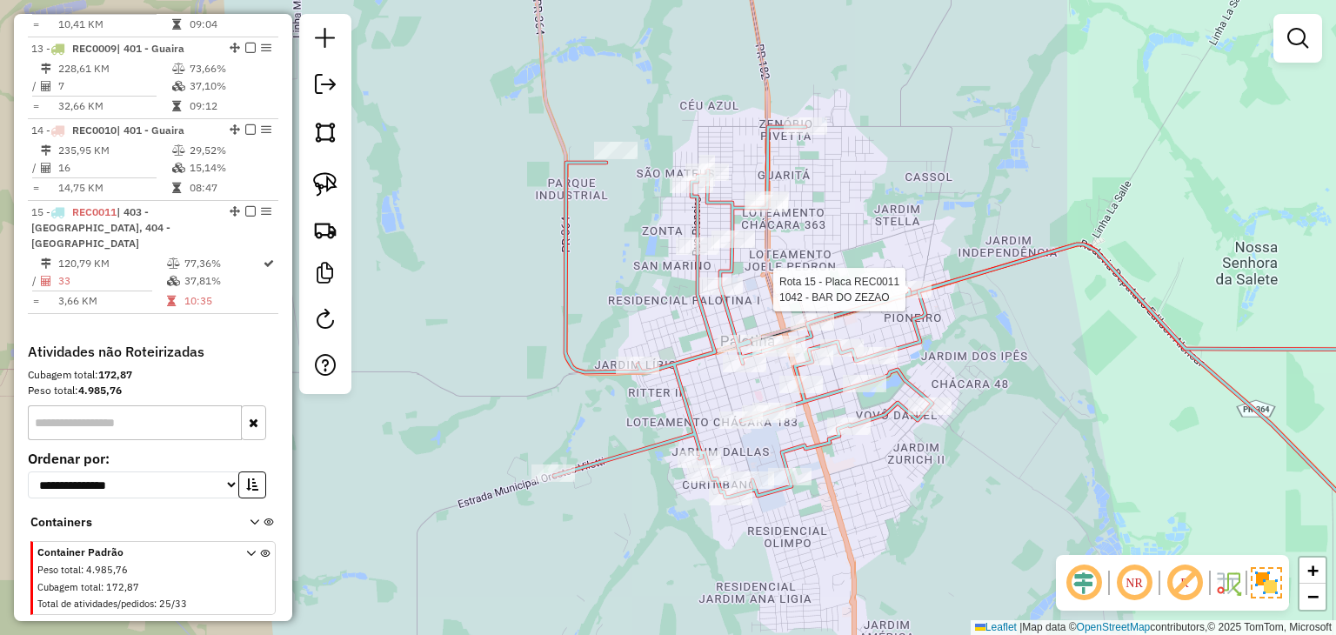
select select "*********"
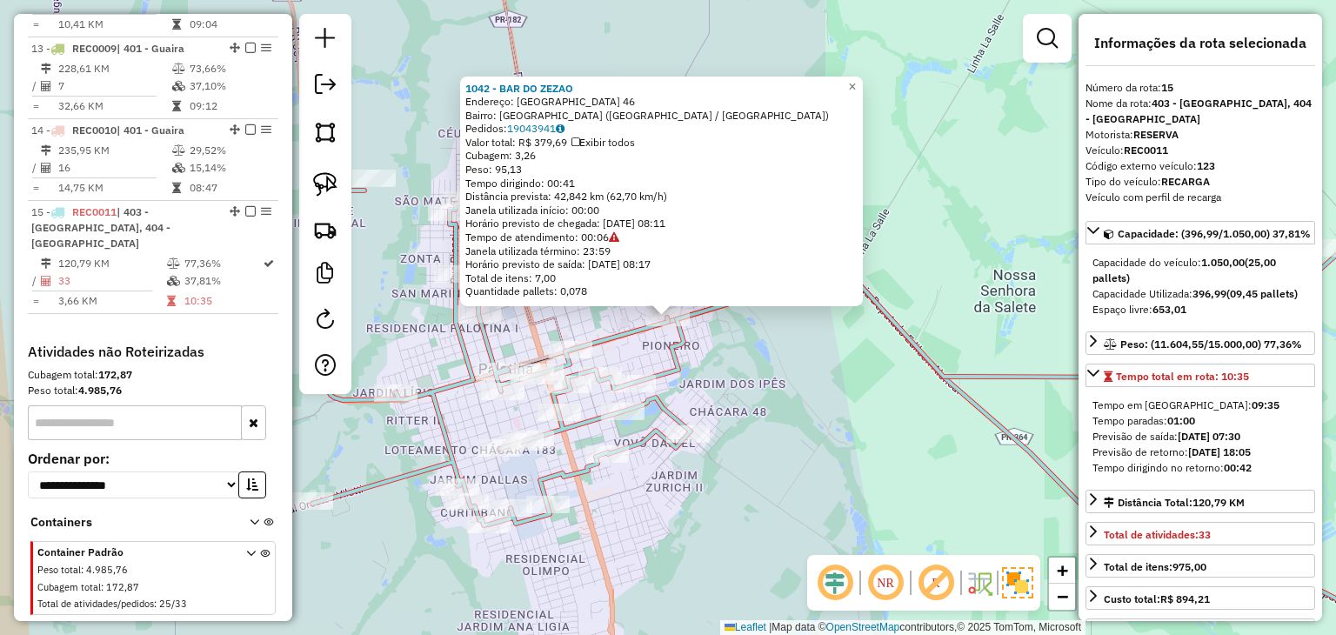
click at [856, 404] on div "1042 - BAR DO ZEZAO Endereço: [GEOGRAPHIC_DATA] 46 Bairro: [GEOGRAPHIC_DATA] ([…" at bounding box center [668, 317] width 1336 height 635
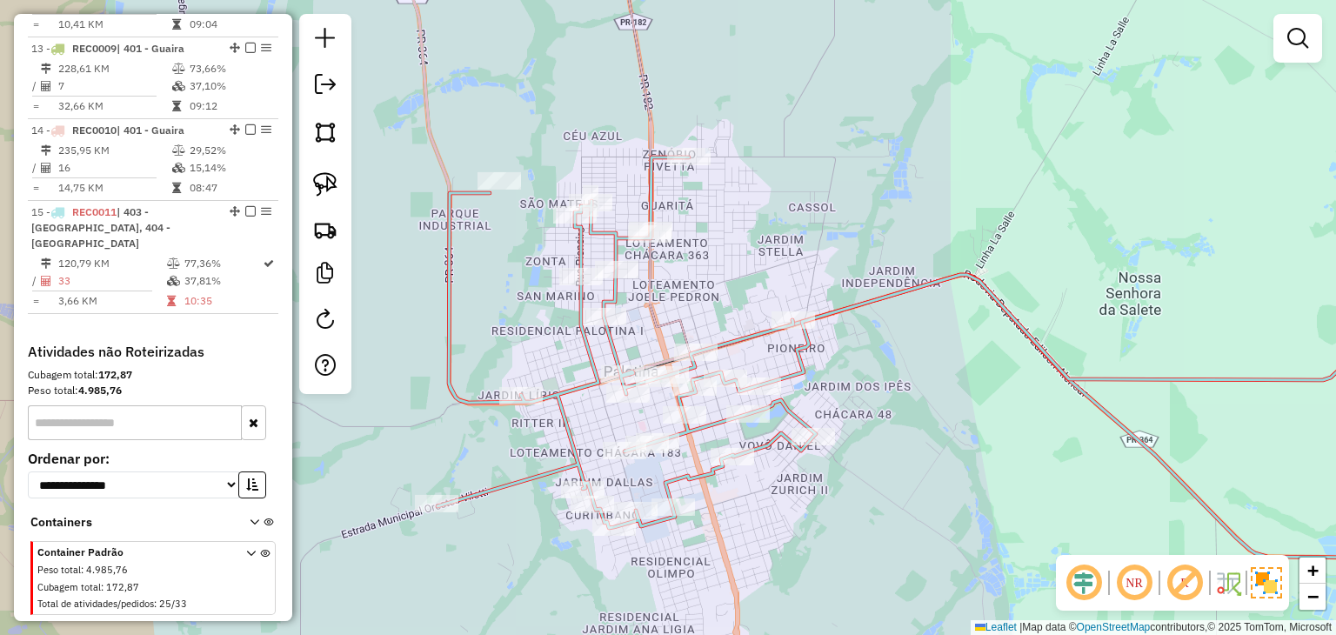
drag, startPoint x: 935, startPoint y: 372, endPoint x: 1026, endPoint y: 369, distance: 91.4
click at [1026, 369] on div "Janela de atendimento Grade de atendimento Capacidade Transportadoras Veículos …" at bounding box center [668, 317] width 1336 height 635
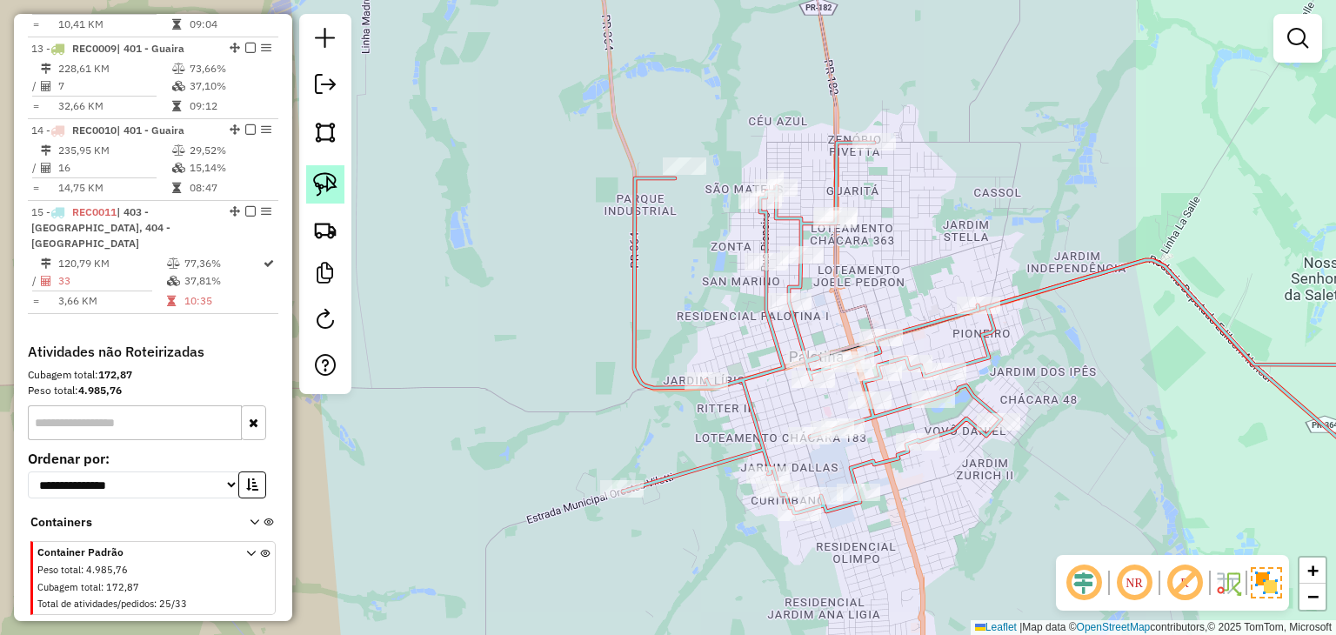
click at [337, 189] on img at bounding box center [325, 184] width 24 height 24
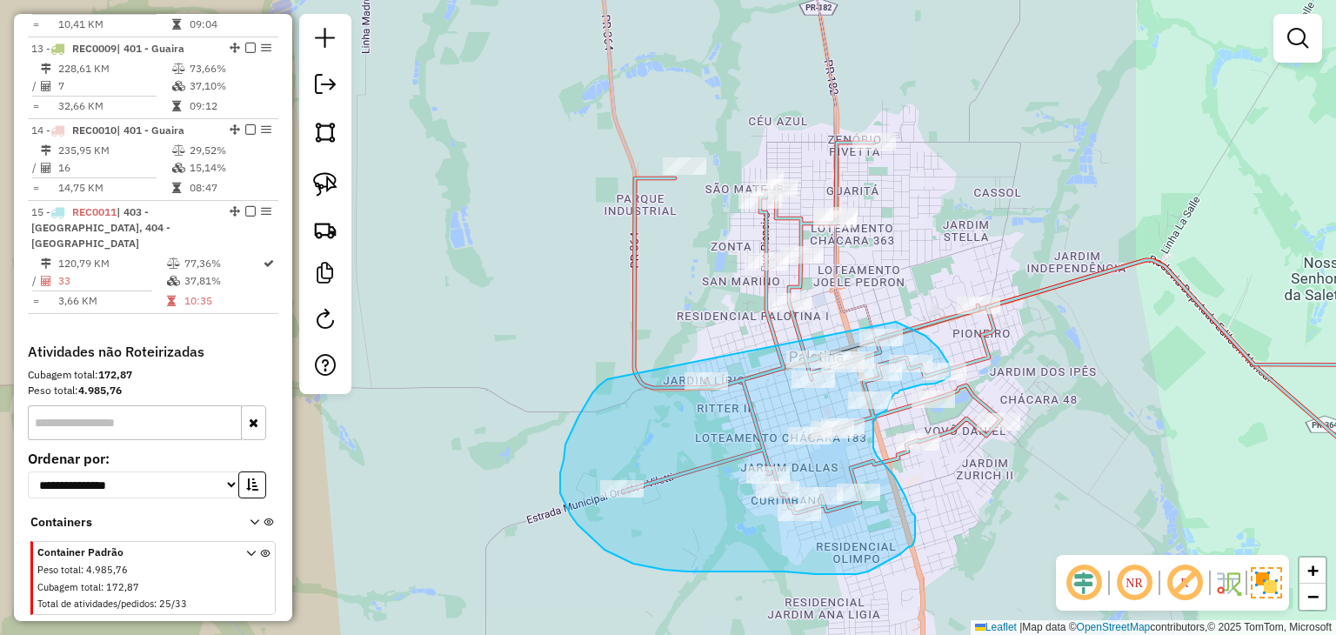
drag, startPoint x: 592, startPoint y: 393, endPoint x: 892, endPoint y: 321, distance: 308.5
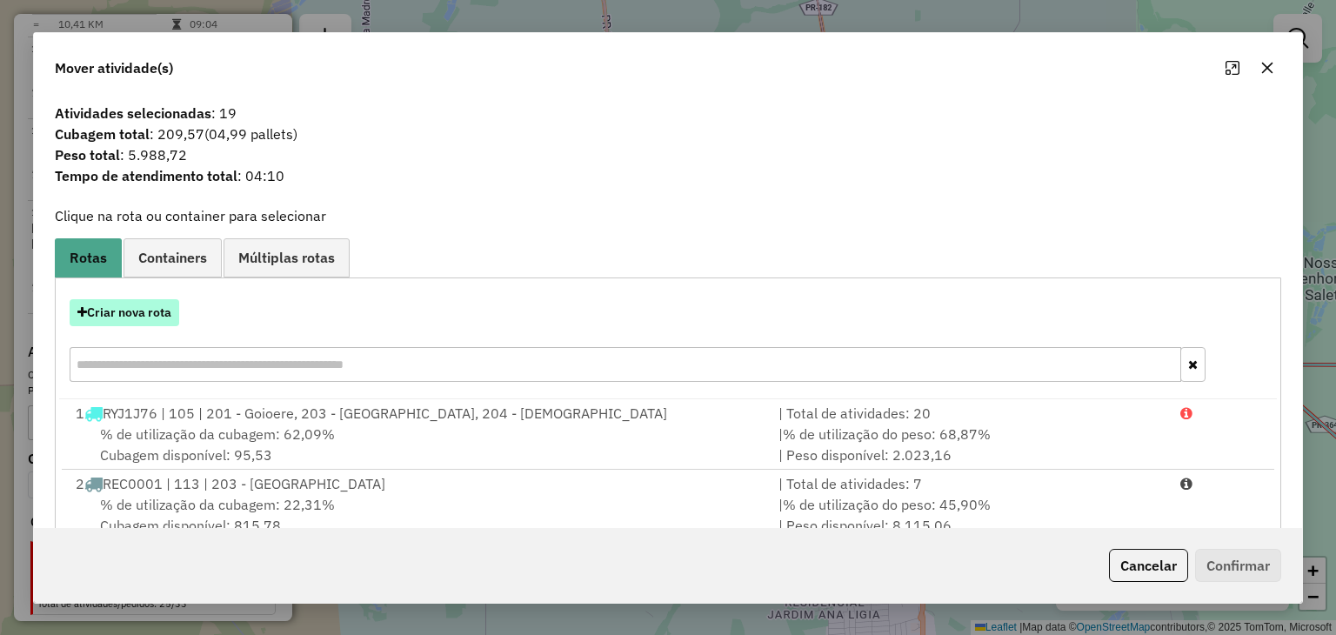
click at [150, 318] on button "Criar nova rota" at bounding box center [125, 312] width 110 height 27
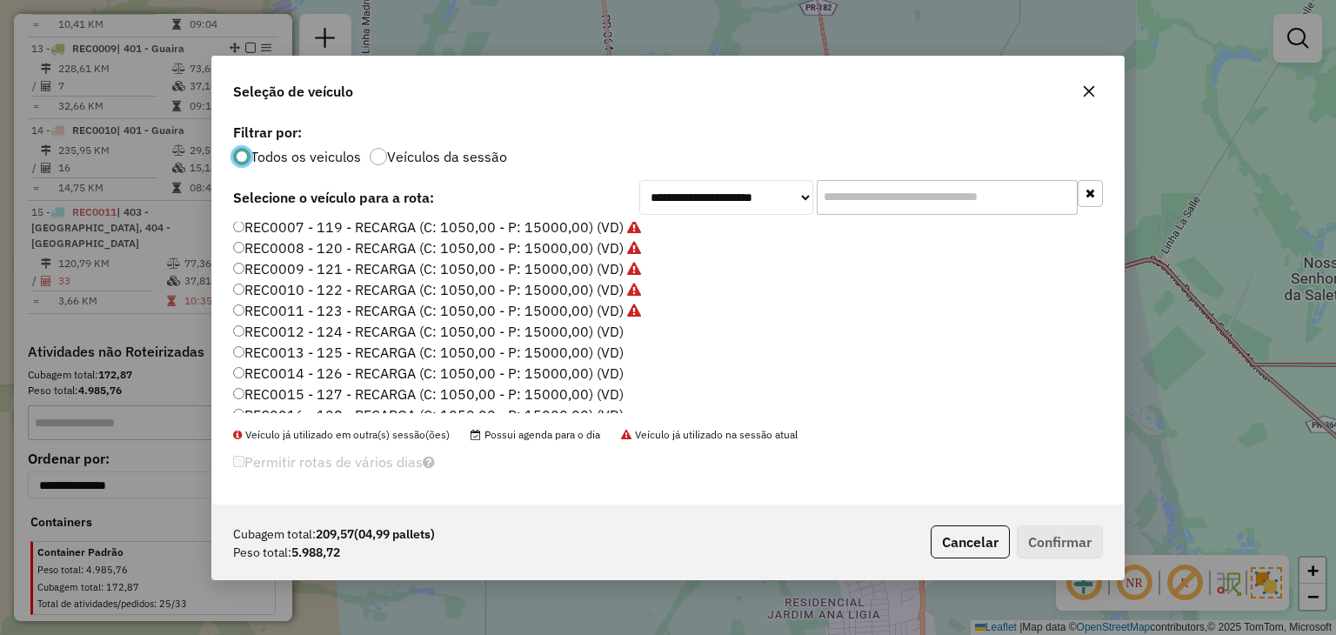
scroll to position [348, 0]
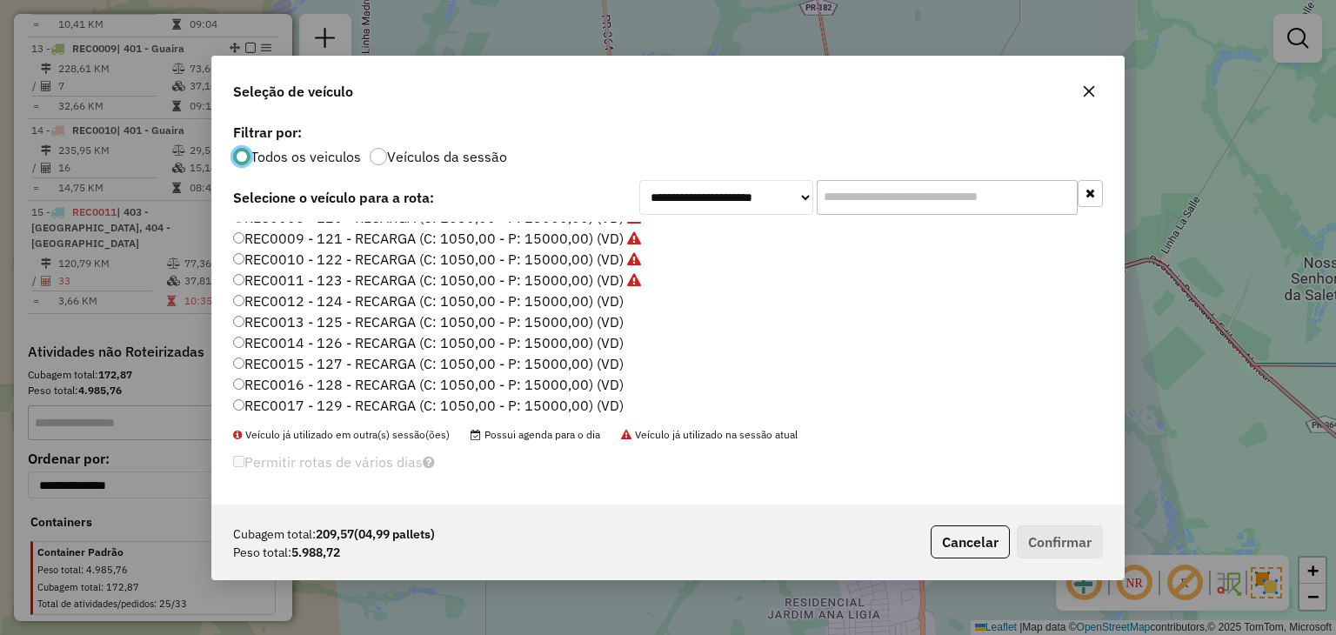
click at [589, 300] on label "REC0012 - 124 - RECARGA (C: 1050,00 - P: 15000,00) (VD)" at bounding box center [428, 300] width 390 height 21
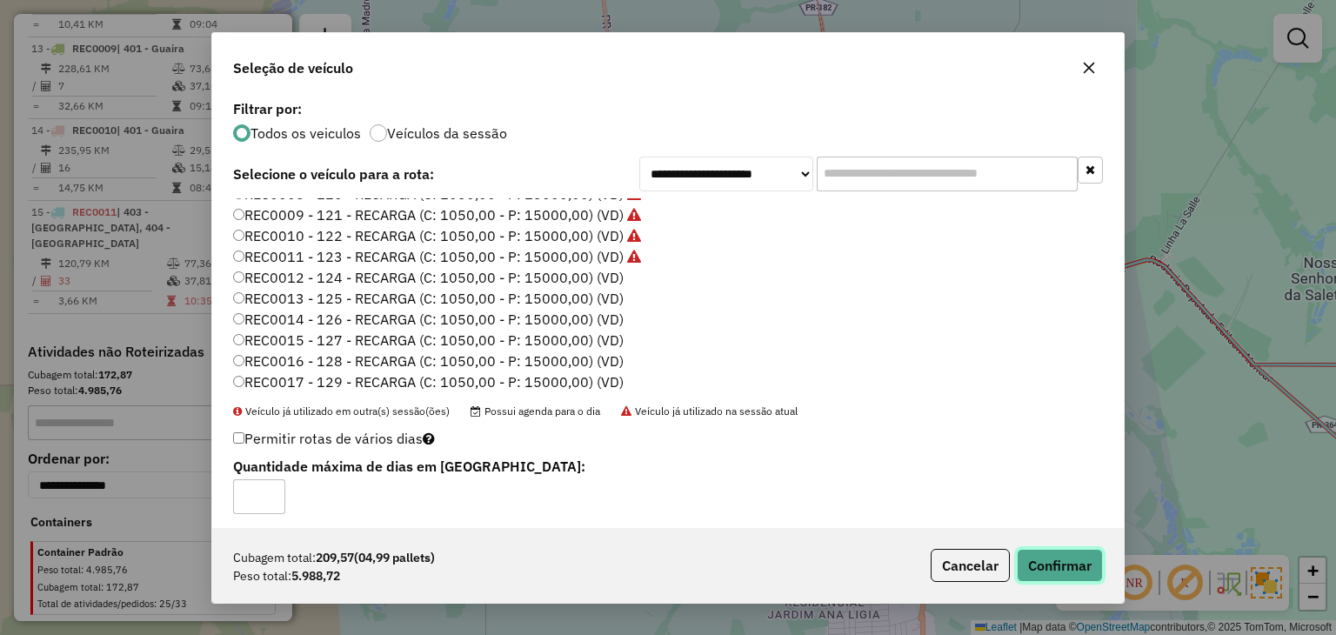
click at [1050, 554] on button "Confirmar" at bounding box center [1059, 565] width 86 height 33
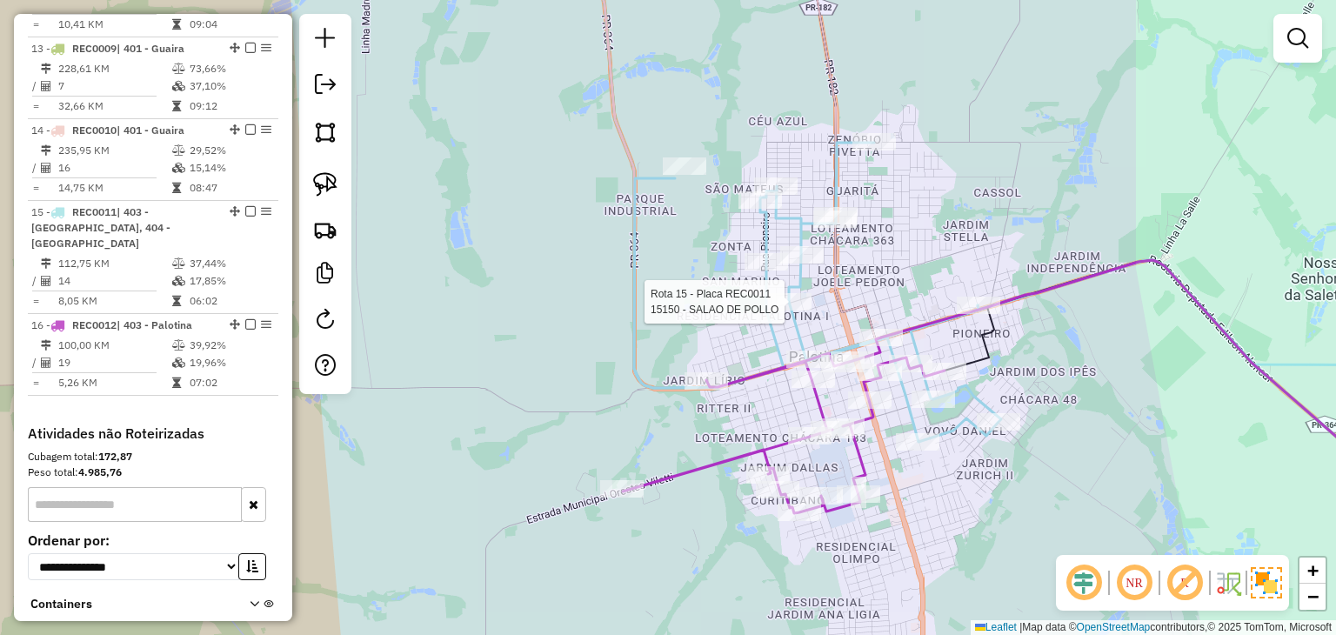
select select "*********"
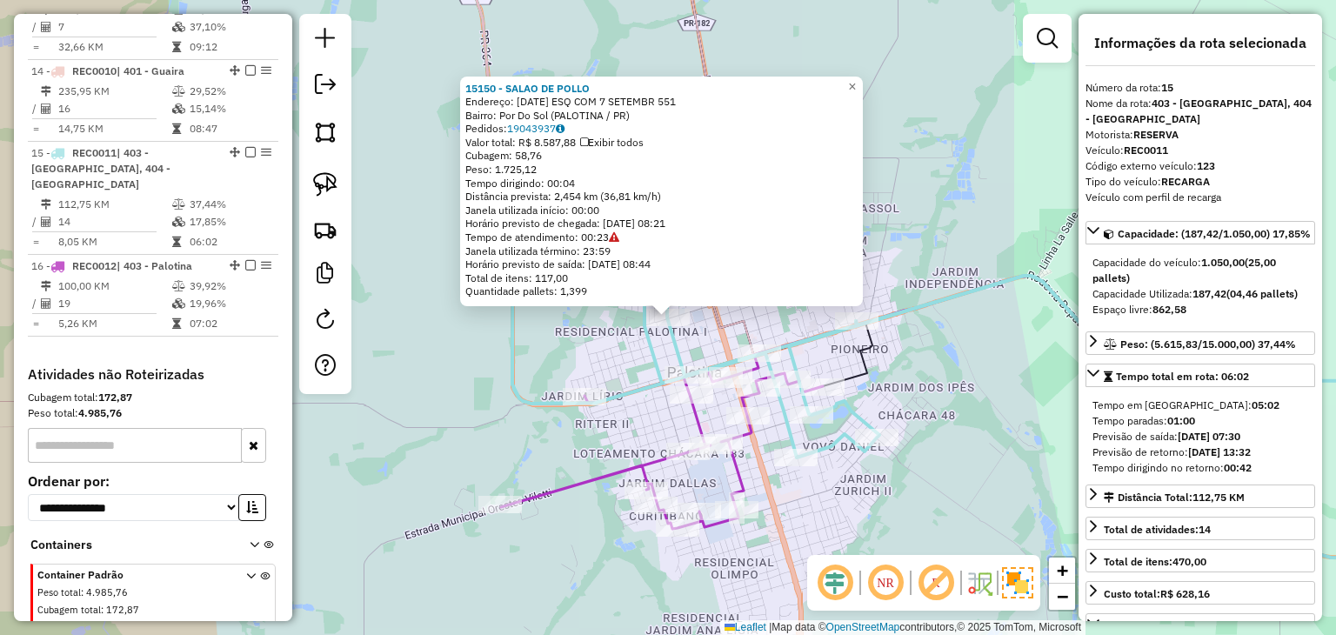
scroll to position [1954, 0]
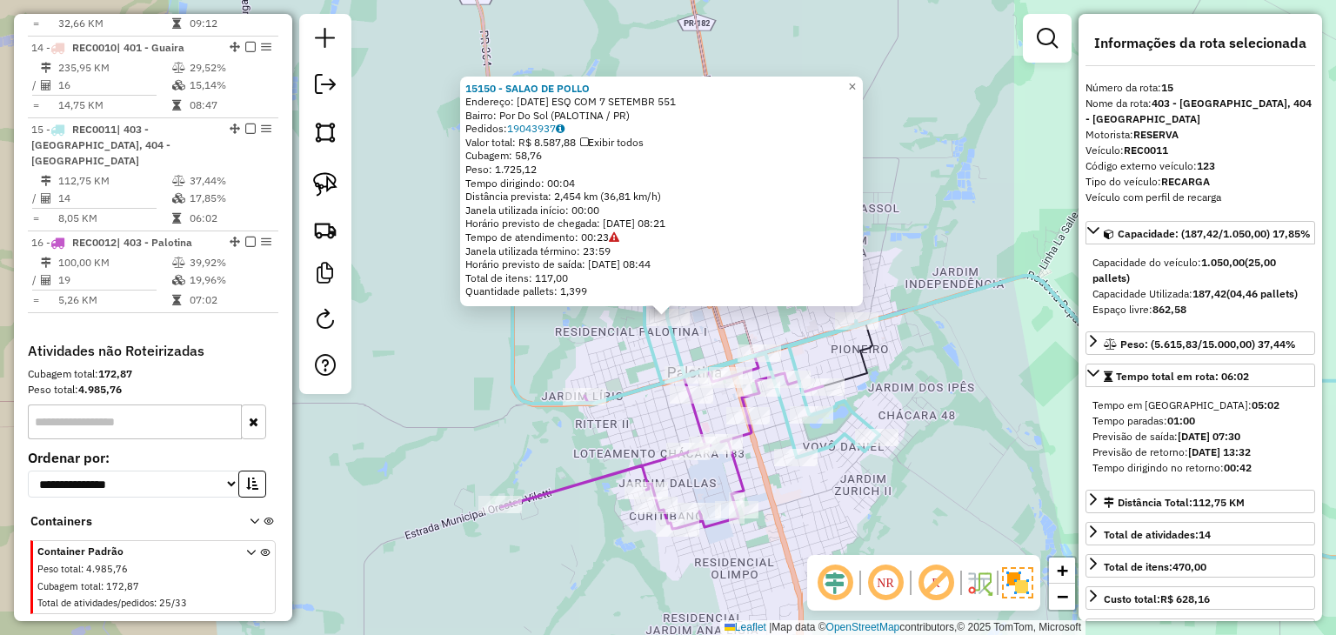
drag, startPoint x: 951, startPoint y: 434, endPoint x: 883, endPoint y: 340, distance: 115.8
click at [918, 354] on div "15150 - SALAO DE POLLO Endereço: [DATE] ESQ COM 7 SETEMBR 551 Bairro: Por Do So…" at bounding box center [668, 317] width 1336 height 635
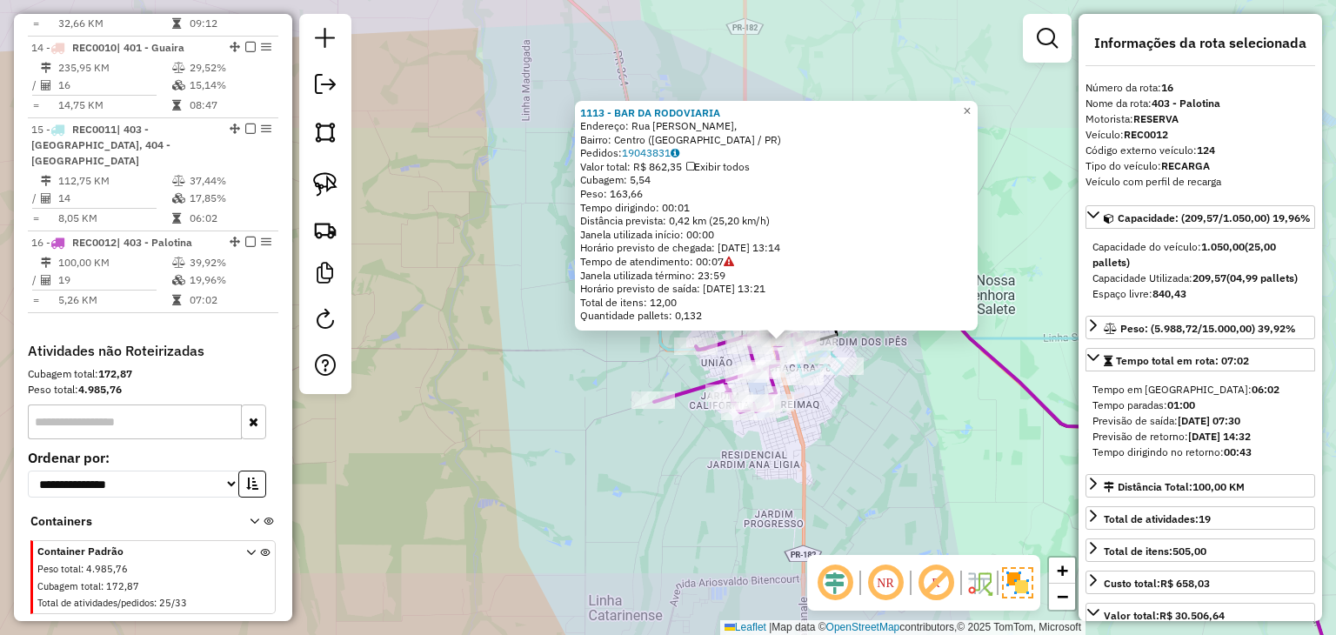
click at [904, 413] on div "1113 - BAR DA RODOVIARIA Endereço: [GEOGRAPHIC_DATA][PERSON_NAME], [GEOGRAPHIC_…" at bounding box center [668, 317] width 1336 height 635
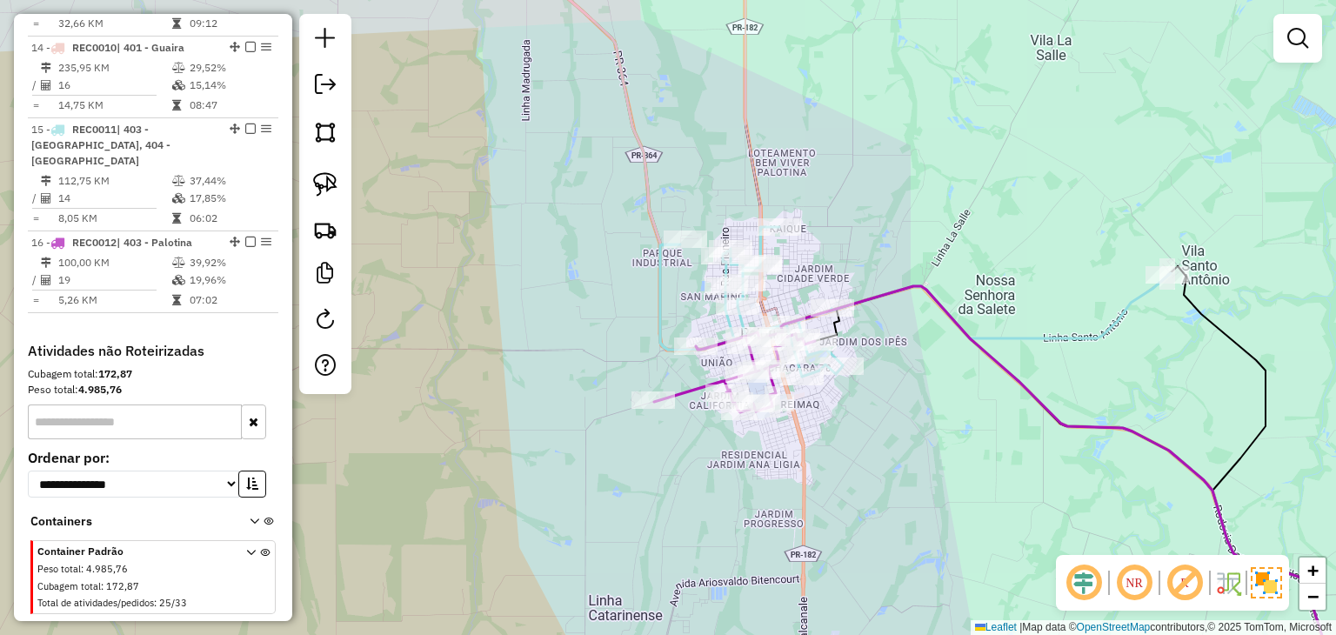
drag, startPoint x: 998, startPoint y: 442, endPoint x: 798, endPoint y: 323, distance: 232.8
click at [798, 323] on div "Janela de atendimento Grade de atendimento Capacidade Transportadoras Veículos …" at bounding box center [668, 317] width 1336 height 635
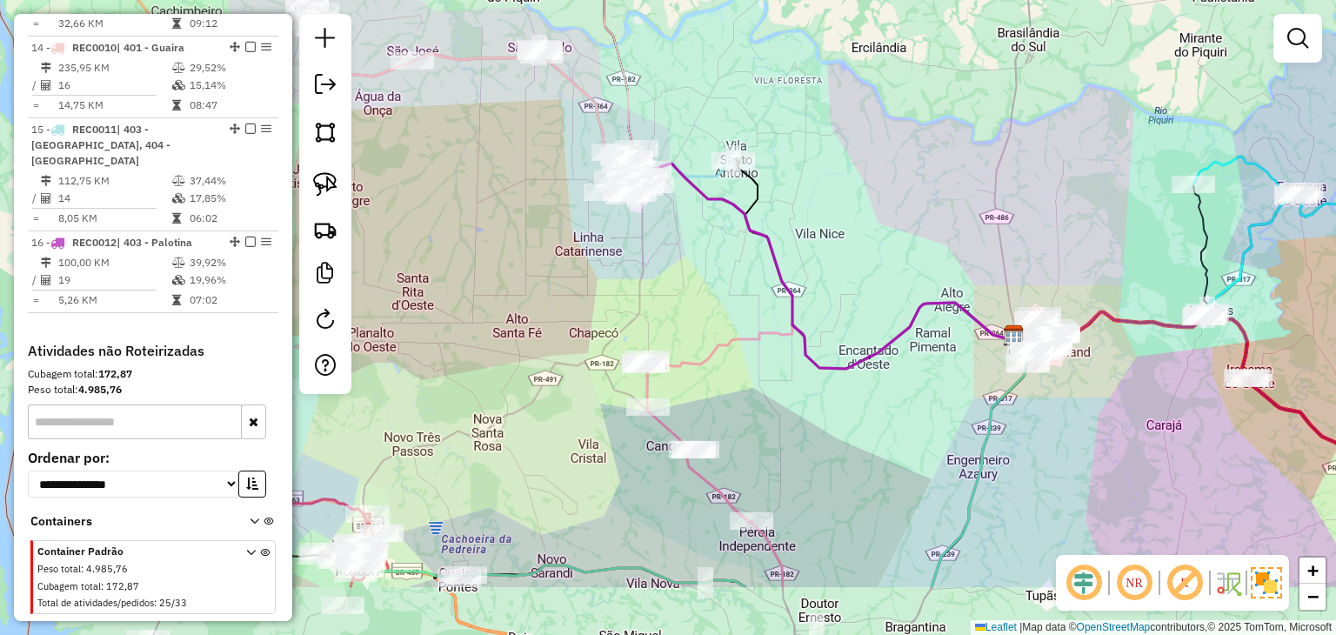
drag, startPoint x: 1106, startPoint y: 331, endPoint x: 872, endPoint y: 171, distance: 283.4
click at [872, 171] on div "Janela de atendimento Grade de atendimento Capacidade Transportadoras Veículos …" at bounding box center [668, 317] width 1336 height 635
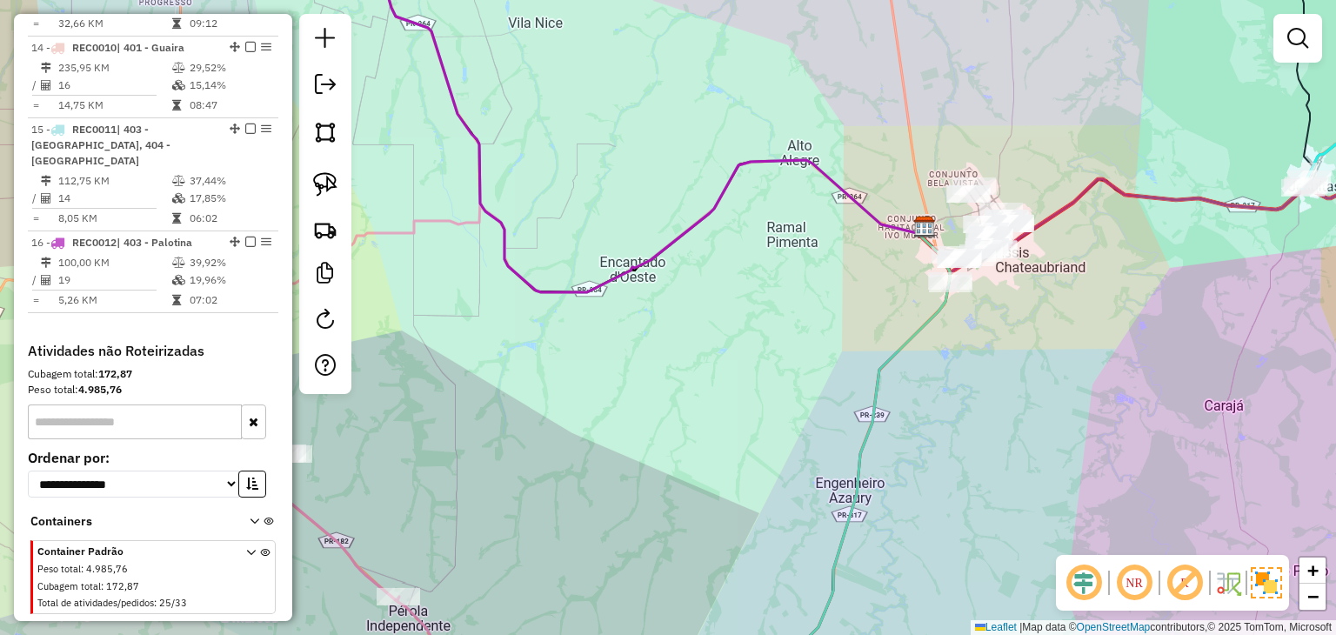
drag, startPoint x: 849, startPoint y: 343, endPoint x: 668, endPoint y: 313, distance: 183.3
click at [668, 313] on div "Janela de atendimento Grade de atendimento Capacidade Transportadoras Veículos …" at bounding box center [668, 317] width 1336 height 635
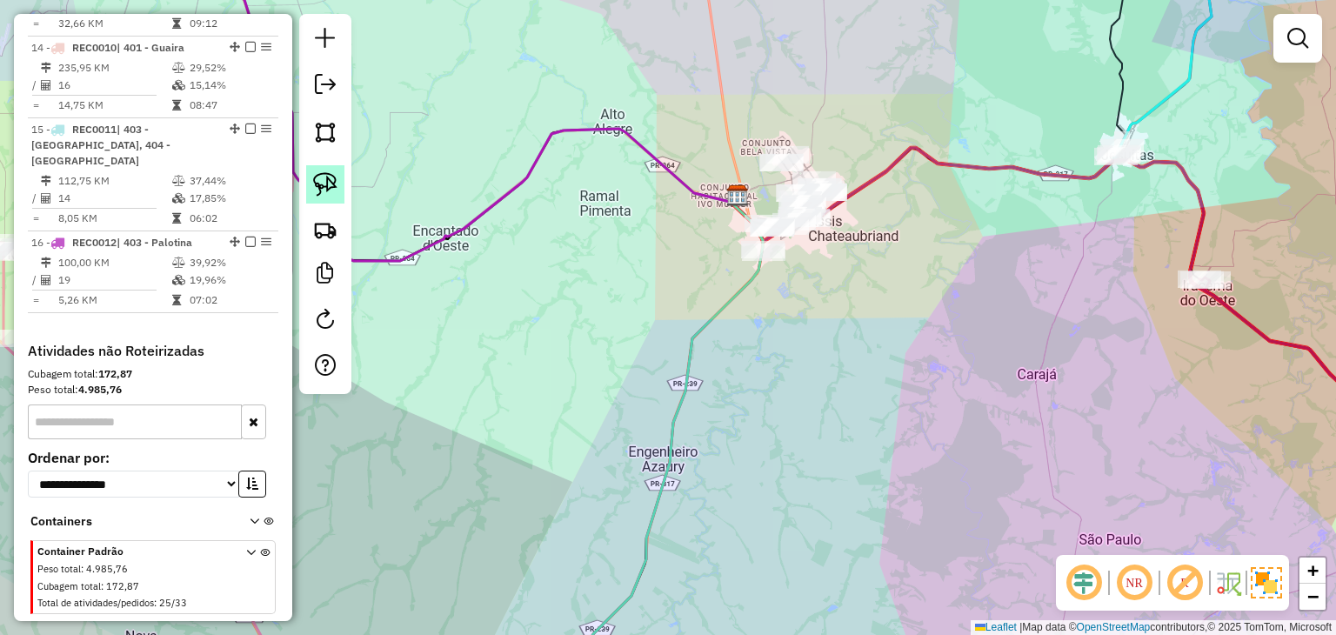
click at [343, 186] on link at bounding box center [325, 184] width 38 height 38
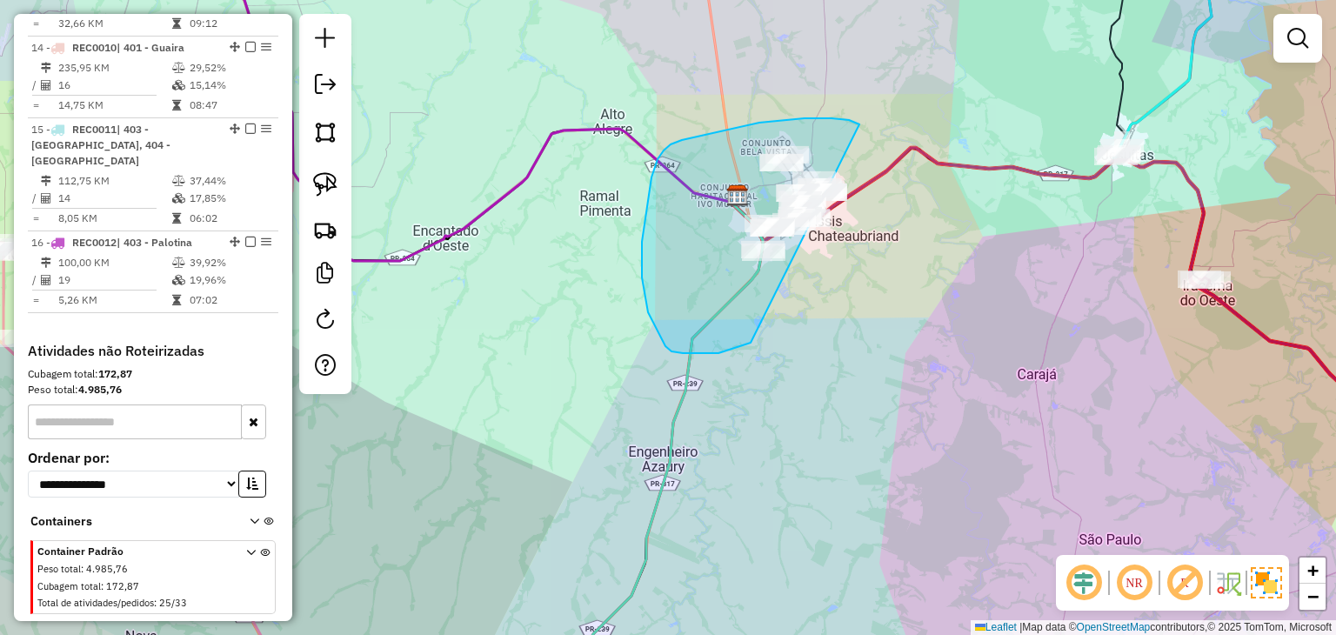
drag, startPoint x: 759, startPoint y: 123, endPoint x: 860, endPoint y: 283, distance: 189.9
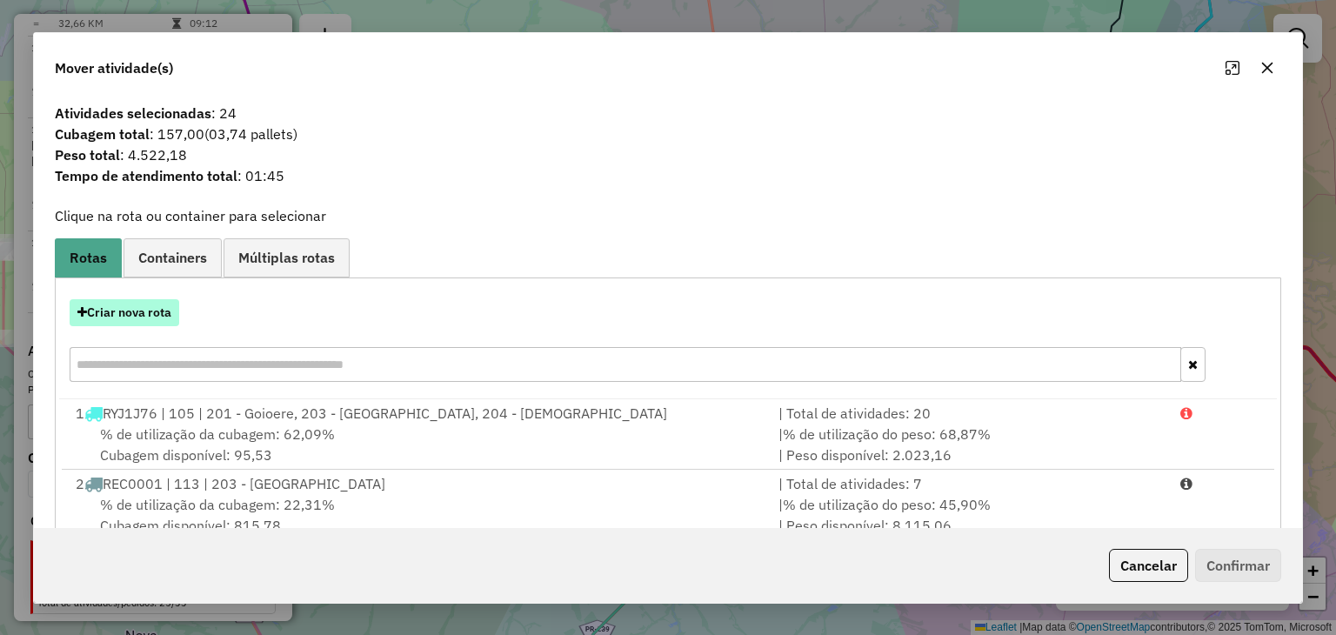
click at [143, 305] on button "Criar nova rota" at bounding box center [125, 312] width 110 height 27
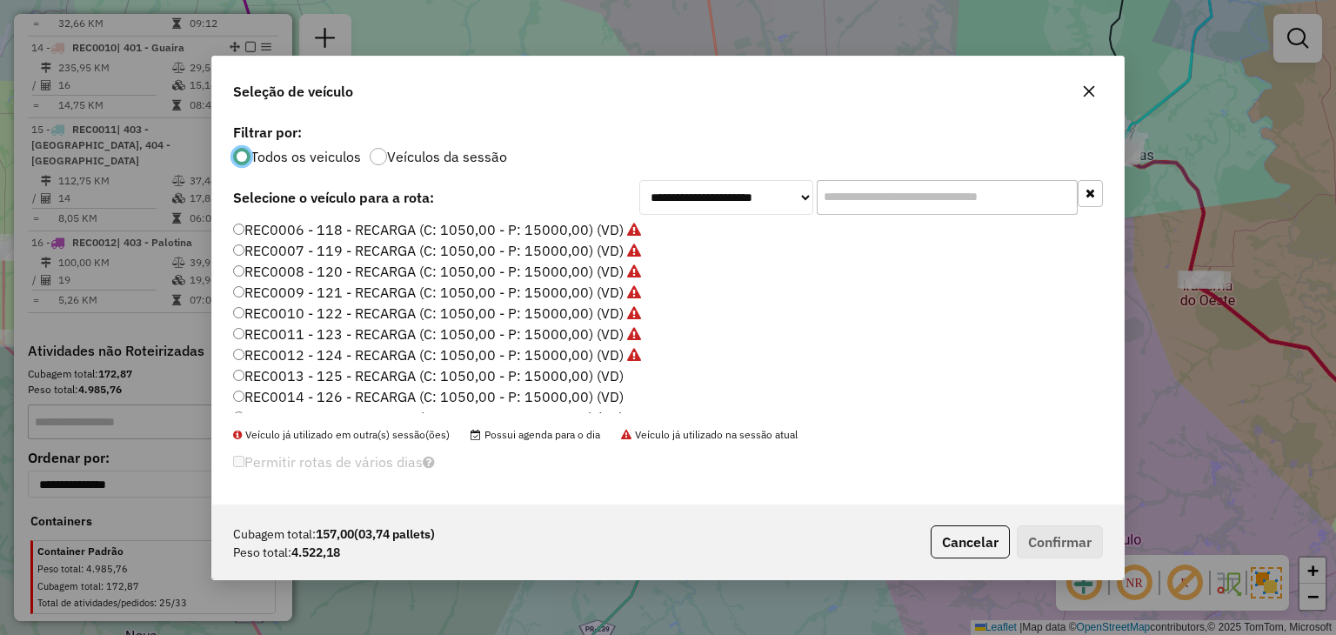
scroll to position [348, 0]
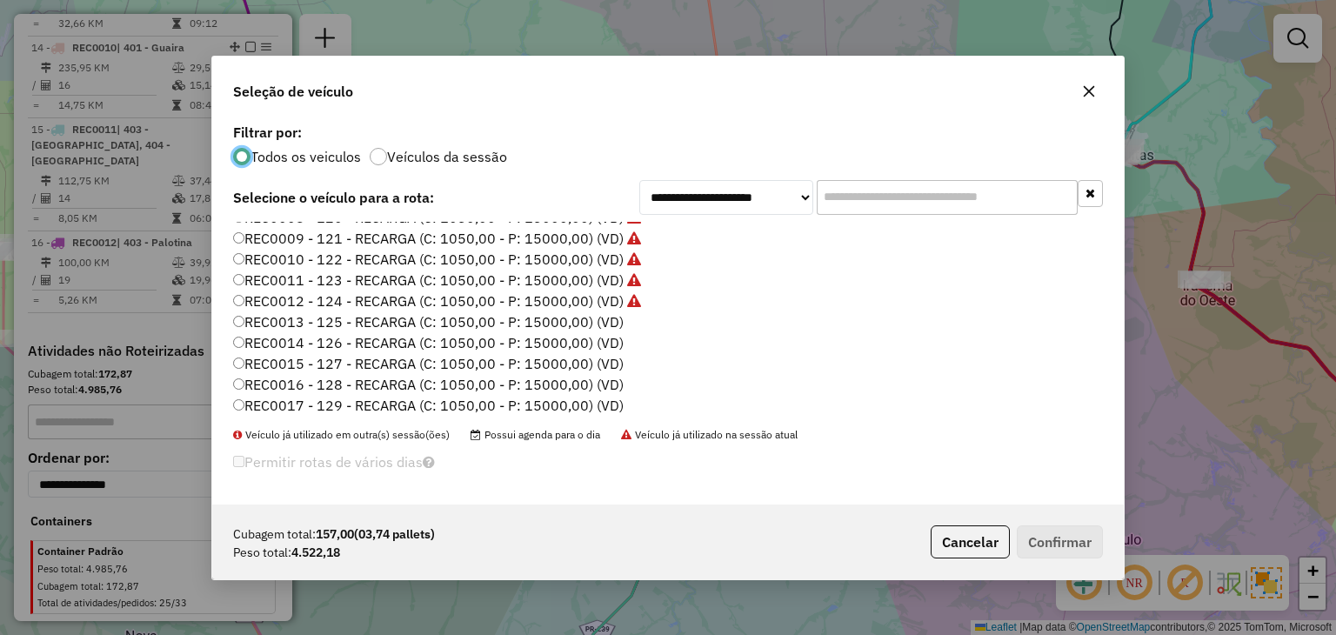
click at [831, 203] on input "text" at bounding box center [946, 197] width 261 height 35
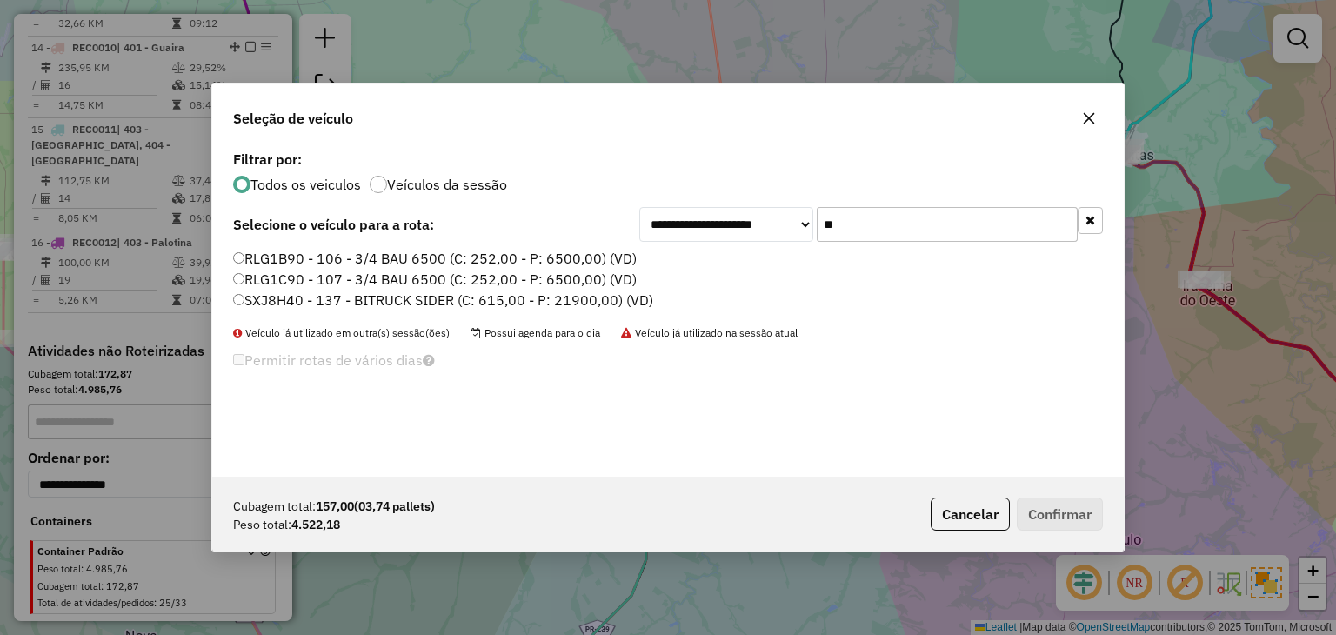
scroll to position [0, 0]
type input "**"
click at [500, 263] on label "RLG1B90 - 106 - 3/4 BAU 6500 (C: 252,00 - P: 6500,00) (VD)" at bounding box center [434, 258] width 403 height 21
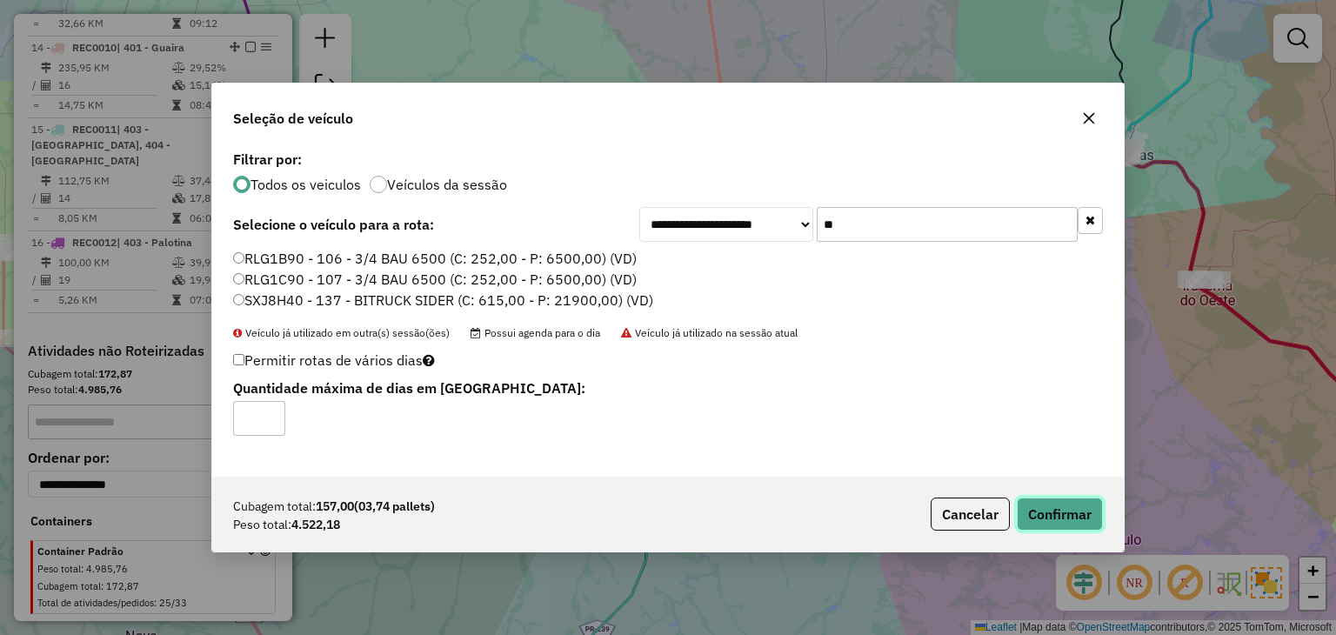
click at [1082, 519] on button "Confirmar" at bounding box center [1059, 513] width 86 height 33
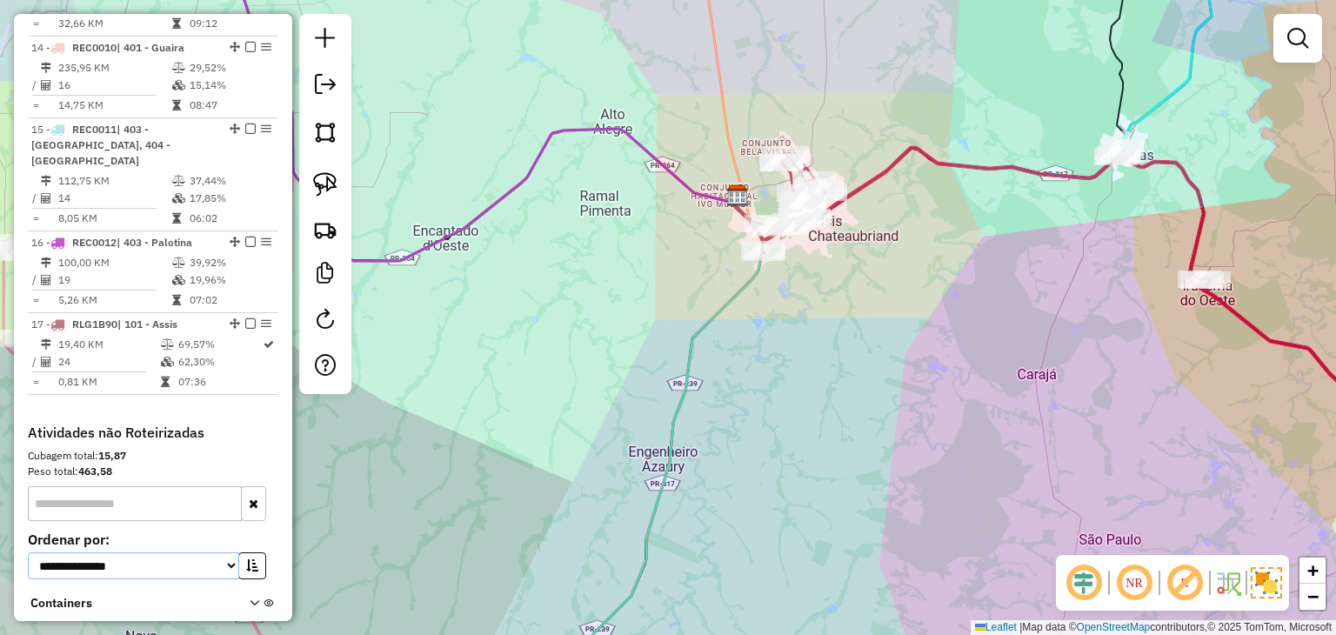
click at [113, 552] on select "**********" at bounding box center [133, 565] width 211 height 27
select select "*********"
click at [28, 552] on select "**********" at bounding box center [133, 565] width 211 height 27
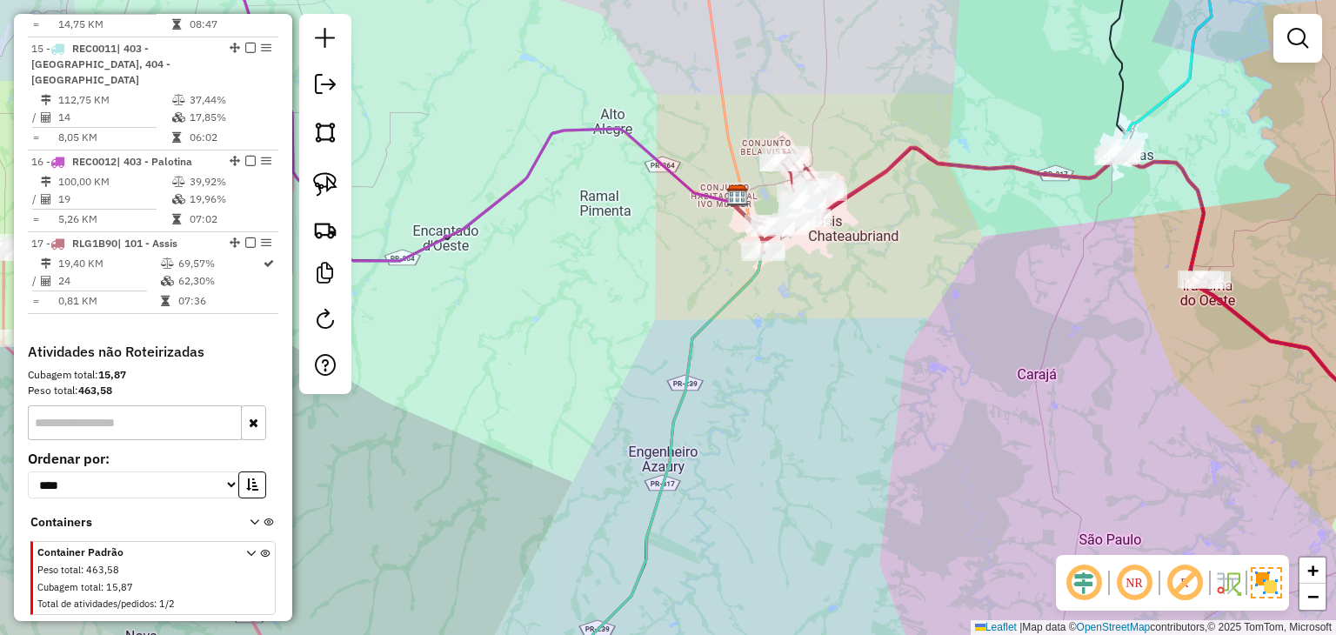
click at [246, 549] on icon at bounding box center [251, 581] width 10 height 65
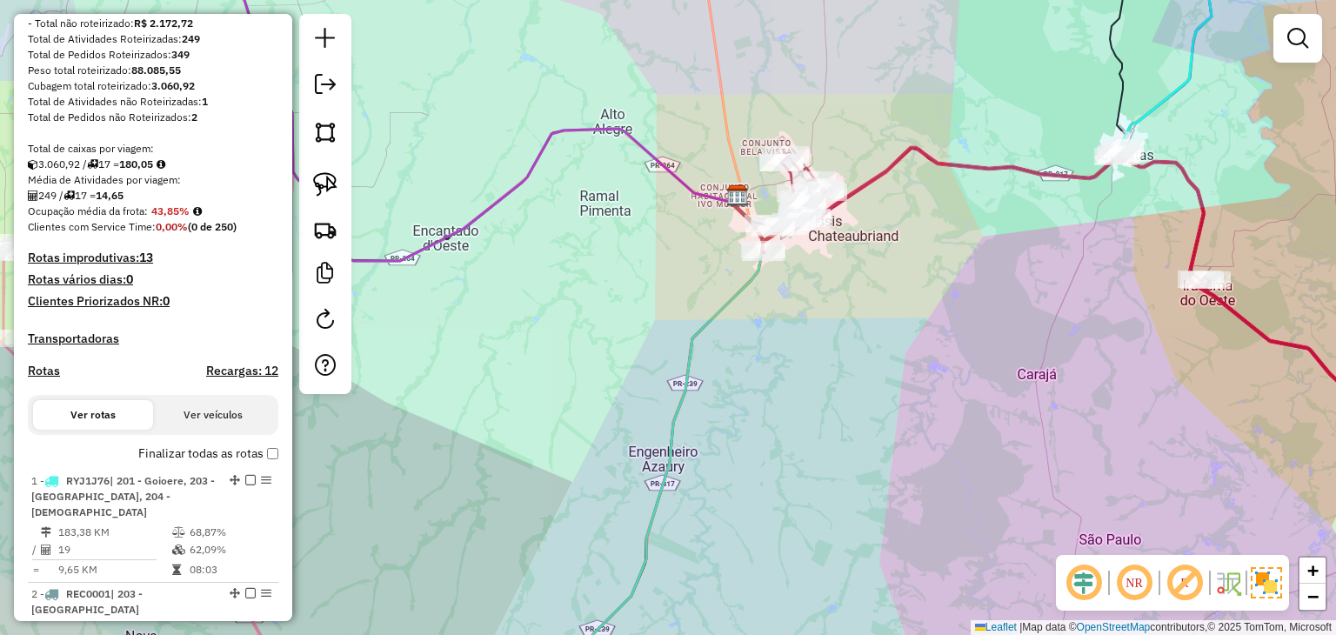
scroll to position [110, 0]
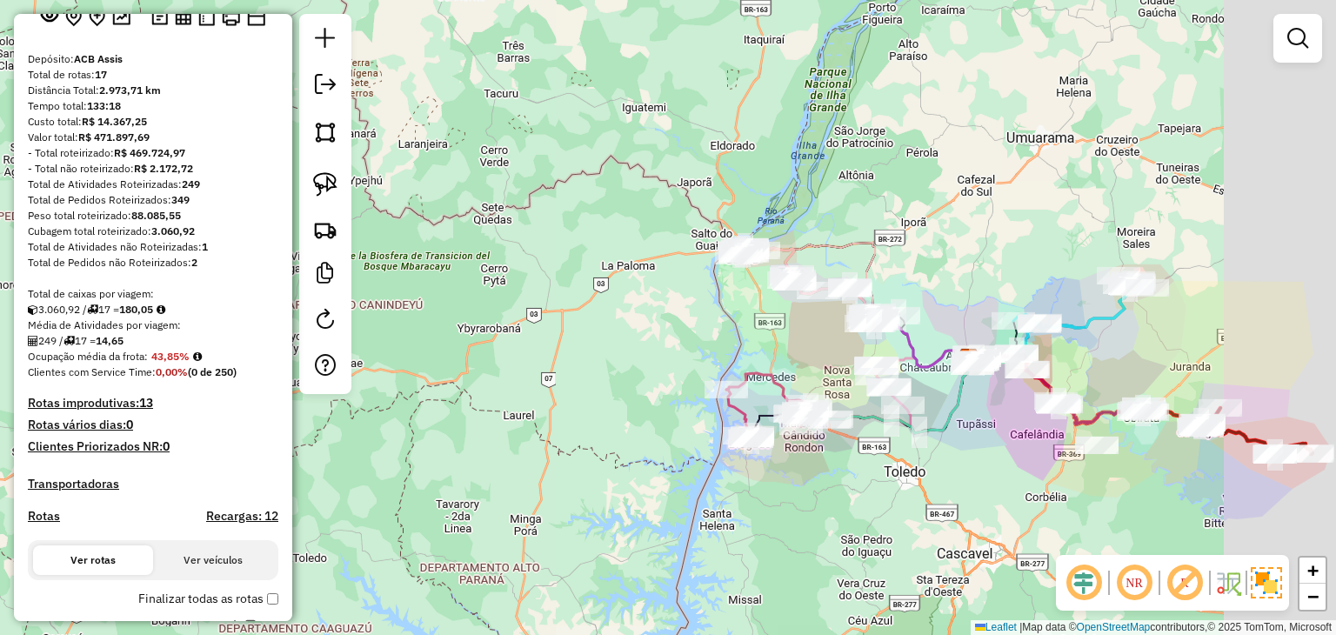
drag, startPoint x: 1011, startPoint y: 410, endPoint x: 952, endPoint y: 415, distance: 59.4
click at [949, 420] on div "Janela de atendimento Grade de atendimento Capacidade Transportadoras Veículos …" at bounding box center [668, 317] width 1336 height 635
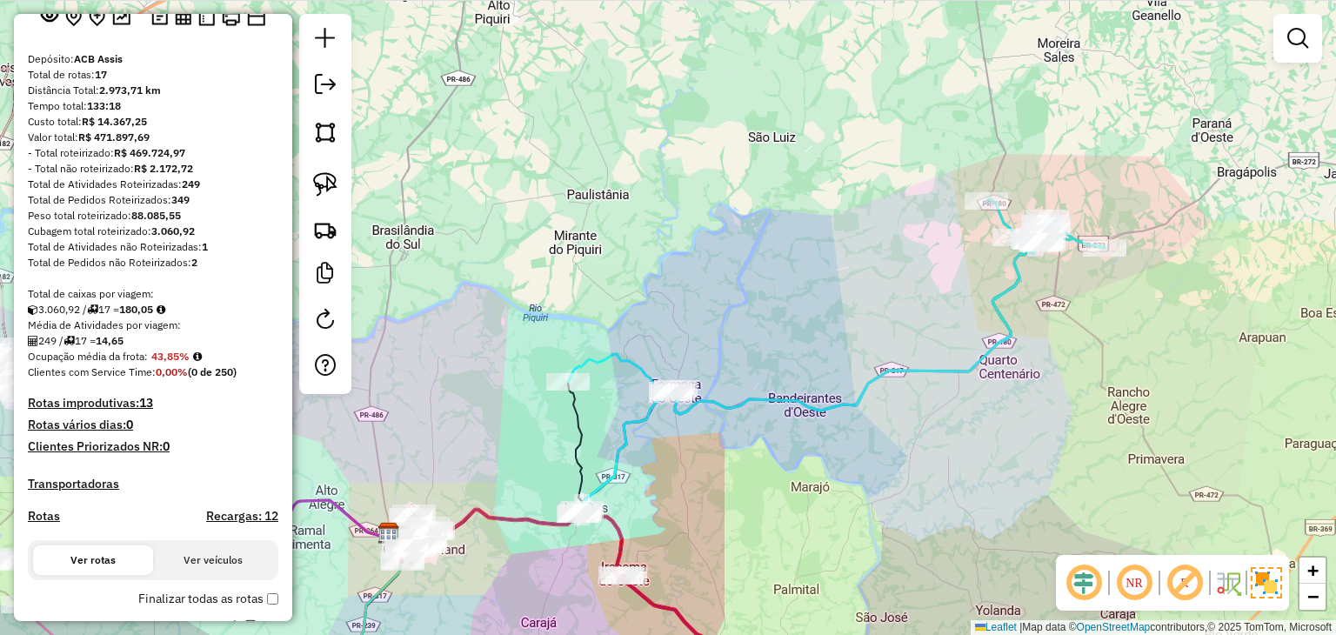
drag, startPoint x: 1071, startPoint y: 317, endPoint x: 1061, endPoint y: 315, distance: 10.8
click at [1061, 315] on div "Janela de atendimento Grade de atendimento Capacidade Transportadoras Veículos …" at bounding box center [668, 317] width 1336 height 635
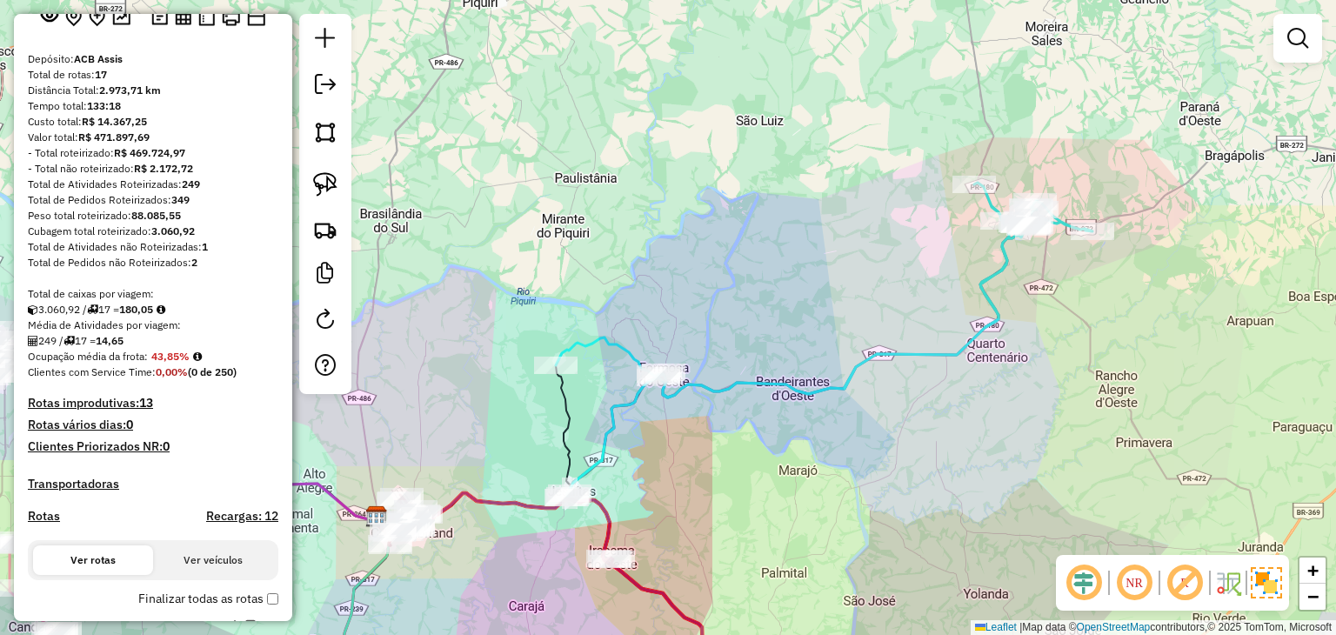
drag, startPoint x: 1097, startPoint y: 370, endPoint x: 1090, endPoint y: 354, distance: 17.1
click at [1090, 354] on div "Janela de atendimento Grade de atendimento Capacidade Transportadoras Veículos …" at bounding box center [668, 317] width 1336 height 635
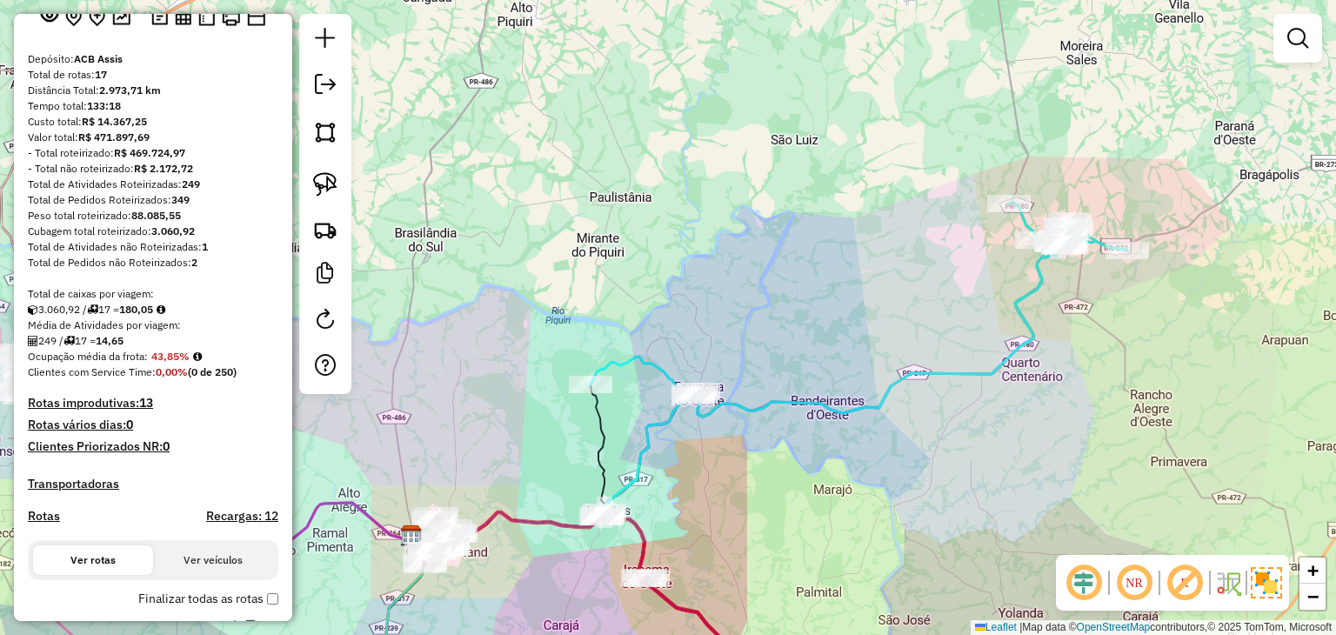
drag, startPoint x: 964, startPoint y: 335, endPoint x: 999, endPoint y: 354, distance: 39.7
click at [999, 354] on icon at bounding box center [858, 309] width 536 height 215
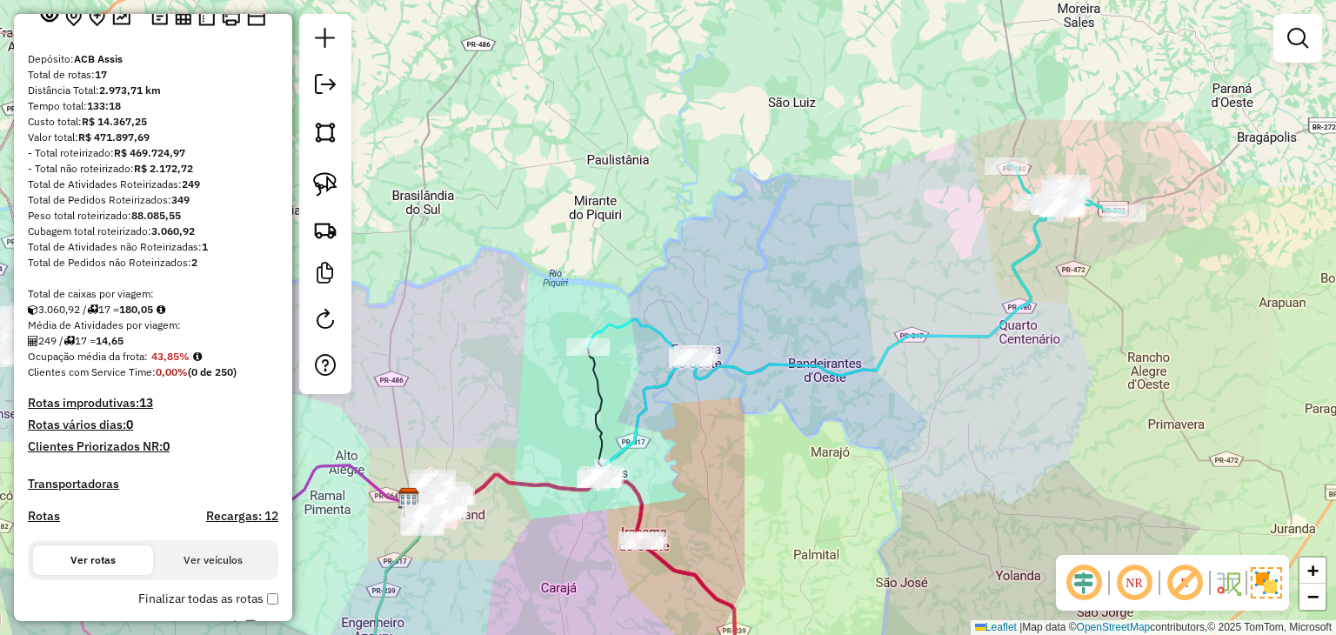
drag, startPoint x: 1085, startPoint y: 321, endPoint x: 1083, endPoint y: 283, distance: 37.5
click at [1083, 283] on div "Janela de atendimento Grade de atendimento Capacidade Transportadoras Veículos …" at bounding box center [668, 317] width 1336 height 635
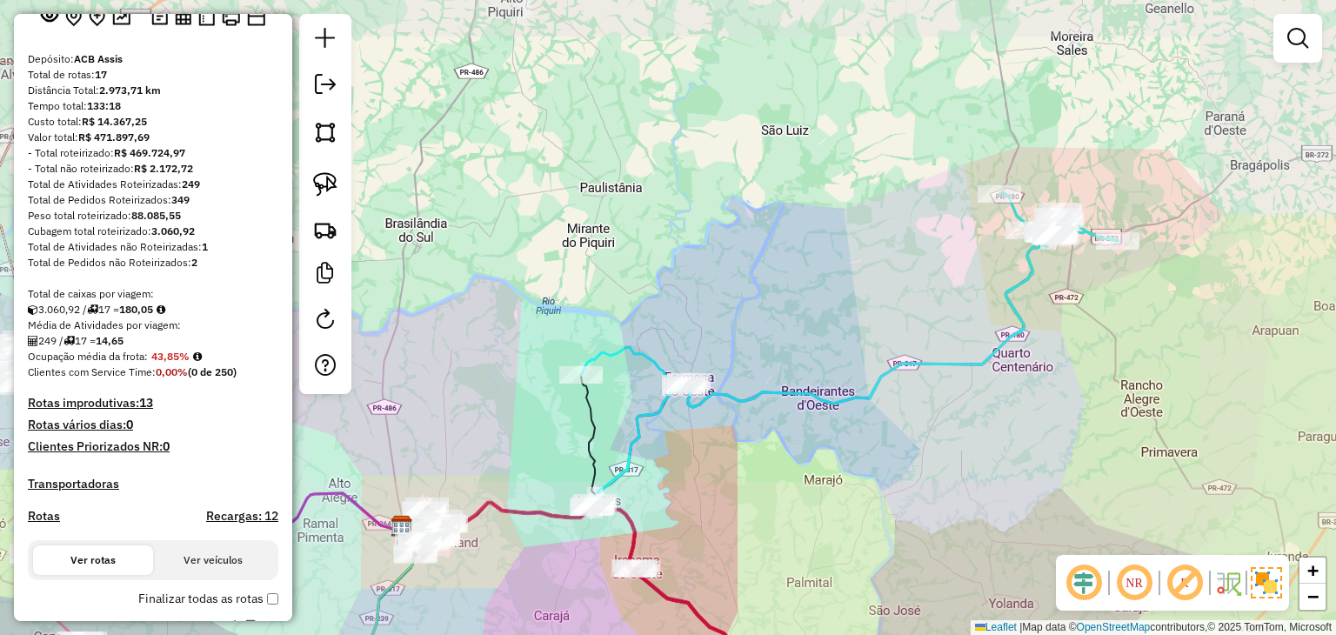
drag, startPoint x: 1101, startPoint y: 306, endPoint x: 1091, endPoint y: 307, distance: 9.6
click at [1091, 307] on div "Janela de atendimento Grade de atendimento Capacidade Transportadoras Veículos …" at bounding box center [668, 317] width 1336 height 635
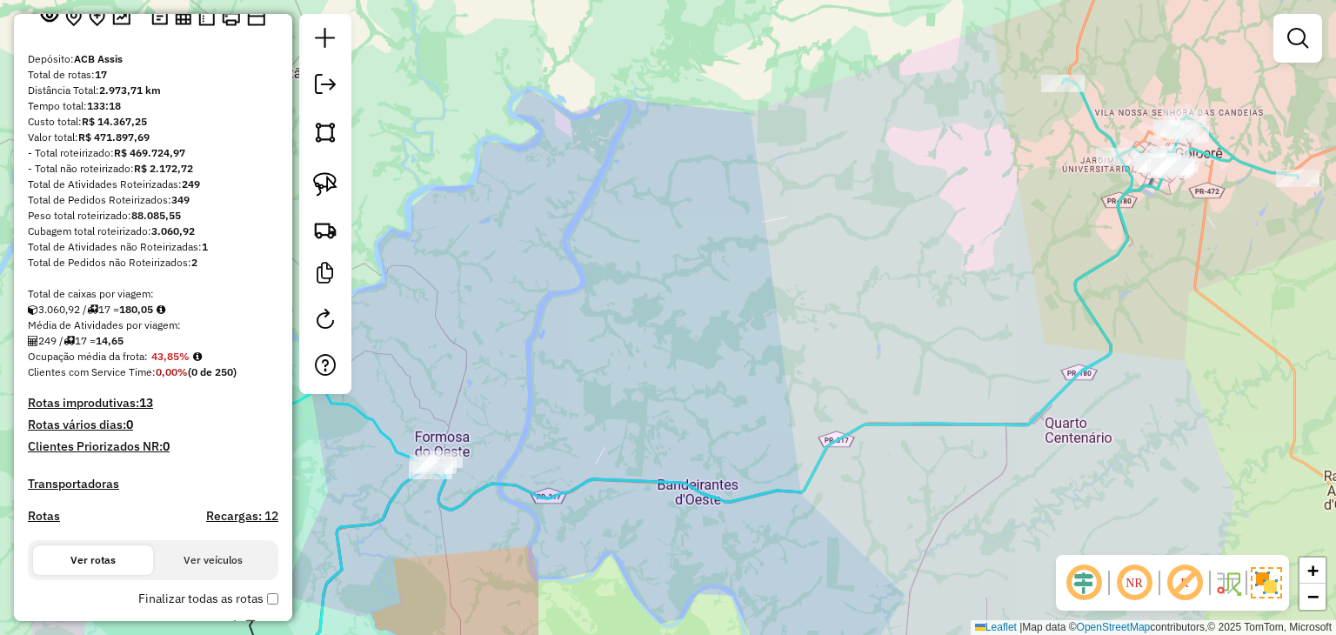
drag, startPoint x: 1106, startPoint y: 315, endPoint x: 1271, endPoint y: 273, distance: 170.4
click at [1271, 273] on div "Janela de atendimento Grade de atendimento Capacidade Transportadoras Veículos …" at bounding box center [668, 317] width 1336 height 635
drag, startPoint x: 1194, startPoint y: 248, endPoint x: 1149, endPoint y: 300, distance: 68.5
click at [1149, 300] on div "Janela de atendimento Grade de atendimento Capacidade Transportadoras Veículos …" at bounding box center [668, 317] width 1336 height 635
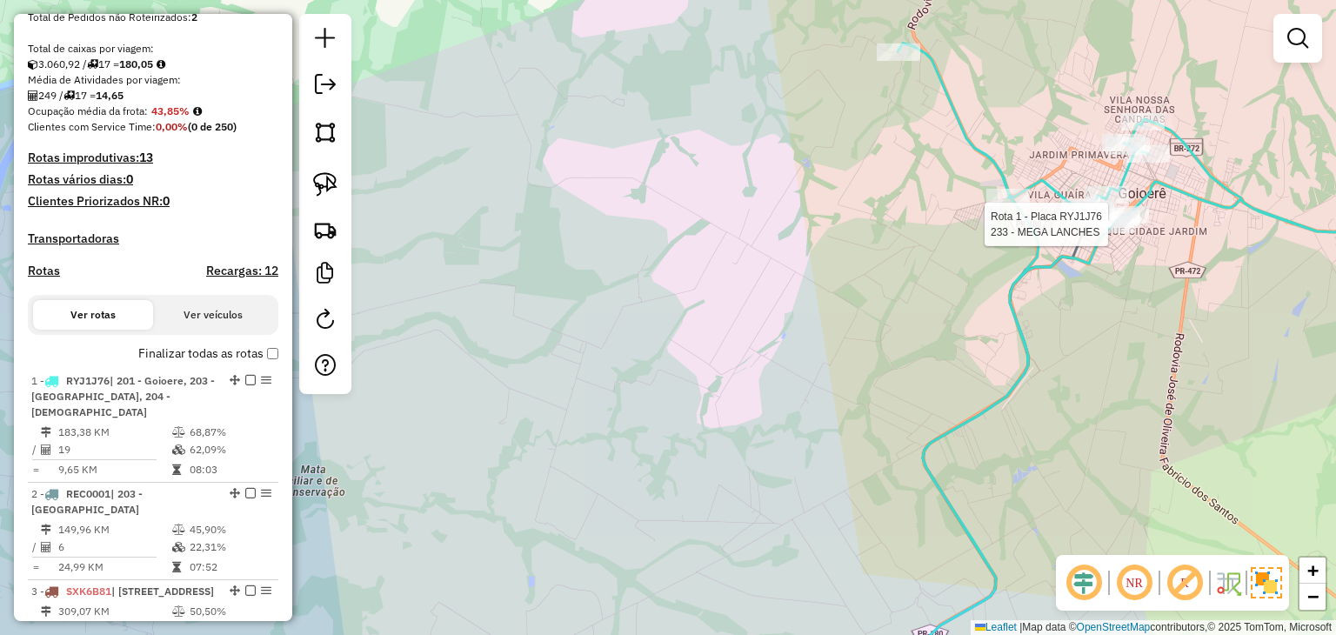
select select "*********"
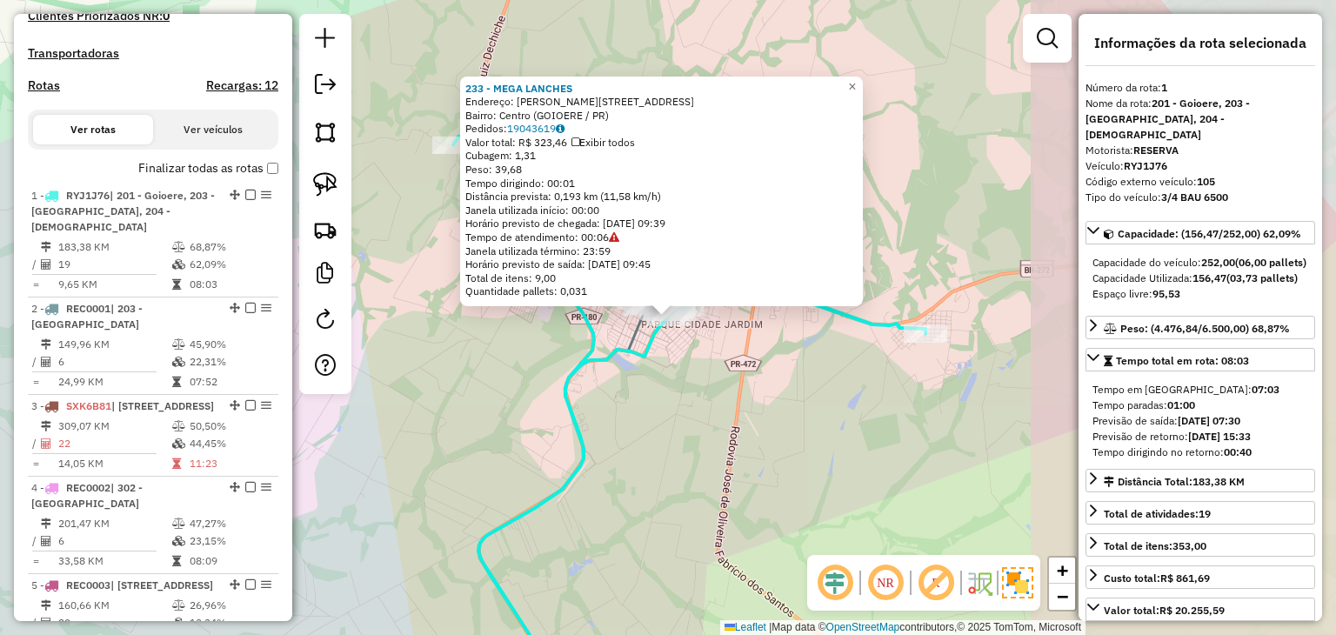
scroll to position [726, 0]
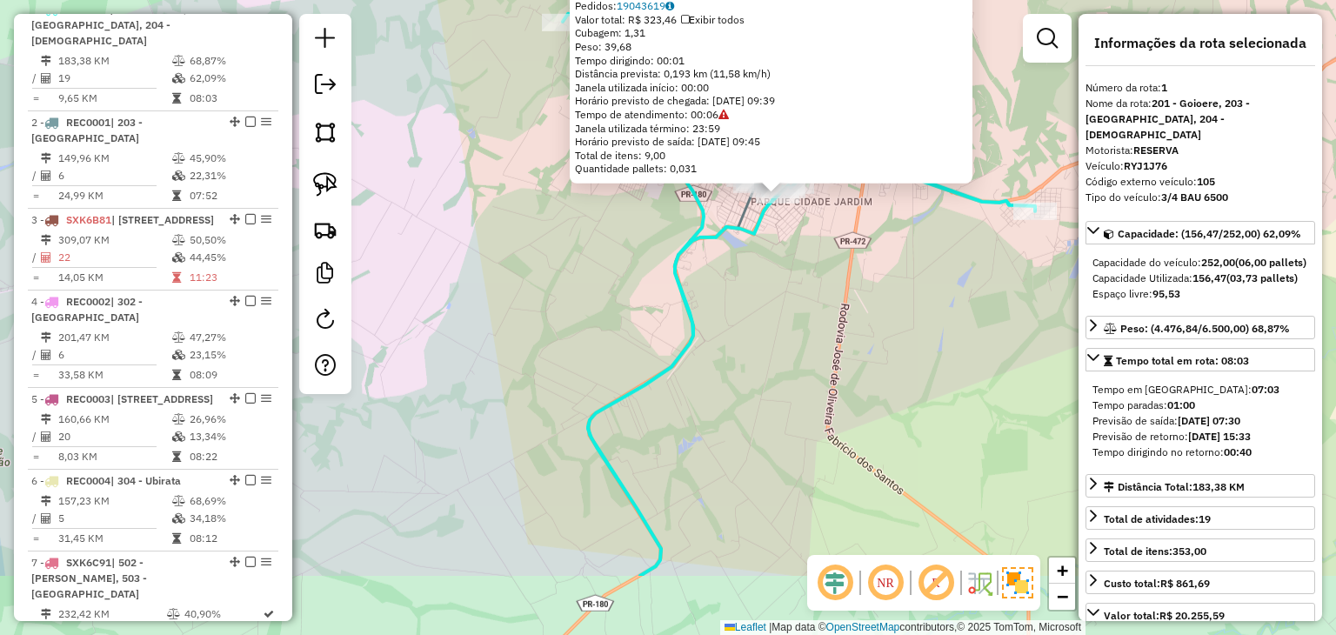
drag, startPoint x: 970, startPoint y: 359, endPoint x: 977, endPoint y: 351, distance: 10.5
click at [977, 351] on div "233 - MEGA LANCHES Endereço: [PERSON_NAME] 1166 Bairro: Centro ([GEOGRAPHIC_DAT…" at bounding box center [668, 317] width 1336 height 635
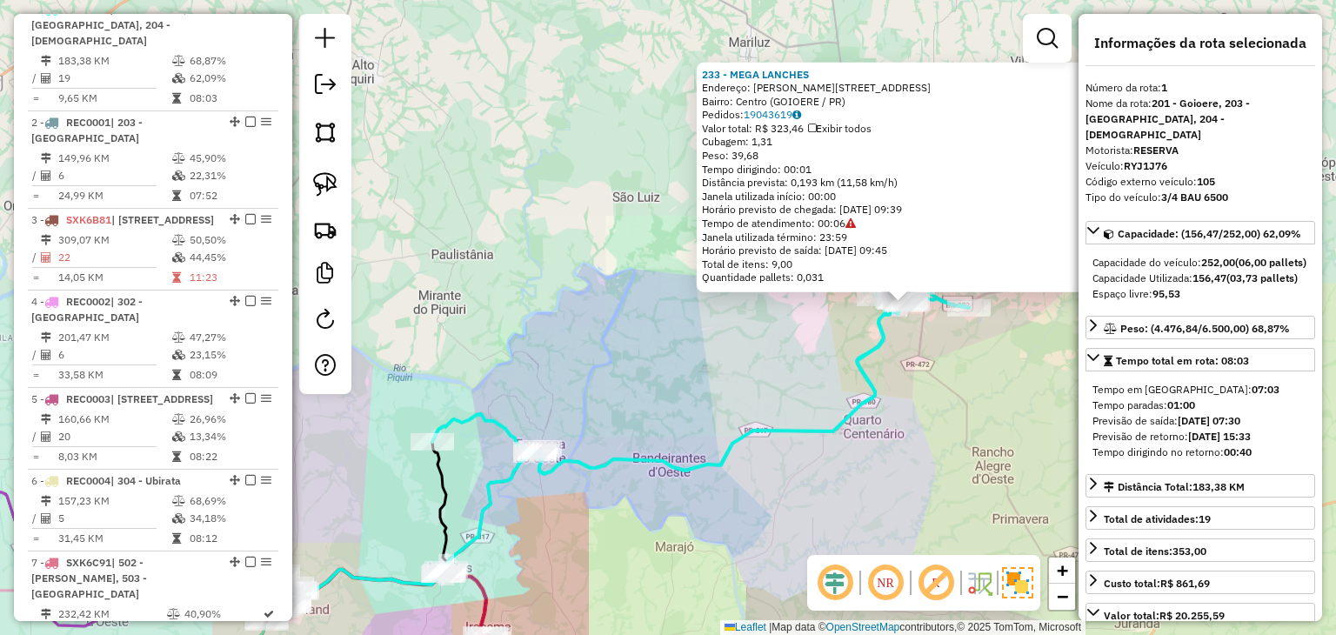
drag, startPoint x: 808, startPoint y: 422, endPoint x: 1040, endPoint y: 196, distance: 324.0
click at [969, 259] on icon at bounding box center [700, 366] width 536 height 215
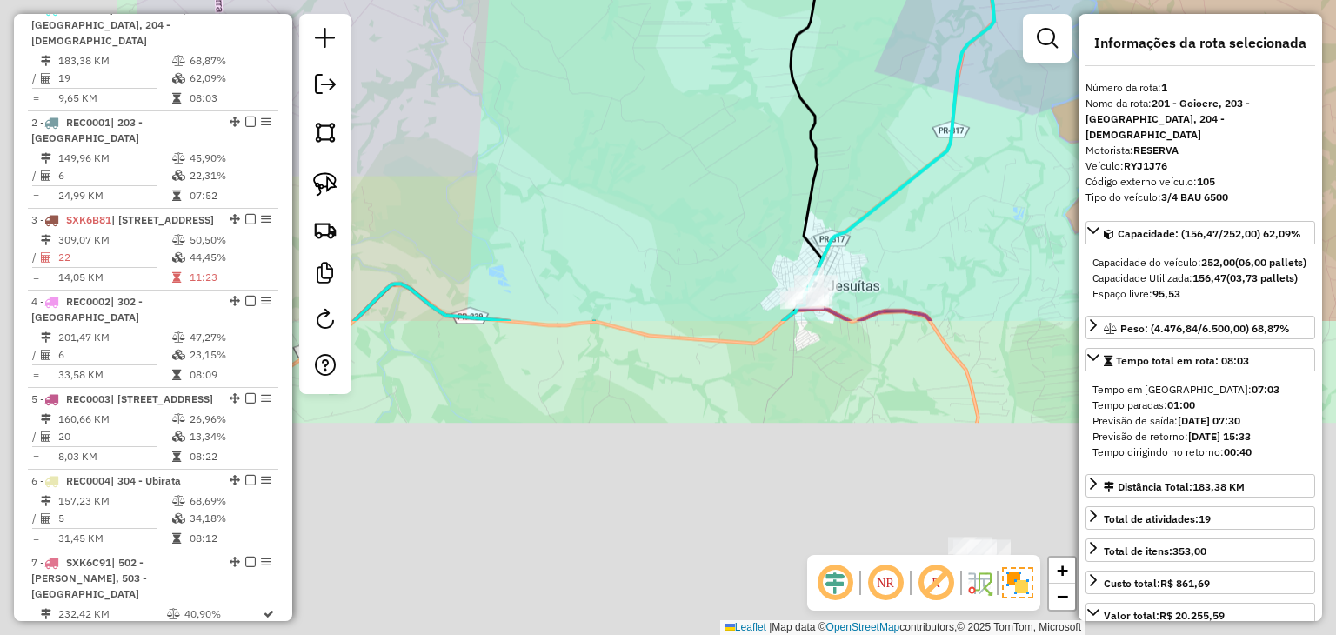
drag, startPoint x: 684, startPoint y: 178, endPoint x: 770, endPoint y: 74, distance: 134.7
click at [770, 74] on div "233 - MEGA LANCHES Endereço: [PERSON_NAME] 1166 Bairro: Centro ([GEOGRAPHIC_DAT…" at bounding box center [668, 317] width 1336 height 635
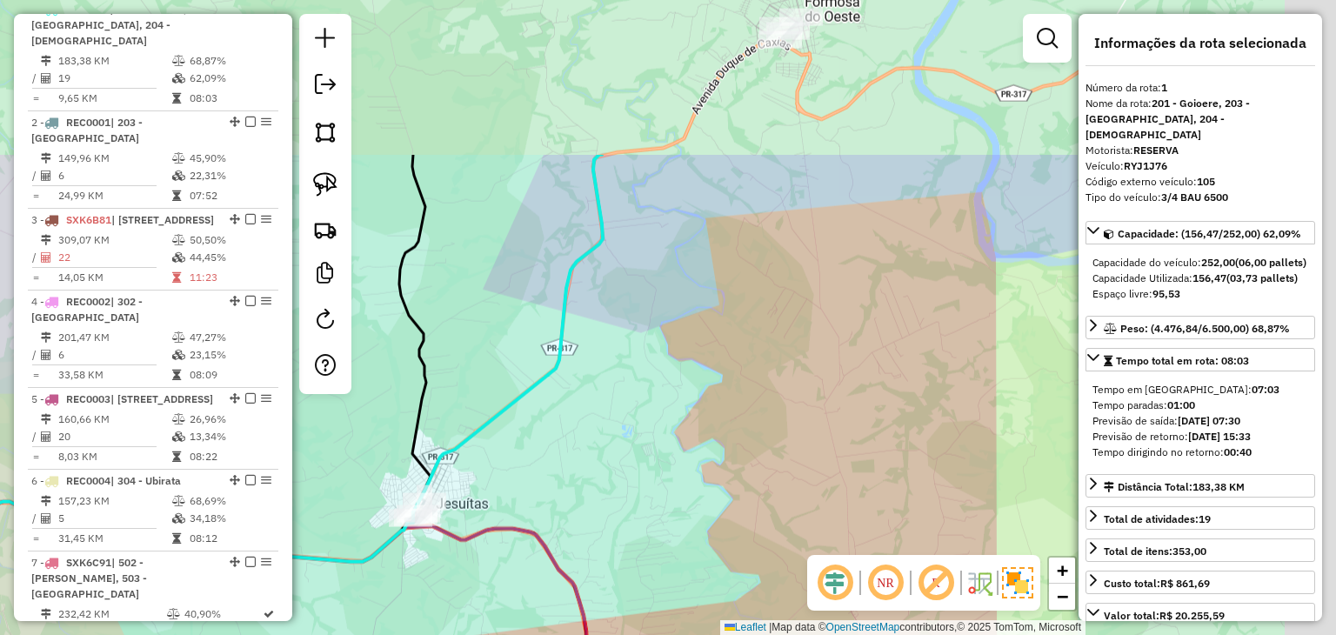
drag, startPoint x: 678, startPoint y: 269, endPoint x: 465, endPoint y: 394, distance: 247.1
click at [465, 394] on div "233 - MEGA LANCHES Endereço: [PERSON_NAME] 1166 Bairro: Centro ([GEOGRAPHIC_DAT…" at bounding box center [668, 317] width 1336 height 635
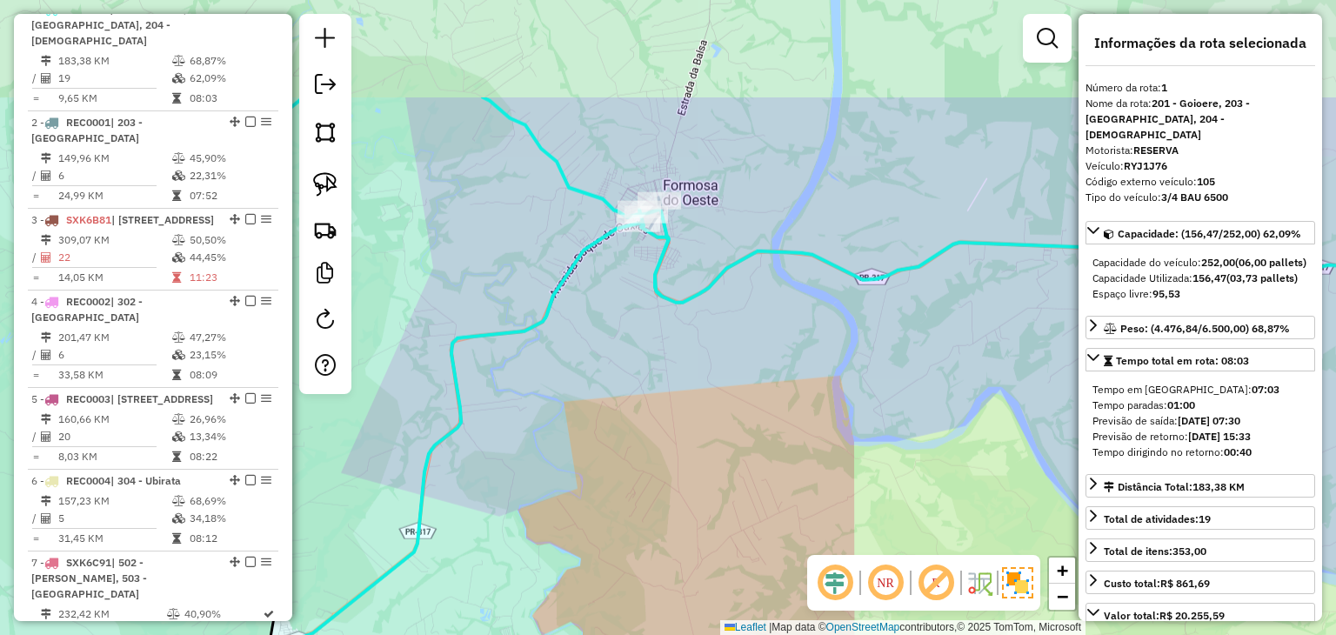
click at [714, 352] on div "233 - MEGA LANCHES Endereço: [PERSON_NAME] 1166 Bairro: Centro ([GEOGRAPHIC_DAT…" at bounding box center [668, 317] width 1336 height 635
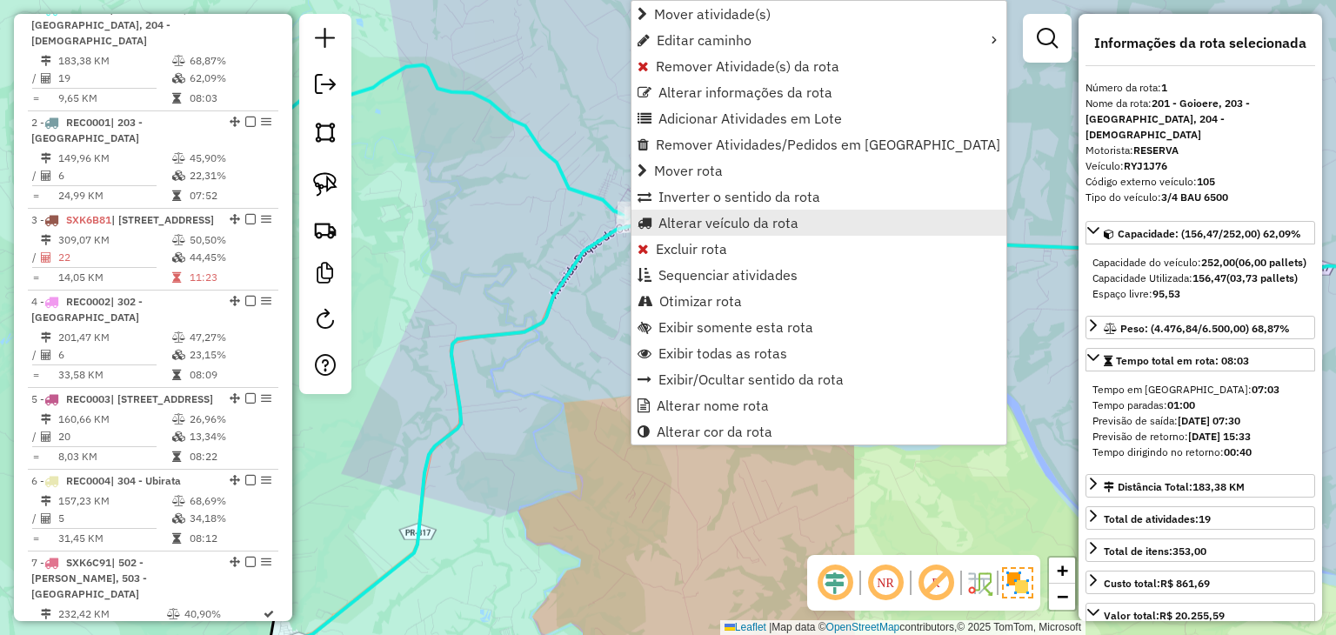
click at [667, 219] on span "Alterar veículo da rota" at bounding box center [728, 223] width 140 height 14
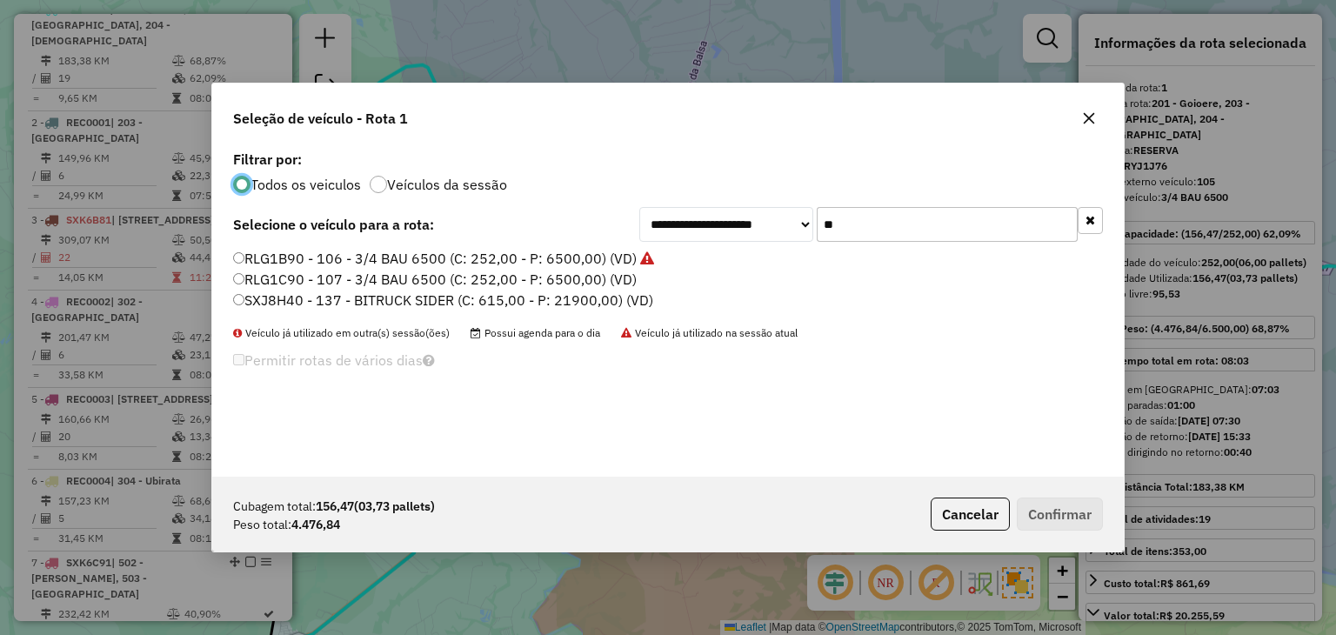
scroll to position [9, 5]
drag, startPoint x: 865, startPoint y: 211, endPoint x: 821, endPoint y: 211, distance: 44.3
click at [821, 211] on input "**" at bounding box center [946, 224] width 261 height 35
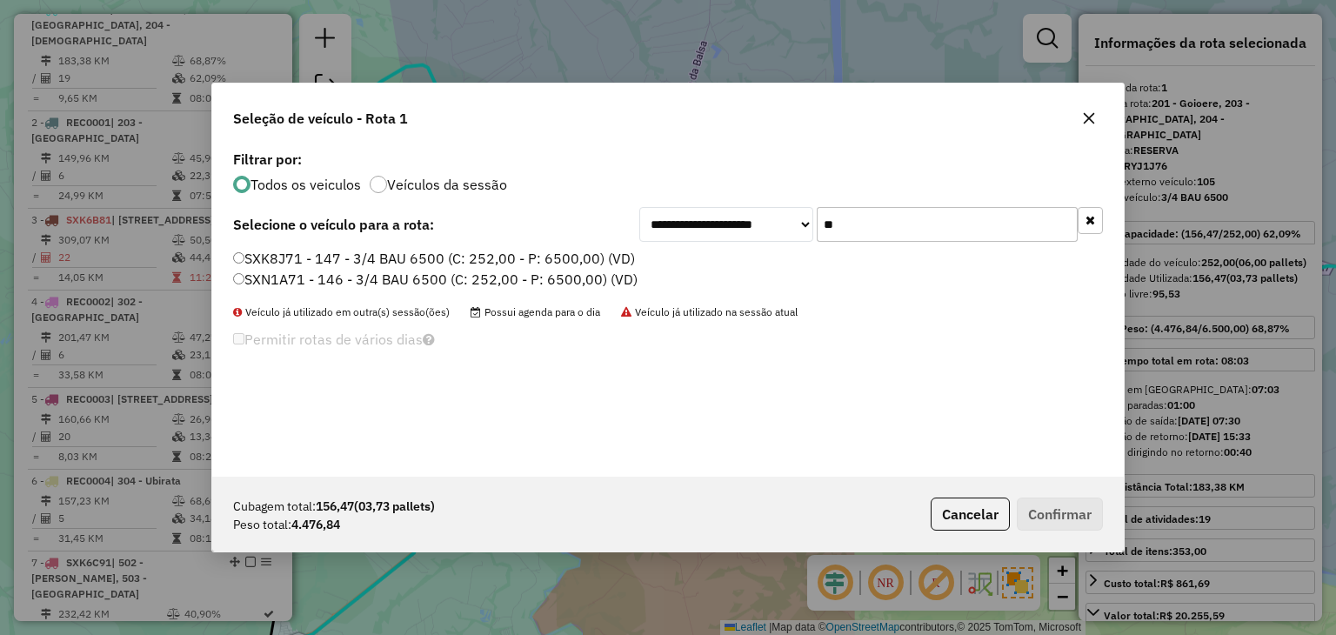
type input "**"
click at [563, 258] on label "SXK8J71 - 147 - 3/4 BAU 6500 (C: 252,00 - P: 6500,00) (VD)" at bounding box center [434, 258] width 402 height 21
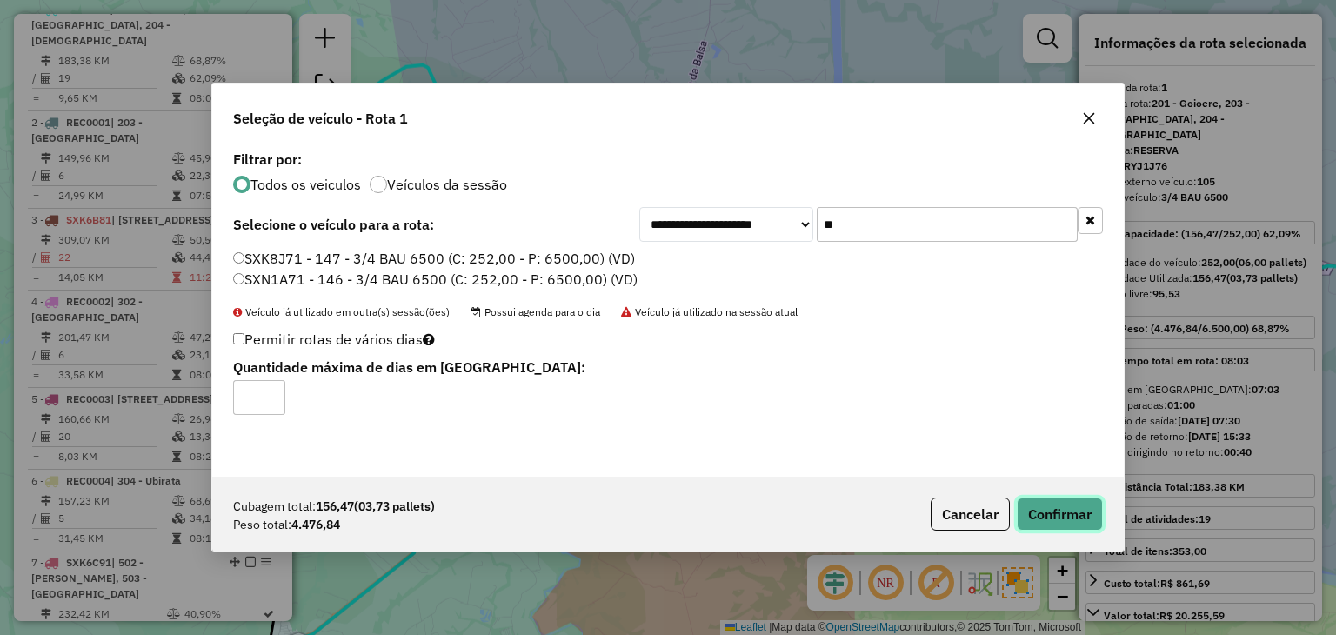
click at [1093, 519] on button "Confirmar" at bounding box center [1059, 513] width 86 height 33
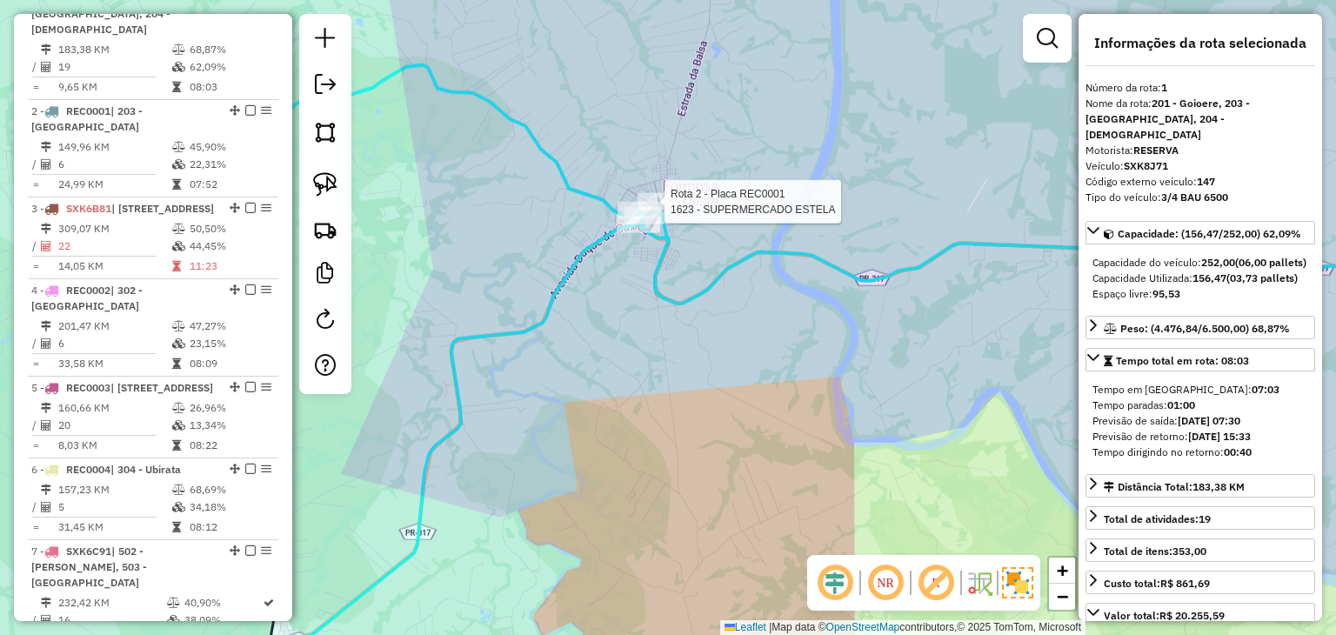
scroll to position [726, 0]
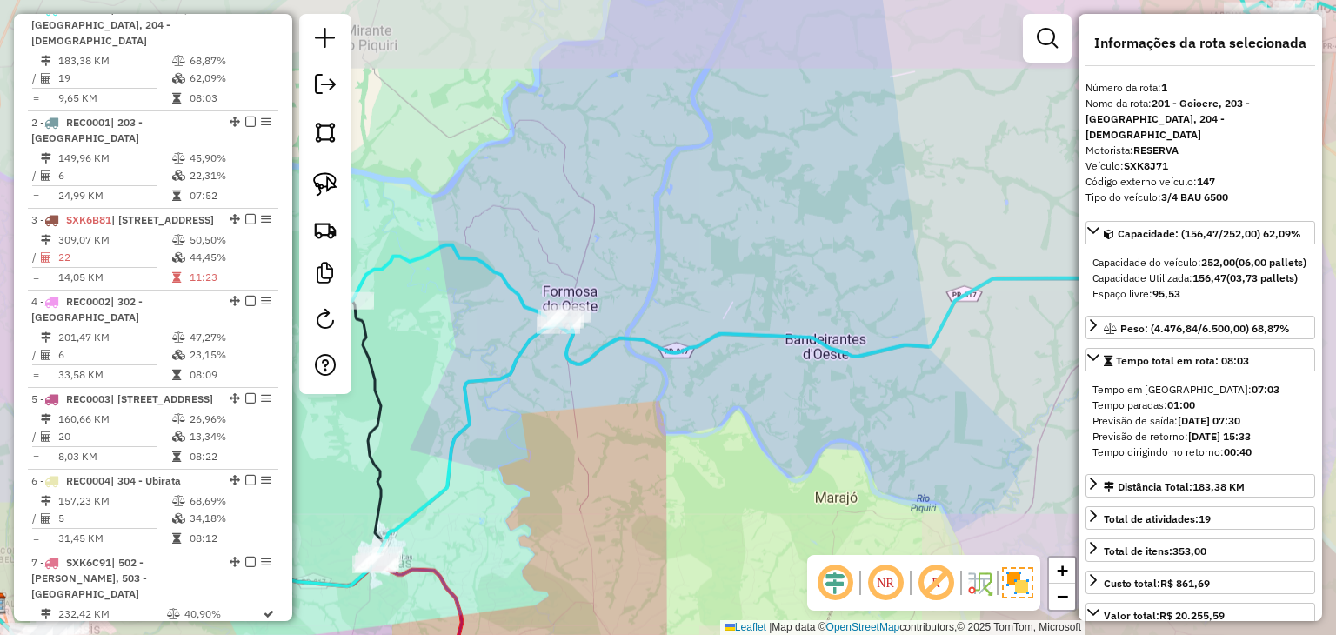
drag, startPoint x: 630, startPoint y: 410, endPoint x: 684, endPoint y: 387, distance: 59.3
click at [684, 387] on div "Janela de atendimento Grade de atendimento Capacidade Transportadoras Veículos …" at bounding box center [668, 317] width 1336 height 635
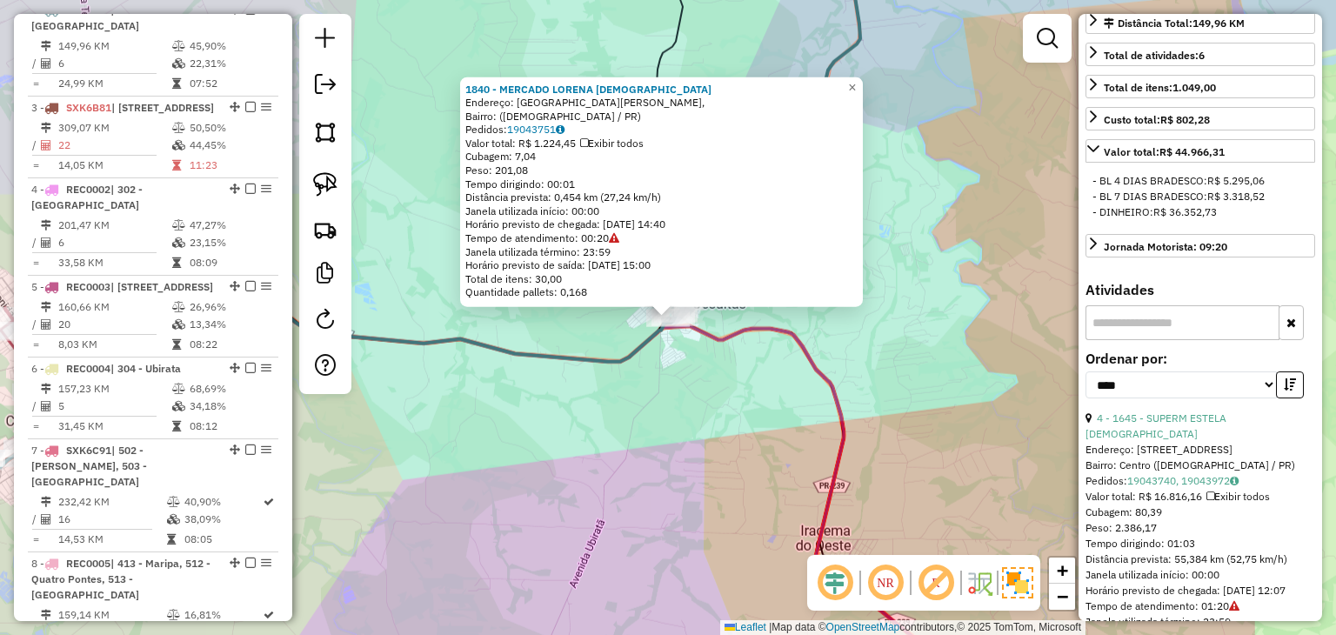
scroll to position [0, 0]
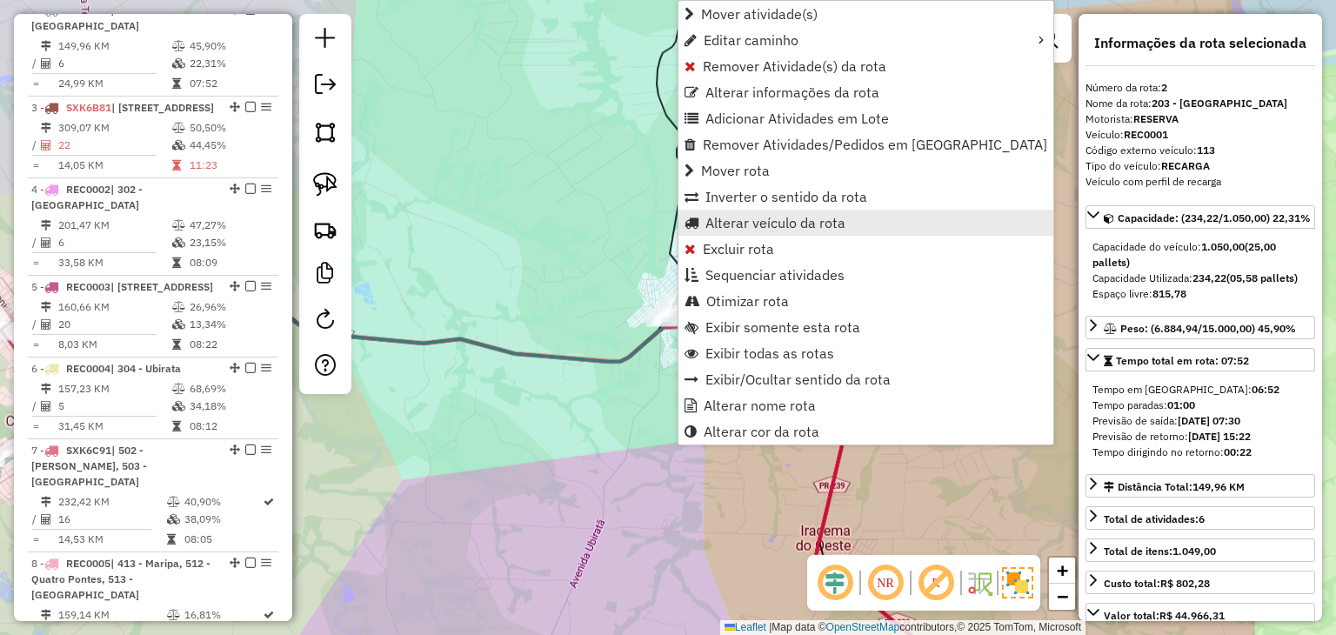
click at [719, 223] on span "Alterar veículo da rota" at bounding box center [775, 223] width 140 height 14
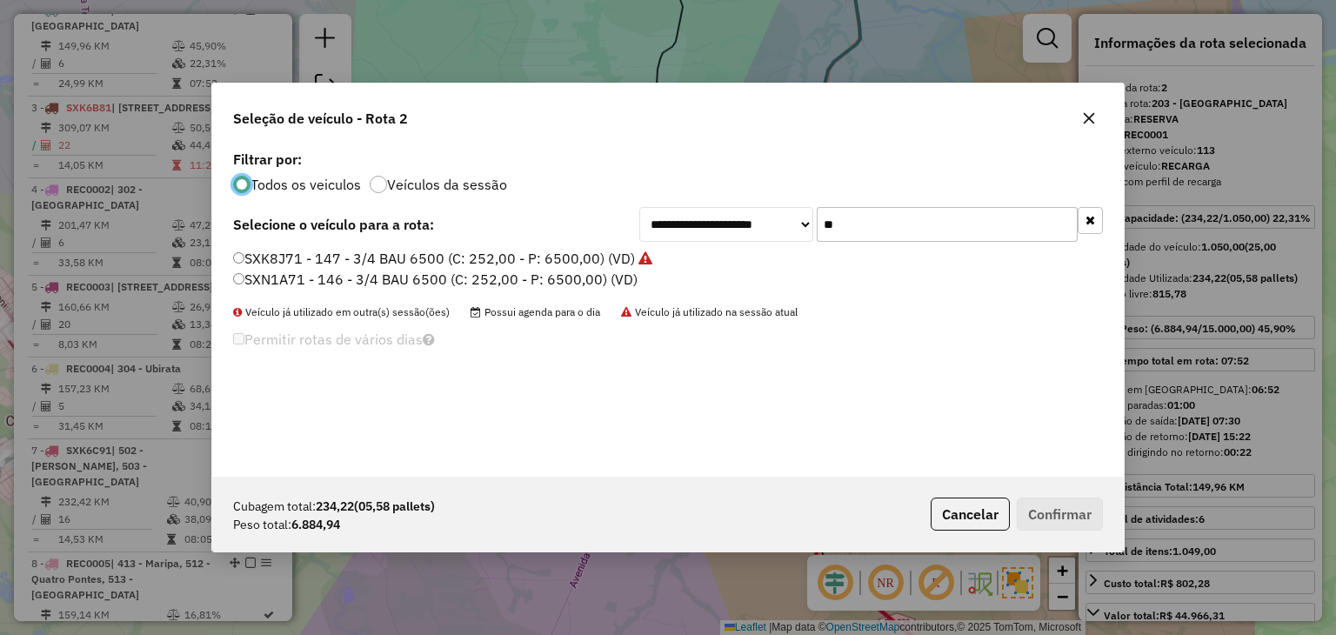
scroll to position [9, 5]
drag, startPoint x: 719, startPoint y: 223, endPoint x: 794, endPoint y: 212, distance: 75.6
click at [794, 212] on div "**********" at bounding box center [870, 224] width 463 height 35
type input "**"
drag, startPoint x: 669, startPoint y: 251, endPoint x: 727, endPoint y: 276, distance: 63.1
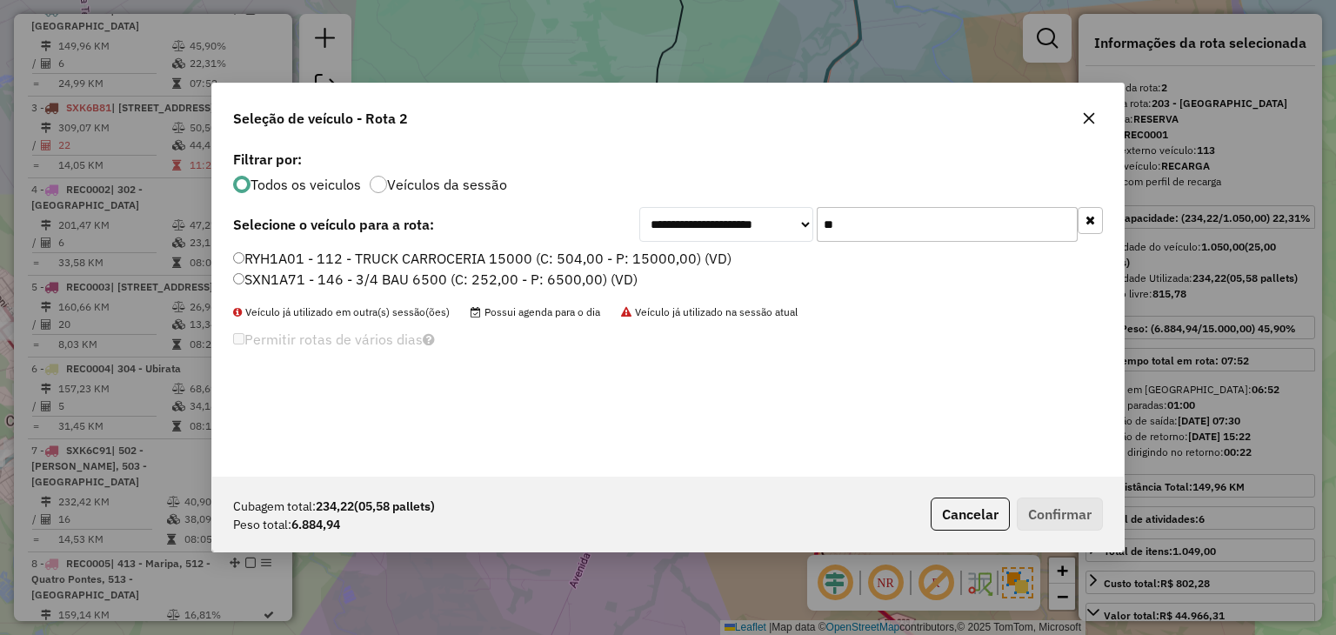
click at [669, 251] on label "RYH1A01 - 112 - TRUCK CARROCERIA 15000 (C: 504,00 - P: 15000,00) (VD)" at bounding box center [482, 258] width 498 height 21
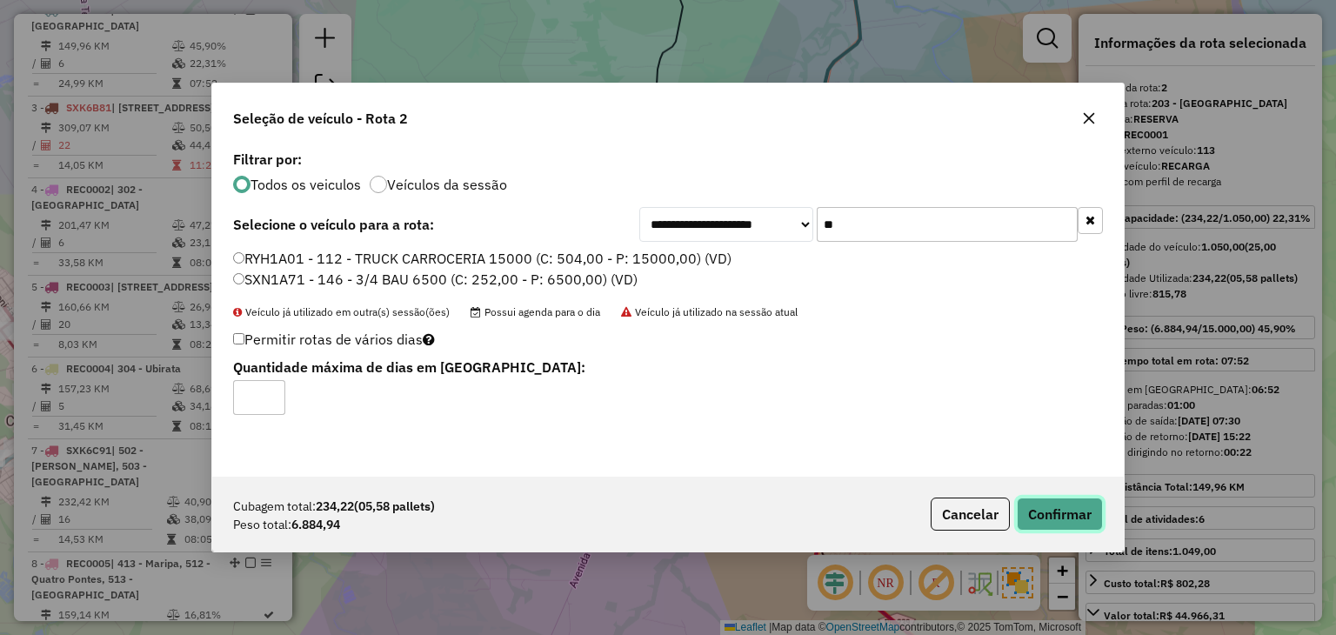
click at [1059, 523] on button "Confirmar" at bounding box center [1059, 513] width 86 height 33
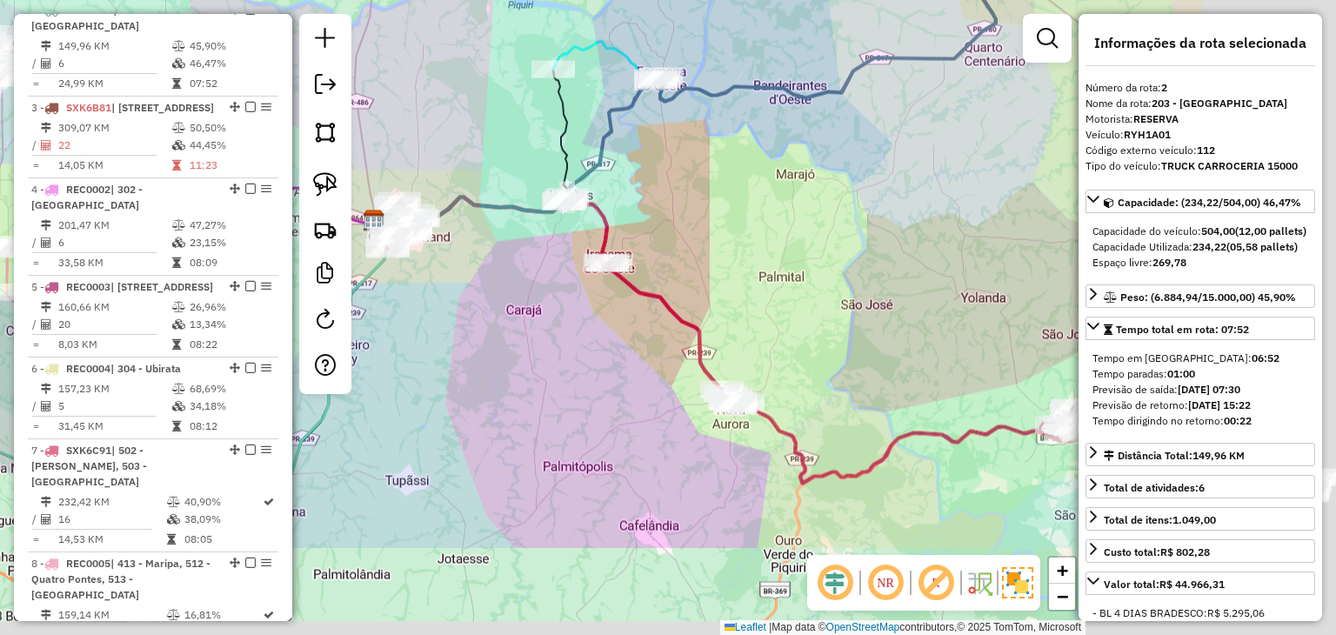
drag, startPoint x: 769, startPoint y: 277, endPoint x: 687, endPoint y: 227, distance: 96.0
click at [689, 230] on div "Janela de atendimento Grade de atendimento Capacidade Transportadoras Veículos …" at bounding box center [668, 317] width 1336 height 635
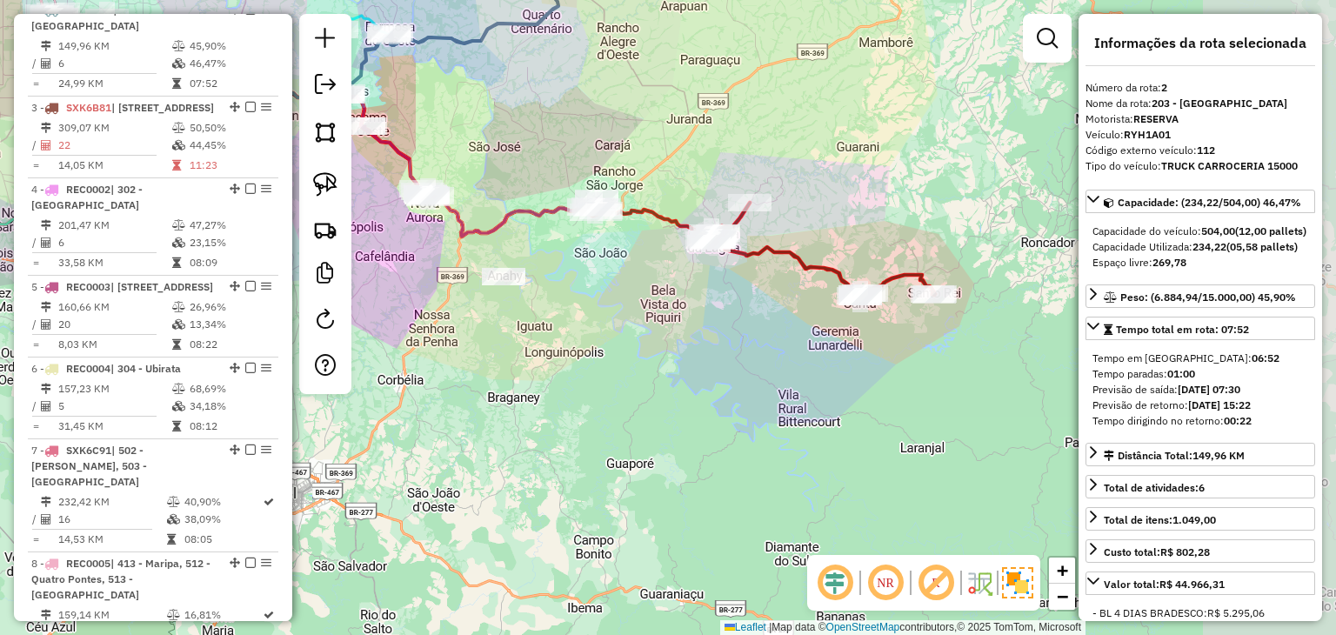
drag, startPoint x: 640, startPoint y: 286, endPoint x: 648, endPoint y: 268, distance: 19.9
click at [620, 276] on div "Janela de atendimento Grade de atendimento Capacidade Transportadoras Veículos …" at bounding box center [668, 317] width 1336 height 635
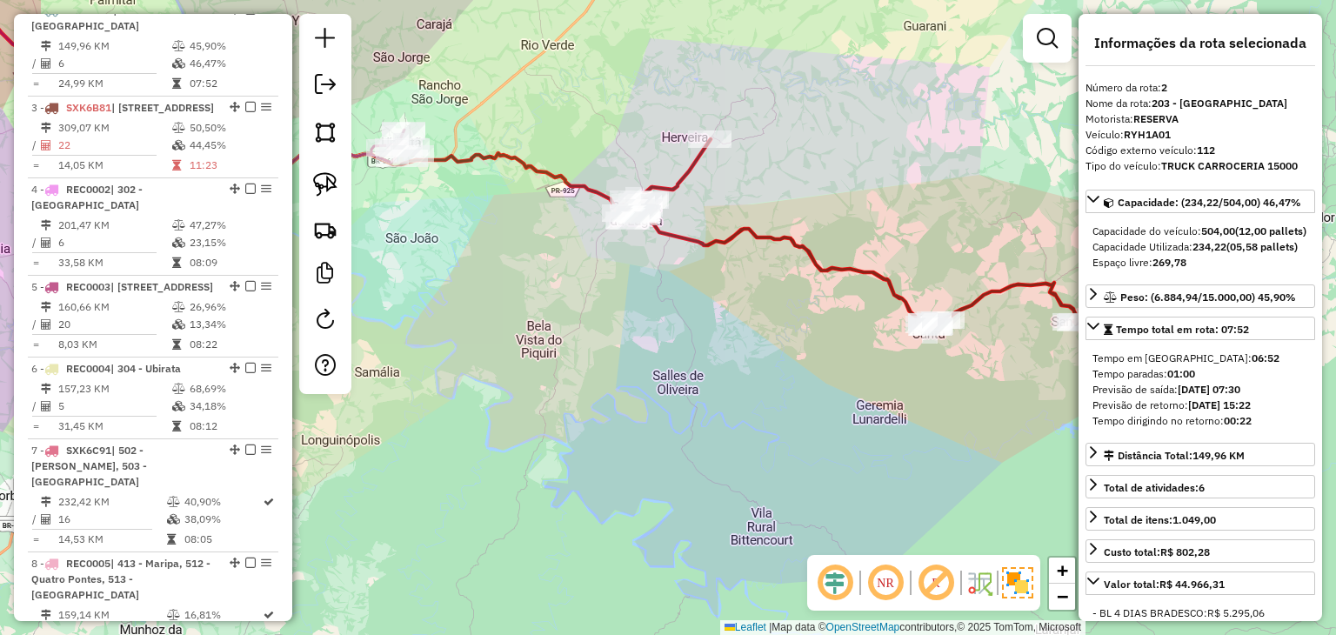
click at [903, 324] on div "Janela de atendimento Grade de atendimento Capacidade Transportadoras Veículos …" at bounding box center [668, 317] width 1336 height 635
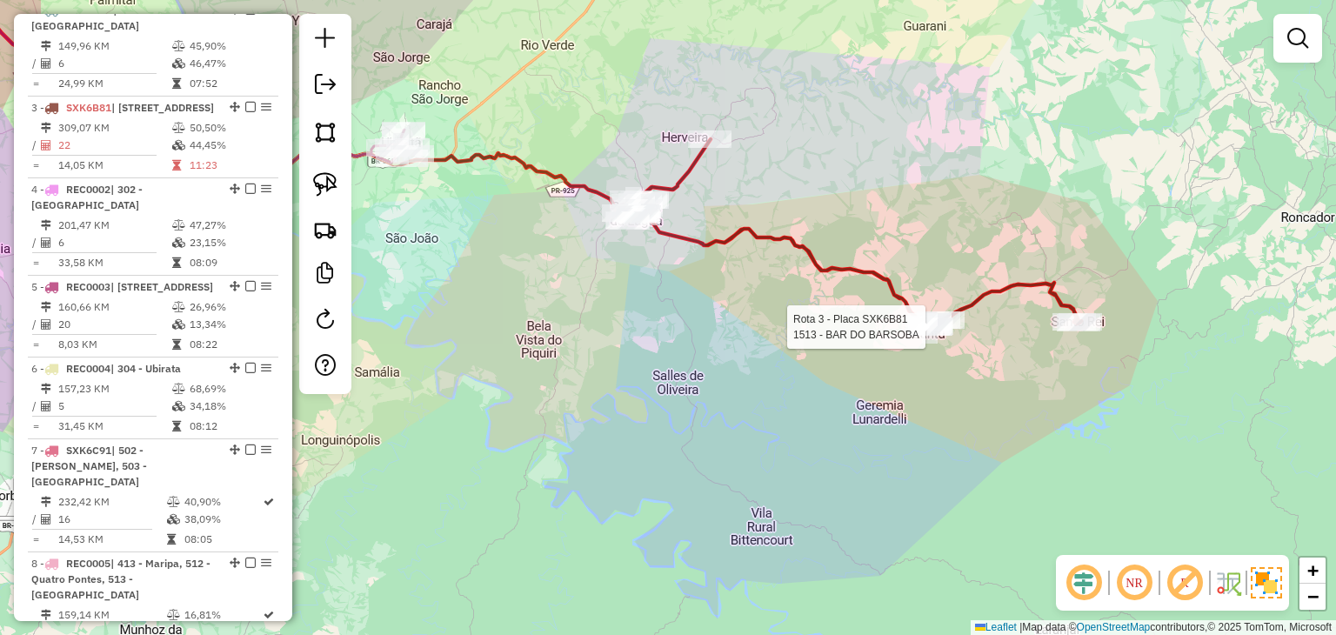
select select "*********"
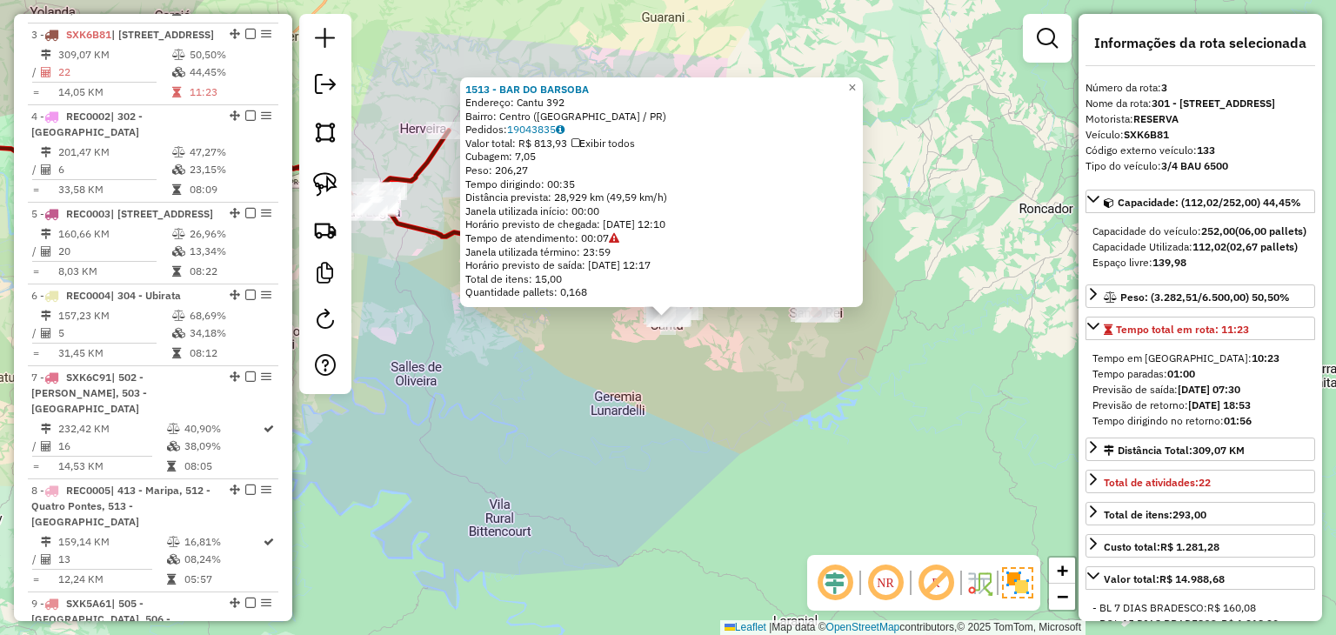
scroll to position [936, 0]
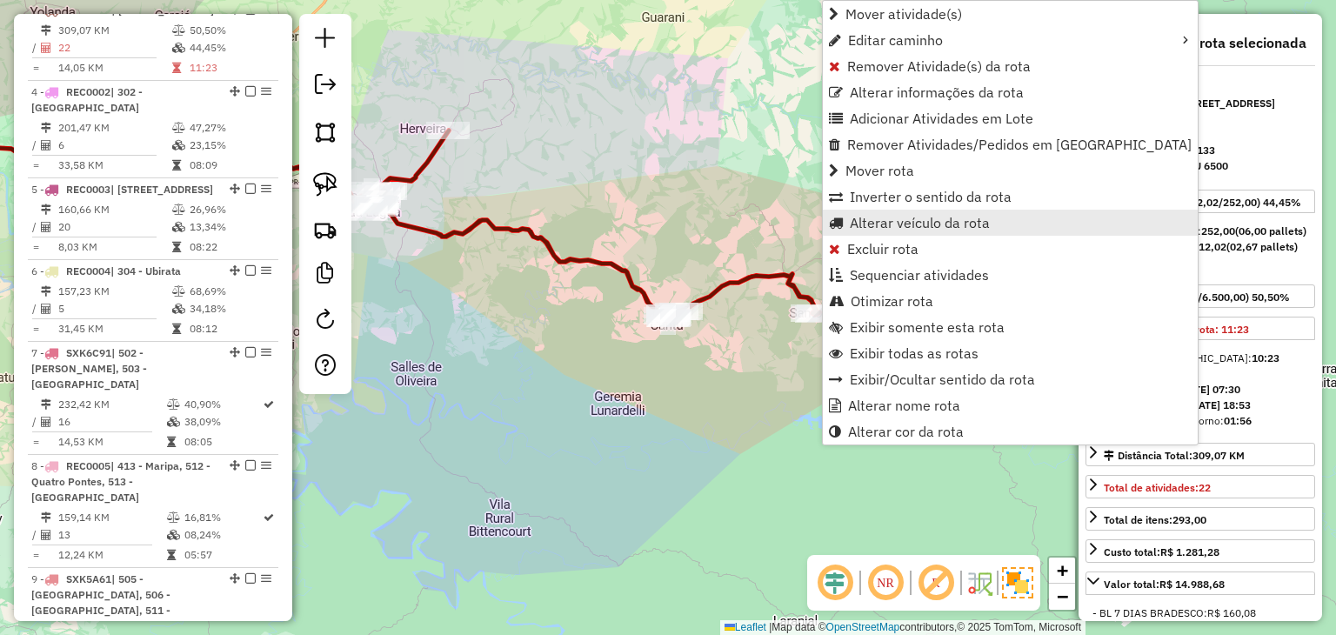
click at [864, 225] on span "Alterar veículo da rota" at bounding box center [920, 223] width 140 height 14
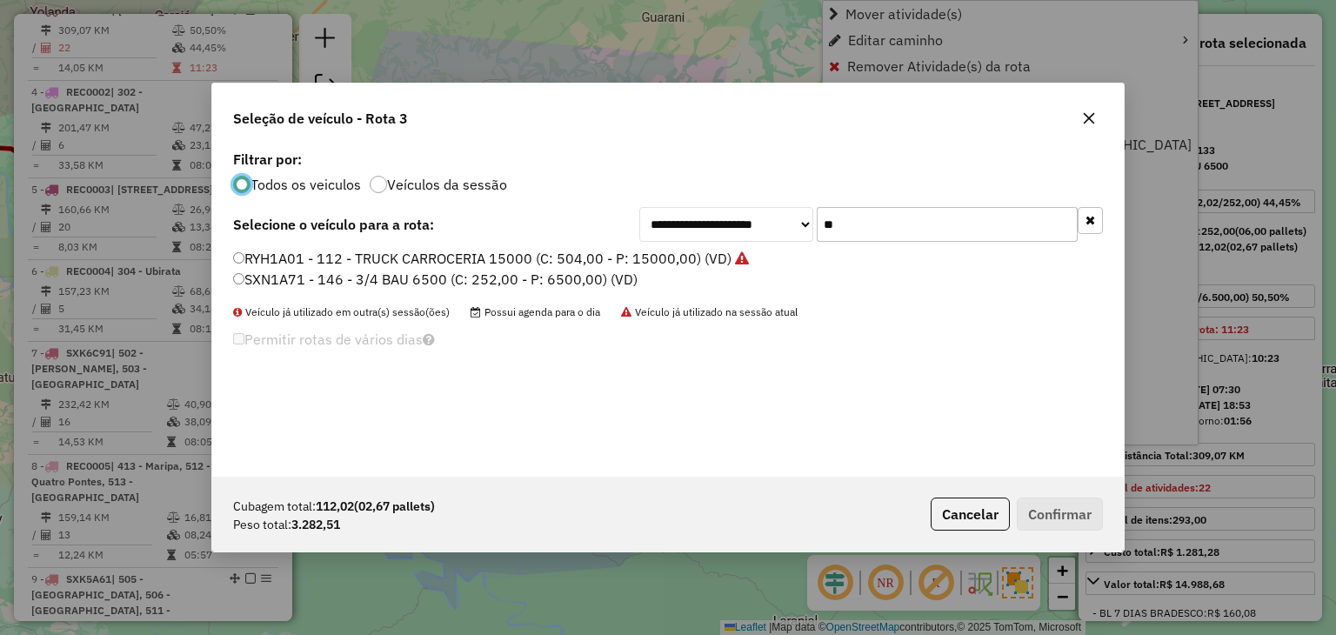
scroll to position [9, 5]
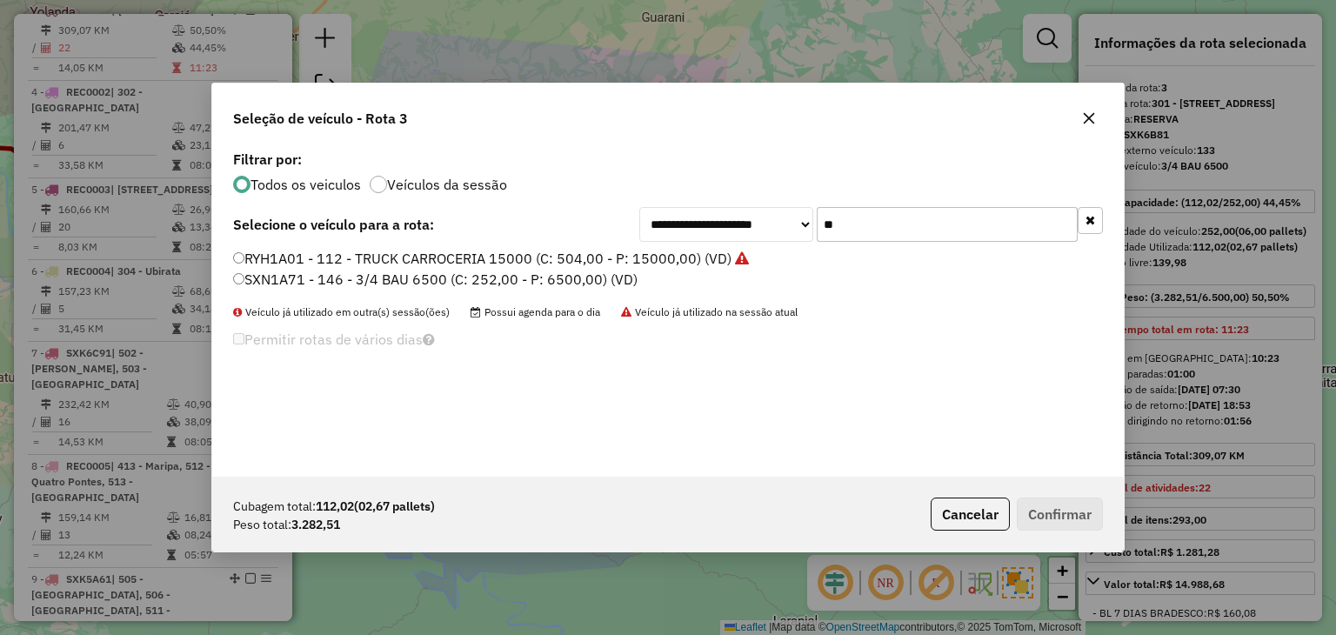
click at [623, 277] on label "SXN1A71 - 146 - 3/4 BAU 6500 (C: 252,00 - P: 6500,00) (VD)" at bounding box center [435, 279] width 404 height 21
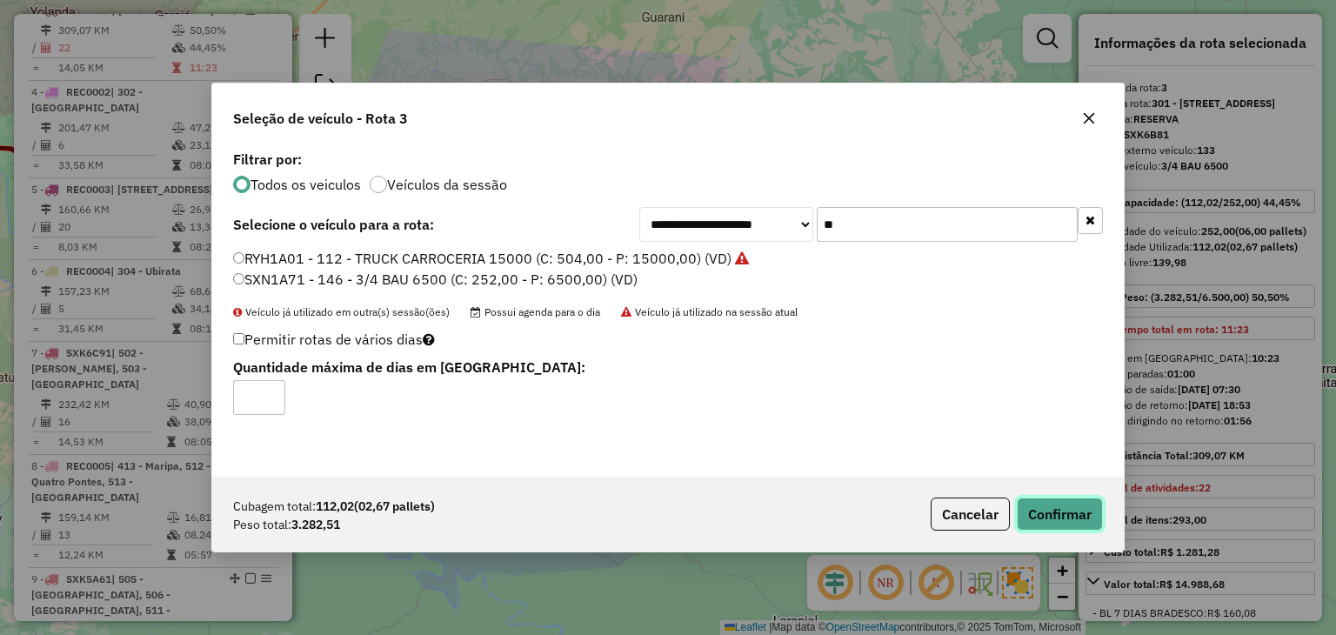
click at [1057, 506] on button "Confirmar" at bounding box center [1059, 513] width 86 height 33
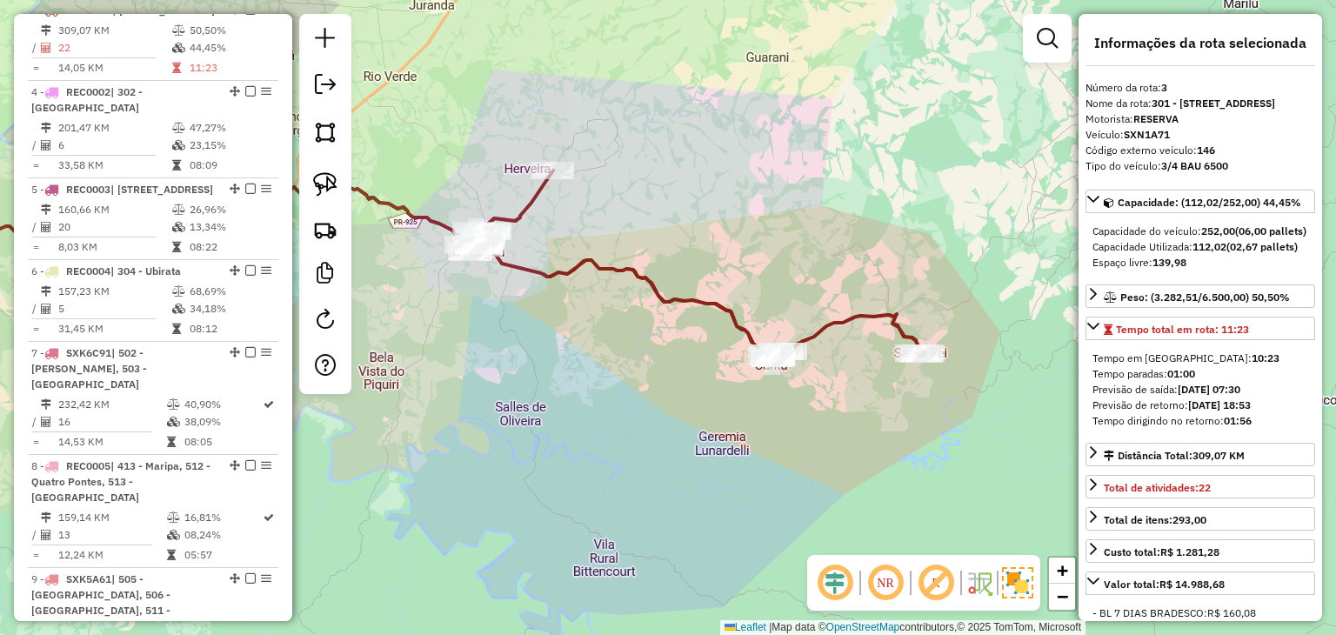
drag, startPoint x: 469, startPoint y: 331, endPoint x: 577, endPoint y: 372, distance: 116.1
click at [577, 372] on div "Janela de atendimento Grade de atendimento Capacidade Transportadoras Veículos …" at bounding box center [668, 317] width 1336 height 635
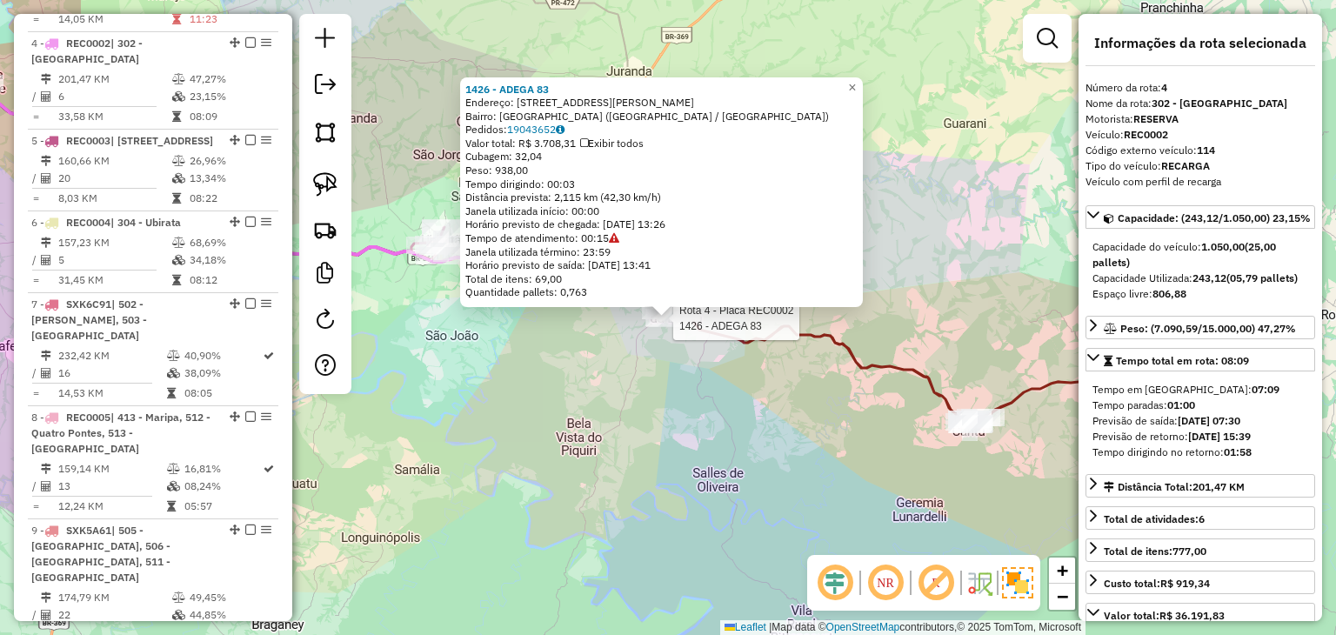
scroll to position [1033, 0]
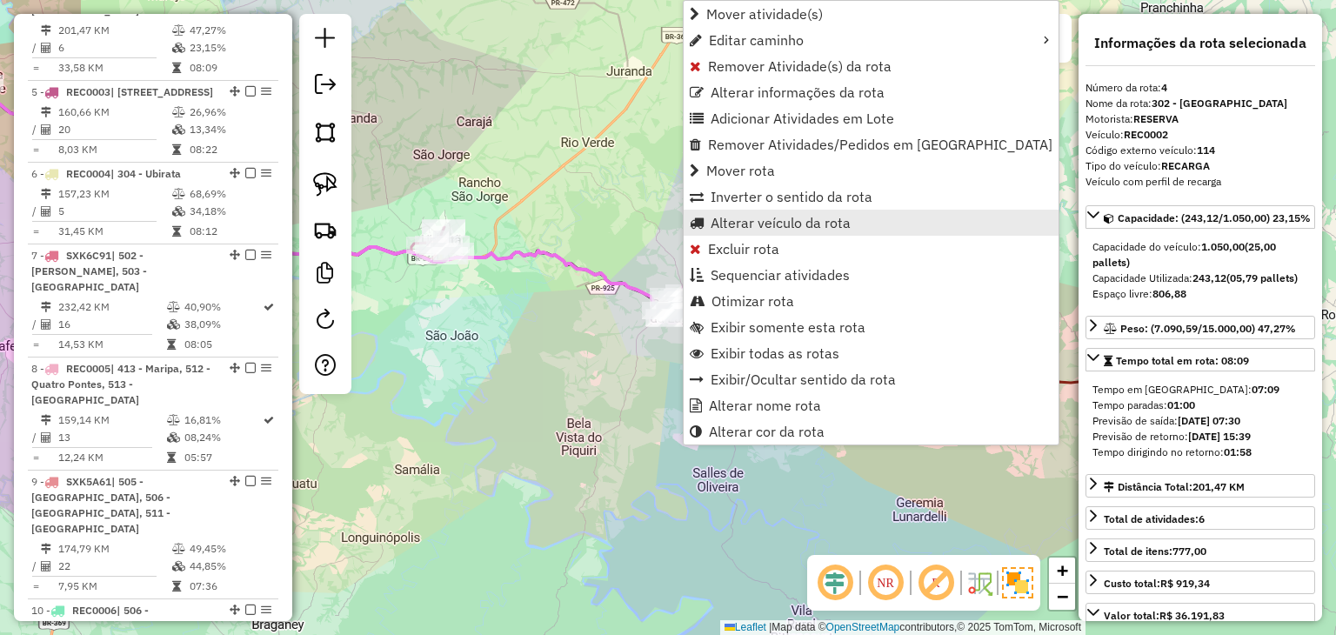
click at [748, 217] on span "Alterar veículo da rota" at bounding box center [780, 223] width 140 height 14
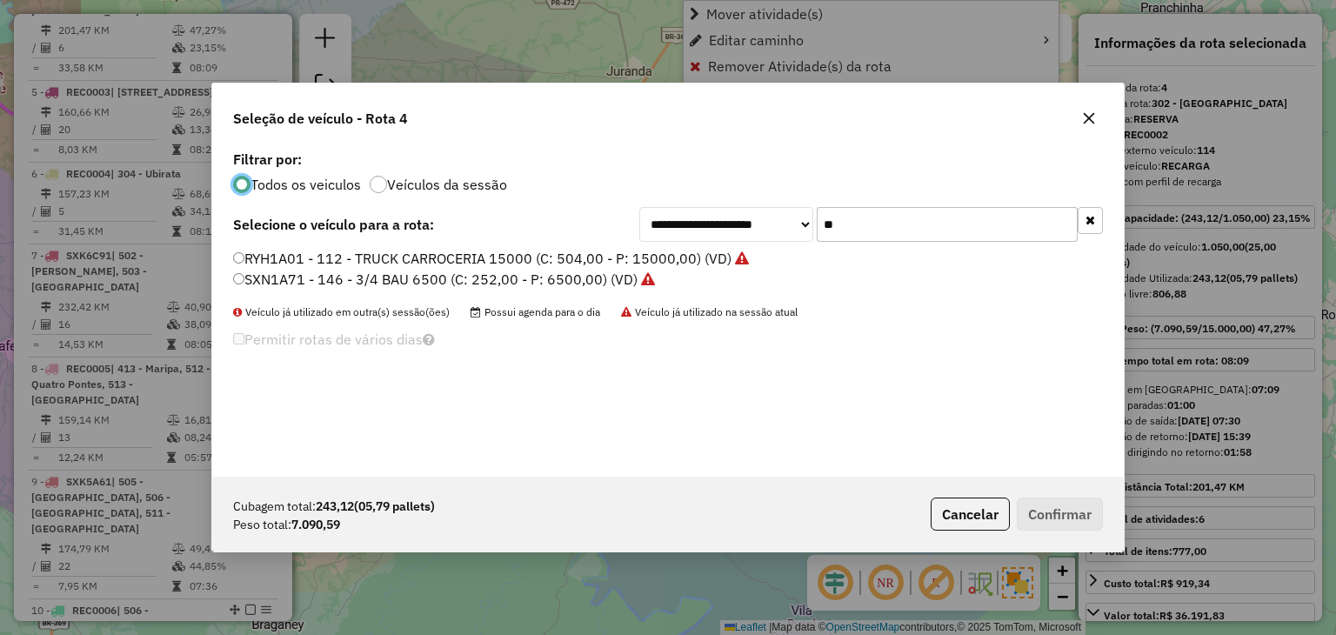
scroll to position [9, 5]
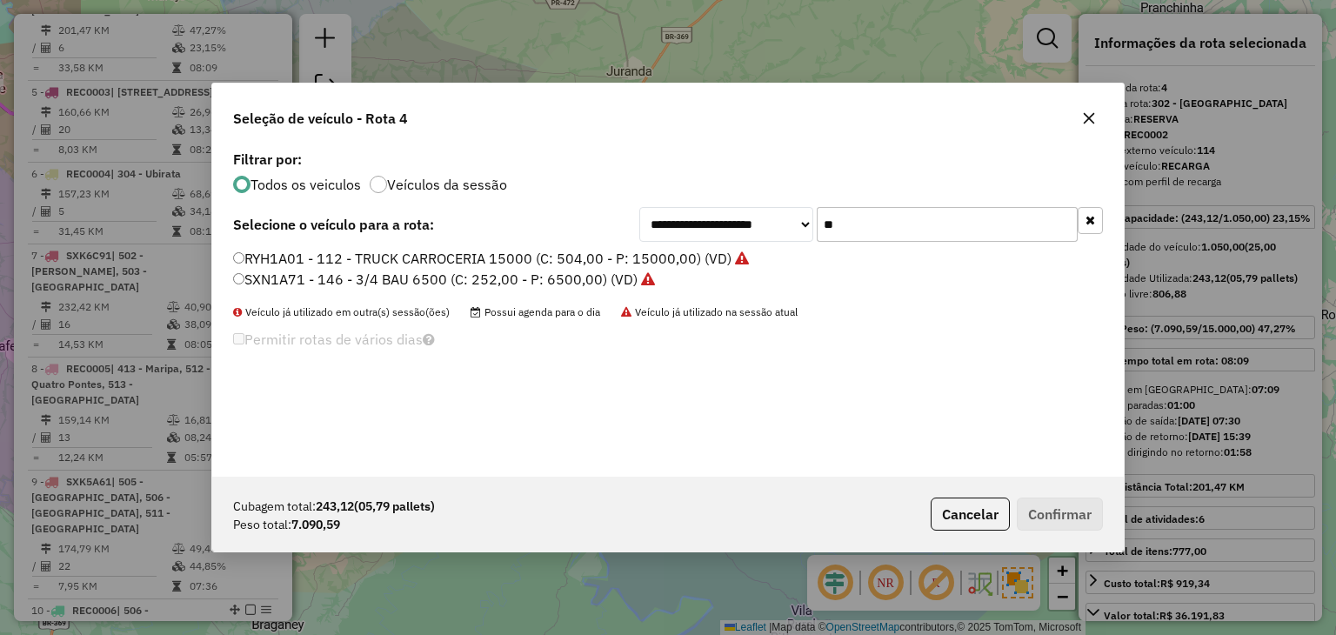
drag, startPoint x: 928, startPoint y: 210, endPoint x: 769, endPoint y: 213, distance: 159.2
click at [769, 213] on div "**********" at bounding box center [870, 224] width 463 height 35
type input "**"
click at [610, 283] on label "SXJ8H40 - 137 - BITRUCK SIDER (C: 615,00 - P: 21900,00) (VD)" at bounding box center [443, 279] width 420 height 21
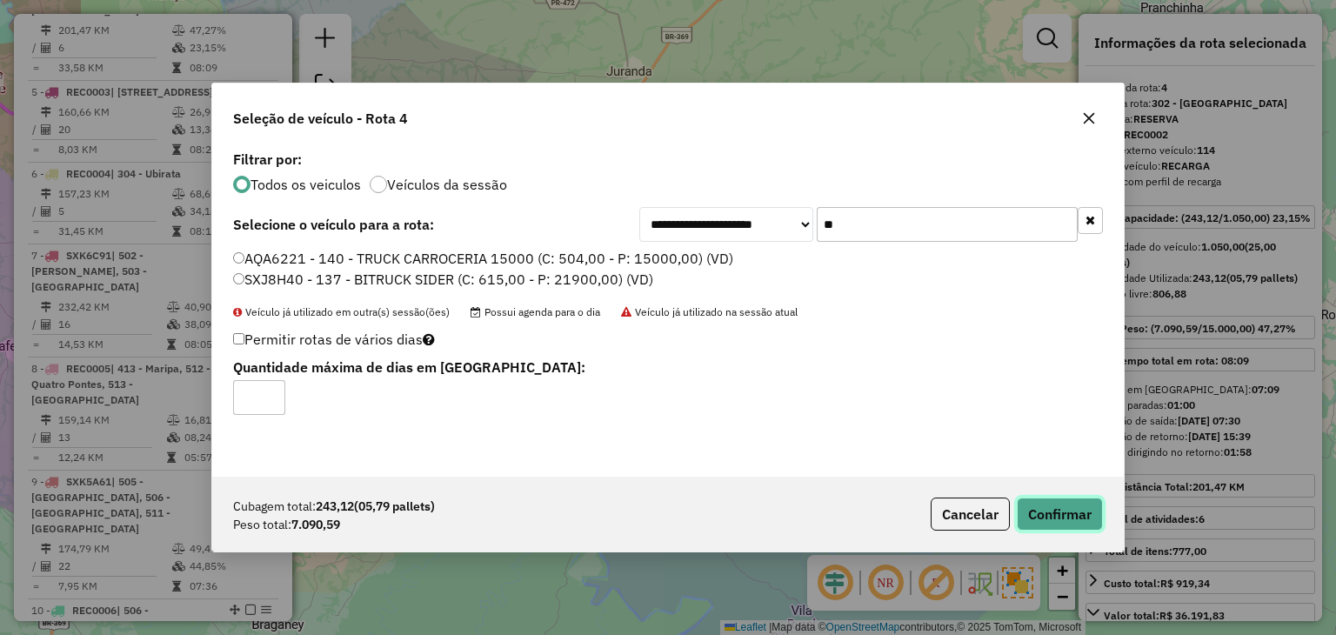
click at [1073, 510] on button "Confirmar" at bounding box center [1059, 513] width 86 height 33
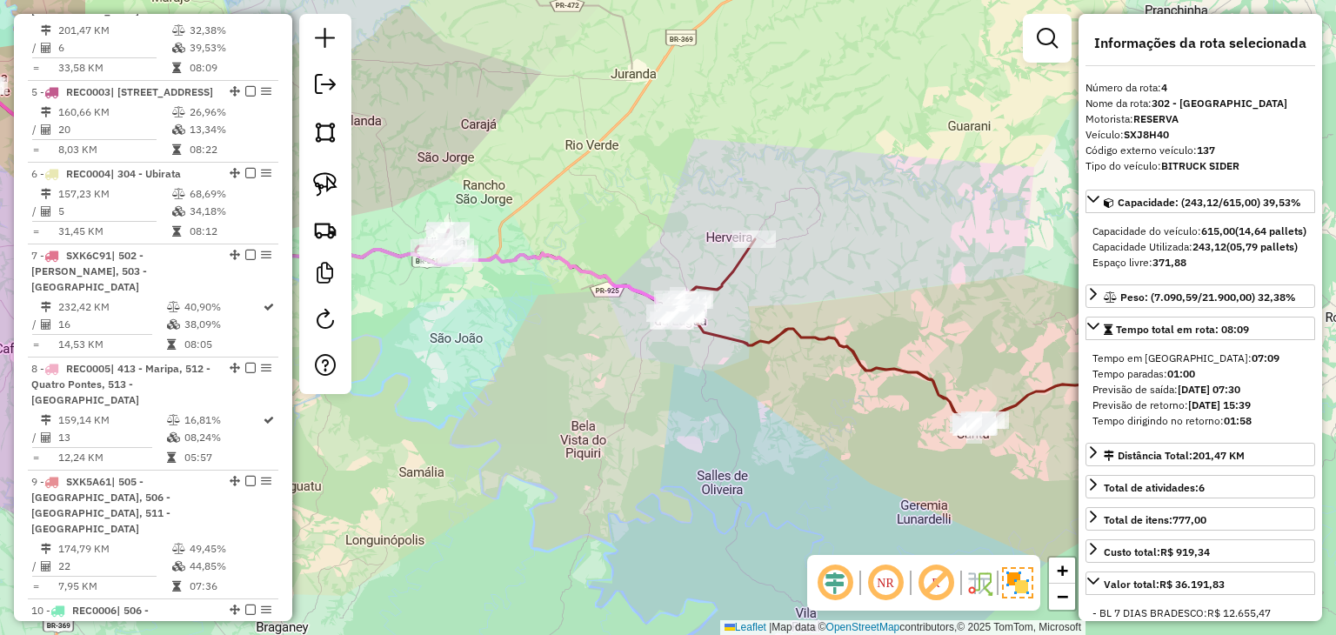
drag, startPoint x: 463, startPoint y: 311, endPoint x: 811, endPoint y: 427, distance: 367.4
click at [811, 427] on div "Janela de atendimento Grade de atendimento Capacidade Transportadoras Veículos …" at bounding box center [668, 317] width 1336 height 635
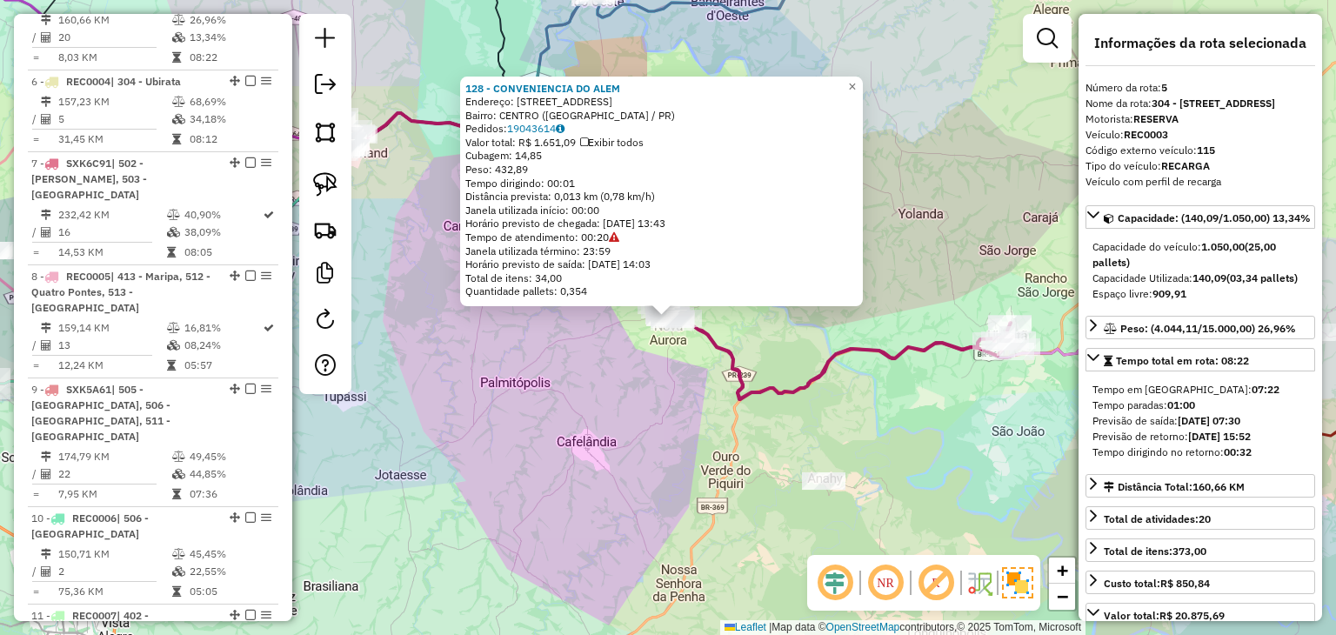
scroll to position [1130, 0]
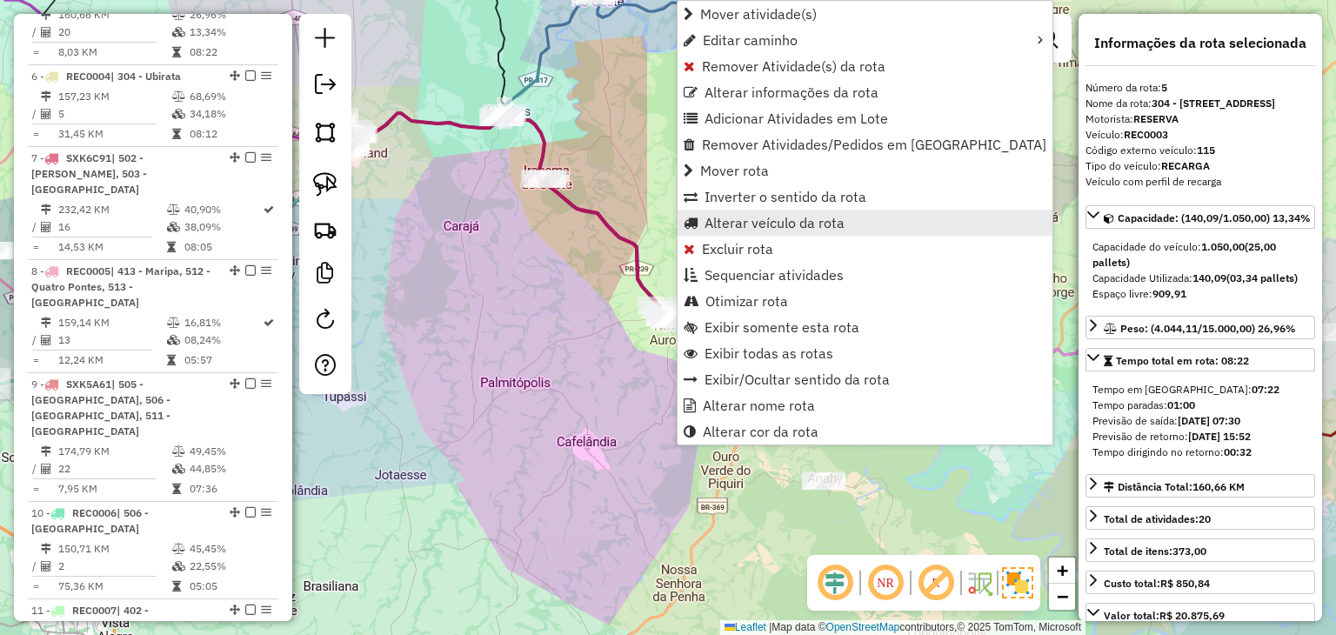
click at [730, 220] on span "Alterar veículo da rota" at bounding box center [774, 223] width 140 height 14
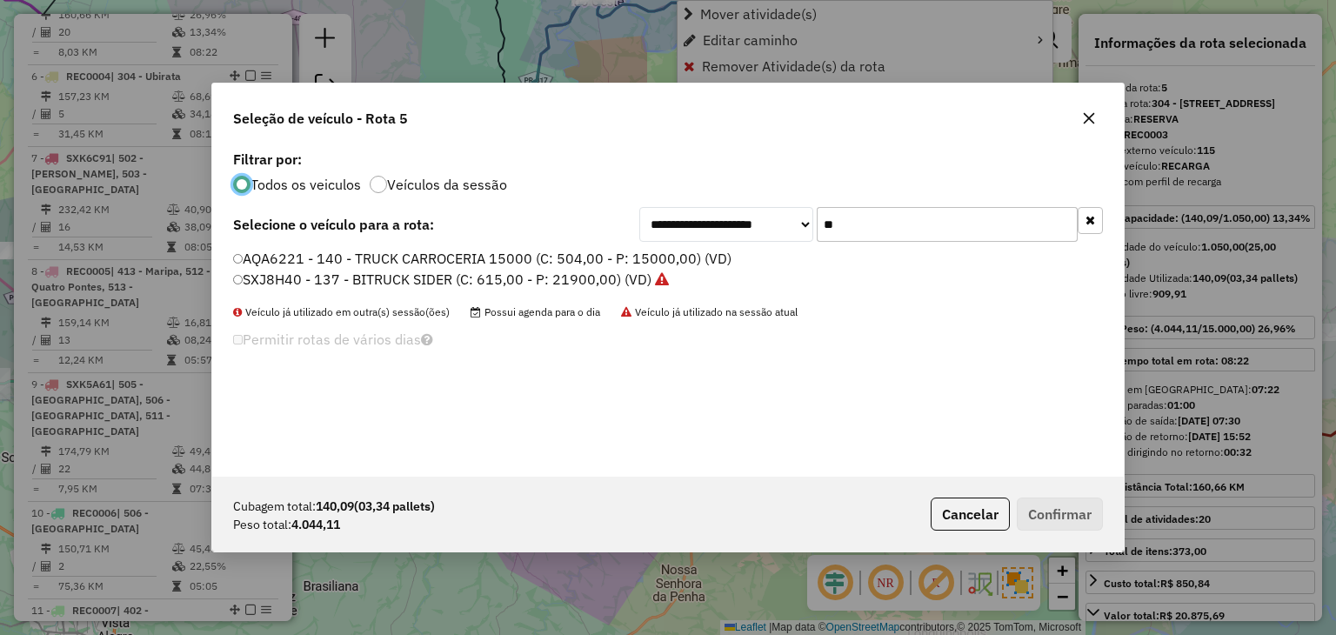
scroll to position [9, 5]
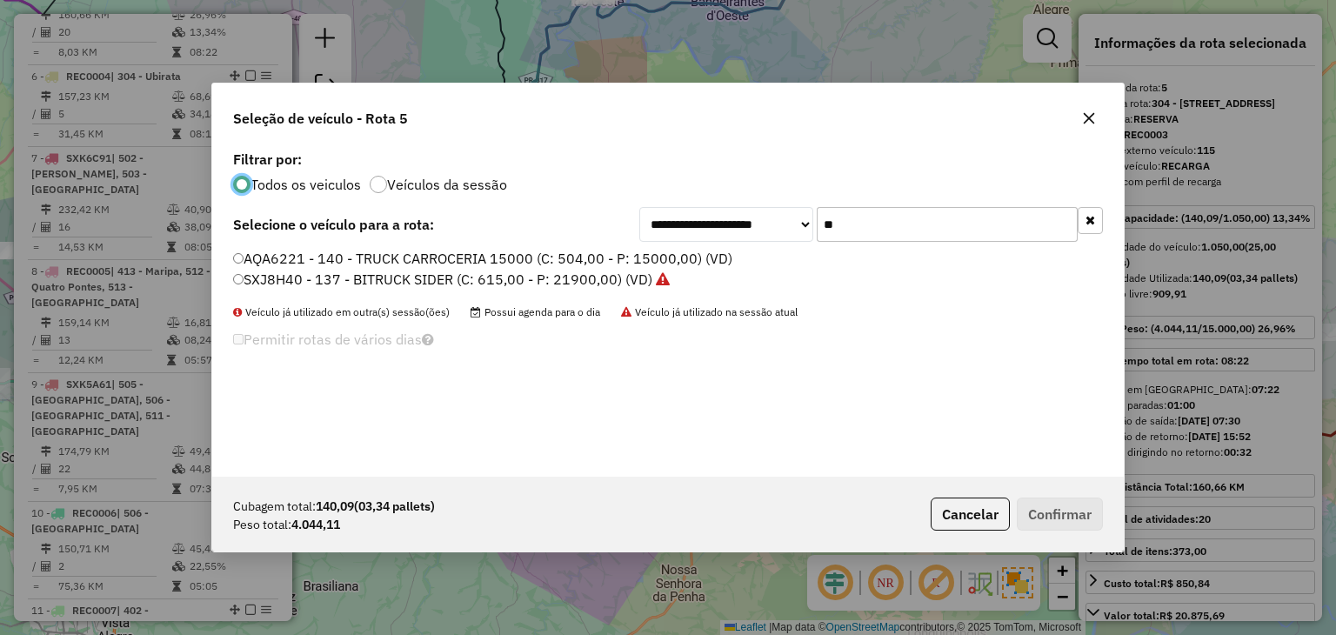
click at [922, 221] on input "**" at bounding box center [946, 224] width 261 height 35
click at [922, 223] on input "**" at bounding box center [946, 224] width 261 height 35
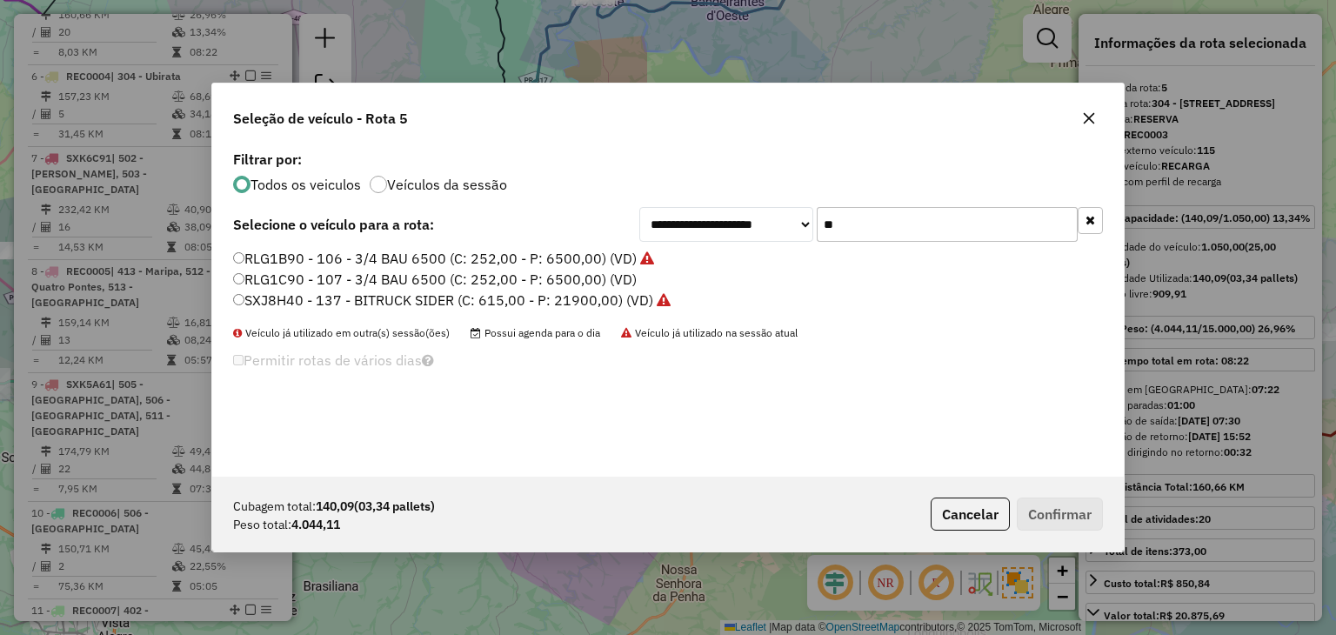
type input "**"
click at [585, 256] on label "RLG1B90 - 106 - 3/4 BAU 6500 (C: 252,00 - P: 6500,00) (VD)" at bounding box center [443, 258] width 421 height 21
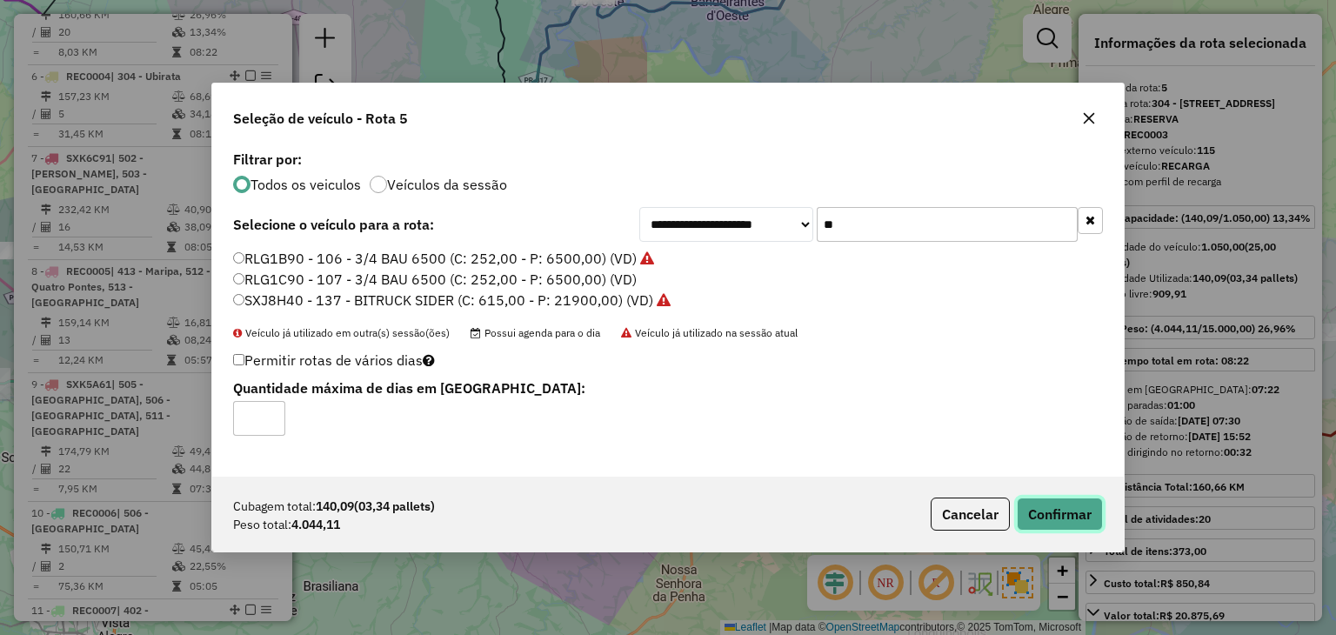
click at [1041, 511] on button "Confirmar" at bounding box center [1059, 513] width 86 height 33
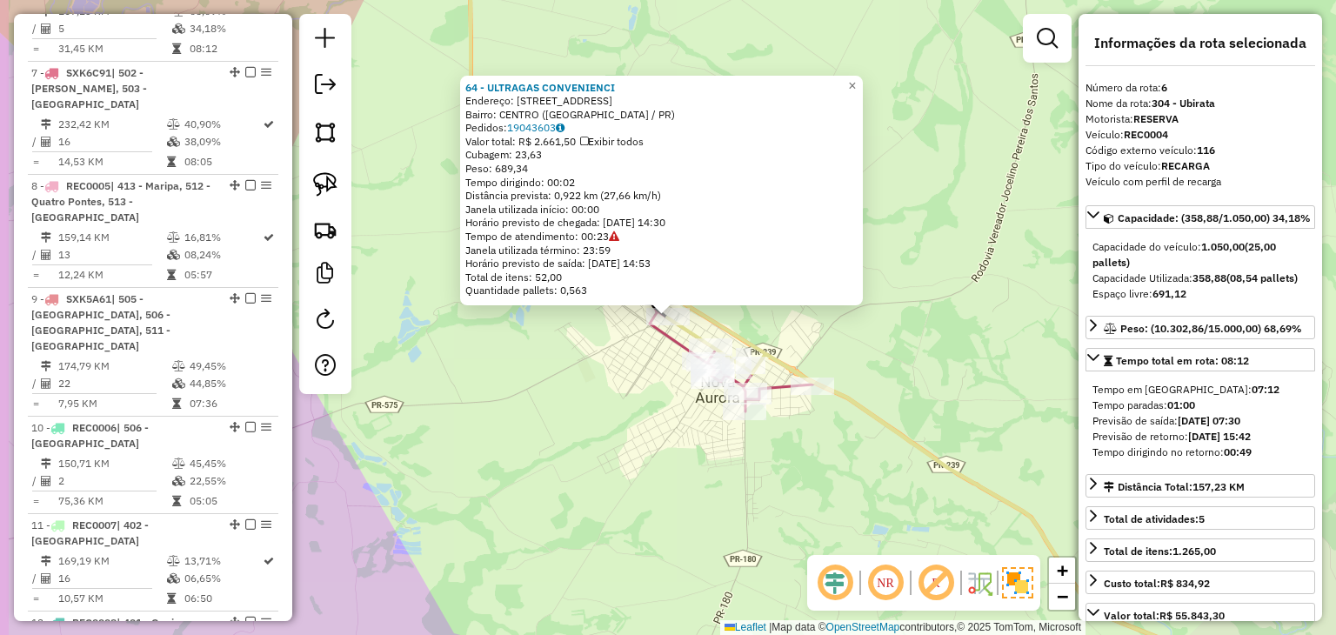
scroll to position [1243, 0]
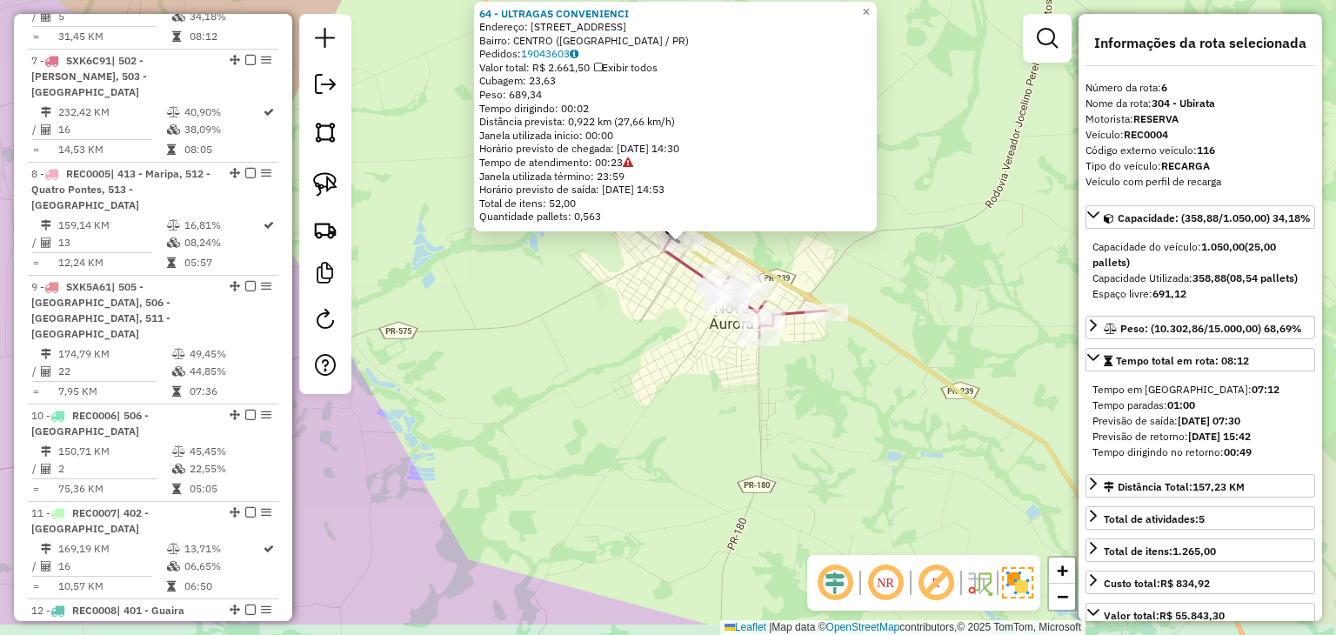
drag, startPoint x: 575, startPoint y: 378, endPoint x: 581, endPoint y: 345, distance: 33.6
click at [581, 345] on div "64 - ULTRAGAS CONVENIENCI Endereço: AV SAO LUIS 129 129 Bairro: [GEOGRAPHIC_DAT…" at bounding box center [668, 317] width 1336 height 635
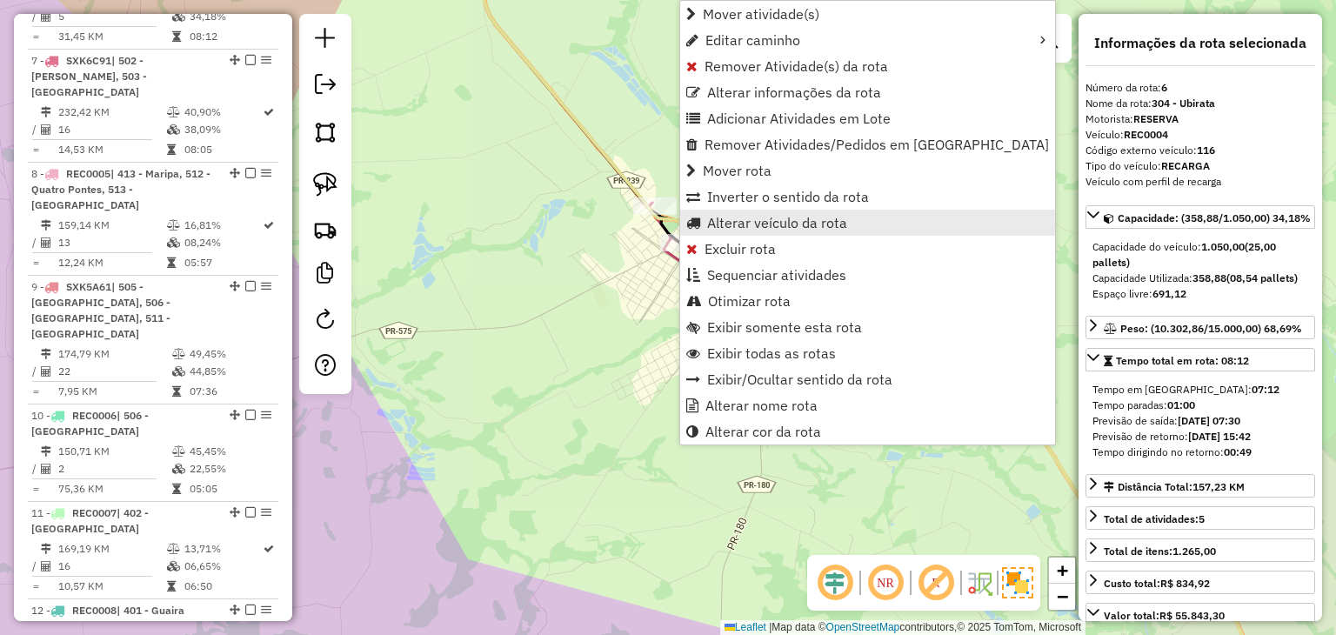
click at [783, 229] on span "Alterar veículo da rota" at bounding box center [777, 223] width 140 height 14
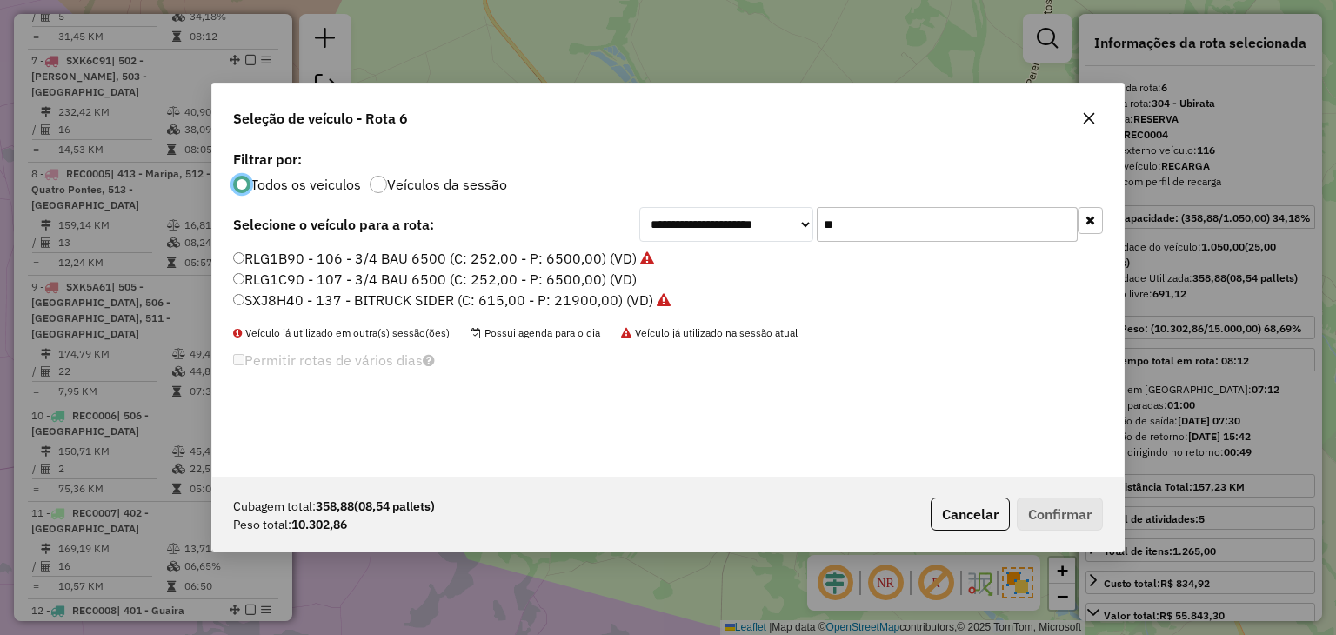
scroll to position [9, 5]
click at [938, 207] on input "**" at bounding box center [946, 224] width 261 height 35
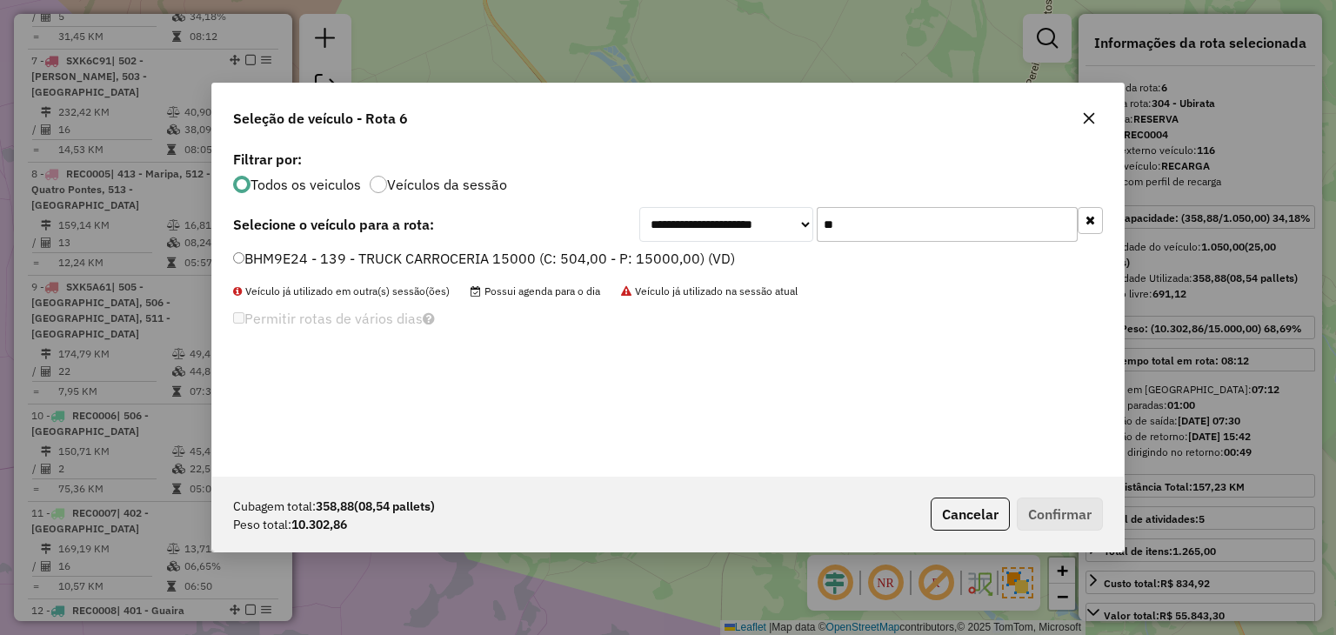
type input "**"
click at [721, 255] on label "BHM9E24 - 139 - TRUCK CARROCERIA 15000 (C: 504,00 - P: 15000,00) (VD)" at bounding box center [484, 258] width 502 height 21
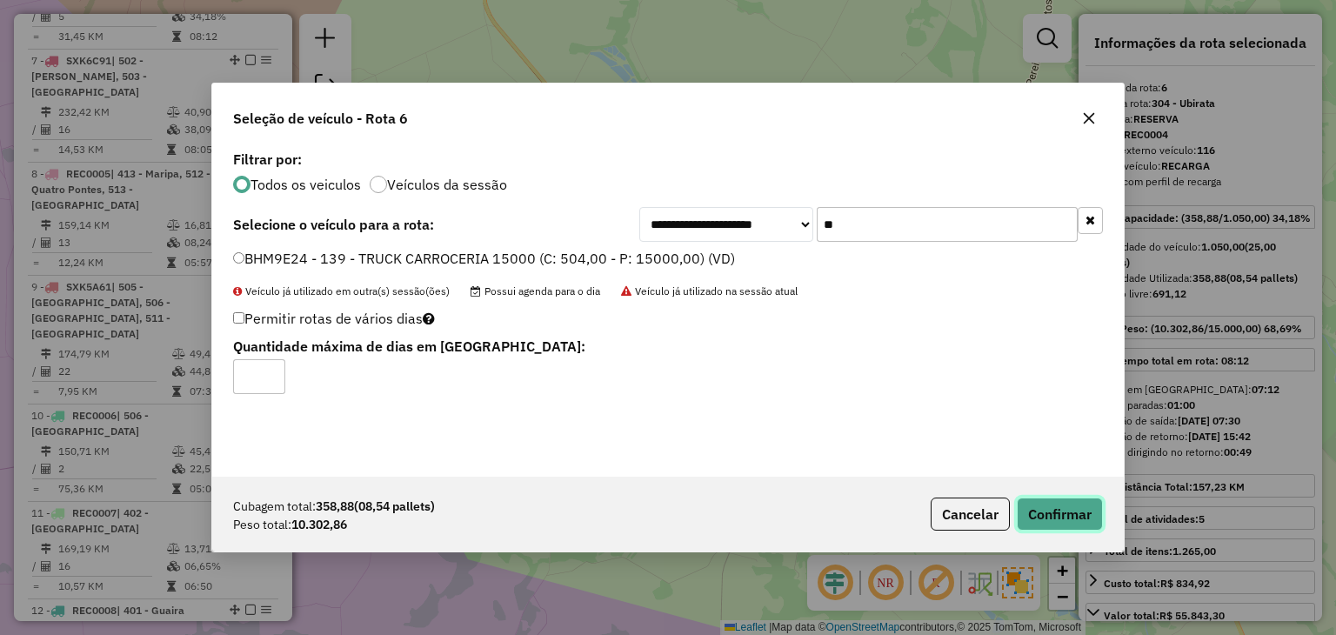
click at [1050, 501] on button "Confirmar" at bounding box center [1059, 513] width 86 height 33
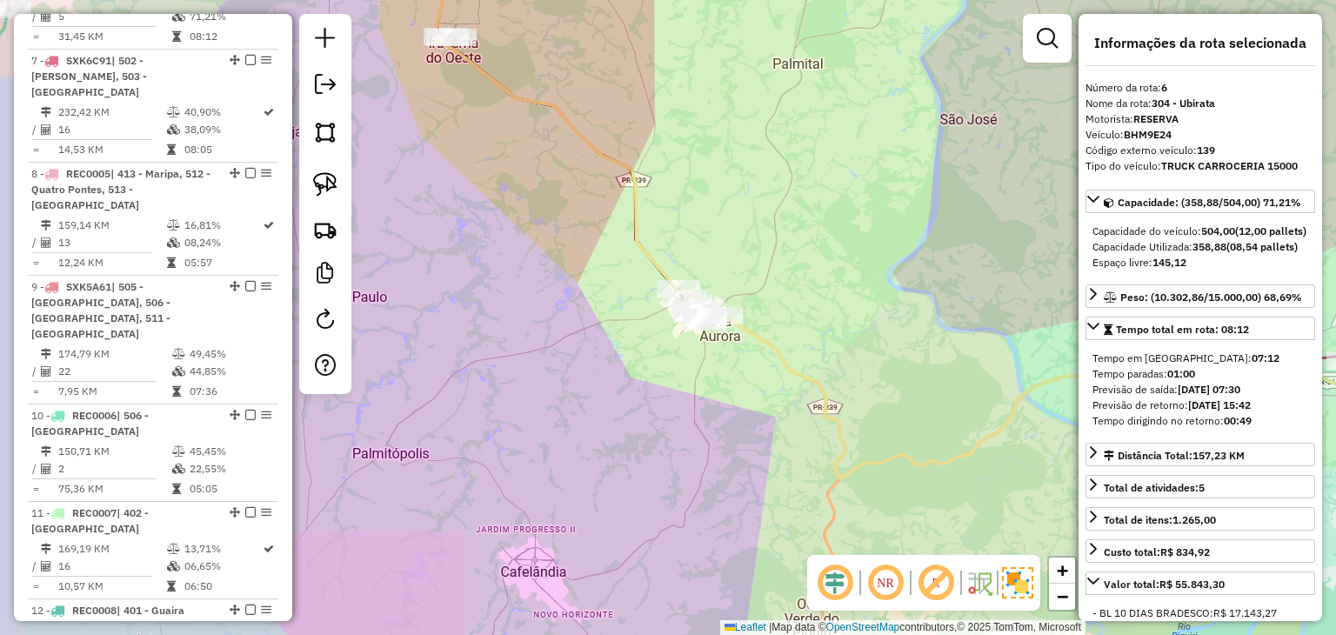
drag, startPoint x: 614, startPoint y: 434, endPoint x: 956, endPoint y: 362, distance: 349.3
click at [1110, 338] on hb-router-mapa "Informações da Sessão 991521 - [DATE] Criação: [DATE] 17:39 Depósito: ACB Assis…" at bounding box center [668, 317] width 1336 height 635
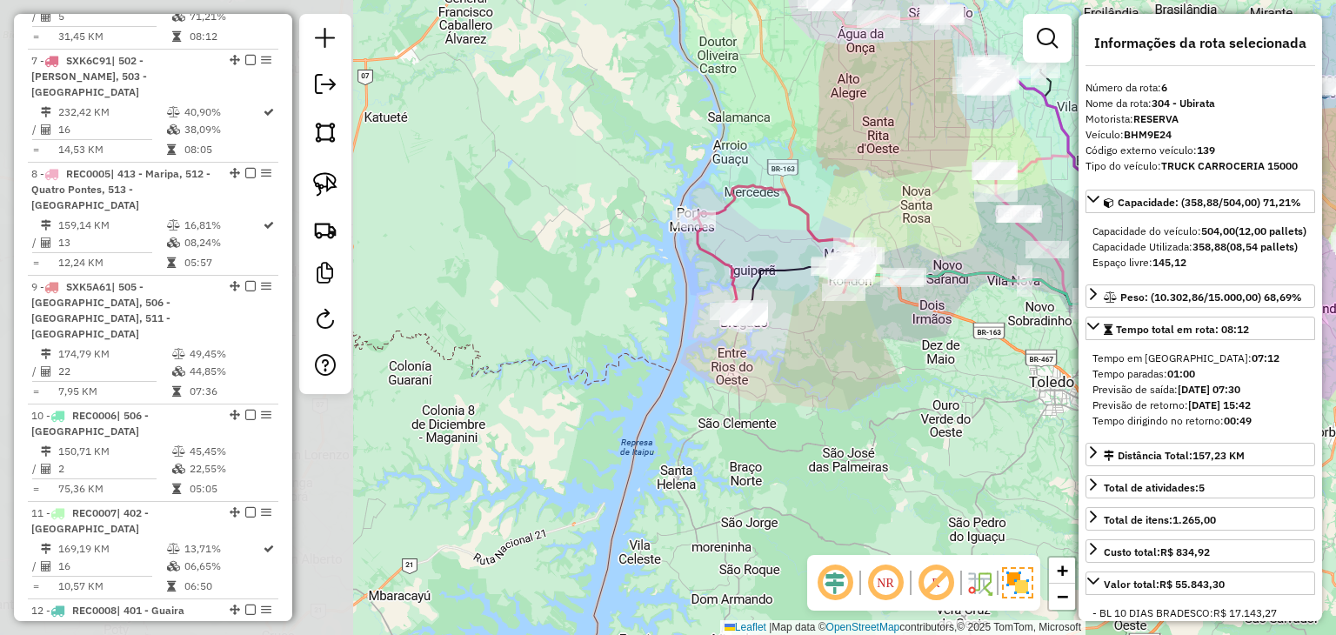
drag, startPoint x: 611, startPoint y: 419, endPoint x: 1005, endPoint y: 329, distance: 404.1
click at [1134, 317] on hb-router-mapa "Informações da Sessão 991521 - [DATE] Criação: [DATE] 17:39 Depósito: ACB Assis…" at bounding box center [668, 317] width 1336 height 635
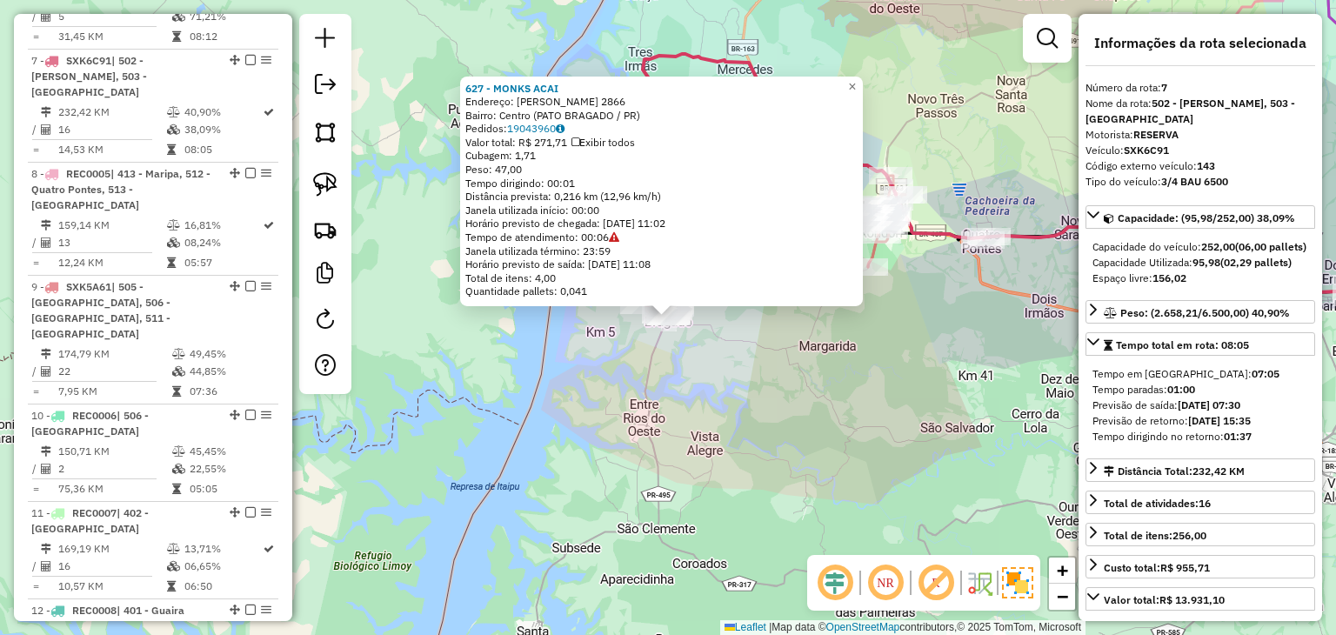
scroll to position [1325, 0]
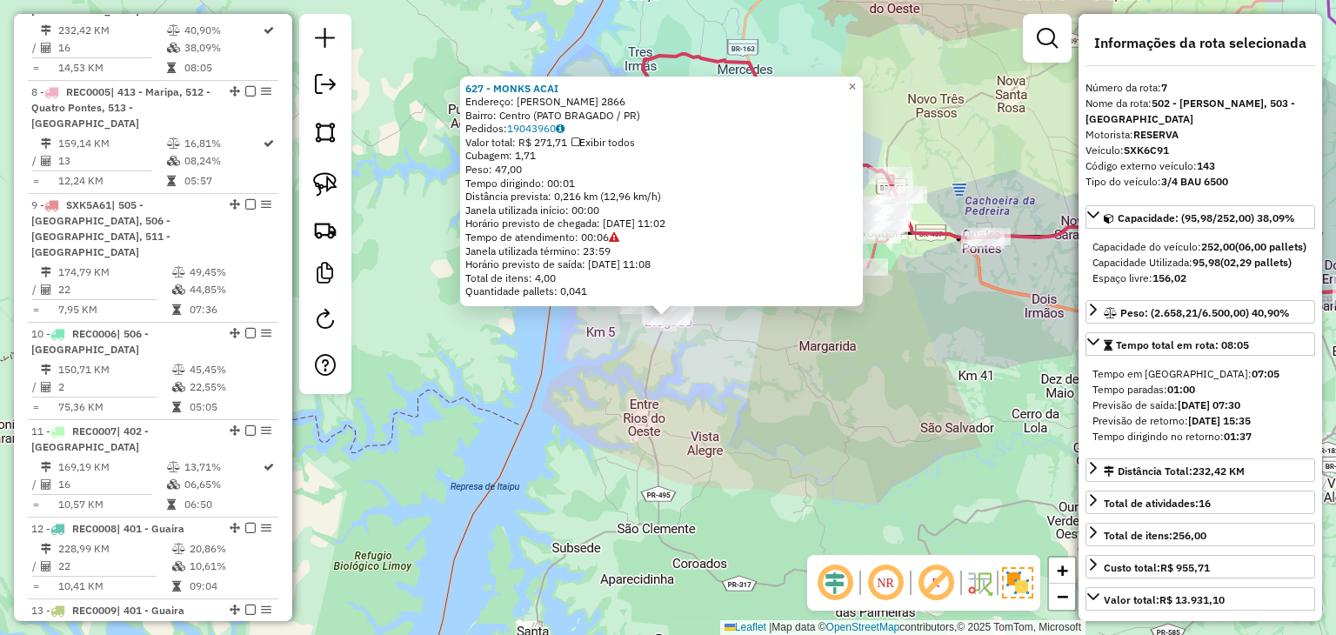
click at [762, 383] on div "627 - MONKS ACAI Endereço: [PERSON_NAME][STREET_ADDRESS] Bairro: Centro (PATO B…" at bounding box center [668, 317] width 1336 height 635
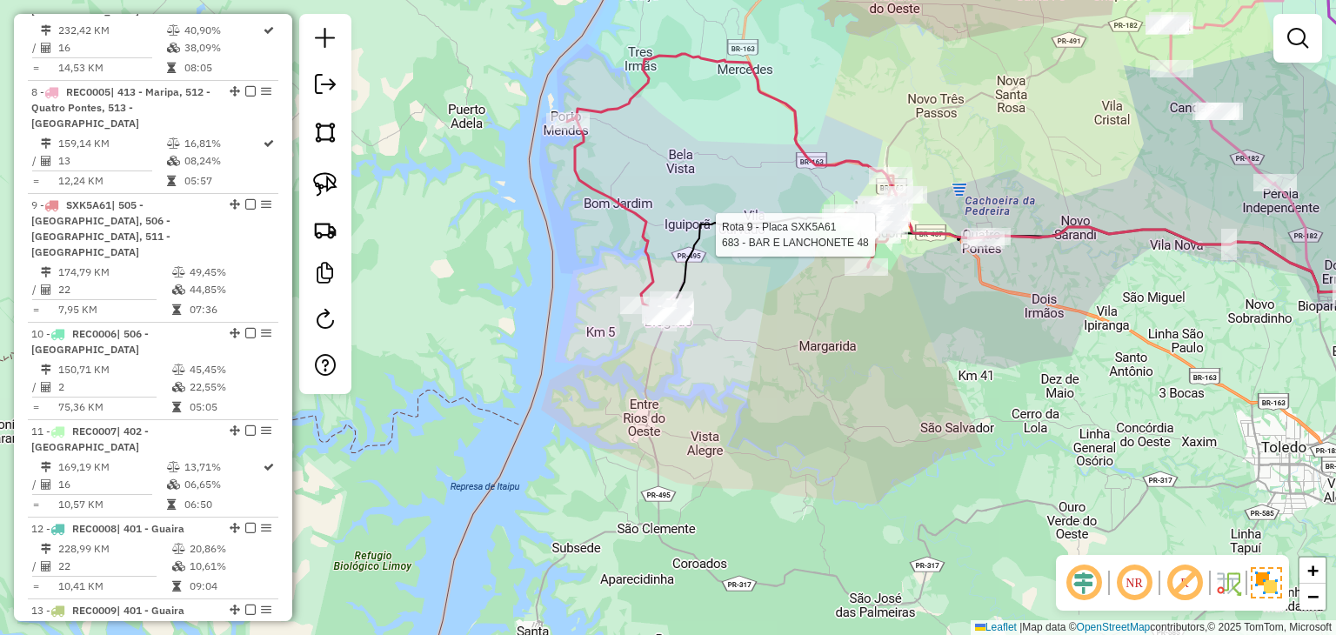
select select "*********"
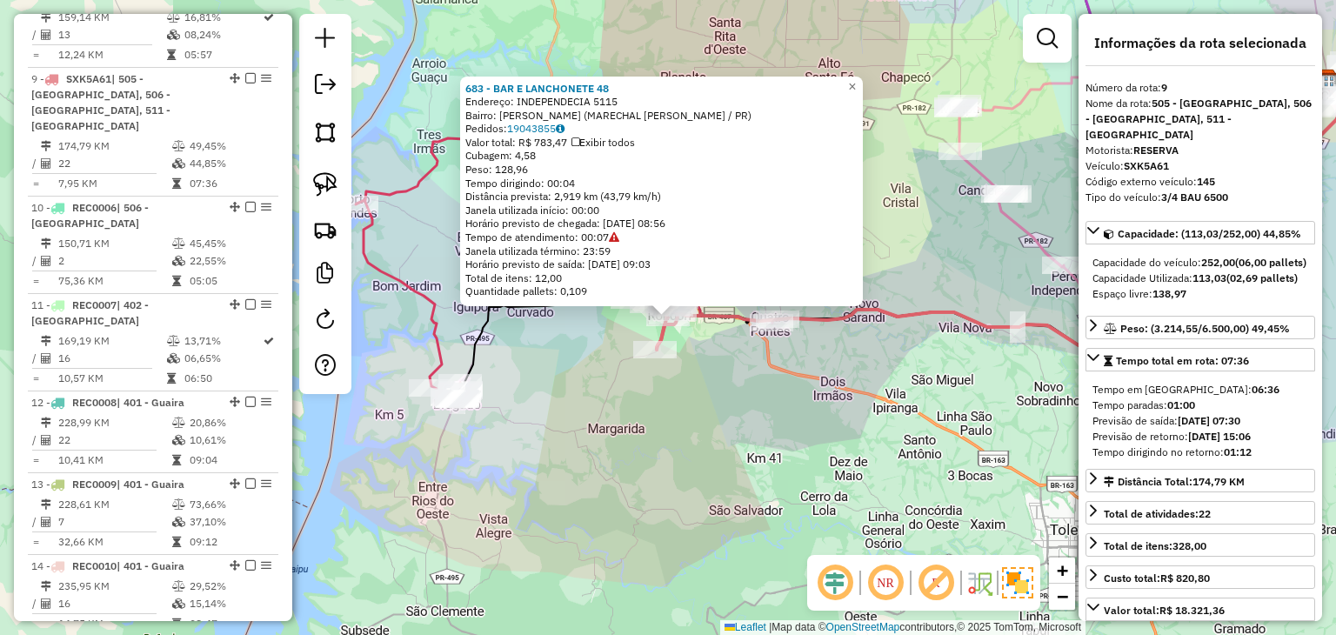
scroll to position [1519, 0]
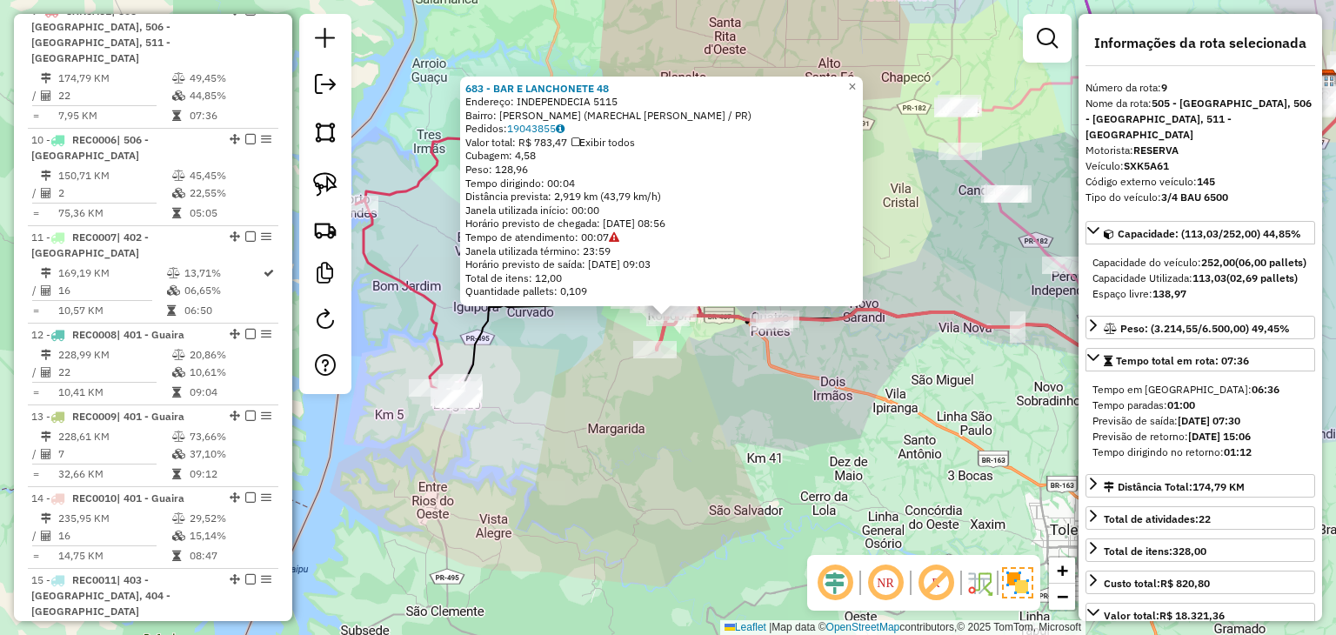
click at [724, 328] on div "683 - BAR E LANCHONETE 48 Endereço: INDEPENDECIA 5115 Bairro: [PERSON_NAME] (MA…" at bounding box center [668, 317] width 1336 height 635
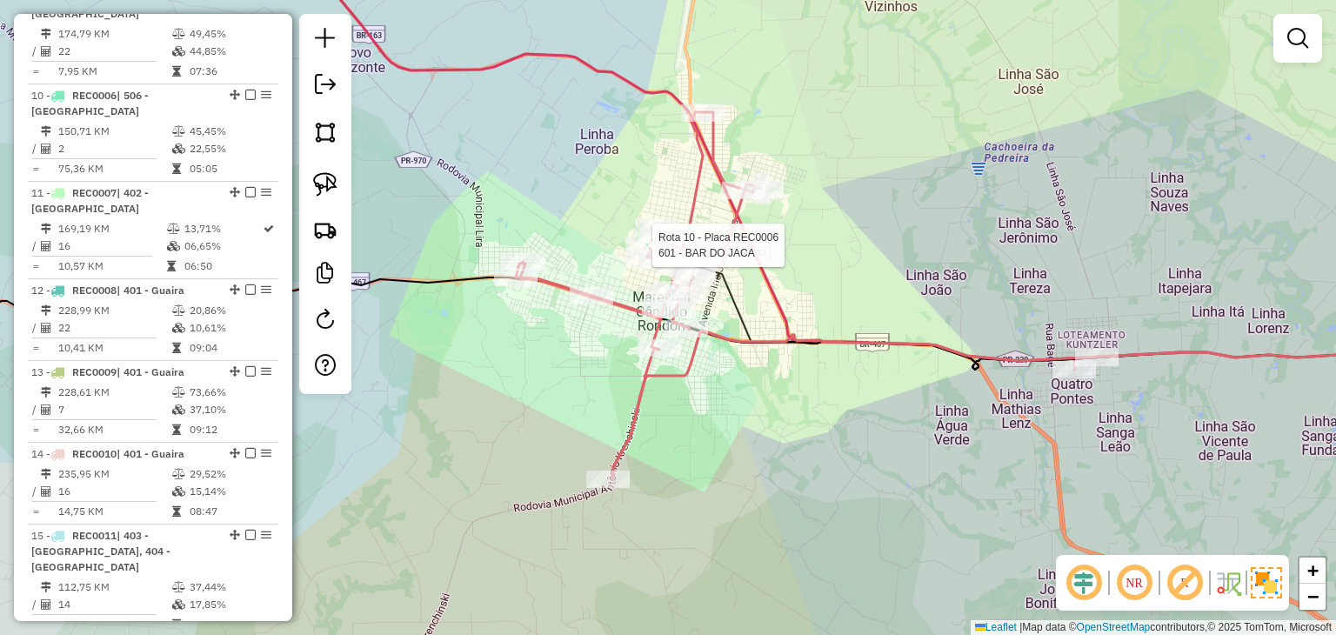
select select "*********"
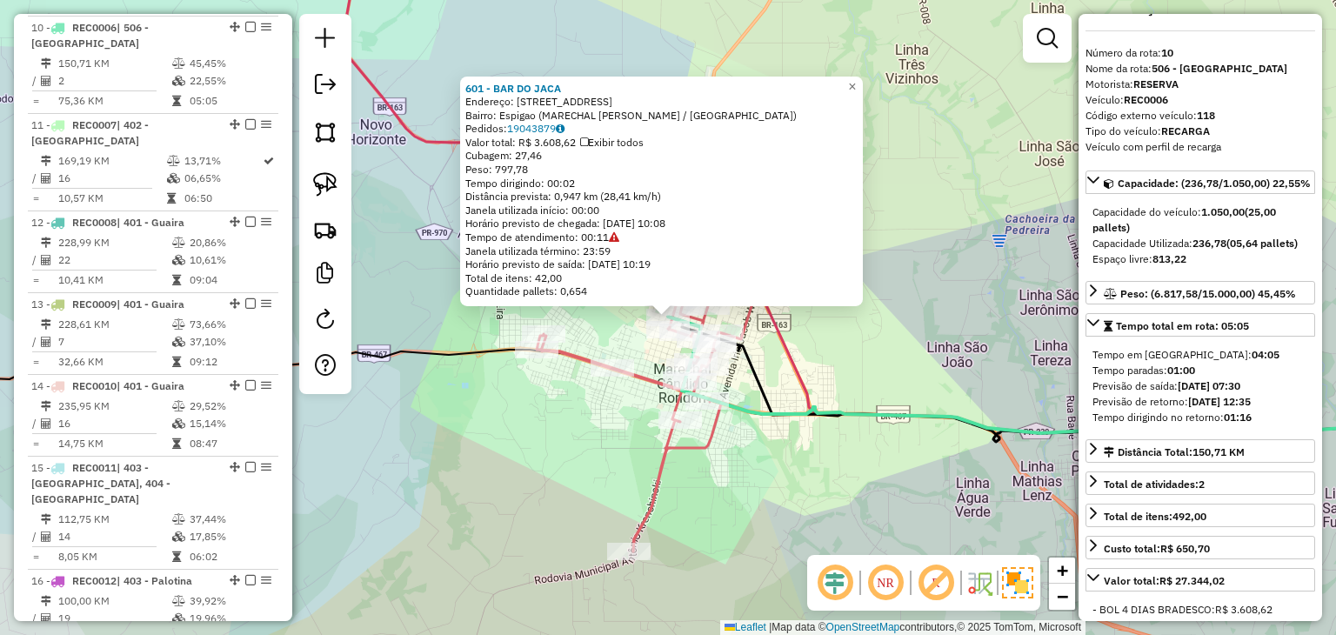
scroll to position [0, 0]
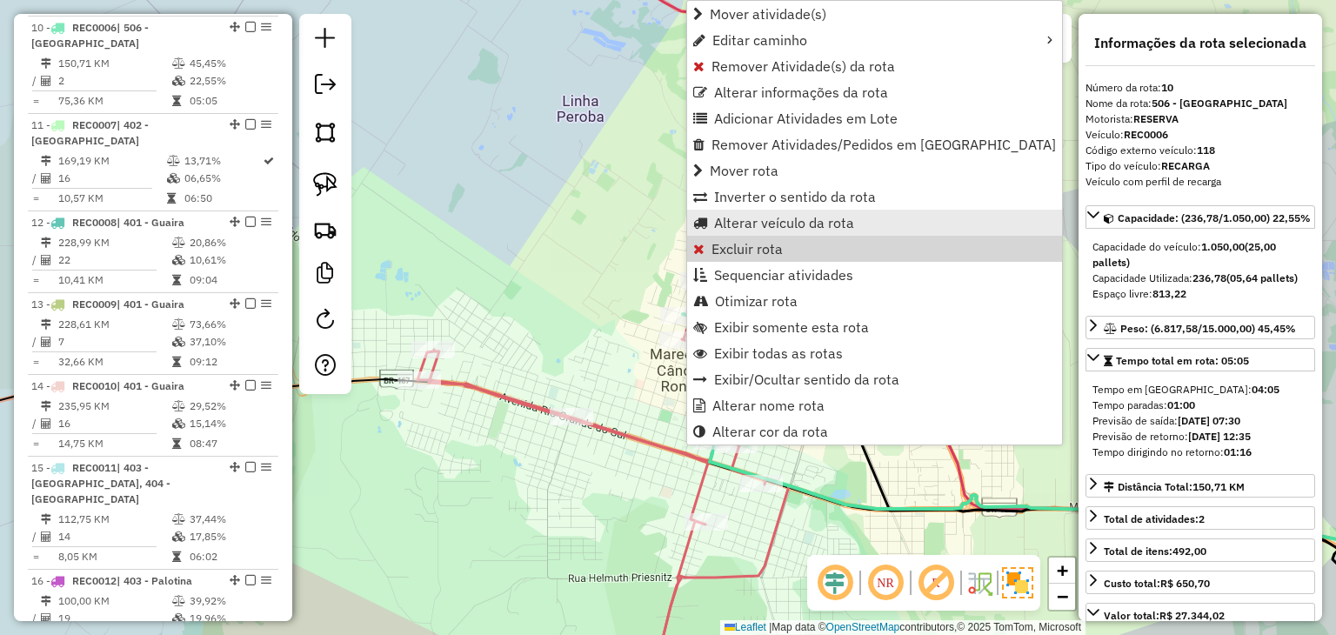
click at [740, 227] on span "Alterar veículo da rota" at bounding box center [784, 223] width 140 height 14
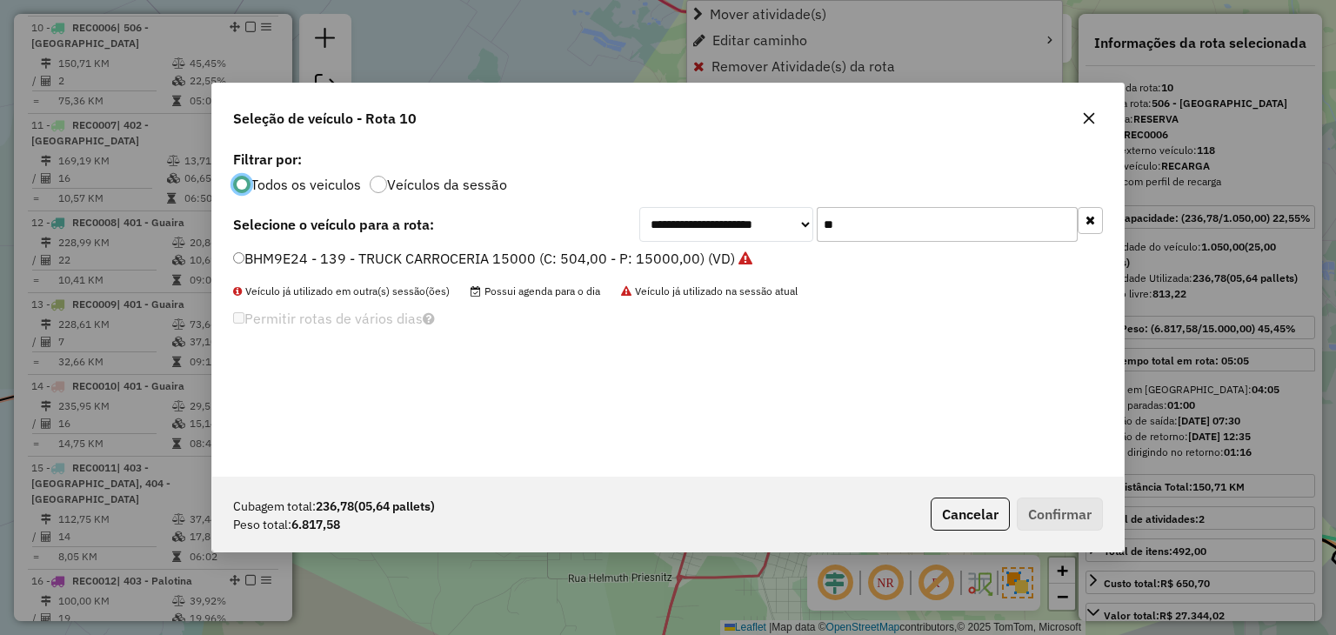
scroll to position [9, 5]
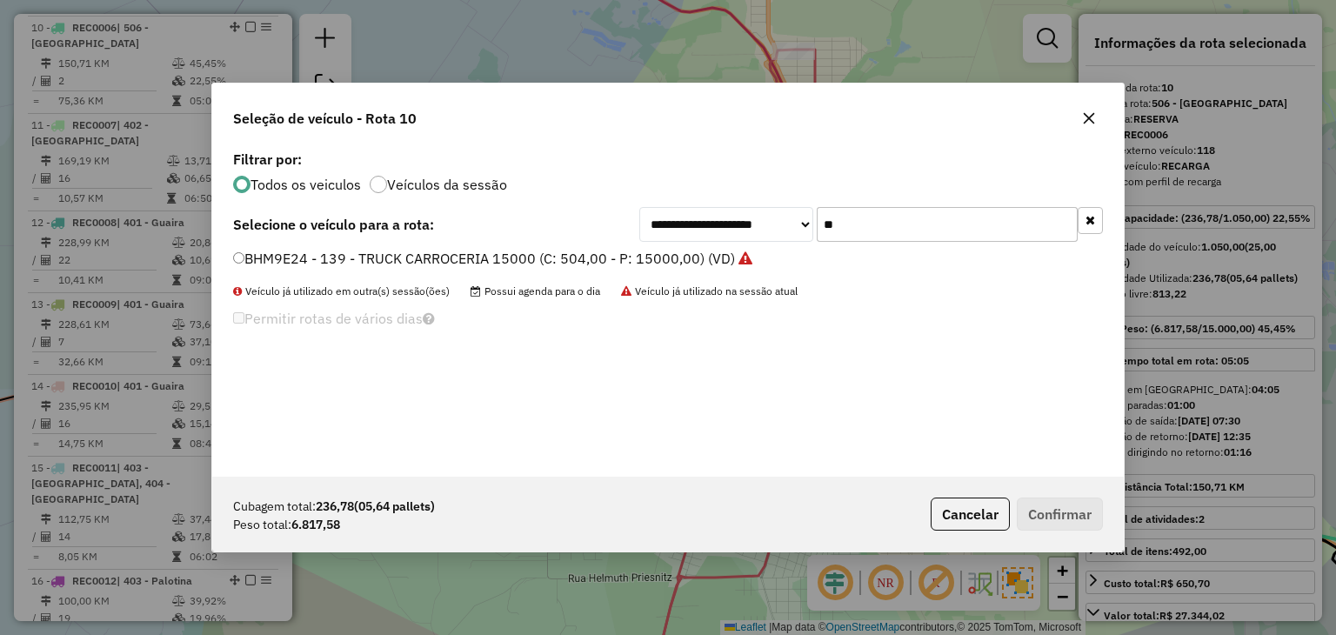
drag, startPoint x: 843, startPoint y: 224, endPoint x: 803, endPoint y: 224, distance: 40.0
click at [803, 224] on div "**********" at bounding box center [870, 224] width 463 height 35
type input "**"
click at [685, 259] on label "RXN8E60 - 111 - TRUCK CARROCERIA 15000 (C: 504,00 - P: 15000,00) (VD)" at bounding box center [482, 258] width 499 height 21
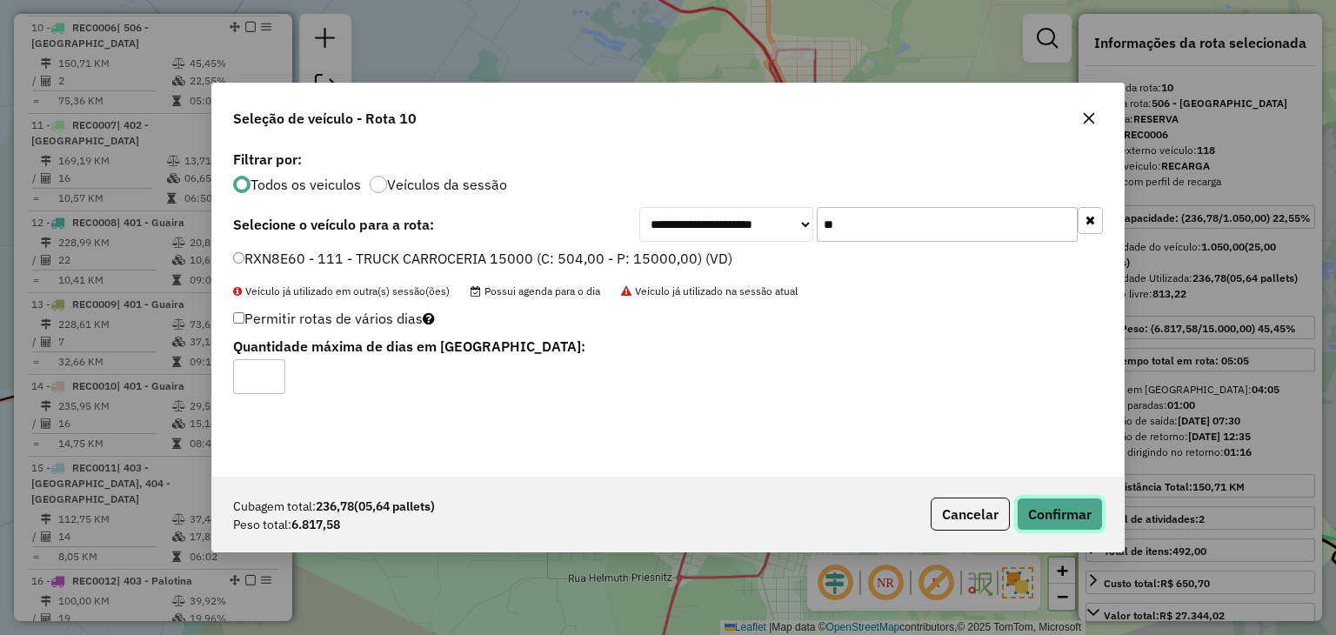
click at [1071, 500] on button "Confirmar" at bounding box center [1059, 513] width 86 height 33
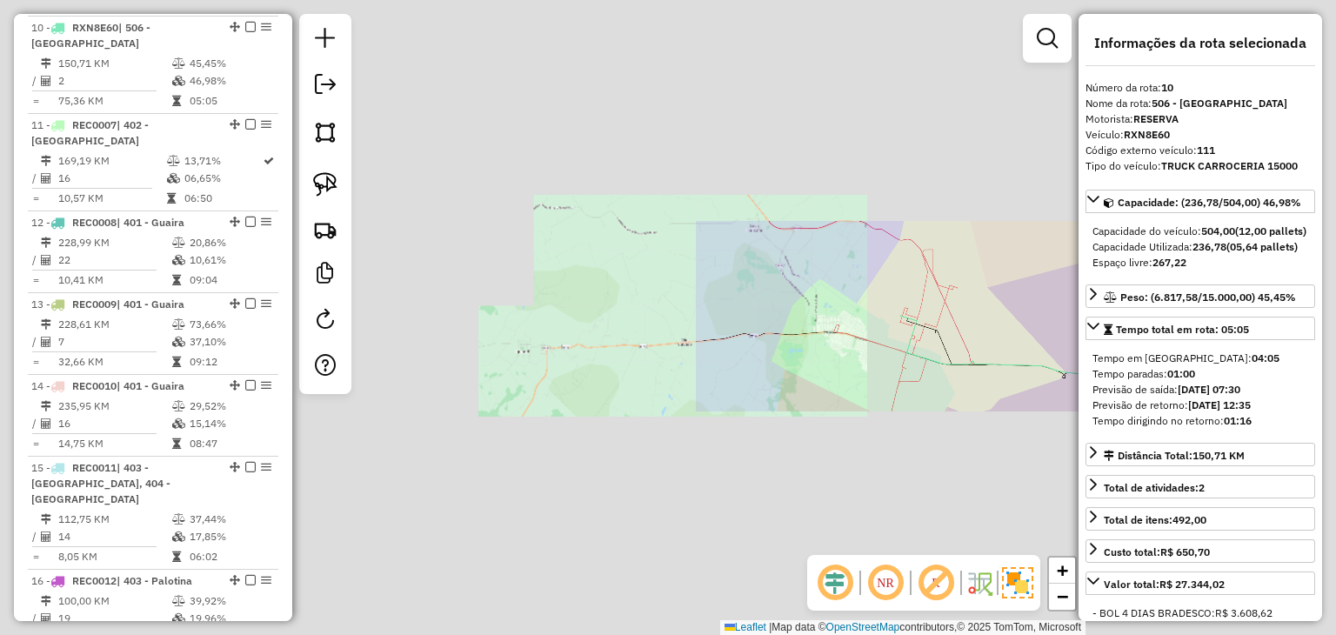
drag, startPoint x: 1014, startPoint y: 331, endPoint x: 489, endPoint y: 317, distance: 525.4
click at [489, 317] on div "Janela de atendimento Grade de atendimento Capacidade Transportadoras Veículos …" at bounding box center [668, 317] width 1336 height 635
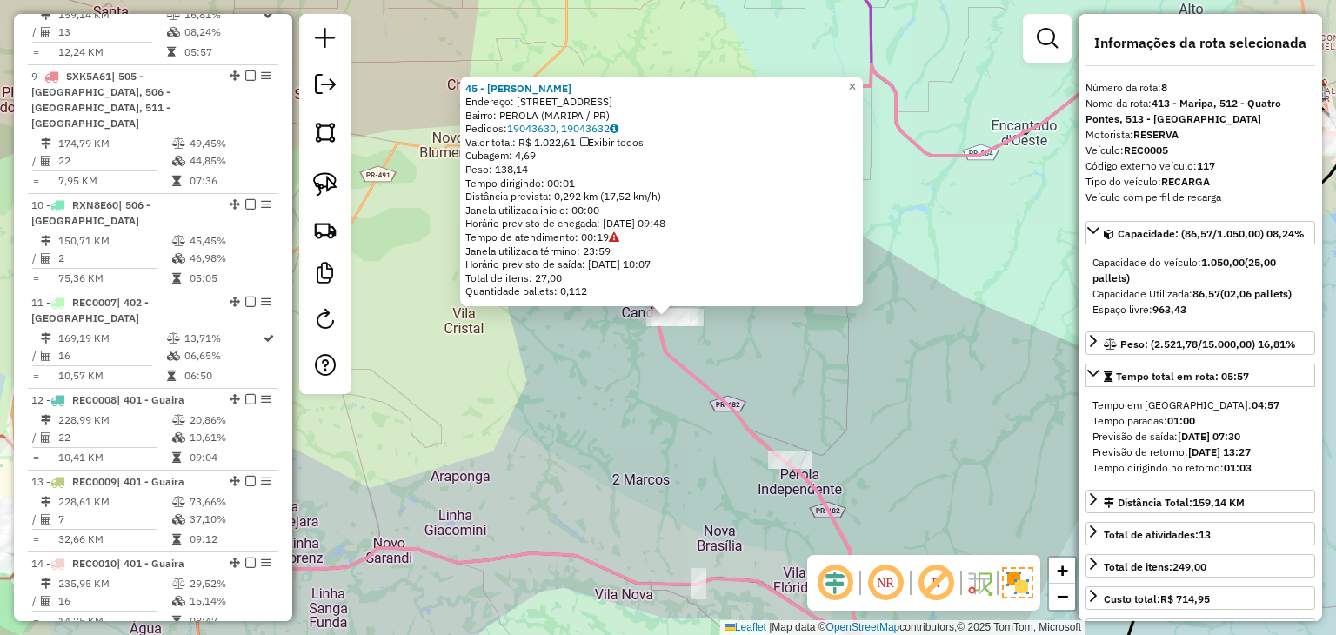
scroll to position [1422, 0]
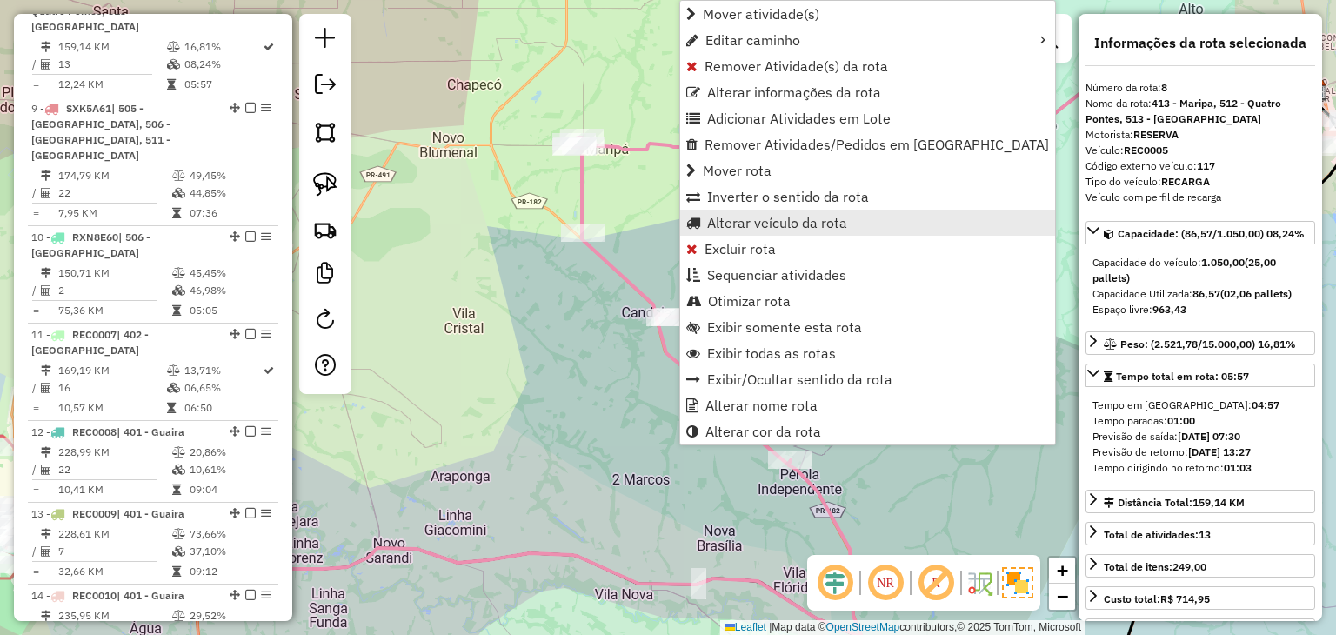
click at [745, 217] on span "Alterar veículo da rota" at bounding box center [777, 223] width 140 height 14
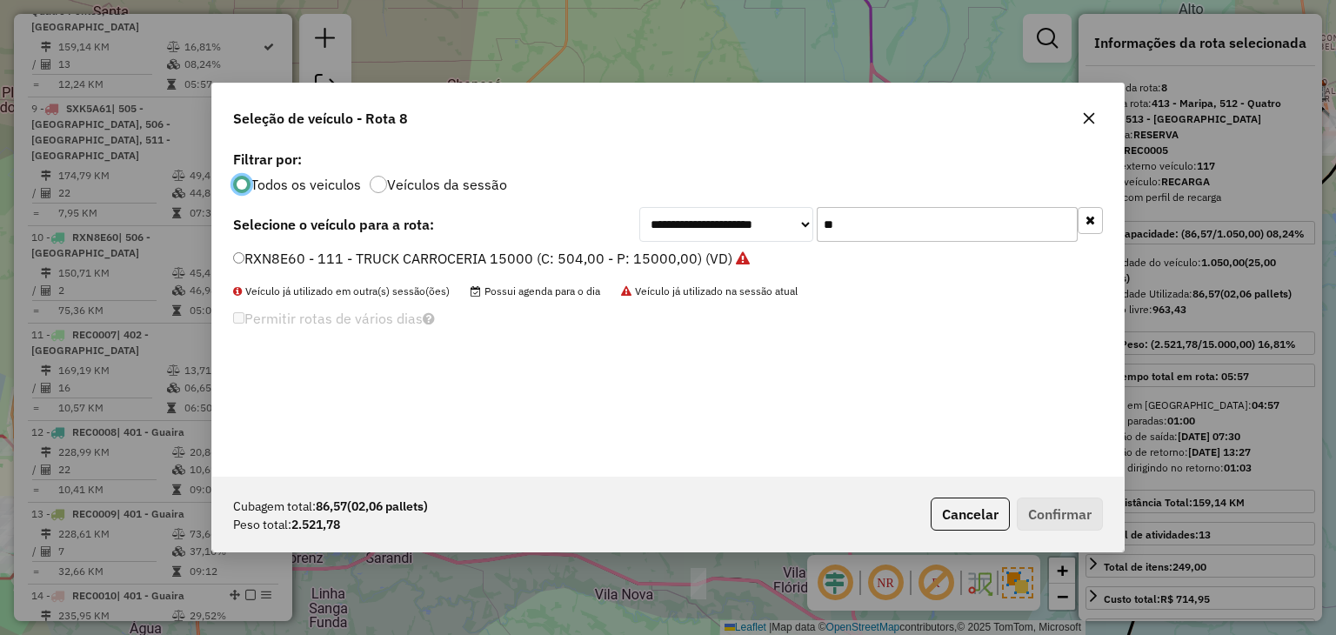
scroll to position [9, 5]
click at [843, 221] on input "**" at bounding box center [946, 224] width 261 height 35
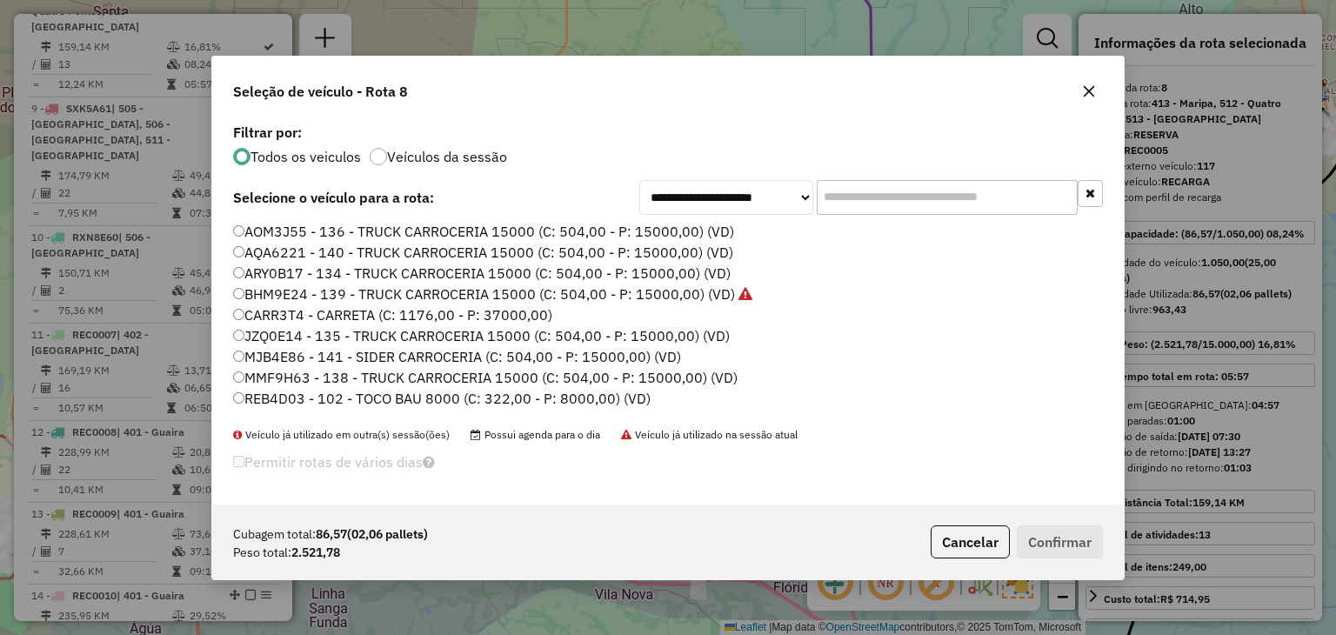
click at [1085, 91] on icon "button" at bounding box center [1089, 91] width 14 height 14
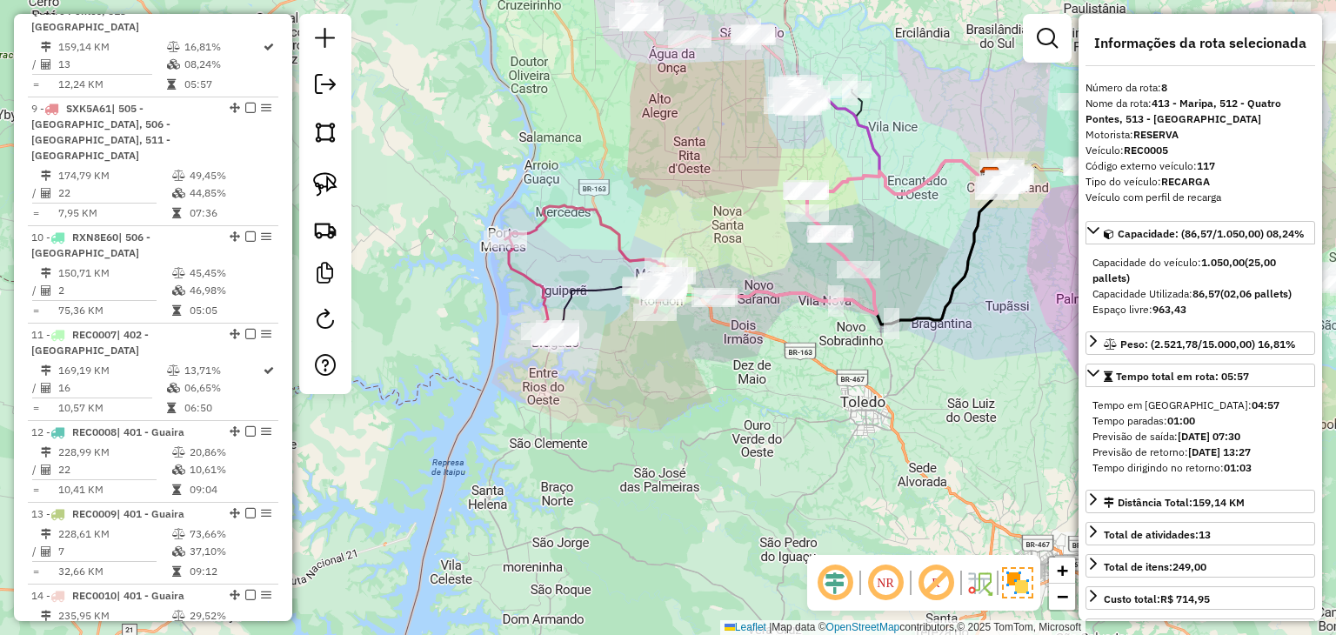
drag, startPoint x: 964, startPoint y: 239, endPoint x: 528, endPoint y: 298, distance: 440.5
click at [713, 298] on icon at bounding box center [854, 250] width 283 height 147
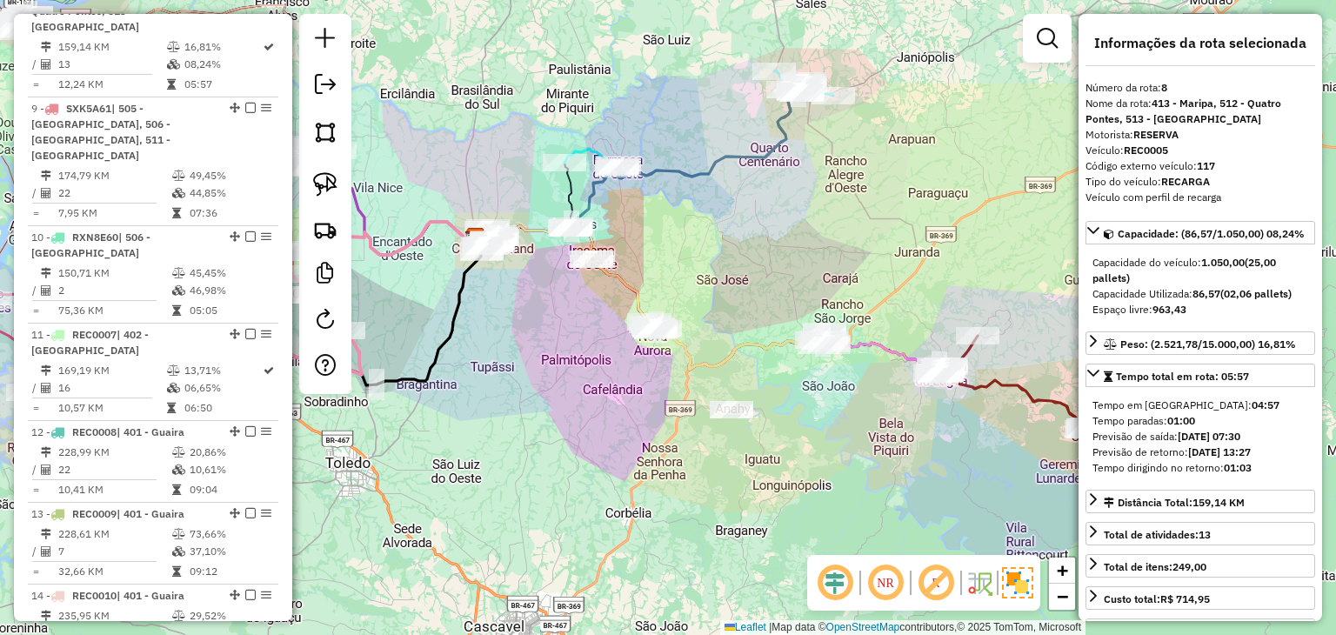
drag, startPoint x: 750, startPoint y: 217, endPoint x: 1270, endPoint y: 425, distance: 561.1
click at [789, 210] on div "Janela de atendimento Grade de atendimento Capacidade Transportadoras Veículos …" at bounding box center [668, 317] width 1336 height 635
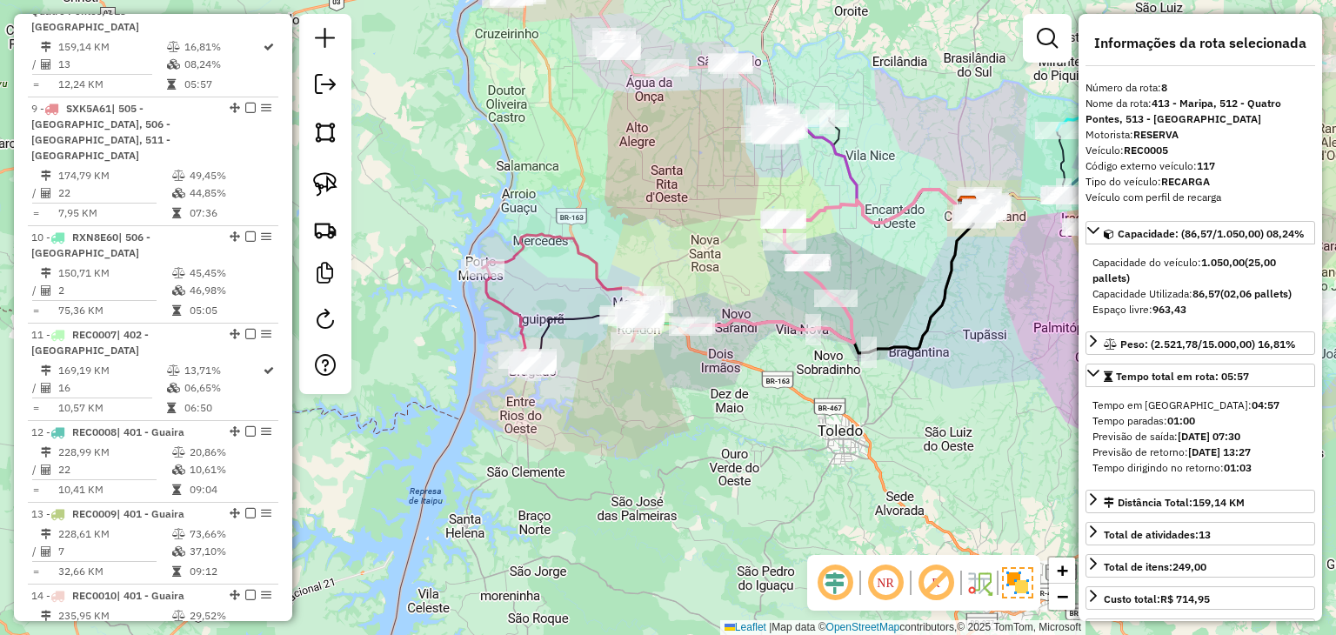
drag, startPoint x: 994, startPoint y: 240, endPoint x: 1213, endPoint y: 227, distance: 219.5
click at [1213, 227] on hb-router-mapa "Informações da Sessão 991521 - [DATE] Criação: [DATE] 17:39 Depósito: ACB Assis…" at bounding box center [668, 317] width 1336 height 635
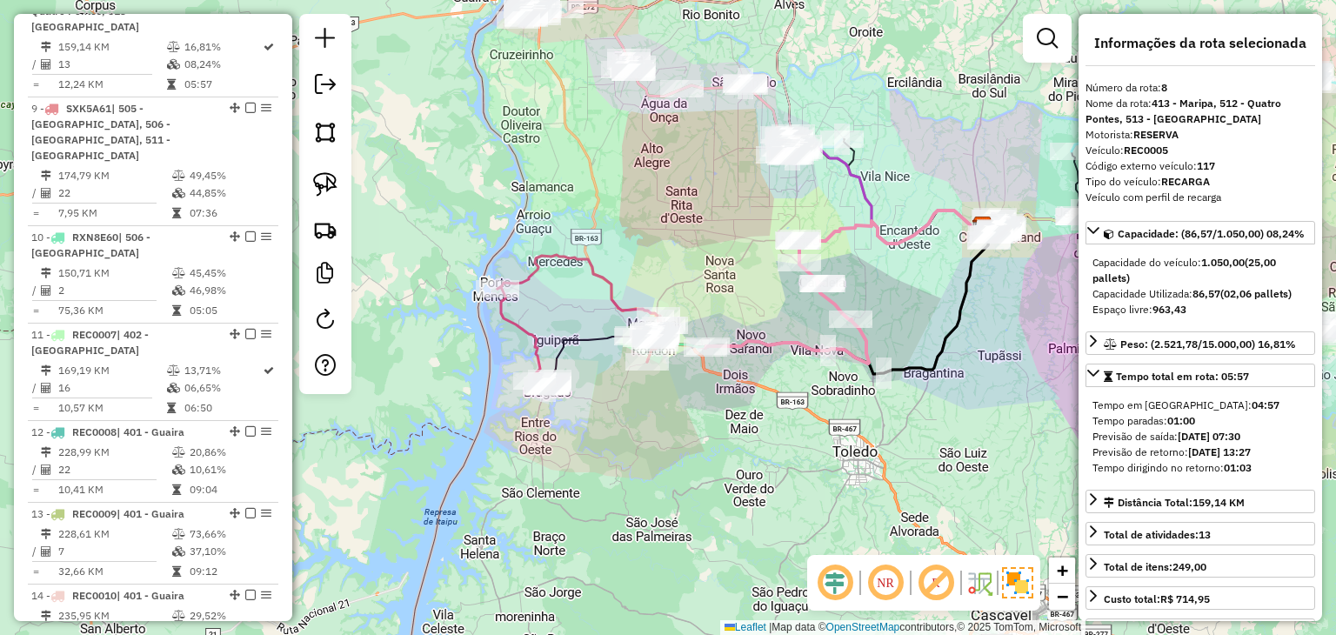
drag, startPoint x: 696, startPoint y: 185, endPoint x: 737, endPoint y: 267, distance: 91.4
click at [737, 267] on div "Janela de atendimento Grade de atendimento Capacidade Transportadoras Veículos …" at bounding box center [668, 317] width 1336 height 635
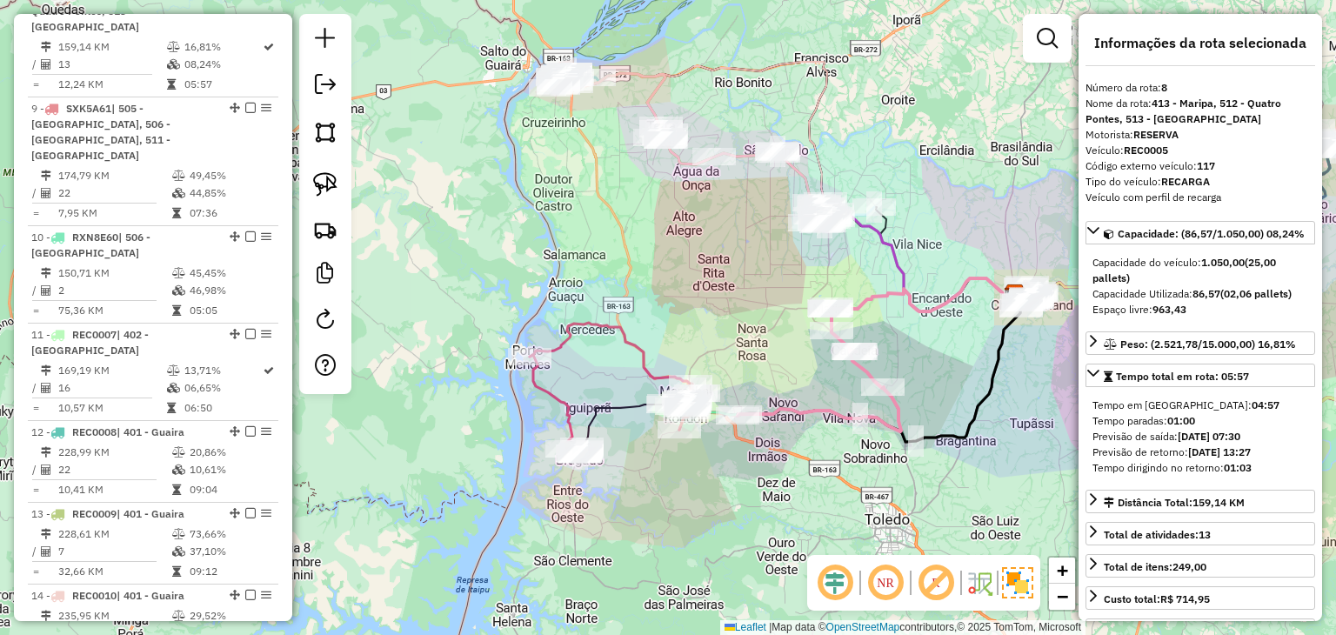
click at [390, 193] on div "Janela de atendimento Grade de atendimento Capacidade Transportadoras Veículos …" at bounding box center [668, 317] width 1336 height 635
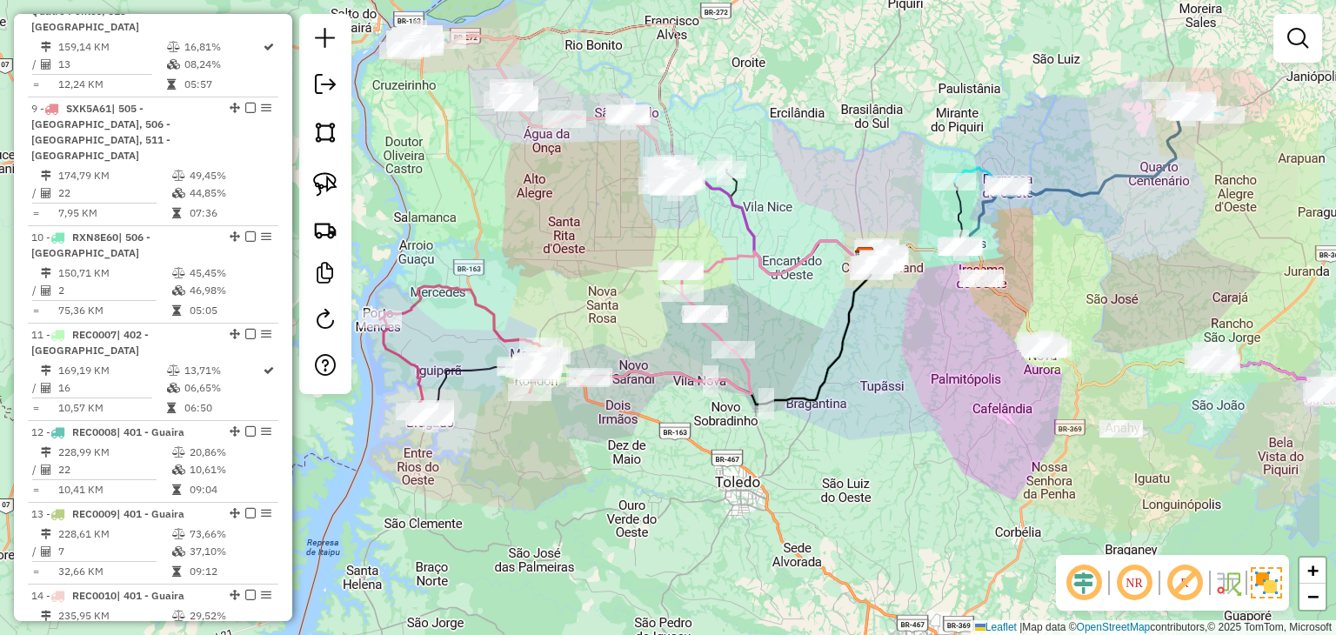
drag, startPoint x: 772, startPoint y: 317, endPoint x: 676, endPoint y: 310, distance: 96.8
click at [622, 280] on div "Janela de atendimento Grade de atendimento Capacidade Transportadoras Veículos …" at bounding box center [668, 317] width 1336 height 635
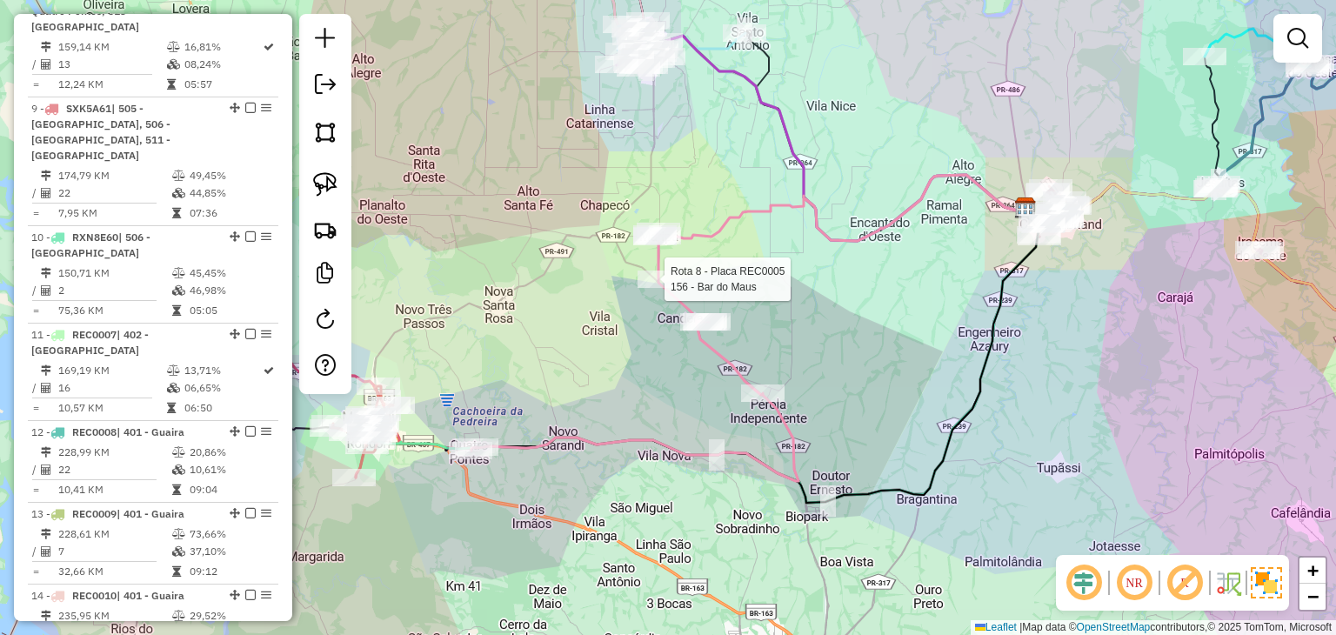
select select "*********"
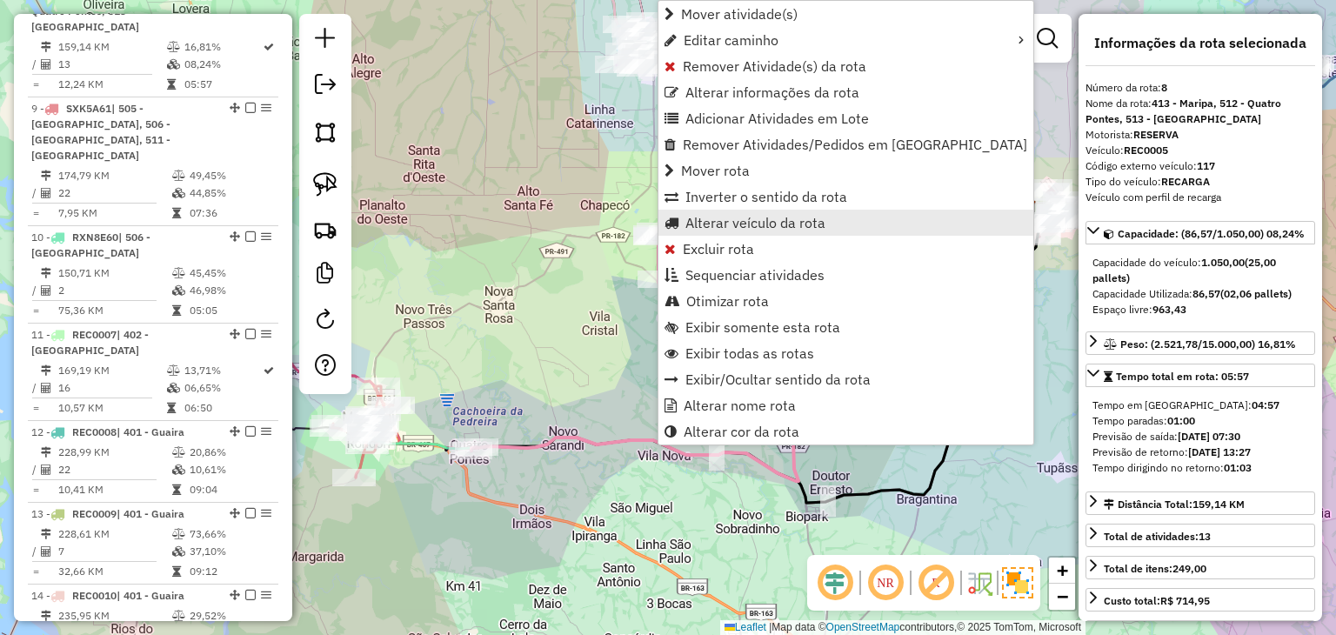
click at [710, 223] on span "Alterar veículo da rota" at bounding box center [755, 223] width 140 height 14
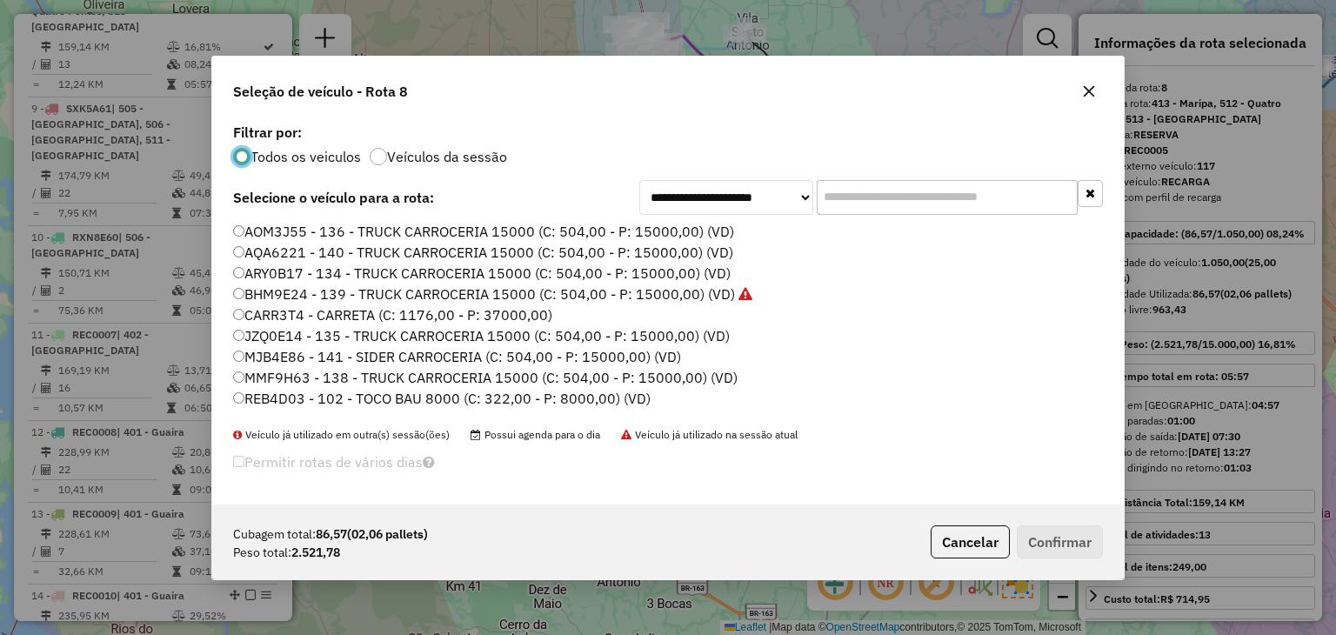
click at [931, 211] on input "text" at bounding box center [946, 197] width 261 height 35
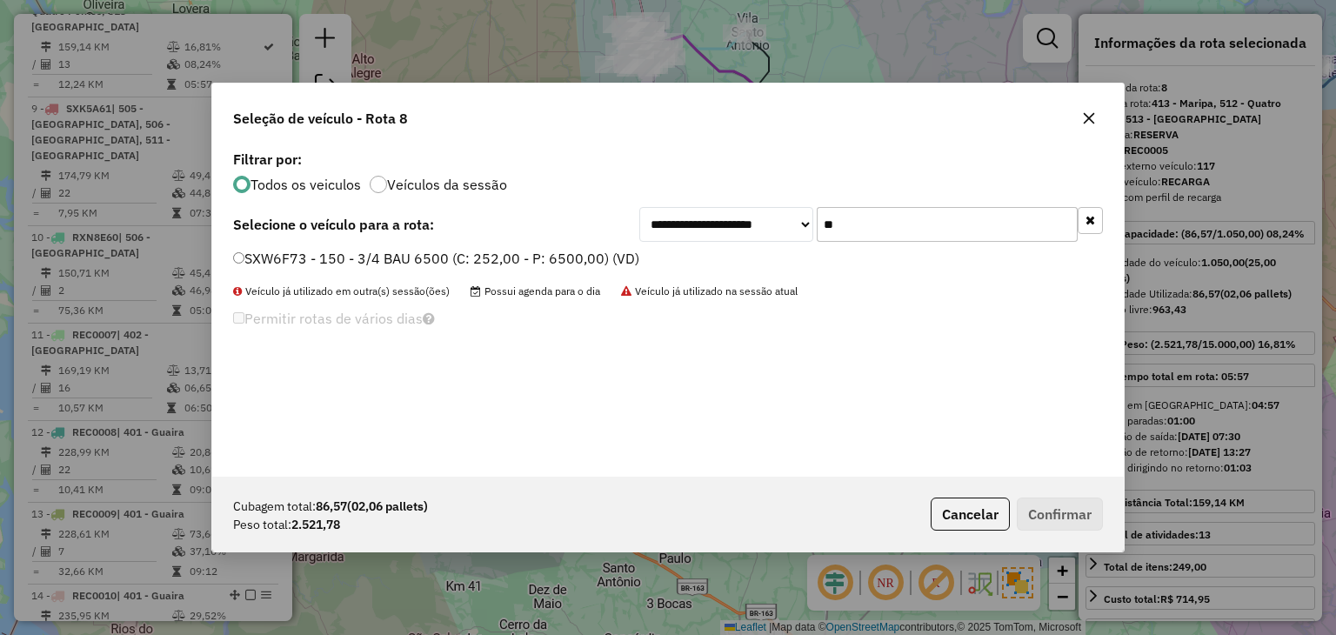
type input "**"
drag, startPoint x: 586, startPoint y: 265, endPoint x: 616, endPoint y: 276, distance: 32.2
click at [586, 263] on label "SXW6F73 - 150 - 3/4 BAU 6500 (C: 252,00 - P: 6500,00) (VD)" at bounding box center [436, 258] width 406 height 21
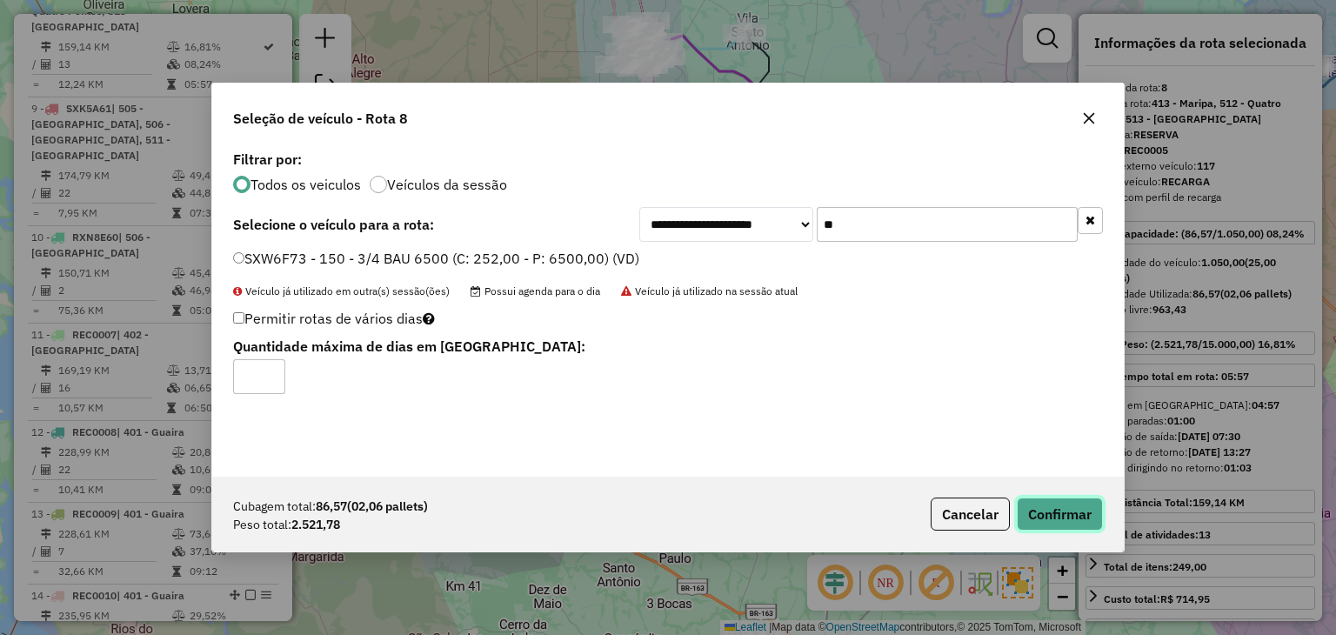
click at [1066, 508] on button "Confirmar" at bounding box center [1059, 513] width 86 height 33
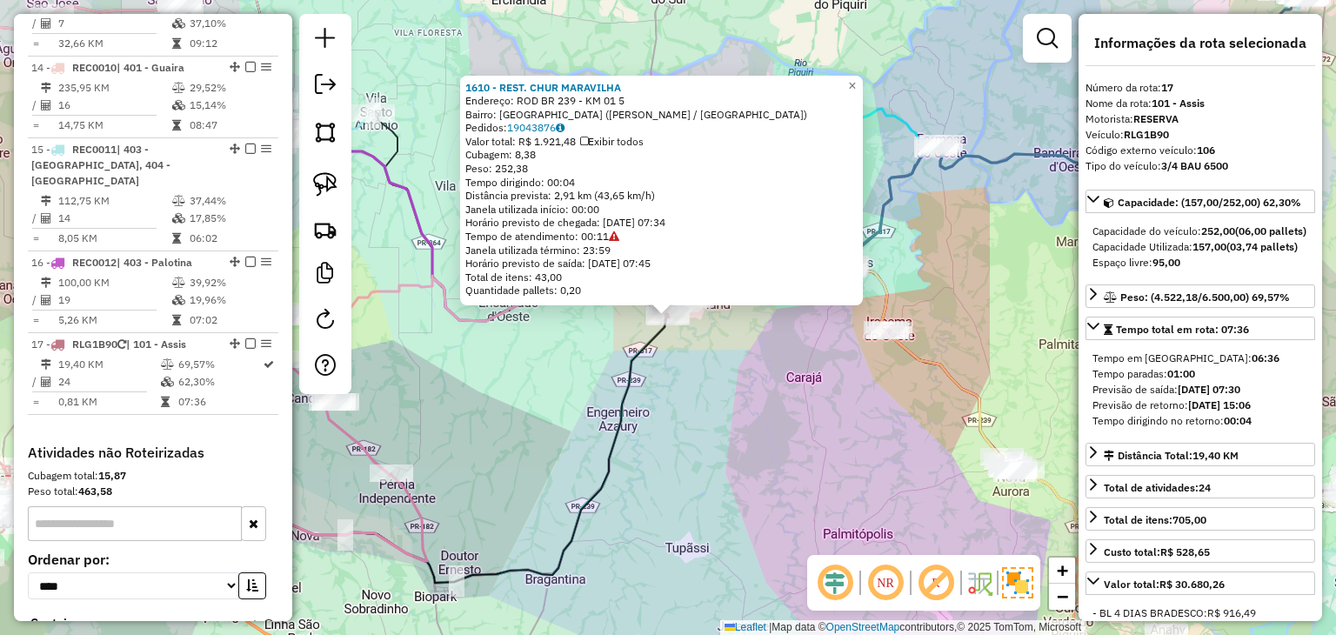
scroll to position [2235, 0]
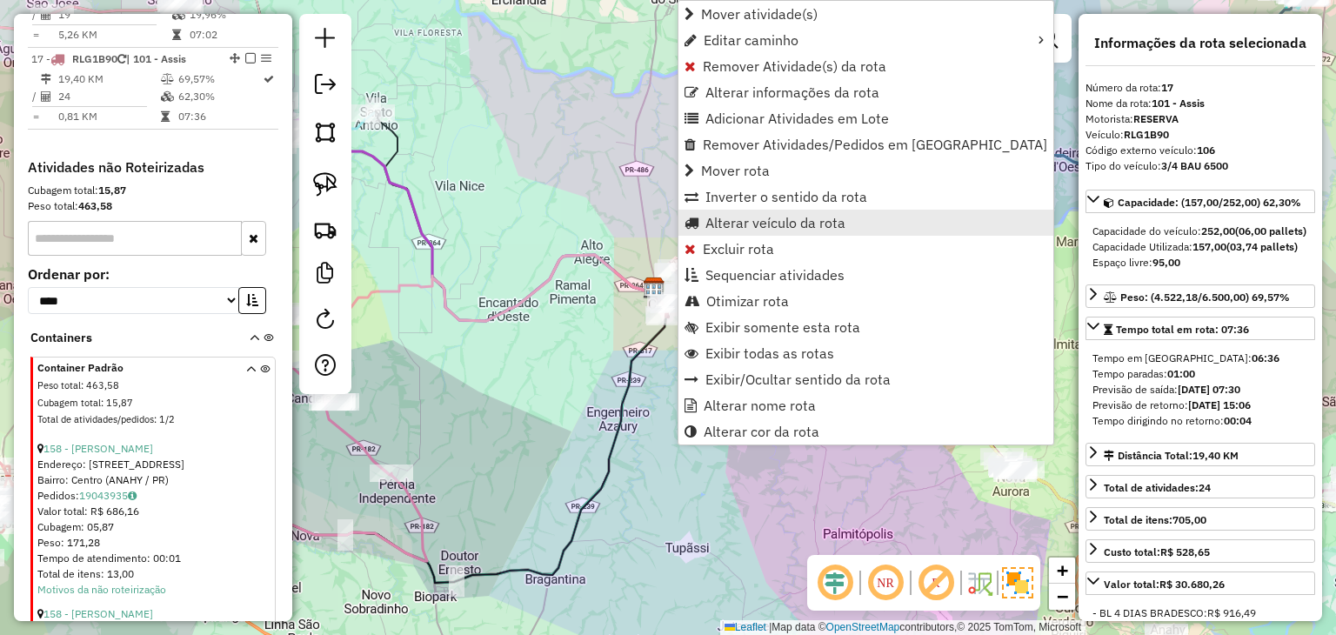
click at [730, 219] on span "Alterar veículo da rota" at bounding box center [775, 223] width 140 height 14
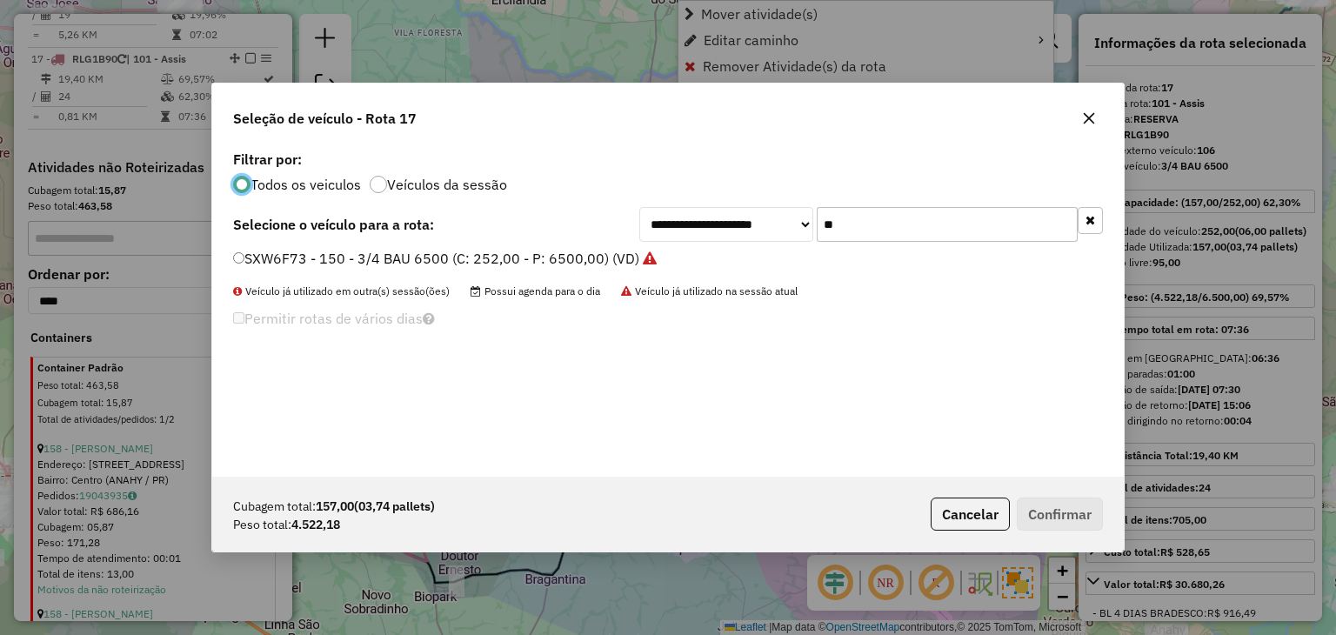
scroll to position [9, 5]
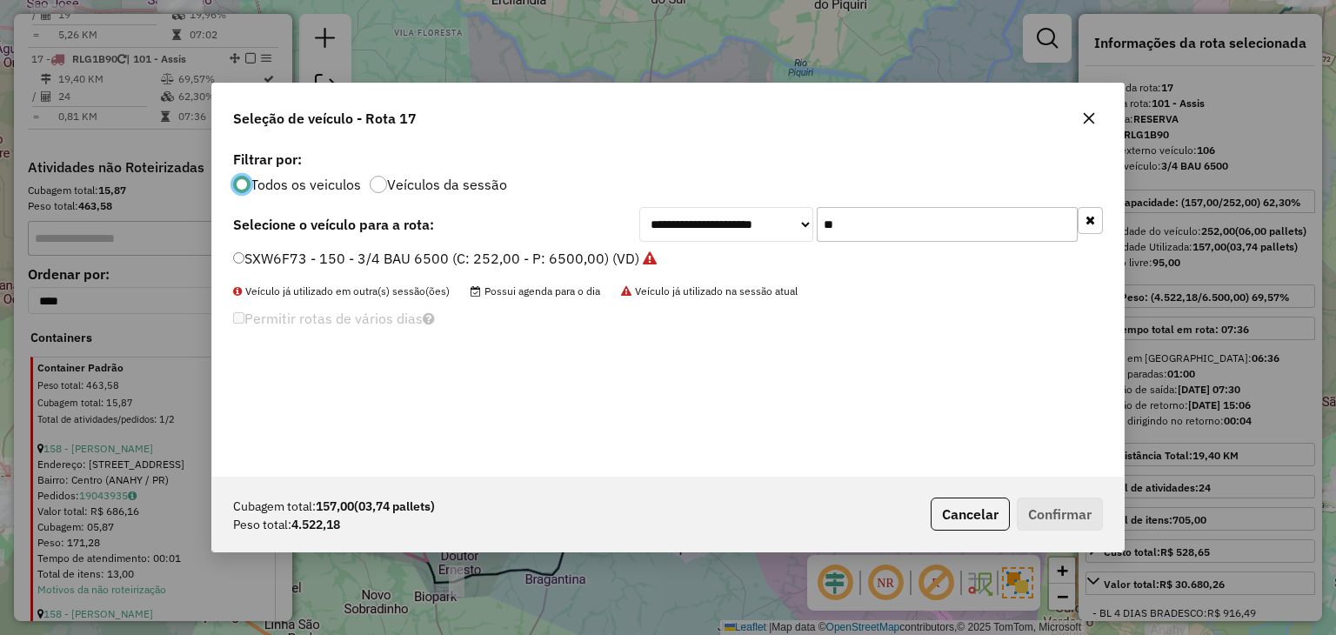
click at [925, 217] on input "**" at bounding box center [946, 224] width 261 height 35
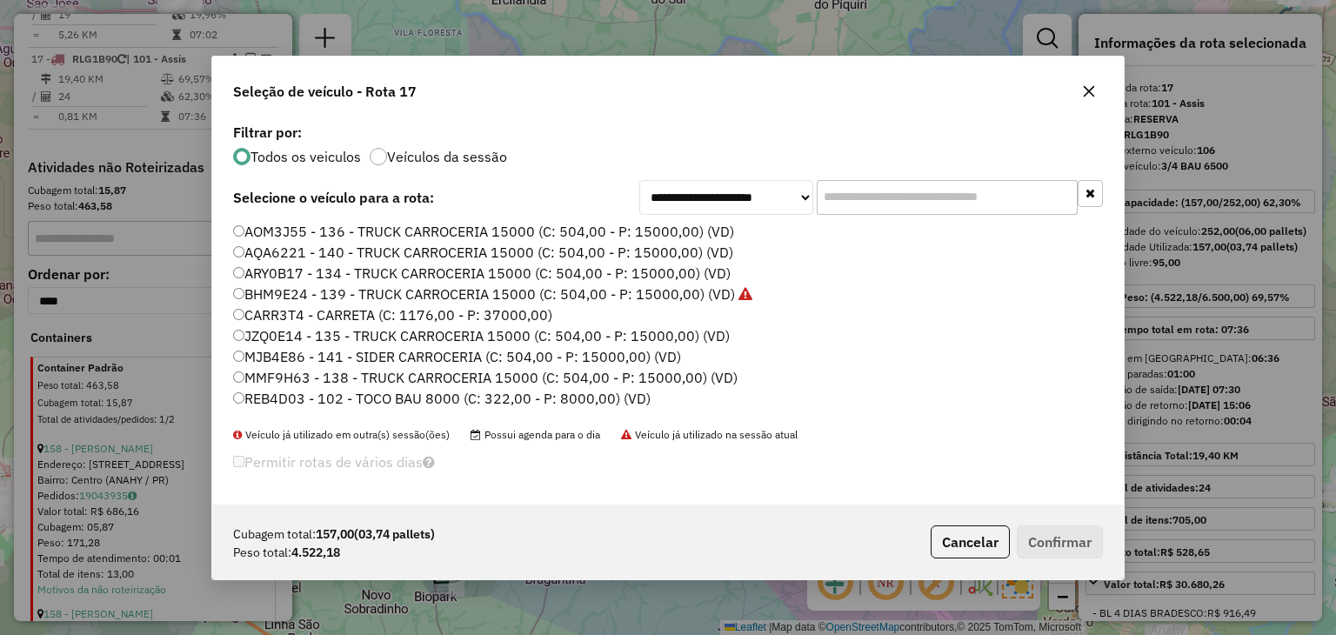
click at [896, 201] on input "text" at bounding box center [946, 197] width 261 height 35
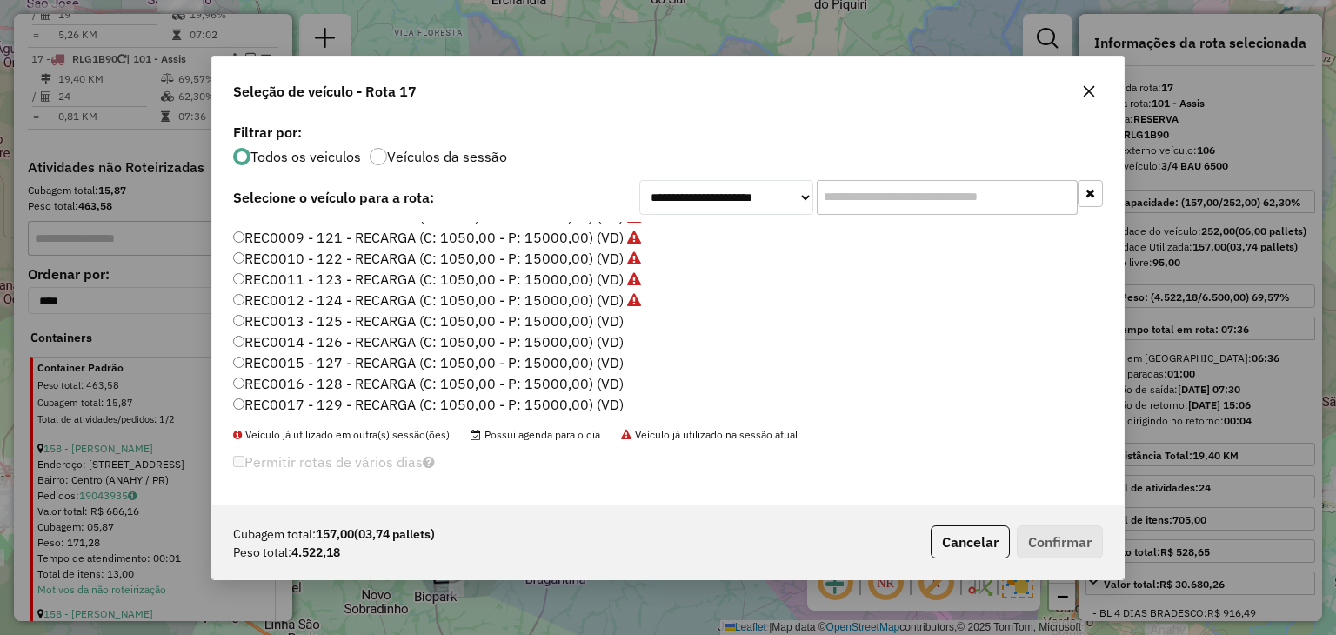
scroll to position [261, 0]
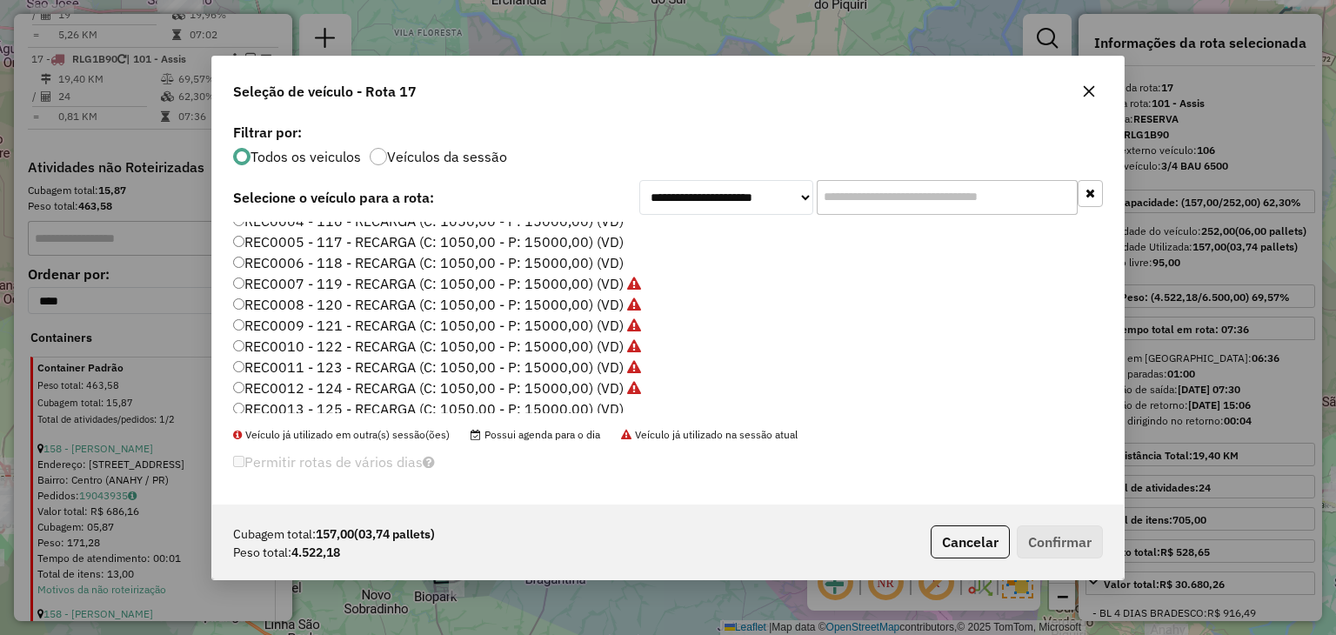
click at [911, 190] on input "text" at bounding box center [946, 197] width 261 height 35
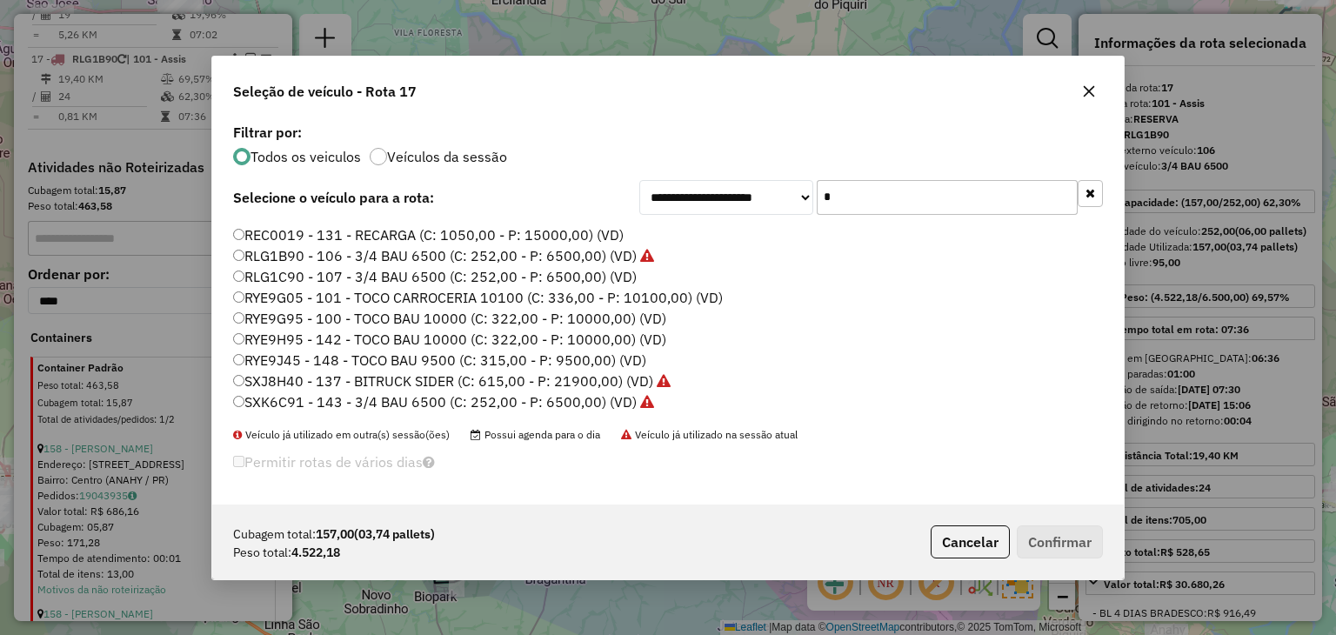
scroll to position [0, 0]
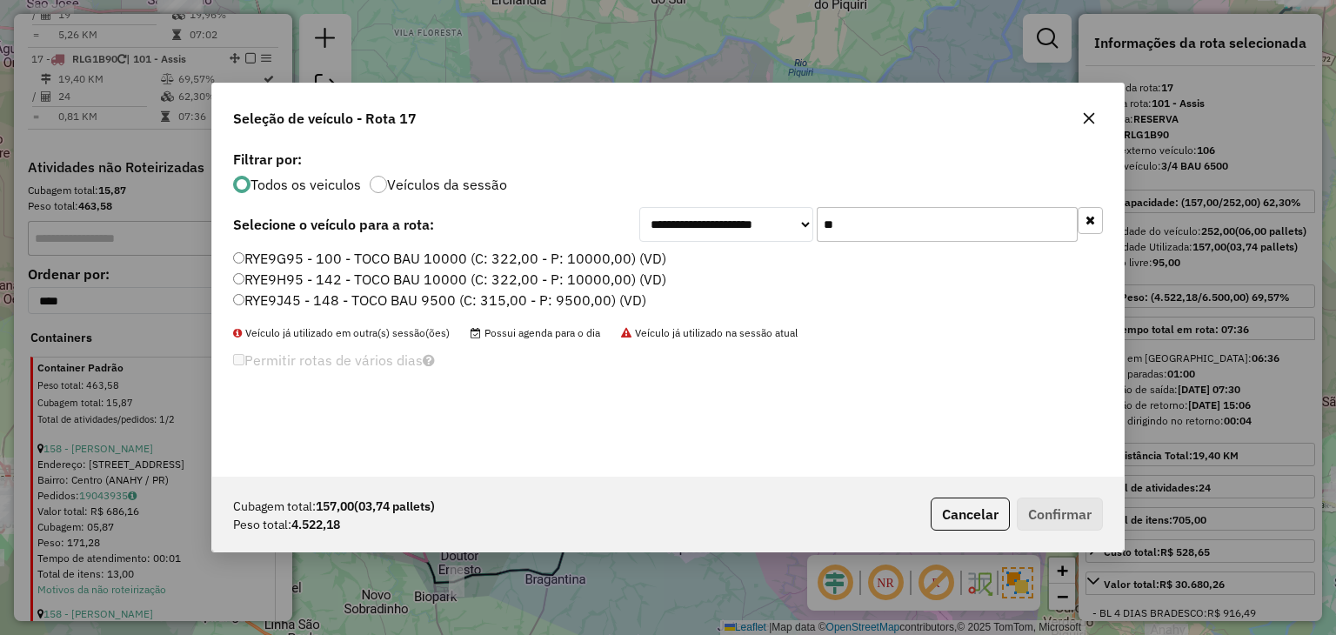
type input "**"
click at [598, 256] on label "RYE9G95 - 100 - TOCO BAU 10000 (C: 322,00 - P: 10000,00) (VD)" at bounding box center [449, 258] width 433 height 21
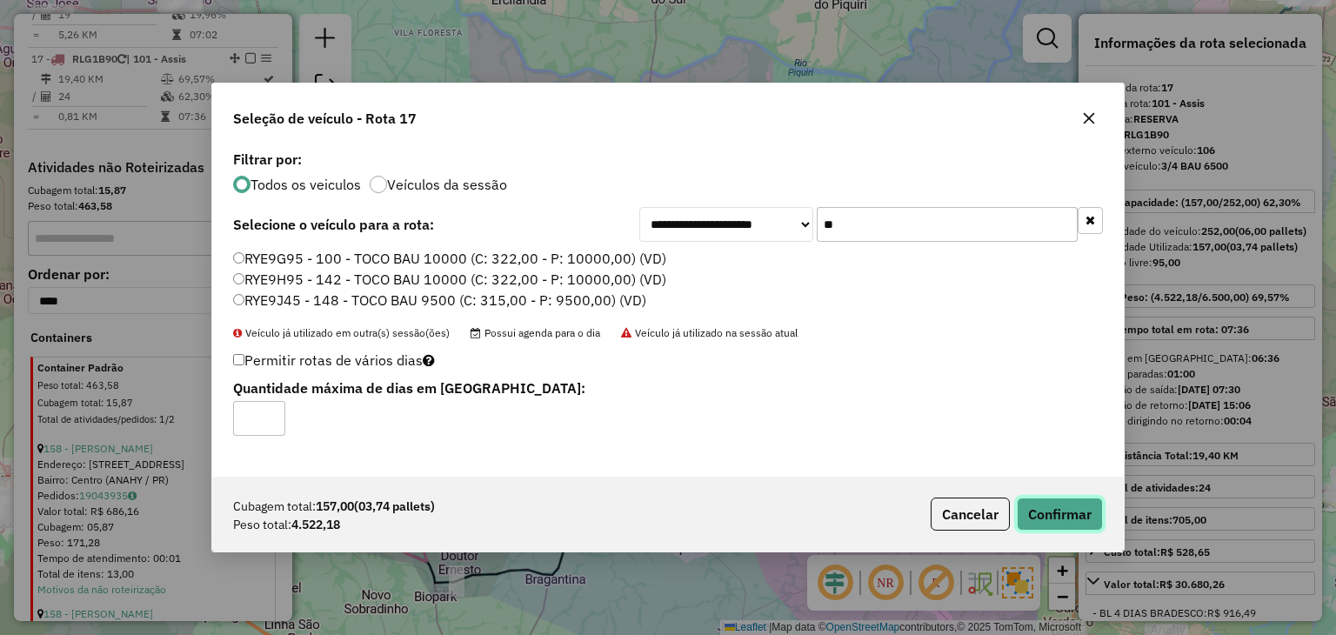
click at [1060, 523] on button "Confirmar" at bounding box center [1059, 513] width 86 height 33
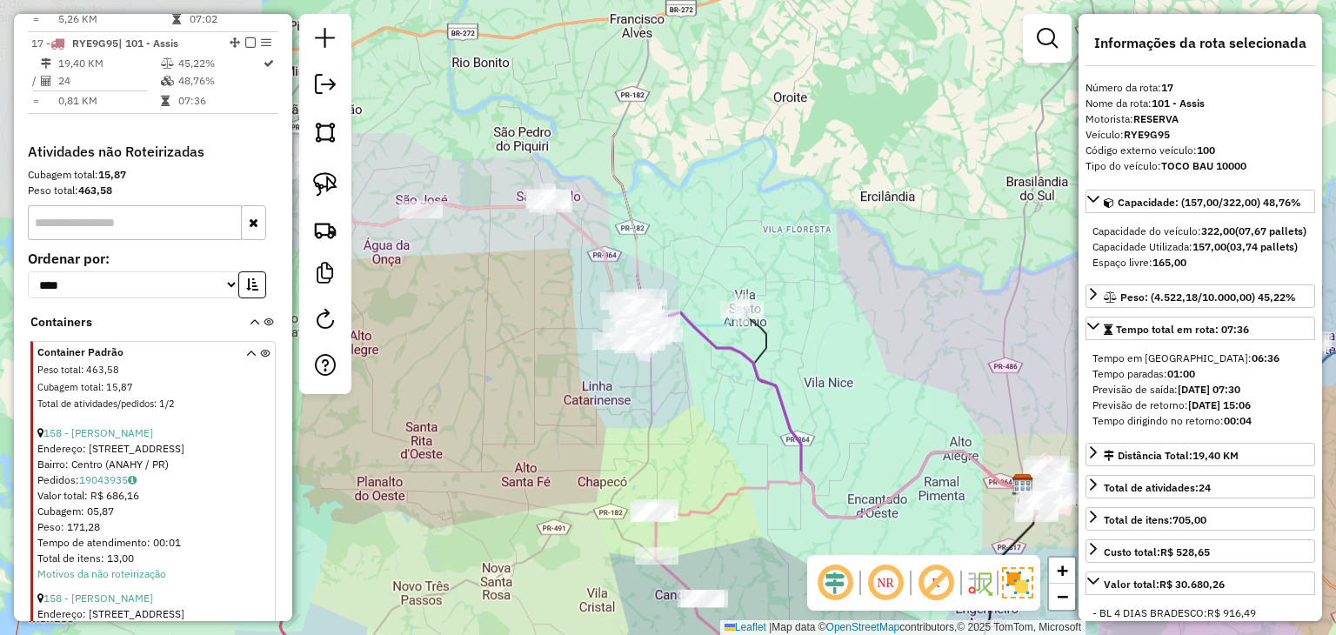
drag, startPoint x: 735, startPoint y: 237, endPoint x: 828, endPoint y: 293, distance: 108.4
click at [828, 293] on div "Janela de atendimento Grade de atendimento Capacidade Transportadoras Veículos …" at bounding box center [668, 317] width 1336 height 635
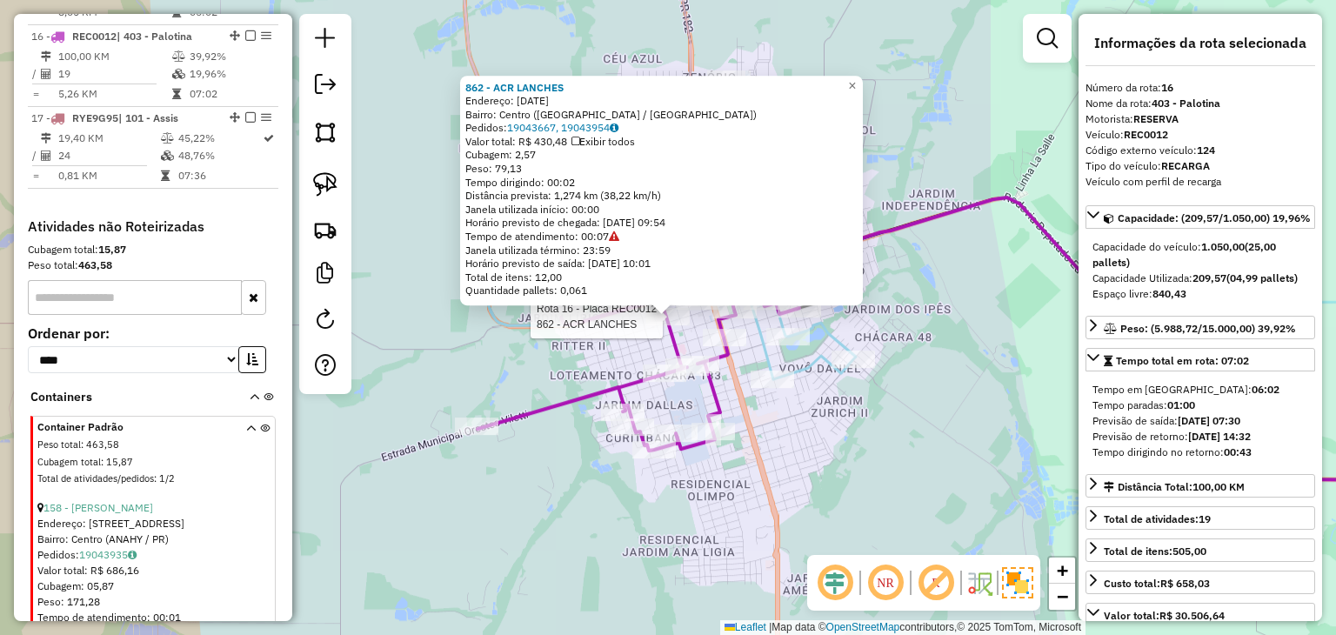
scroll to position [2153, 0]
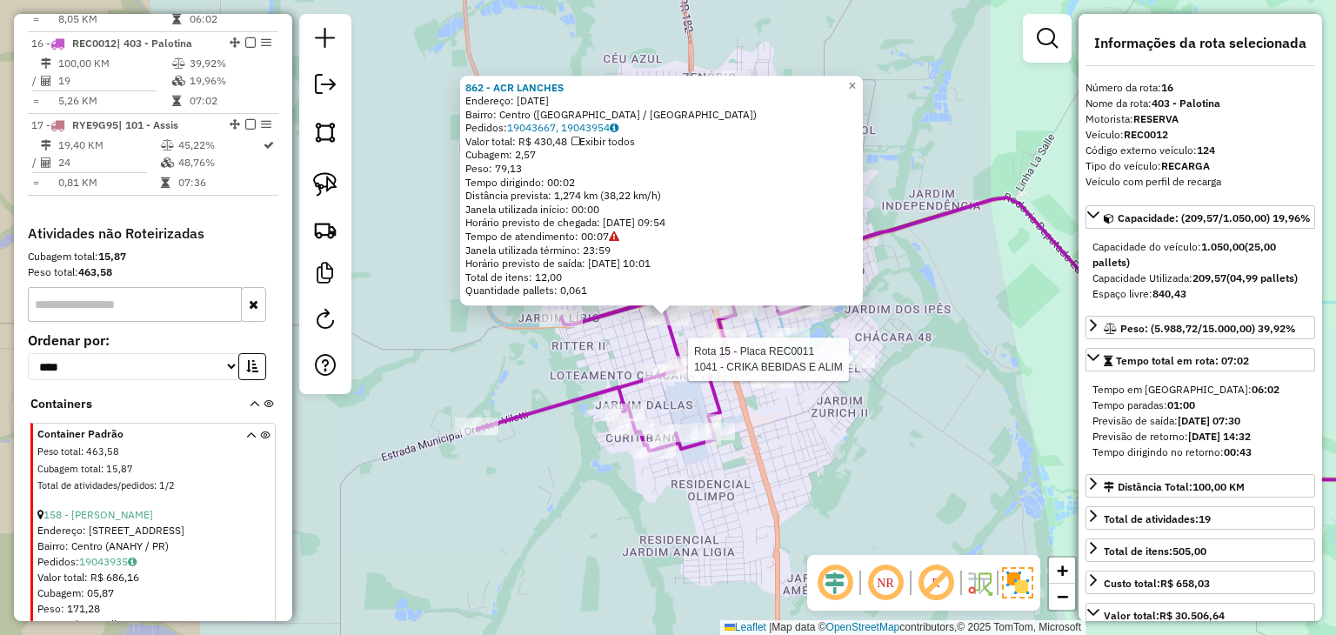
click at [852, 368] on div at bounding box center [852, 358] width 43 height 17
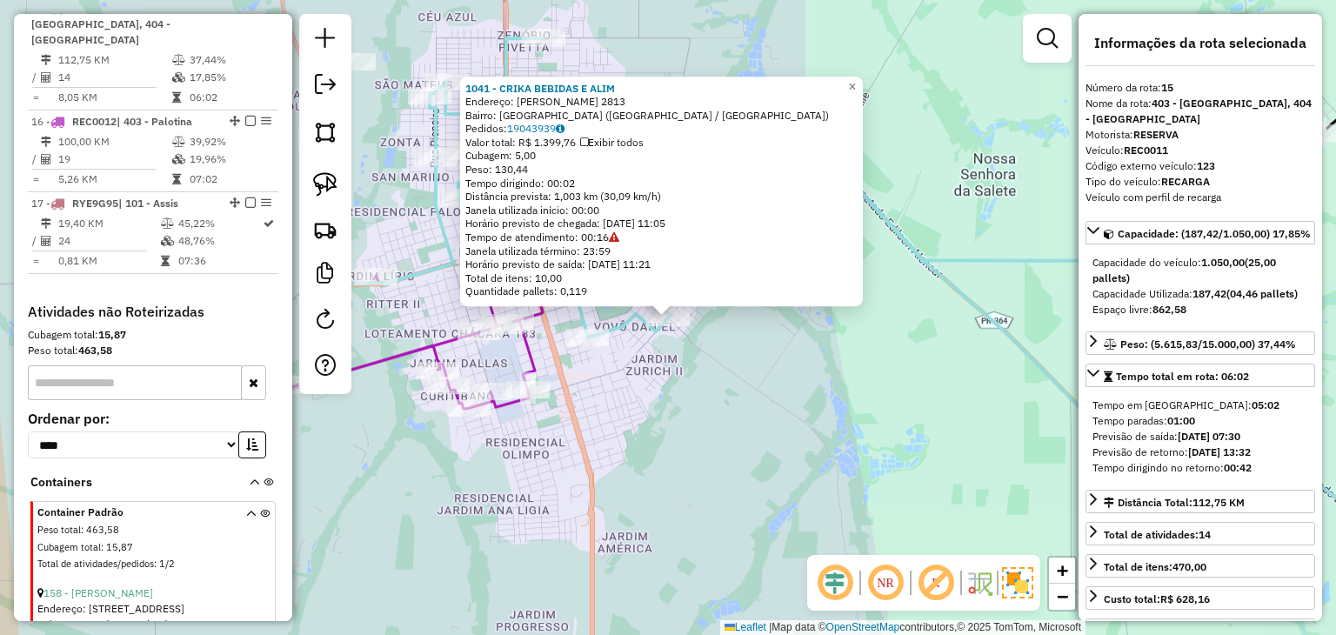
scroll to position [2056, 0]
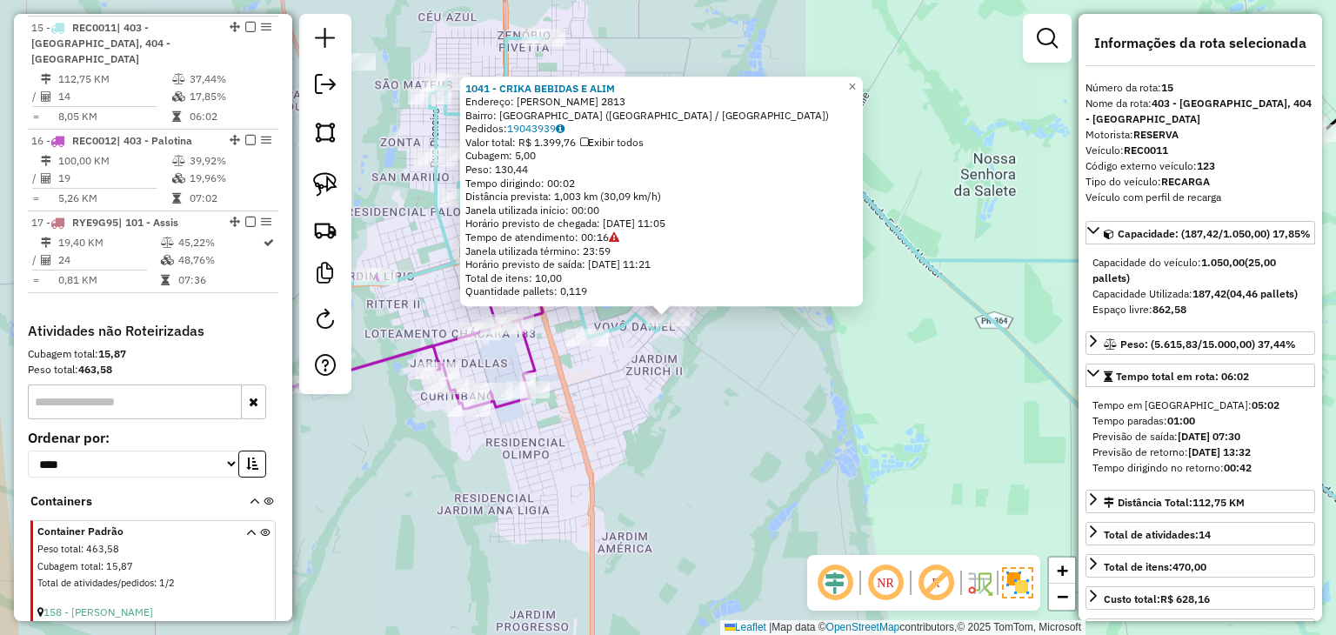
click at [880, 439] on div "Rota 16 - Placa REC0012 952 - SUN7 FUTEBOL SOCIETY 1041 - CRIKA BEBIDAS E ALIM …" at bounding box center [668, 317] width 1336 height 635
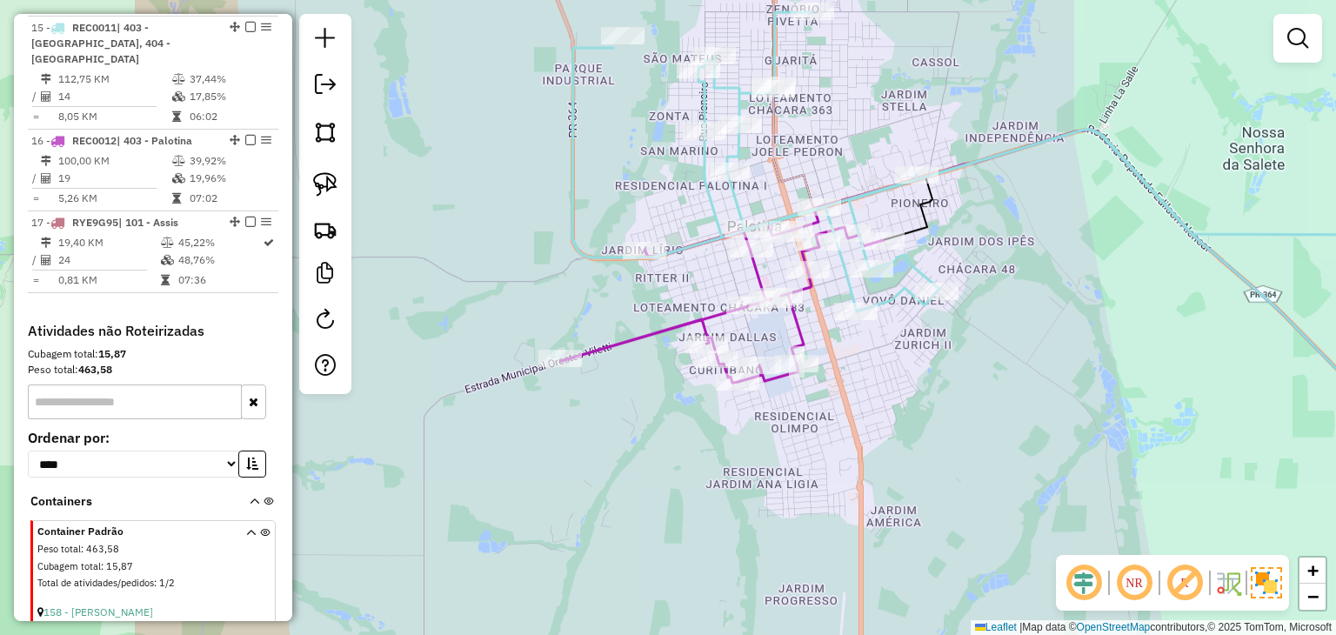
drag, startPoint x: 786, startPoint y: 411, endPoint x: 1055, endPoint y: 385, distance: 269.9
click at [1055, 385] on div "Janela de atendimento Grade de atendimento Capacidade Transportadoras Veículos …" at bounding box center [668, 317] width 1336 height 635
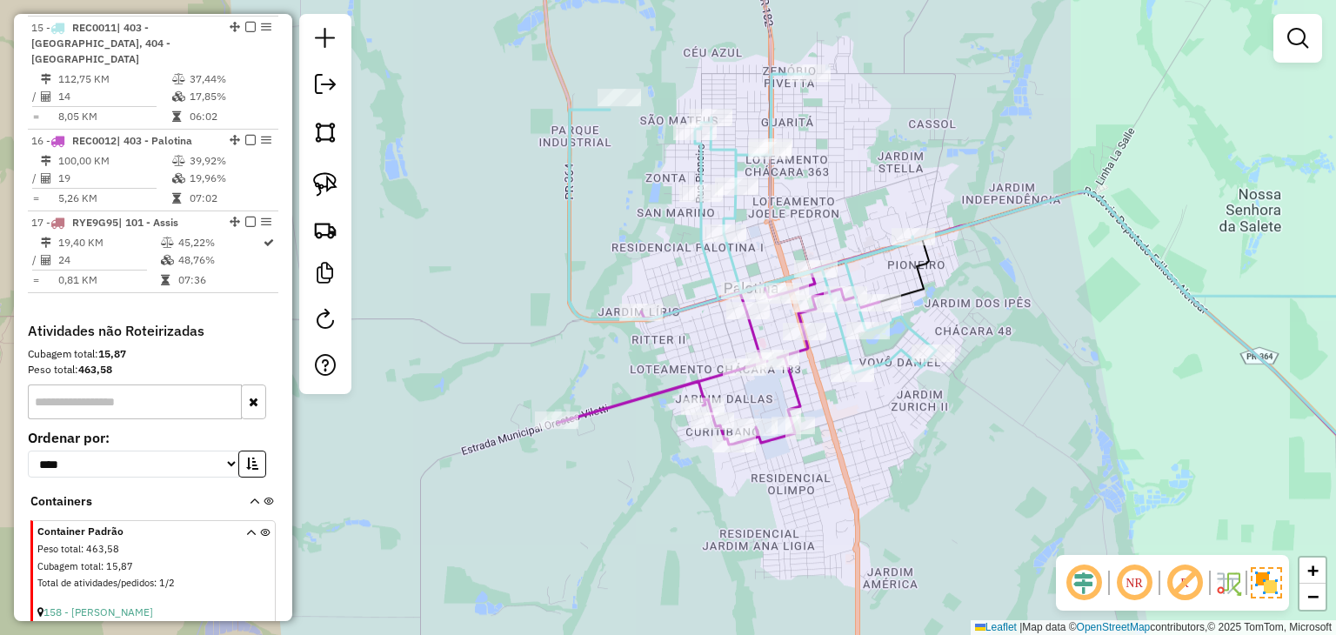
click at [951, 387] on div "Janela de atendimento Grade de atendimento Capacidade Transportadoras Veículos …" at bounding box center [668, 317] width 1336 height 635
select select "*********"
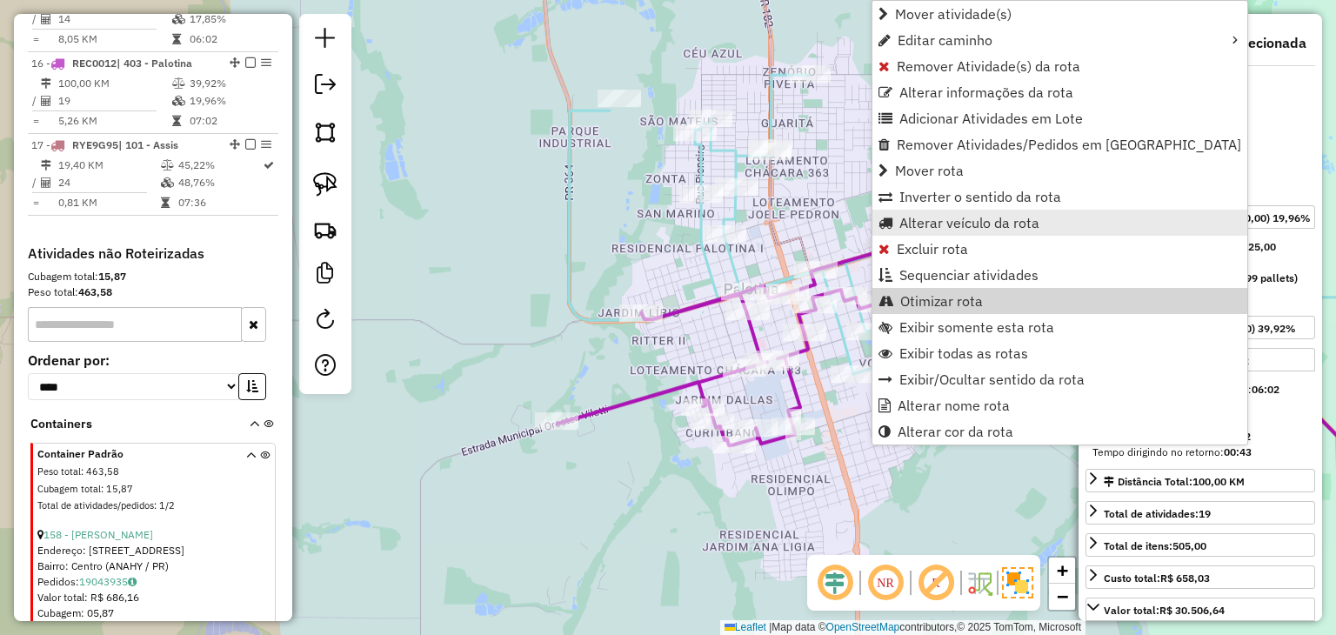
scroll to position [2153, 0]
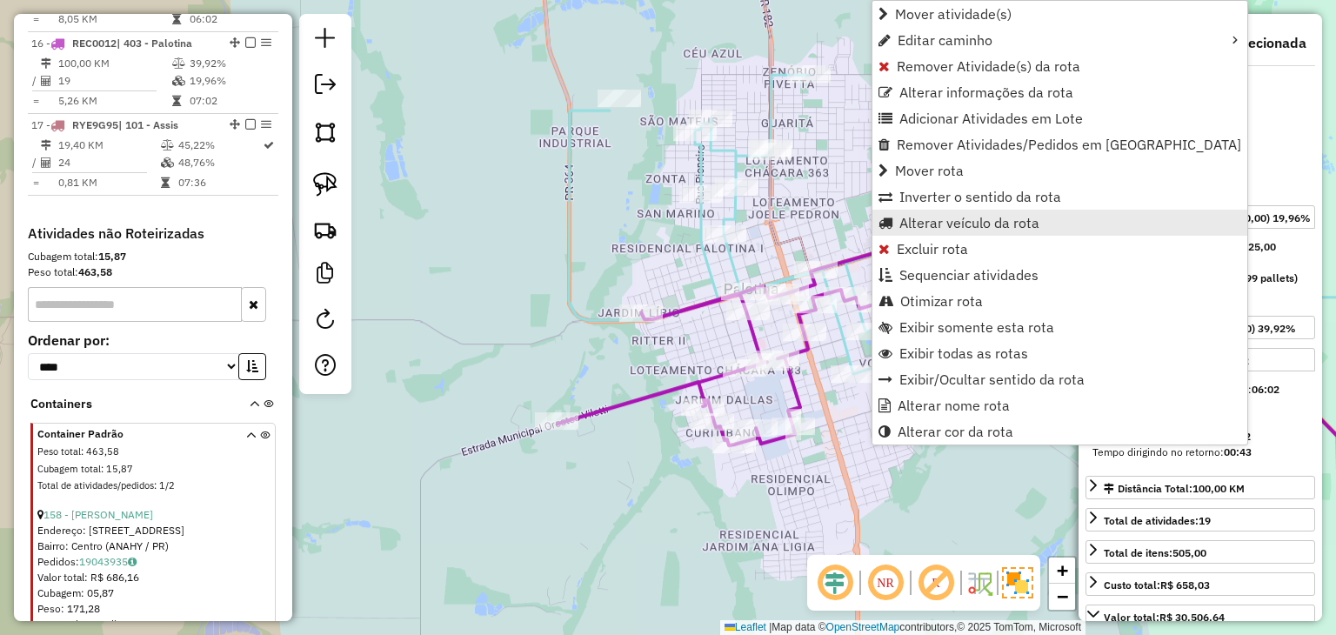
click at [905, 223] on span "Alterar veículo da rota" at bounding box center [969, 223] width 140 height 14
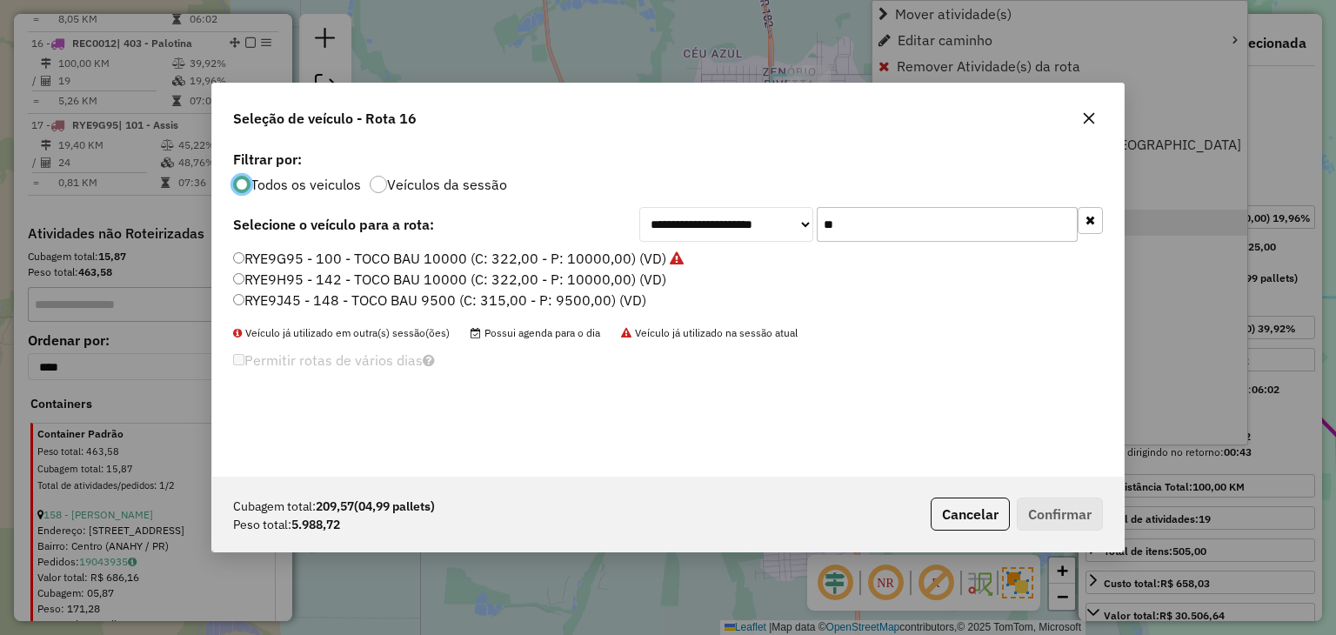
scroll to position [9, 5]
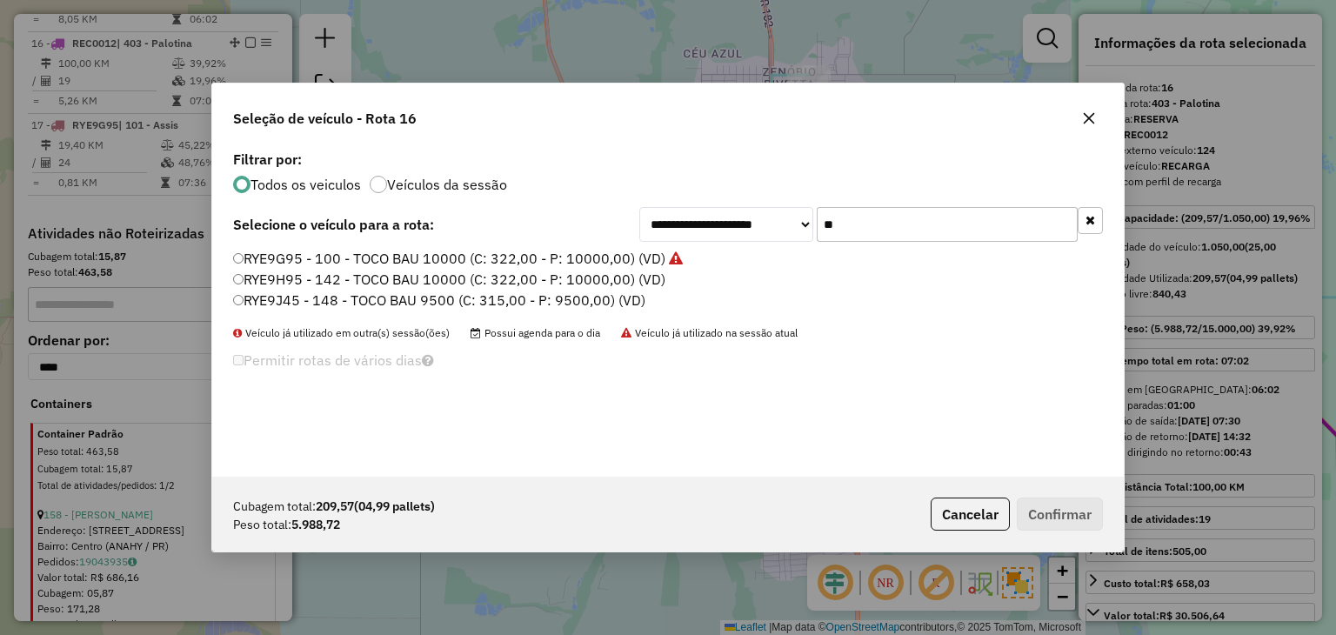
drag, startPoint x: 899, startPoint y: 220, endPoint x: 745, endPoint y: 220, distance: 153.9
click at [745, 220] on div "**********" at bounding box center [870, 224] width 463 height 35
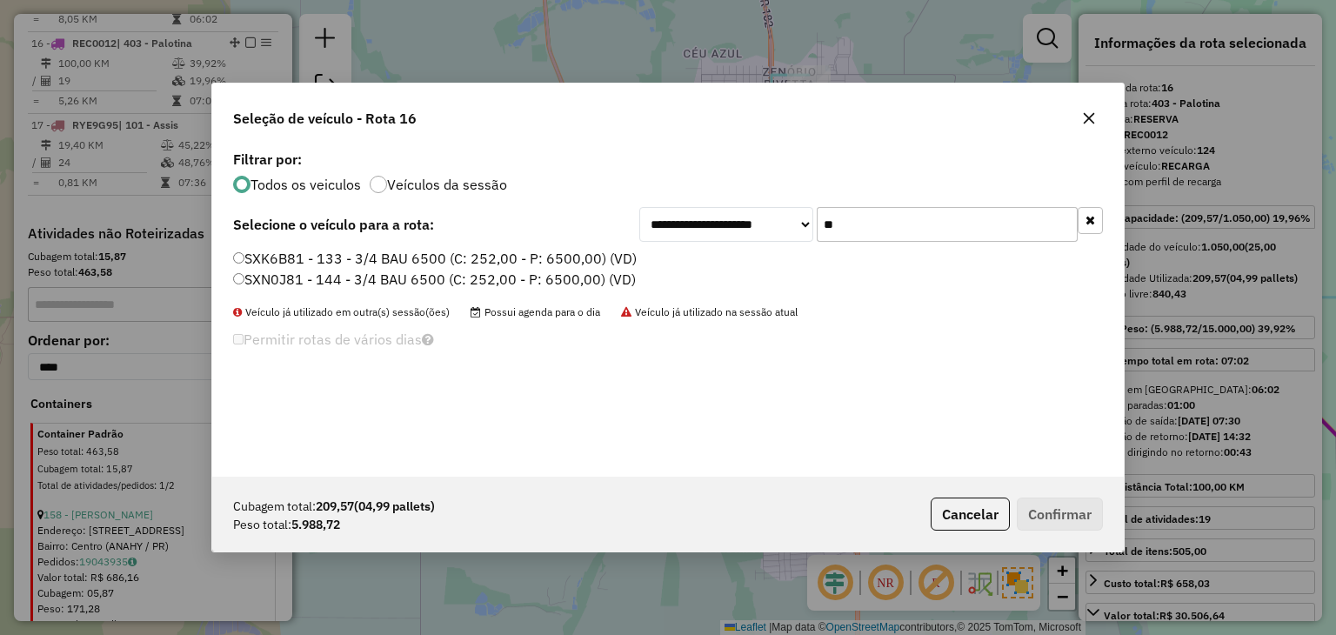
type input "**"
click at [461, 280] on label "SXN0J81 - 144 - 3/4 BAU 6500 (C: 252,00 - P: 6500,00) (VD)" at bounding box center [434, 279] width 403 height 21
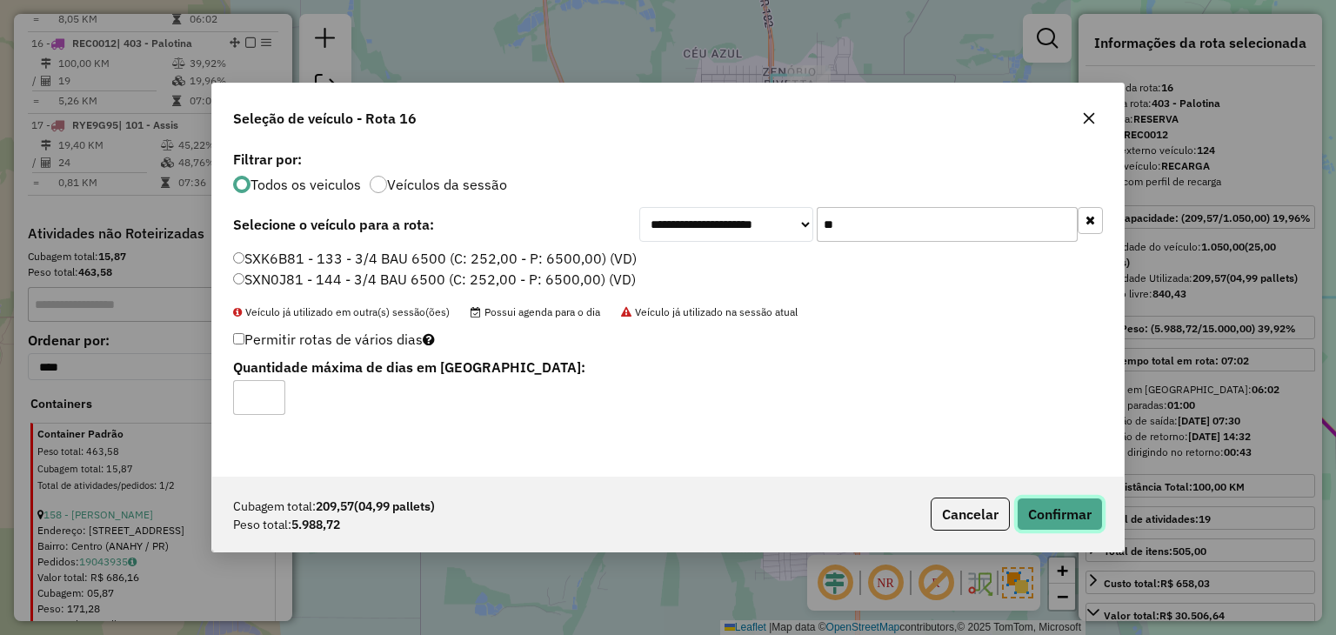
click at [1036, 501] on button "Confirmar" at bounding box center [1059, 513] width 86 height 33
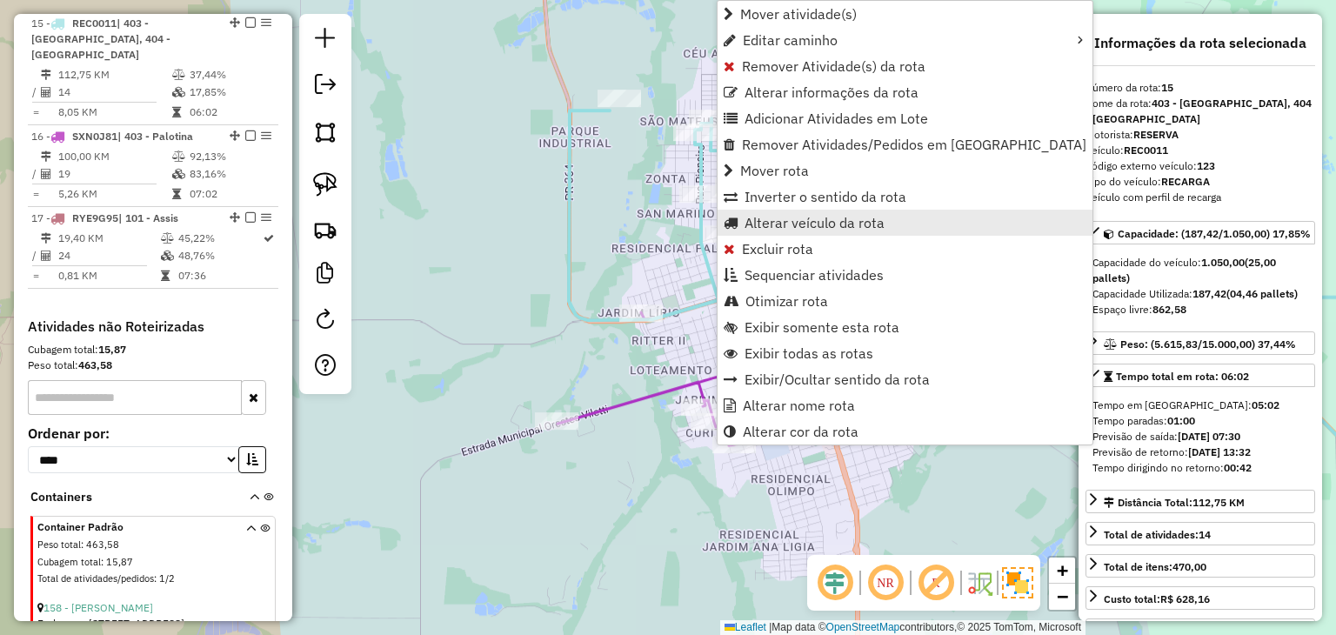
scroll to position [2056, 0]
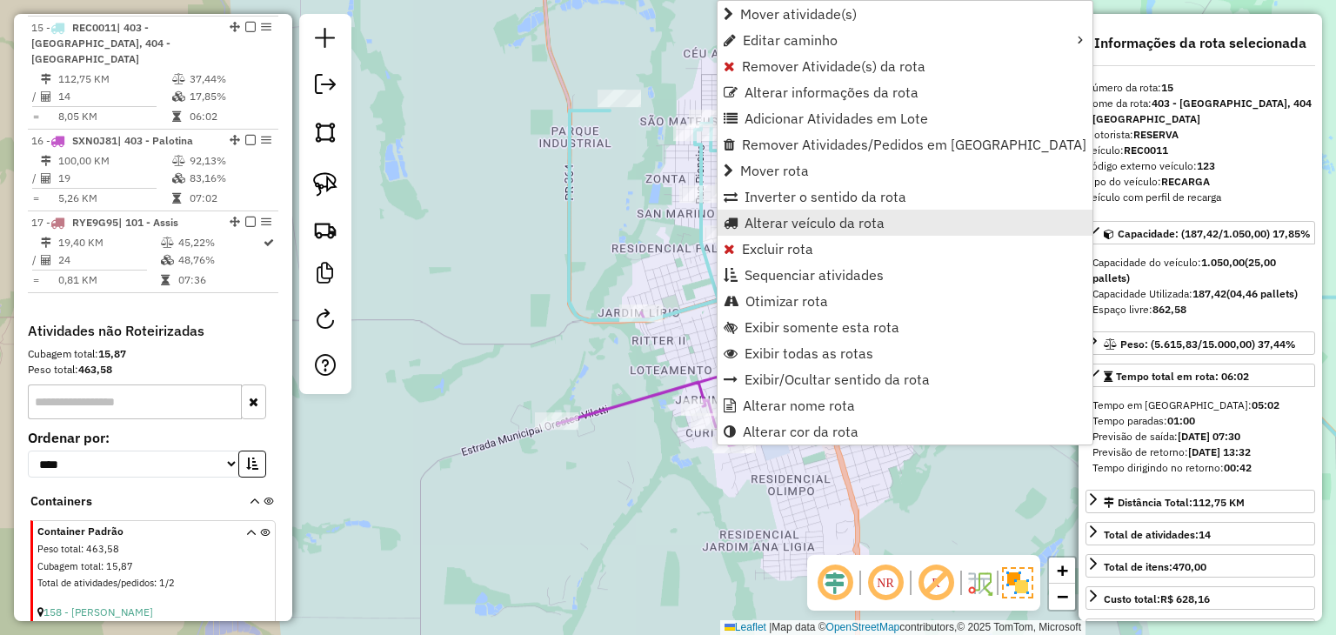
click at [772, 220] on span "Alterar veículo da rota" at bounding box center [814, 223] width 140 height 14
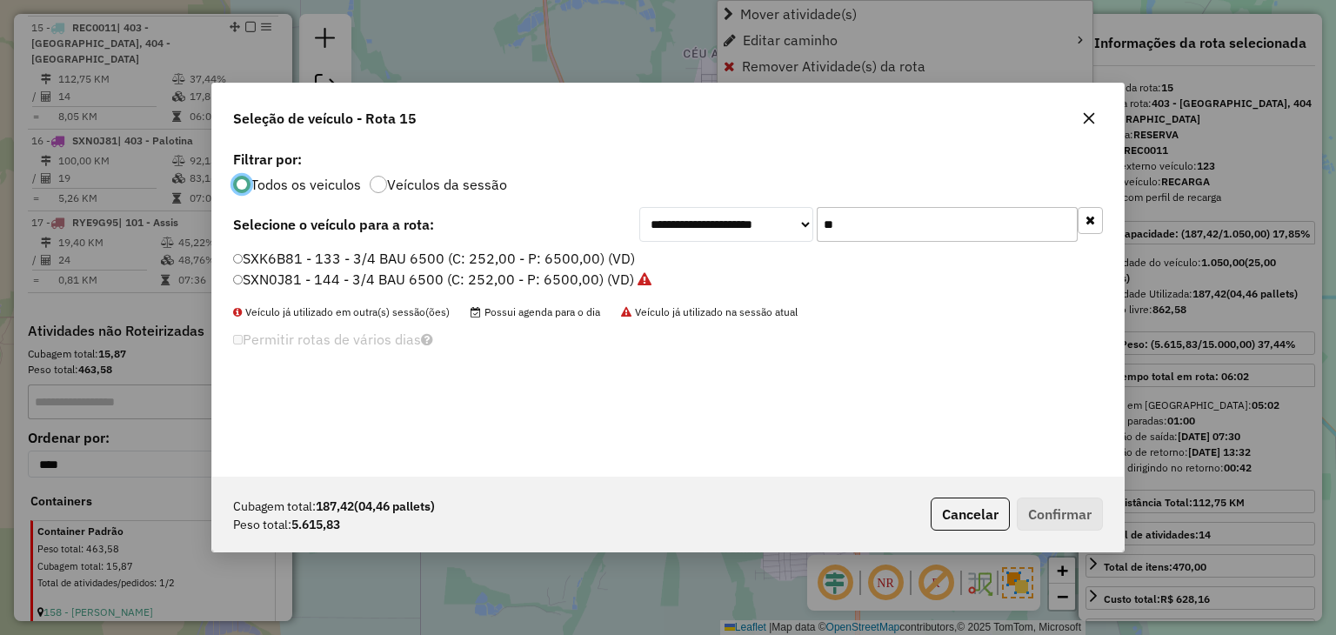
scroll to position [9, 5]
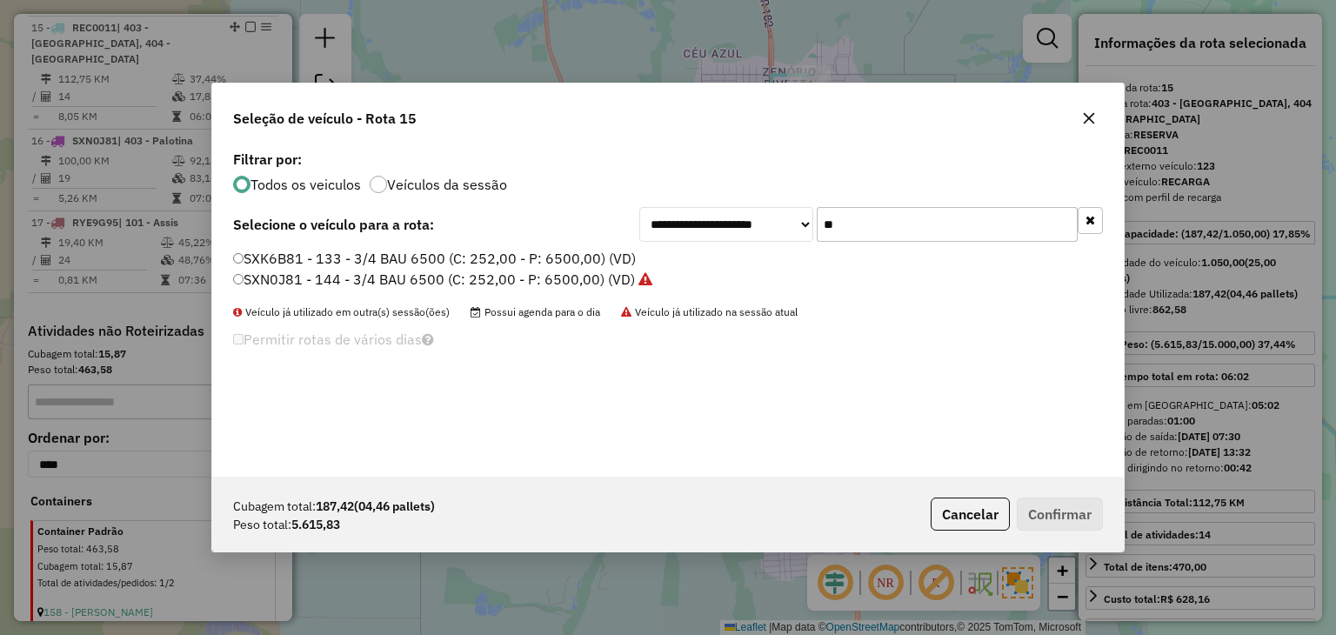
drag, startPoint x: 891, startPoint y: 217, endPoint x: 813, endPoint y: 230, distance: 79.5
click at [813, 230] on div "**********" at bounding box center [870, 224] width 463 height 35
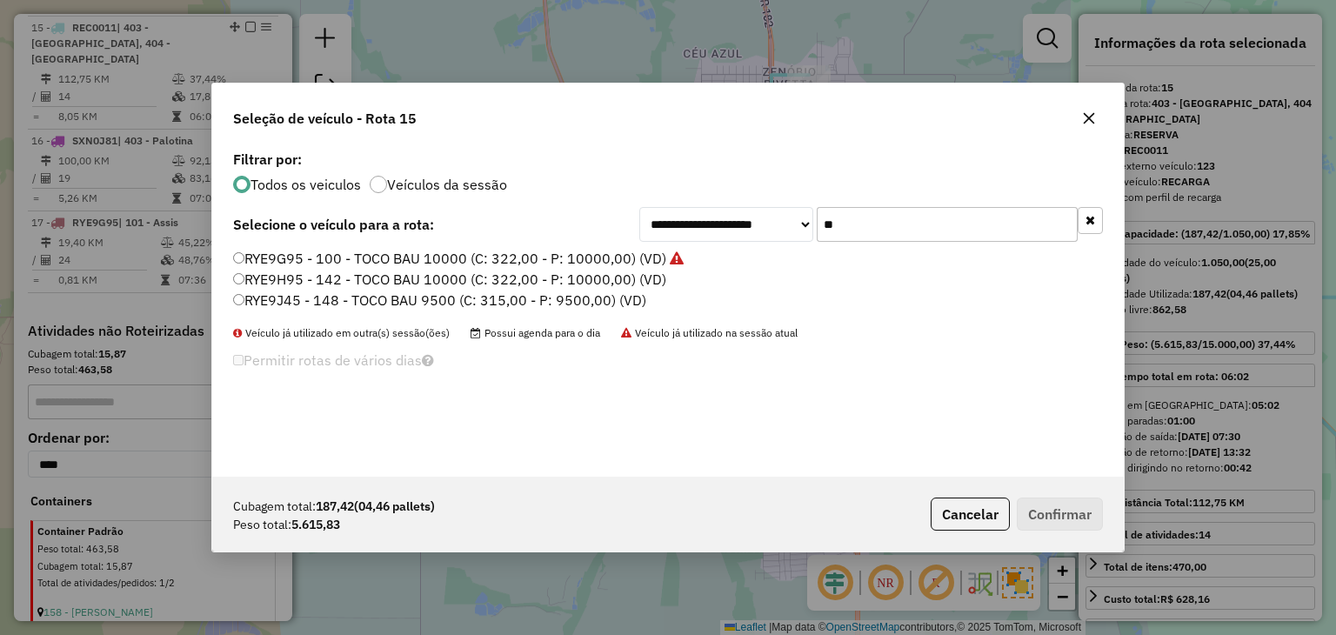
type input "**"
click at [623, 282] on label "RYE9H95 - 142 - TOCO BAU 10000 (C: 322,00 - P: 10000,00) (VD)" at bounding box center [449, 279] width 433 height 21
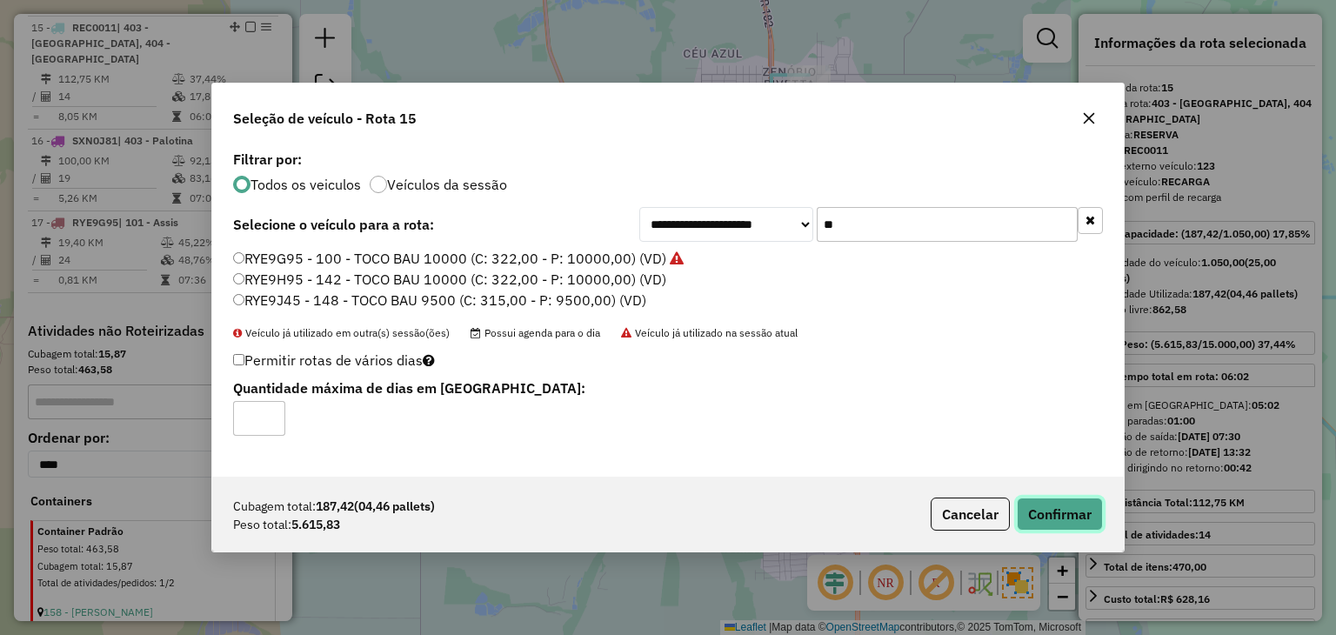
click at [1056, 516] on button "Confirmar" at bounding box center [1059, 513] width 86 height 33
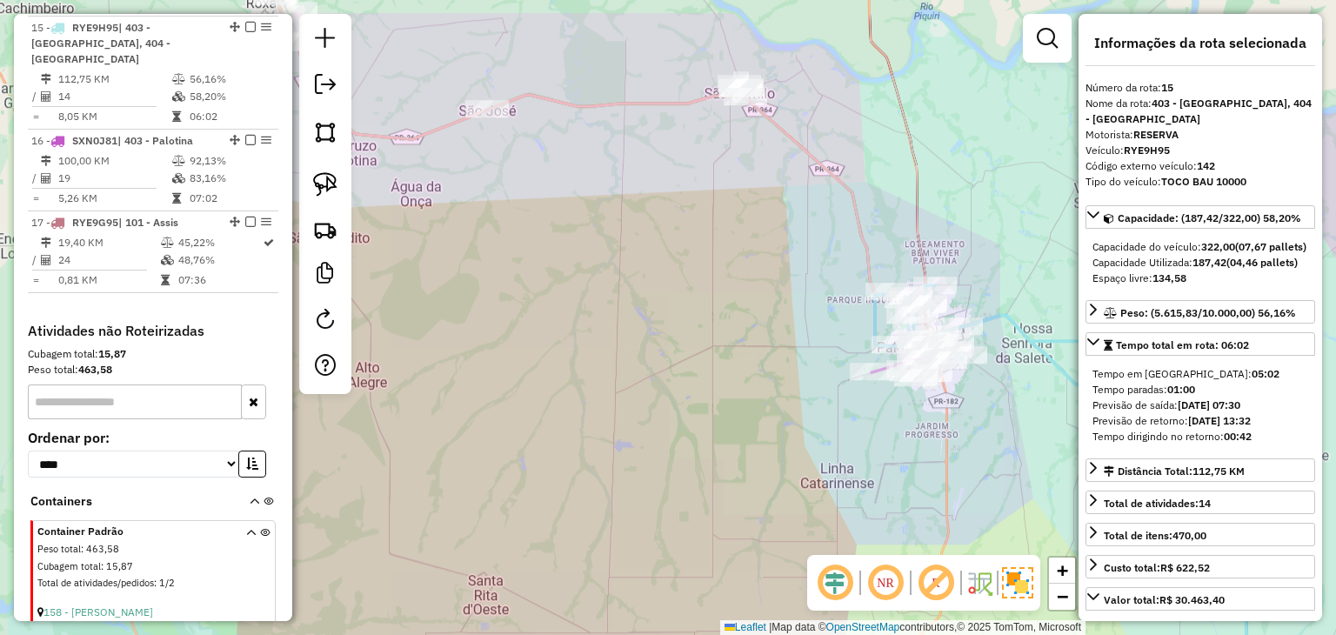
drag, startPoint x: 543, startPoint y: 215, endPoint x: 925, endPoint y: 377, distance: 415.7
click at [925, 377] on div "Janela de atendimento Grade de atendimento Capacidade Transportadoras Veículos …" at bounding box center [668, 317] width 1336 height 635
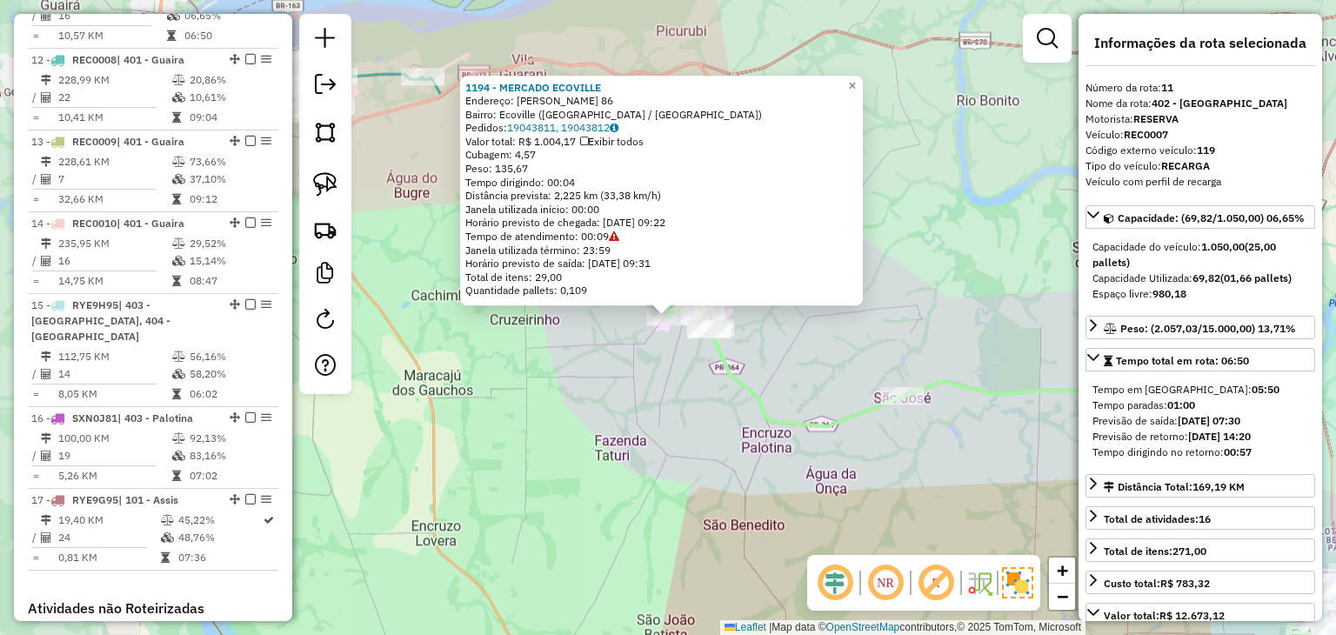
scroll to position [1729, 0]
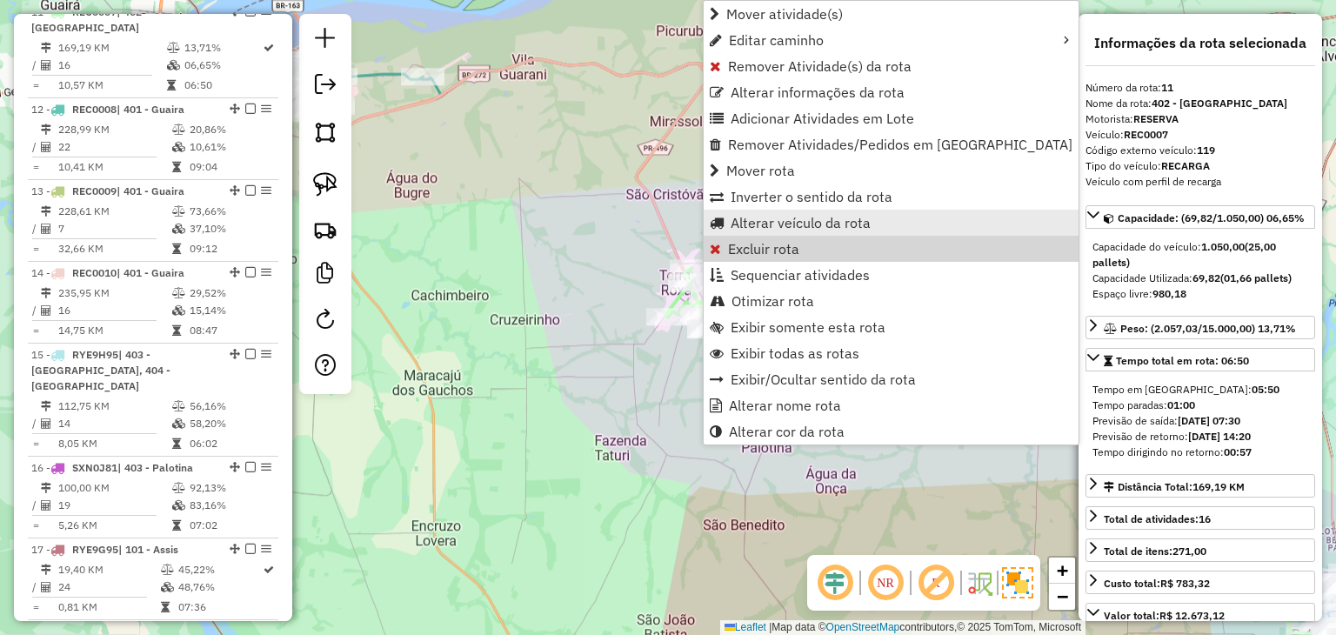
click at [756, 233] on link "Alterar veículo da rota" at bounding box center [890, 223] width 375 height 26
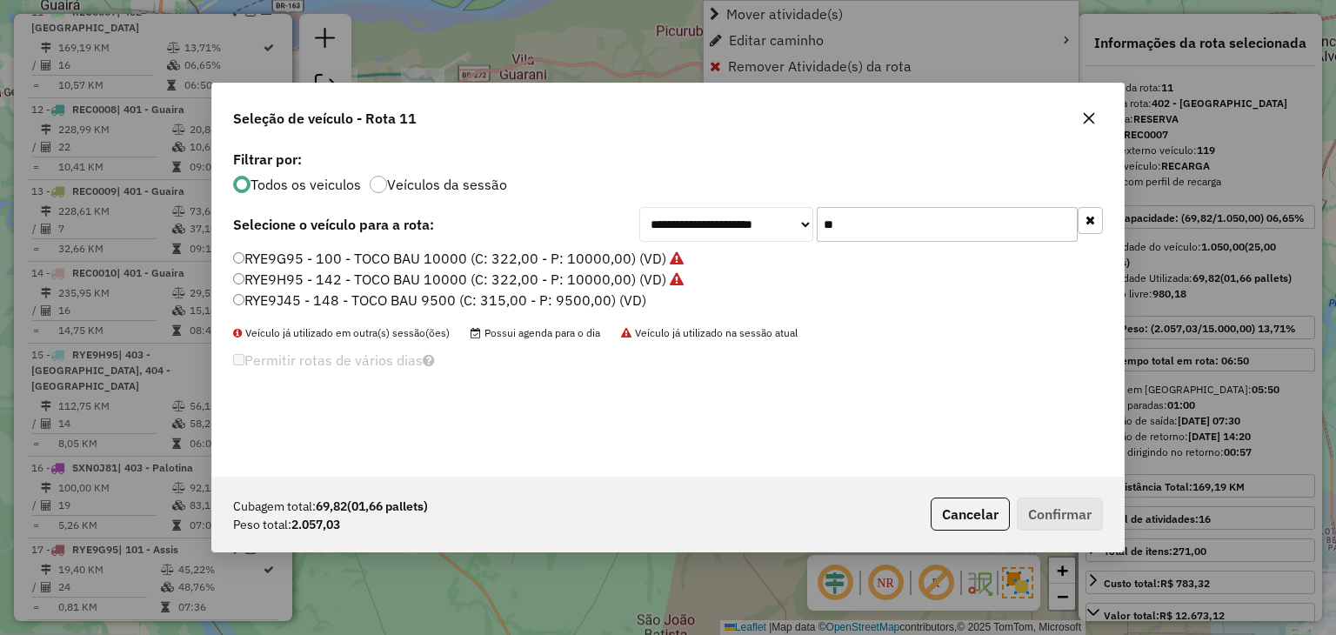
scroll to position [9, 5]
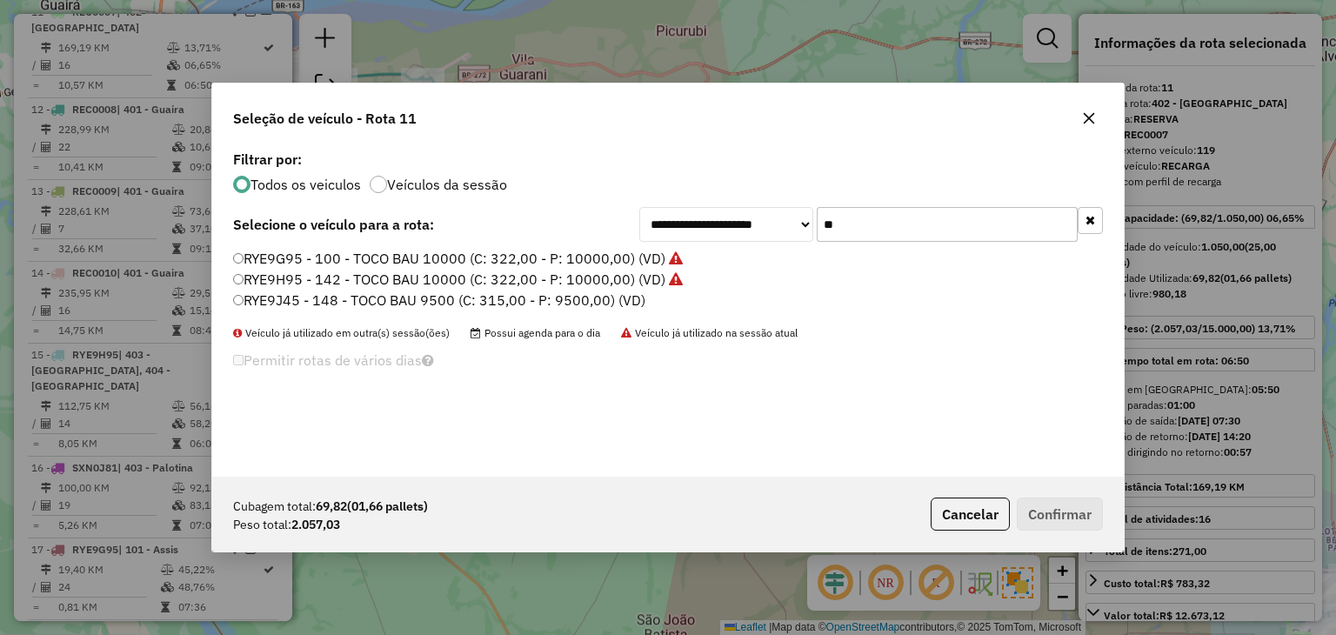
click at [937, 217] on input "**" at bounding box center [946, 224] width 261 height 35
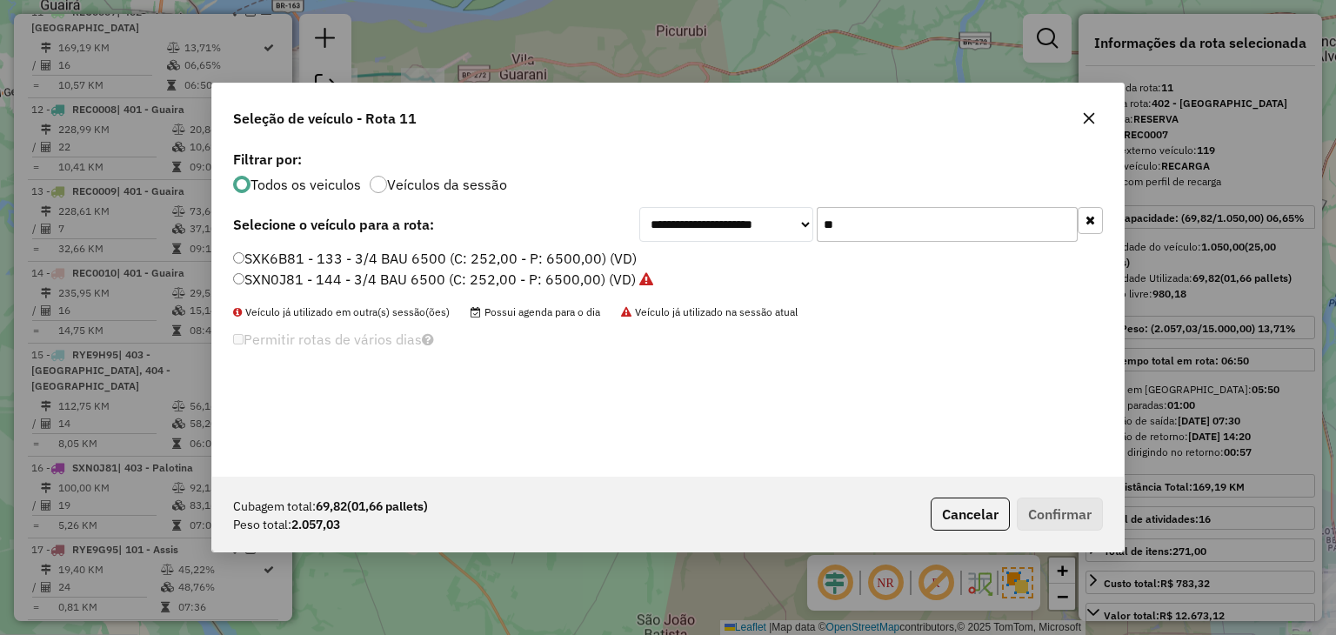
scroll to position [0, 0]
type input "**"
click at [548, 261] on label "SXK6B81 - 133 - 3/4 BAU 6500 (C: 252,00 - P: 6500,00) (VD)" at bounding box center [434, 258] width 403 height 21
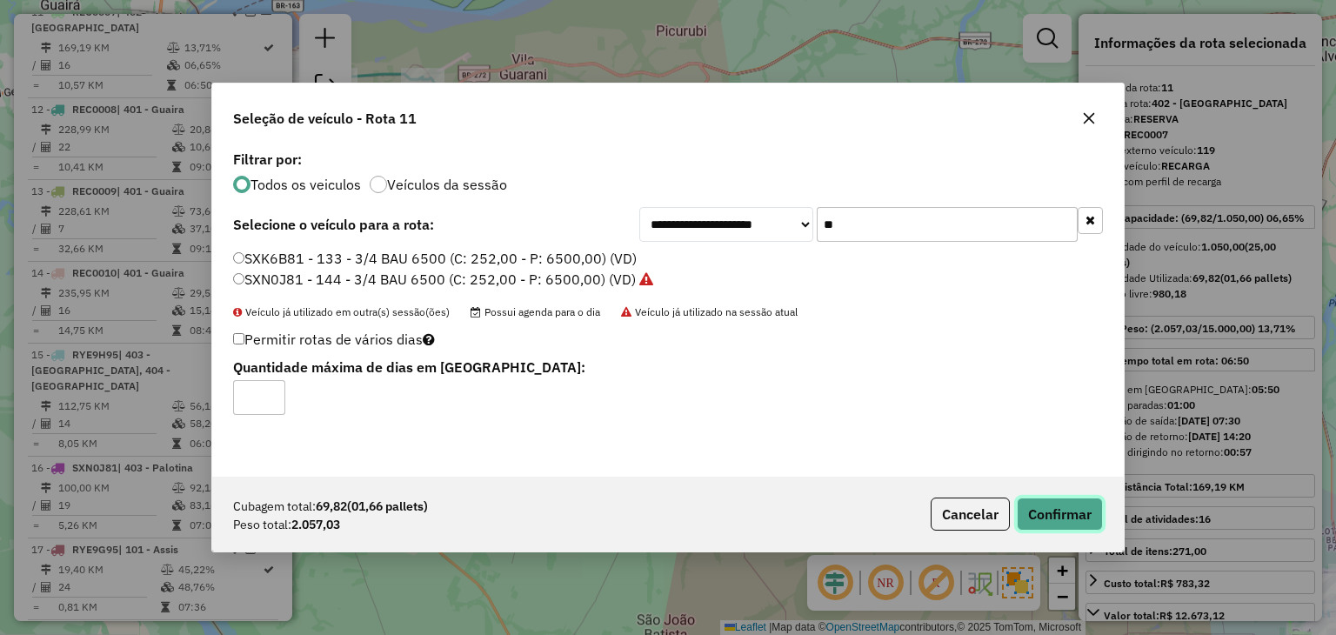
click at [1083, 514] on button "Confirmar" at bounding box center [1059, 513] width 86 height 33
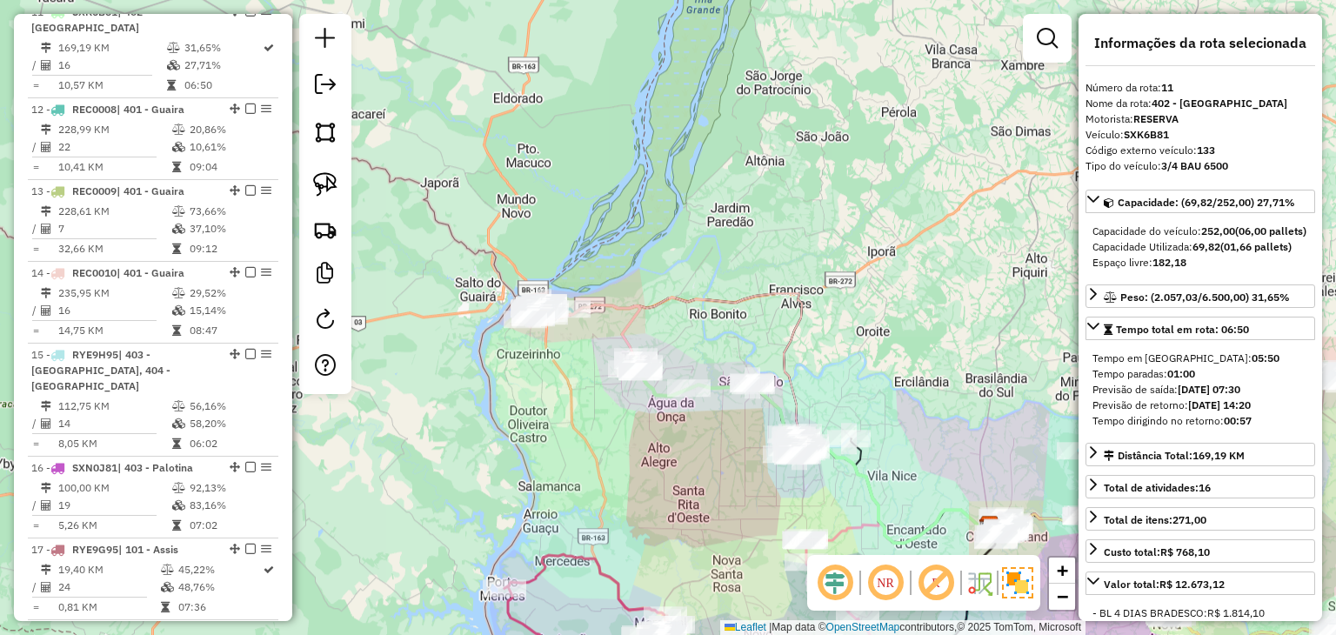
drag, startPoint x: 494, startPoint y: 317, endPoint x: 782, endPoint y: 390, distance: 296.9
click at [782, 390] on div "Rota 14 - Placa REC0010 15136 - BAR [PERSON_NAME] de atendimento Grade de atend…" at bounding box center [668, 317] width 1336 height 635
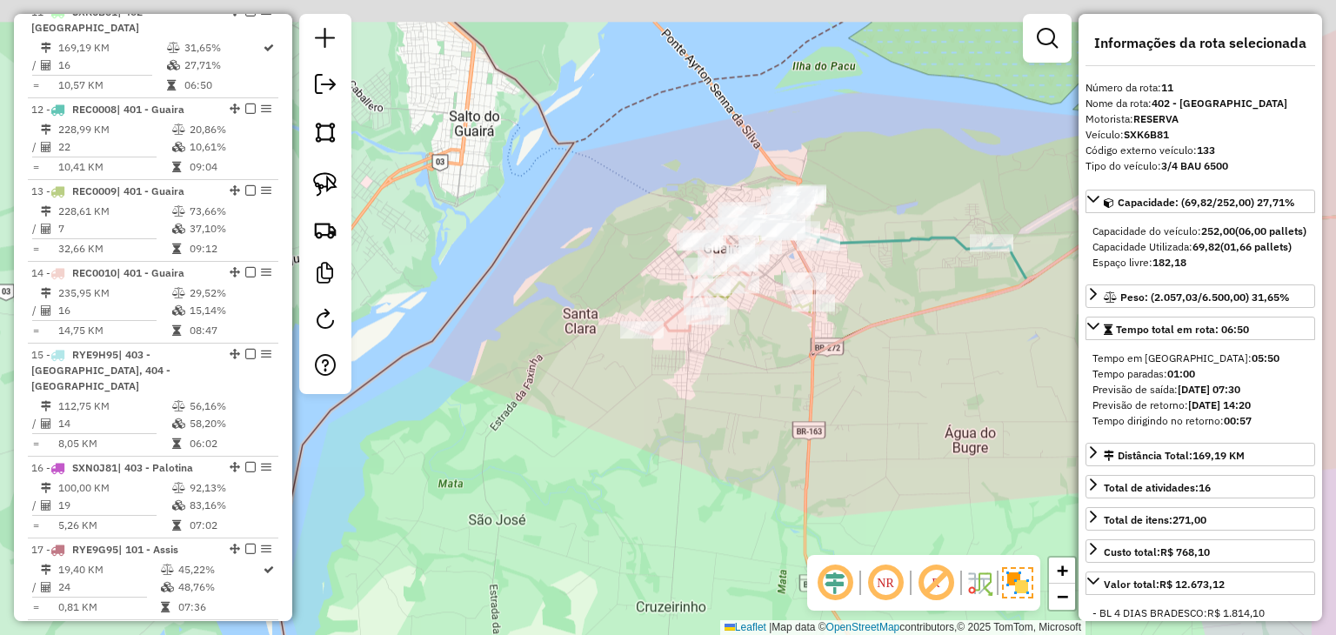
drag, startPoint x: 950, startPoint y: 324, endPoint x: 865, endPoint y: 377, distance: 99.6
click at [865, 377] on div "Janela de atendimento Grade de atendimento Capacidade Transportadoras Veículos …" at bounding box center [668, 317] width 1336 height 635
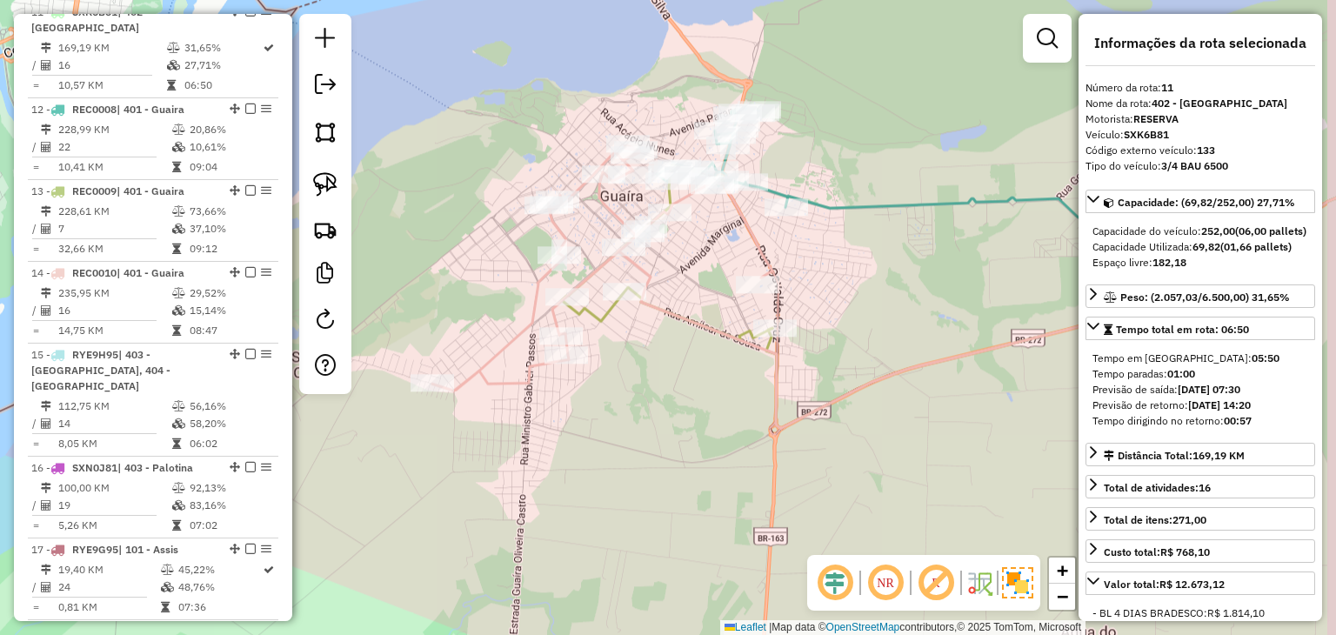
drag, startPoint x: 906, startPoint y: 261, endPoint x: 852, endPoint y: 273, distance: 55.3
click at [852, 273] on div "Janela de atendimento Grade de atendimento Capacidade Transportadoras Veículos …" at bounding box center [668, 317] width 1336 height 635
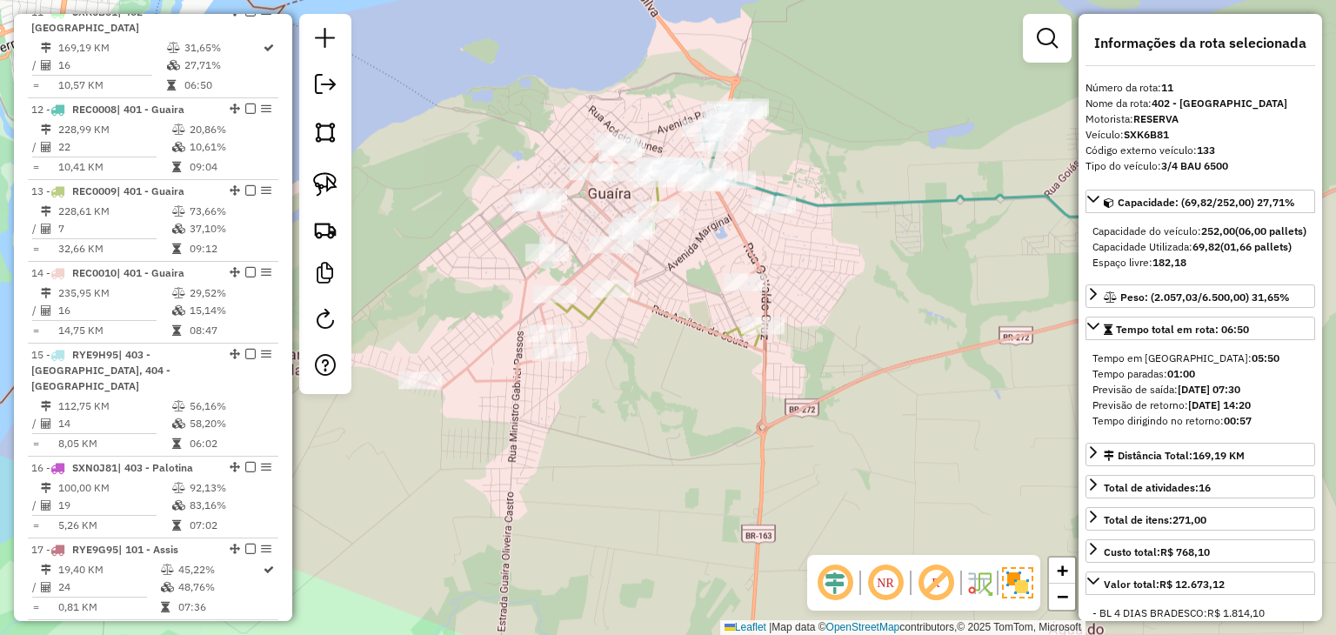
drag, startPoint x: 962, startPoint y: 324, endPoint x: 942, endPoint y: 314, distance: 22.6
click at [942, 316] on div "Janela de atendimento Grade de atendimento Capacidade Transportadoras Veículos …" at bounding box center [668, 317] width 1336 height 635
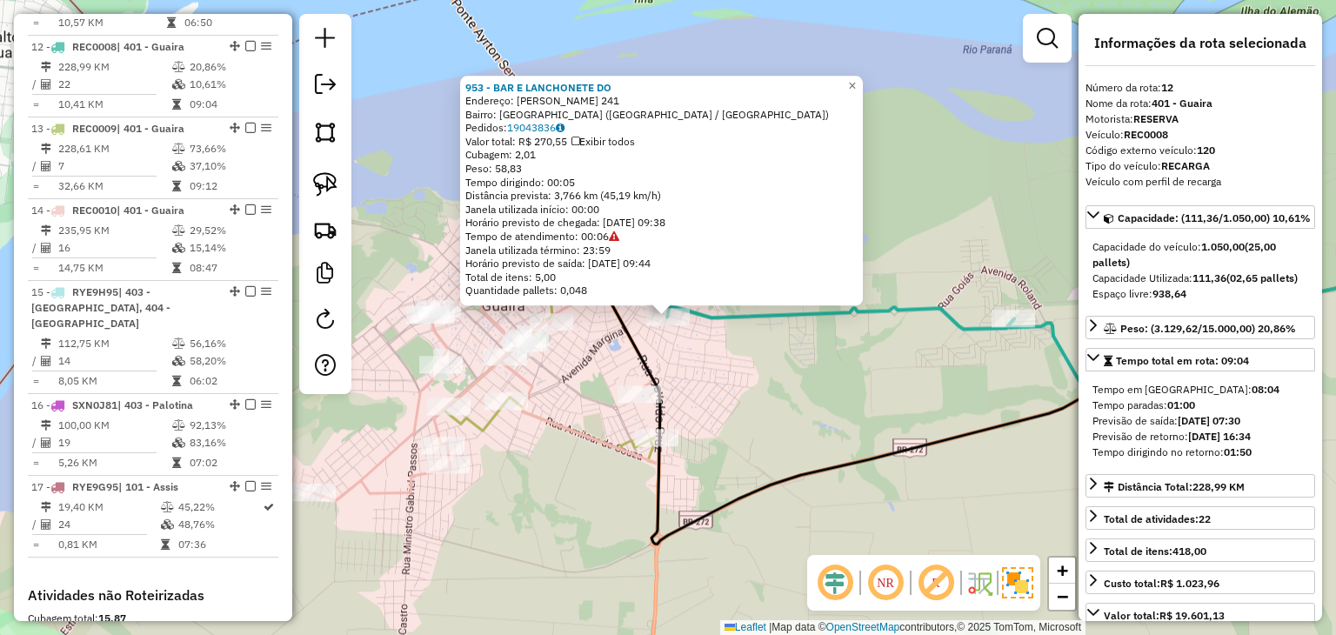
scroll to position [1811, 0]
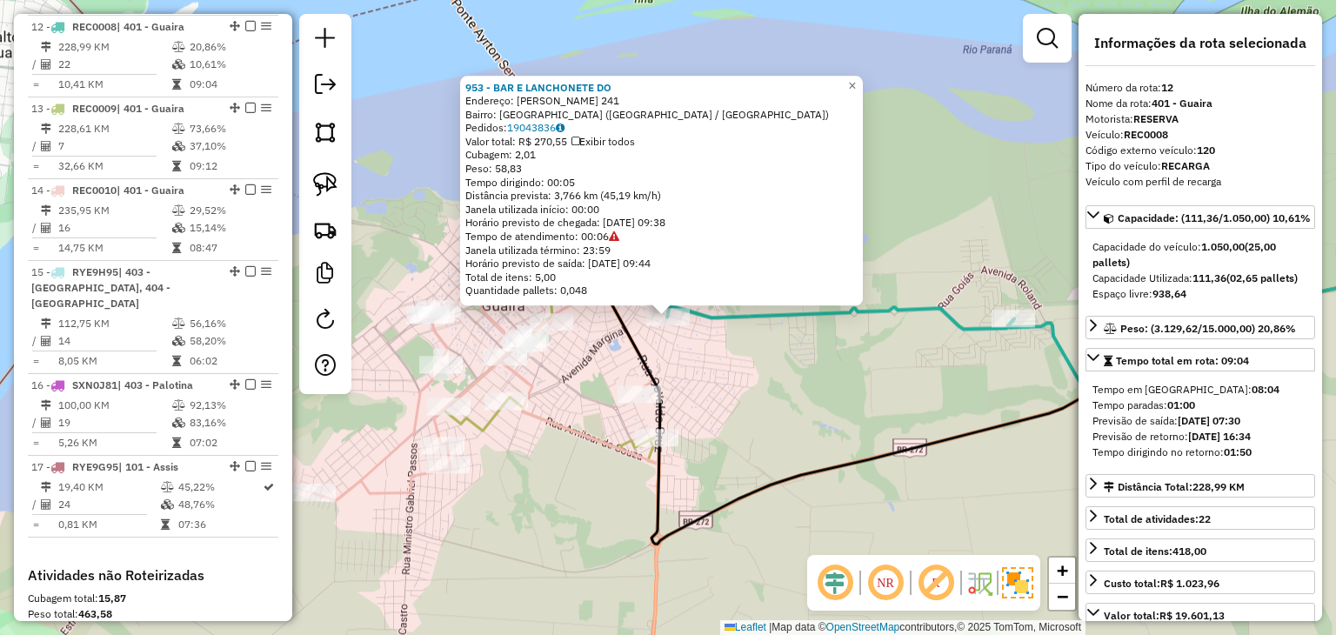
click at [730, 375] on div "953 - BAR E LANCHONETE DO Endereço: [PERSON_NAME] 241 Bairro: [GEOGRAPHIC_DATA]…" at bounding box center [668, 317] width 1336 height 635
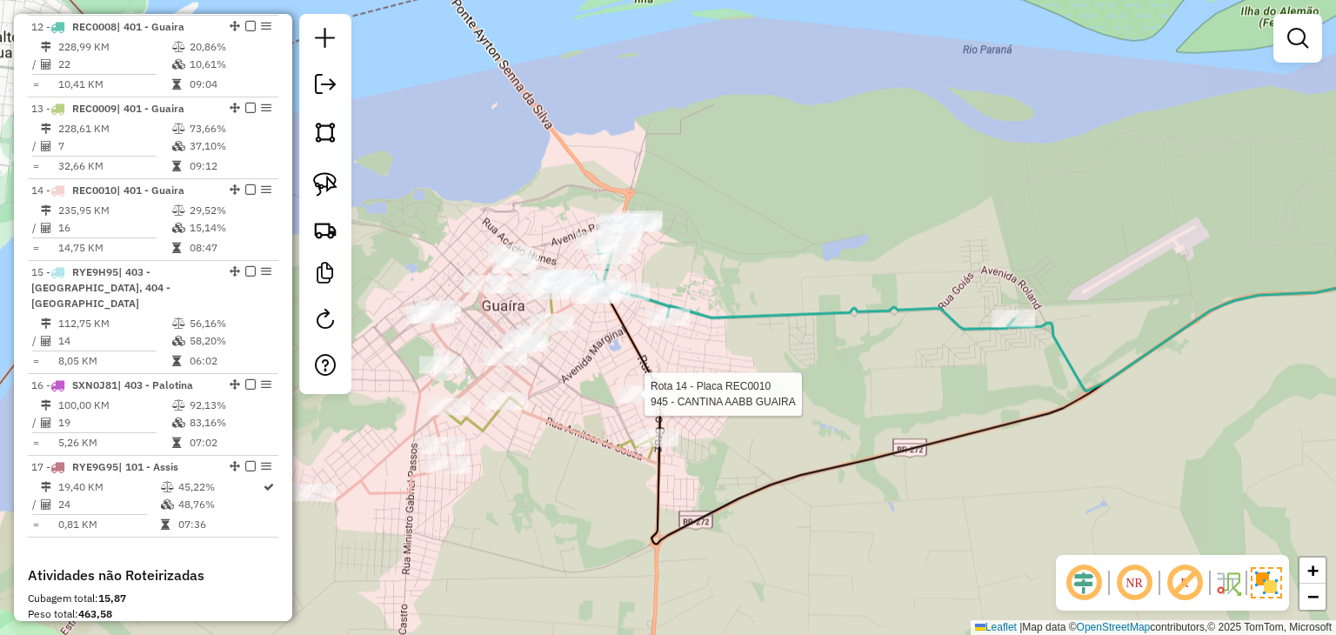
select select "*********"
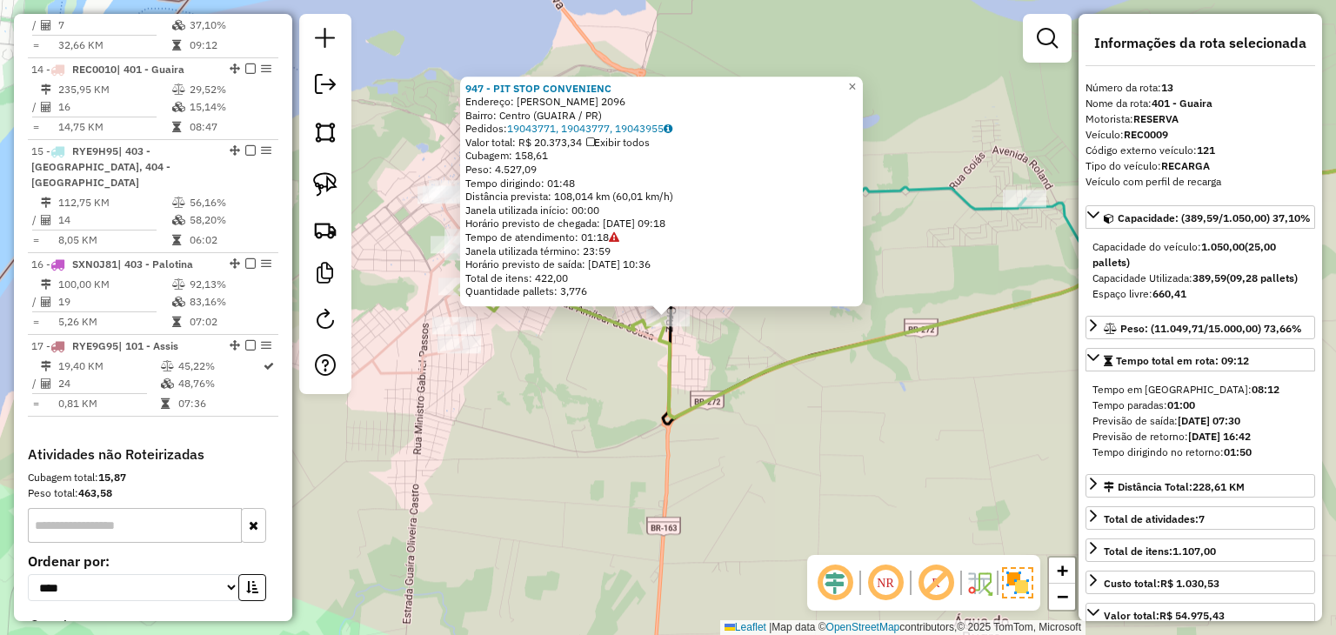
scroll to position [1892, 0]
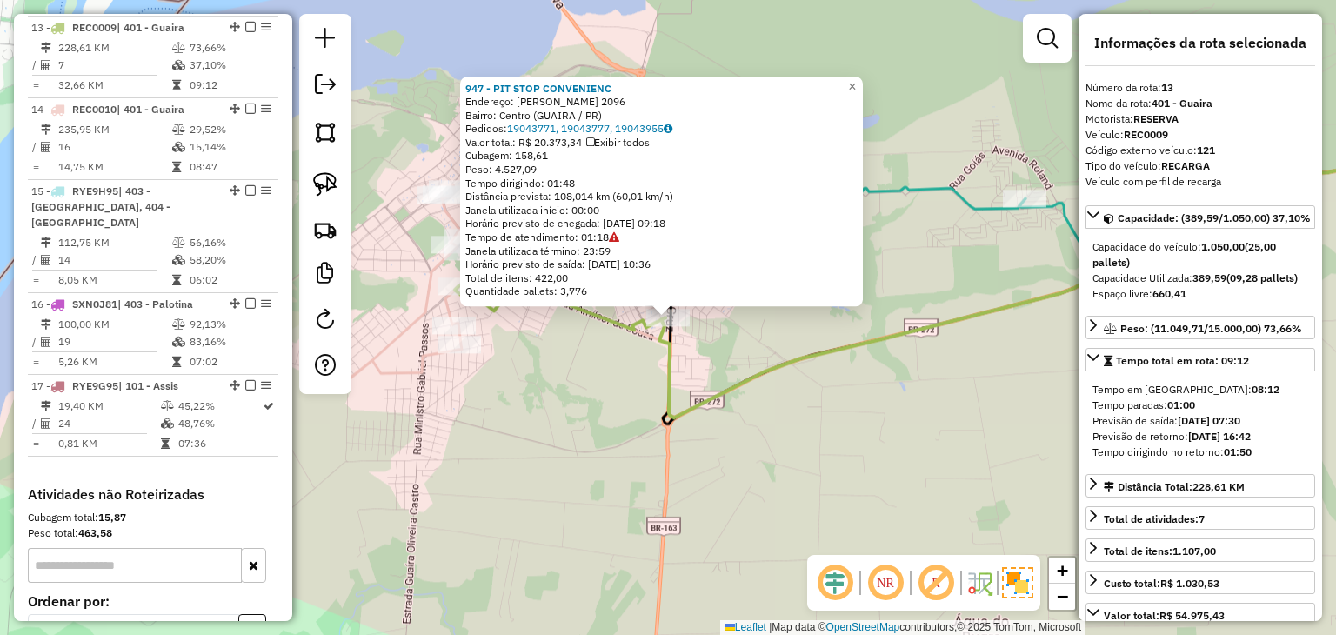
click at [796, 405] on div "947 - PIT STOP CONVENIENC Endereço: [PERSON_NAME] 2096 Bairro: Centro (GUAIRA /…" at bounding box center [668, 317] width 1336 height 635
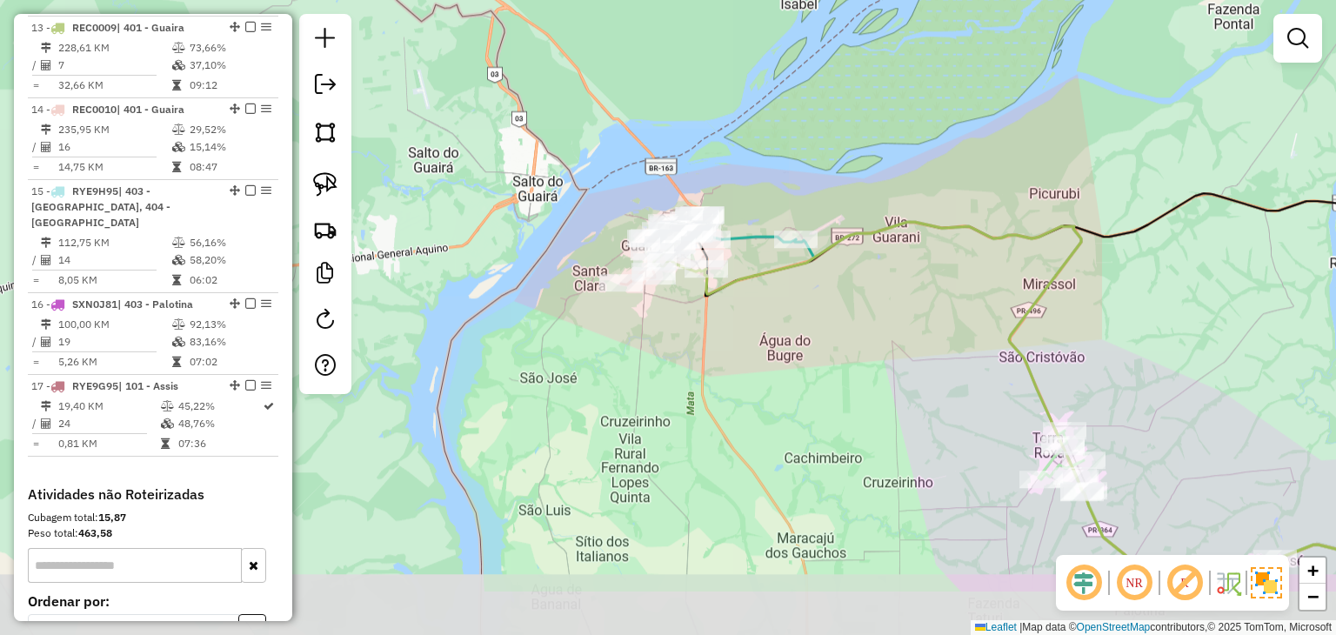
drag, startPoint x: 820, startPoint y: 405, endPoint x: 769, endPoint y: 294, distance: 122.6
click at [774, 303] on div "Janela de atendimento Grade de atendimento Capacidade Transportadoras Veículos …" at bounding box center [668, 317] width 1336 height 635
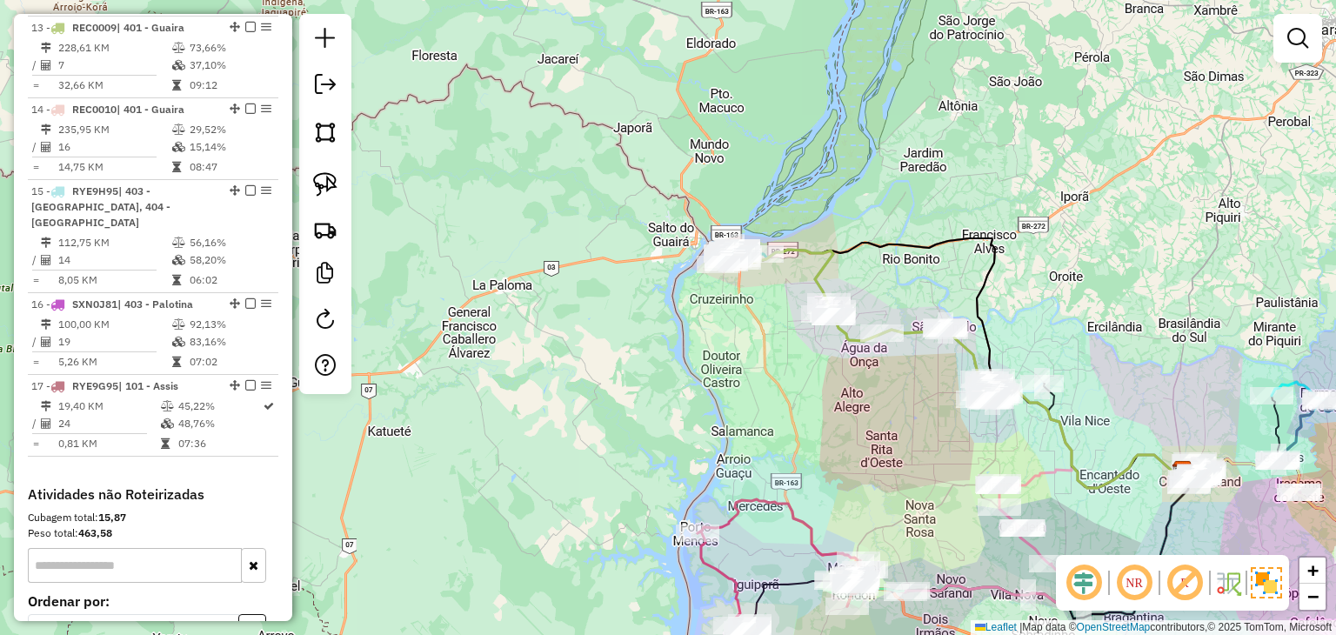
drag, startPoint x: 792, startPoint y: 384, endPoint x: 747, endPoint y: 349, distance: 57.6
click at [747, 349] on div "Janela de atendimento Grade de atendimento Capacidade Transportadoras Veículos …" at bounding box center [668, 317] width 1336 height 635
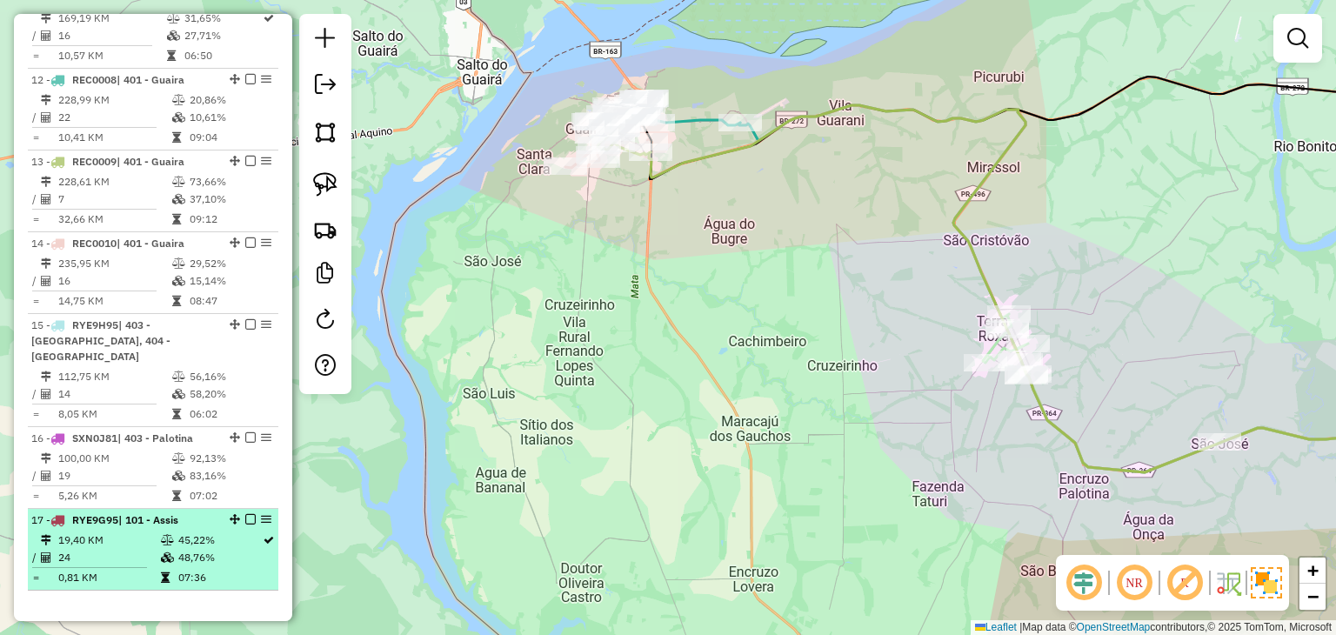
scroll to position [1718, 0]
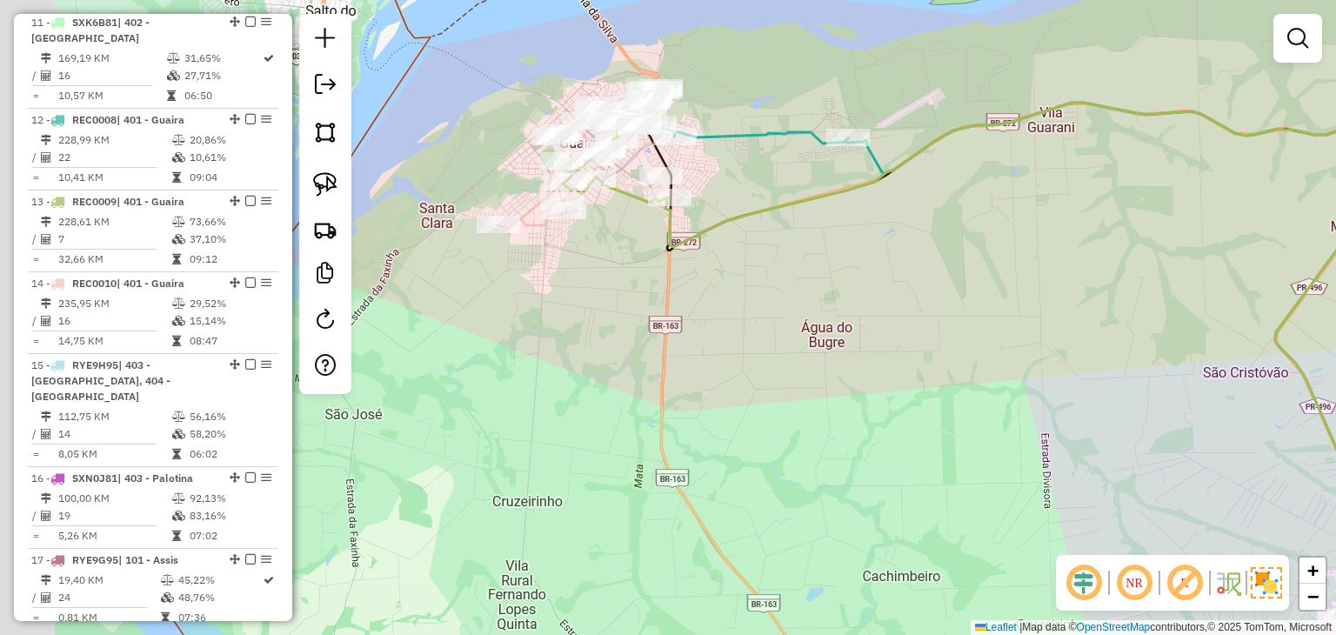
drag, startPoint x: 661, startPoint y: 143, endPoint x: 750, endPoint y: 183, distance: 97.7
click at [750, 183] on div "Janela de atendimento Grade de atendimento Capacidade Transportadoras Veículos …" at bounding box center [668, 317] width 1336 height 635
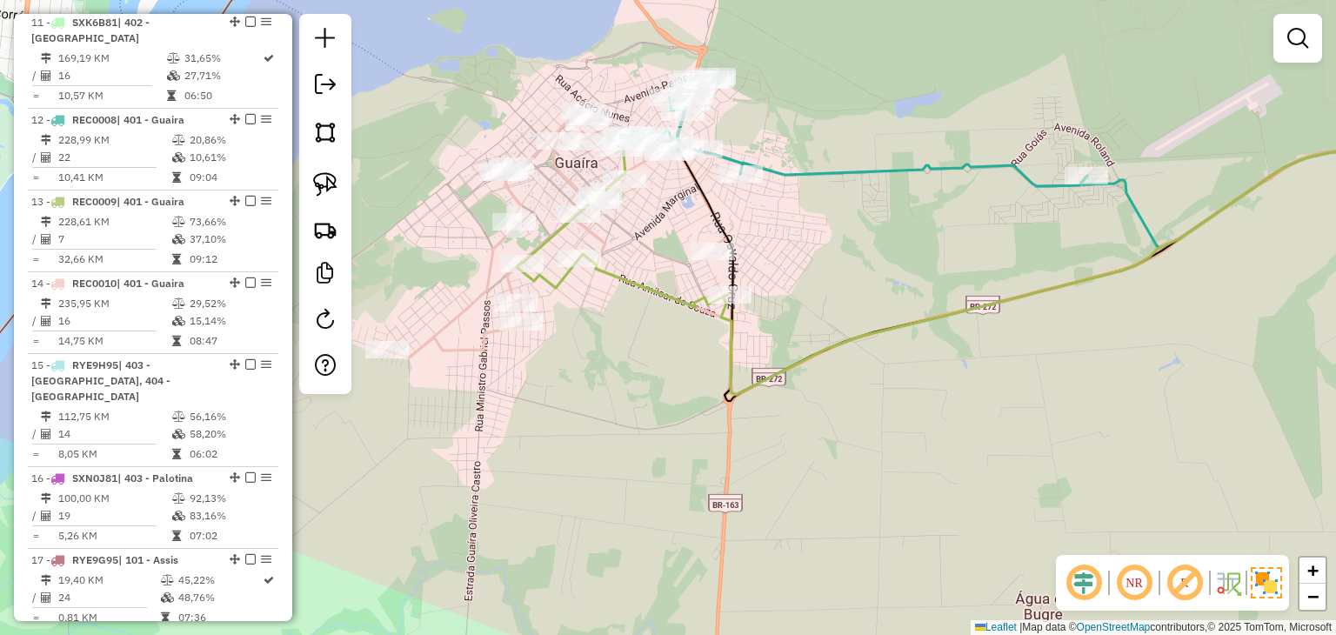
drag, startPoint x: 658, startPoint y: 184, endPoint x: 710, endPoint y: 229, distance: 67.8
click at [710, 229] on icon at bounding box center [1088, 255] width 866 height 292
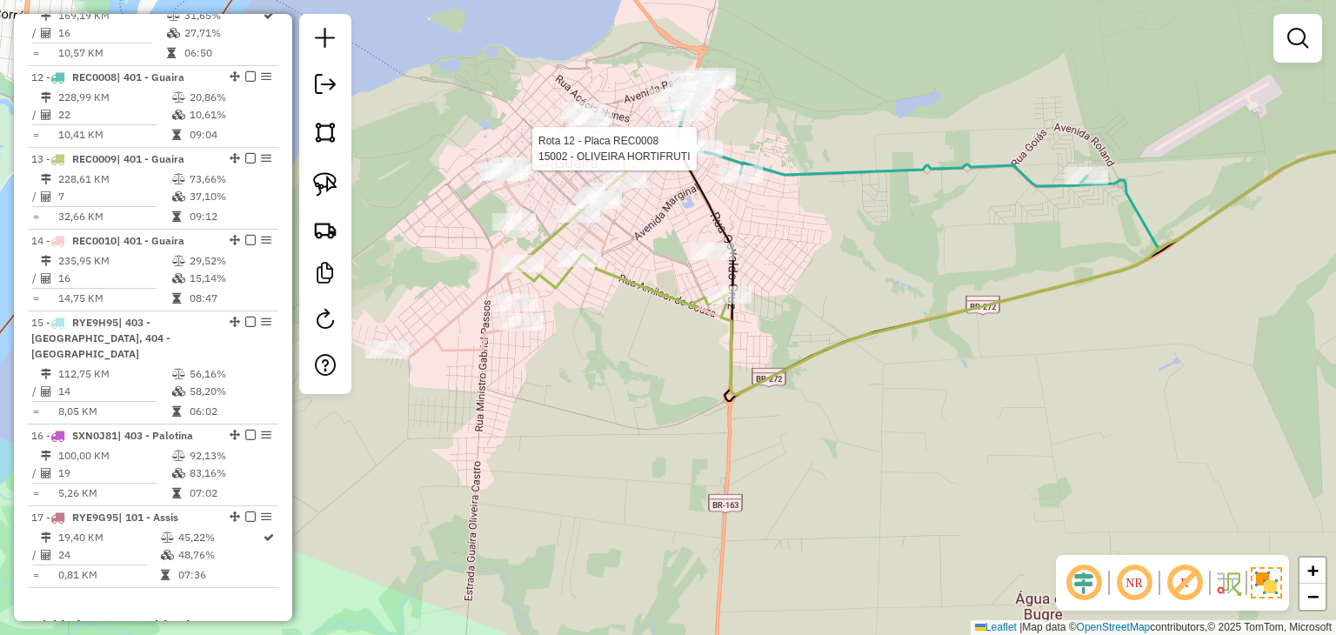
select select "*********"
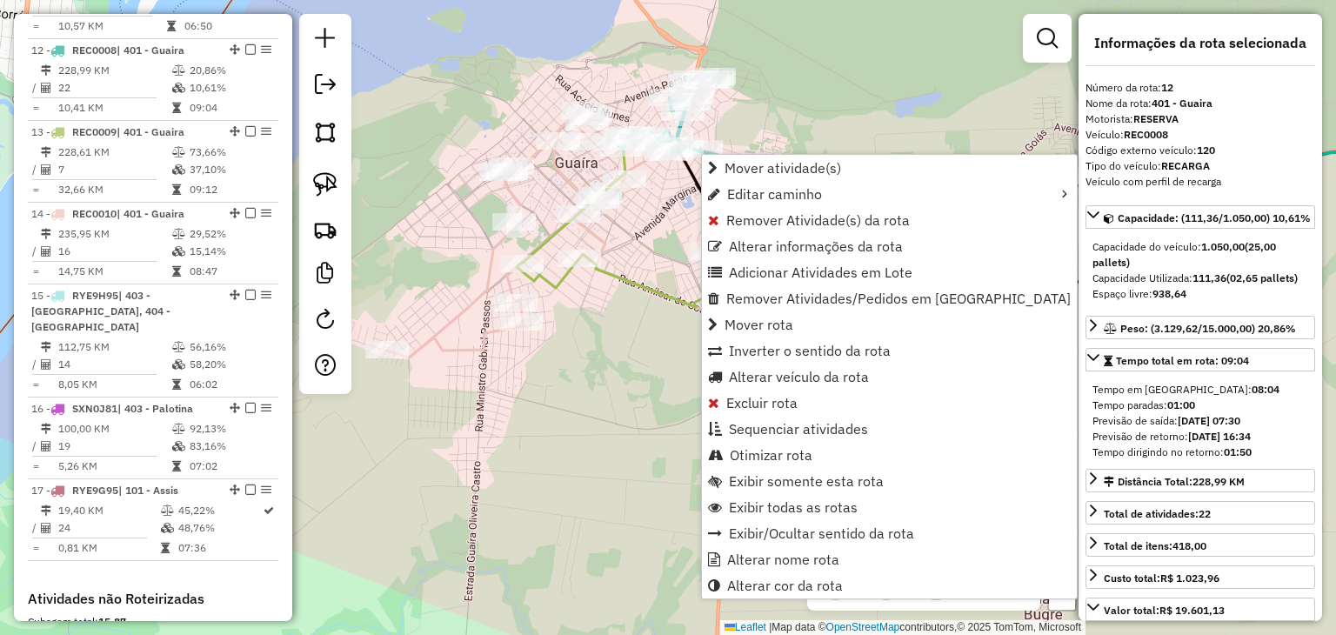
scroll to position [1811, 0]
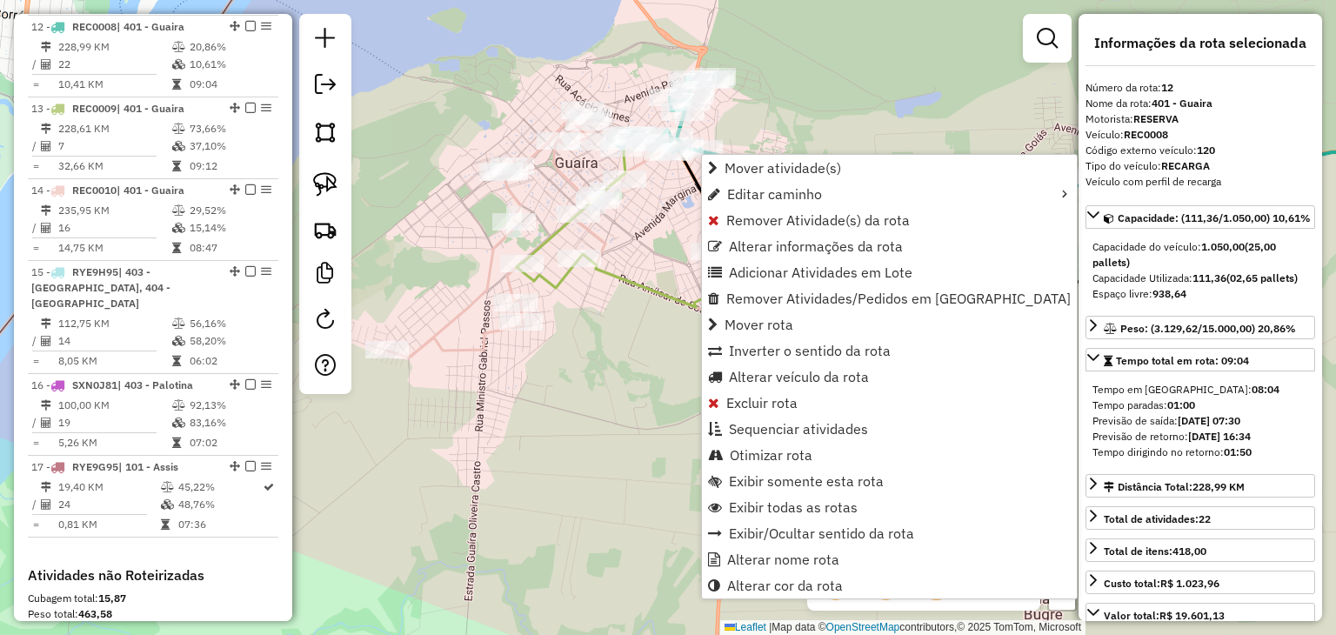
click at [661, 262] on div "Janela de atendimento Grade de atendimento Capacidade Transportadoras Veículos …" at bounding box center [668, 317] width 1336 height 635
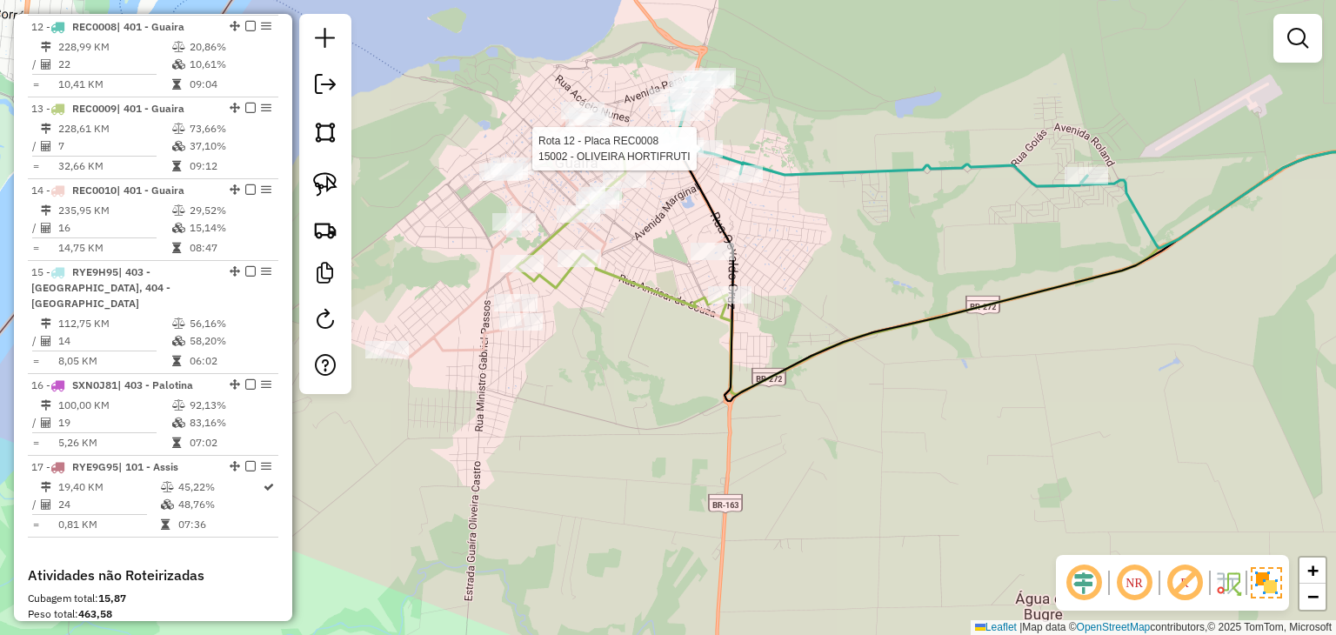
select select "*********"
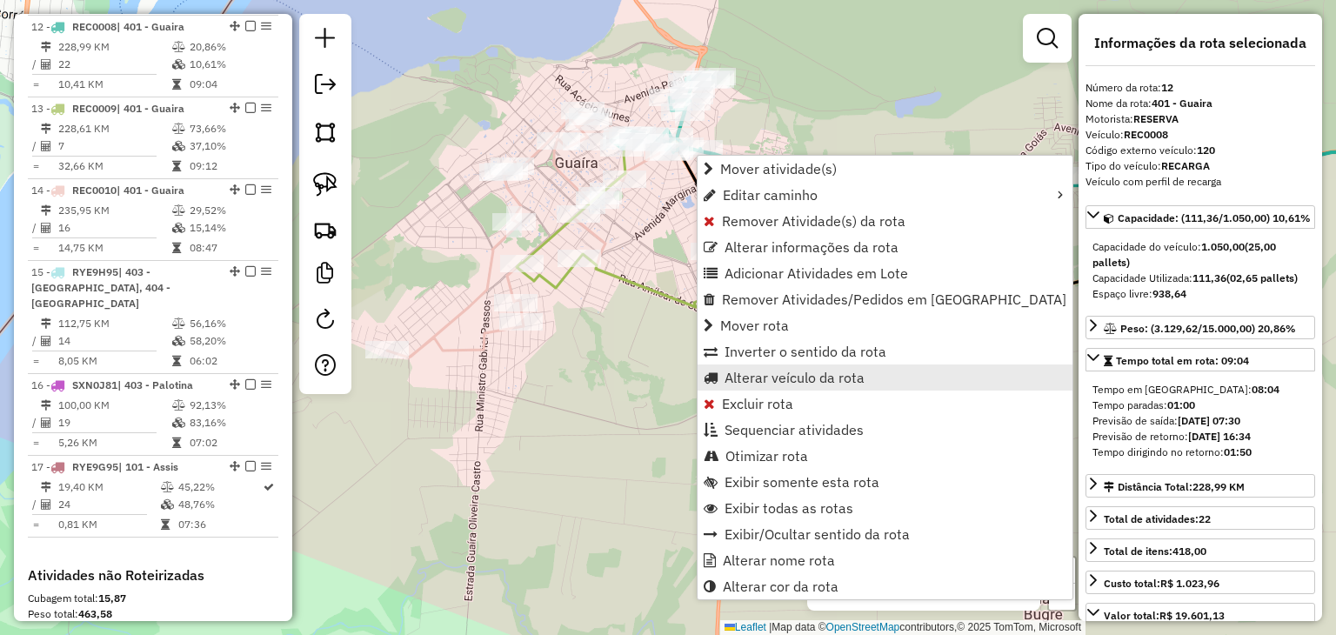
click at [758, 370] on span "Alterar veículo da rota" at bounding box center [794, 377] width 140 height 14
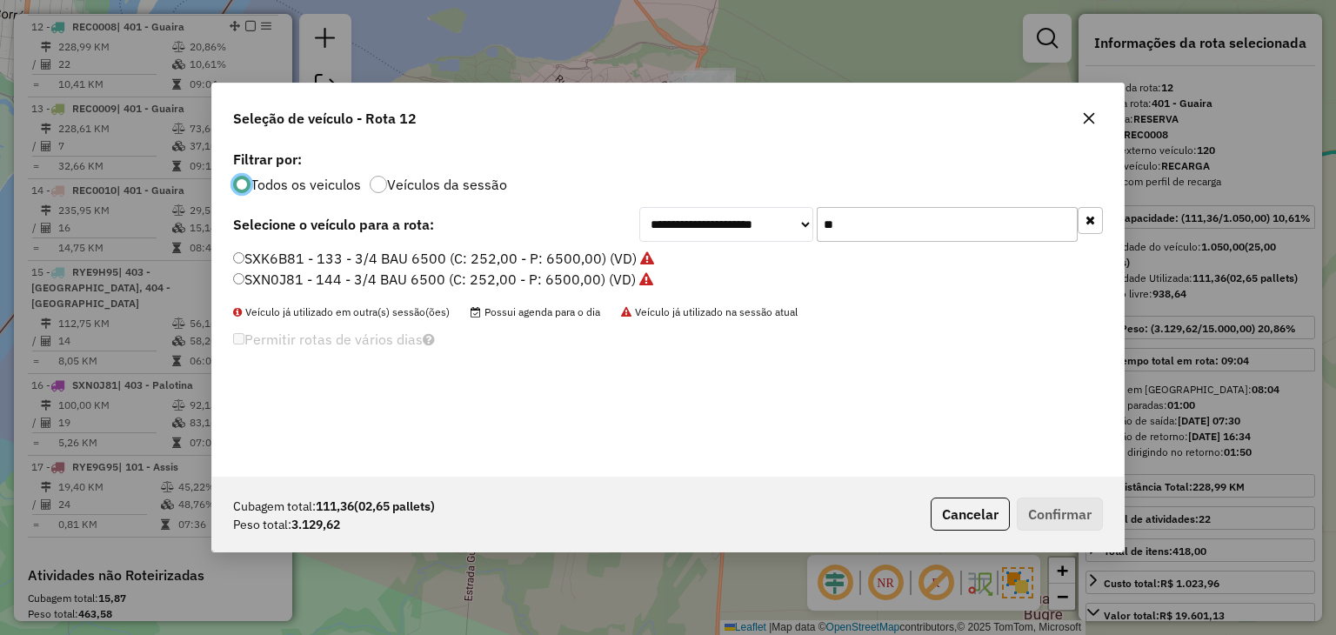
scroll to position [9, 5]
click at [1092, 223] on icon "button" at bounding box center [1090, 220] width 10 height 12
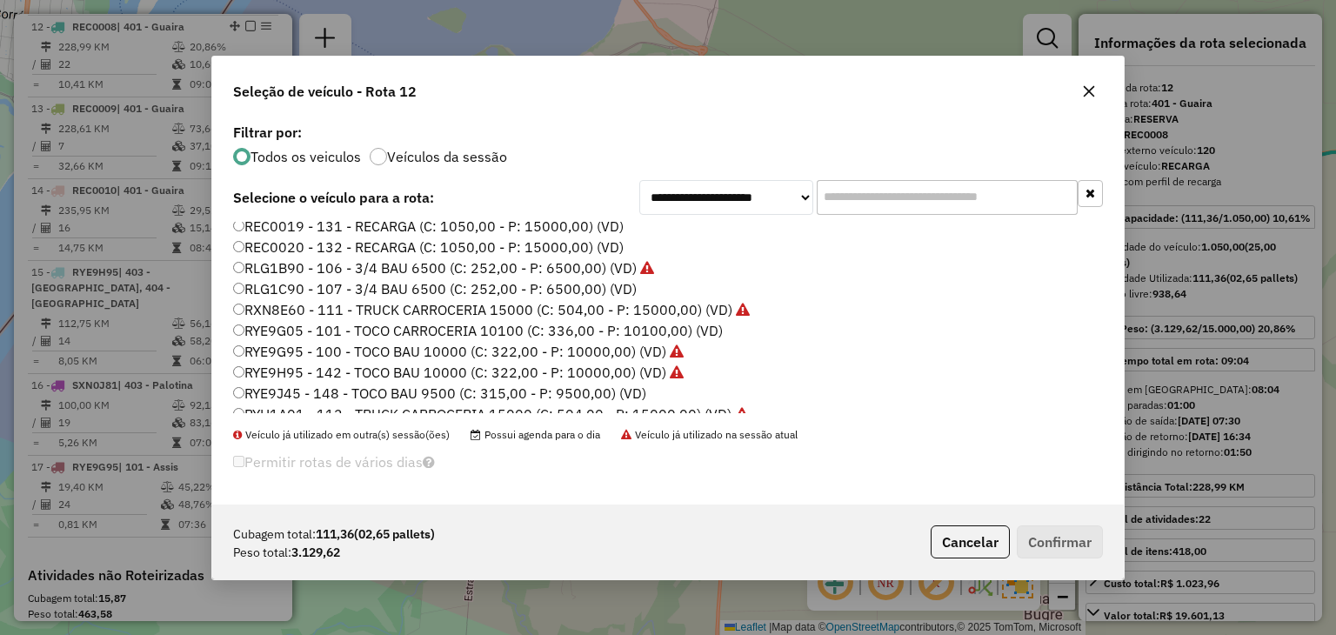
scroll to position [595, 0]
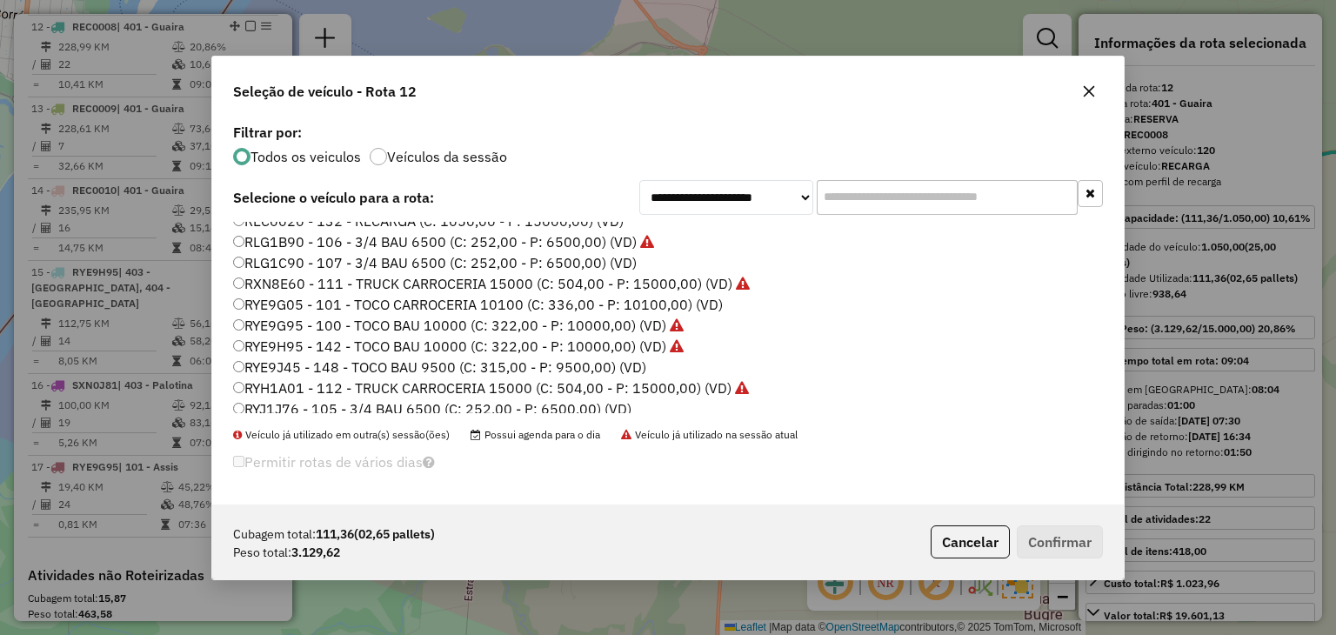
click at [1085, 92] on icon "button" at bounding box center [1088, 90] width 11 height 11
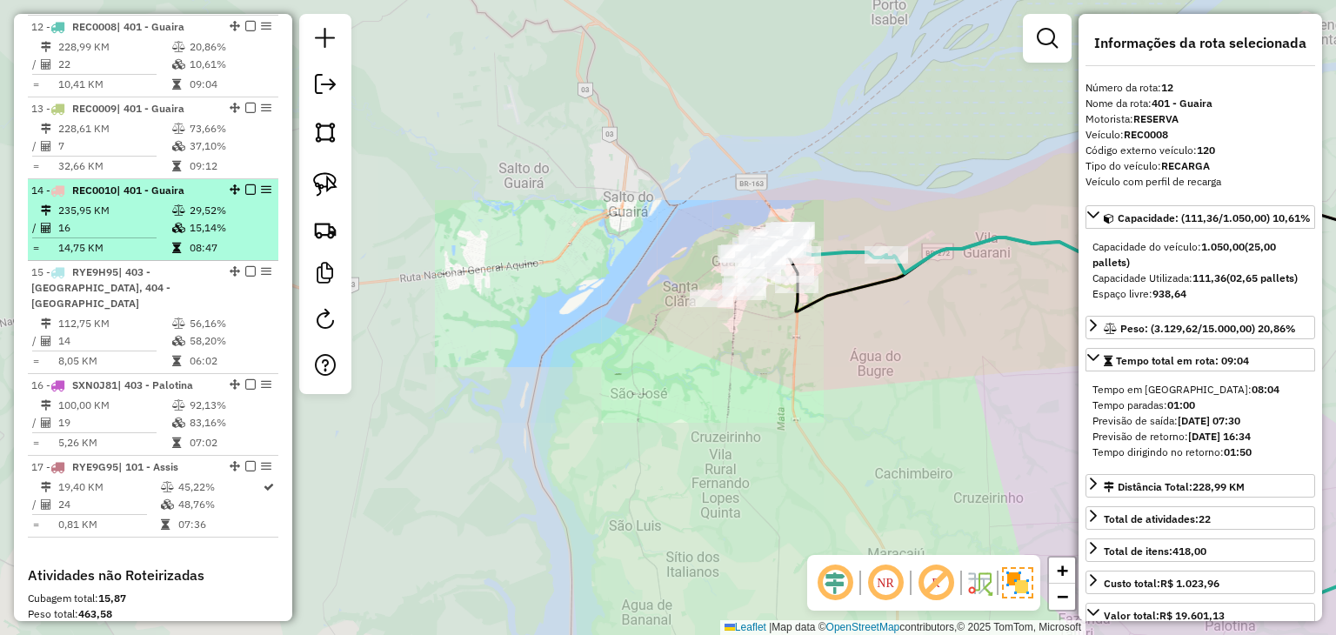
drag, startPoint x: 957, startPoint y: 443, endPoint x: 248, endPoint y: 227, distance: 741.6
click at [248, 227] on hb-router-mapa "Informações da Sessão 991521 - [DATE] Criação: [DATE] 17:39 Depósito: ACB Assis…" at bounding box center [668, 317] width 1336 height 635
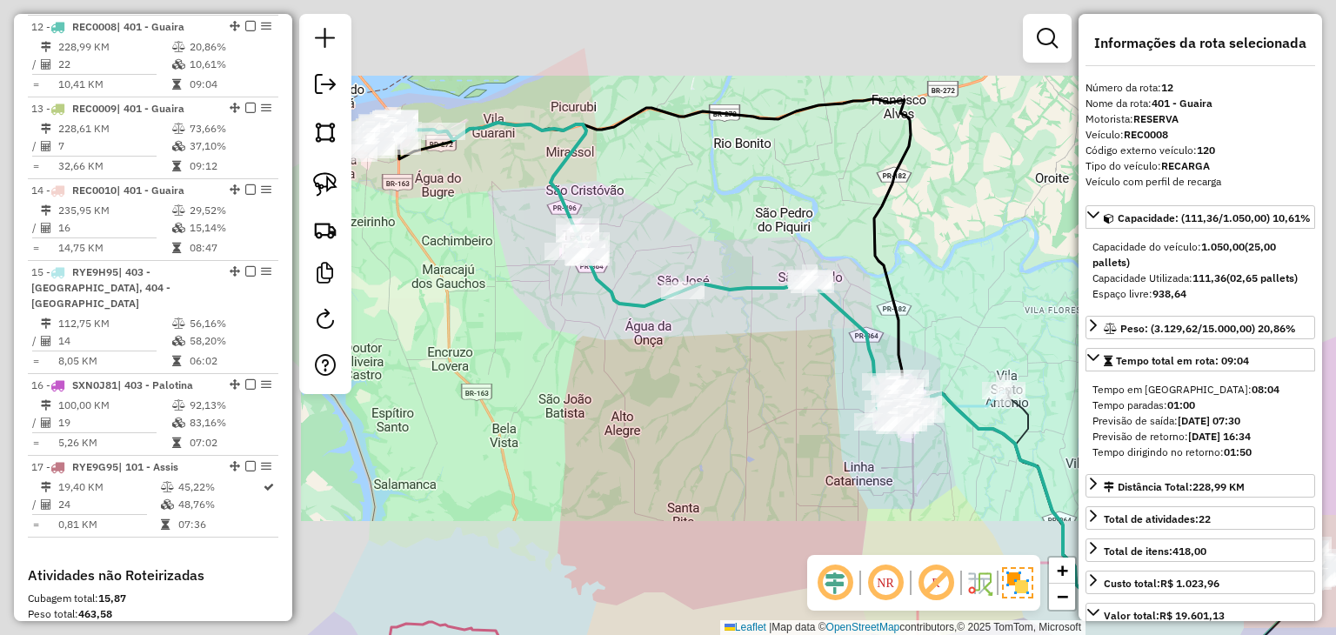
drag, startPoint x: 847, startPoint y: 223, endPoint x: 681, endPoint y: 175, distance: 172.8
click at [681, 175] on div "Janela de atendimento Grade de atendimento Capacidade Transportadoras Veículos …" at bounding box center [668, 317] width 1336 height 635
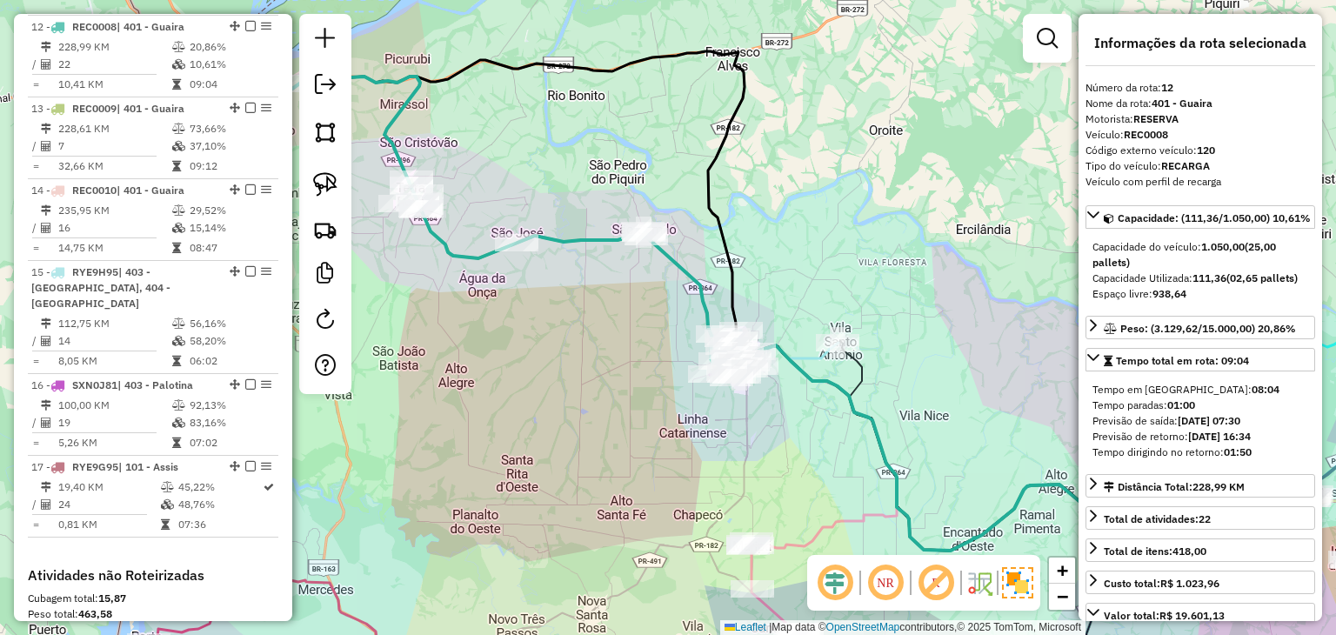
drag, startPoint x: 751, startPoint y: 237, endPoint x: 604, endPoint y: 144, distance: 173.9
click at [604, 144] on div "Rota 15 - Placa RYE9H95 1045 - PALO BEER Janela de atendimento Grade de atendim…" at bounding box center [668, 317] width 1336 height 635
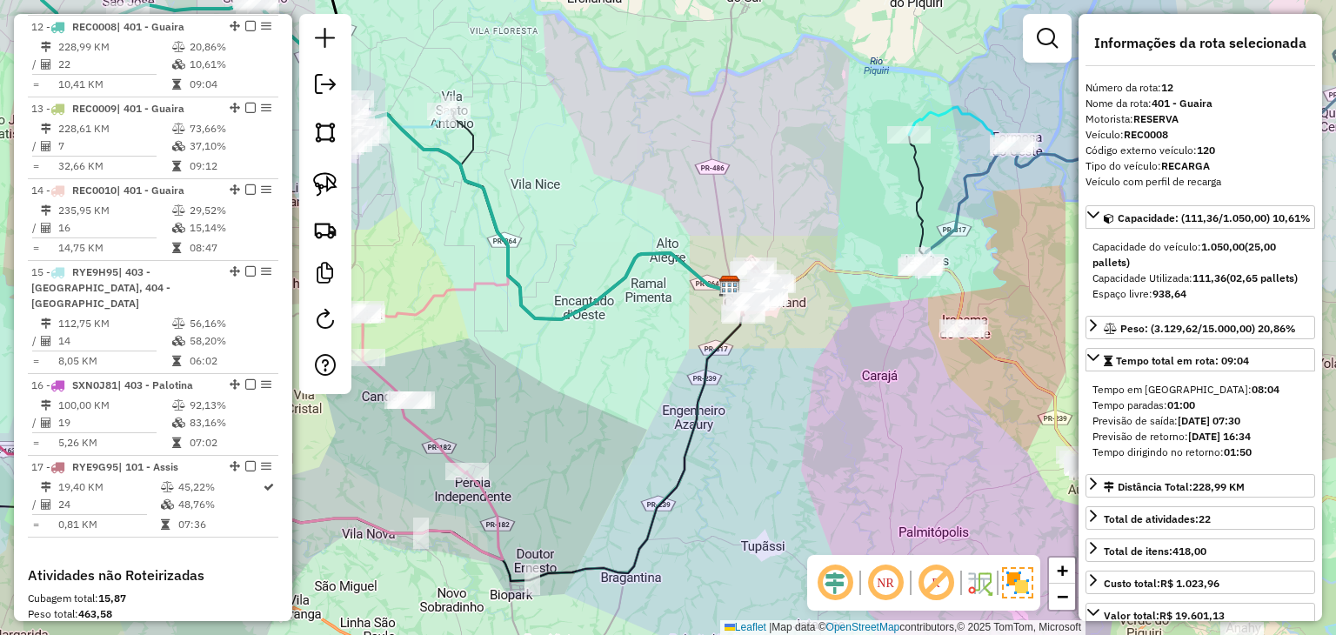
drag, startPoint x: 581, startPoint y: 174, endPoint x: 894, endPoint y: 305, distance: 339.4
click at [894, 305] on div "Rota 17 - Placa RYE9G95 1800 - LANCHONETE PONTUAL Janela de atendimento Grade d…" at bounding box center [668, 317] width 1336 height 635
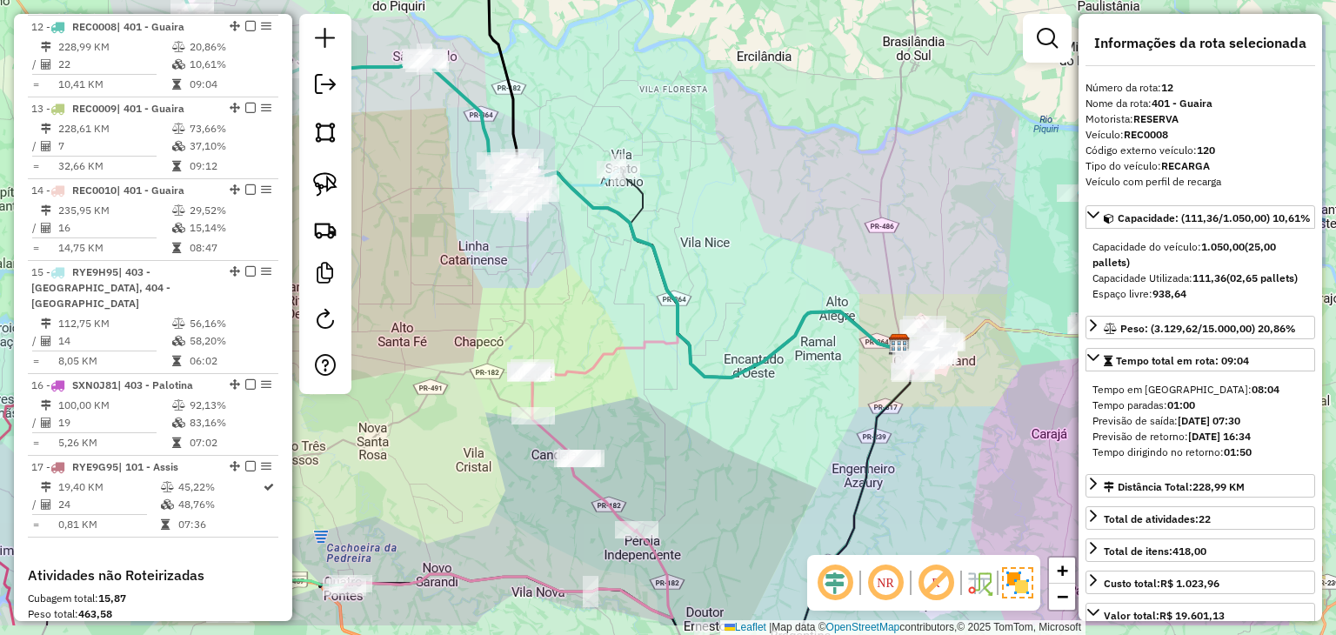
drag, startPoint x: 772, startPoint y: 291, endPoint x: 651, endPoint y: 231, distance: 134.9
click at [625, 217] on icon at bounding box center [478, 140] width 841 height 476
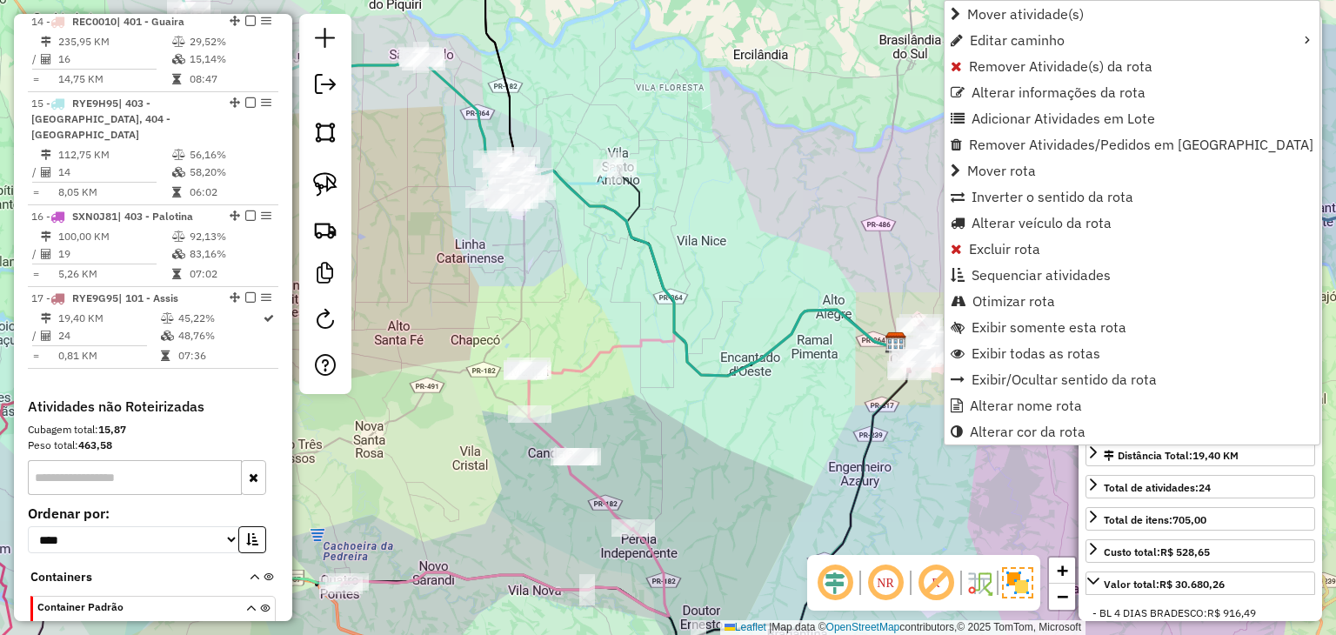
scroll to position [2235, 0]
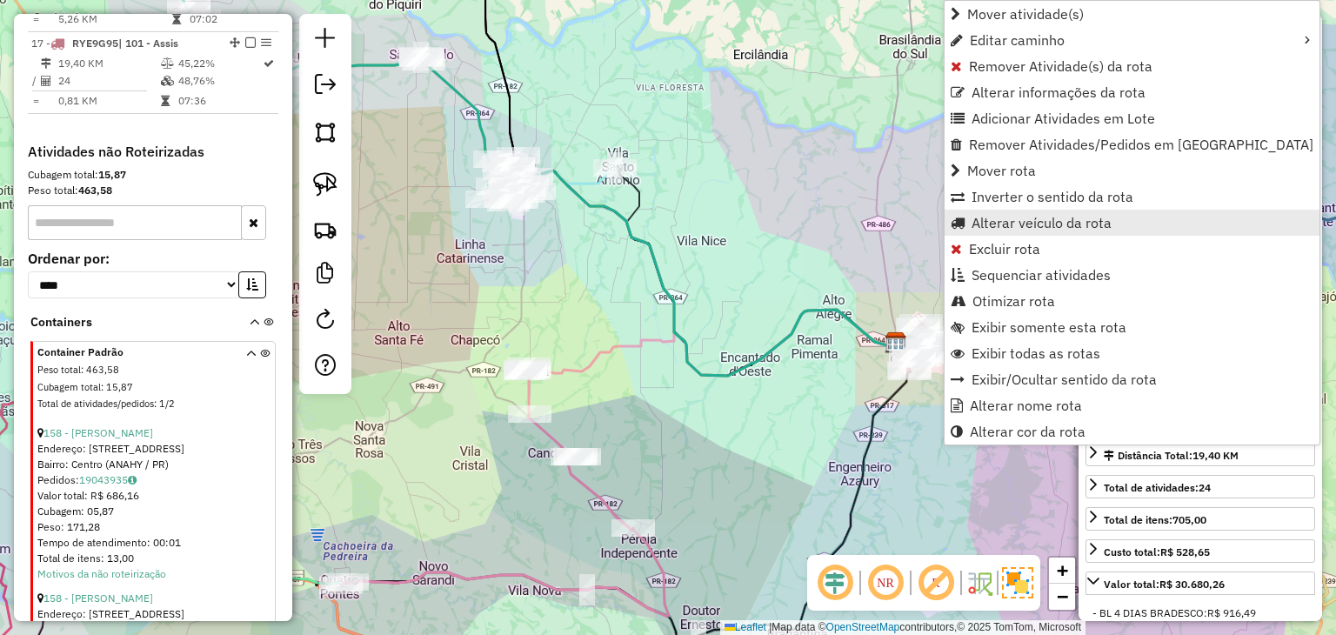
click at [981, 220] on span "Alterar veículo da rota" at bounding box center [1041, 223] width 140 height 14
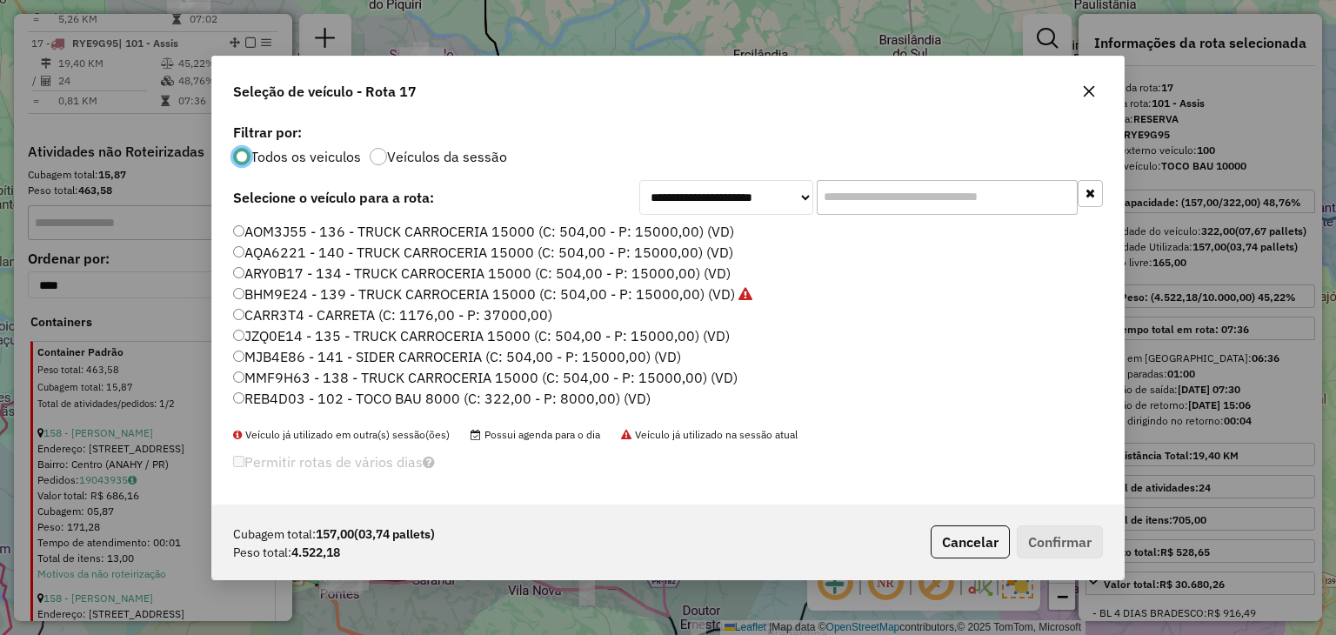
scroll to position [9, 5]
click at [1088, 203] on button "button" at bounding box center [1089, 193] width 25 height 27
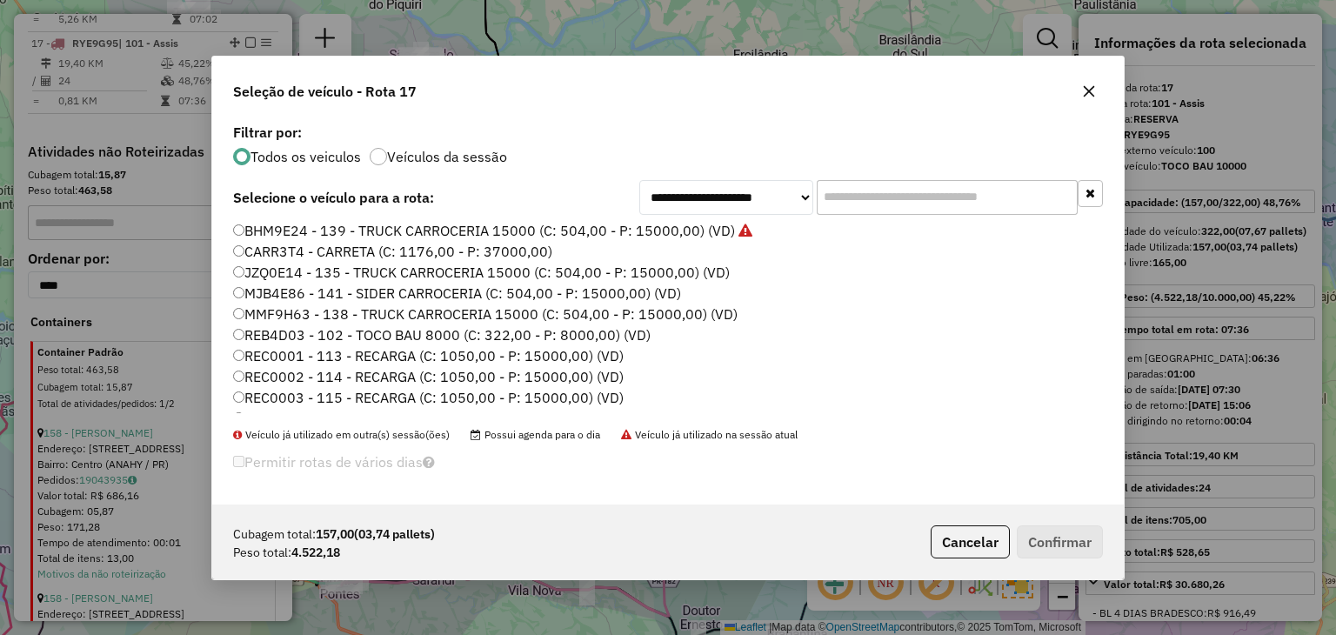
scroll to position [87, 0]
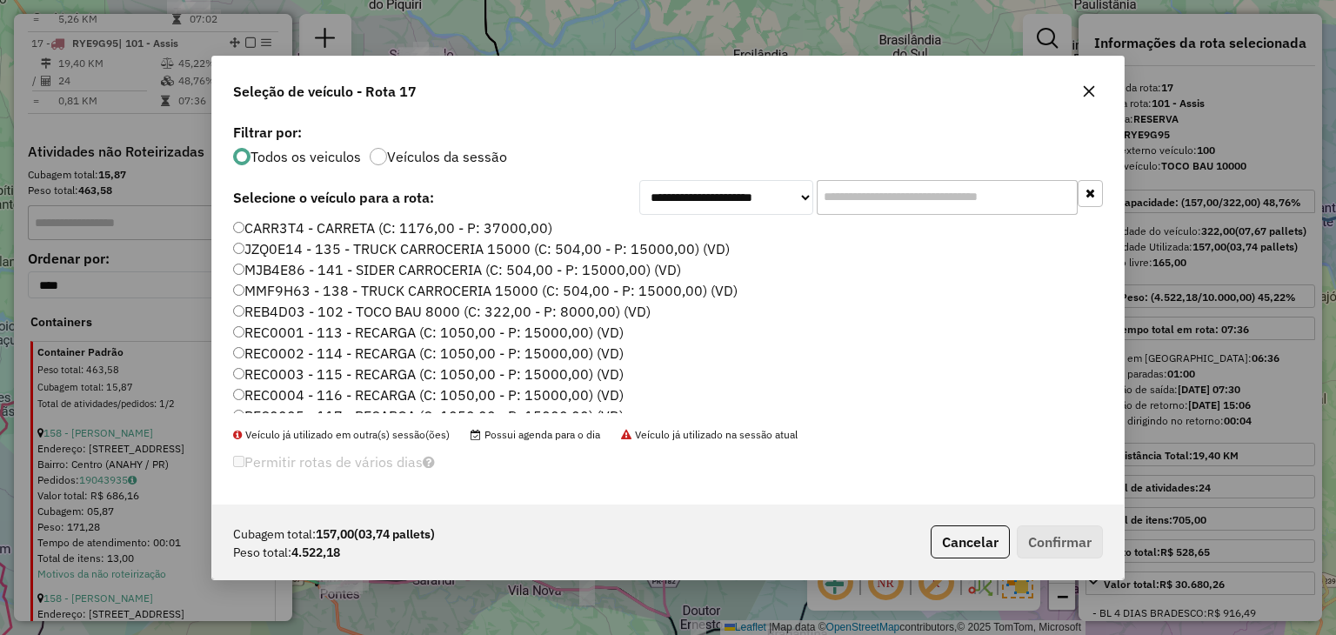
click at [607, 331] on label "REC0001 - 113 - RECARGA (C: 1050,00 - P: 15000,00) (VD)" at bounding box center [428, 332] width 390 height 21
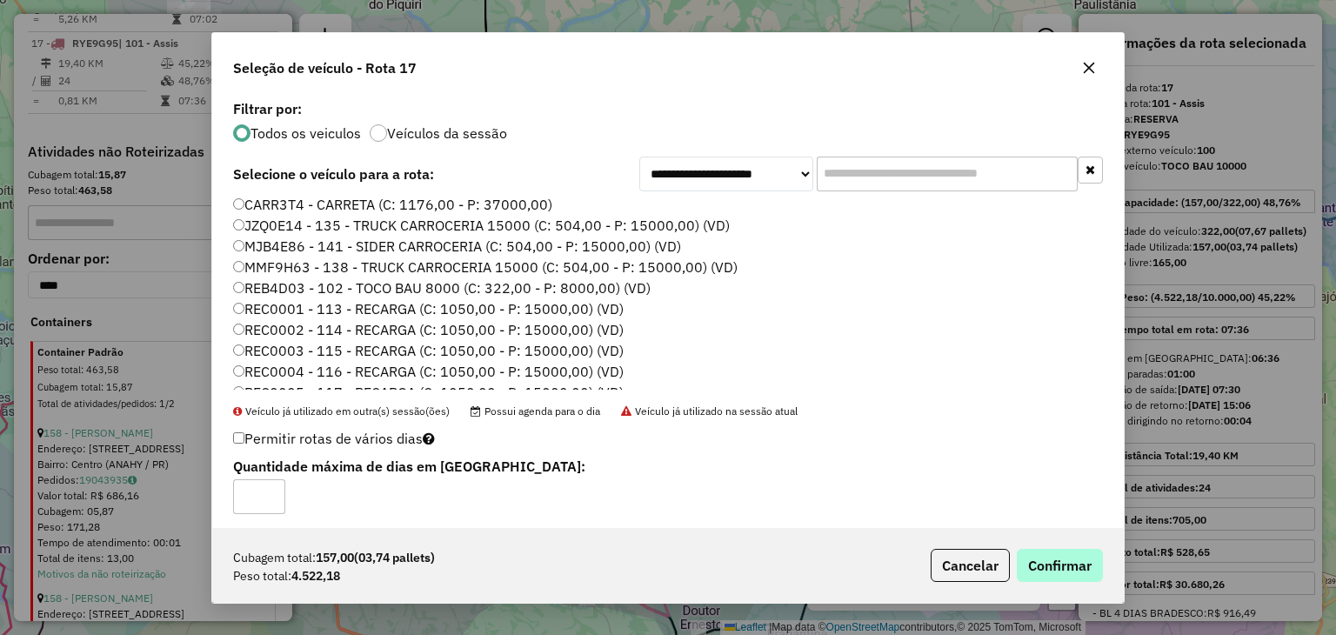
drag, startPoint x: 1100, startPoint y: 583, endPoint x: 1084, endPoint y: 569, distance: 21.5
click at [1089, 573] on div "Cubagem total: 157,00 (03,74 pallets) Peso total: 4.522,18 Cancelar Confirmar" at bounding box center [667, 565] width 911 height 75
click at [1083, 569] on button "Confirmar" at bounding box center [1059, 565] width 86 height 33
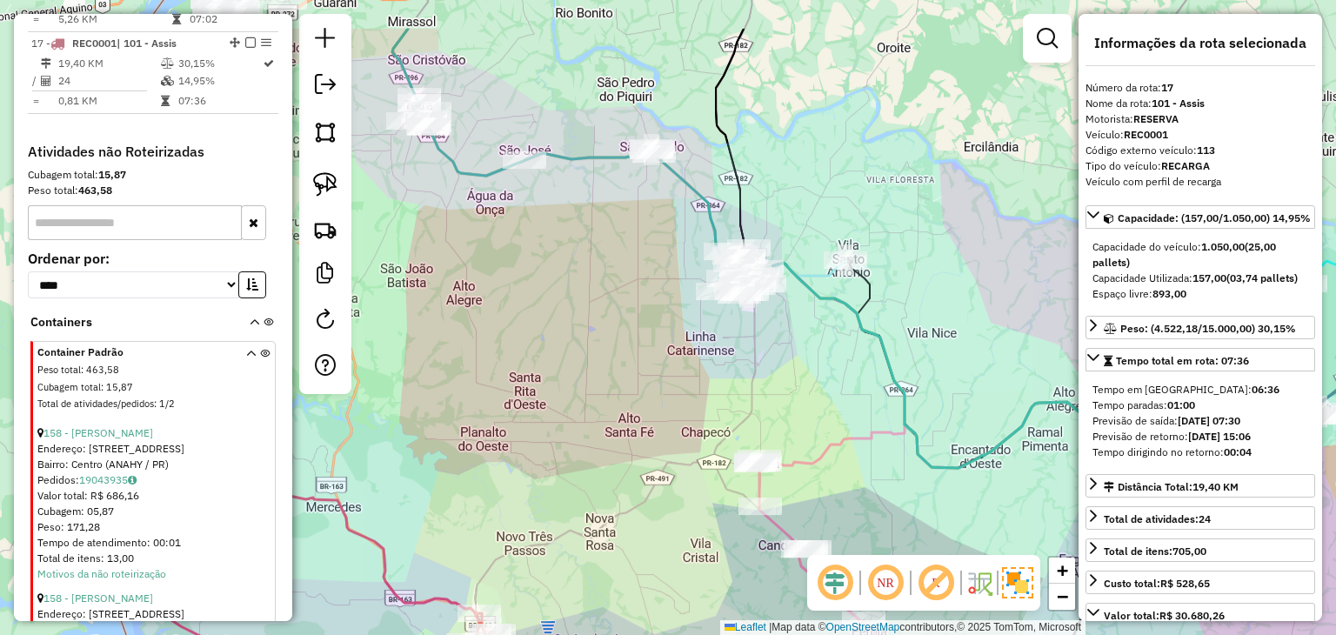
drag, startPoint x: 498, startPoint y: 317, endPoint x: 706, endPoint y: 394, distance: 221.5
click at [784, 435] on div "Janela de atendimento Grade de atendimento Capacidade Transportadoras Veículos …" at bounding box center [668, 317] width 1336 height 635
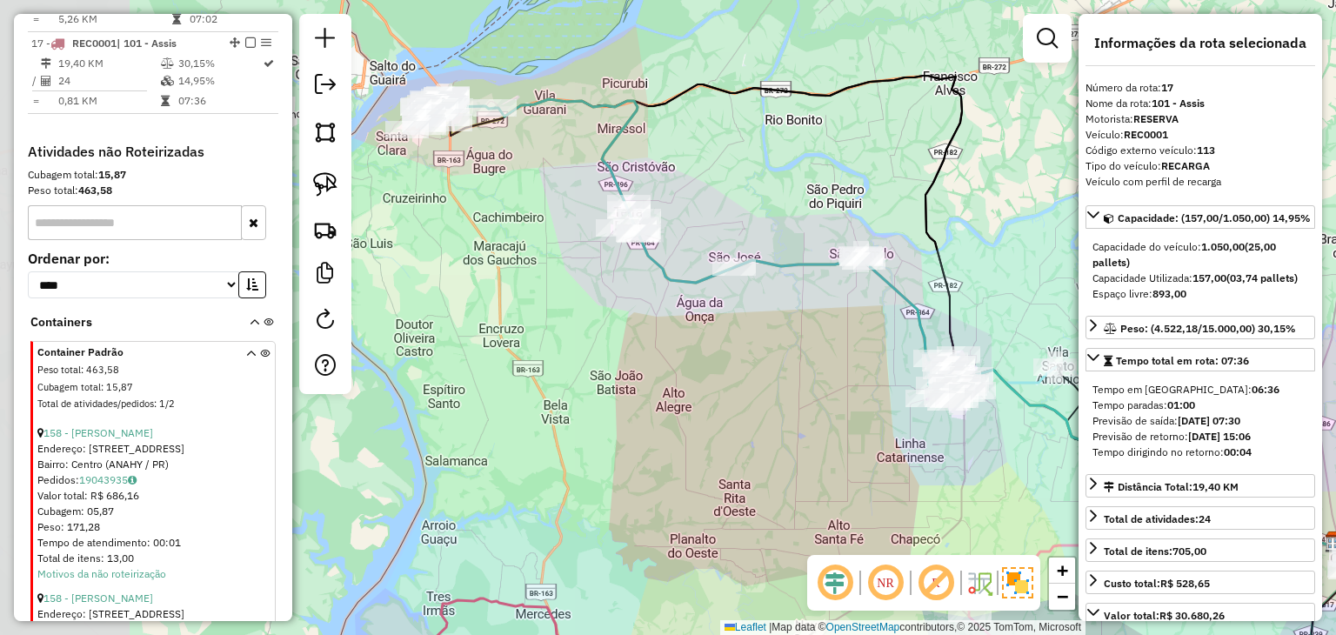
drag, startPoint x: 530, startPoint y: 280, endPoint x: 776, endPoint y: 408, distance: 276.5
click at [795, 425] on div "Janela de atendimento Grade de atendimento Capacidade Transportadoras Veículos …" at bounding box center [668, 317] width 1336 height 635
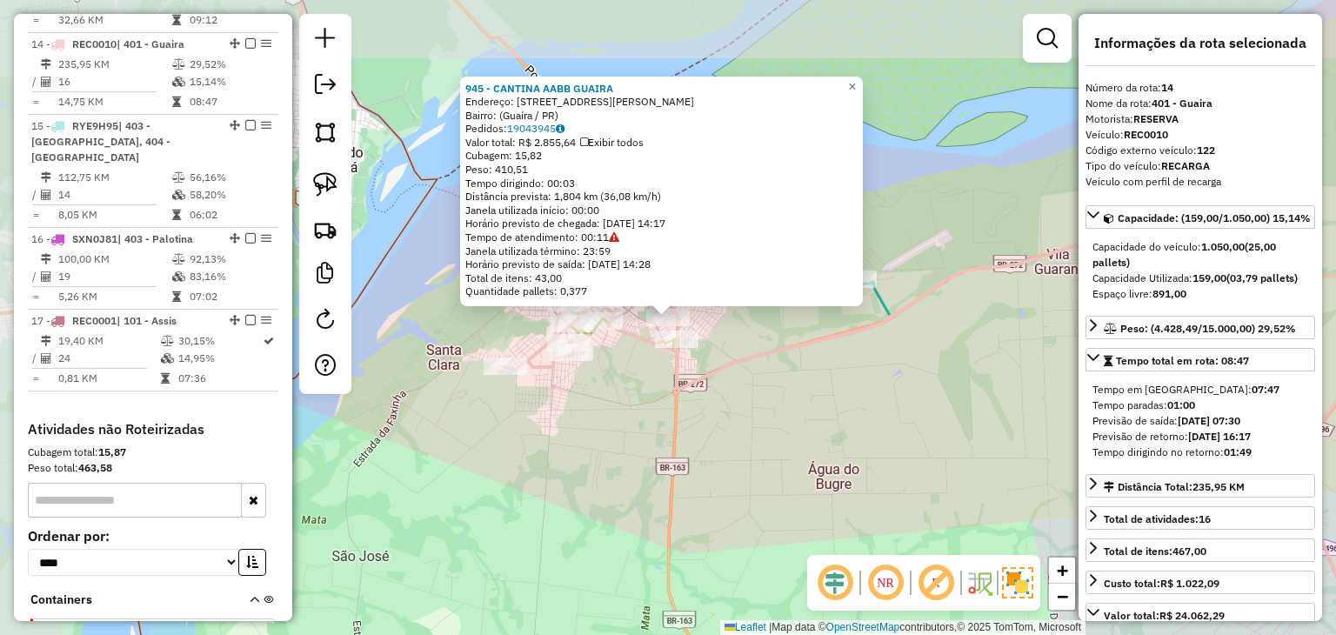
scroll to position [1974, 0]
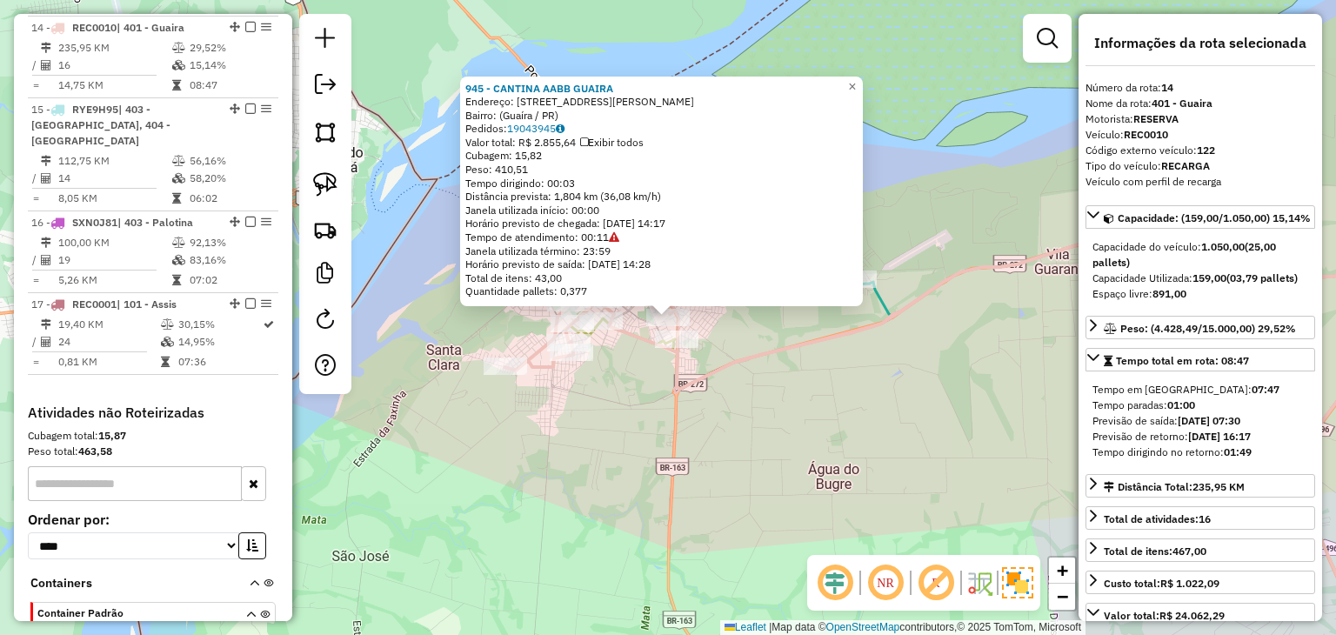
click at [623, 369] on div "945 - CANTINA AABB GUAIRA Endereço: [STREET_ADDRESS][PERSON_NAME]) Pedidos: 190…" at bounding box center [668, 317] width 1336 height 635
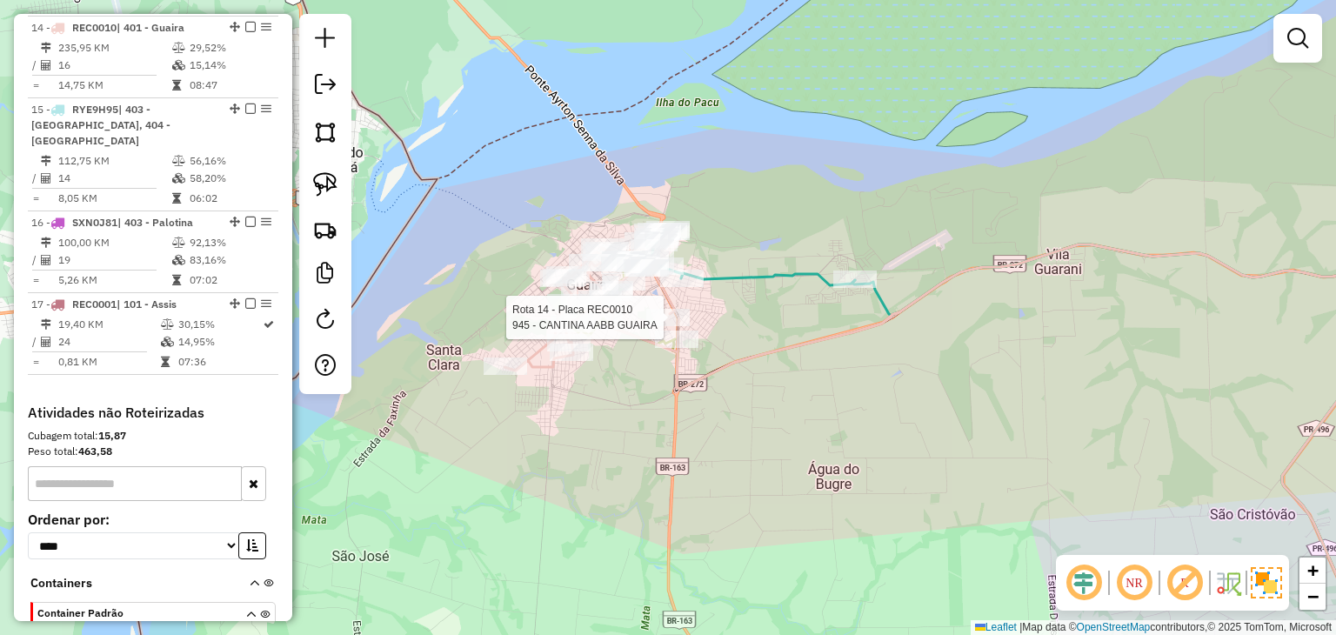
select select "*********"
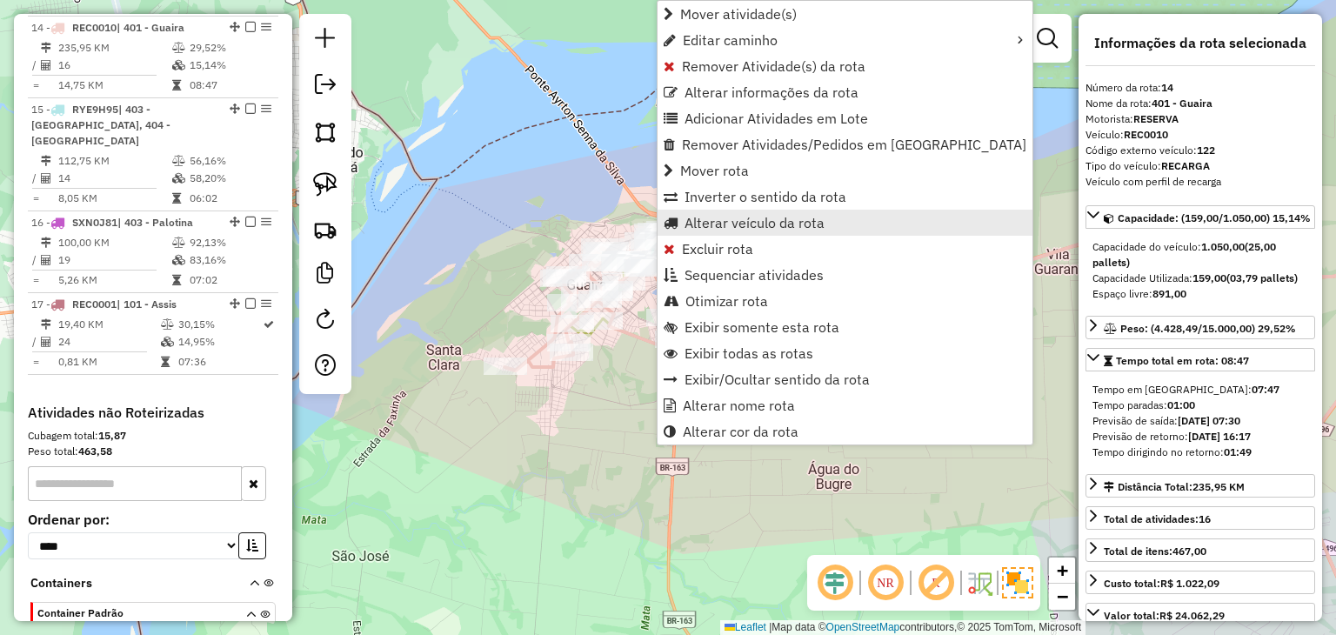
click at [710, 224] on span "Alterar veículo da rota" at bounding box center [754, 223] width 140 height 14
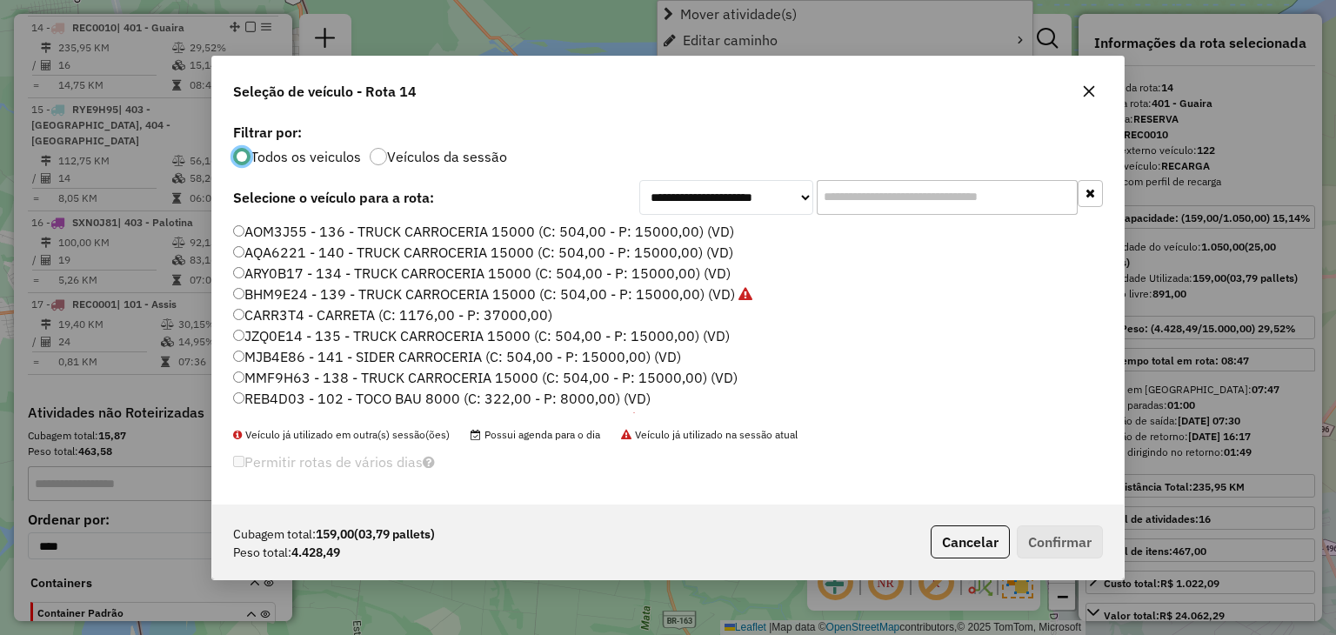
scroll to position [9, 5]
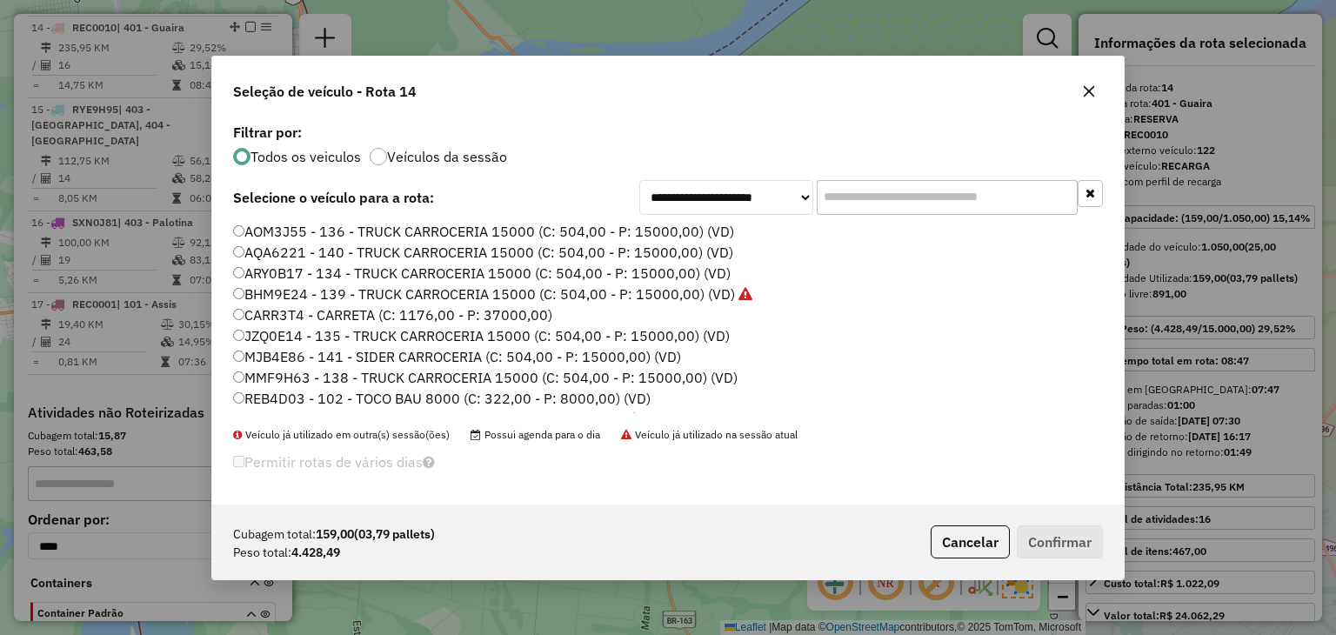
click at [863, 203] on input "text" at bounding box center [946, 197] width 261 height 35
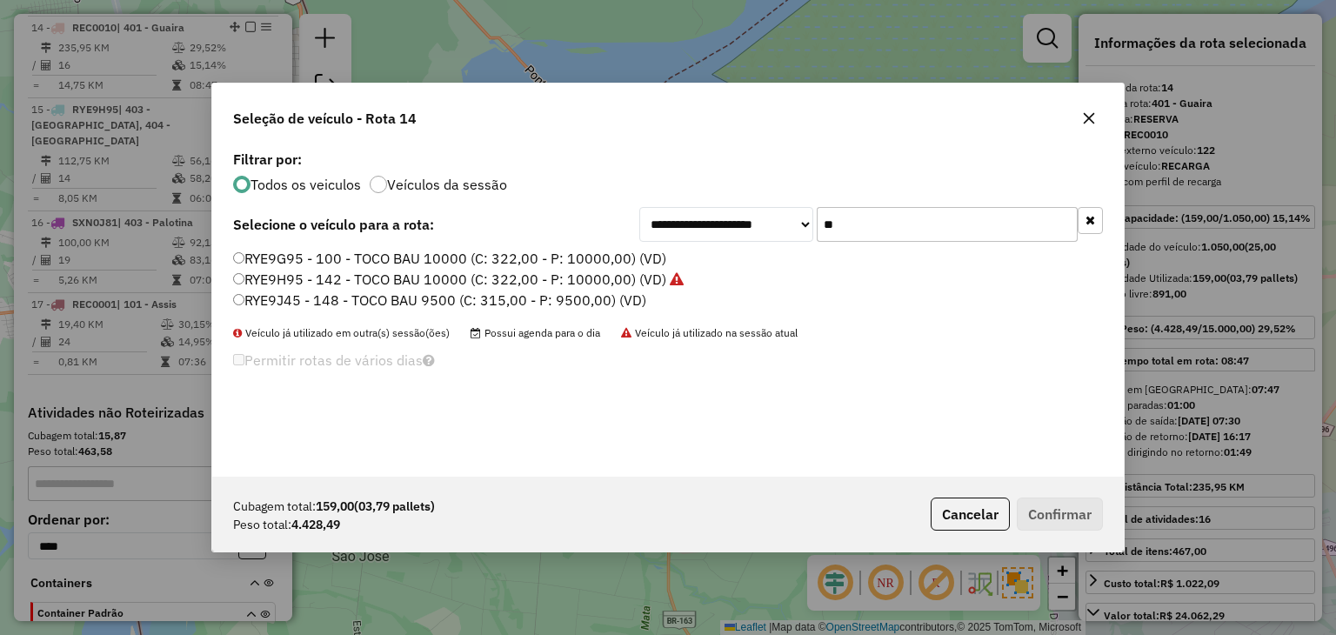
type input "**"
click at [611, 252] on label "RYE9G95 - 100 - TOCO BAU 10000 (C: 322,00 - P: 10000,00) (VD)" at bounding box center [449, 258] width 433 height 21
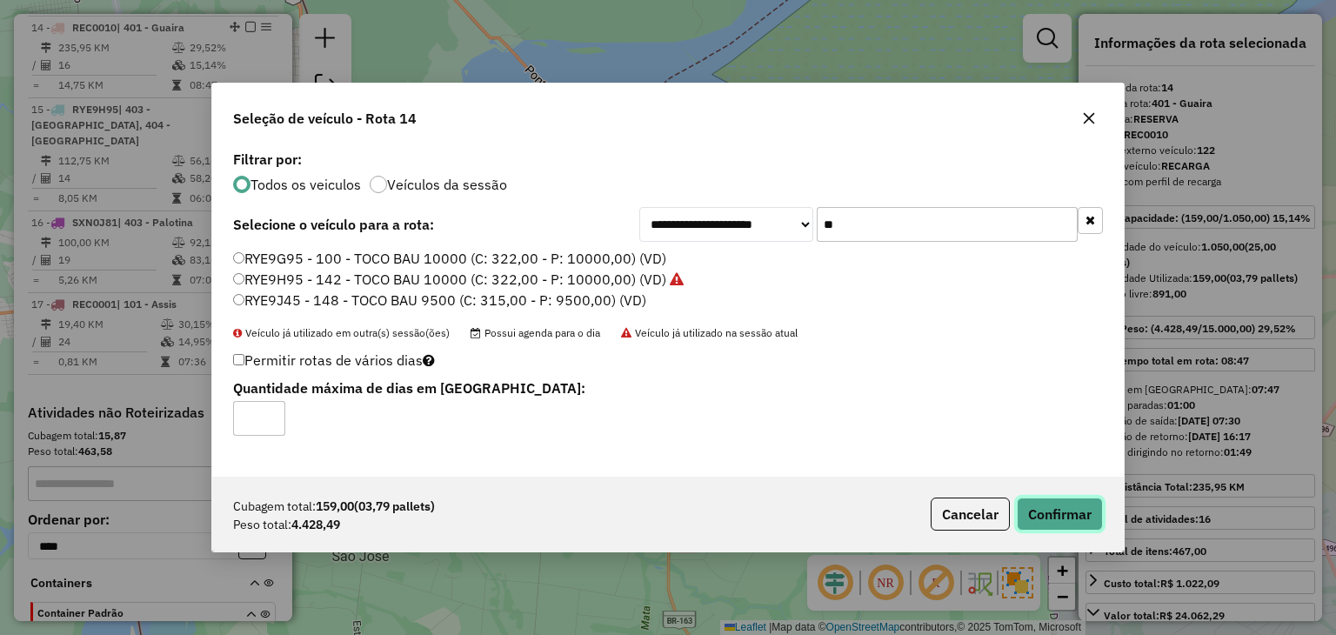
click at [1052, 516] on button "Confirmar" at bounding box center [1059, 513] width 86 height 33
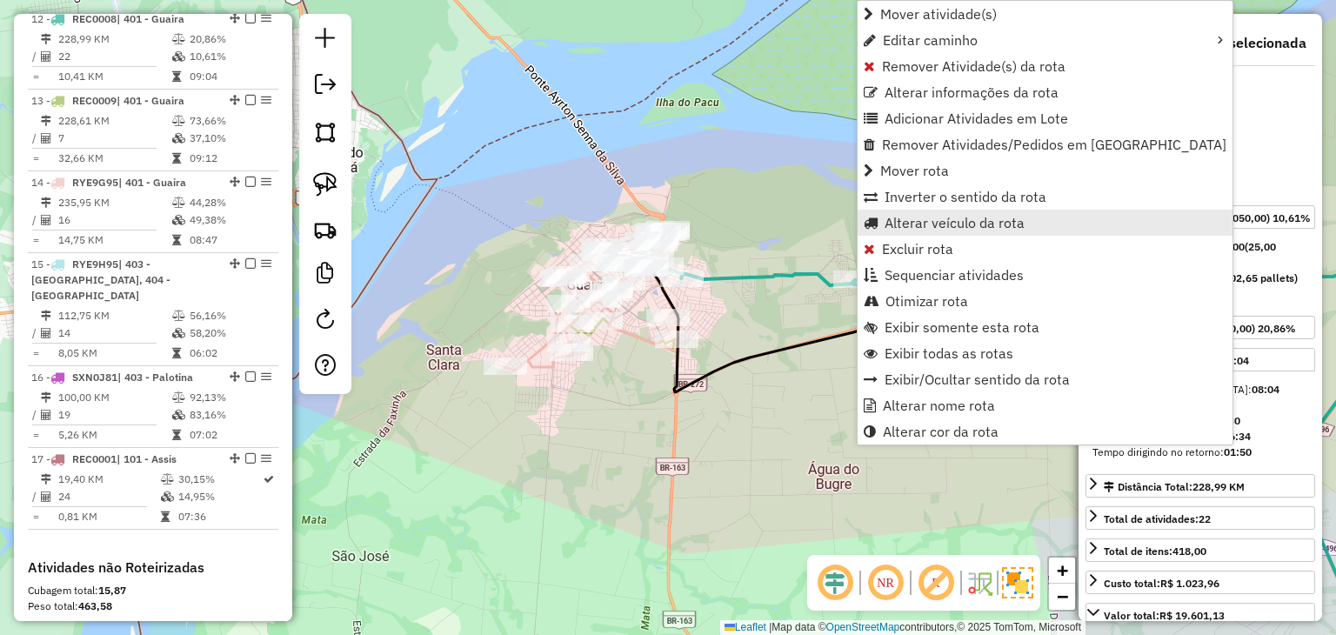
scroll to position [1811, 0]
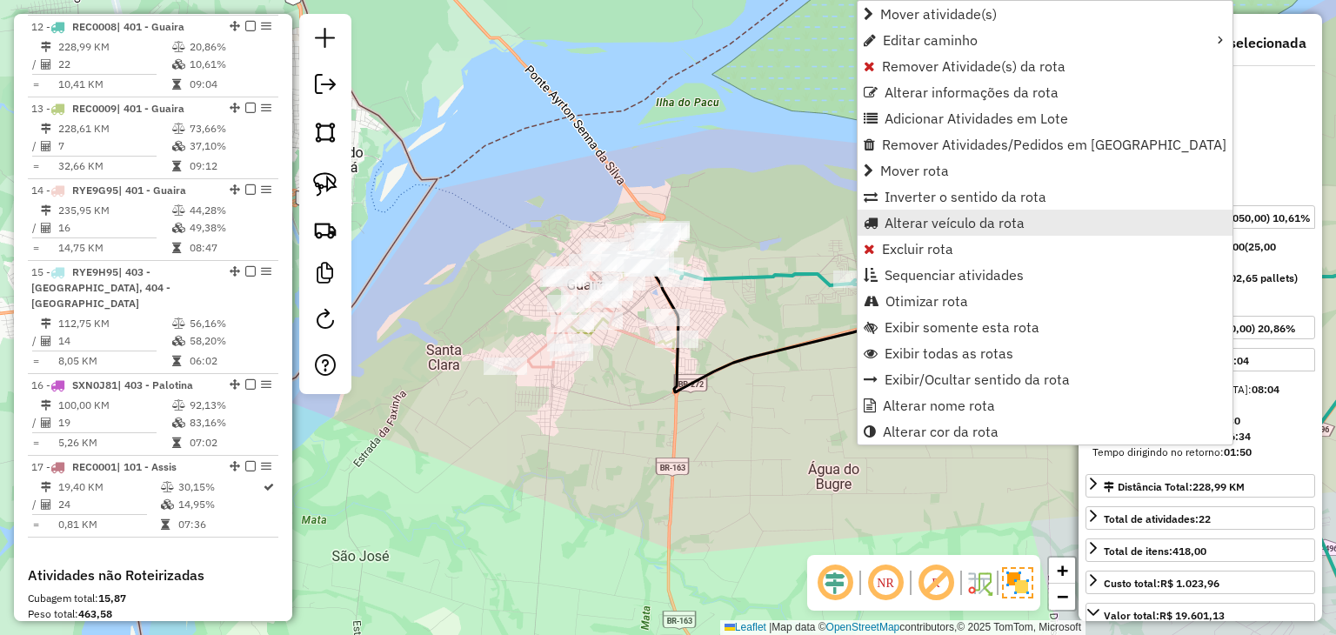
click at [940, 223] on span "Alterar veículo da rota" at bounding box center [954, 223] width 140 height 14
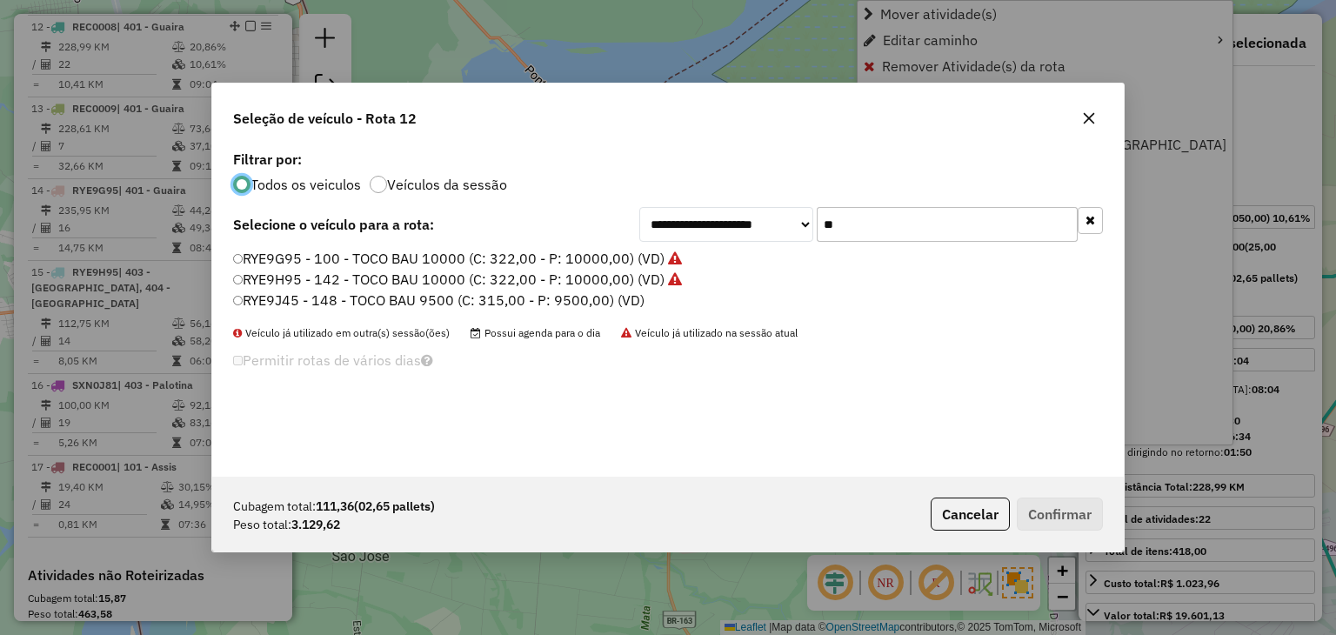
scroll to position [9, 5]
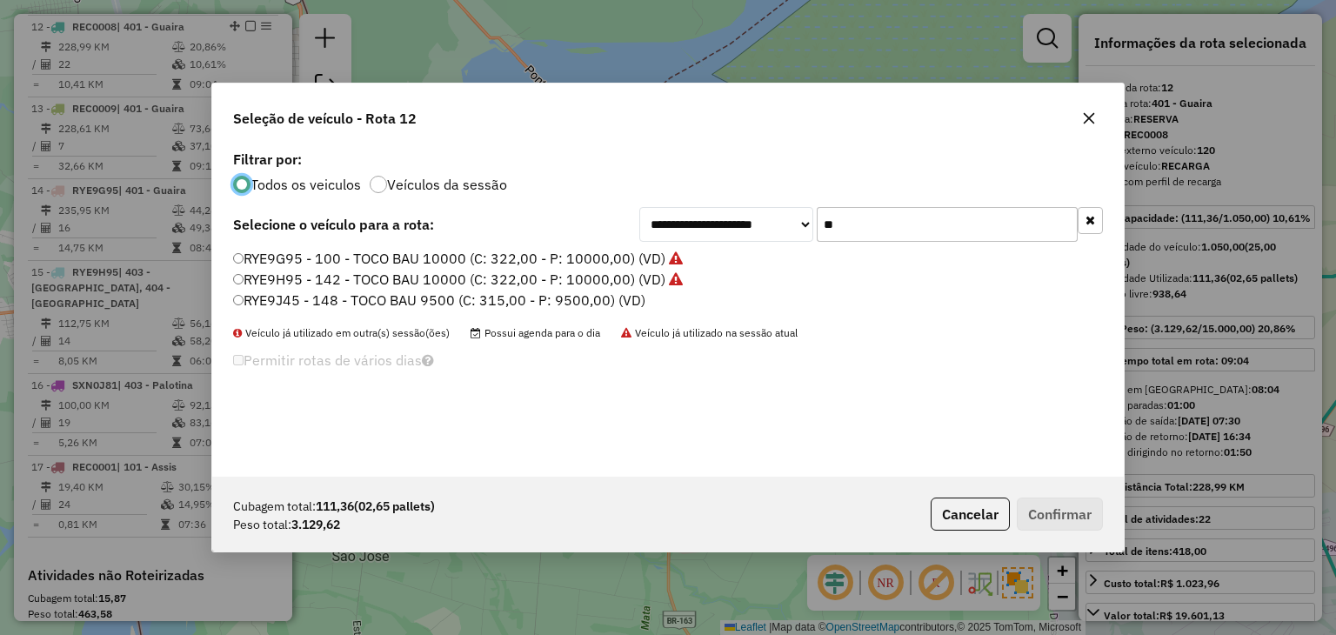
click at [706, 222] on div "**********" at bounding box center [870, 224] width 463 height 35
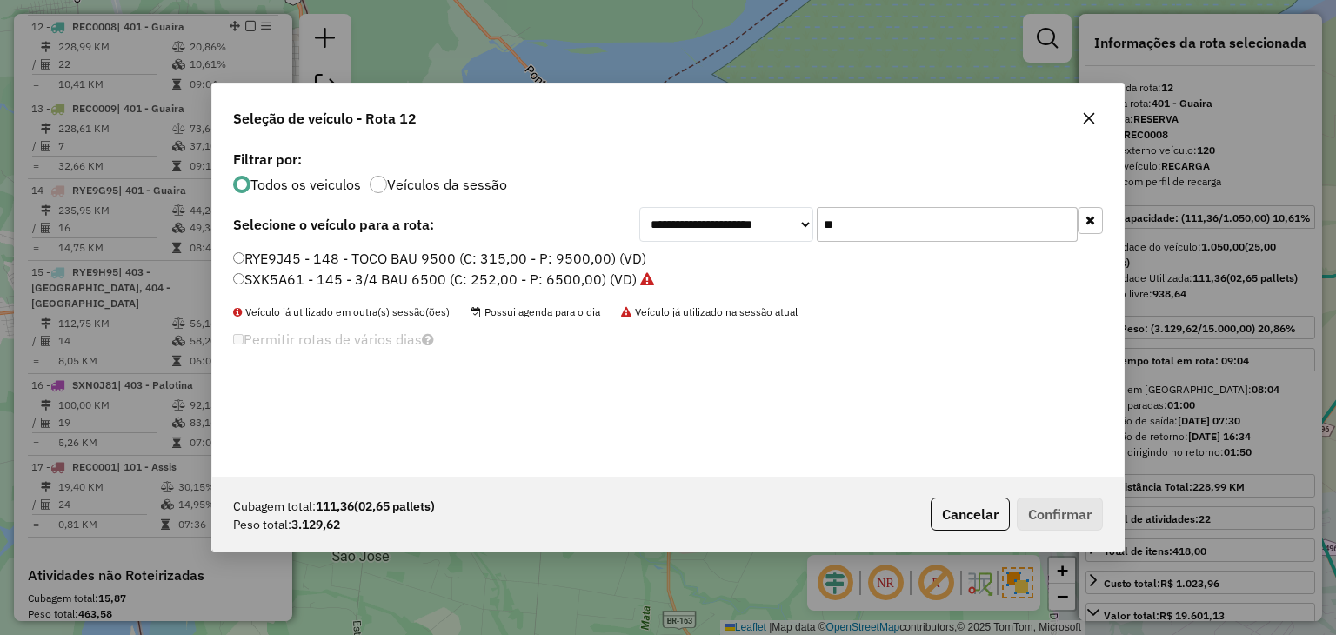
type input "**"
click at [433, 251] on label "RYE9J45 - 148 - TOCO BAU 9500 (C: 315,00 - P: 9500,00) (VD)" at bounding box center [439, 258] width 413 height 21
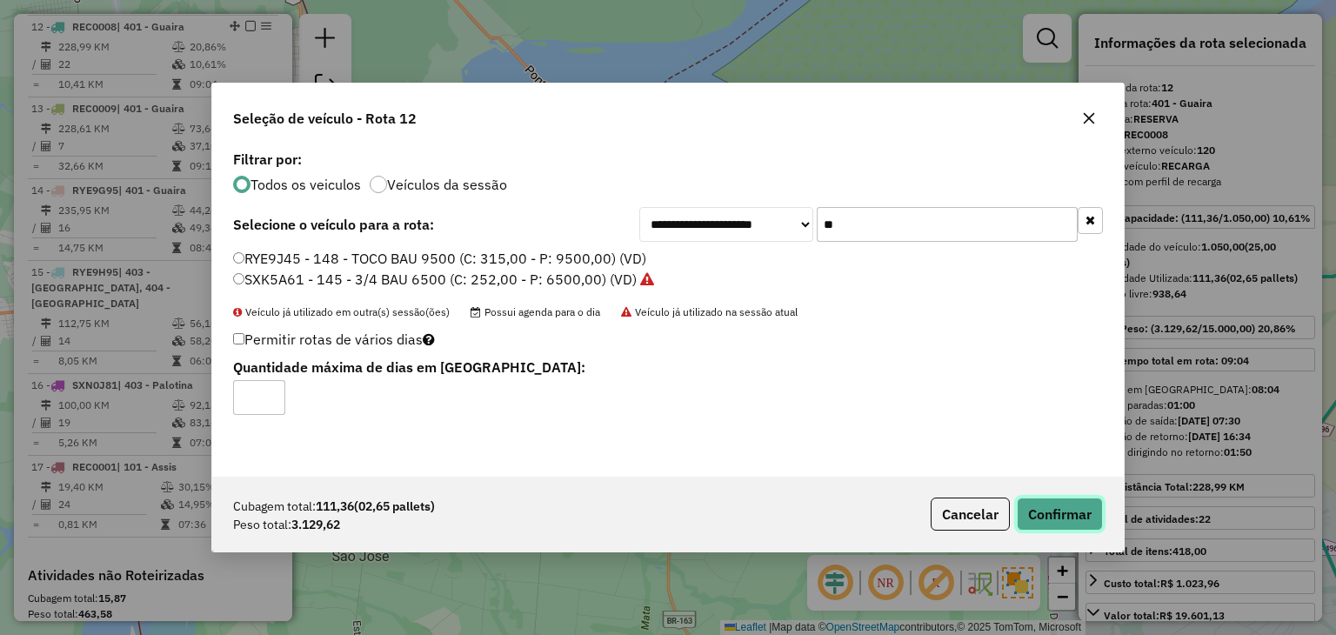
click at [1048, 519] on button "Confirmar" at bounding box center [1059, 513] width 86 height 33
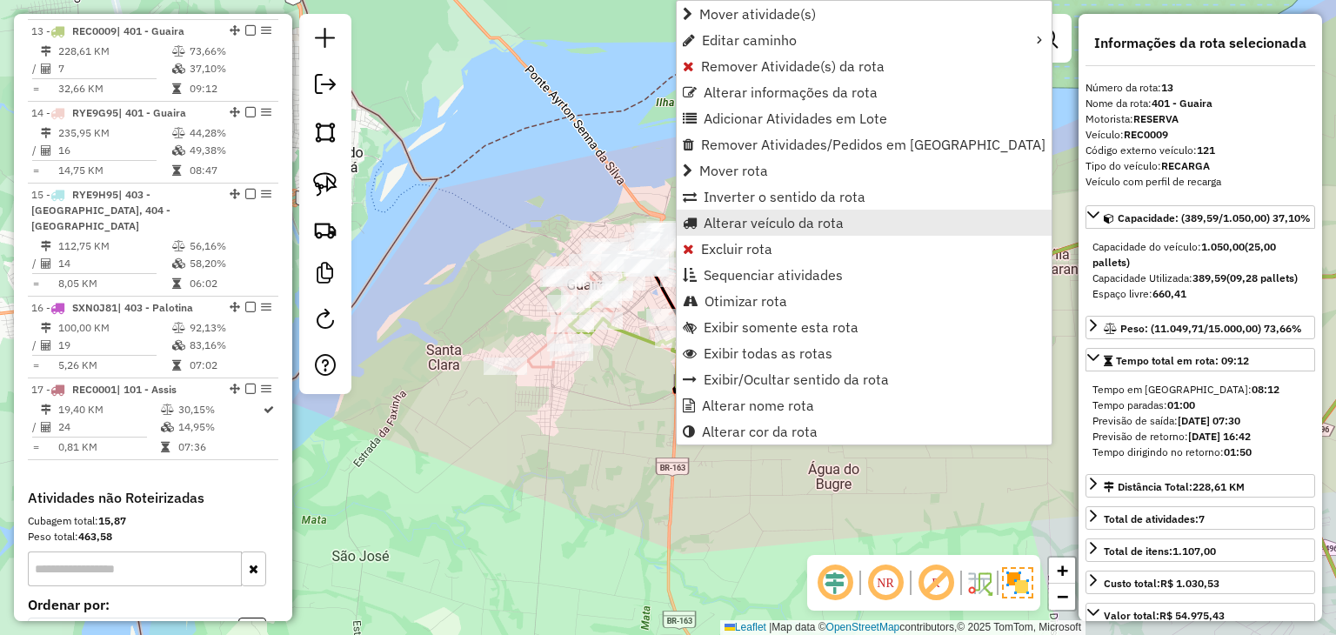
scroll to position [1892, 0]
click at [755, 224] on span "Alterar veículo da rota" at bounding box center [773, 223] width 140 height 14
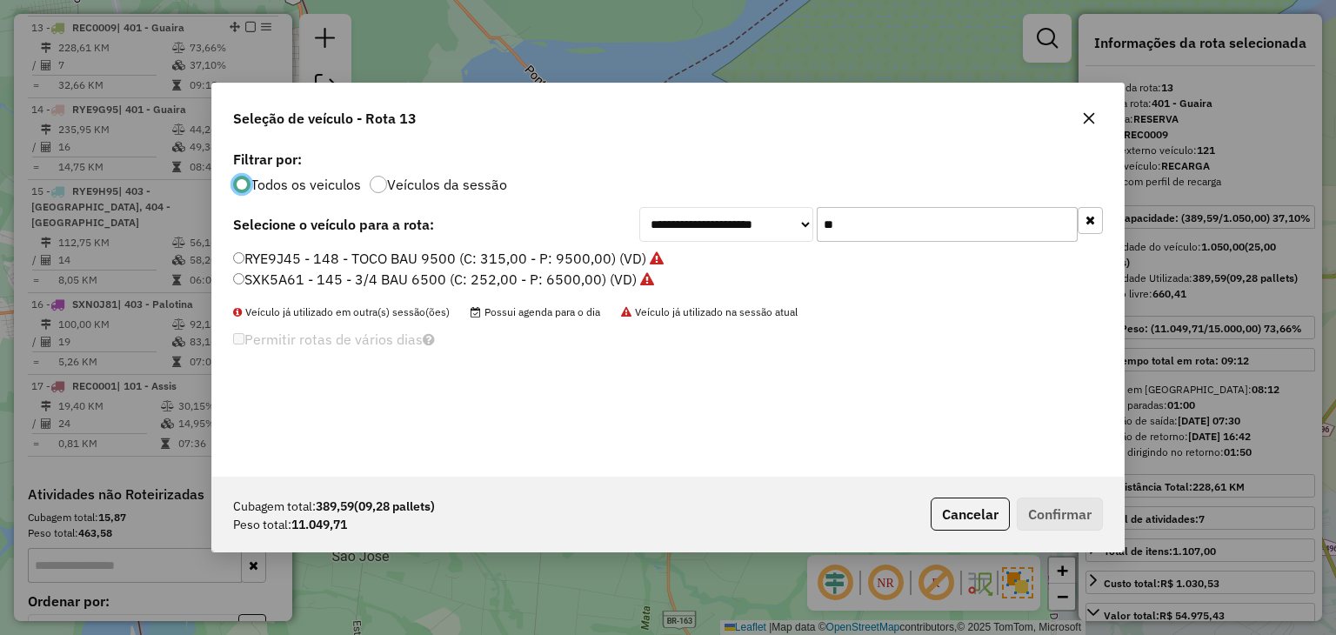
scroll to position [9, 5]
click at [873, 231] on input "**" at bounding box center [946, 224] width 261 height 35
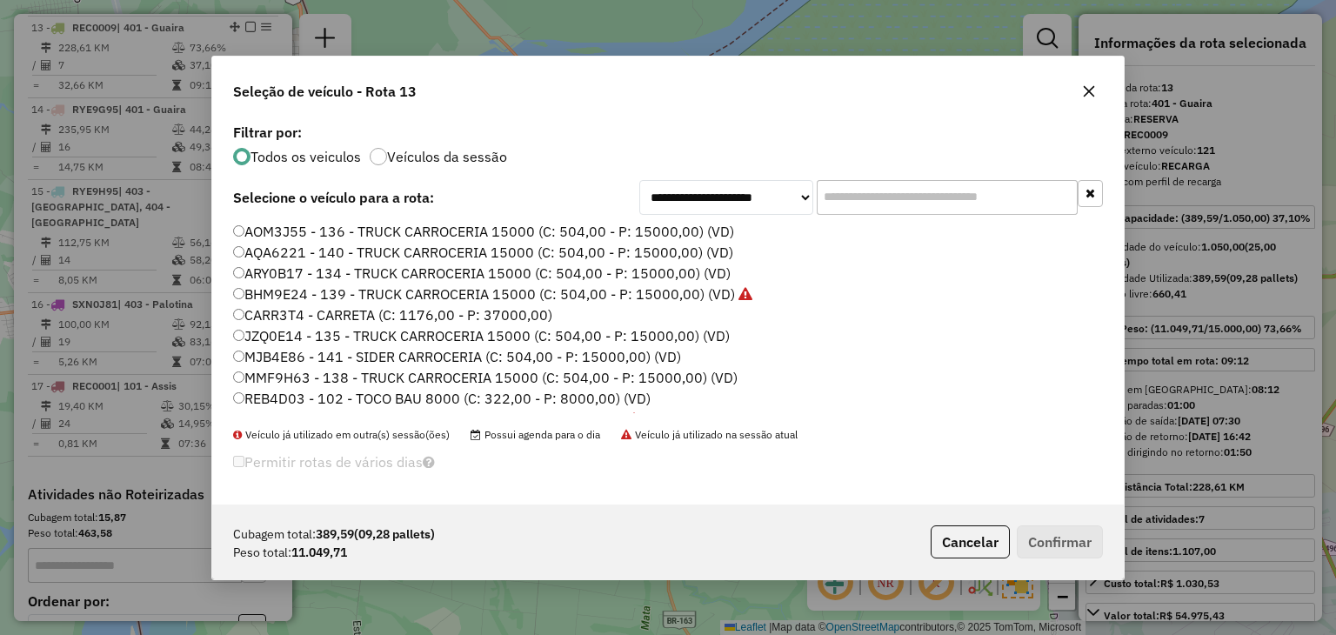
click at [856, 196] on input "text" at bounding box center [946, 197] width 261 height 35
click at [358, 269] on label "ARY0B17 - 134 - TRUCK CARROCERIA 15000 (C: 504,00 - P: 15000,00) (VD)" at bounding box center [481, 273] width 497 height 21
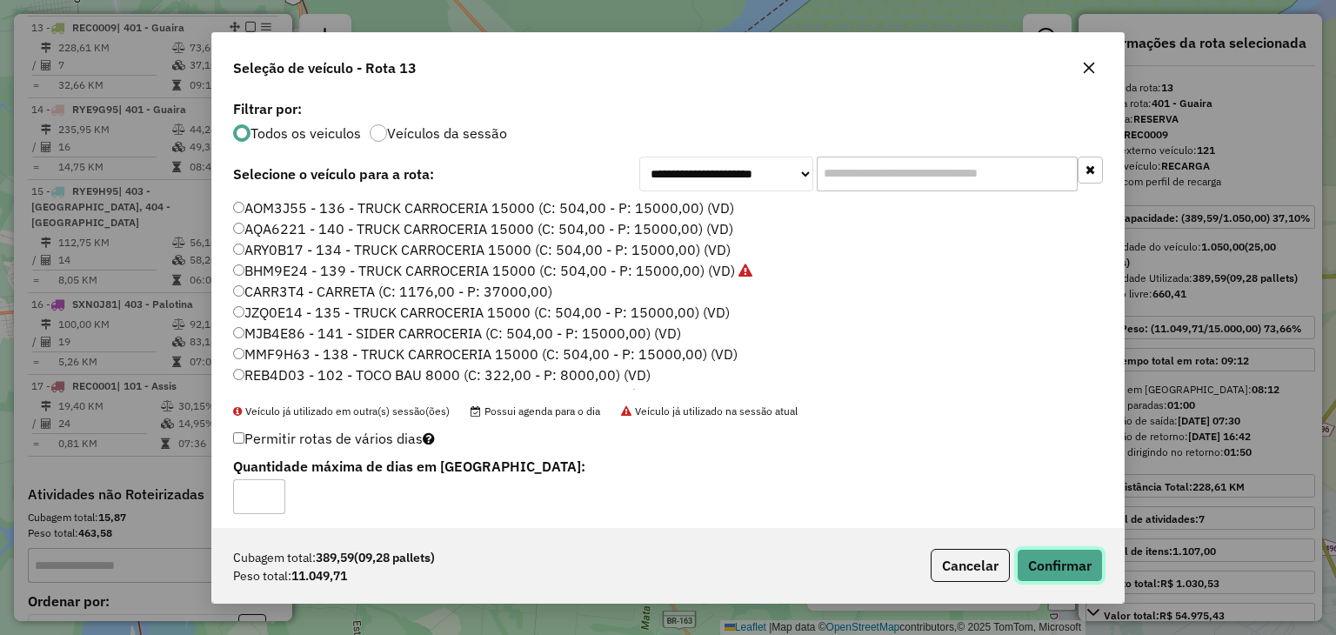
click at [1064, 551] on button "Confirmar" at bounding box center [1059, 565] width 86 height 33
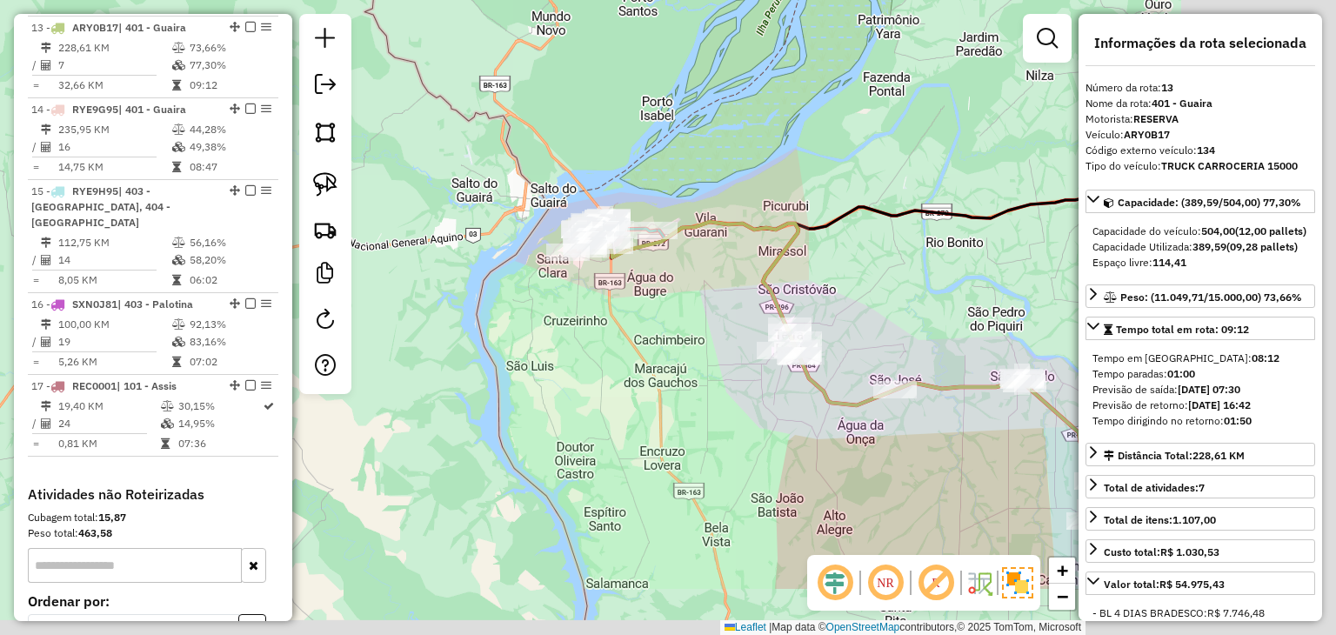
drag, startPoint x: 947, startPoint y: 436, endPoint x: 717, endPoint y: 303, distance: 265.3
click at [717, 303] on div "Janela de atendimento Grade de atendimento Capacidade Transportadoras Veículos …" at bounding box center [668, 317] width 1336 height 635
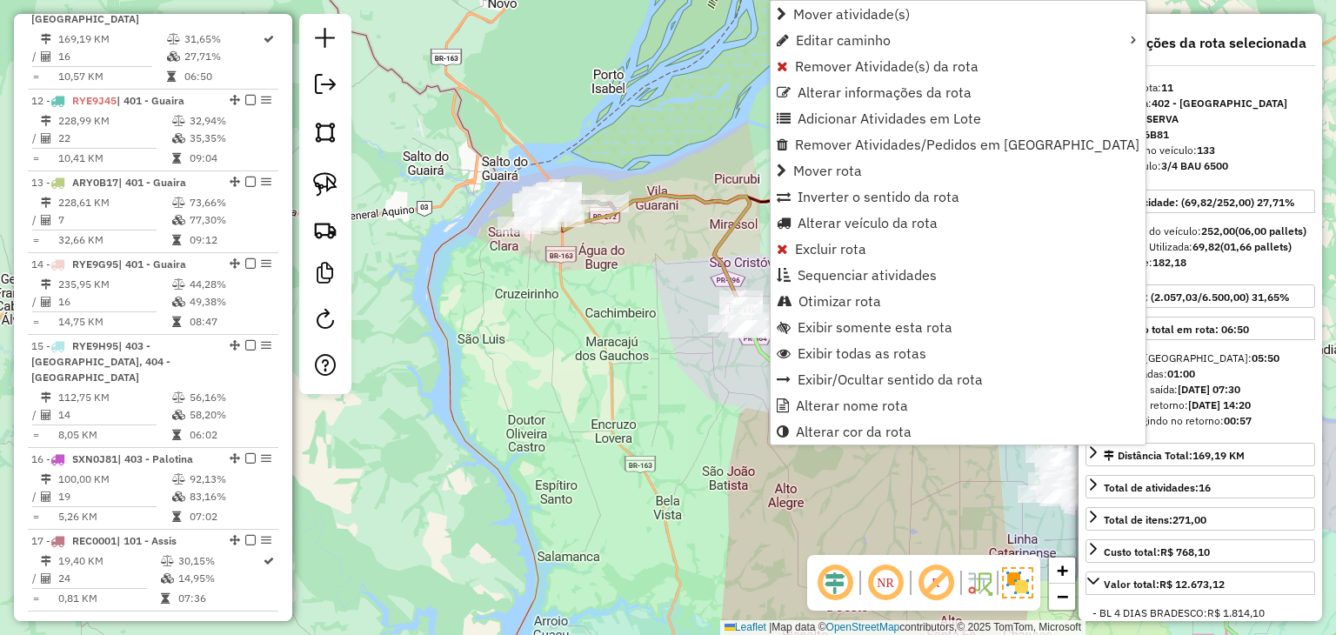
scroll to position [1729, 0]
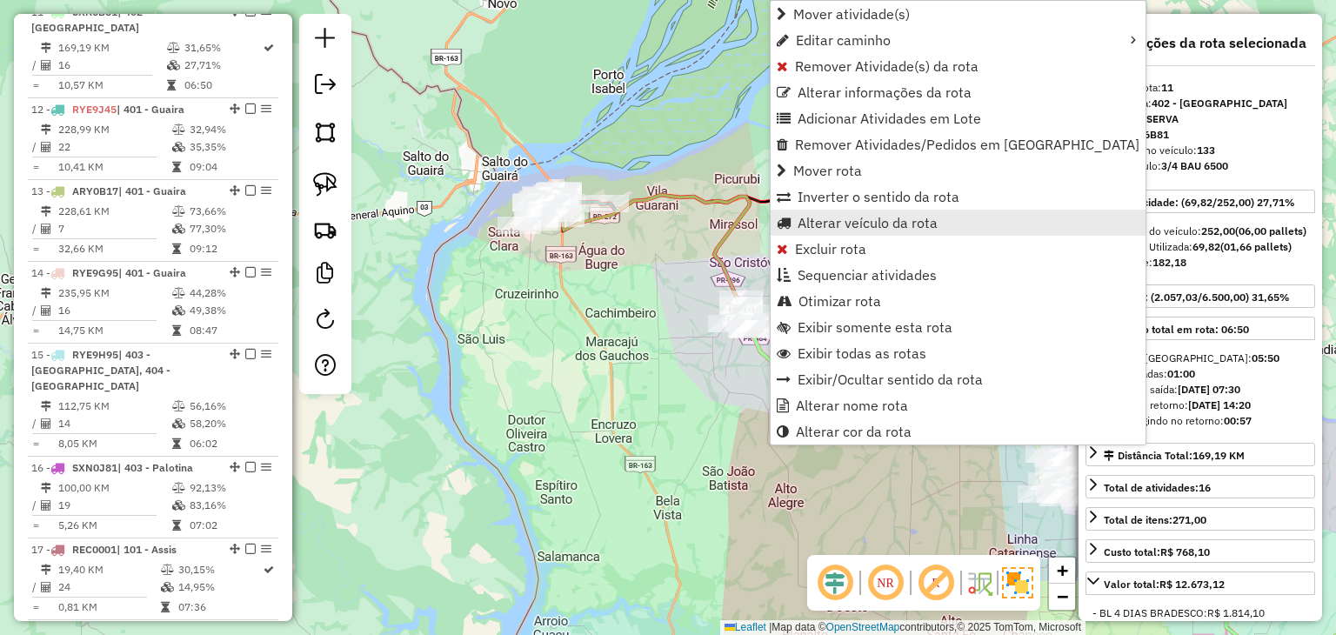
click at [834, 227] on span "Alterar veículo da rota" at bounding box center [867, 223] width 140 height 14
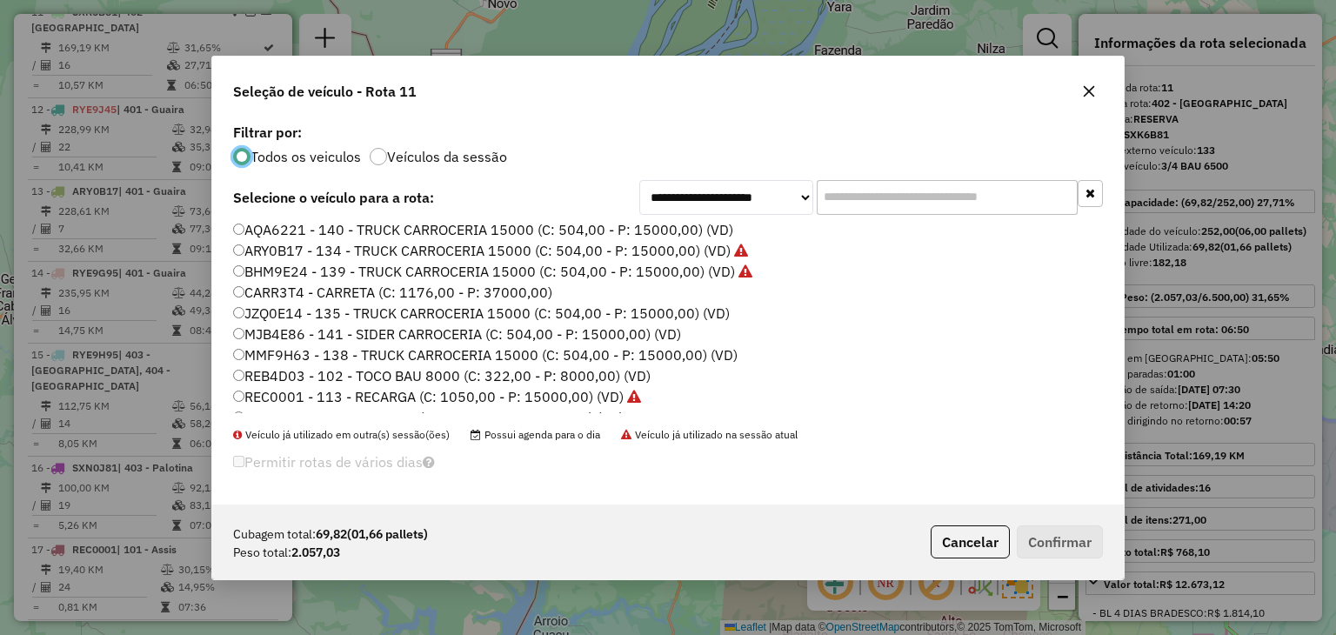
scroll to position [0, 0]
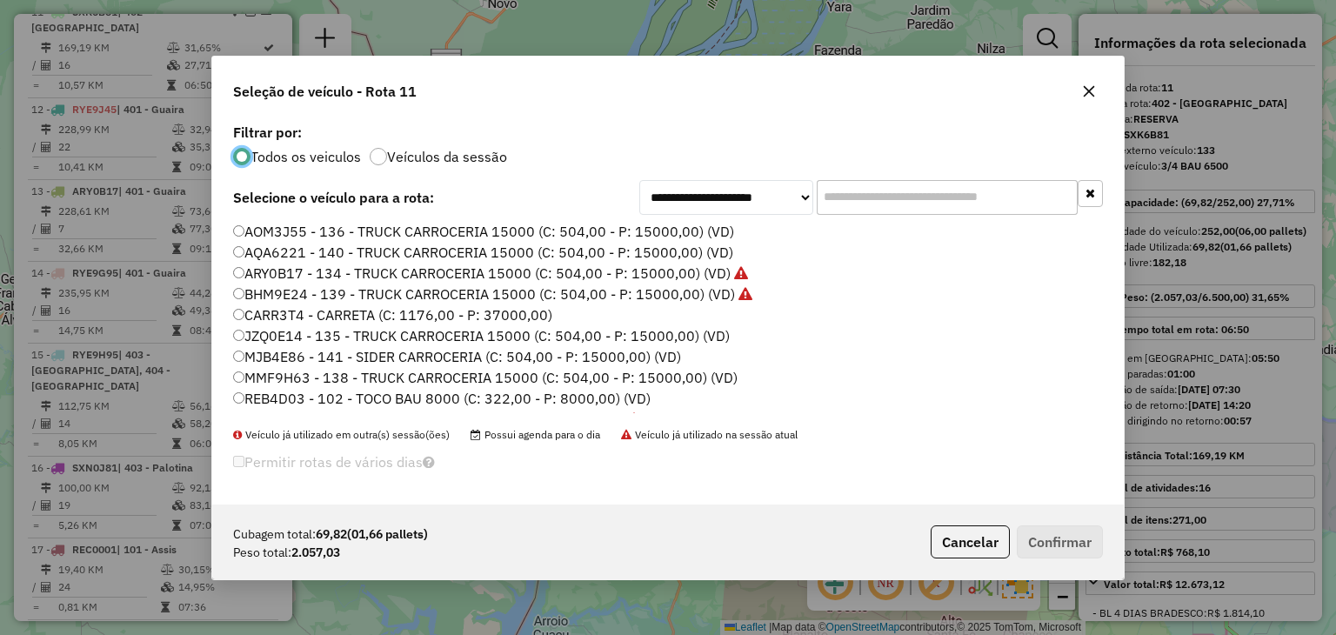
click at [1076, 92] on button "button" at bounding box center [1089, 91] width 28 height 28
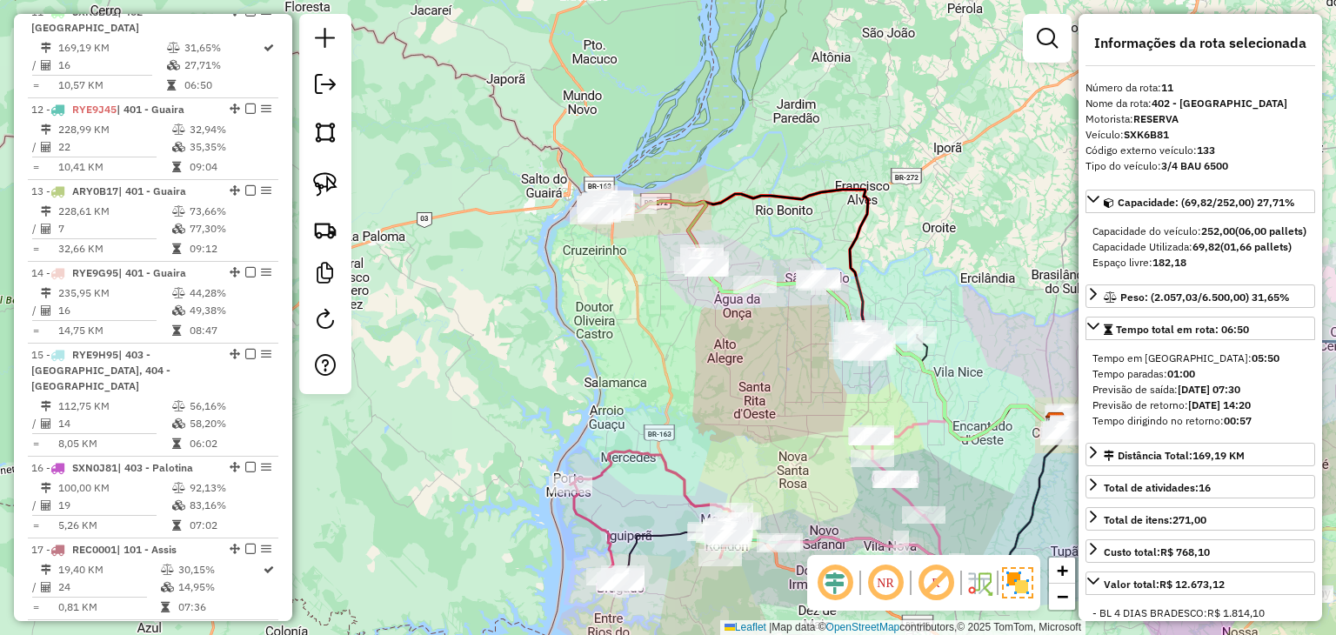
drag, startPoint x: 740, startPoint y: 399, endPoint x: 628, endPoint y: 316, distance: 139.8
click at [628, 316] on div "Janela de atendimento Grade de atendimento Capacidade Transportadoras Veículos …" at bounding box center [668, 317] width 1336 height 635
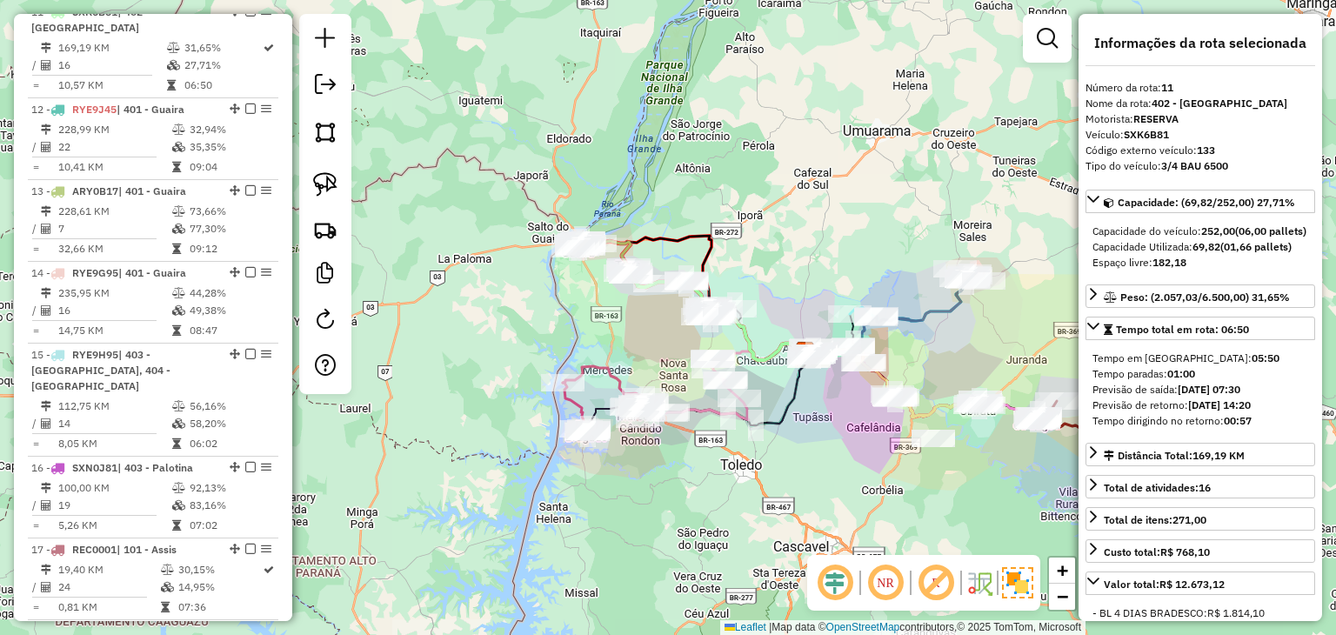
drag, startPoint x: 897, startPoint y: 221, endPoint x: 773, endPoint y: 150, distance: 143.3
click at [773, 150] on div "Janela de atendimento Grade de atendimento Capacidade Transportadoras Veículos …" at bounding box center [668, 317] width 1336 height 635
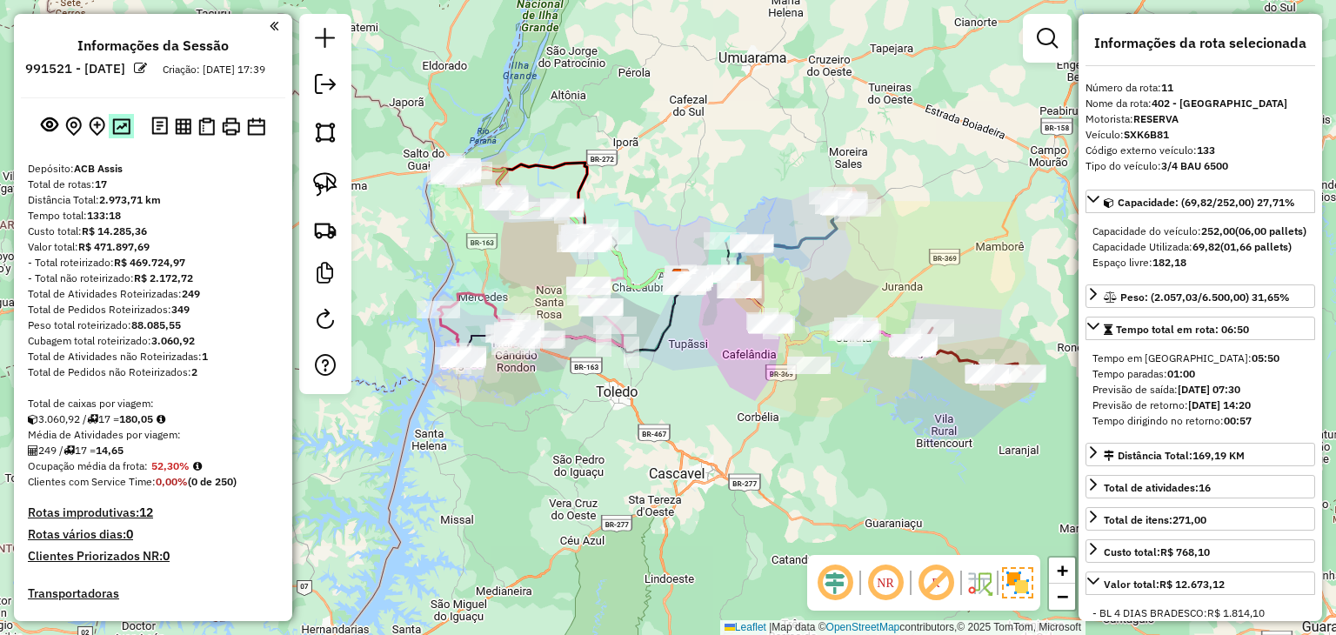
click at [123, 135] on img at bounding box center [121, 126] width 18 height 17
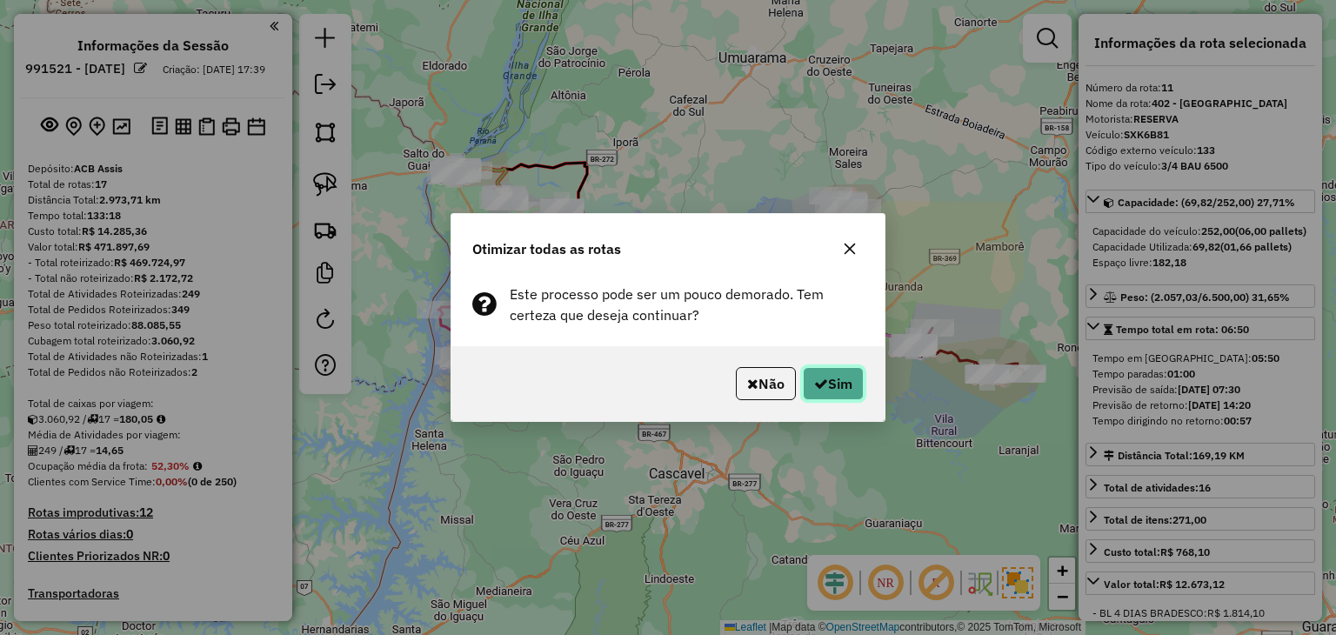
click at [815, 376] on icon "button" at bounding box center [821, 383] width 14 height 14
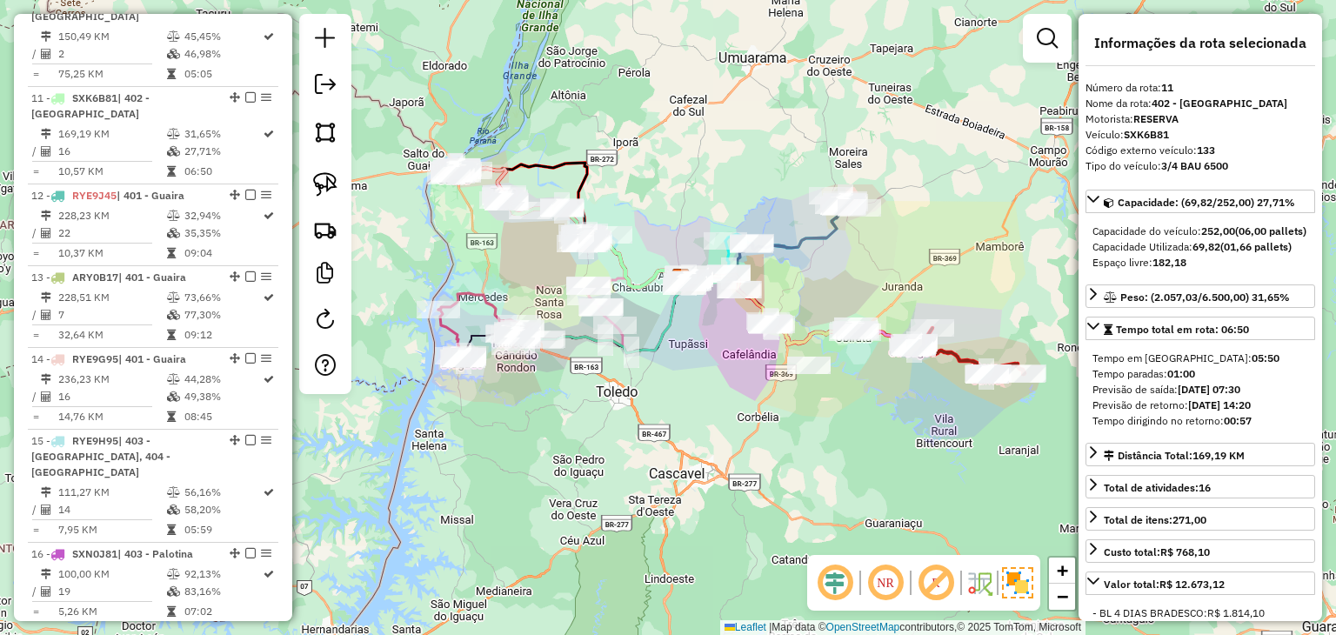
scroll to position [1729, 0]
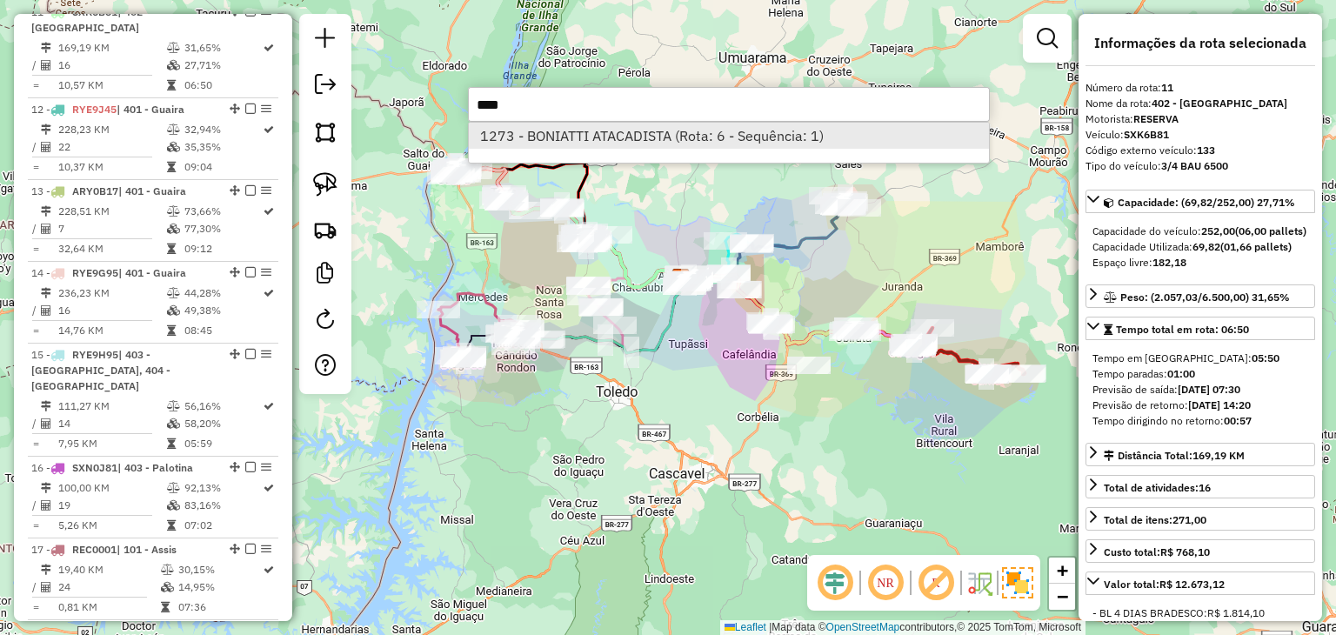
type input "****"
click at [583, 134] on li "1273 - BONIATTI ATACADISTA (Rota: 6 - Sequência: 1)" at bounding box center [729, 136] width 520 height 26
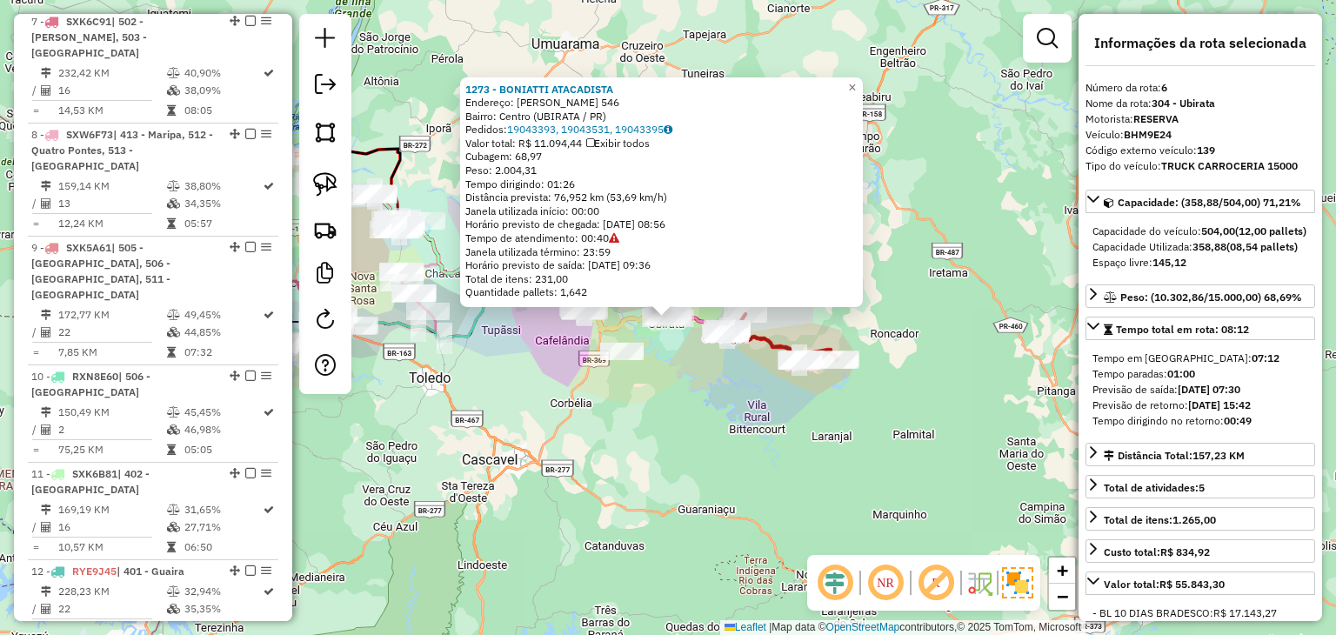
scroll to position [1243, 0]
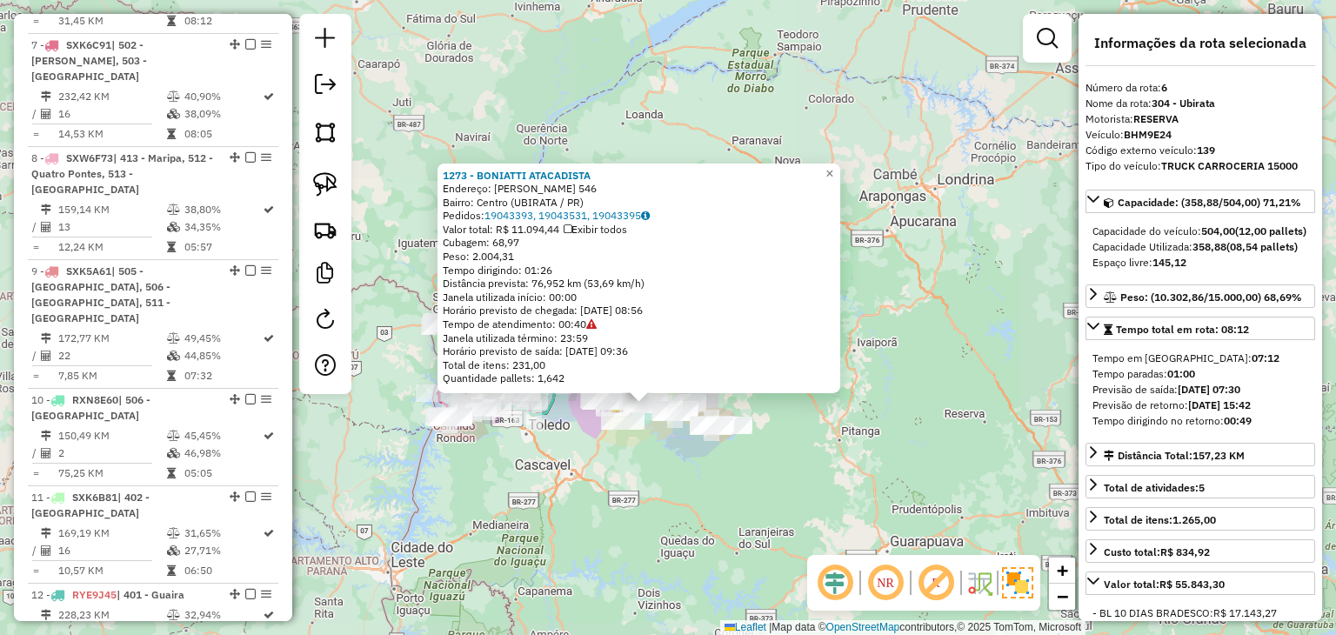
click at [706, 453] on div "1273 - BONIATTI ATACADISTA Endereço: [PERSON_NAME] 546 Bairro: Centro (UBIRATA …" at bounding box center [668, 317] width 1336 height 635
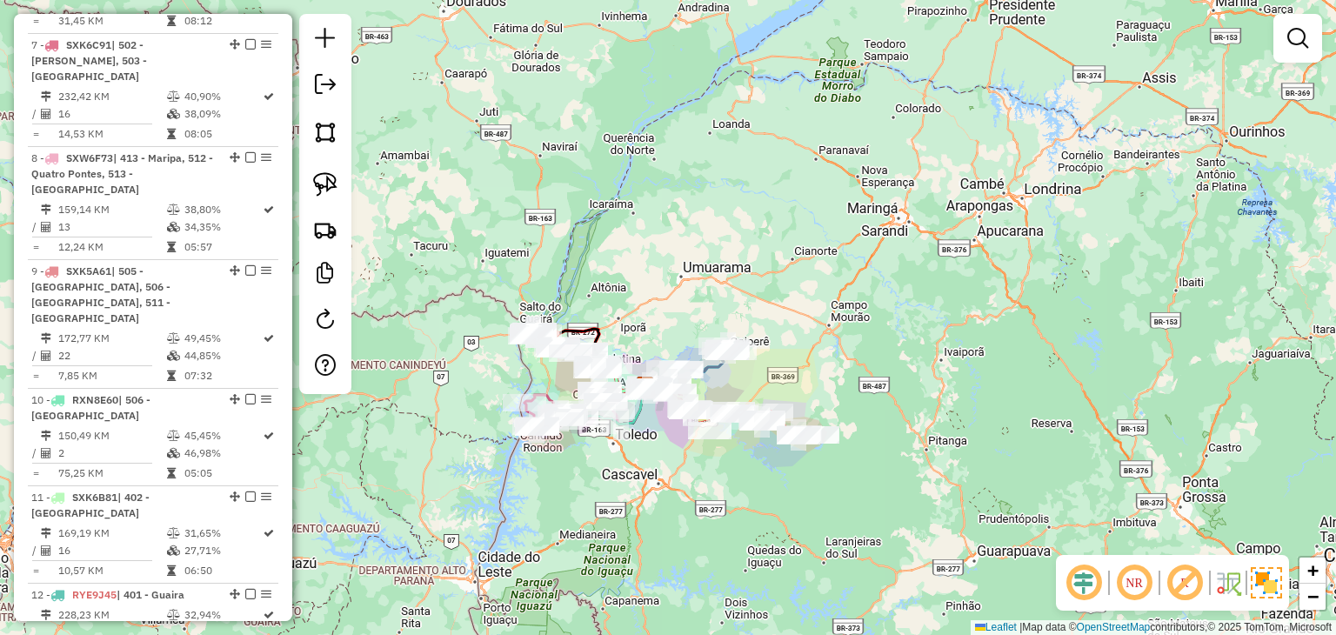
drag, startPoint x: 689, startPoint y: 470, endPoint x: 776, endPoint y: 479, distance: 87.5
click at [776, 479] on div "Janela de atendimento Grade de atendimento Capacidade Transportadoras Veículos …" at bounding box center [668, 317] width 1336 height 635
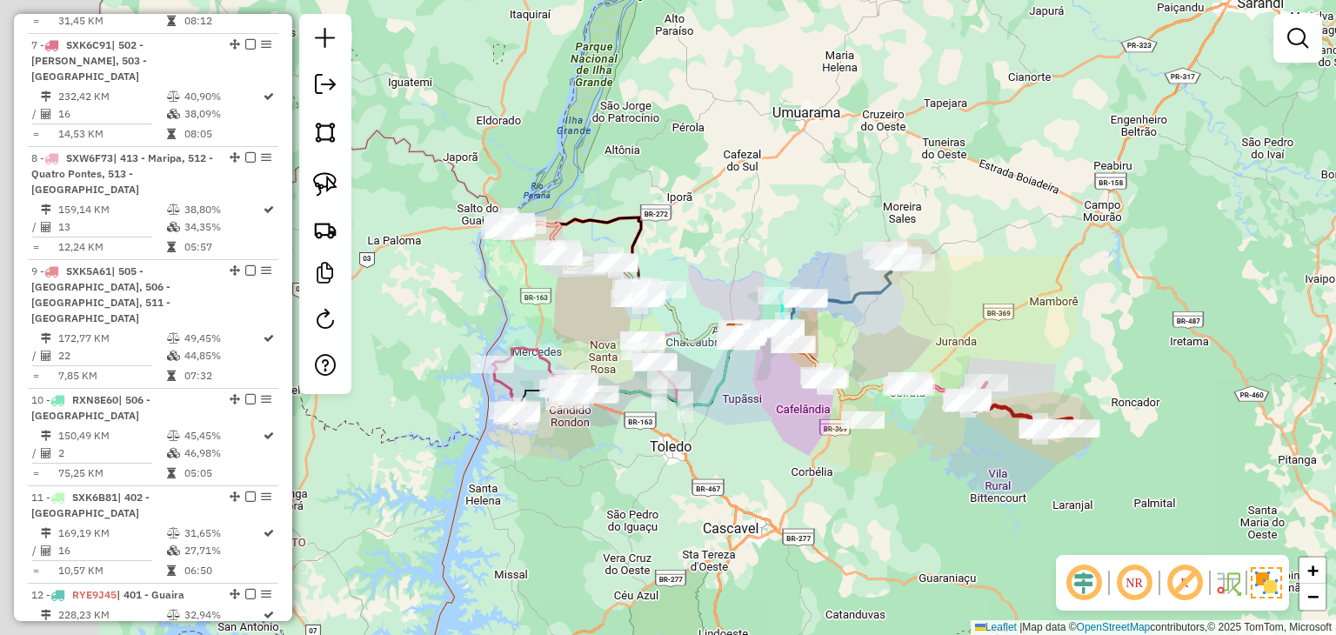
drag, startPoint x: 654, startPoint y: 431, endPoint x: 829, endPoint y: 431, distance: 174.8
click at [829, 431] on div "Janela de atendimento Grade de atendimento Capacidade Transportadoras Veículos …" at bounding box center [668, 317] width 1336 height 635
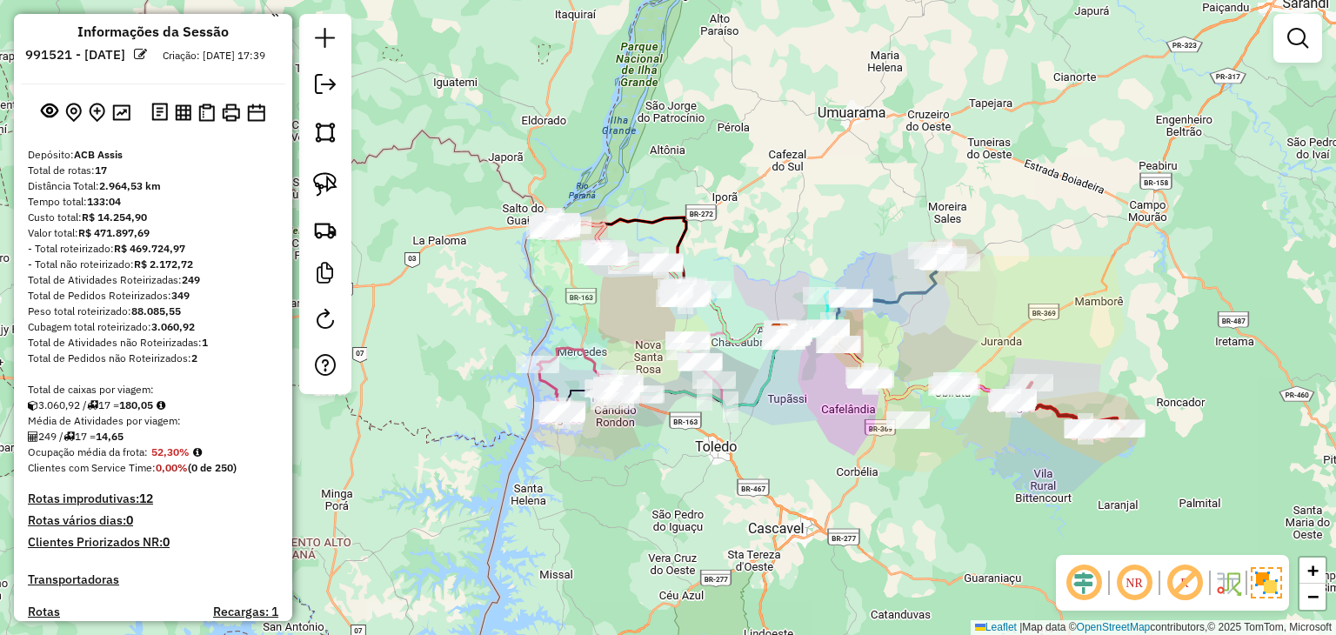
scroll to position [0, 0]
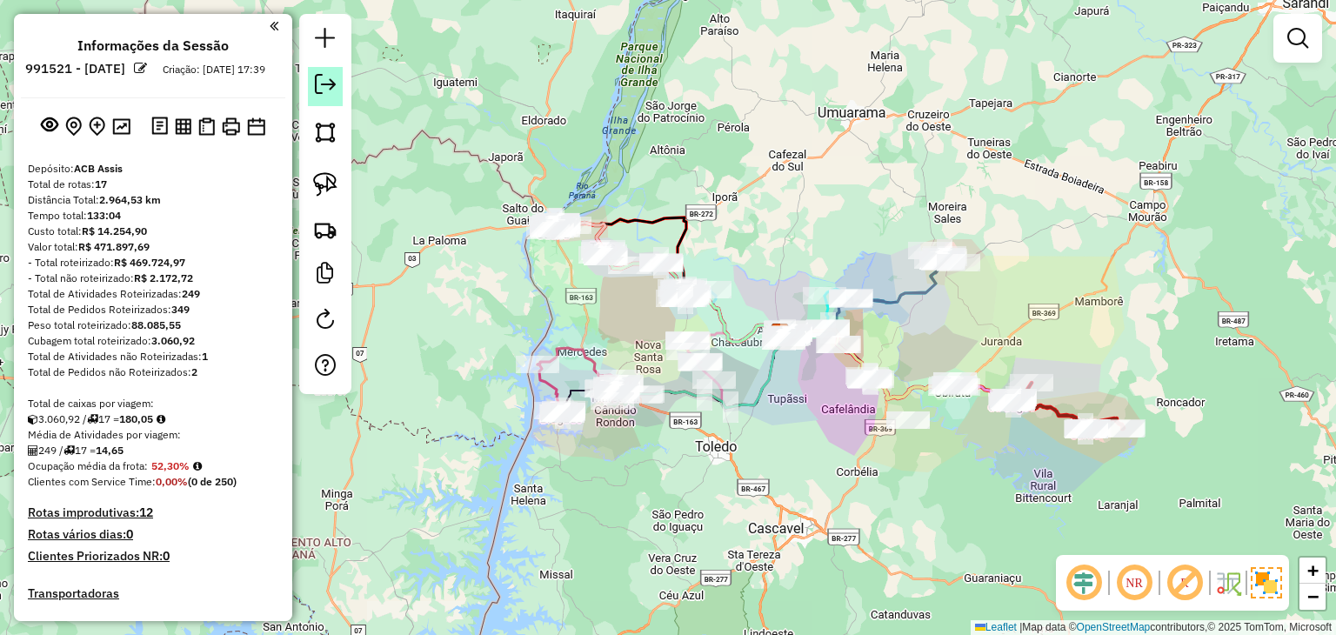
click at [334, 90] on em at bounding box center [325, 84] width 21 height 21
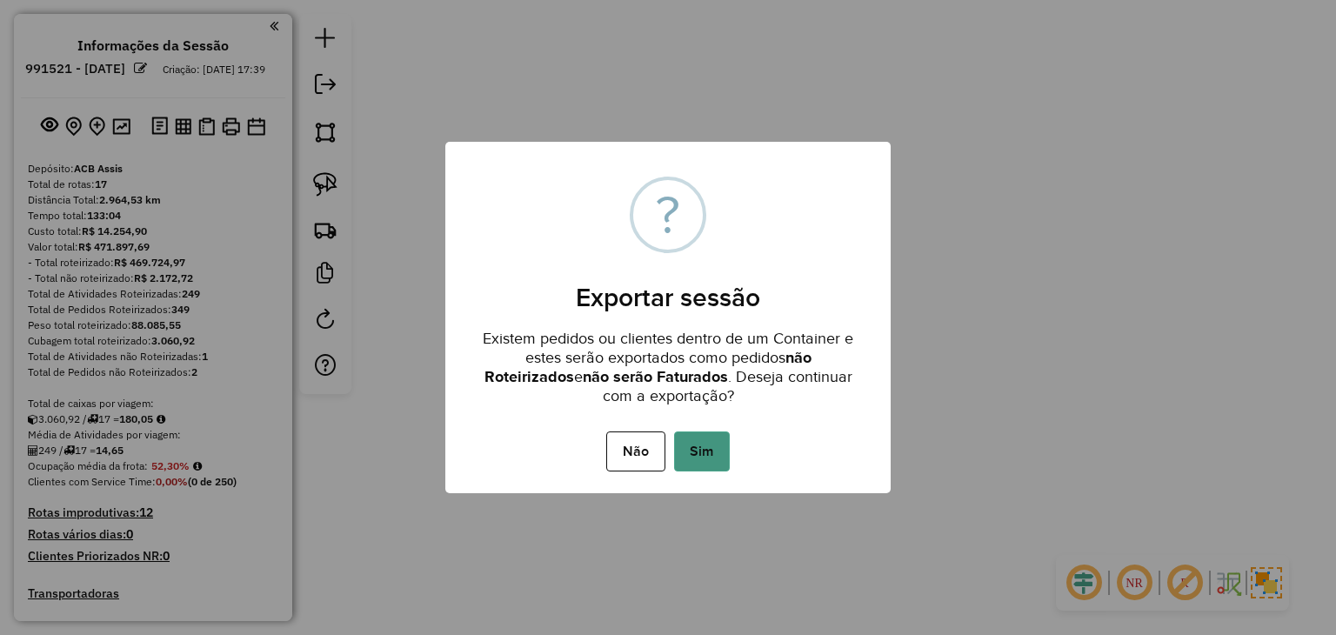
click at [725, 460] on button "Sim" at bounding box center [702, 451] width 56 height 40
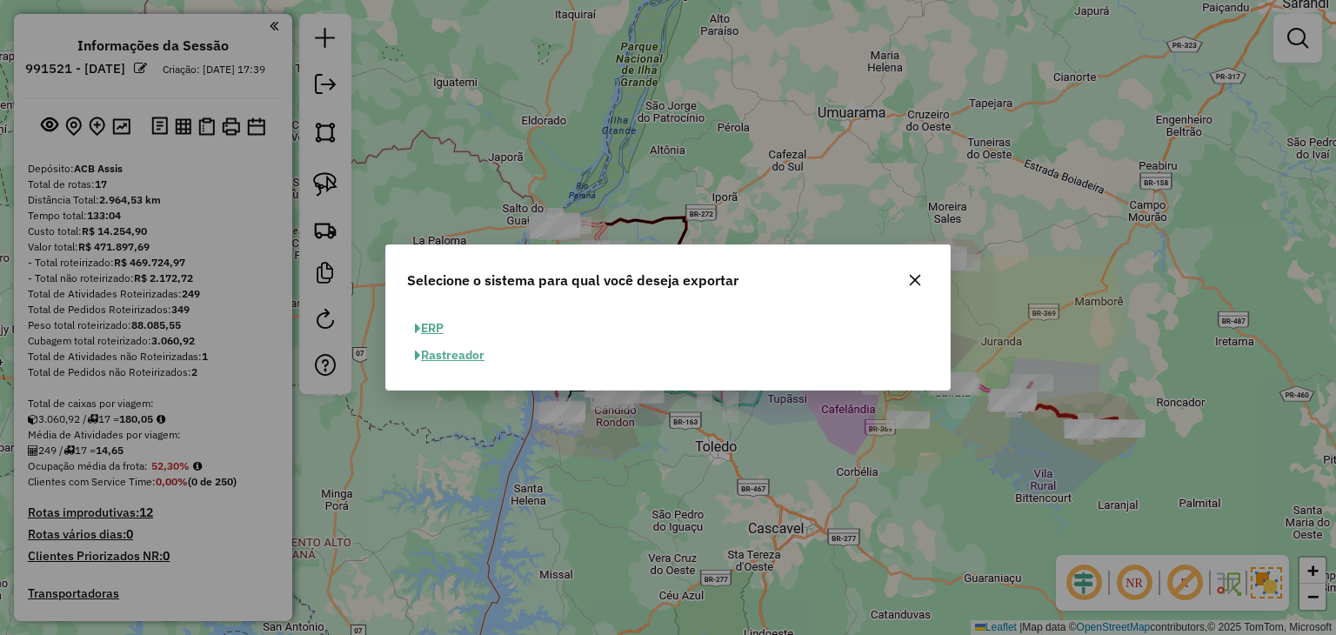
click at [438, 331] on button "ERP" at bounding box center [429, 328] width 44 height 27
select select "**"
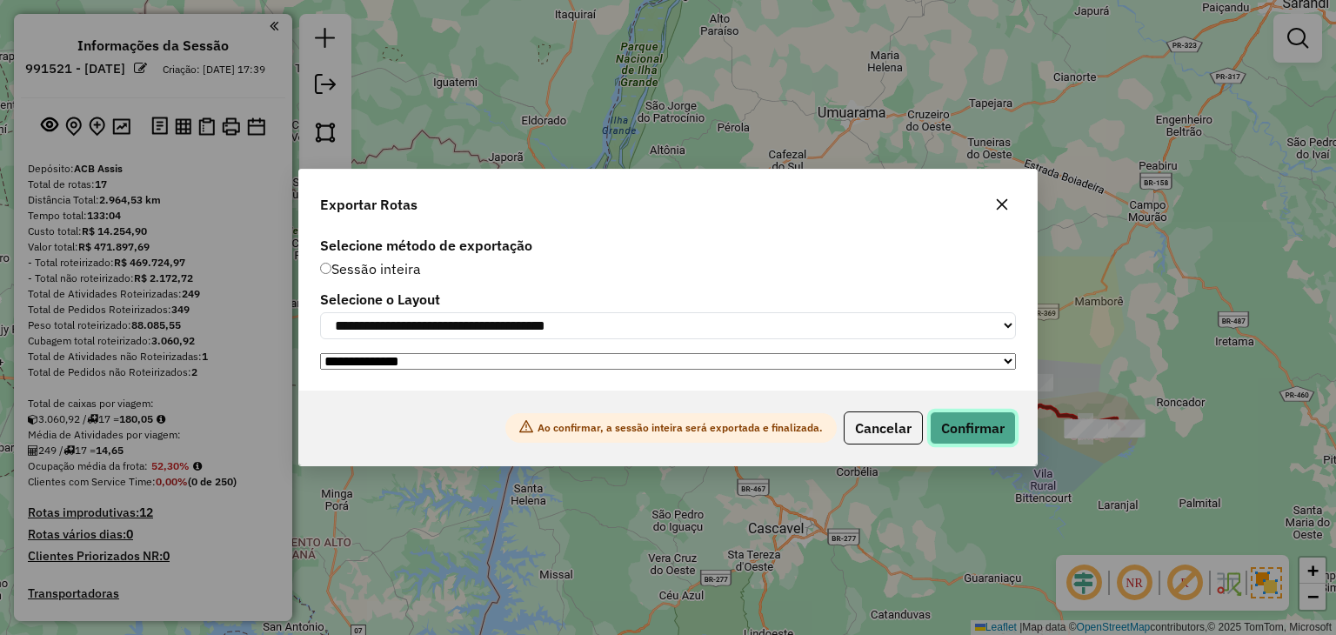
click at [977, 441] on button "Confirmar" at bounding box center [973, 427] width 86 height 33
